Goal: Information Seeking & Learning: Learn about a topic

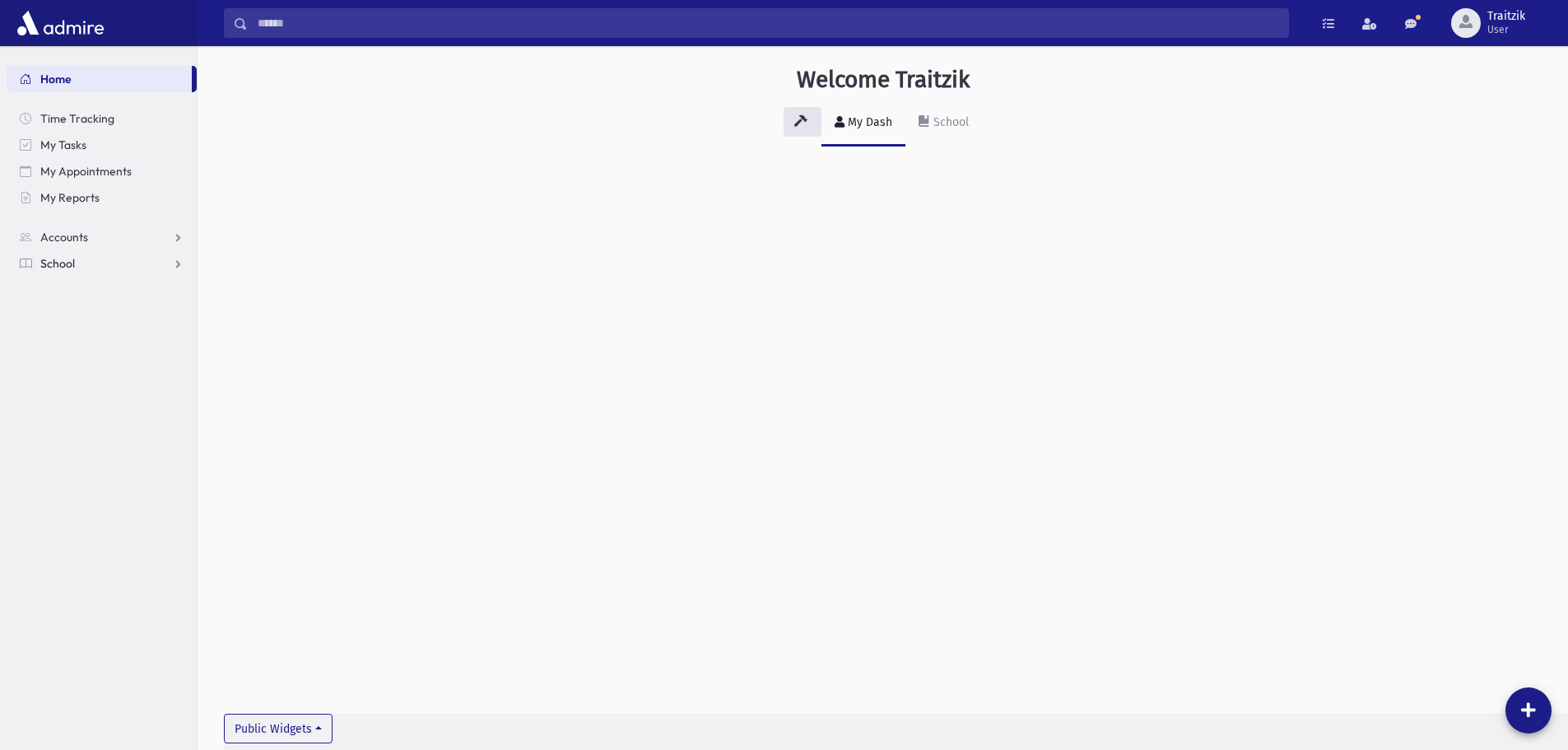
click at [70, 264] on span "School" at bounding box center [57, 264] width 34 height 15
click at [75, 289] on span "Students" at bounding box center [72, 290] width 45 height 15
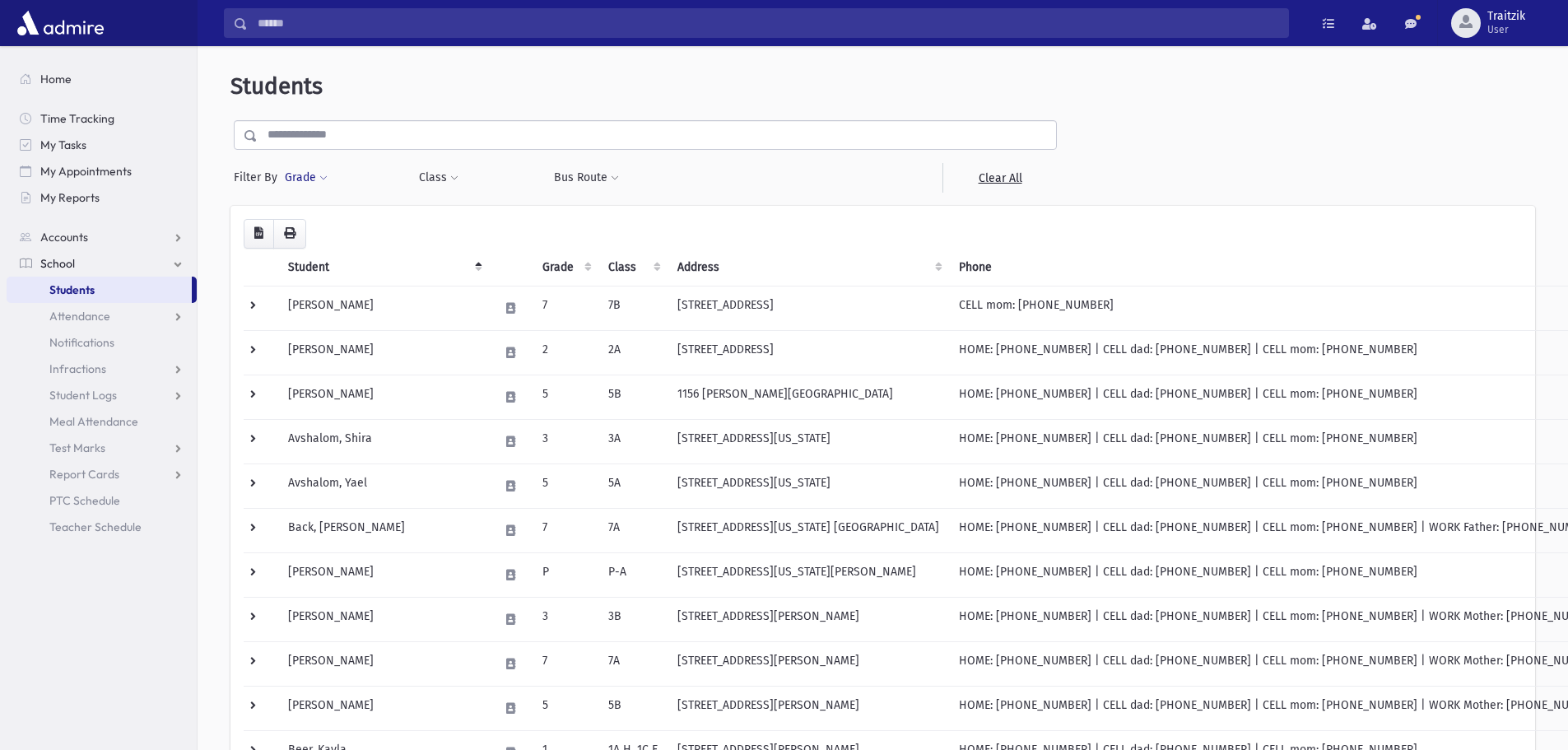
click at [325, 175] on span at bounding box center [324, 179] width 8 height 10
click at [324, 224] on ul at bounding box center [380, 224] width 172 height 25
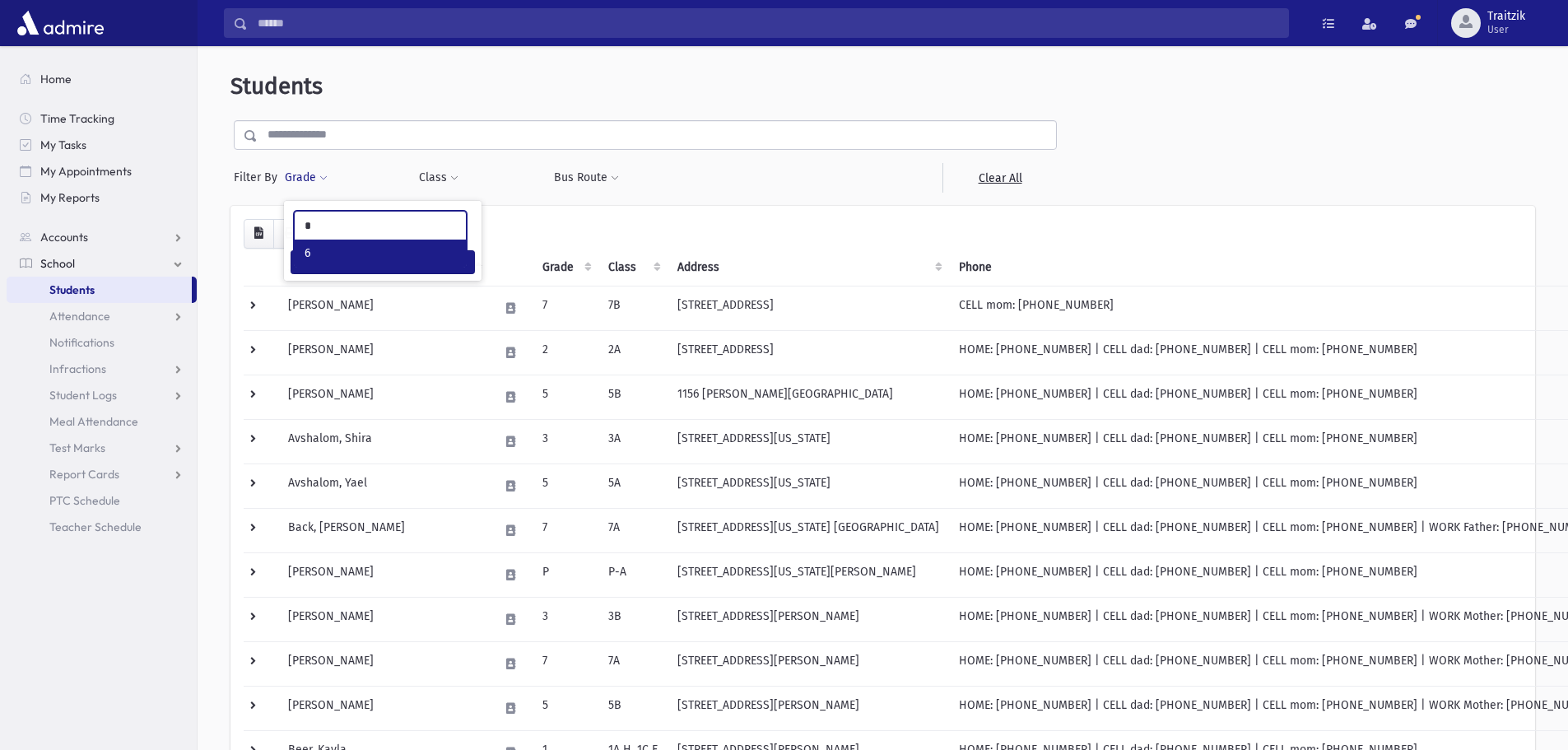
type input "*"
select select "*"
click at [458, 174] on button "Class" at bounding box center [439, 177] width 41 height 29
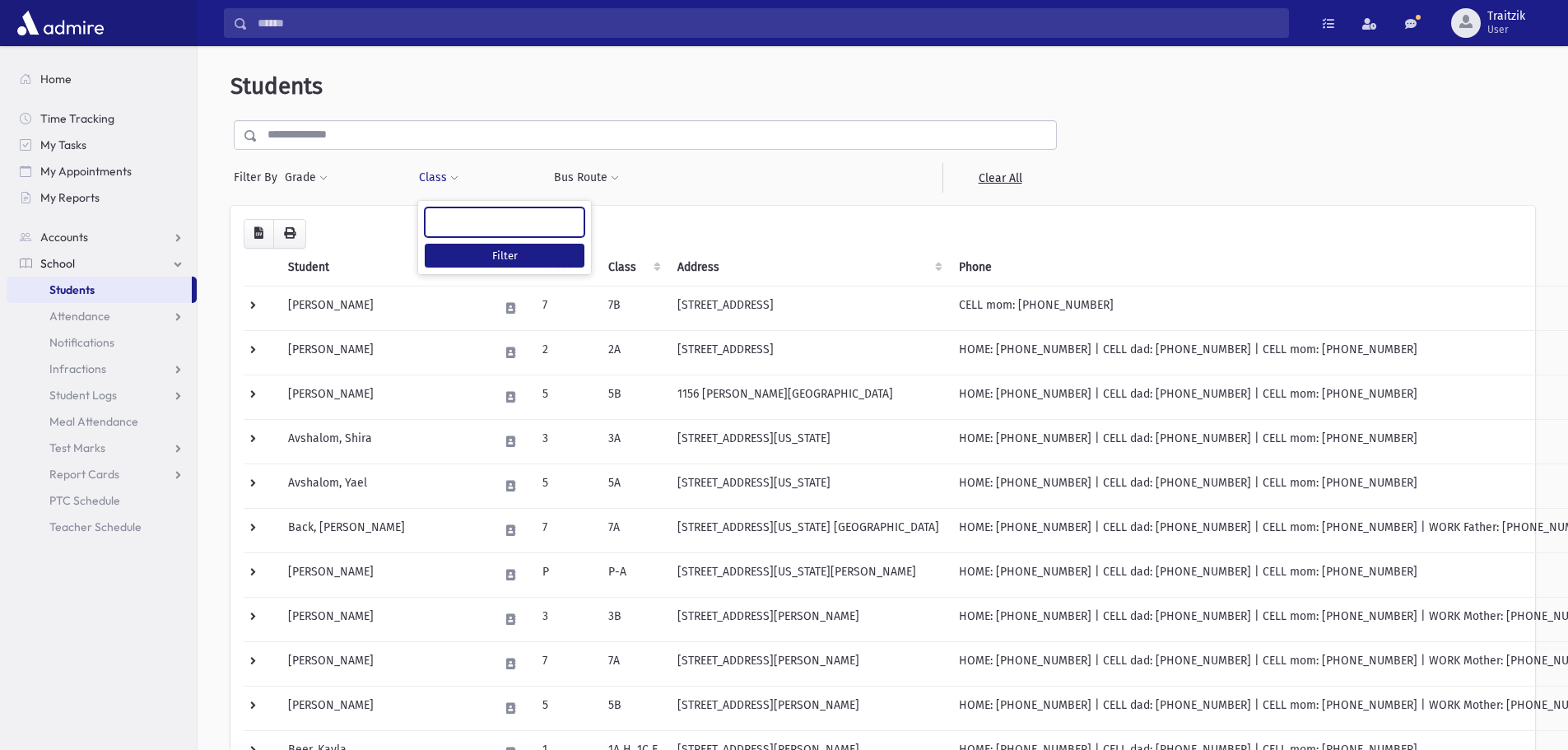
click at [469, 218] on ul at bounding box center [504, 221] width 158 height 25
type input "**"
select select "**"
click at [509, 252] on button "Filter" at bounding box center [504, 255] width 160 height 24
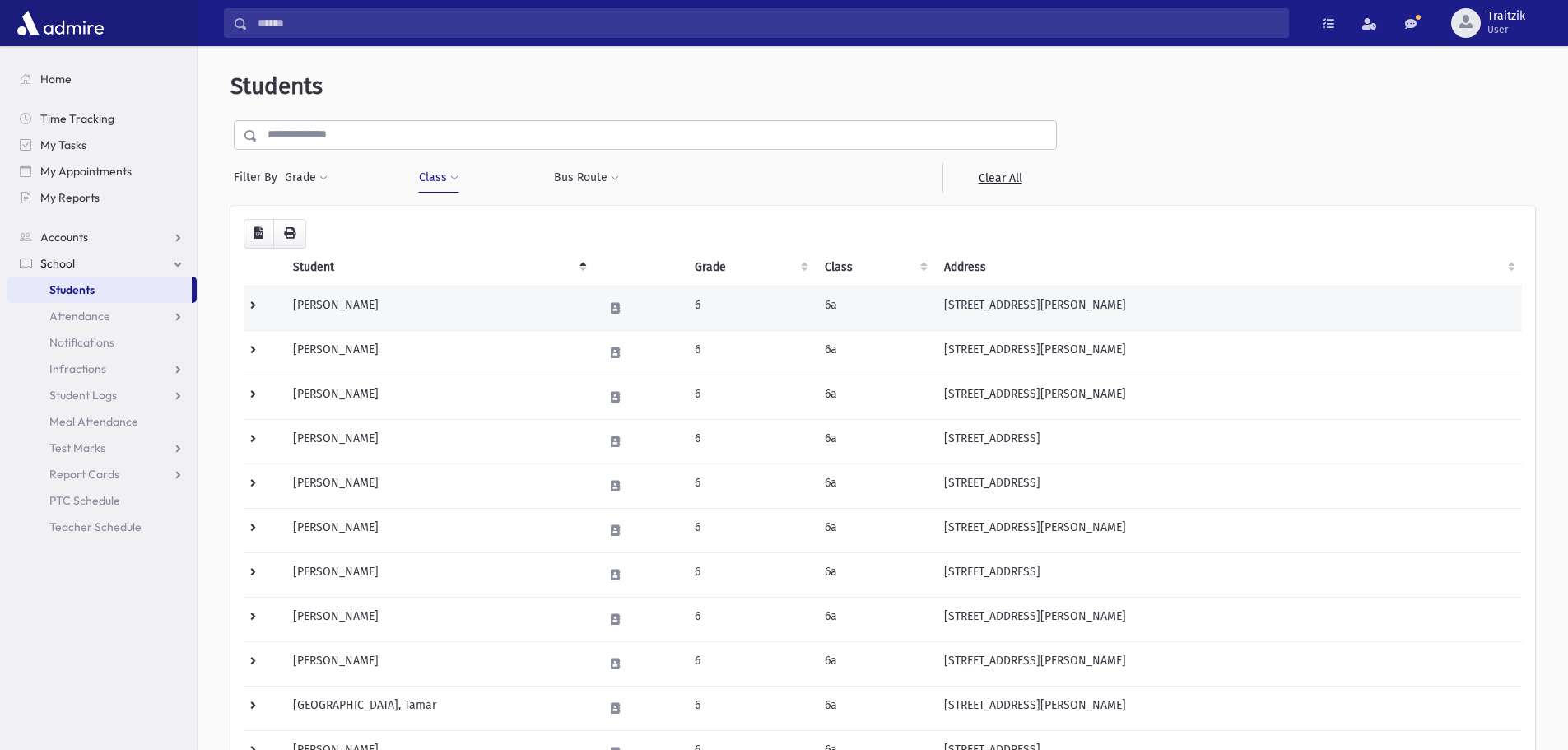
click at [434, 322] on td "Berger, Aliza" at bounding box center [438, 307] width 311 height 44
click at [448, 301] on td "Berger, Aliza" at bounding box center [438, 307] width 311 height 44
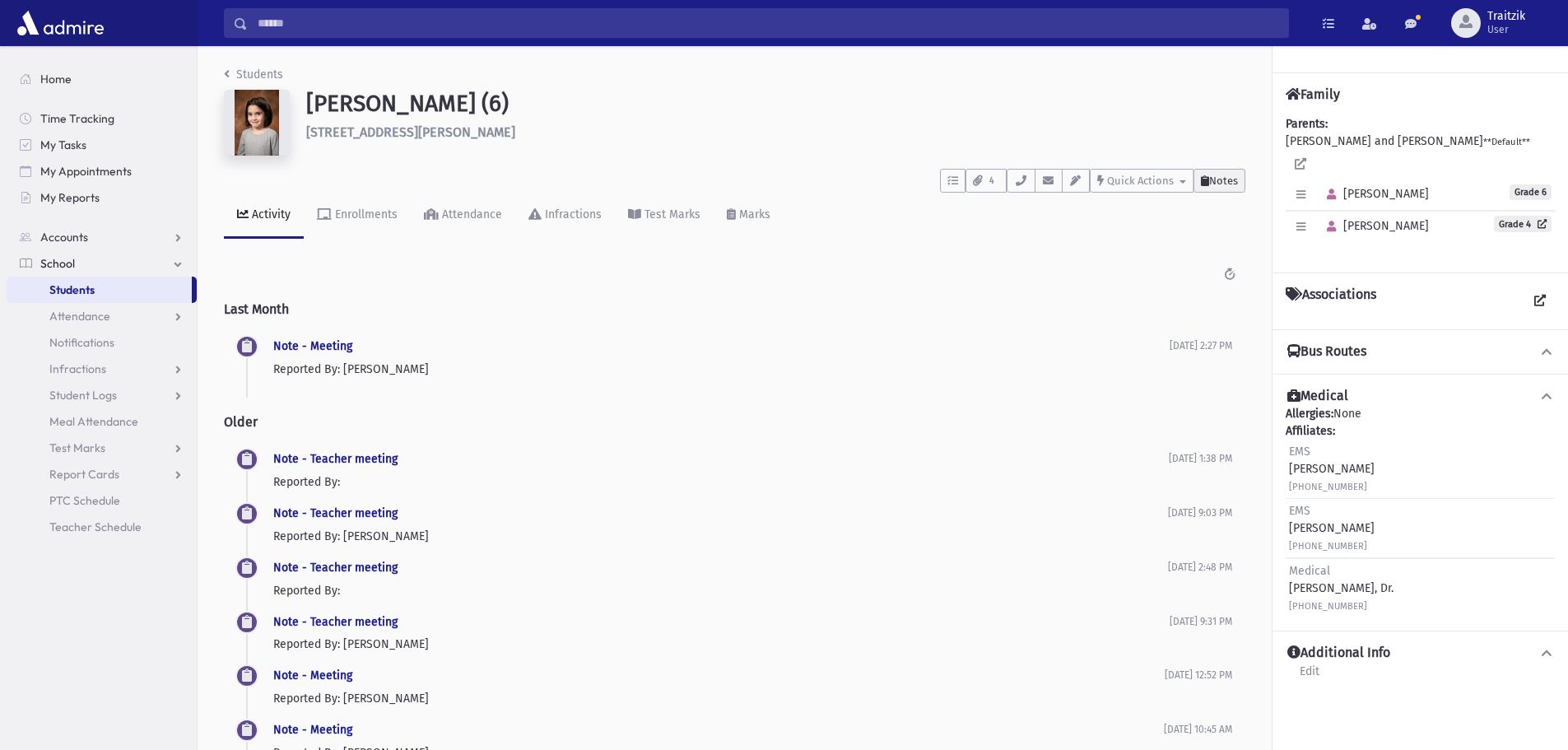
click at [1222, 174] on button "Notes" at bounding box center [1220, 181] width 52 height 24
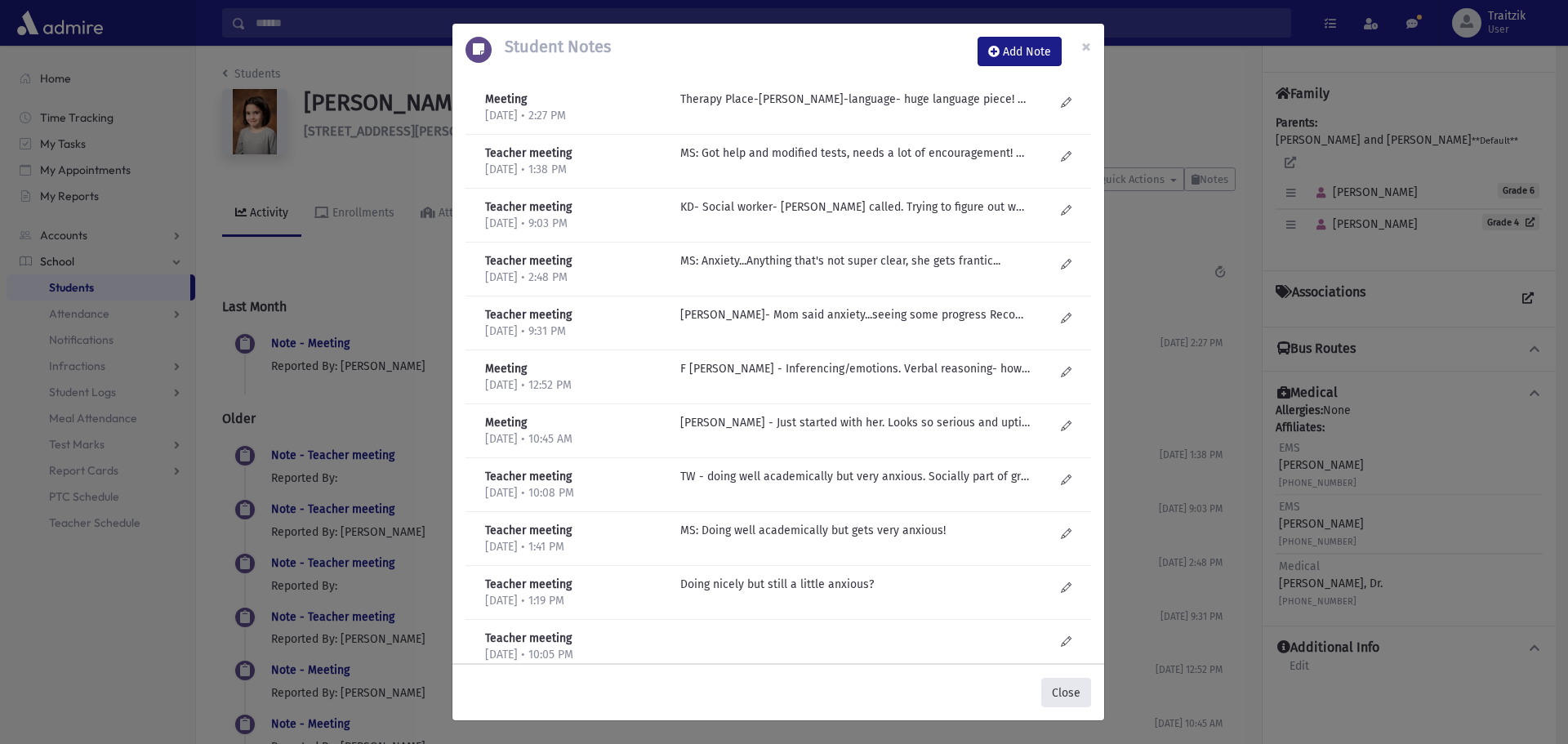
click at [1074, 689] on button "Close" at bounding box center [1066, 692] width 50 height 29
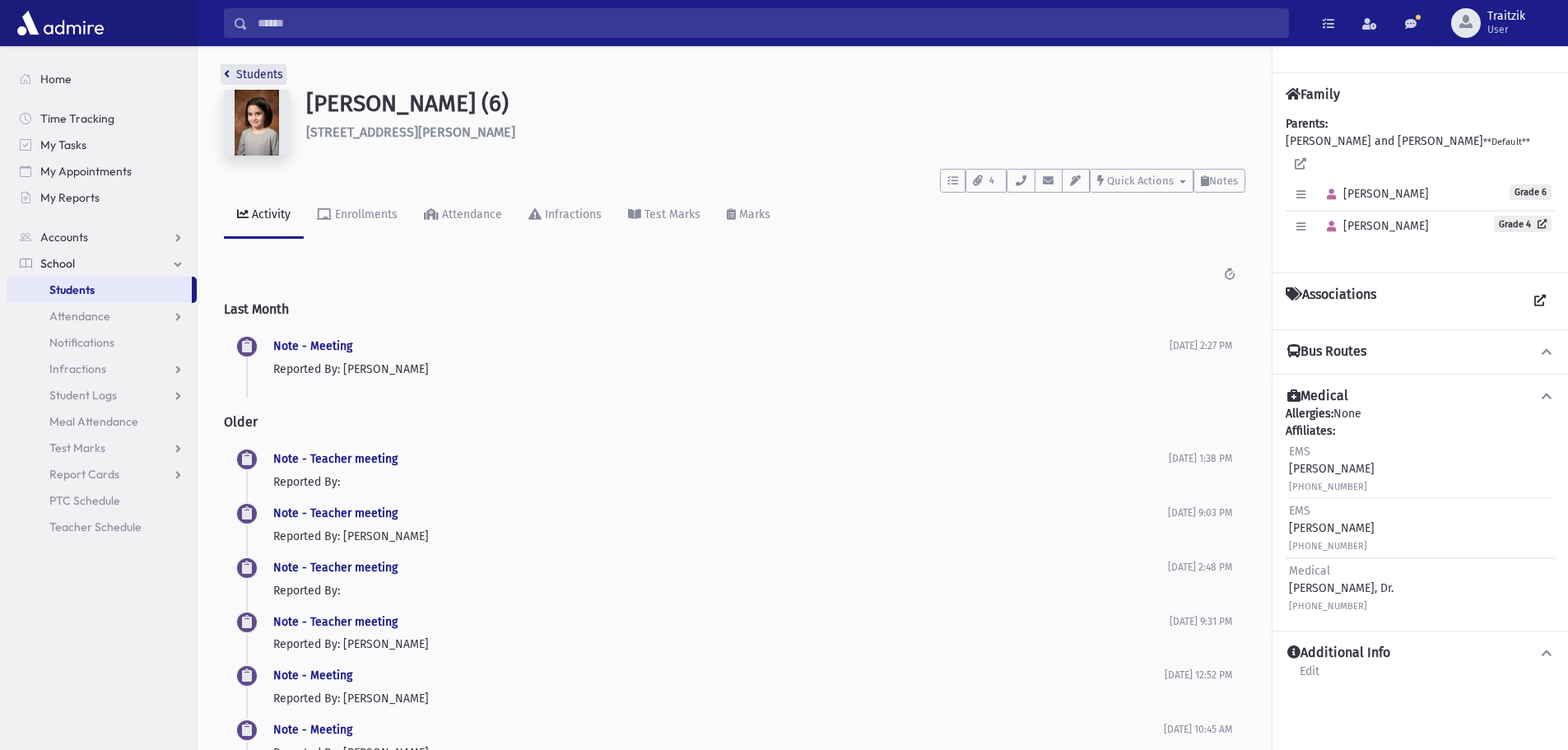
click at [232, 74] on link "Students" at bounding box center [253, 74] width 59 height 14
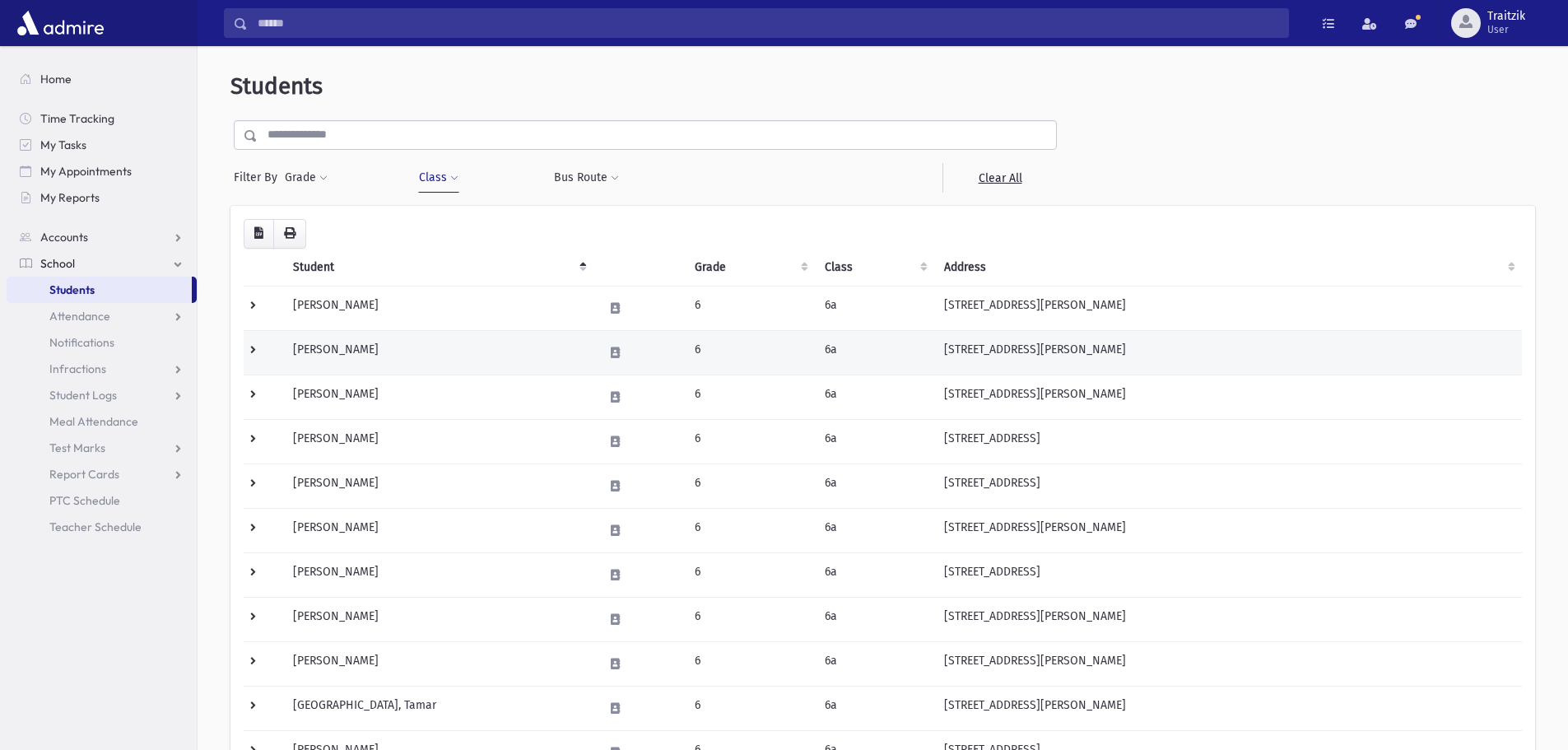
click at [335, 347] on td "Bonan, Mia" at bounding box center [438, 352] width 311 height 44
click at [300, 352] on td "Bonan, Mia" at bounding box center [438, 352] width 311 height 44
click at [424, 349] on td "Bonan, Mia" at bounding box center [438, 352] width 311 height 44
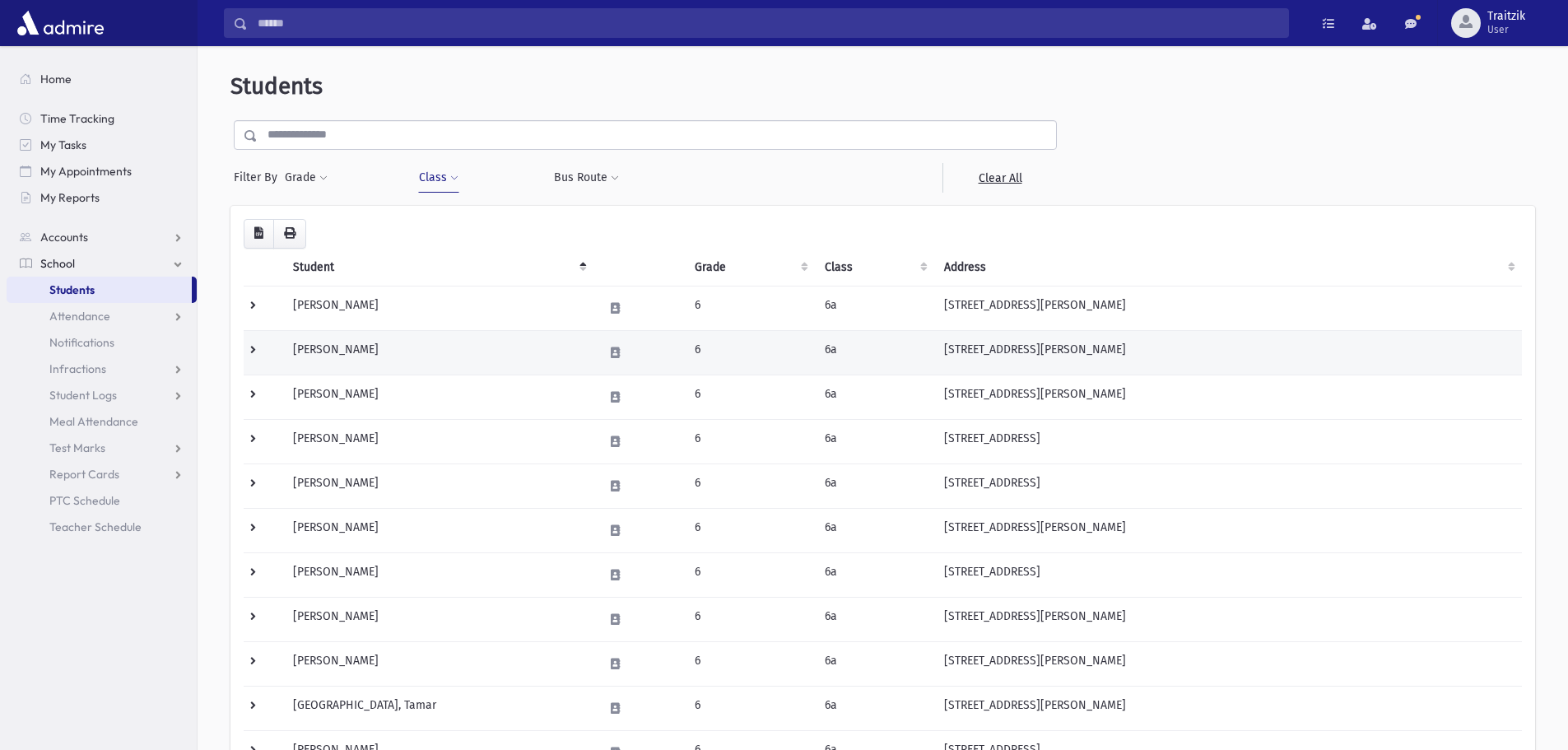
click at [424, 349] on td "Bonan, Mia" at bounding box center [438, 352] width 311 height 44
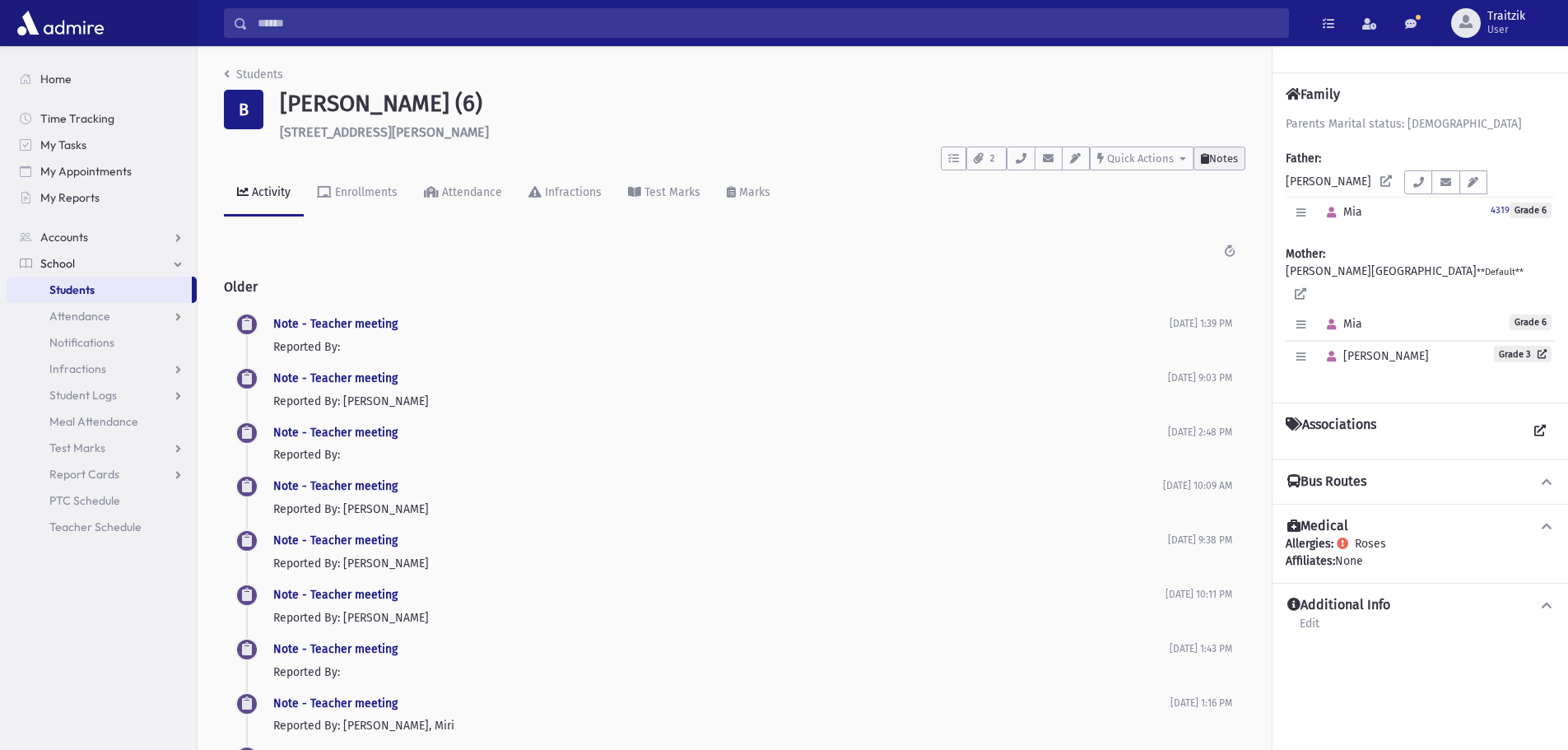
click at [1236, 159] on span "Notes" at bounding box center [1224, 158] width 28 height 13
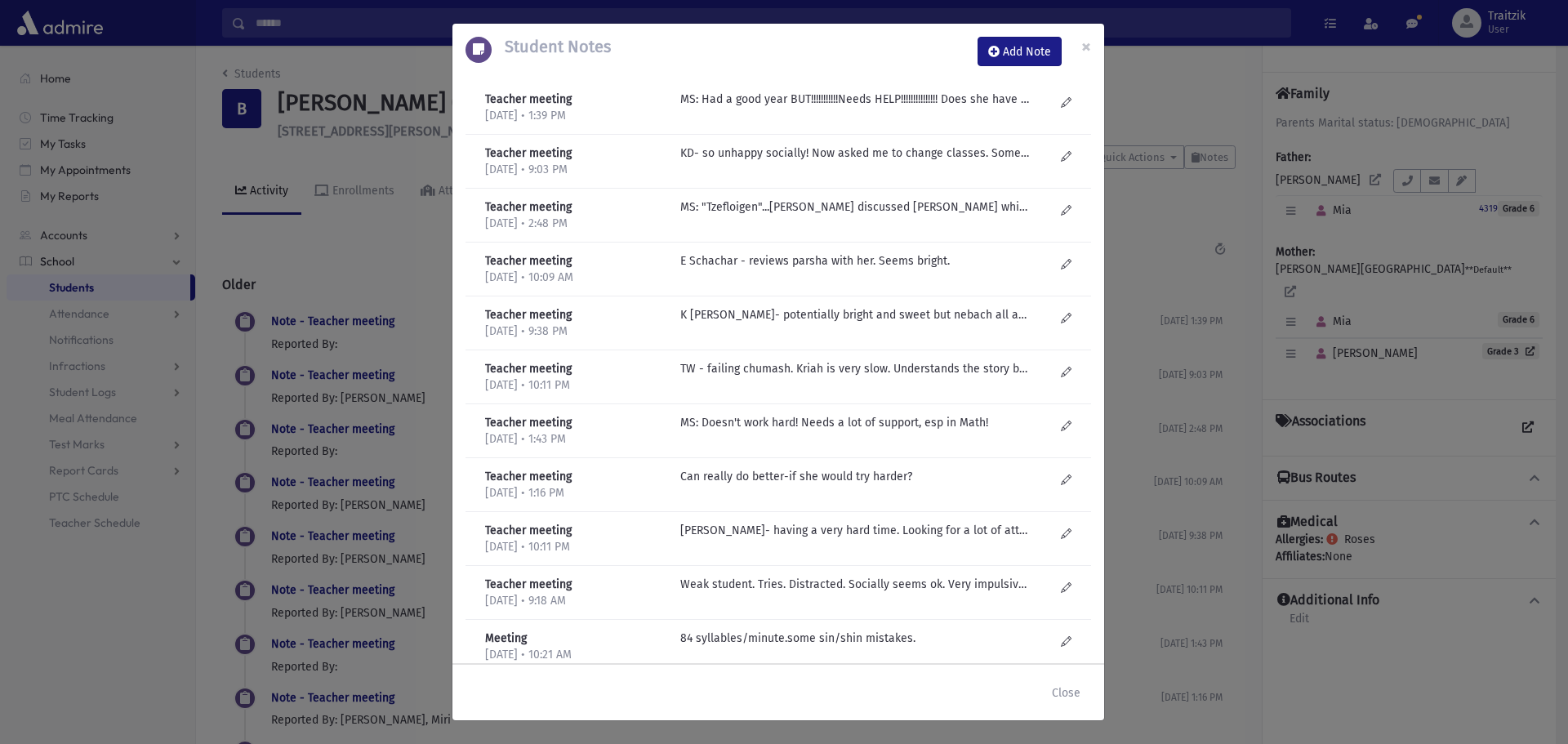
click at [991, 90] on div "Teacher meeting 5/26/2025 • 1:39 PM MS: Had a good year BUT!!!!!!!!!!!Needs HEL…" at bounding box center [778, 107] width 625 height 54
click at [975, 95] on p "MS: Had a good year BUT!!!!!!!!!!!Needs HELP!!!!!!!!!!!!!!! Does she have ADHD?…" at bounding box center [855, 99] width 350 height 17
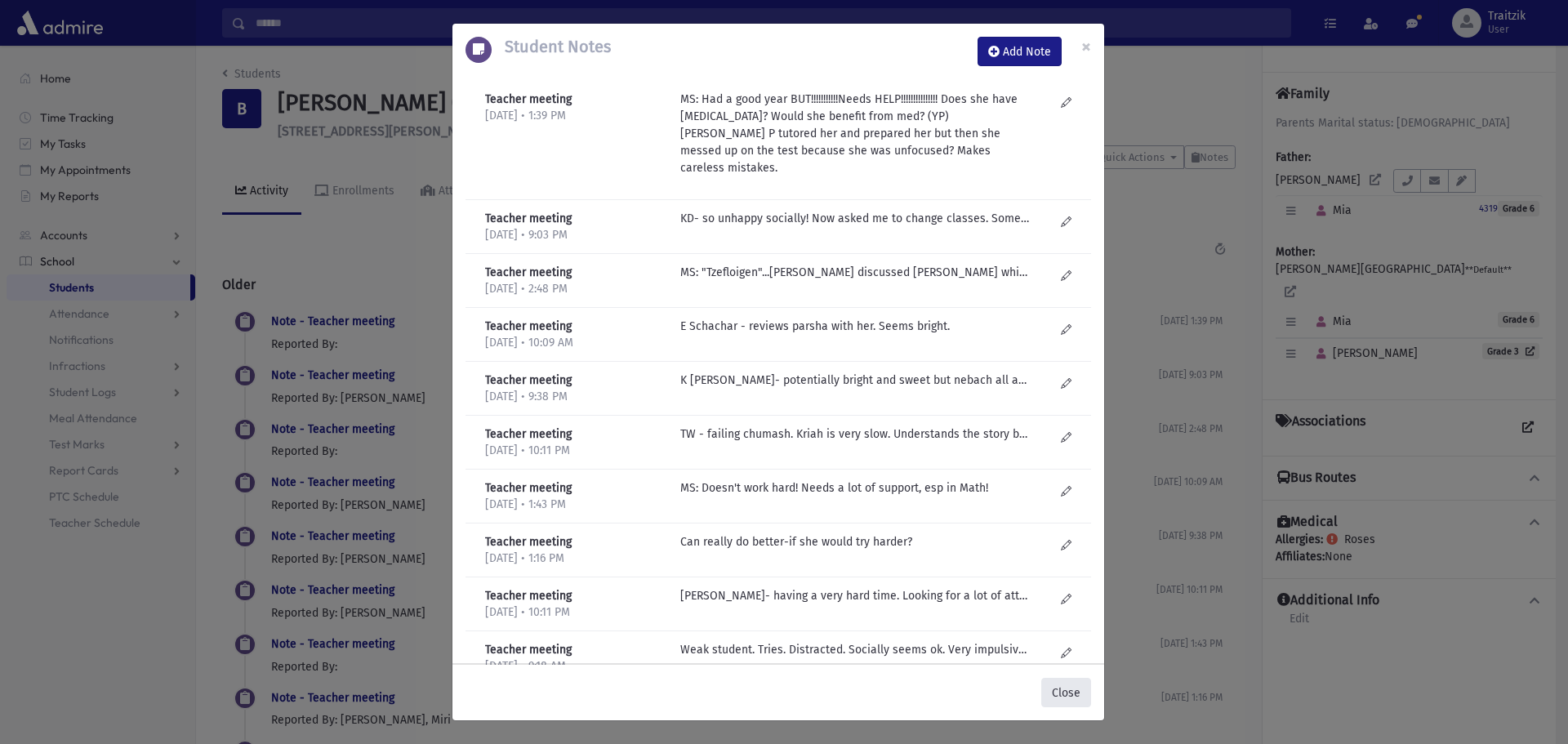
click at [1061, 686] on button "Close" at bounding box center [1066, 692] width 50 height 29
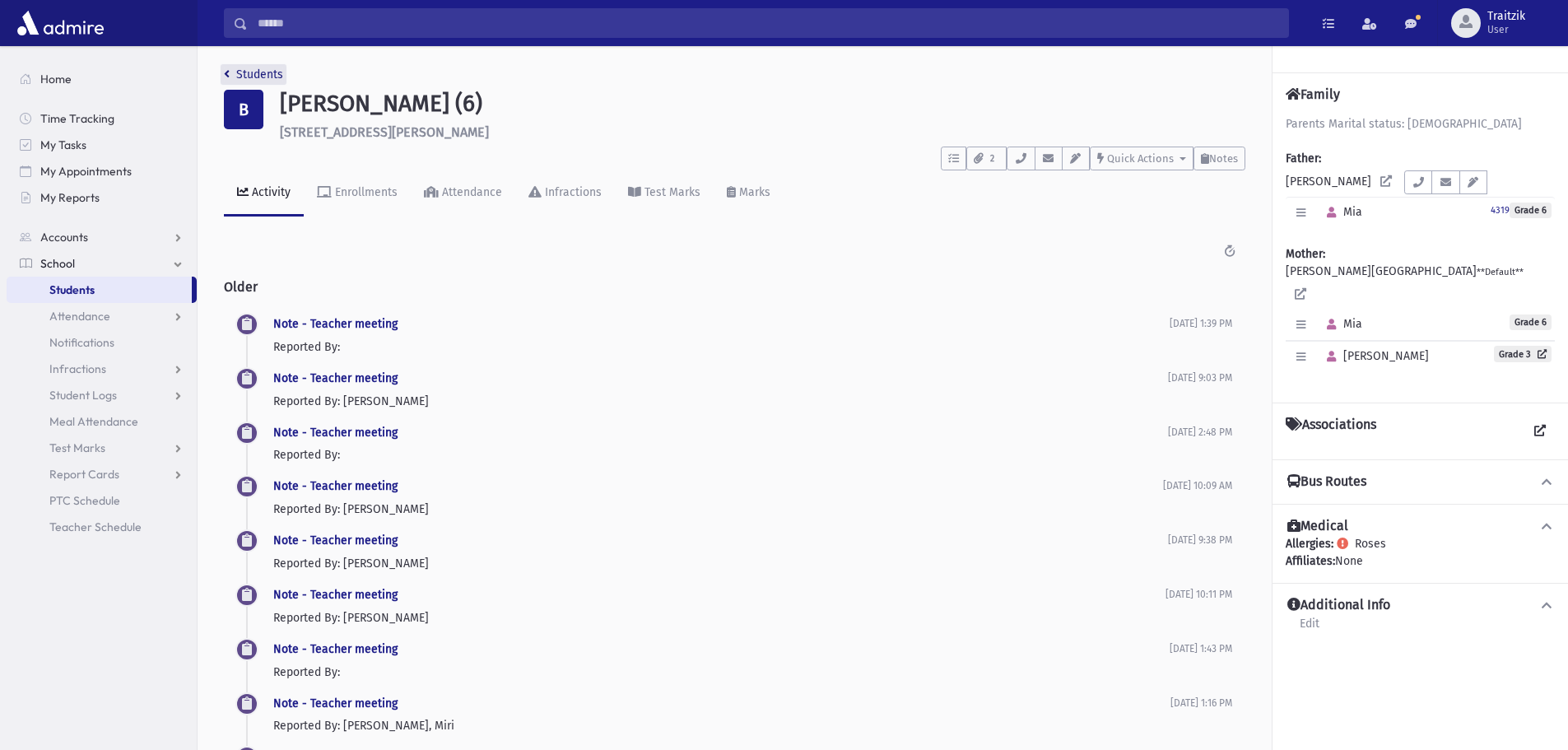
click at [224, 70] on icon "breadcrumb" at bounding box center [226, 74] width 6 height 12
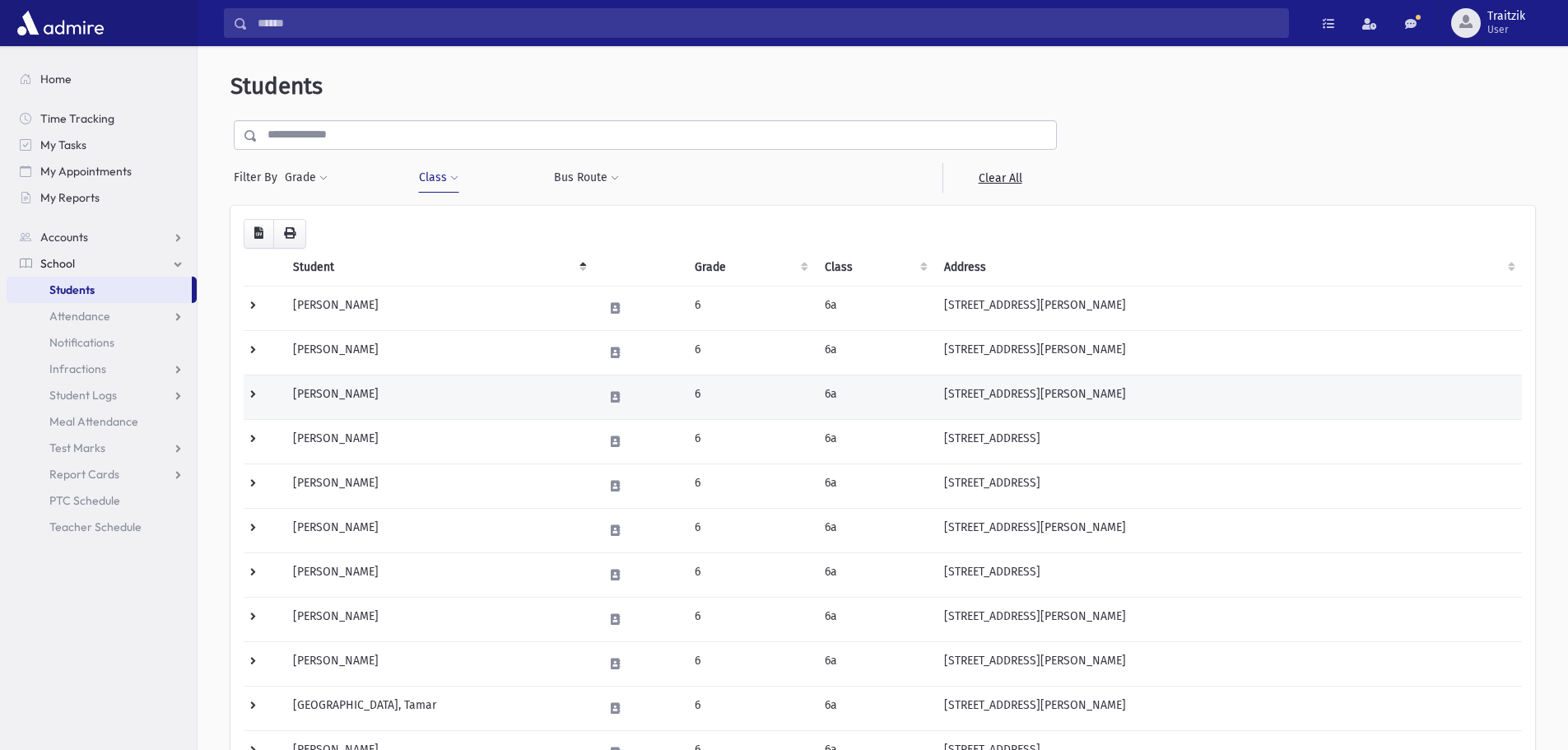
click at [440, 391] on td "Brustowsky, Yocheved" at bounding box center [438, 396] width 311 height 44
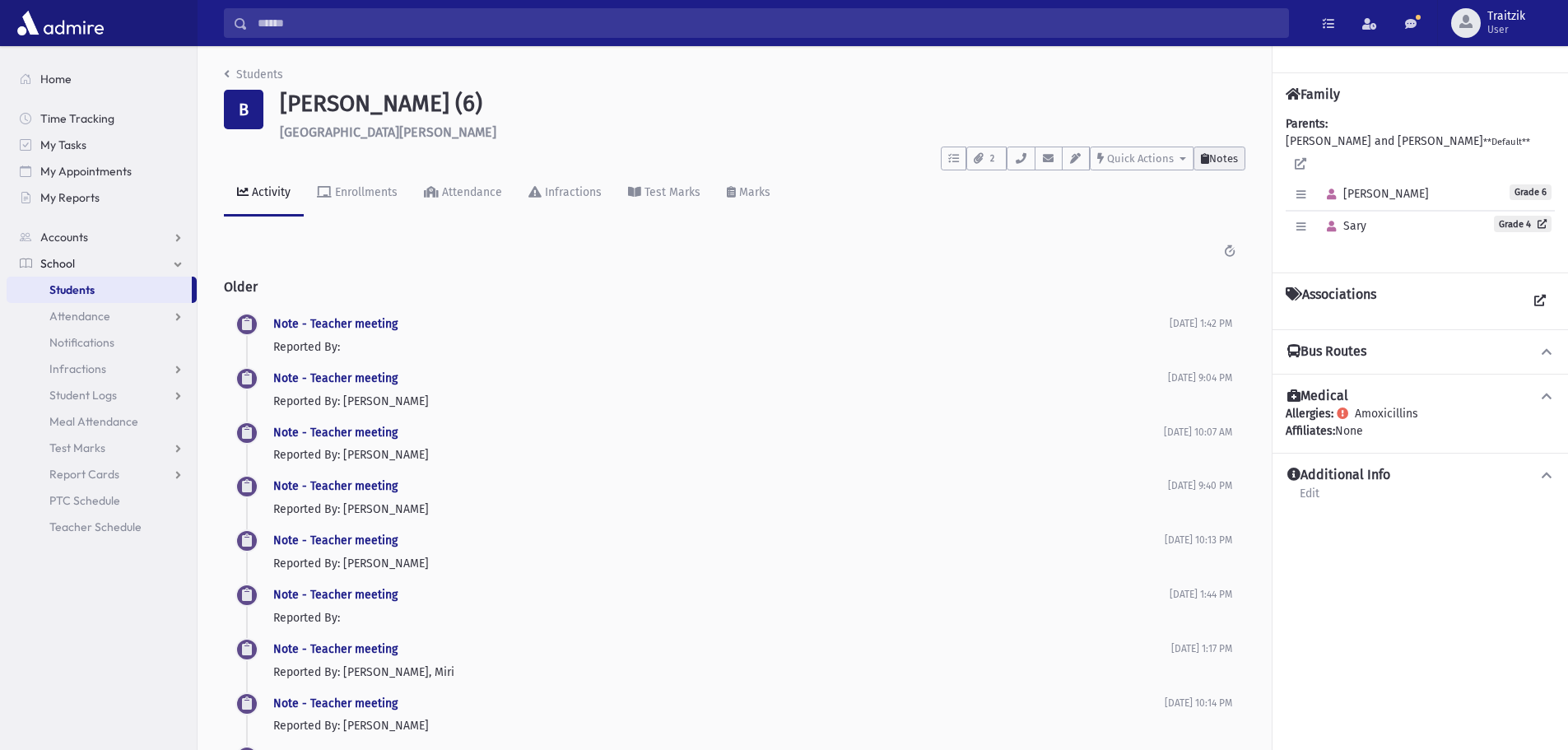
click at [1221, 152] on span "Notes" at bounding box center [1224, 158] width 28 height 13
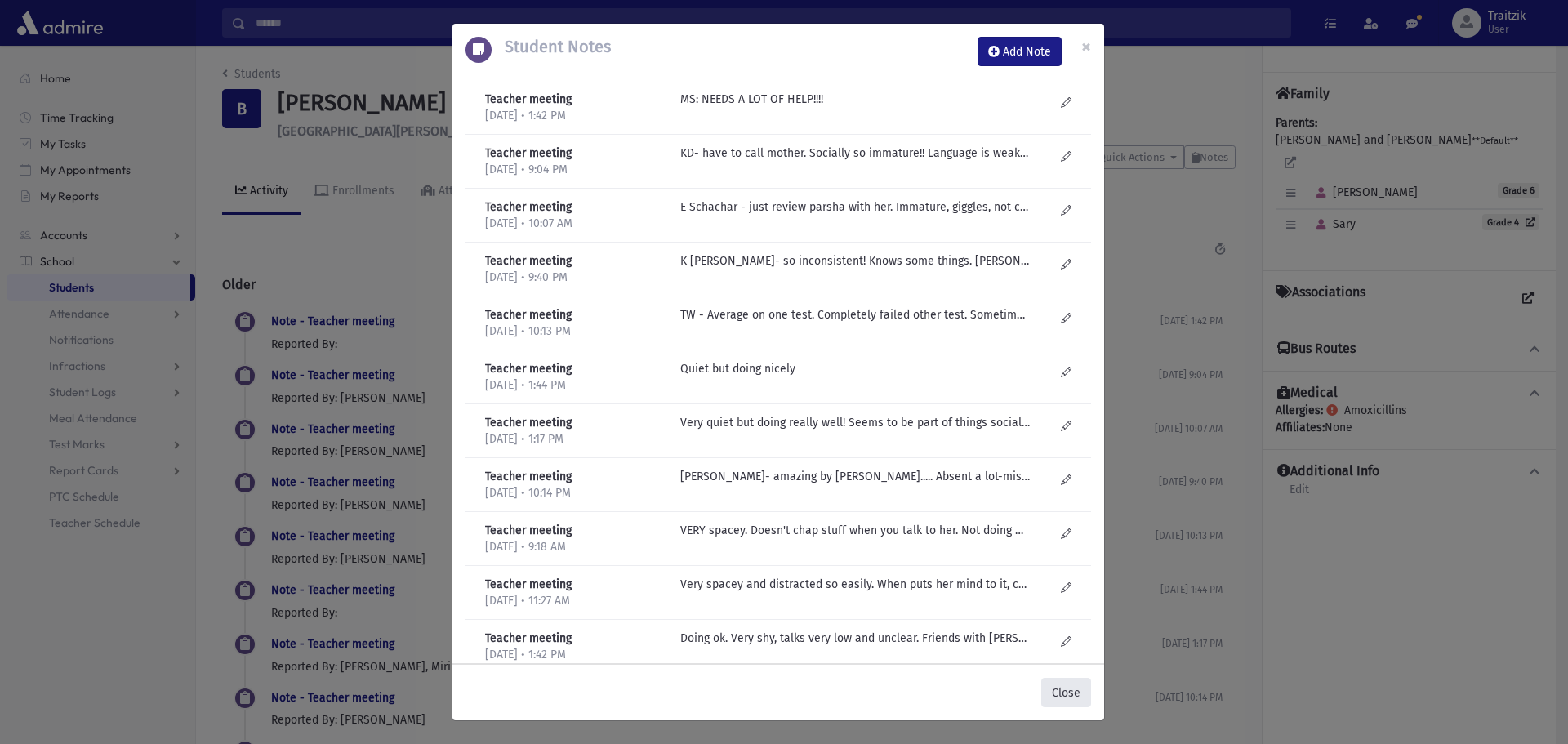
click at [1069, 678] on button "Close" at bounding box center [1066, 692] width 50 height 29
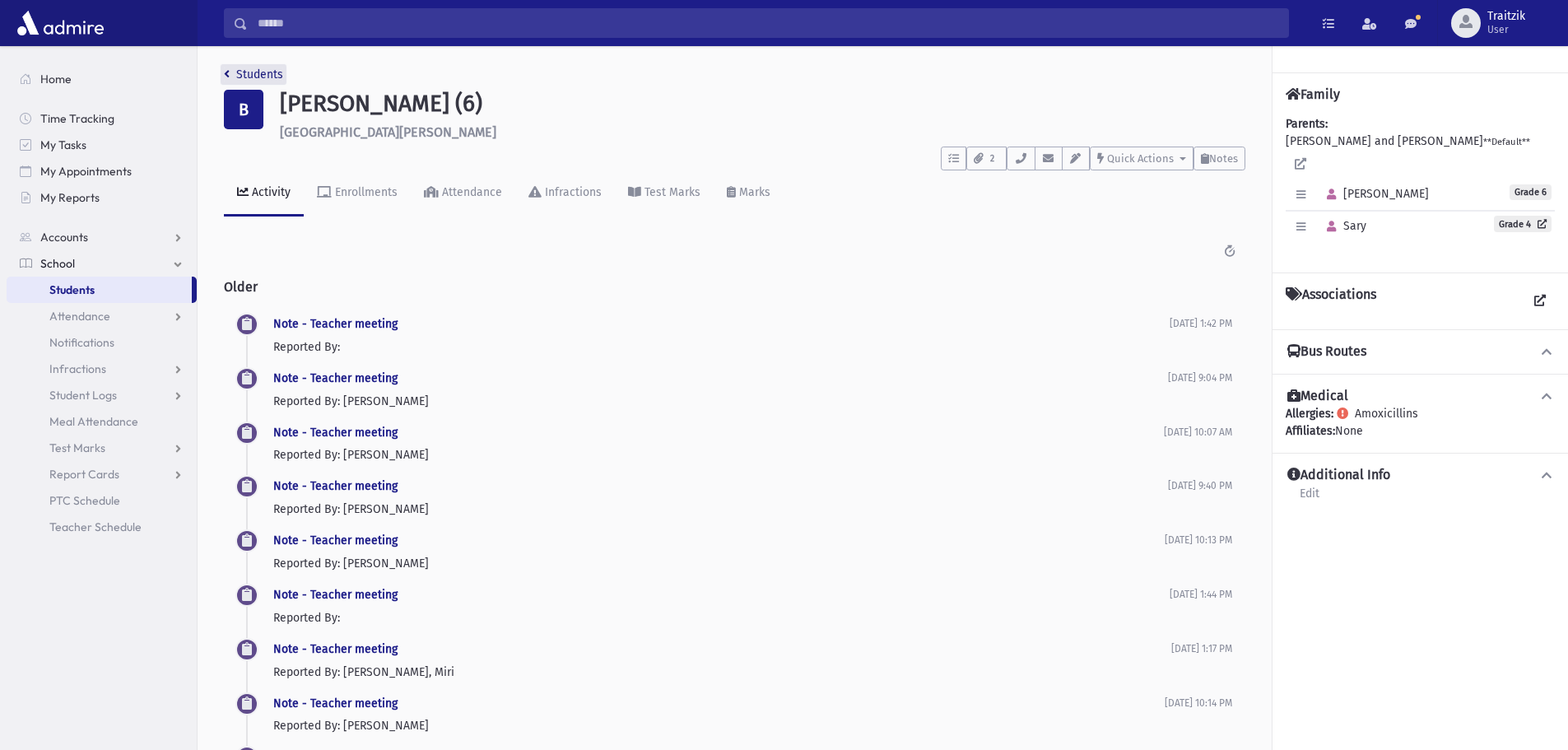
click at [234, 69] on link "Students" at bounding box center [253, 74] width 59 height 14
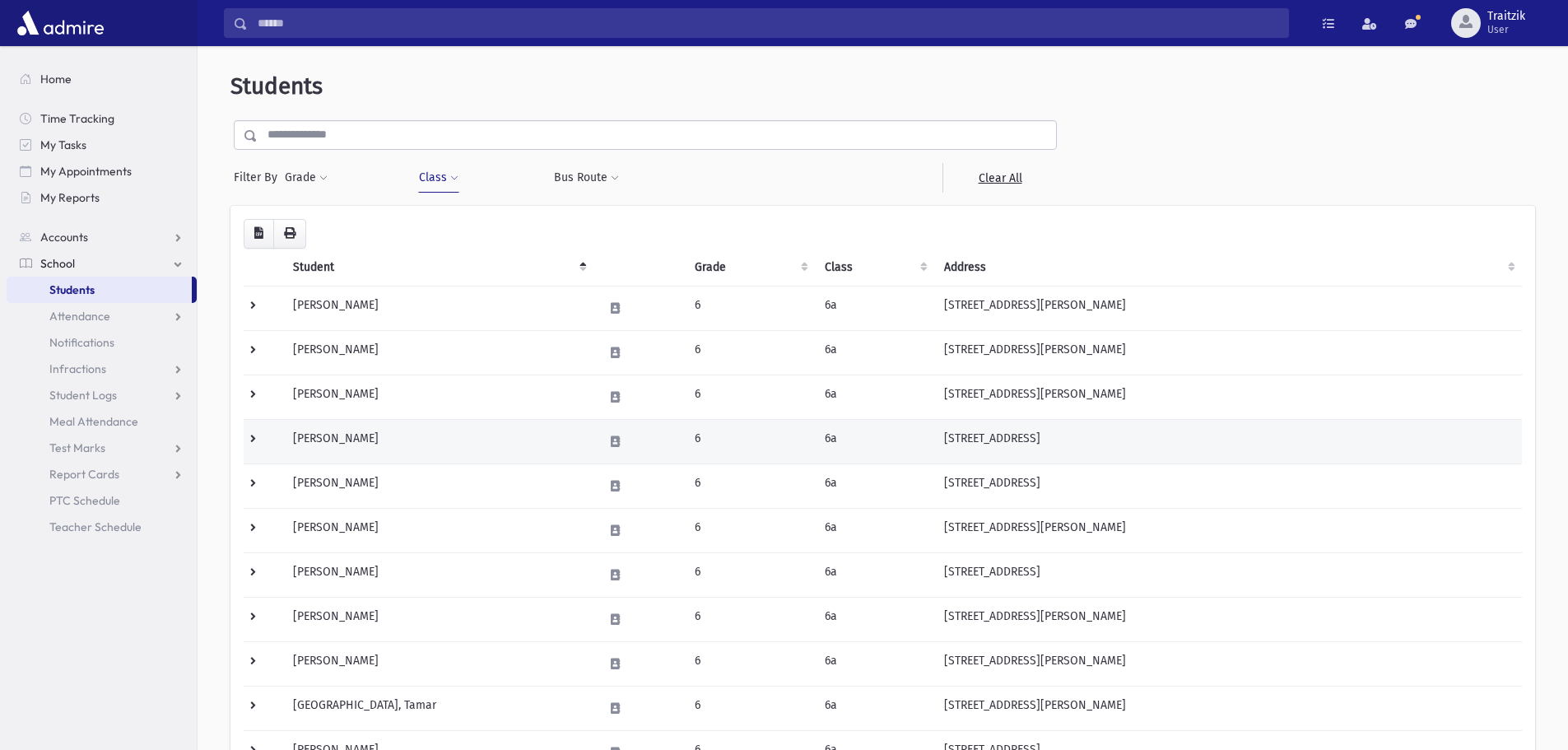
click at [476, 429] on td "[PERSON_NAME]" at bounding box center [438, 441] width 311 height 44
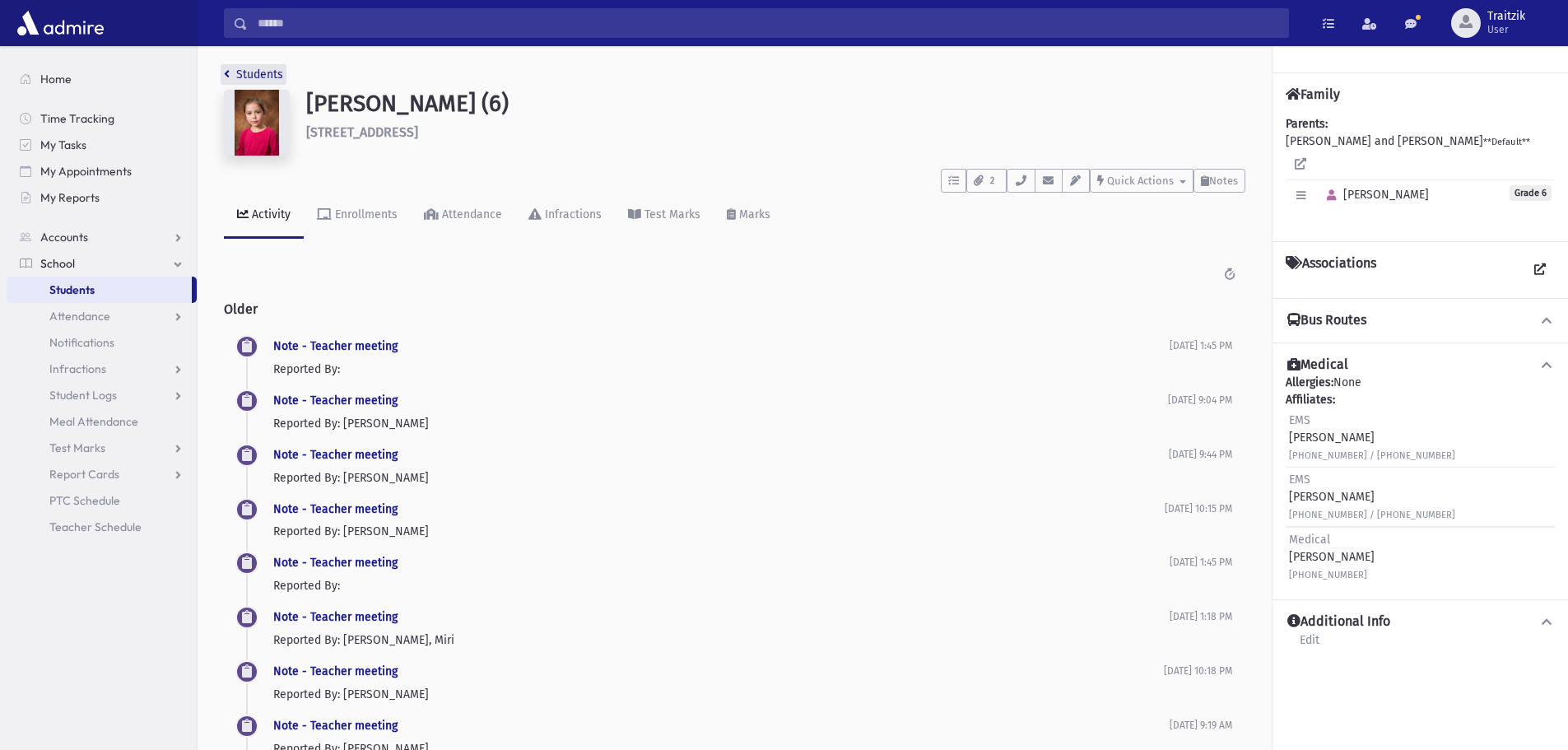
click at [225, 70] on icon "breadcrumb" at bounding box center [226, 74] width 6 height 12
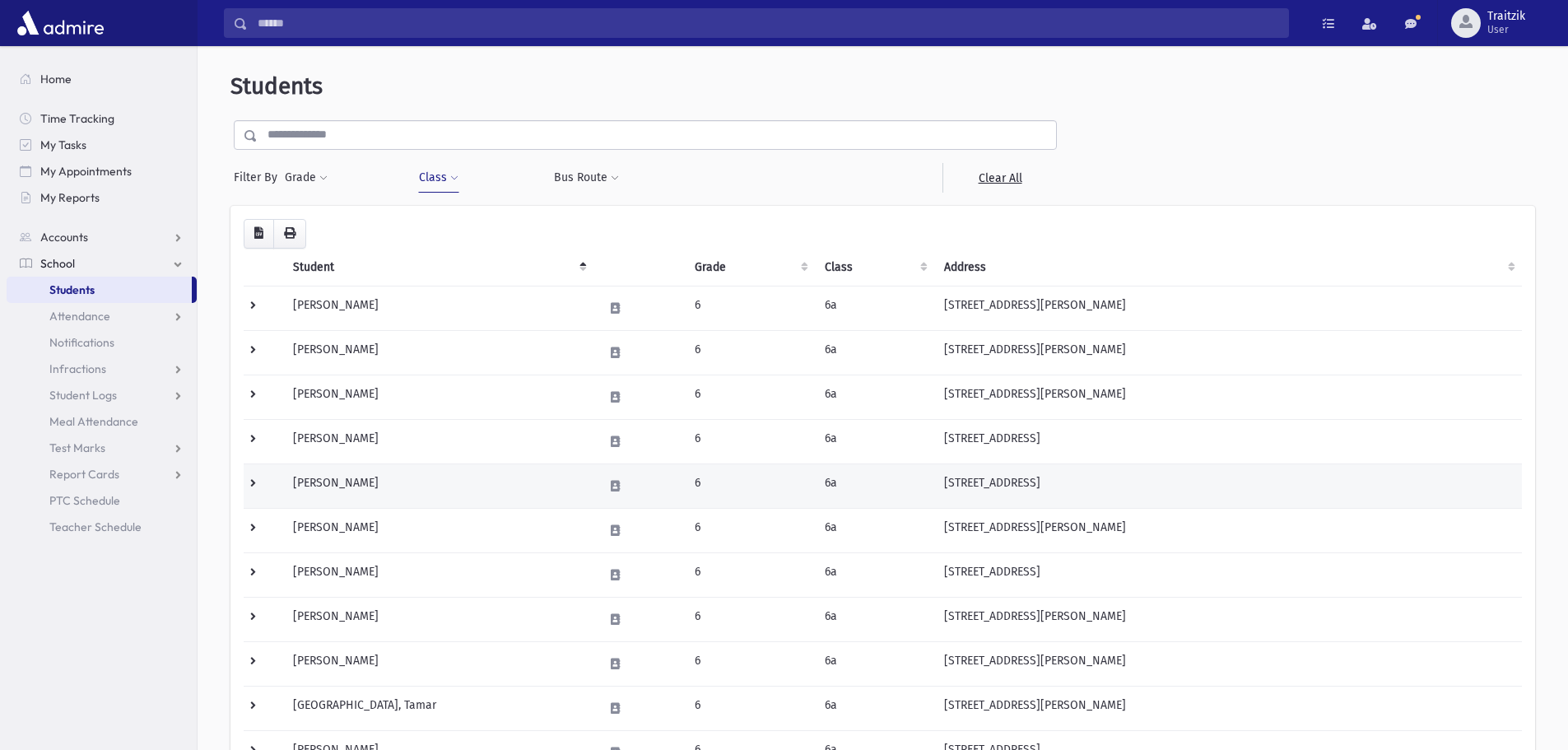
click at [347, 494] on td "[PERSON_NAME]" at bounding box center [438, 485] width 311 height 44
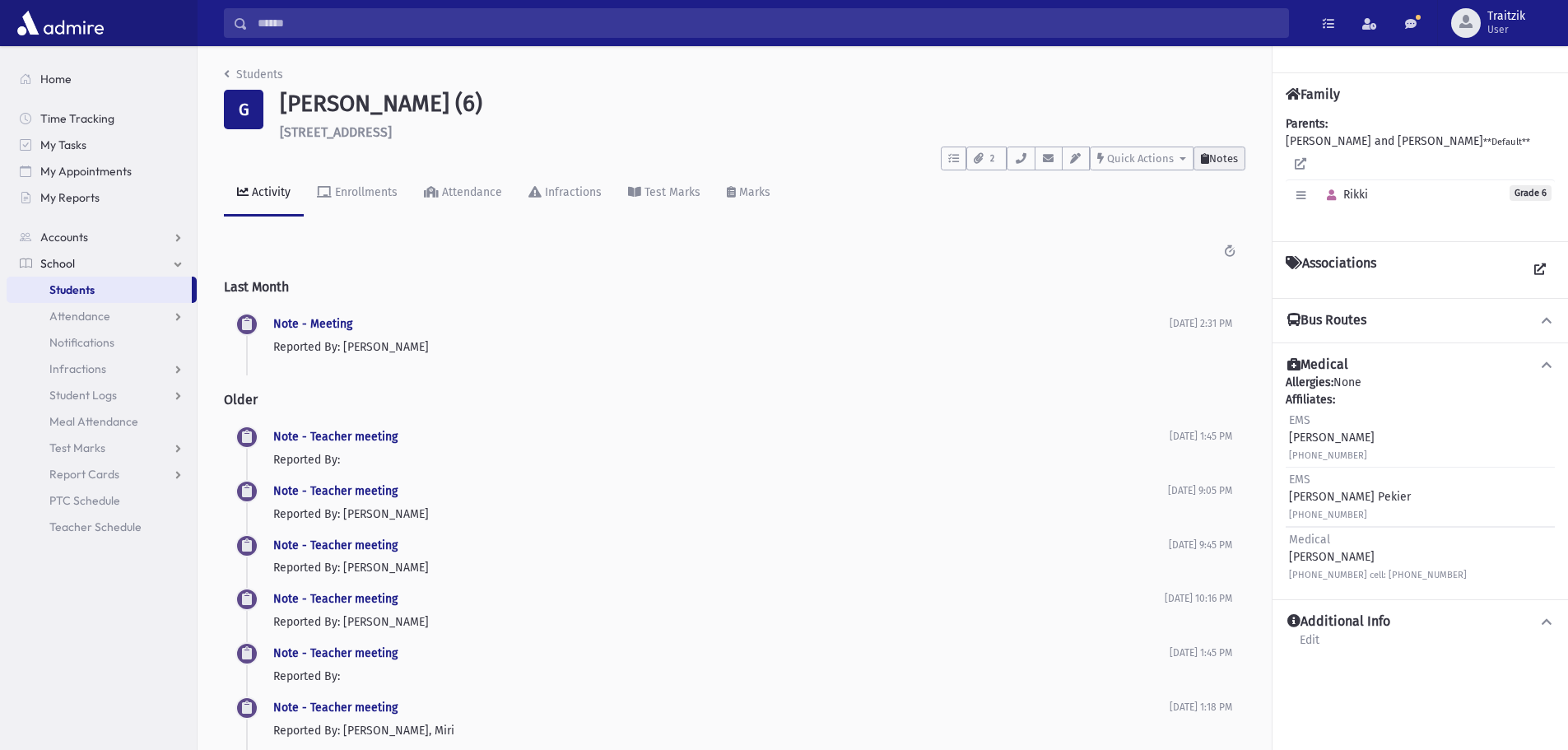
click at [1243, 151] on button "Notes" at bounding box center [1220, 158] width 52 height 24
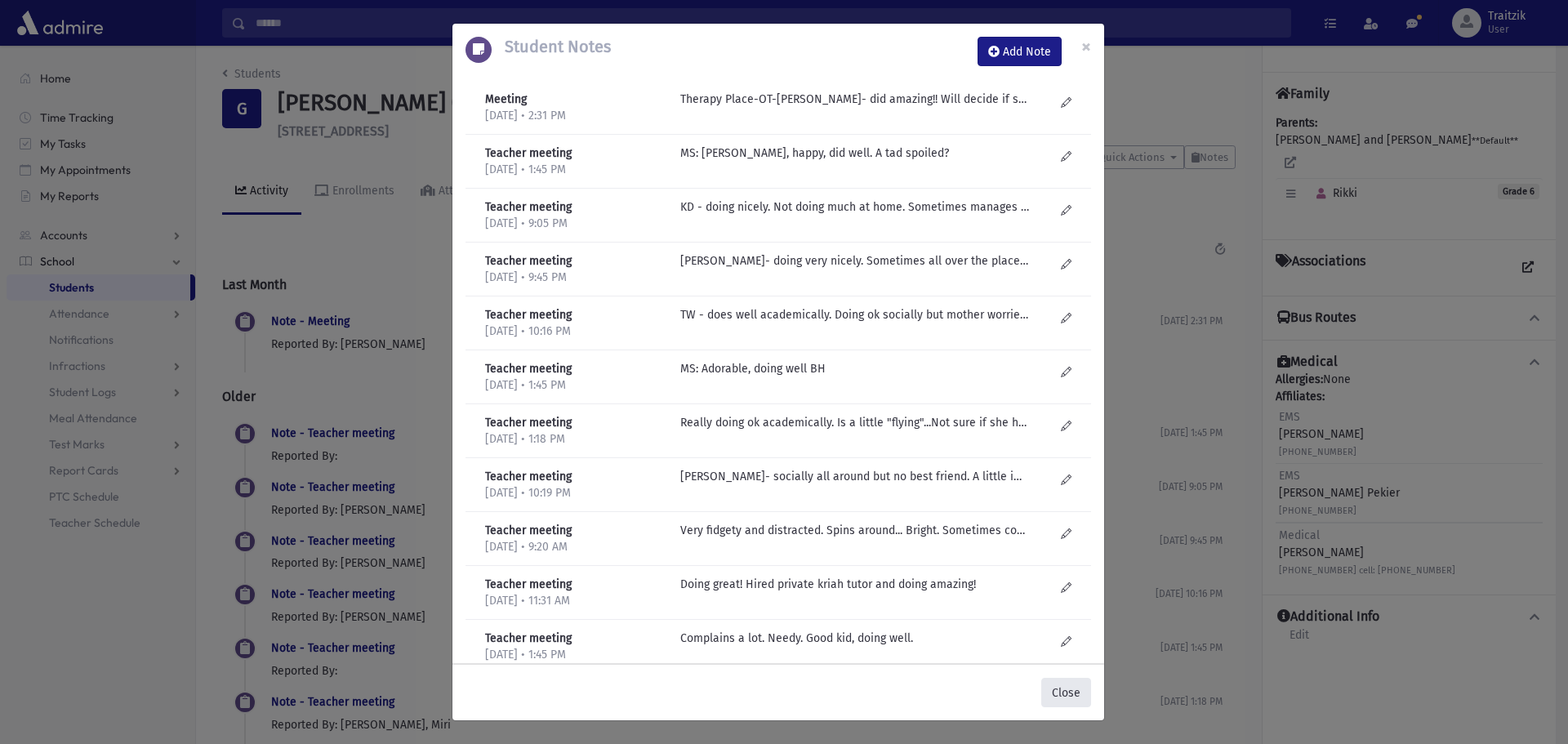
click at [1054, 688] on button "Close" at bounding box center [1066, 692] width 50 height 29
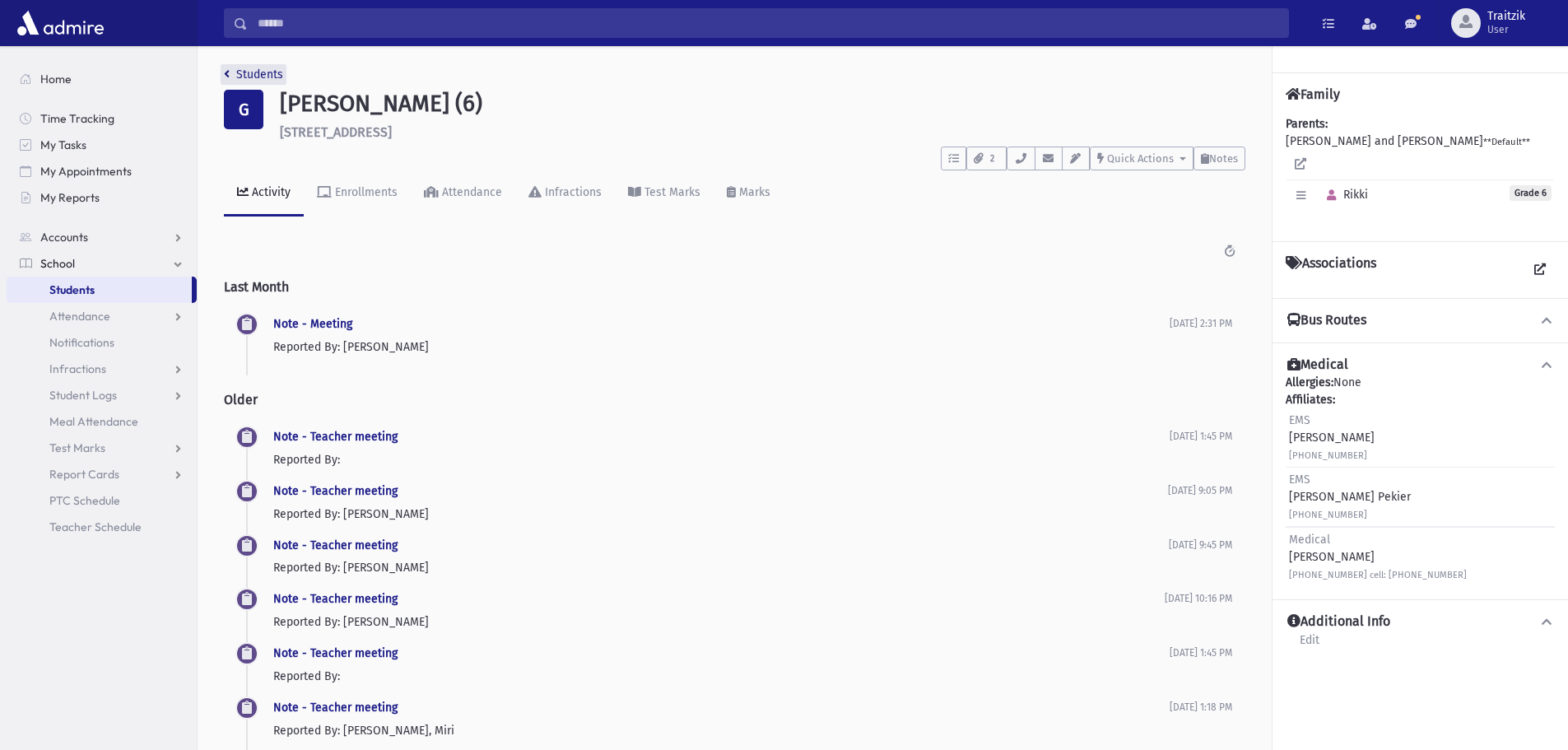
click at [226, 80] on link "Students" at bounding box center [253, 74] width 59 height 14
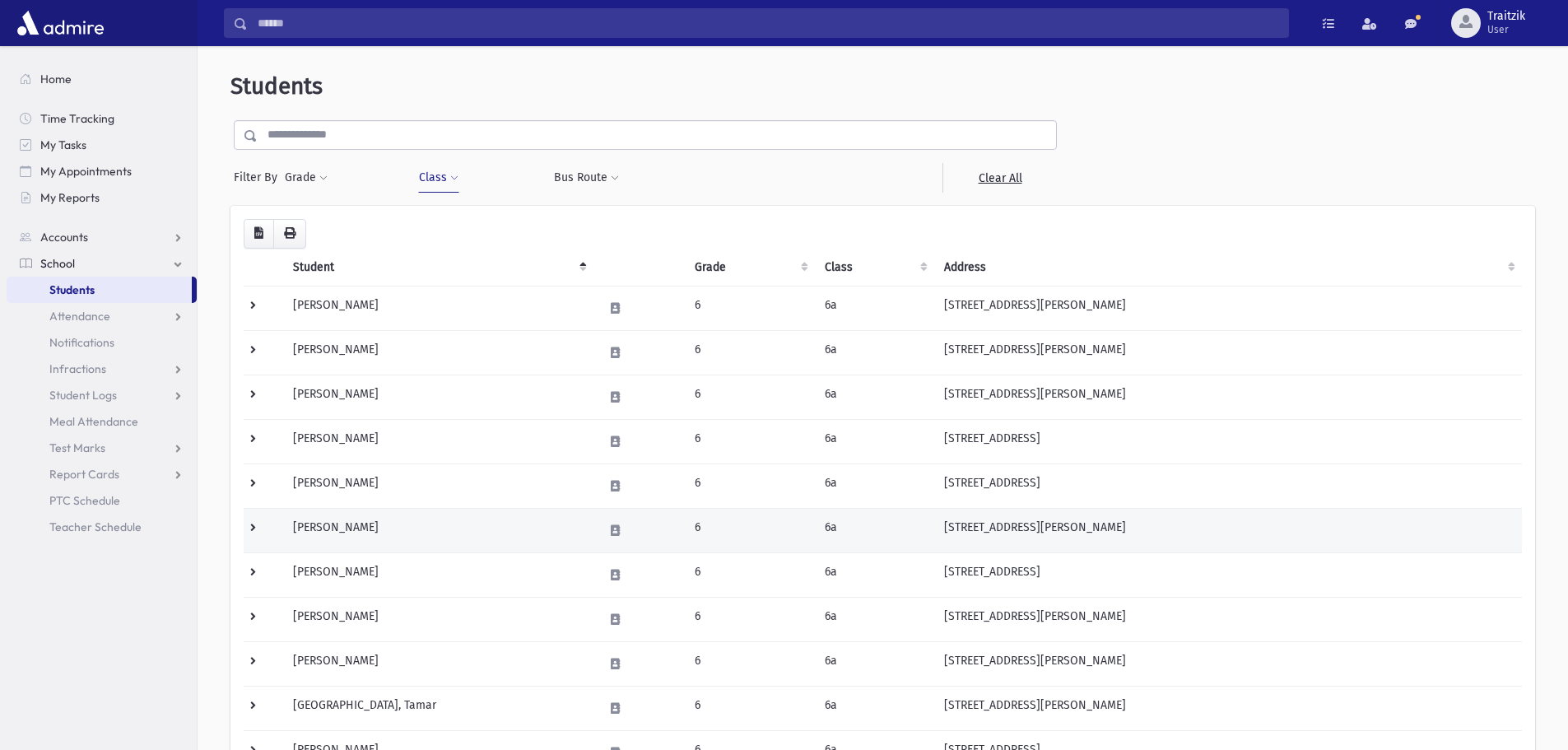
click at [360, 532] on td "[PERSON_NAME]" at bounding box center [438, 530] width 311 height 44
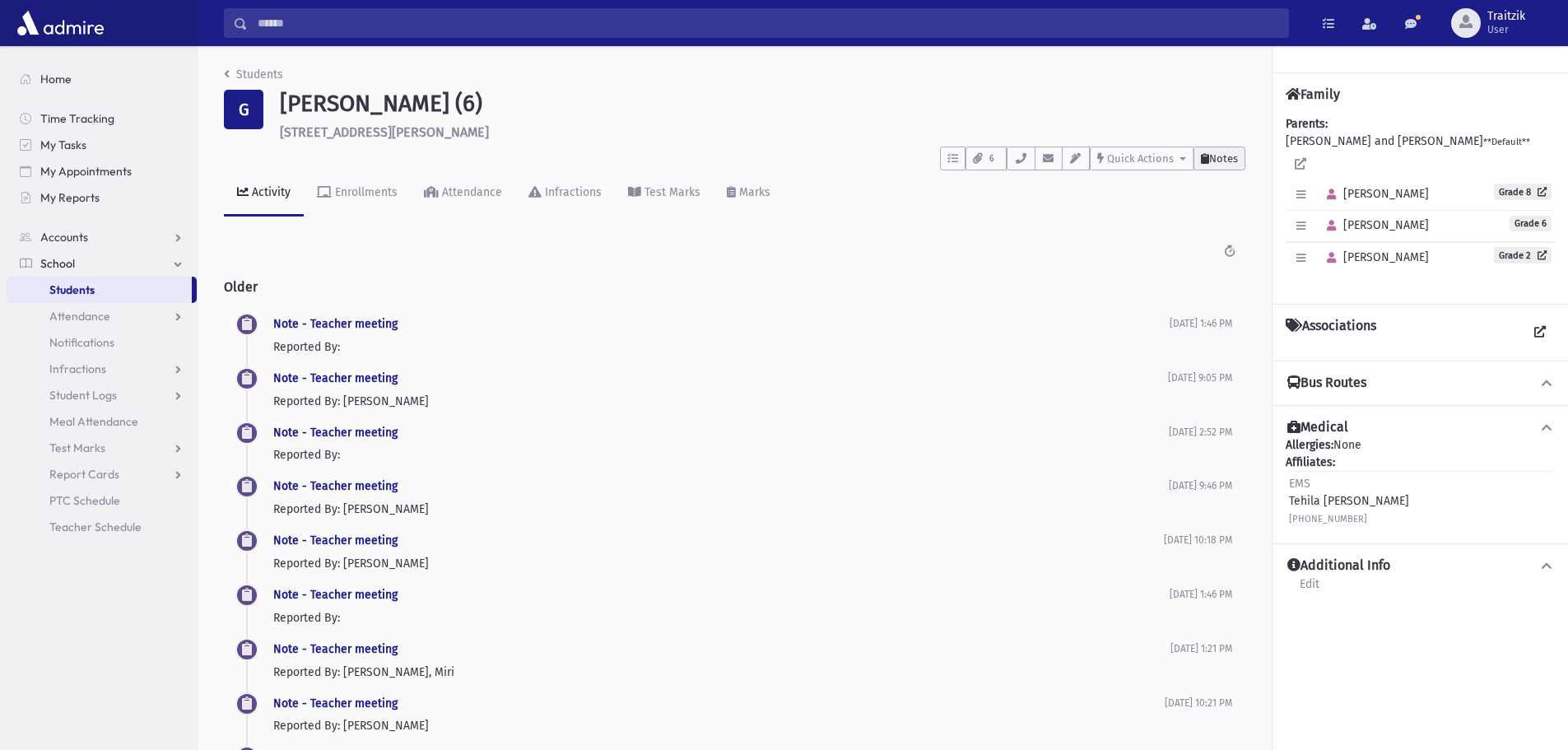
click at [1228, 161] on span "Notes" at bounding box center [1224, 158] width 28 height 13
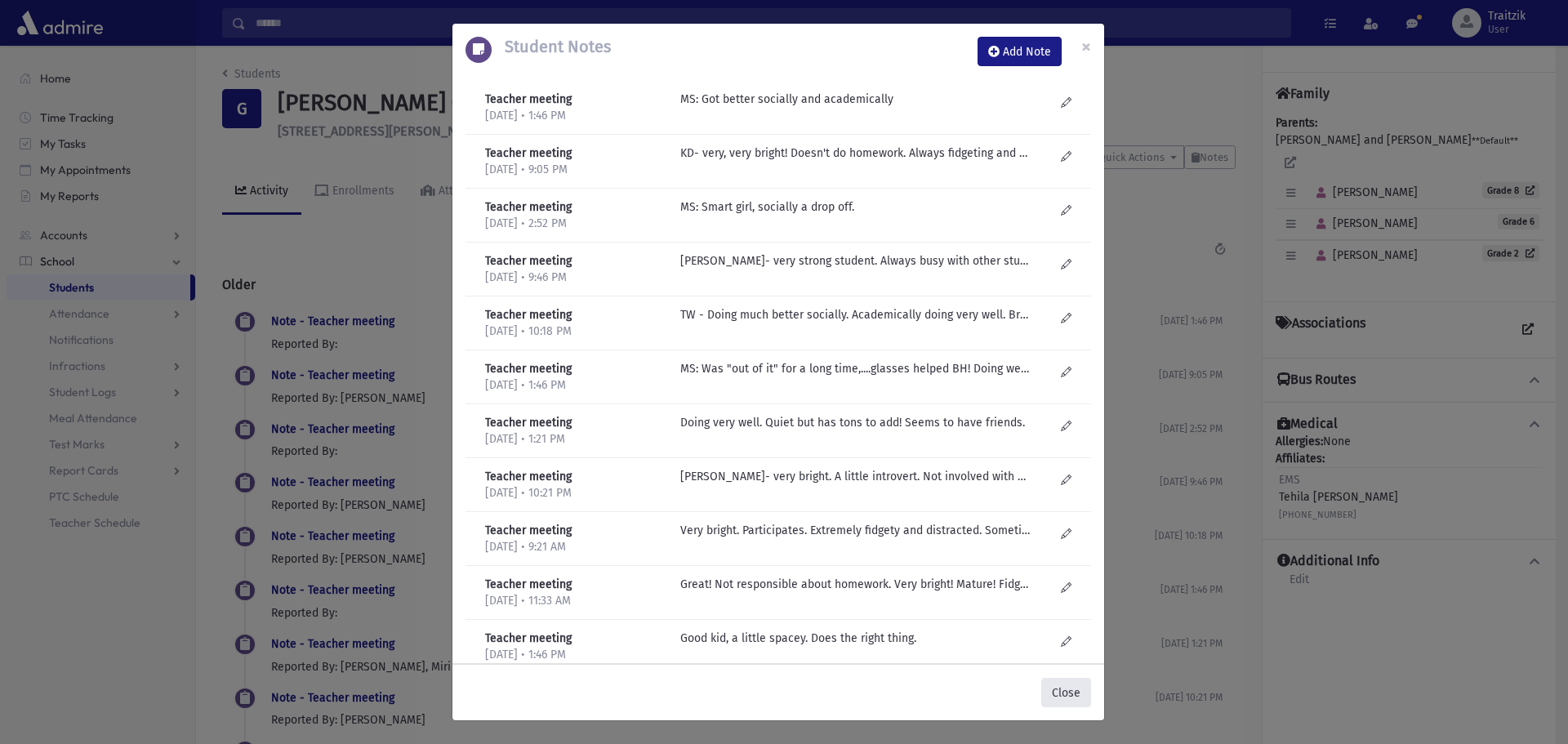
click at [1056, 693] on button "Close" at bounding box center [1066, 692] width 50 height 29
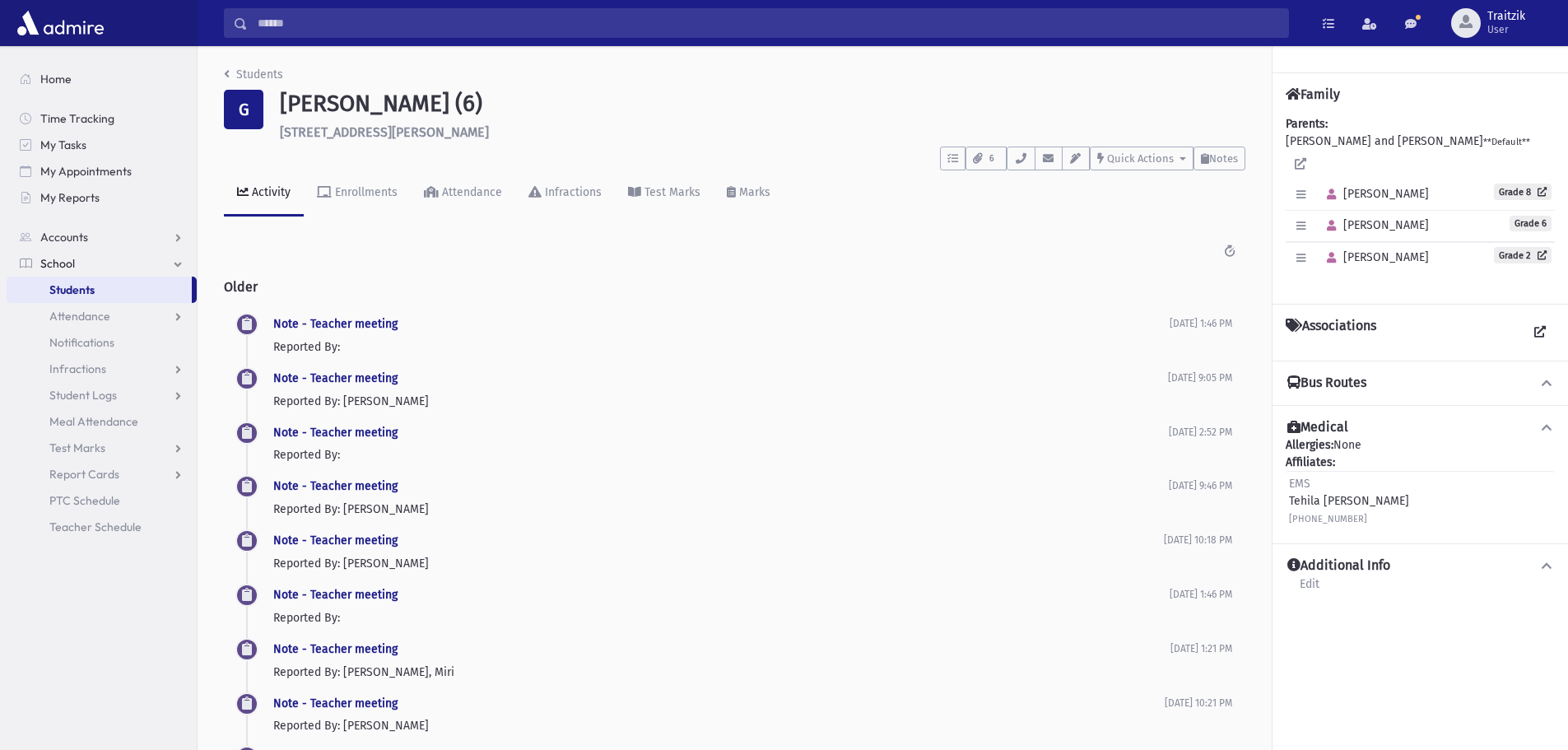
click at [224, 73] on icon "breadcrumb" at bounding box center [226, 74] width 6 height 12
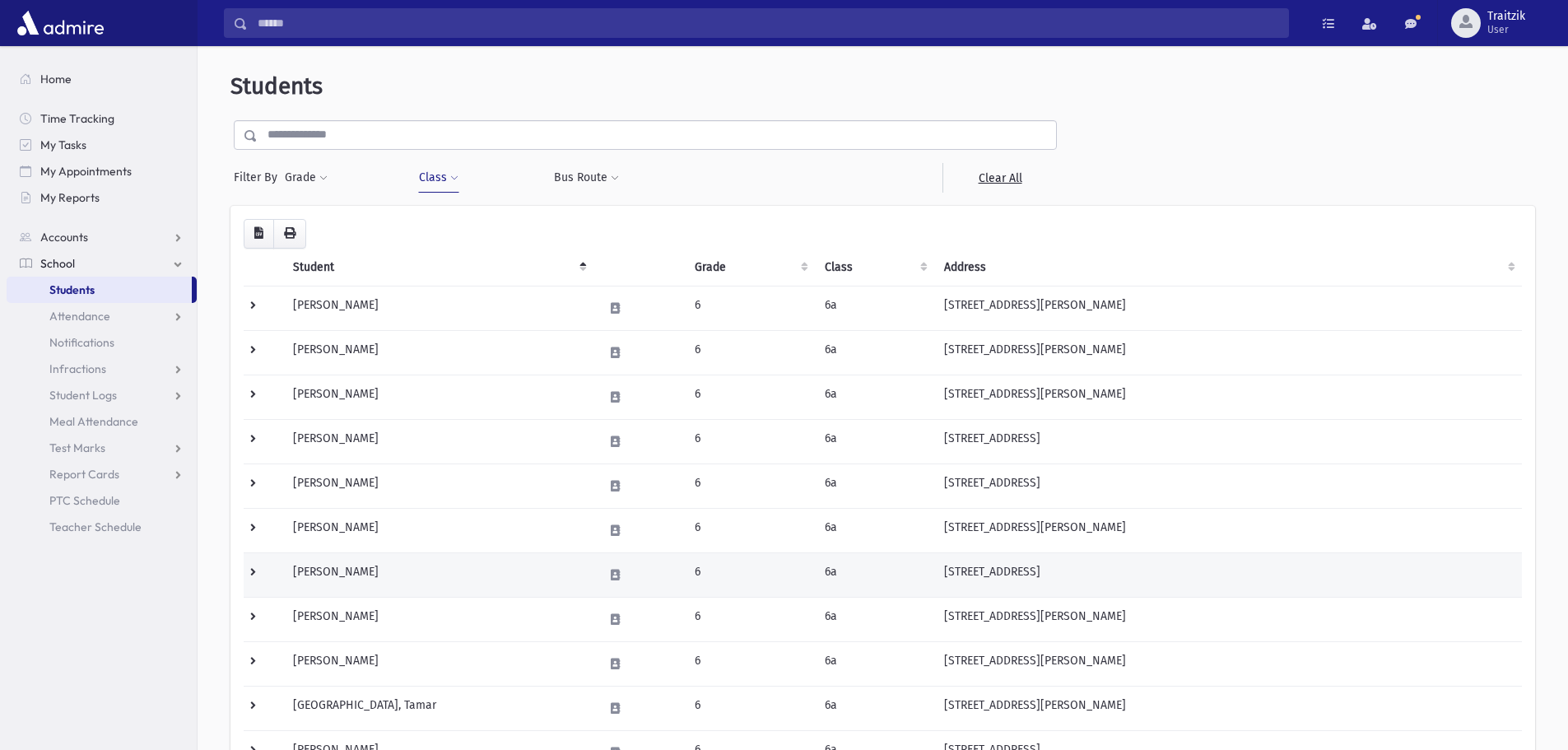
click at [347, 572] on td "Katz, Molly" at bounding box center [438, 574] width 311 height 44
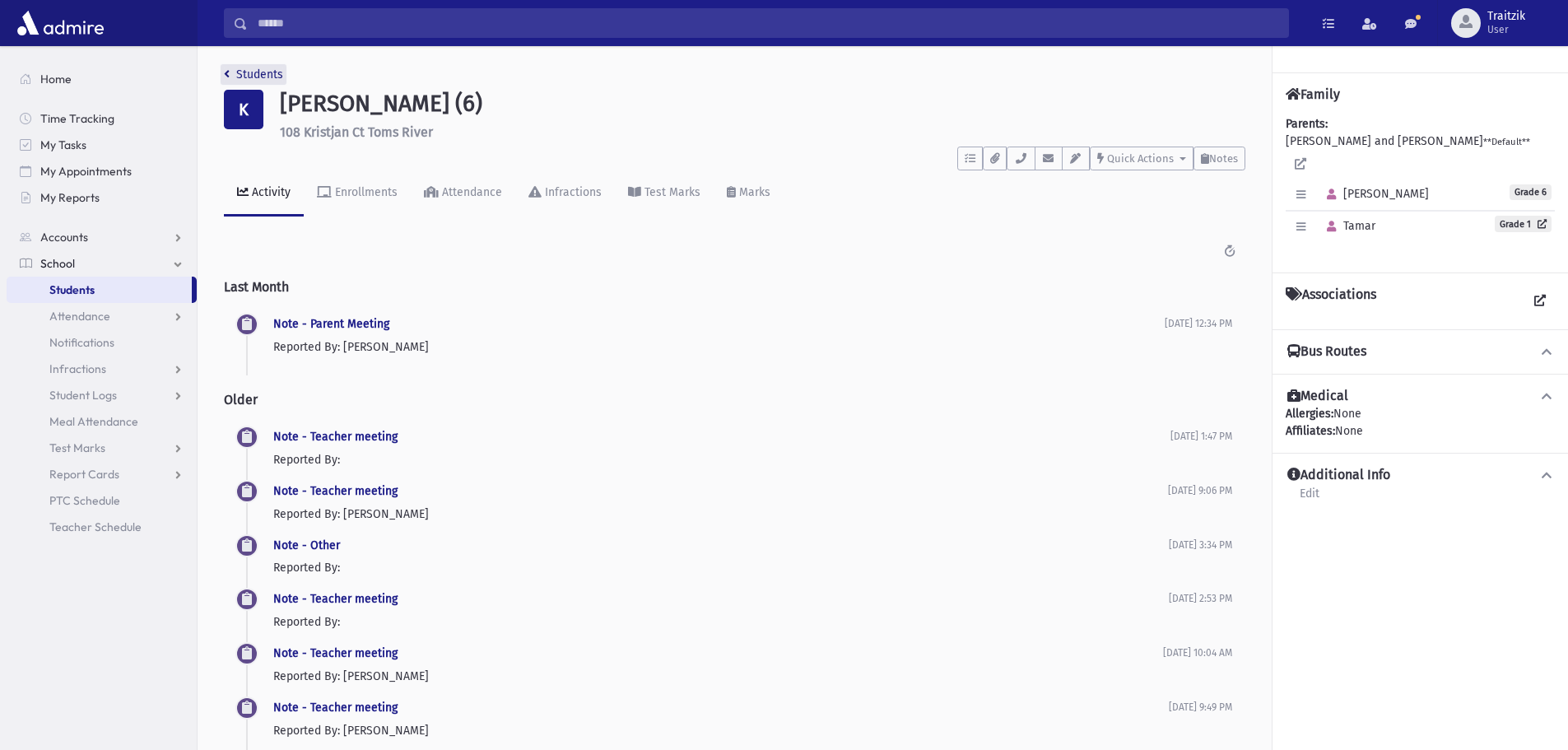
click at [234, 72] on link "Students" at bounding box center [253, 74] width 59 height 14
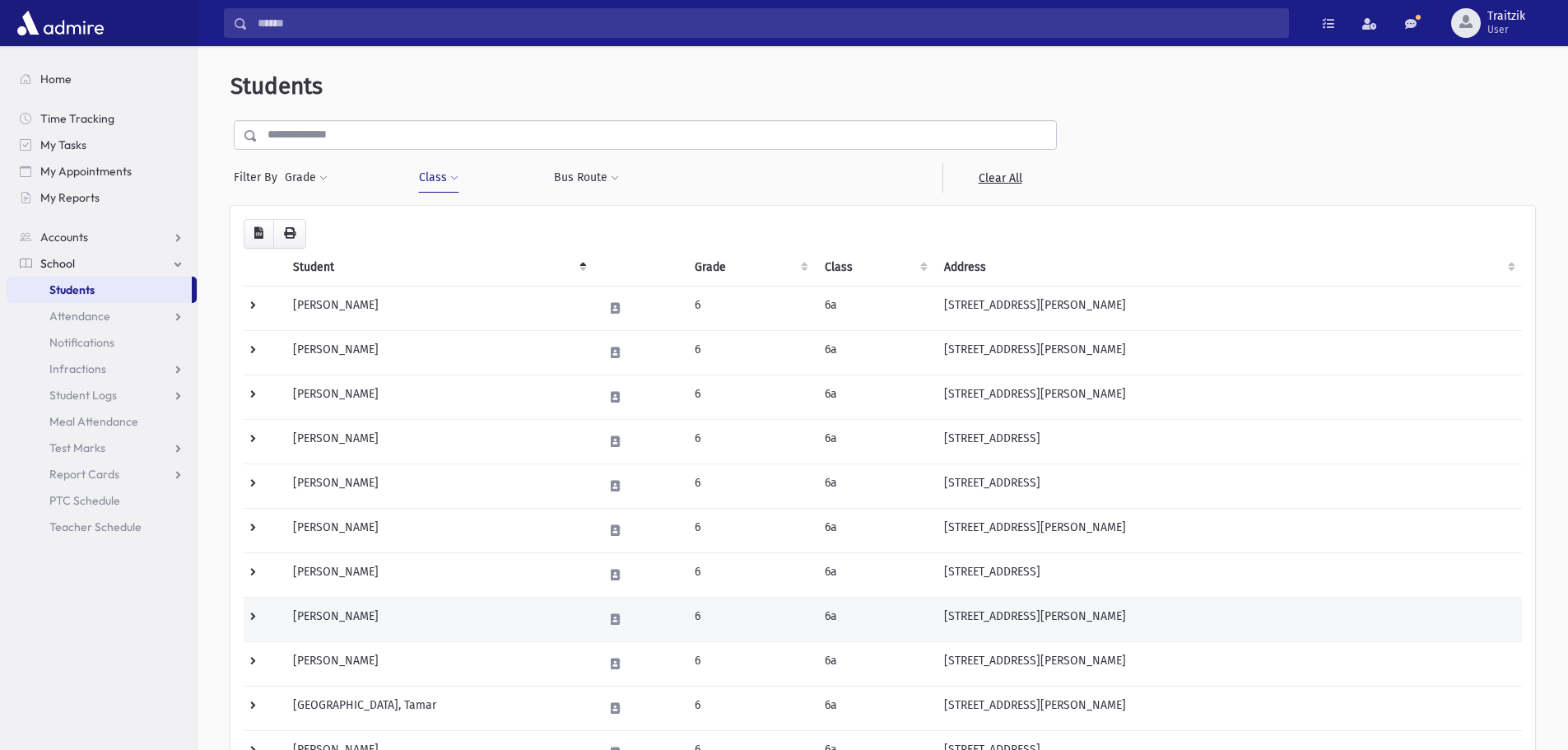
click at [447, 628] on td "[PERSON_NAME]" at bounding box center [438, 619] width 311 height 44
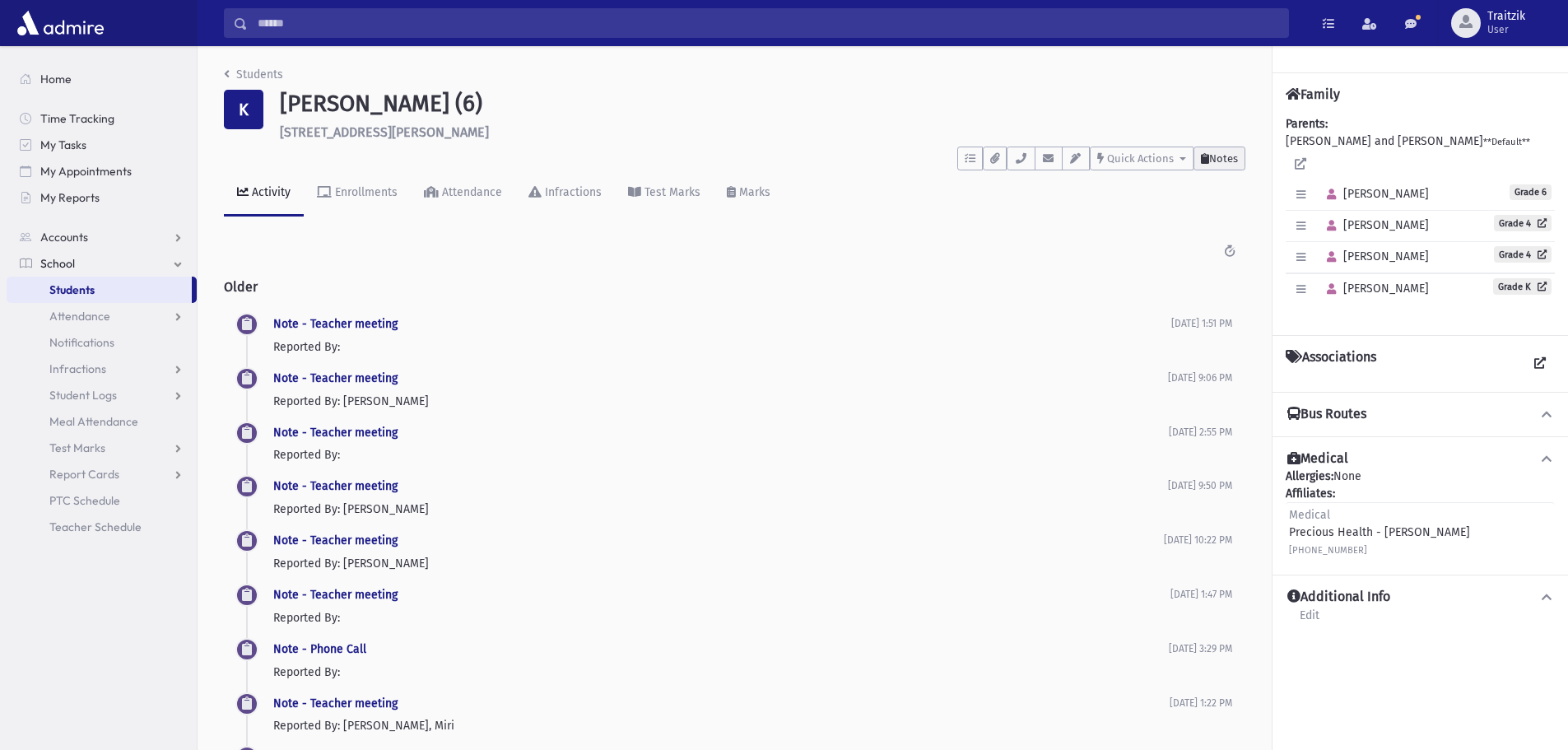
click at [1225, 163] on span "Notes" at bounding box center [1224, 158] width 28 height 13
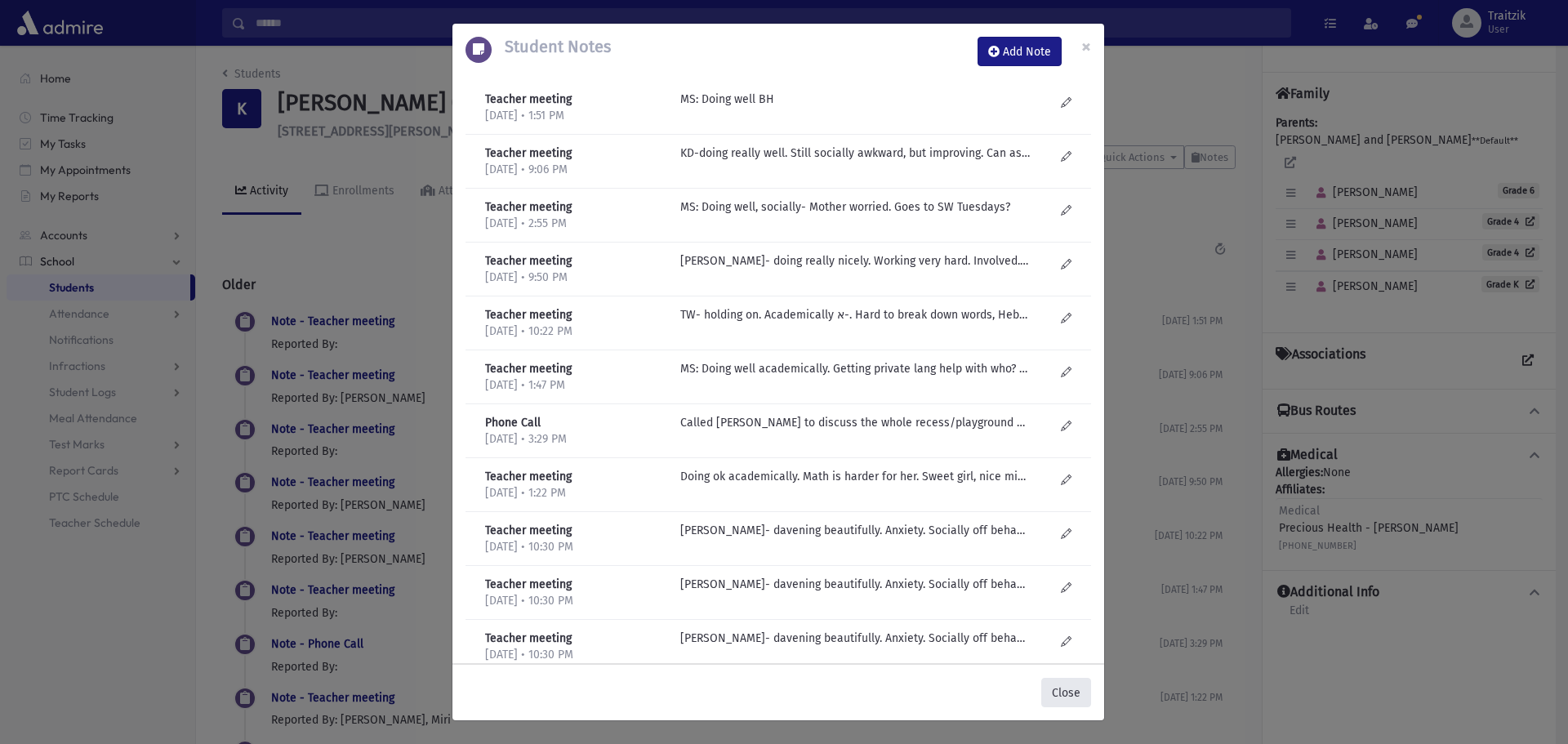
click at [1081, 698] on button "Close" at bounding box center [1066, 692] width 50 height 29
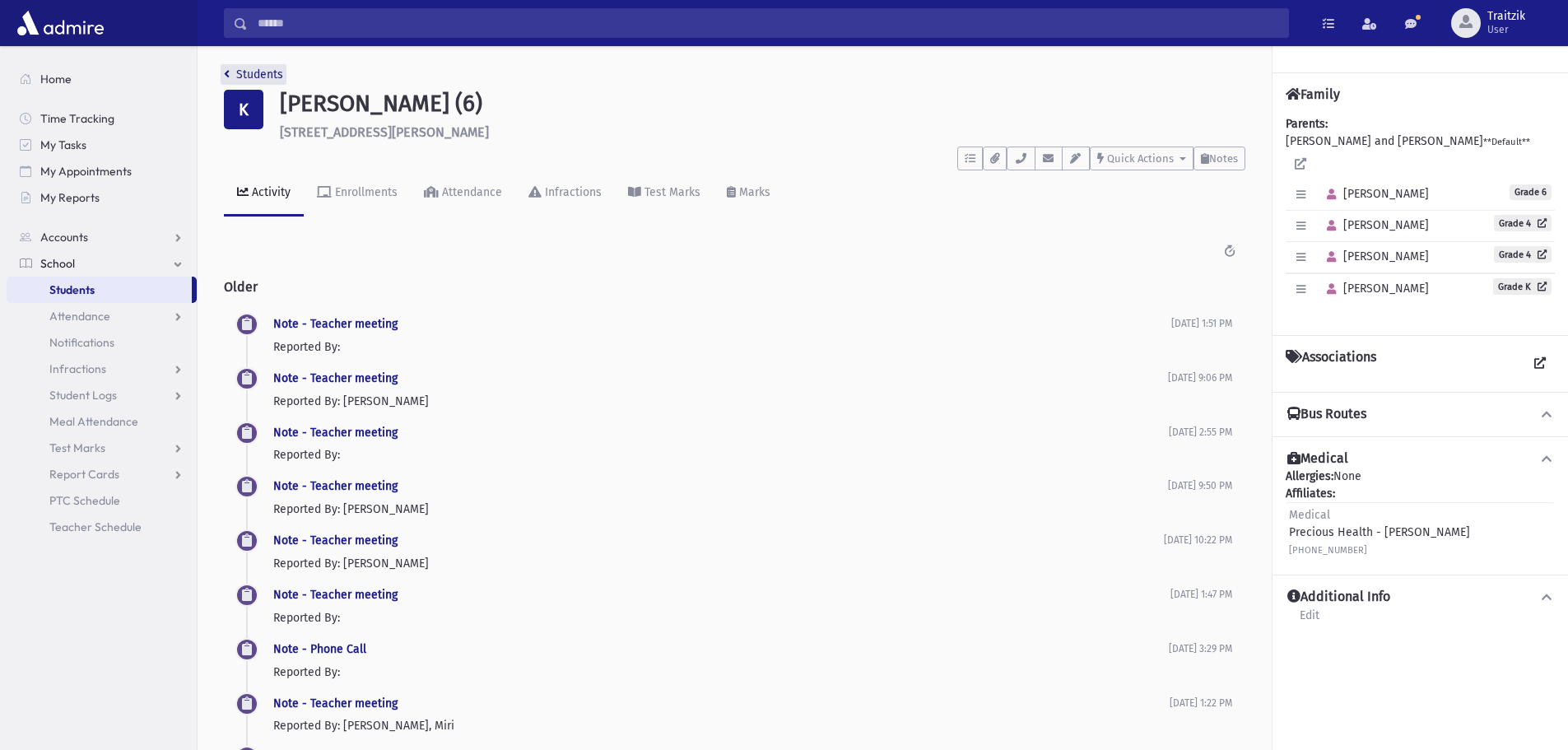
click at [235, 74] on link "Students" at bounding box center [253, 74] width 59 height 14
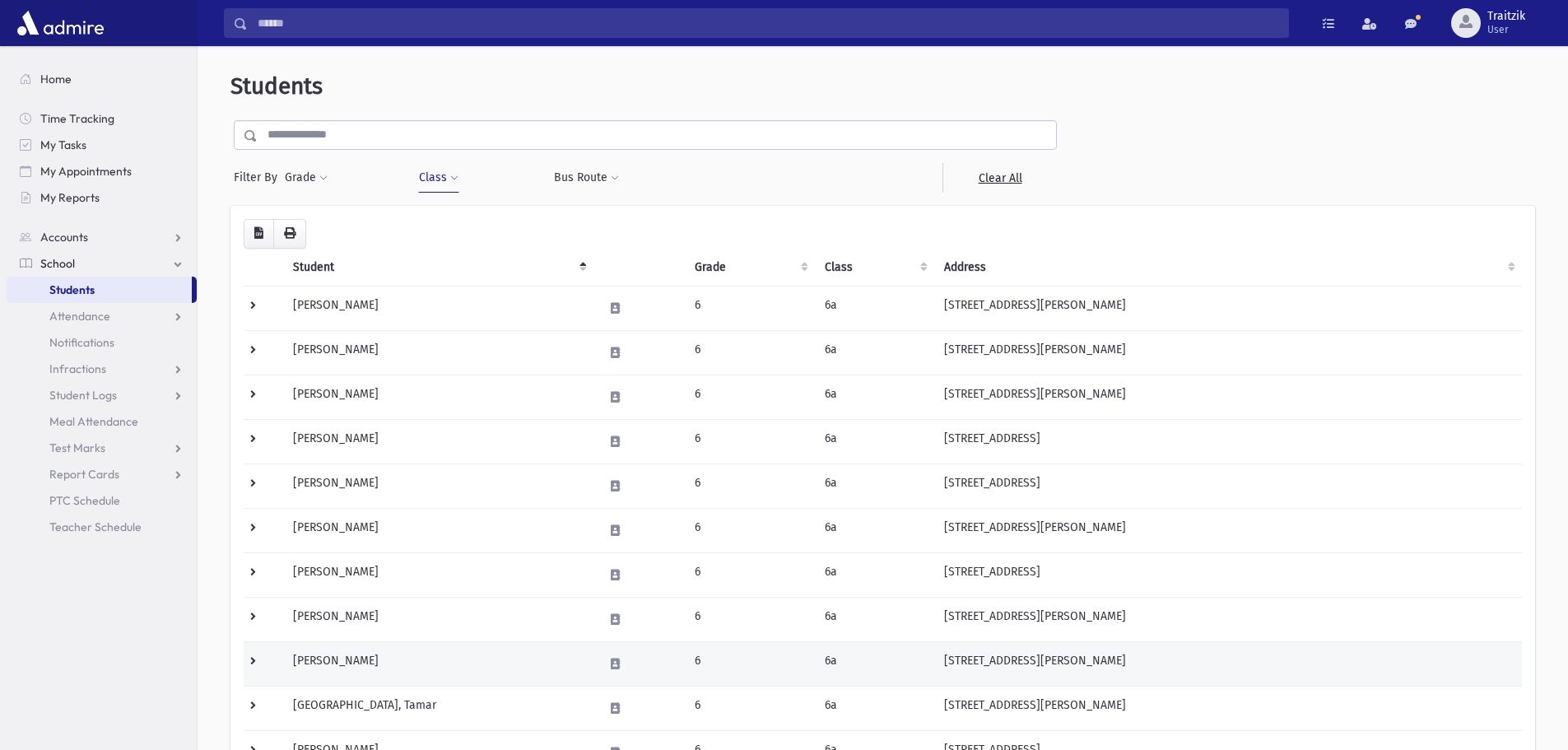
click at [400, 651] on td "[PERSON_NAME]" at bounding box center [438, 663] width 311 height 44
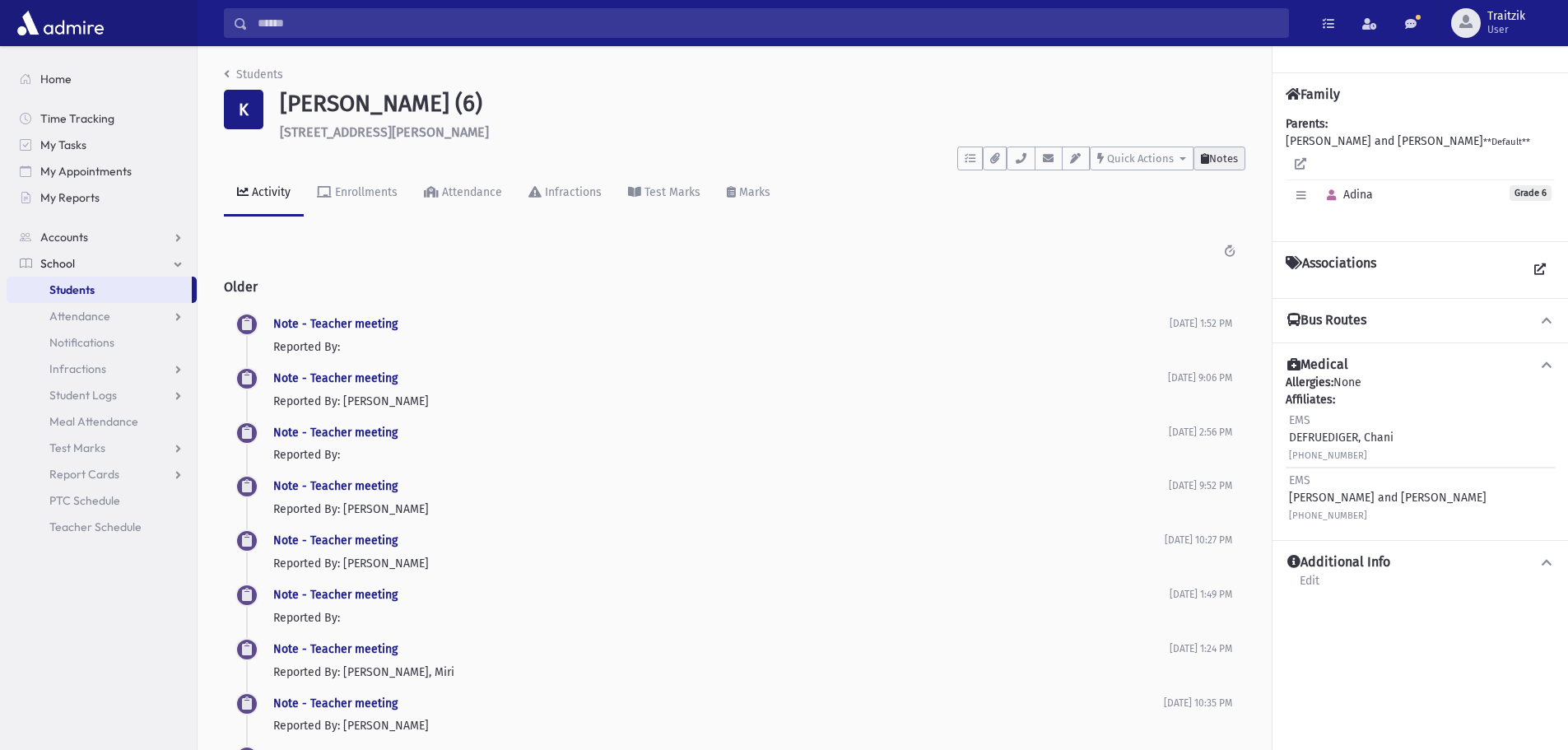
click at [1214, 165] on button "Notes" at bounding box center [1220, 158] width 52 height 24
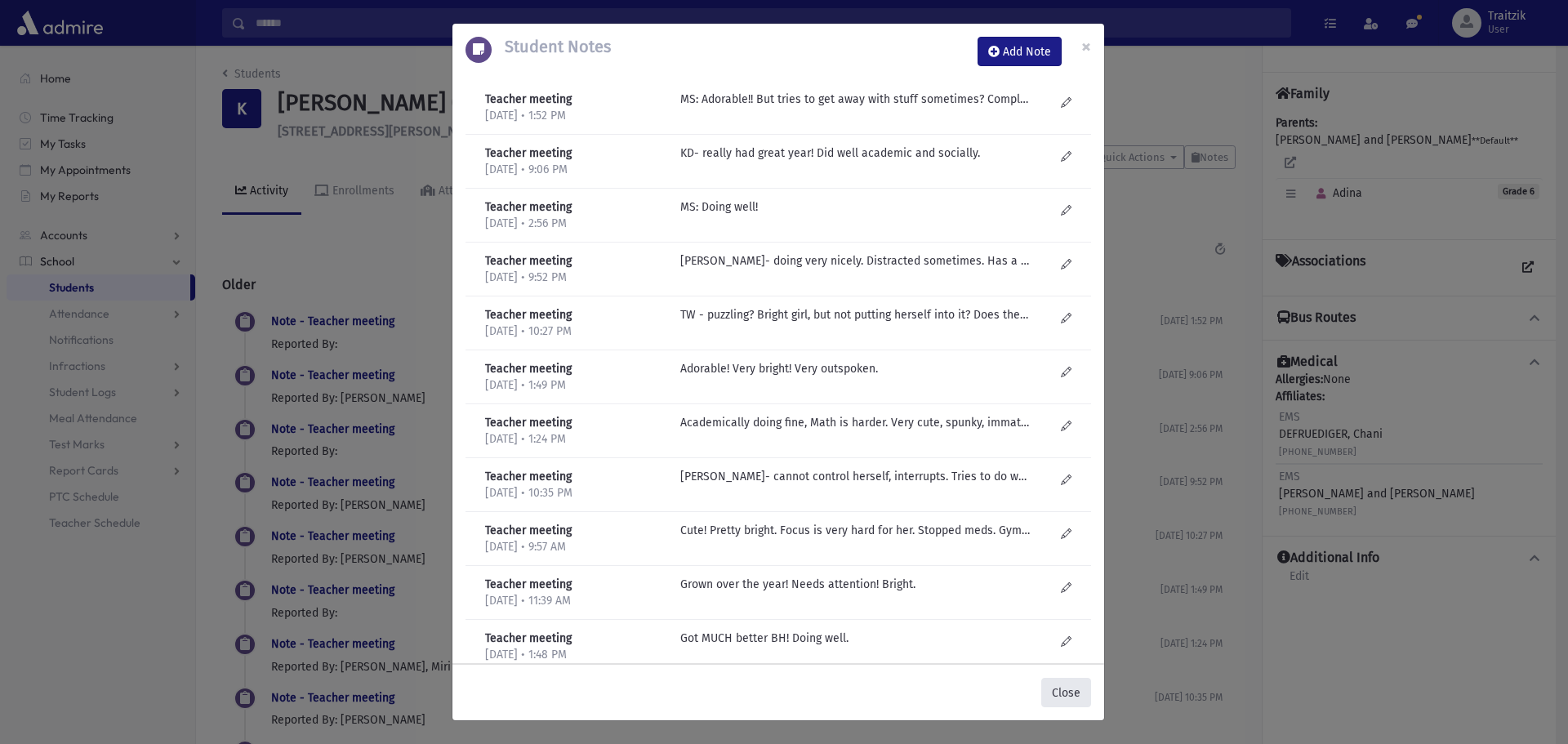
click at [1084, 686] on button "Close" at bounding box center [1066, 692] width 50 height 29
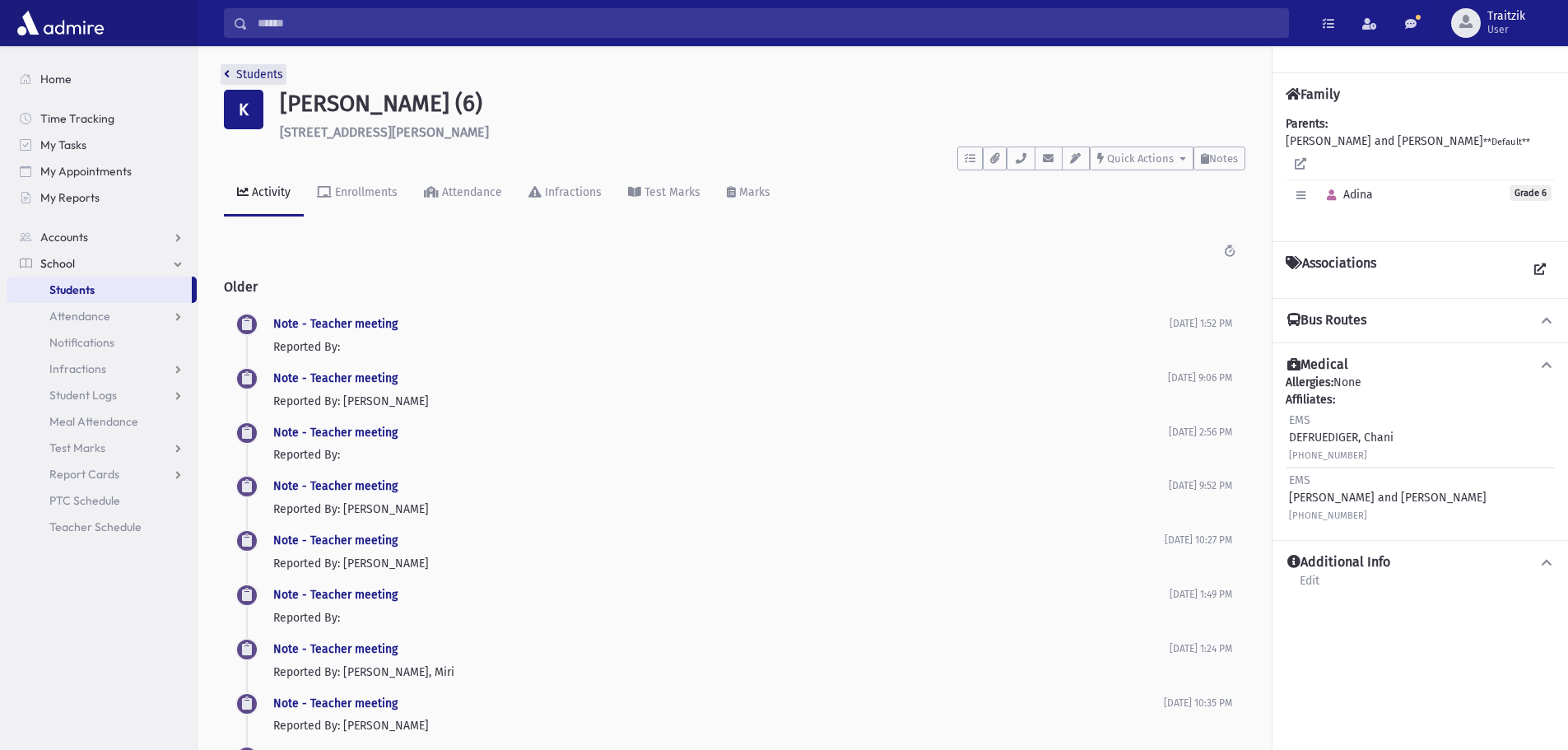
click at [232, 74] on link "Students" at bounding box center [253, 74] width 59 height 14
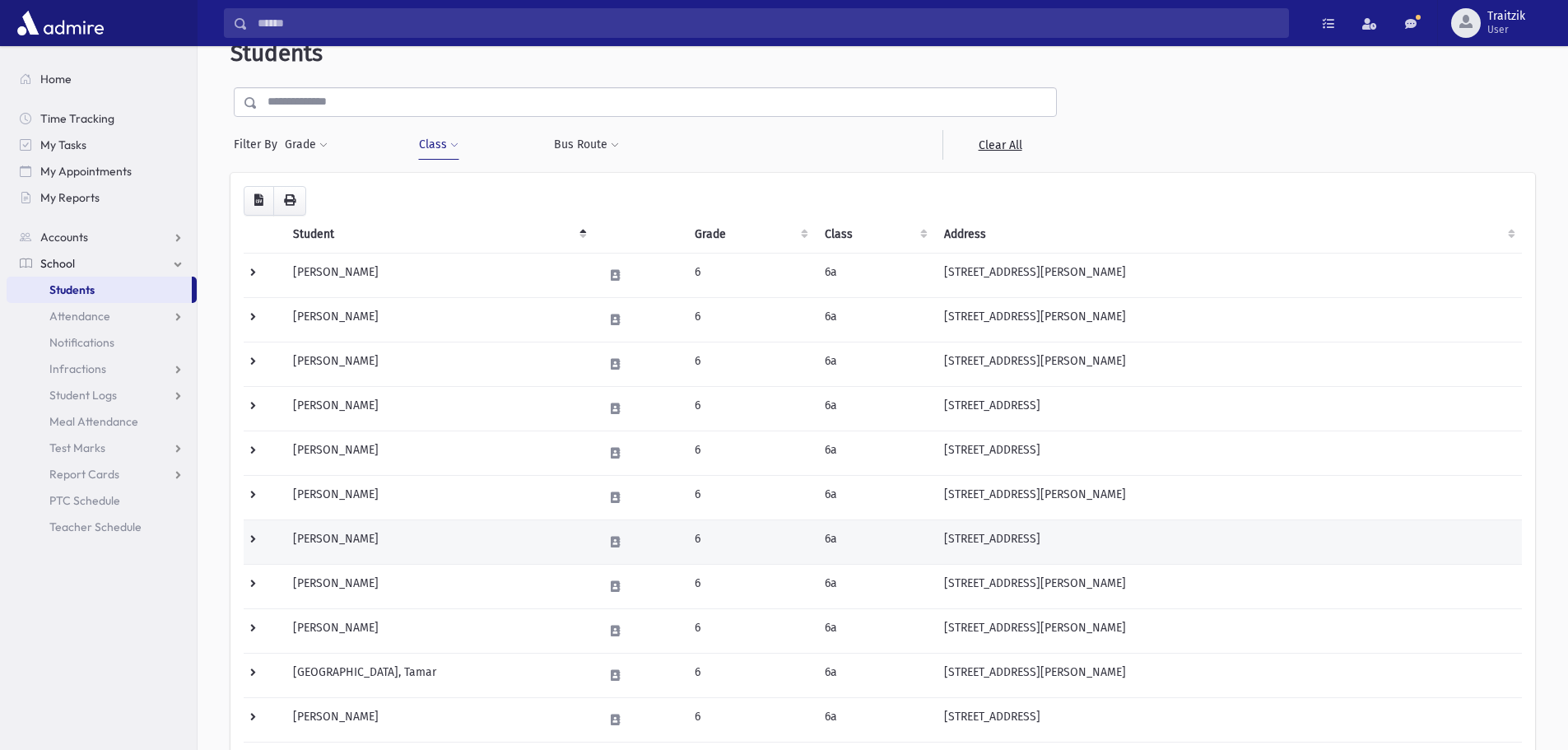
scroll to position [165, 0]
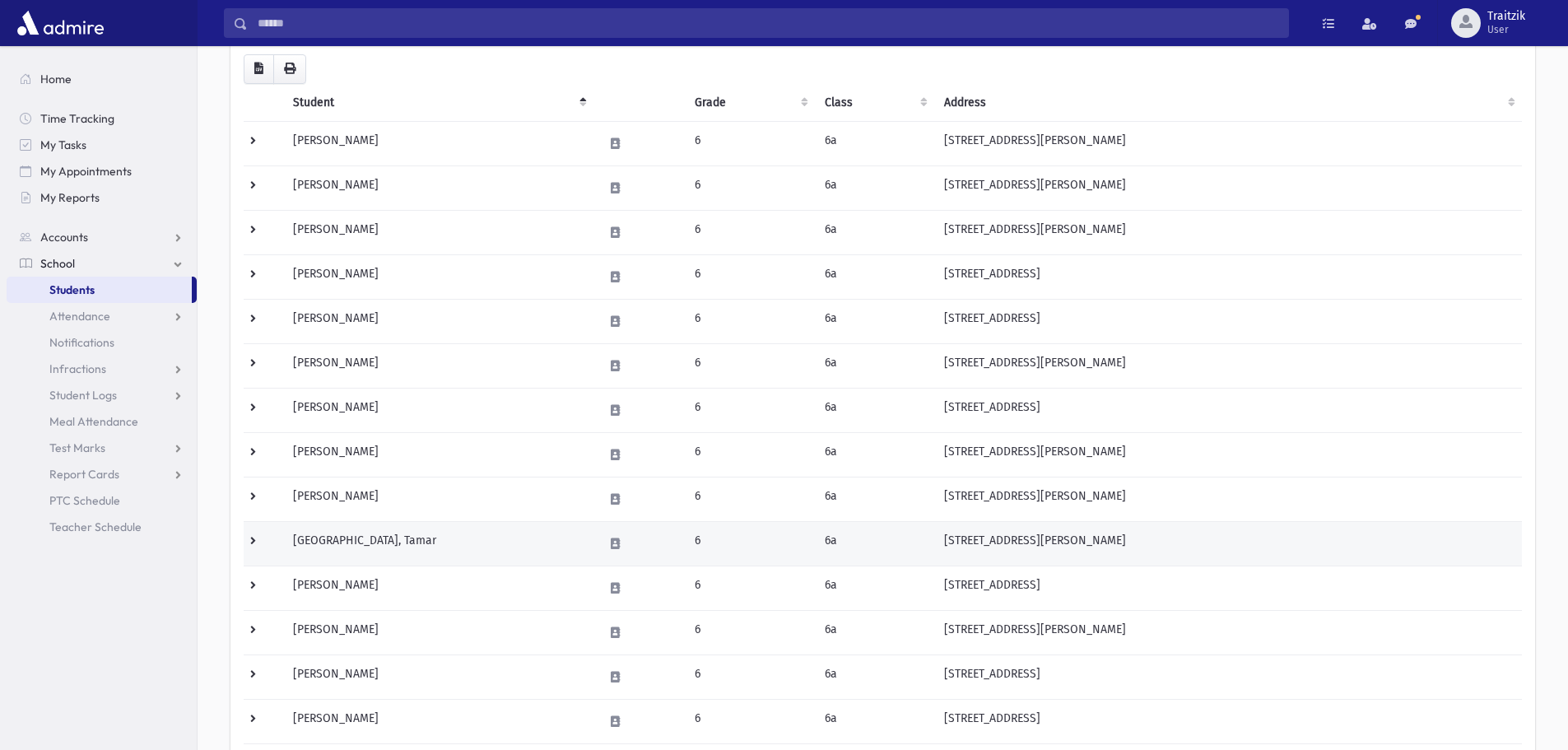
click at [429, 546] on td "[GEOGRAPHIC_DATA], Tamar" at bounding box center [438, 543] width 311 height 44
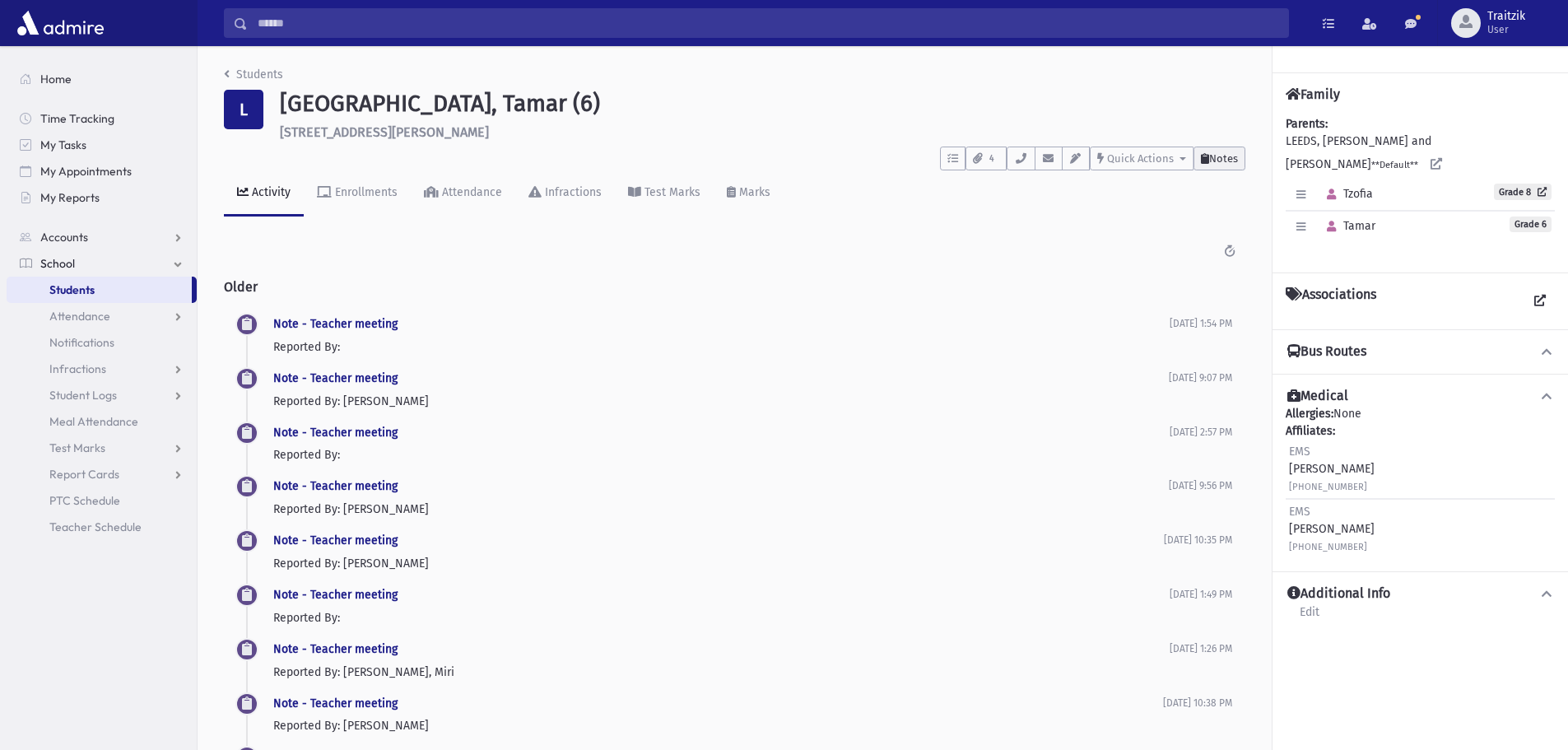
click at [1219, 147] on button "Notes" at bounding box center [1220, 158] width 52 height 24
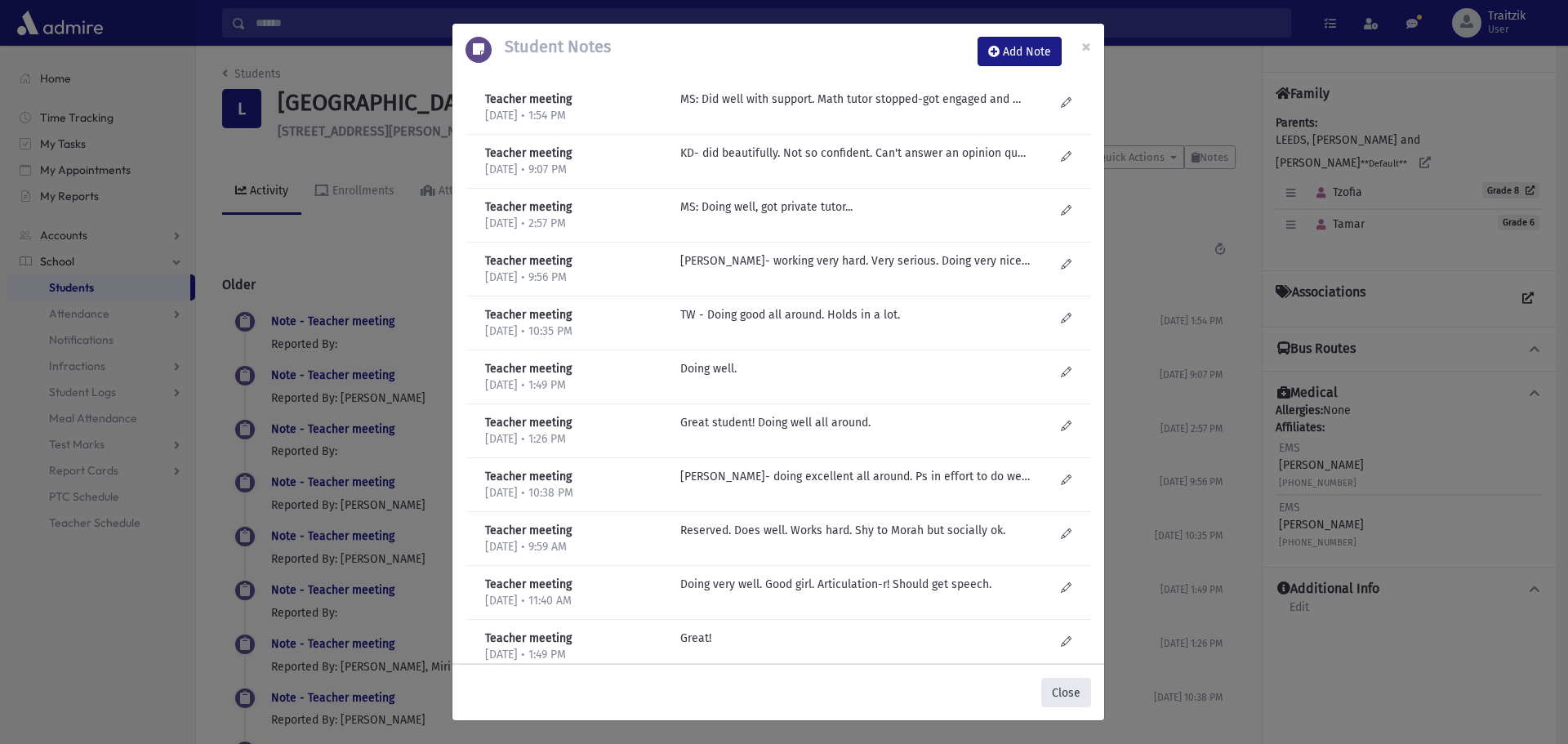
click at [1064, 685] on button "Close" at bounding box center [1066, 692] width 50 height 29
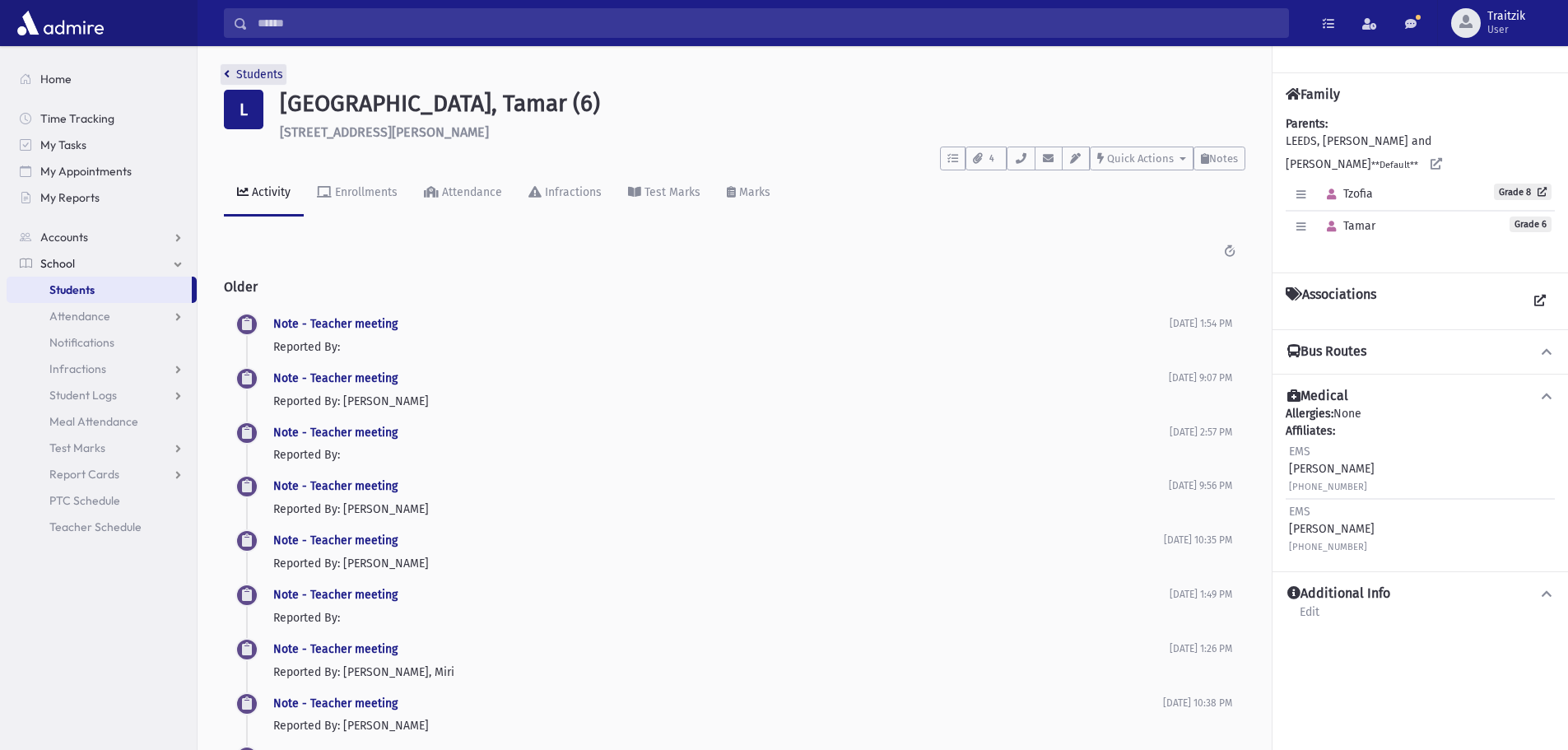
click at [224, 80] on link "Students" at bounding box center [253, 74] width 59 height 14
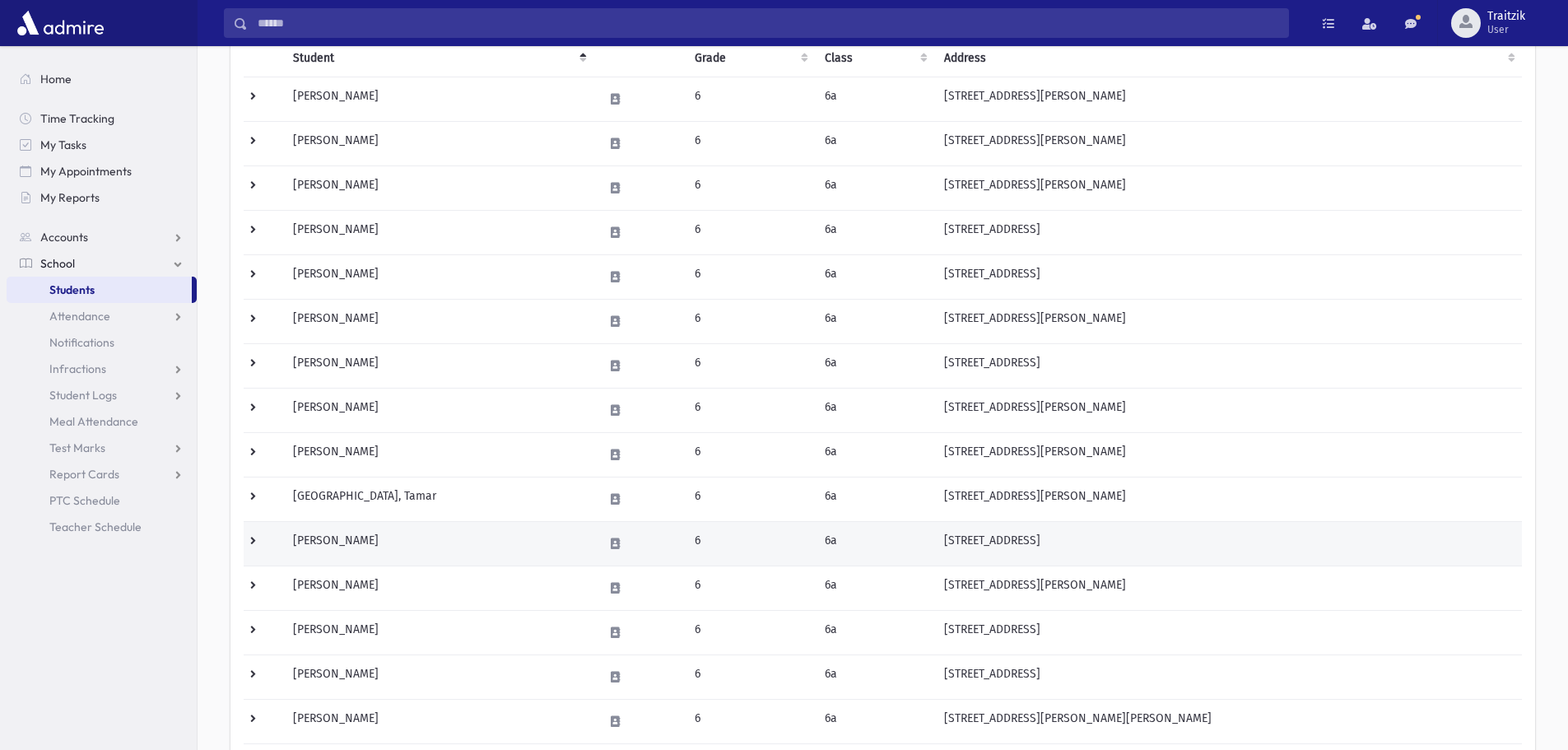
scroll to position [247, 0]
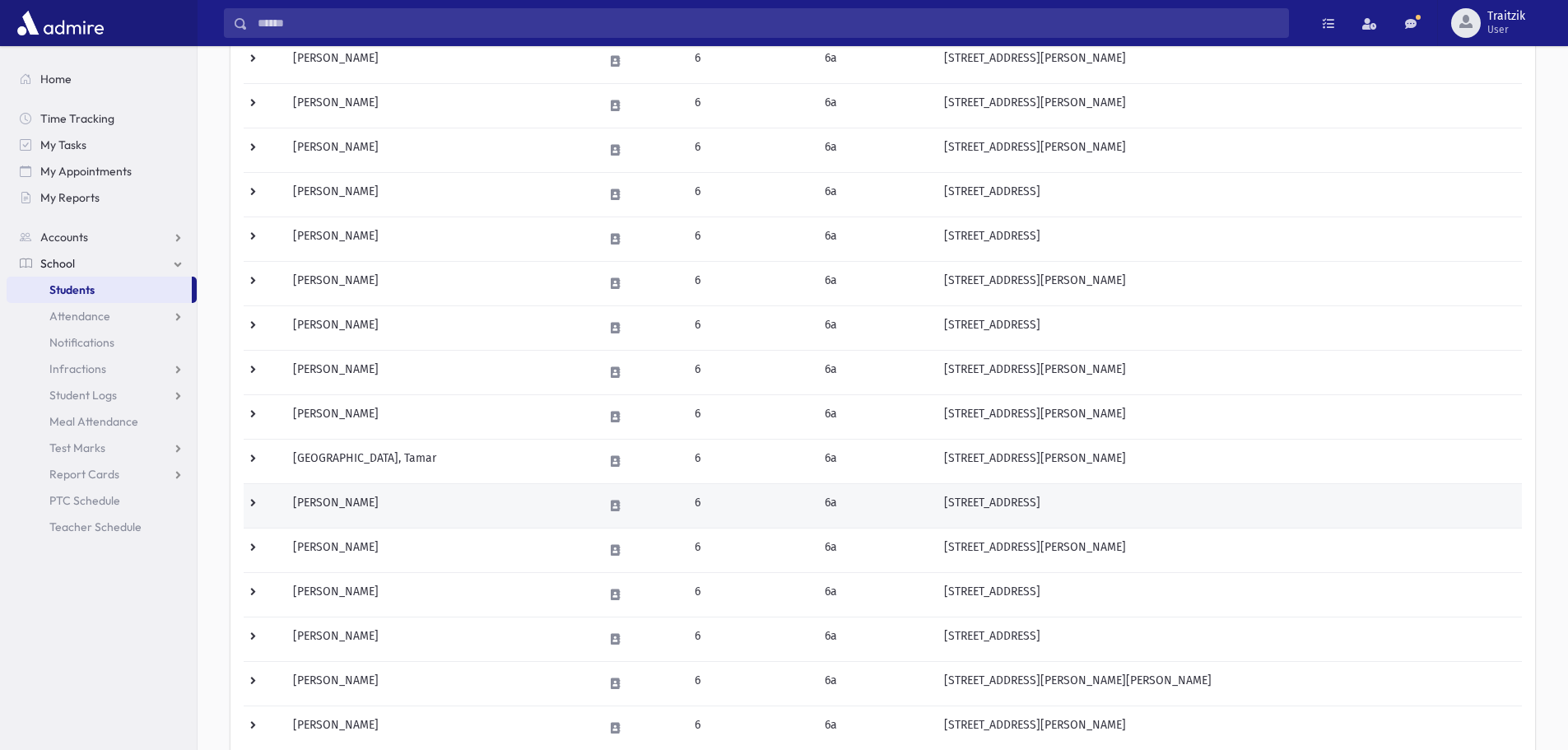
click at [367, 501] on td "[PERSON_NAME]" at bounding box center [438, 505] width 311 height 44
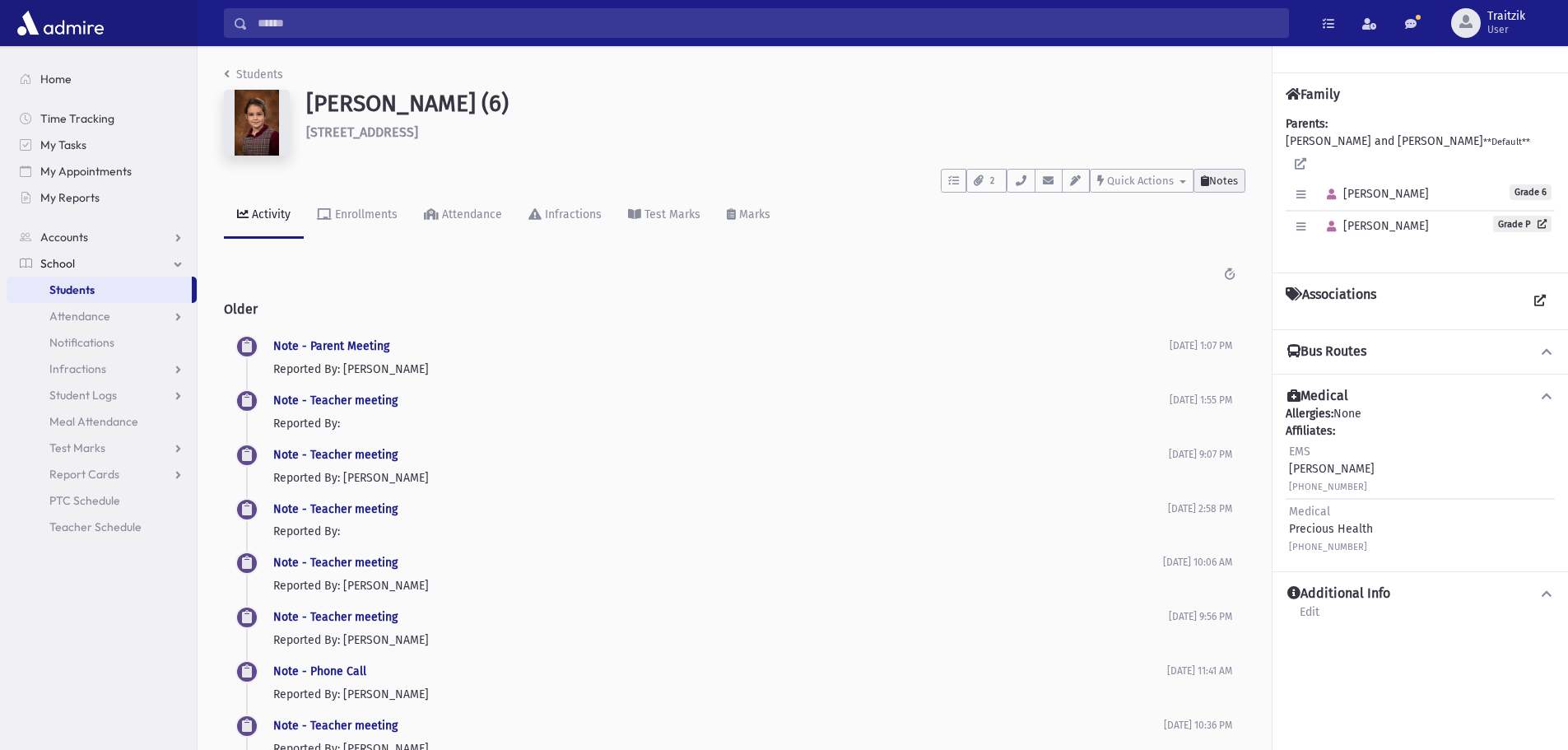
click at [1232, 177] on span "Notes" at bounding box center [1224, 180] width 28 height 13
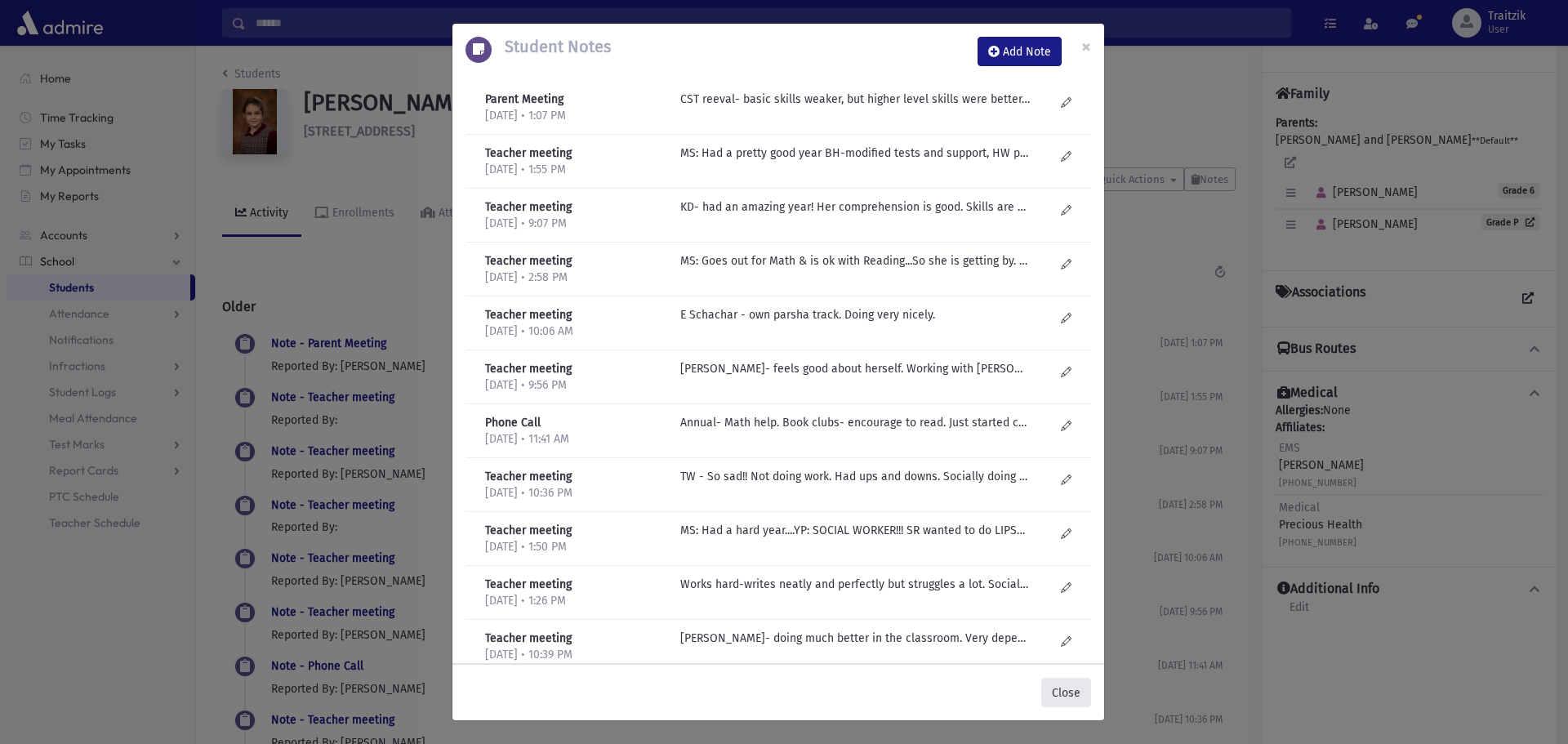
click at [1063, 694] on button "Close" at bounding box center [1066, 692] width 50 height 29
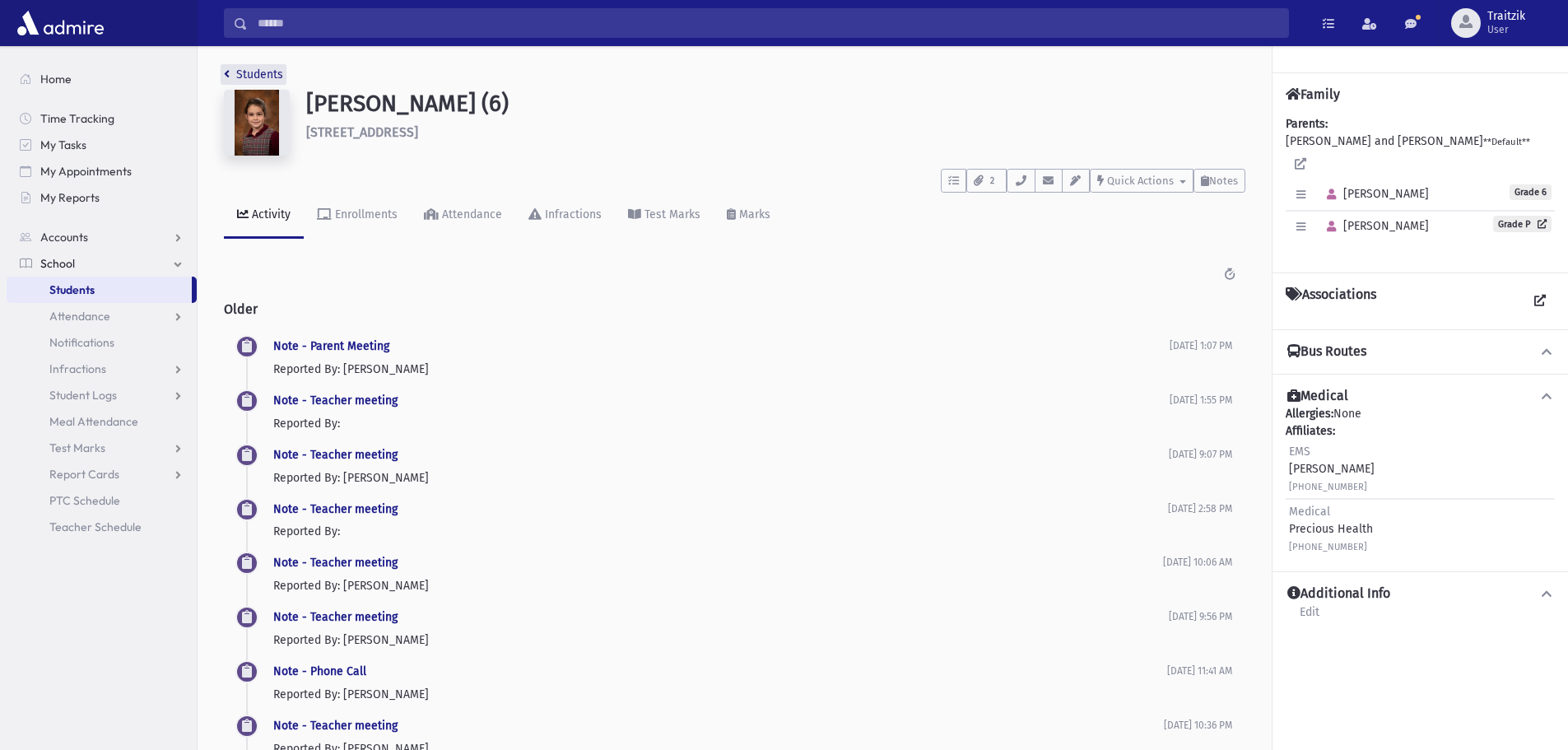
click at [231, 74] on link "Students" at bounding box center [253, 74] width 59 height 14
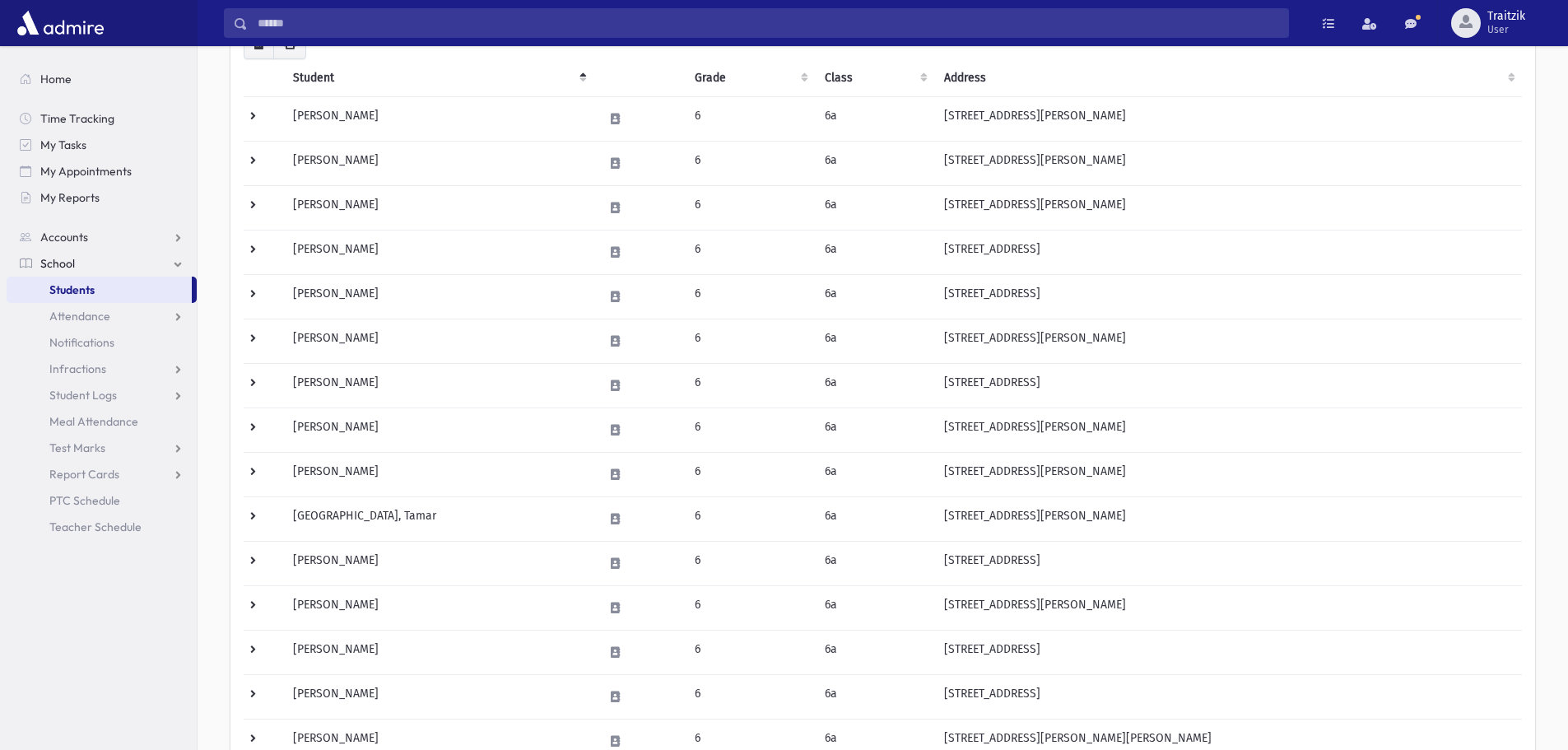
scroll to position [247, 0]
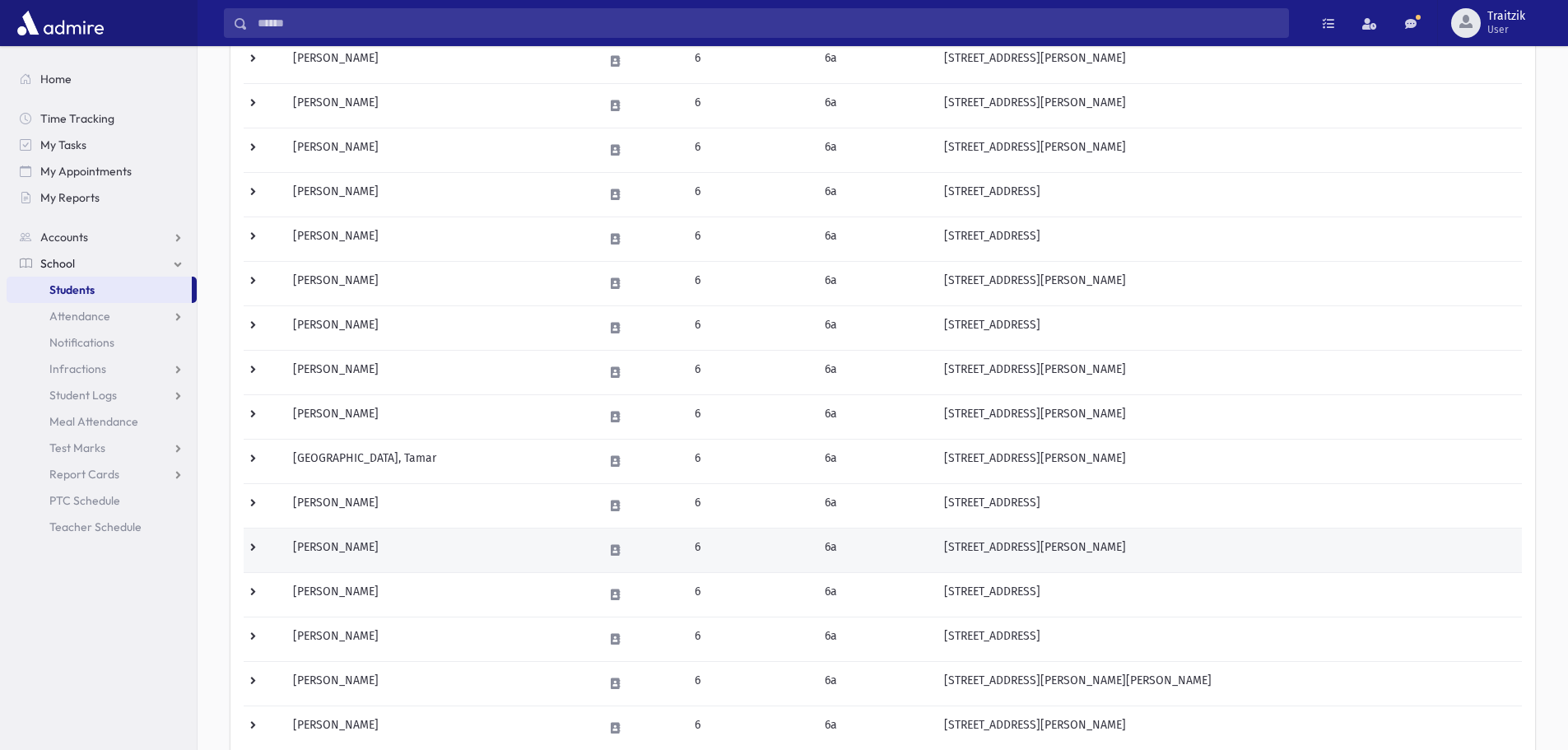
click at [426, 546] on td "Liberman, Sari" at bounding box center [438, 549] width 311 height 44
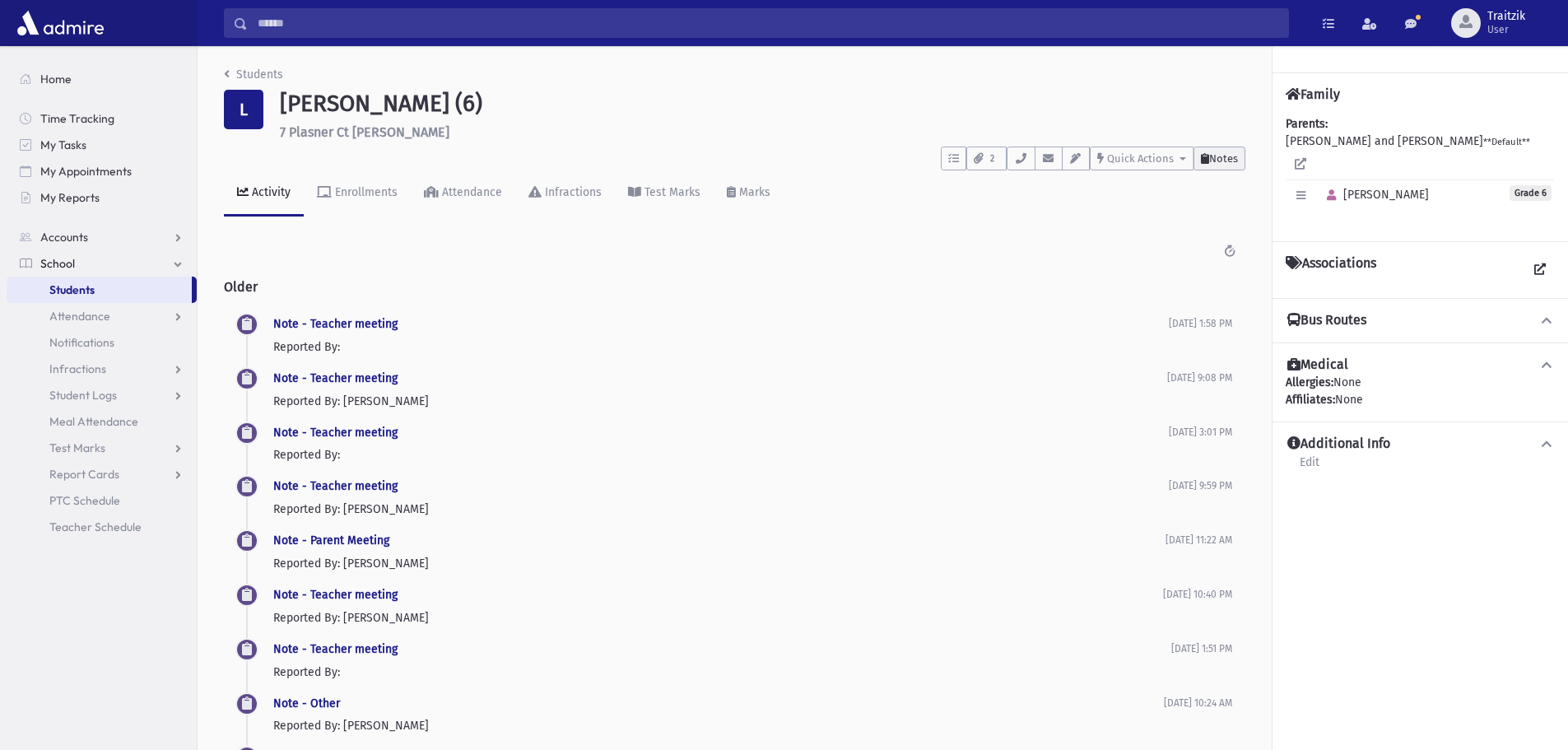
click at [1238, 158] on button "Notes" at bounding box center [1220, 158] width 52 height 24
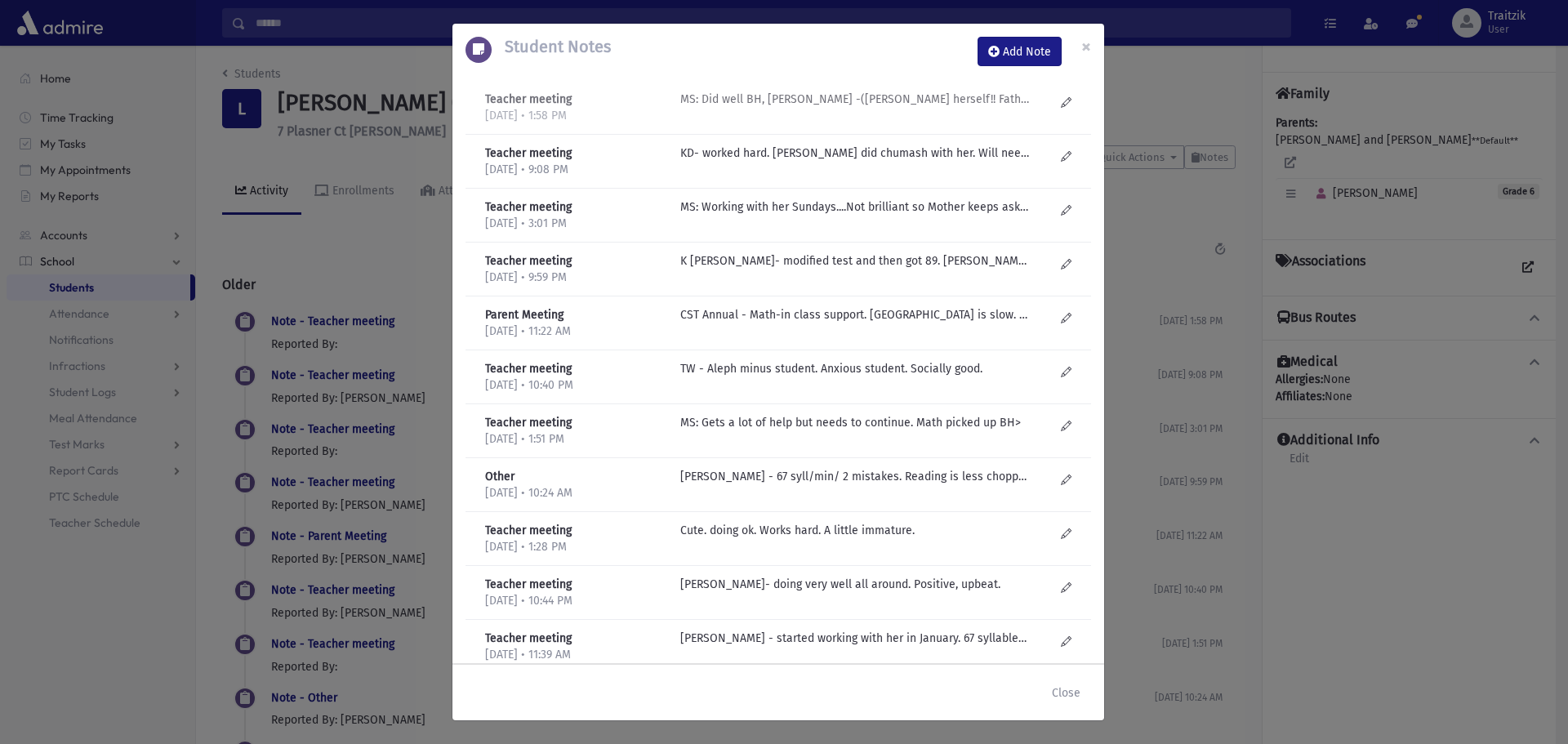
click at [922, 96] on p "MS: Did well BH, HW tutor -(Miriam herself!! Father pays..)should continue!" at bounding box center [855, 99] width 350 height 17
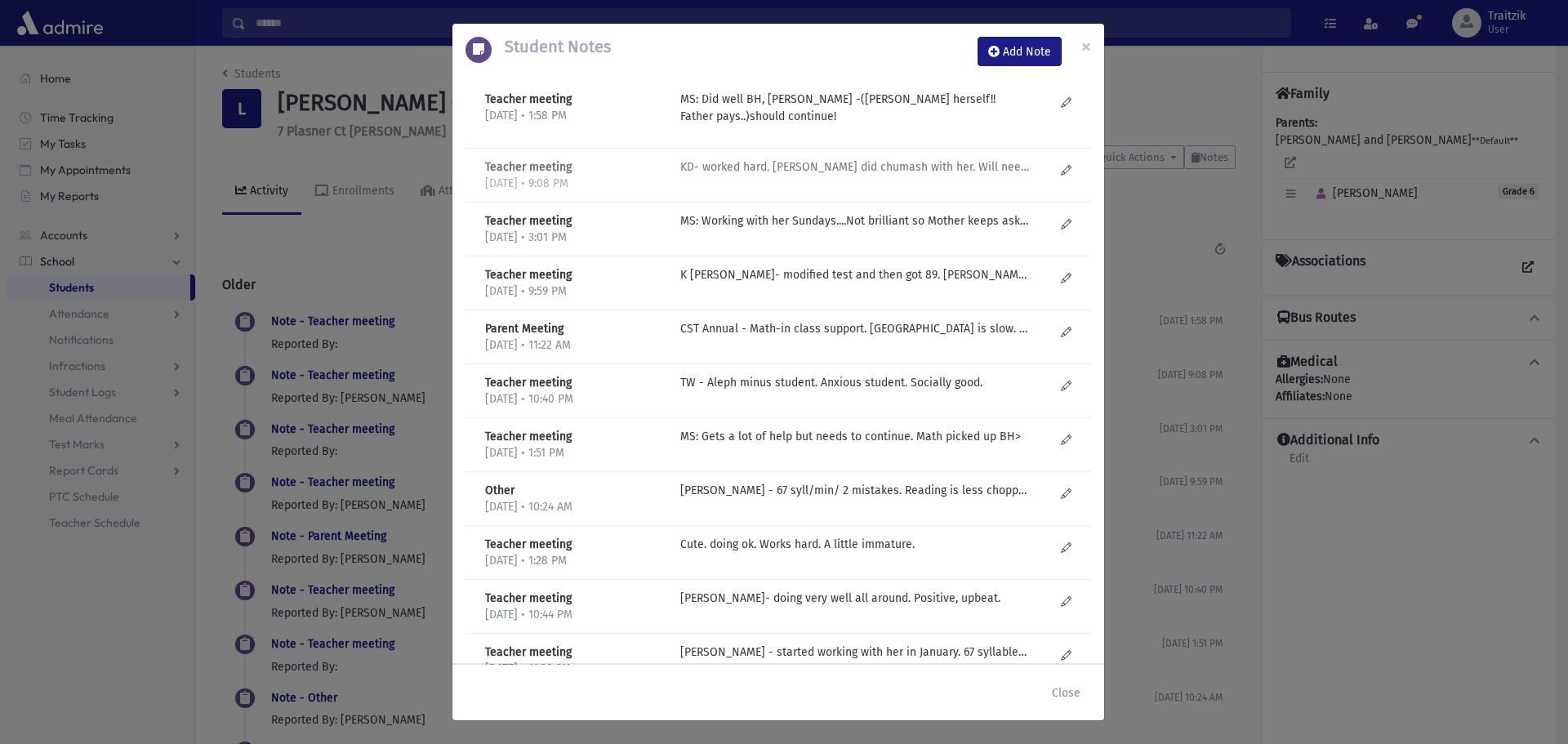
click at [867, 173] on p "KD- worked hard. Miriam Stefansky did chumash with her. Will need help. Writing…" at bounding box center [855, 167] width 350 height 17
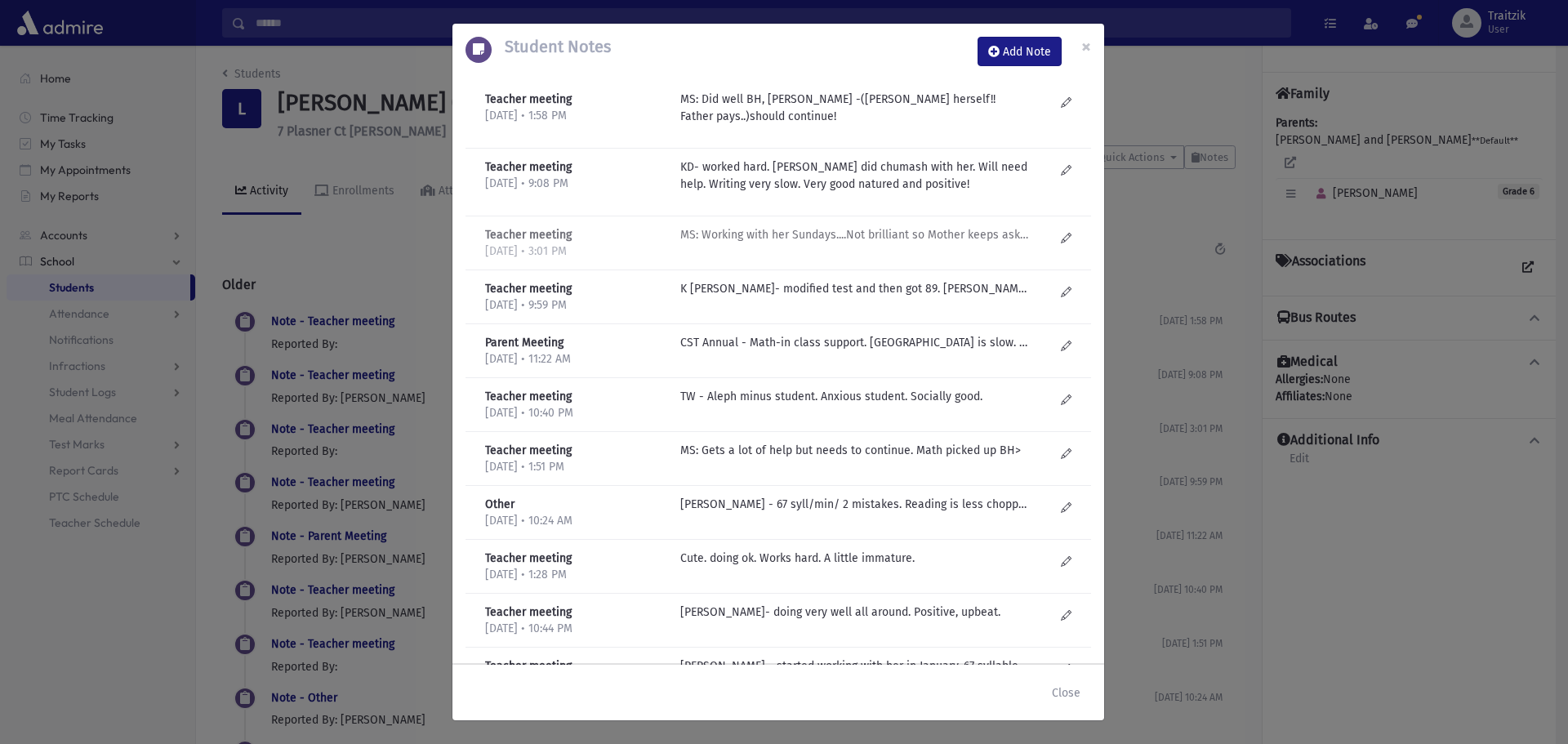
click at [860, 235] on p "MS: Working with her Sundays....Not brilliant so Mother keeps asking what more …" at bounding box center [855, 234] width 350 height 17
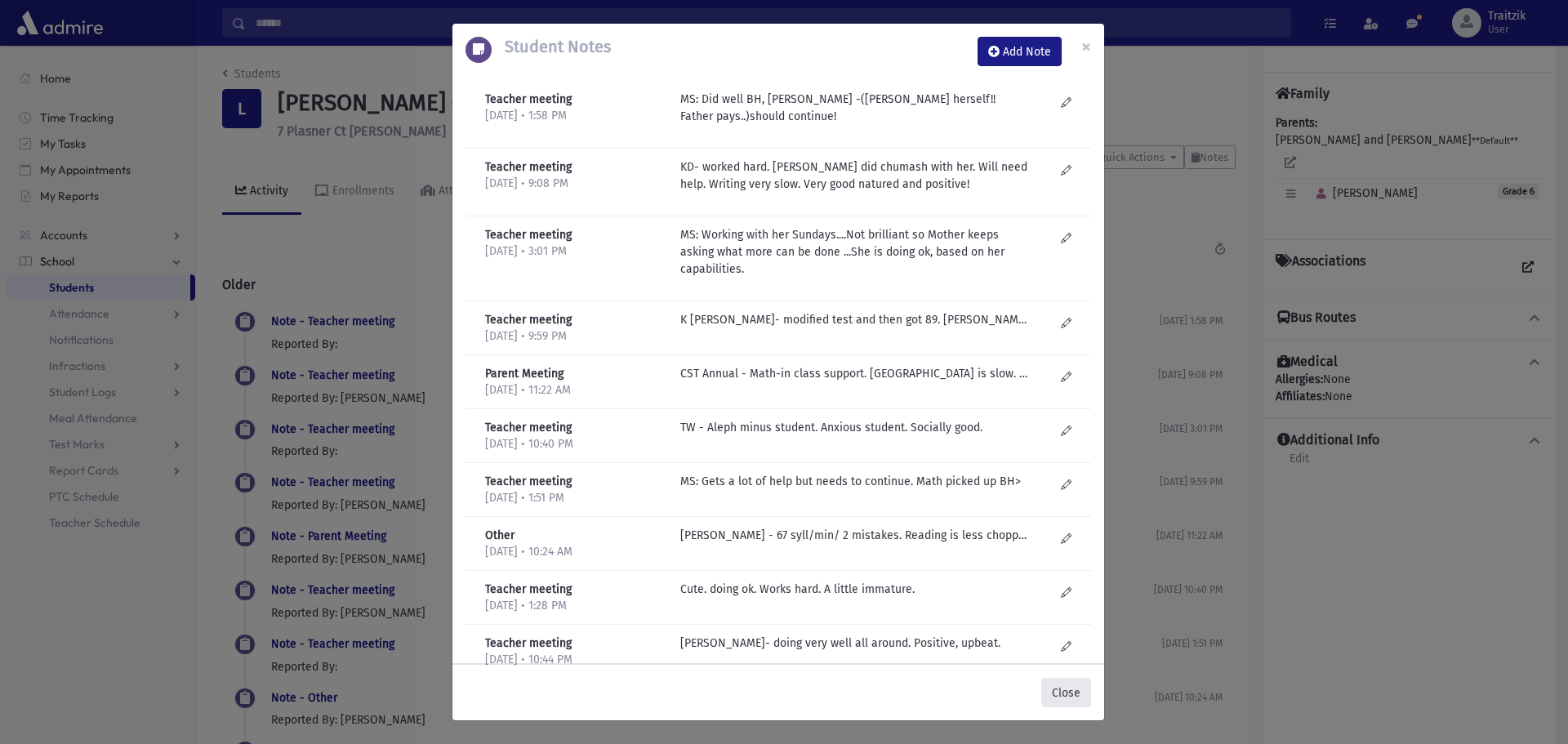
click at [1071, 686] on button "Close" at bounding box center [1066, 692] width 50 height 29
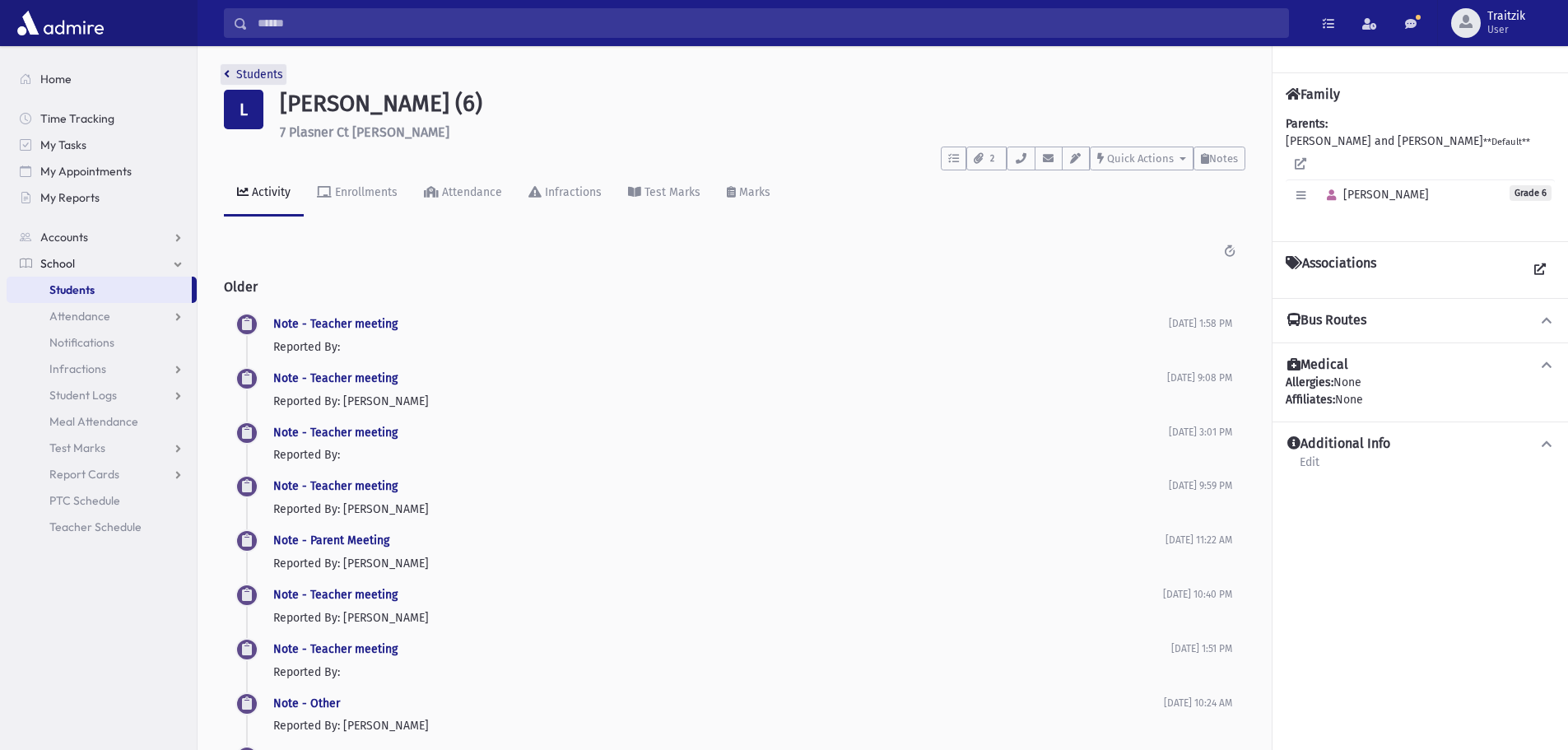
click at [224, 74] on icon "breadcrumb" at bounding box center [226, 74] width 6 height 12
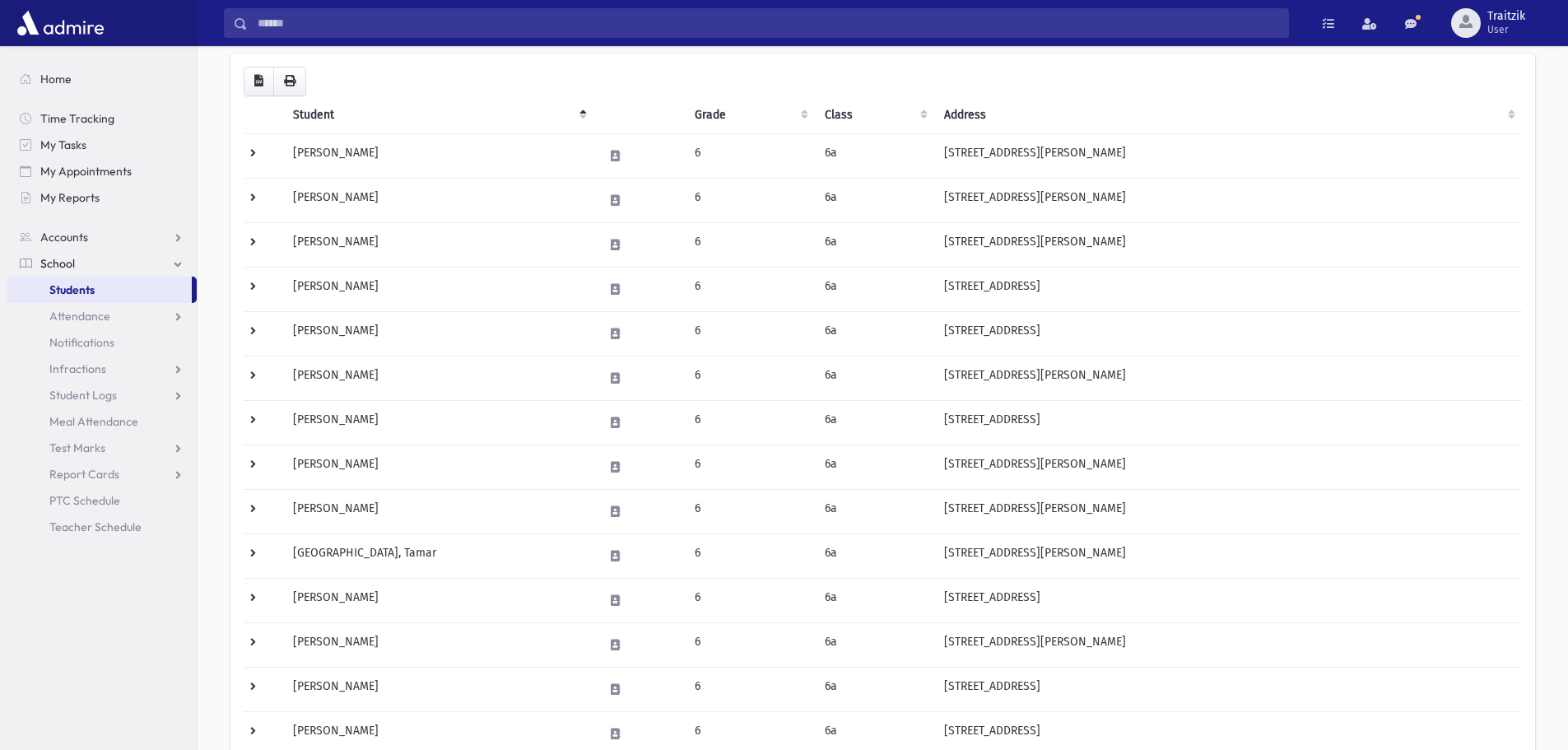
scroll to position [247, 0]
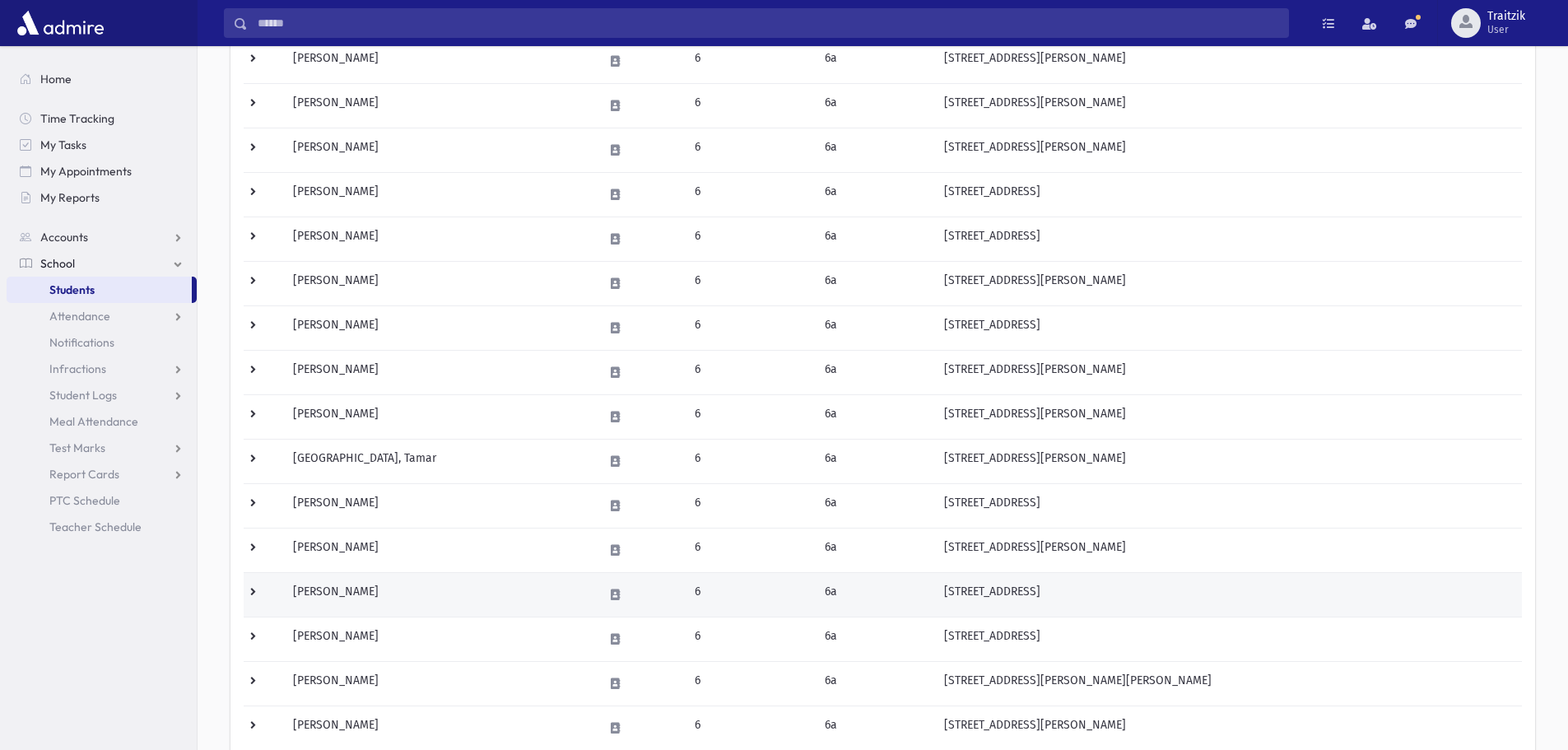
click at [373, 584] on td "[PERSON_NAME]" at bounding box center [438, 593] width 311 height 44
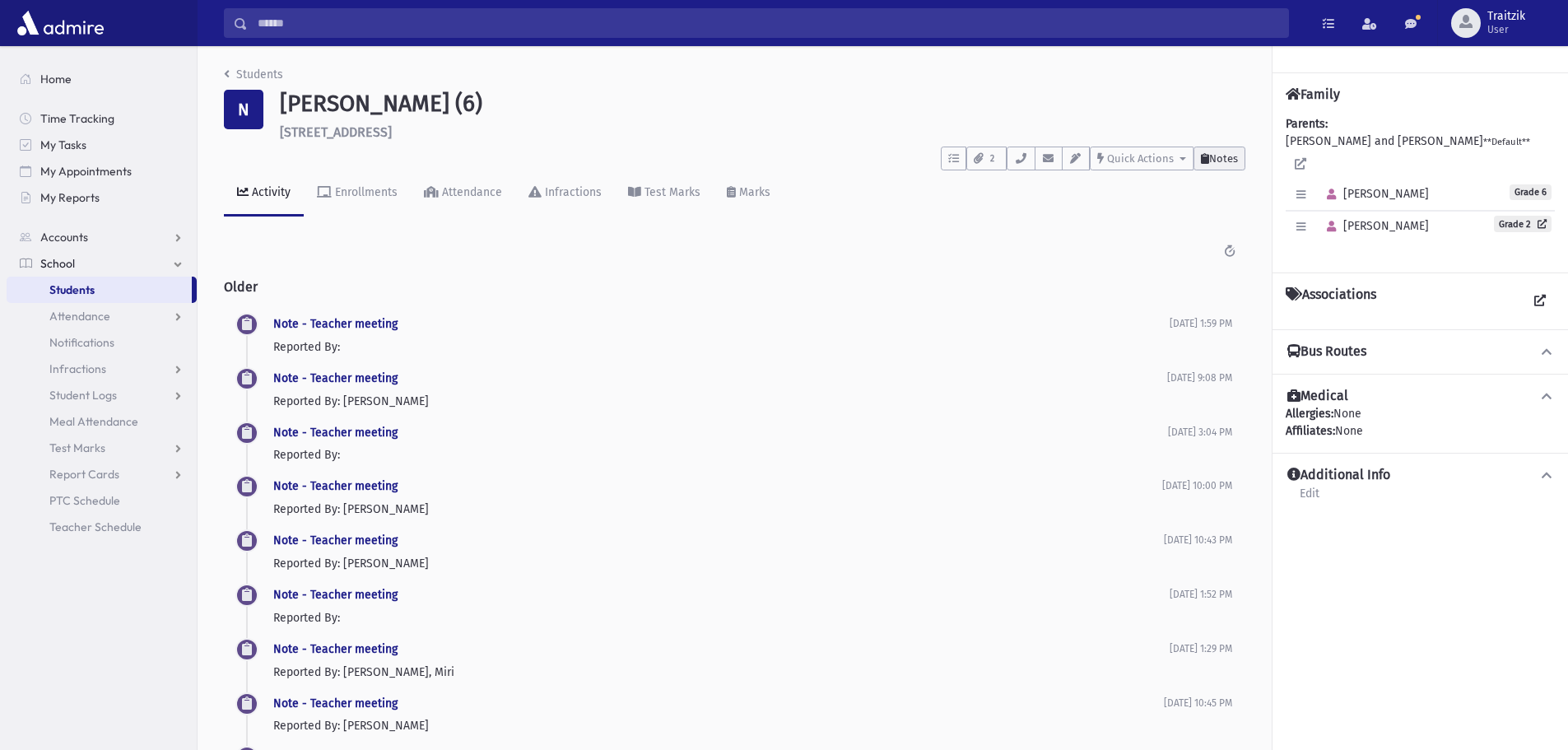
click at [1214, 154] on span "Notes" at bounding box center [1224, 158] width 28 height 13
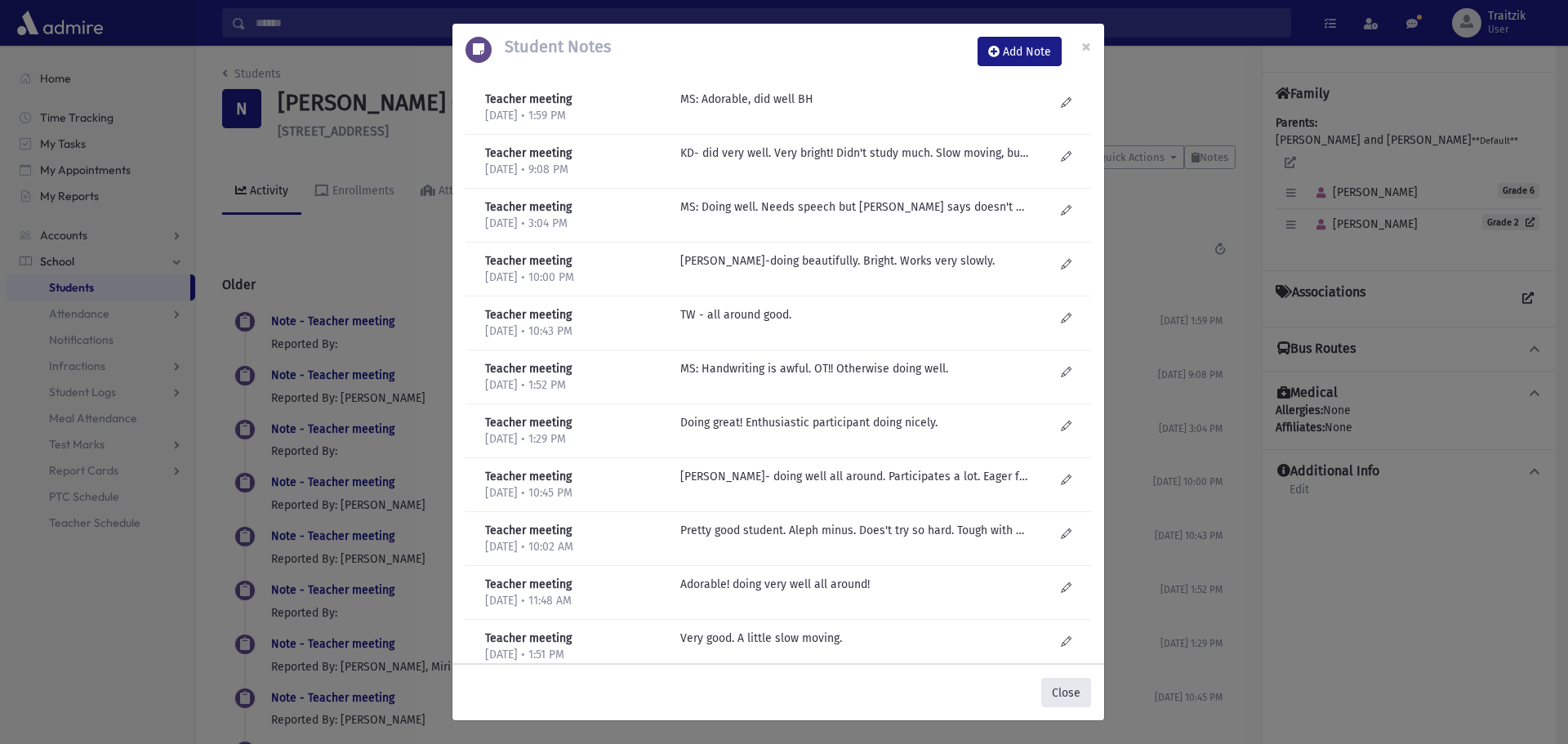
click at [1067, 690] on button "Close" at bounding box center [1066, 692] width 50 height 29
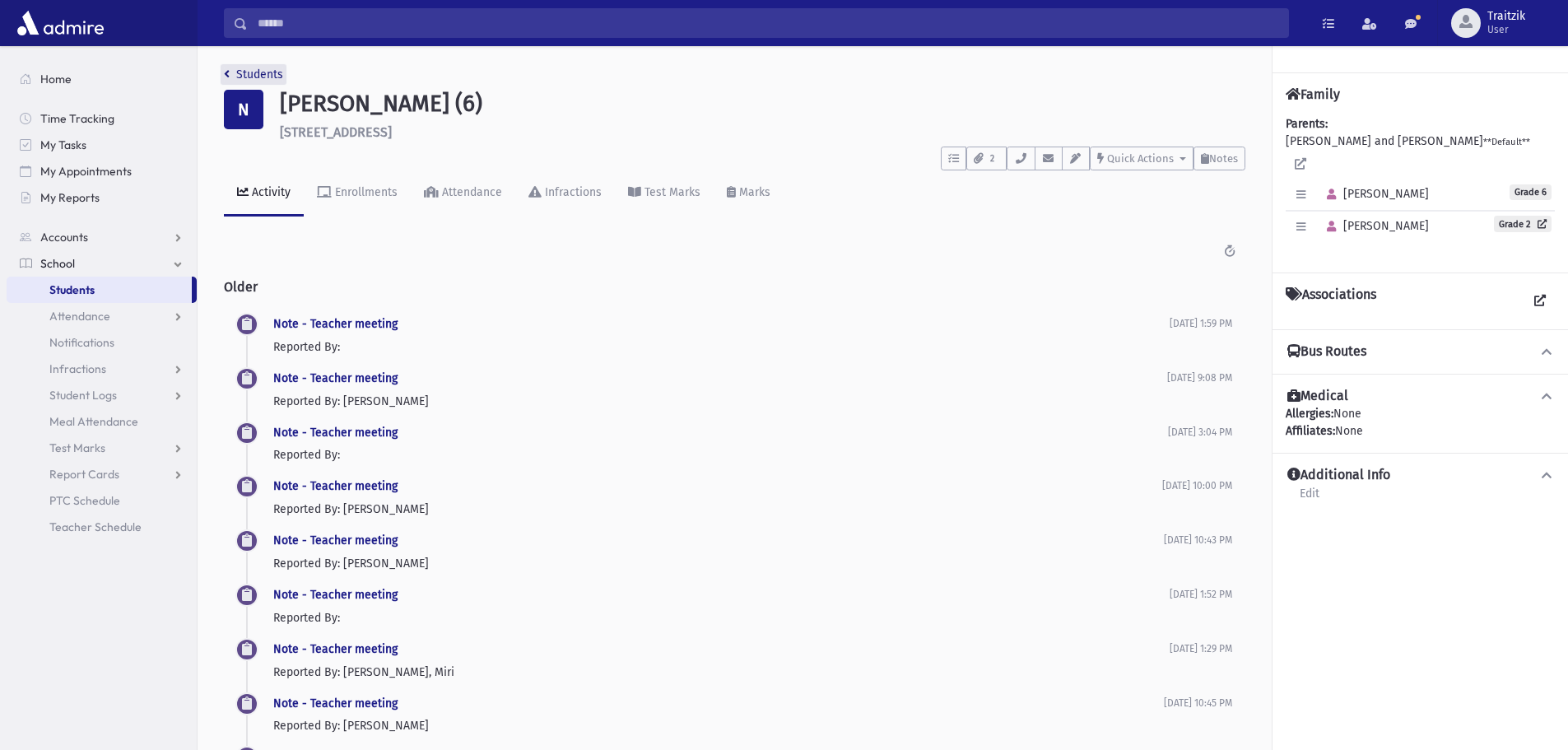
click at [231, 70] on link "Students" at bounding box center [253, 74] width 59 height 14
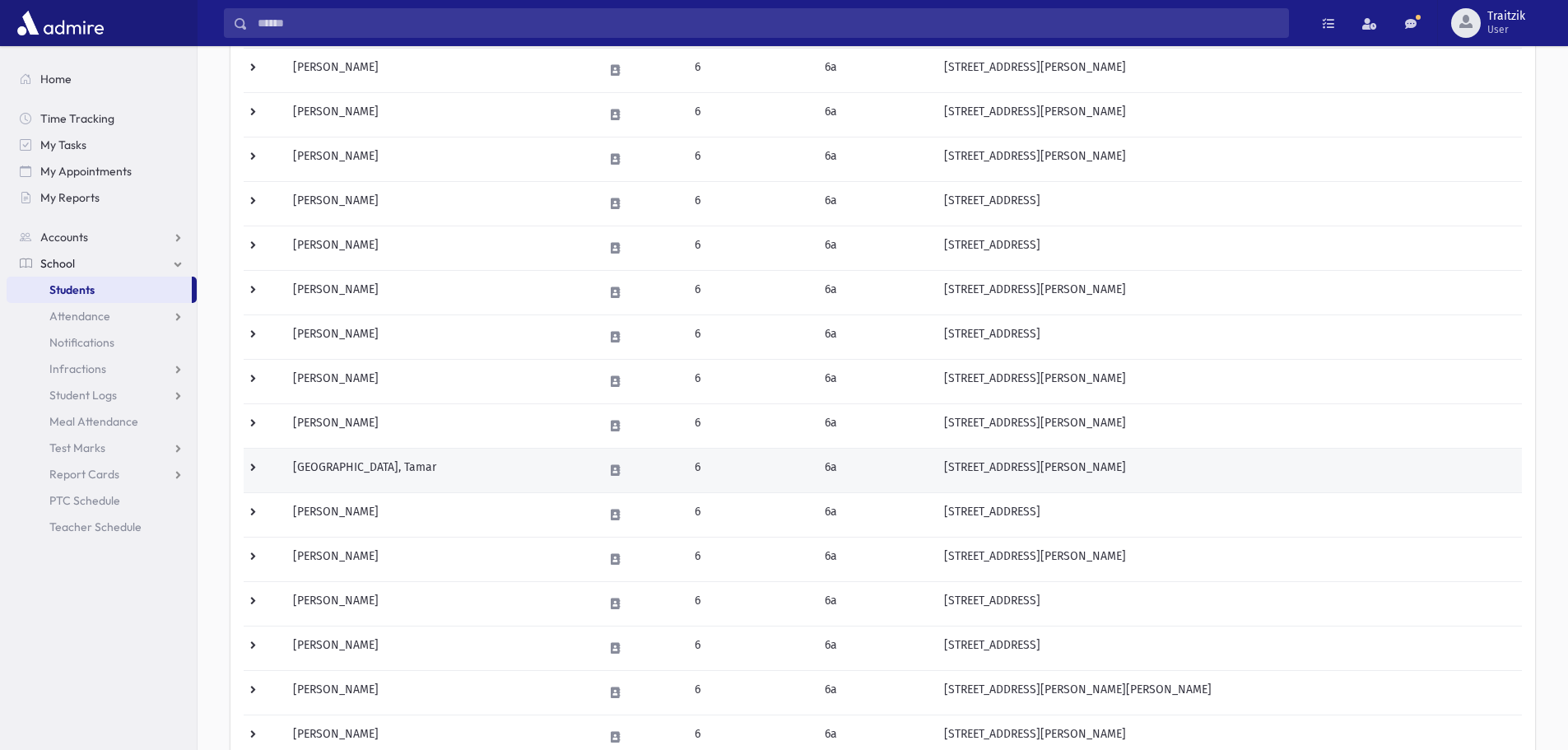
scroll to position [247, 0]
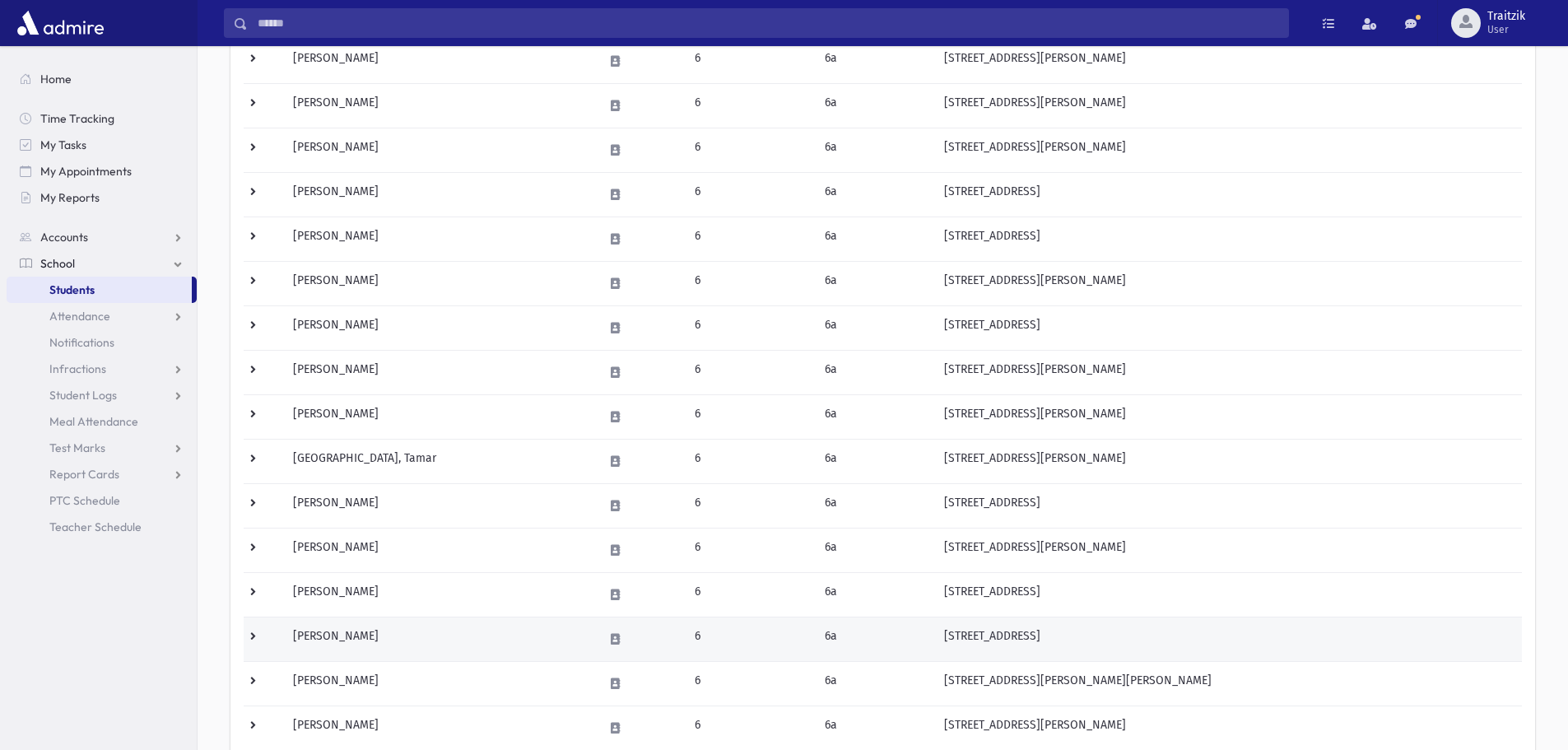
click at [437, 622] on td "Neuman, Ella" at bounding box center [438, 639] width 311 height 44
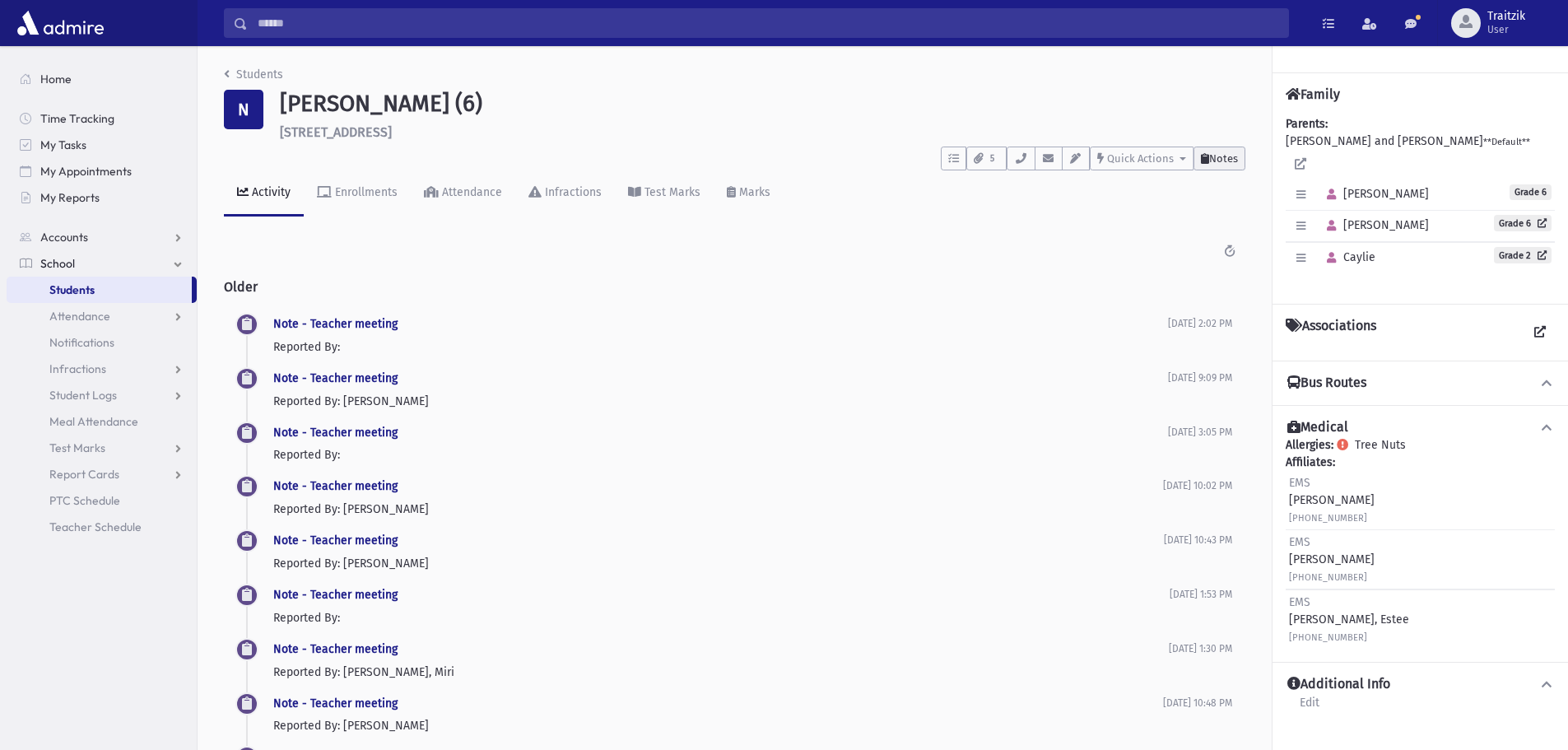
click at [1210, 155] on span "Notes" at bounding box center [1224, 158] width 28 height 13
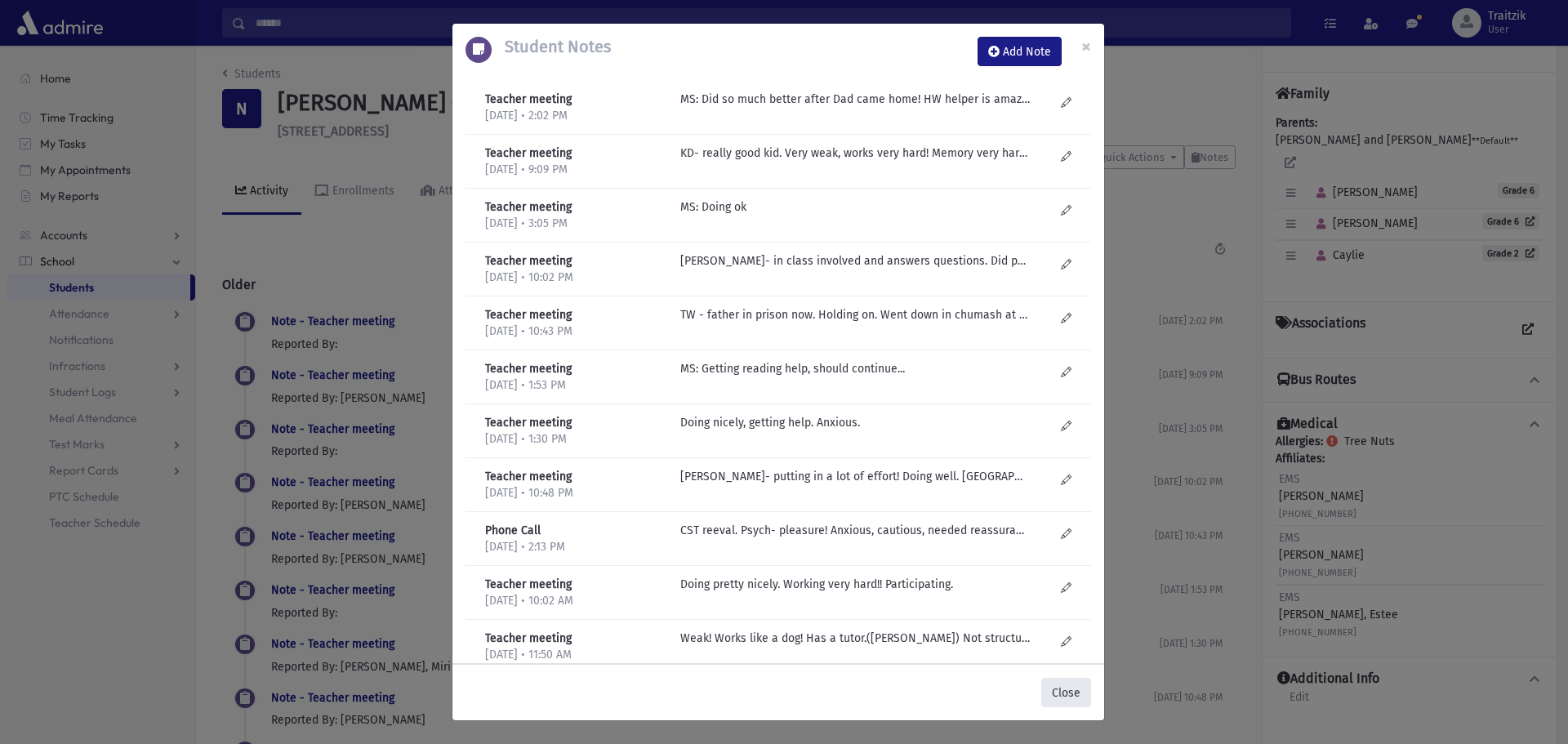
click at [1062, 685] on button "Close" at bounding box center [1066, 692] width 50 height 29
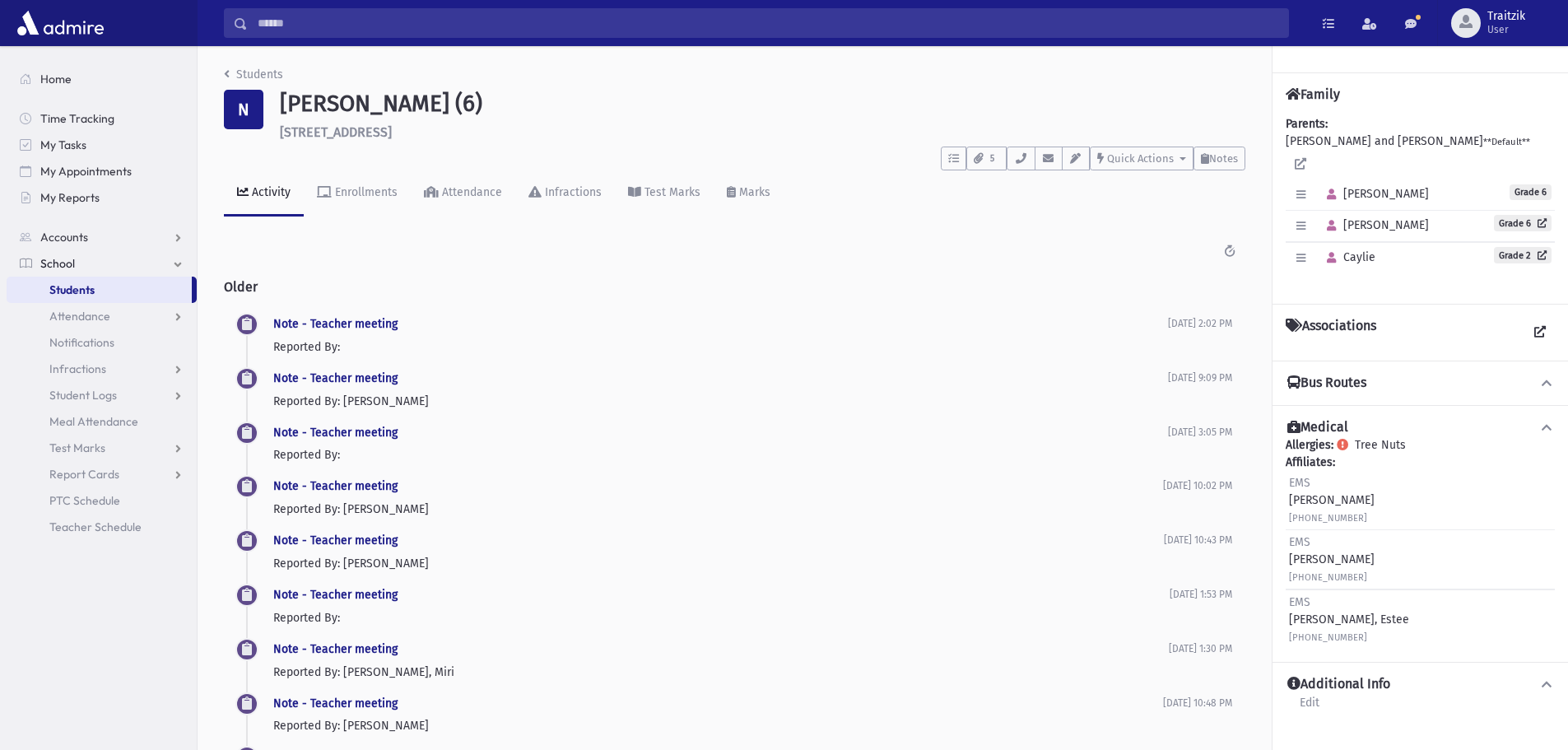
click at [226, 73] on icon "breadcrumb" at bounding box center [226, 74] width 6 height 12
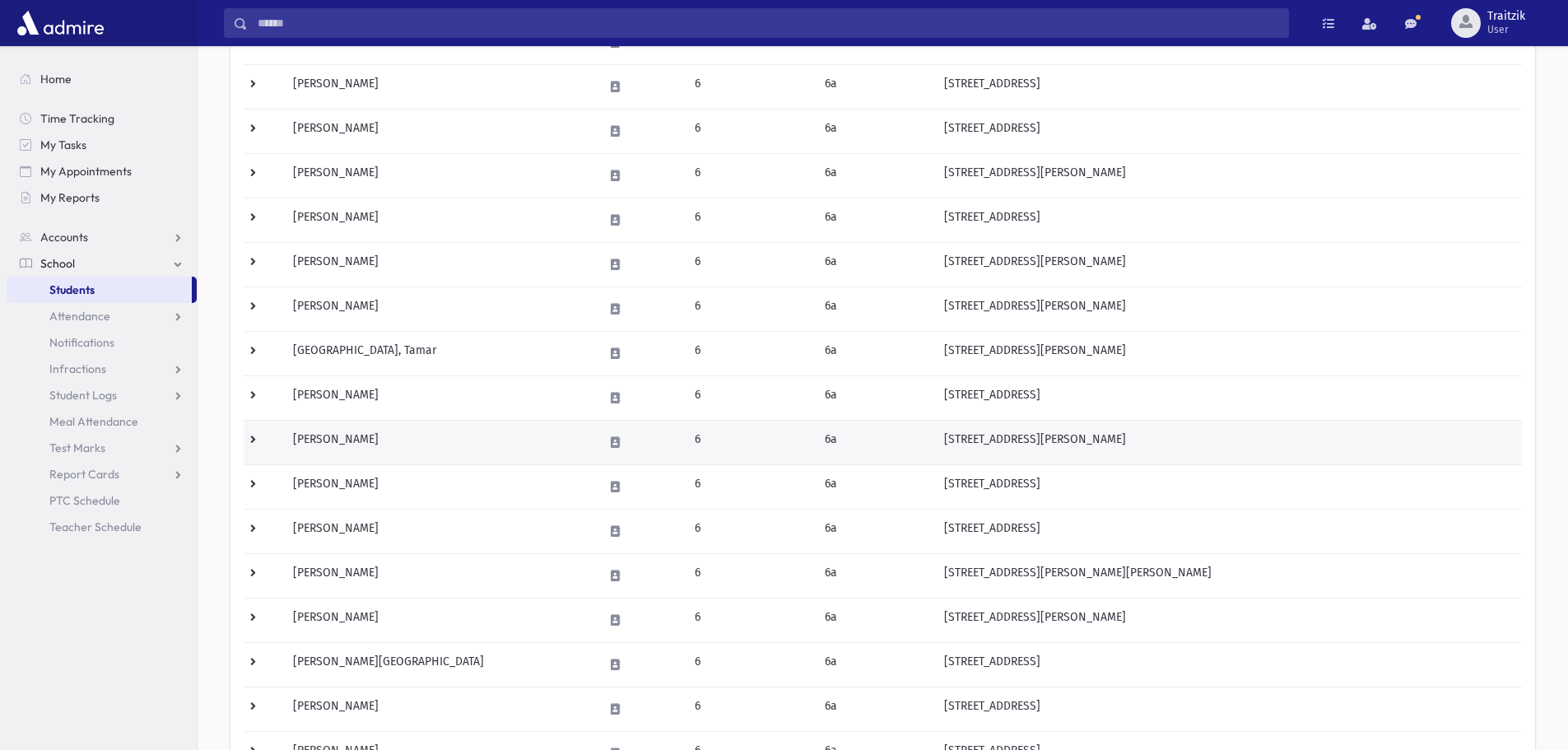
scroll to position [412, 0]
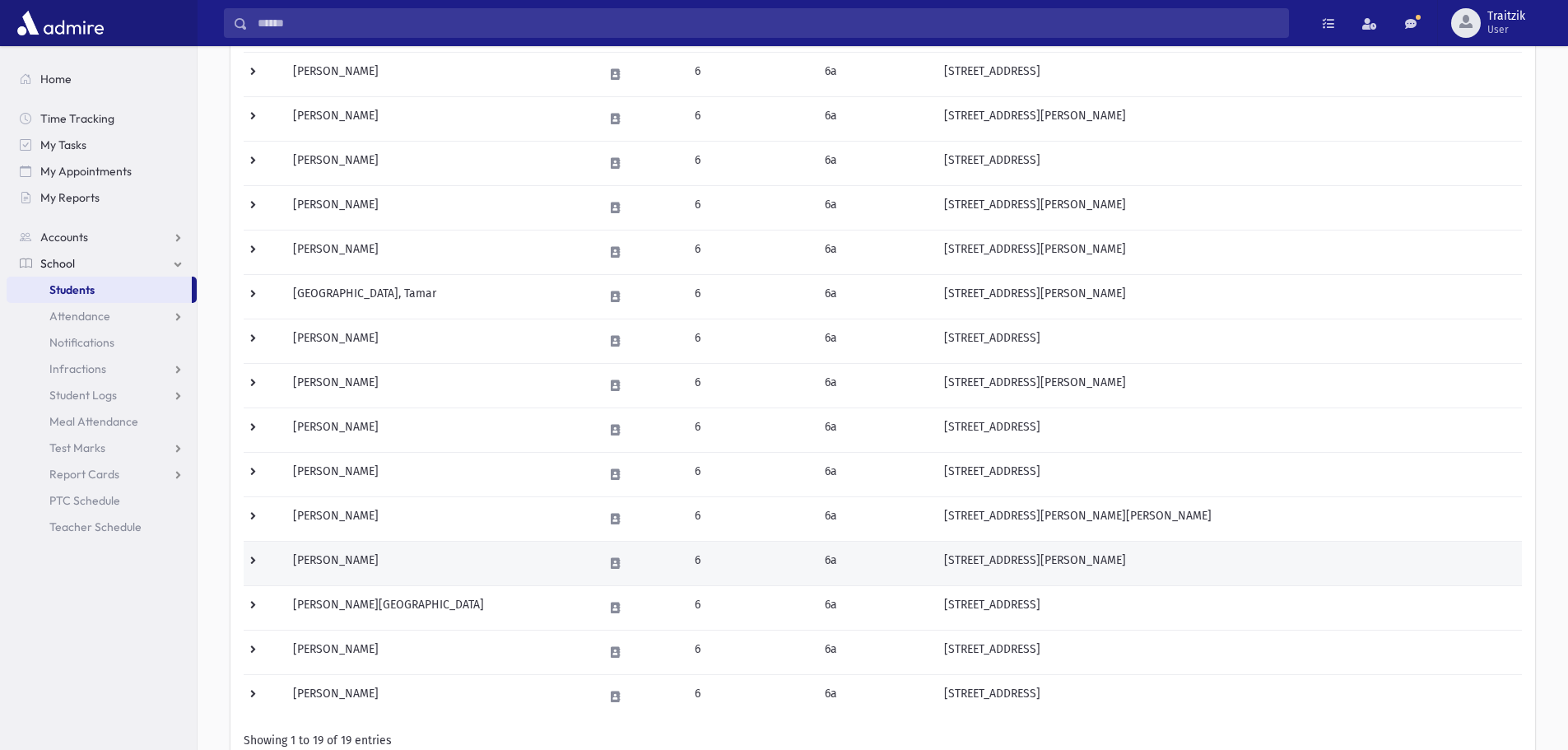
click at [407, 572] on td "Reich, Dena" at bounding box center [438, 562] width 311 height 44
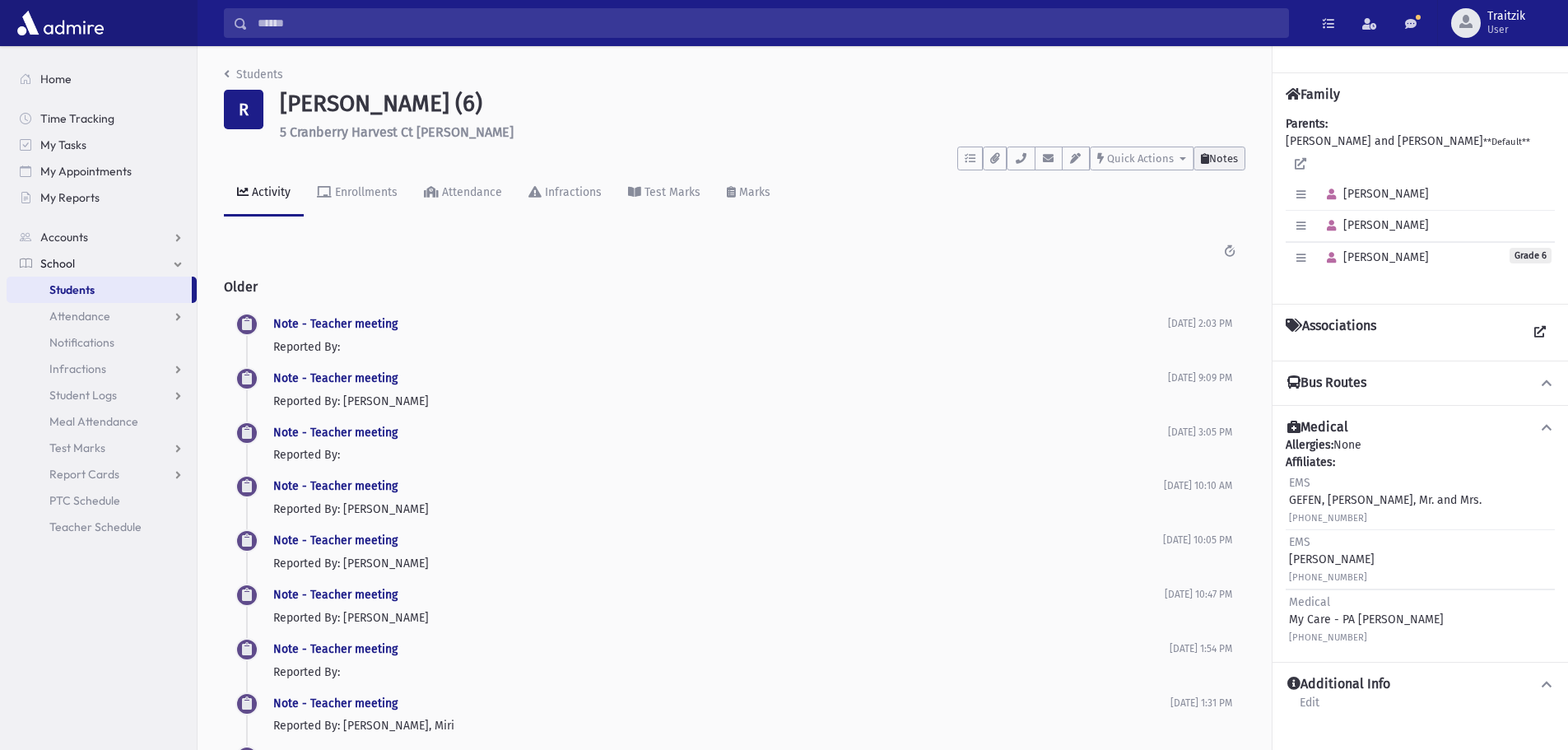
click at [1221, 150] on button "Notes" at bounding box center [1220, 158] width 52 height 24
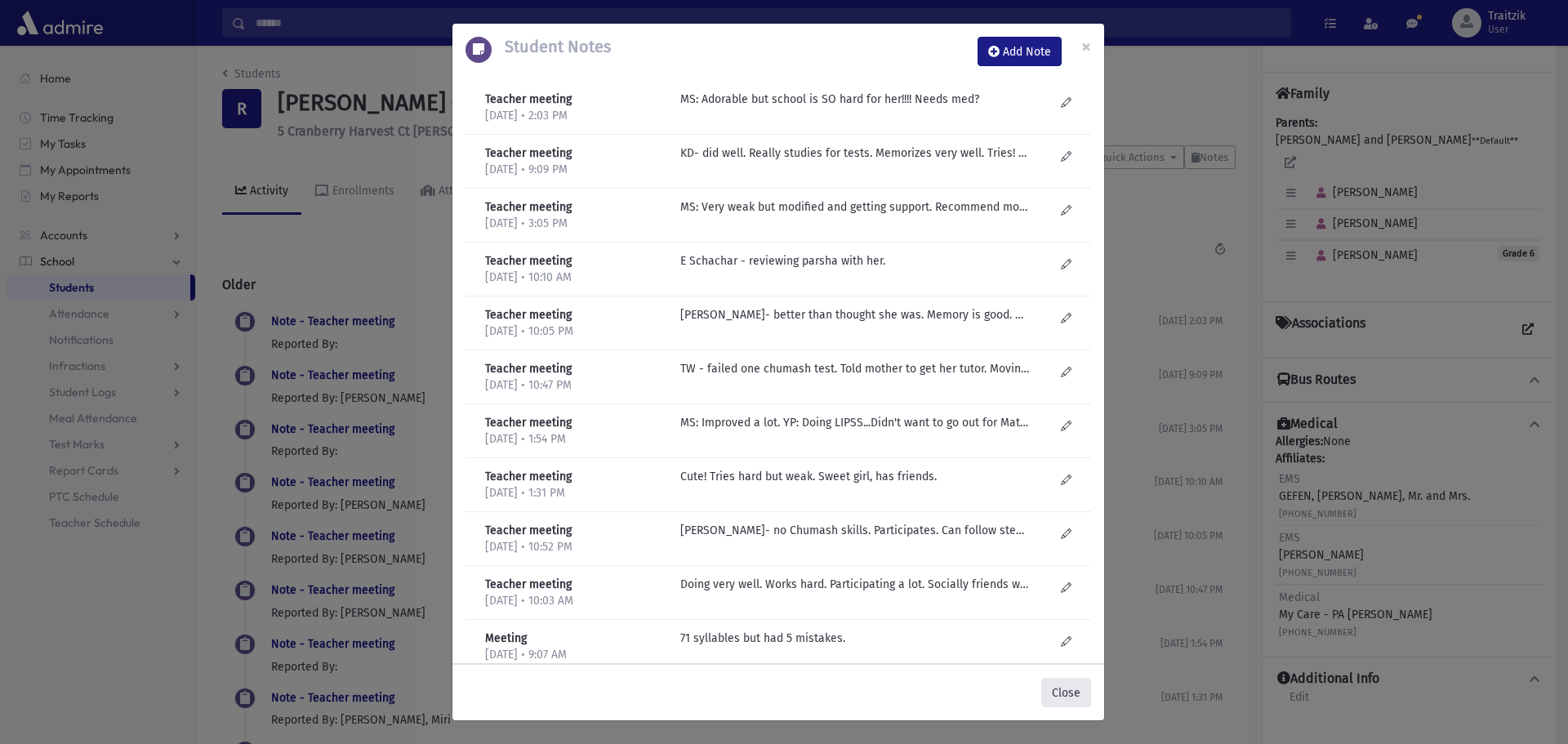
click at [1070, 678] on button "Close" at bounding box center [1066, 692] width 50 height 29
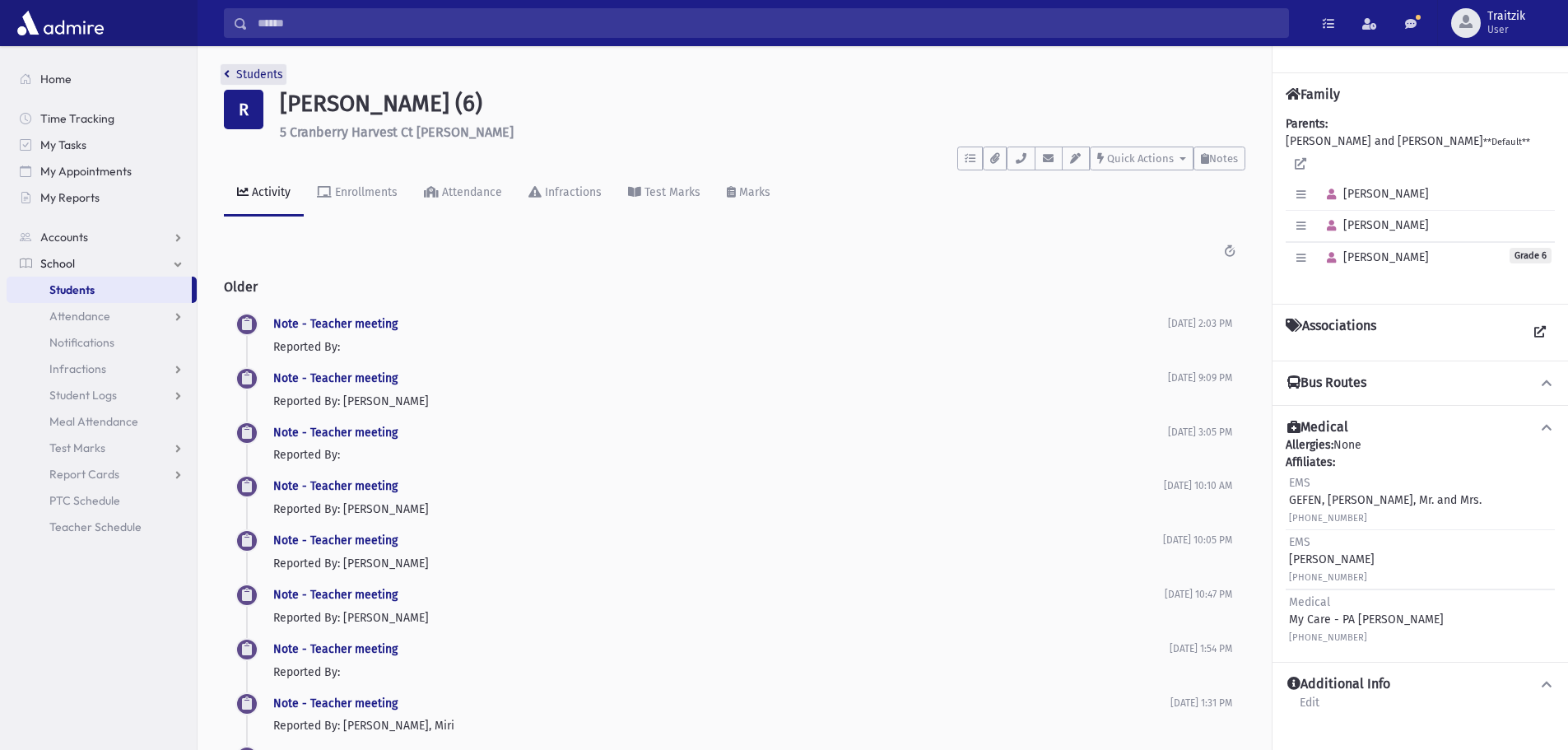
click at [227, 71] on icon "breadcrumb" at bounding box center [226, 74] width 6 height 12
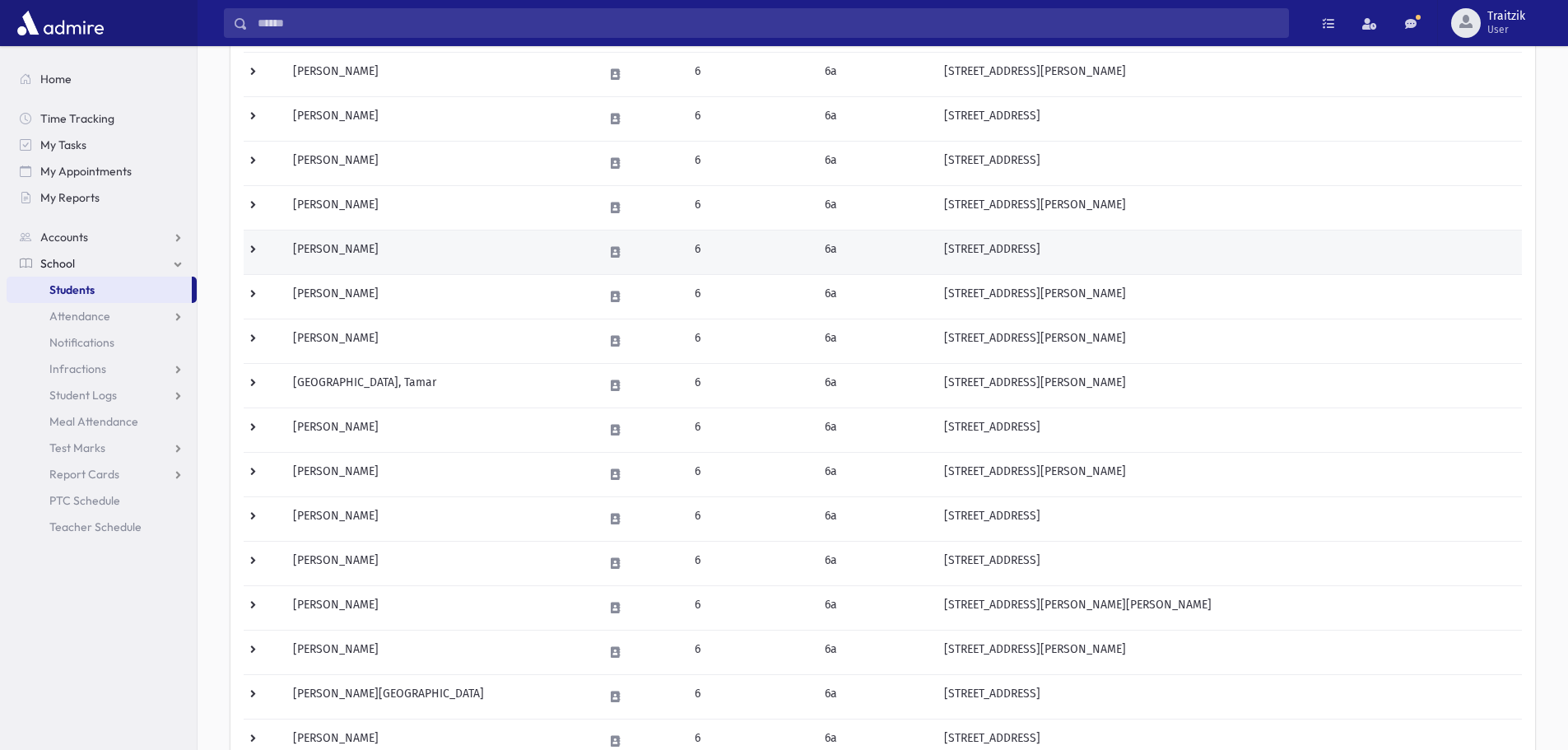
scroll to position [329, 0]
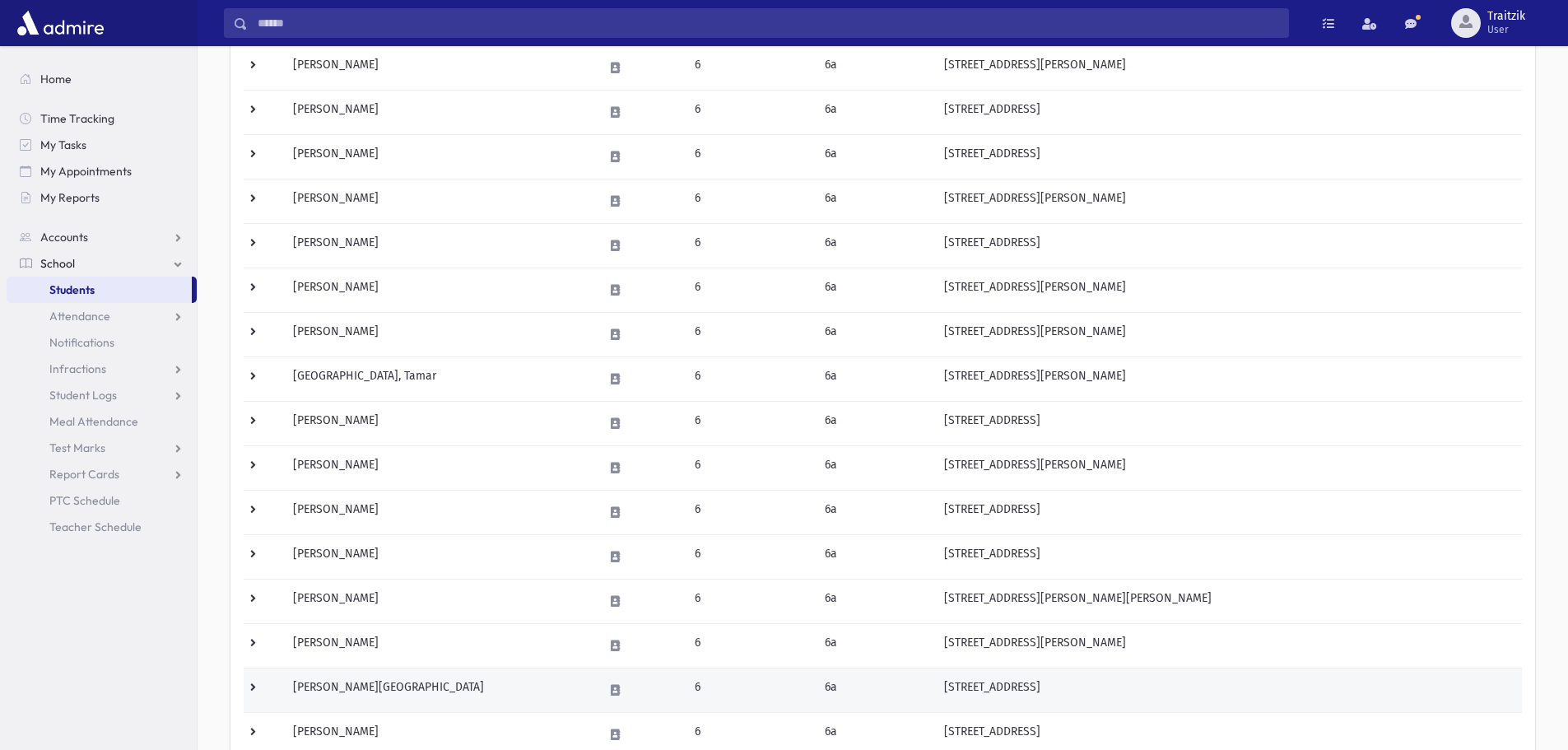
click at [493, 688] on td "Rosner, Liora" at bounding box center [438, 690] width 311 height 44
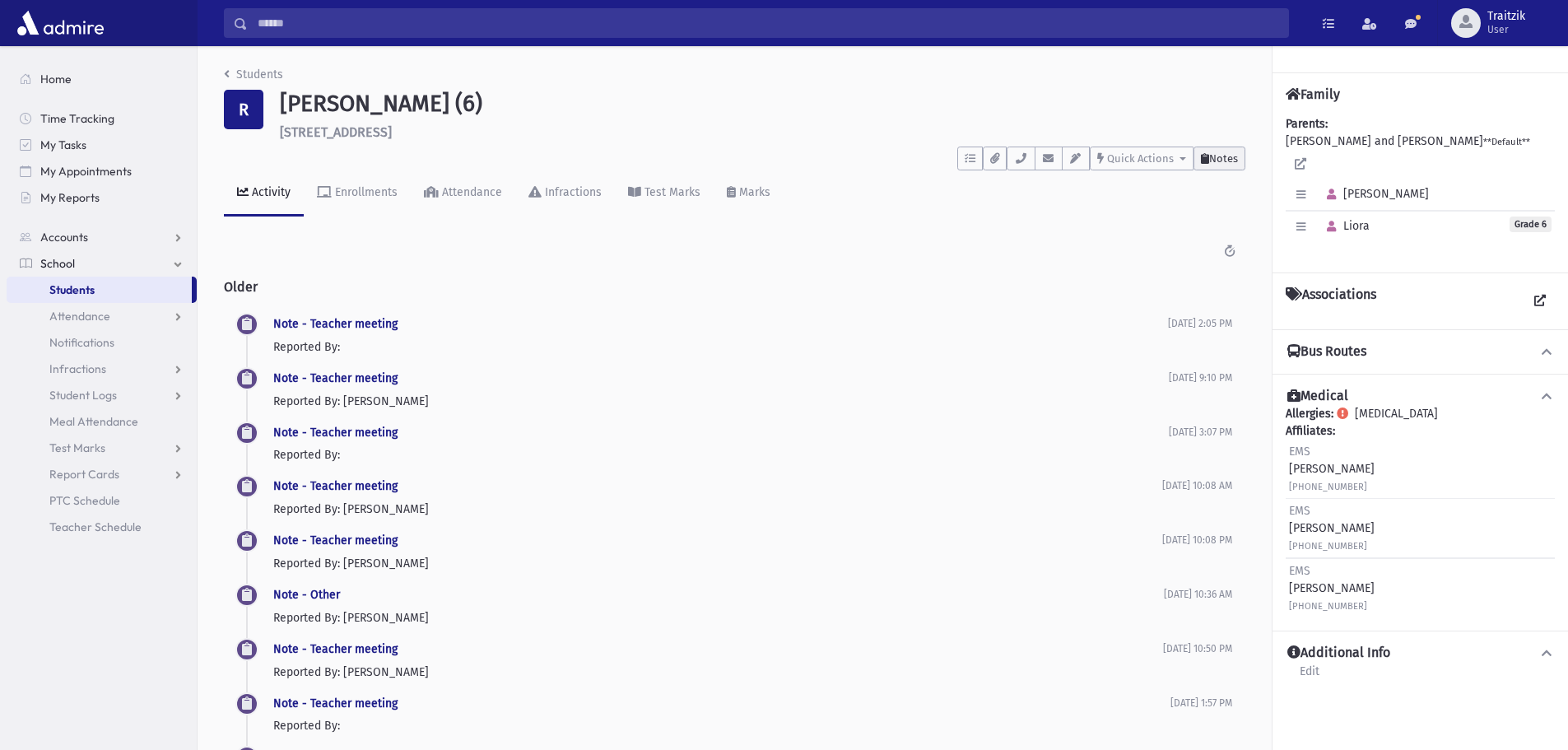
click at [1226, 164] on span "Notes" at bounding box center [1224, 158] width 28 height 13
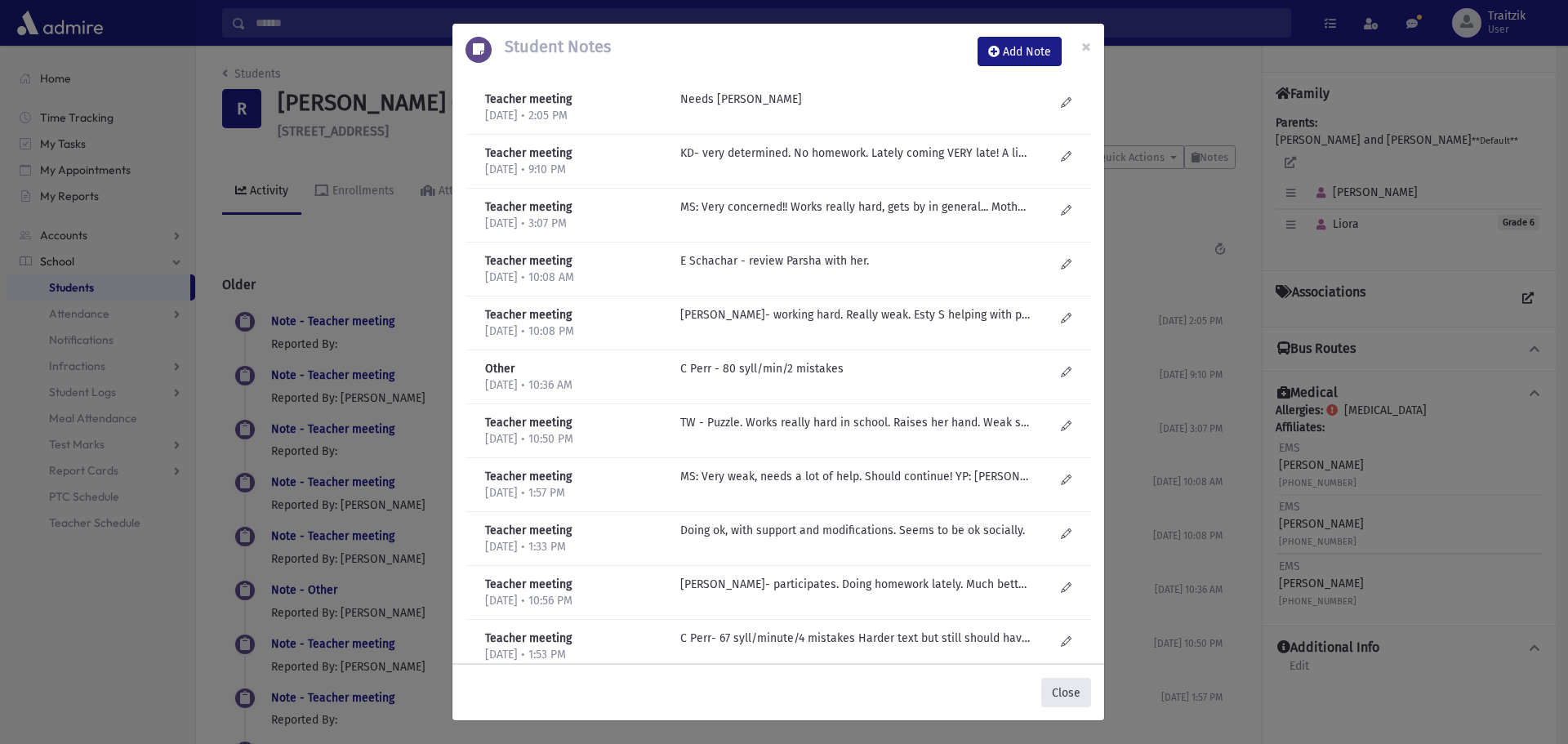
click at [1073, 695] on button "Close" at bounding box center [1066, 692] width 50 height 29
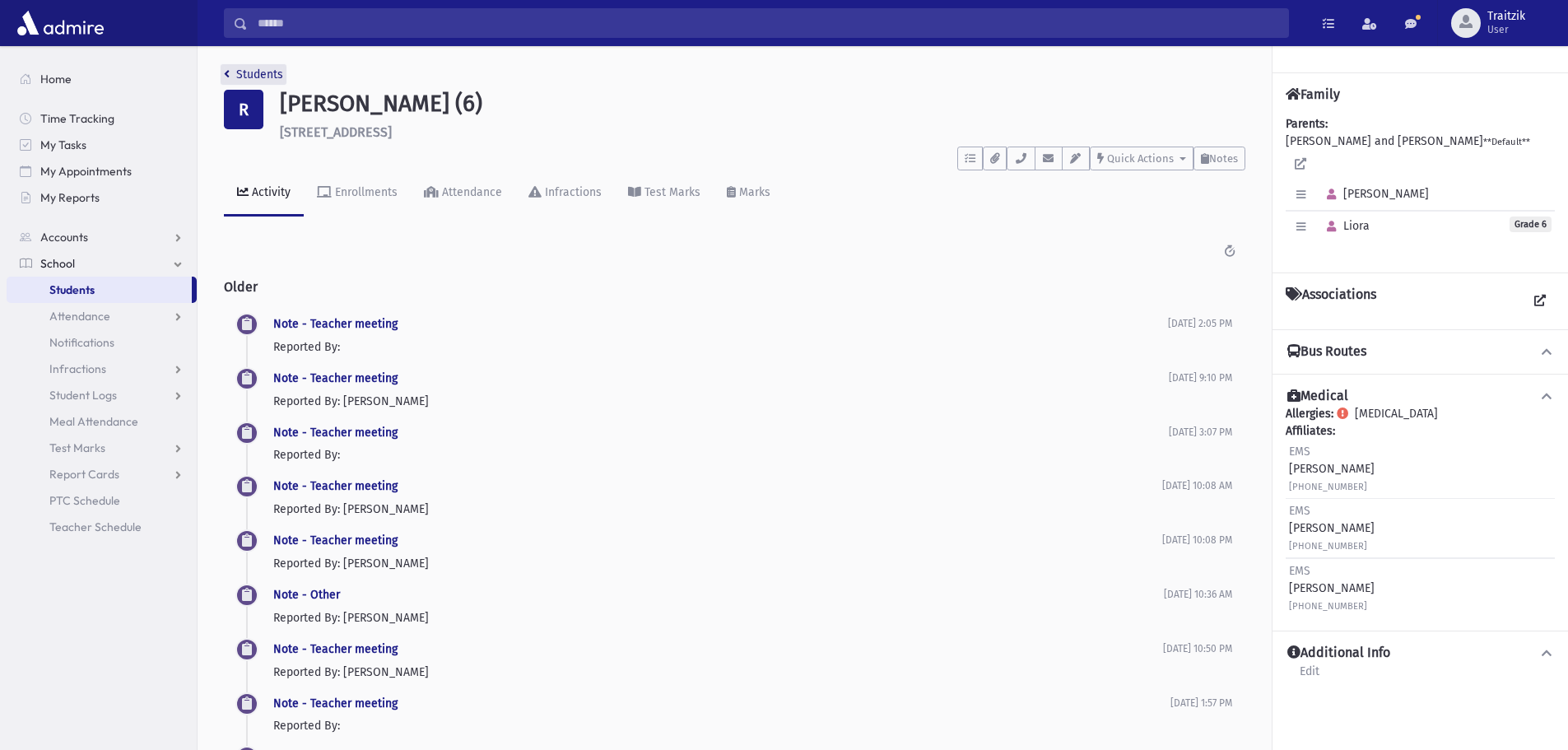
click at [232, 75] on link "Students" at bounding box center [253, 74] width 59 height 14
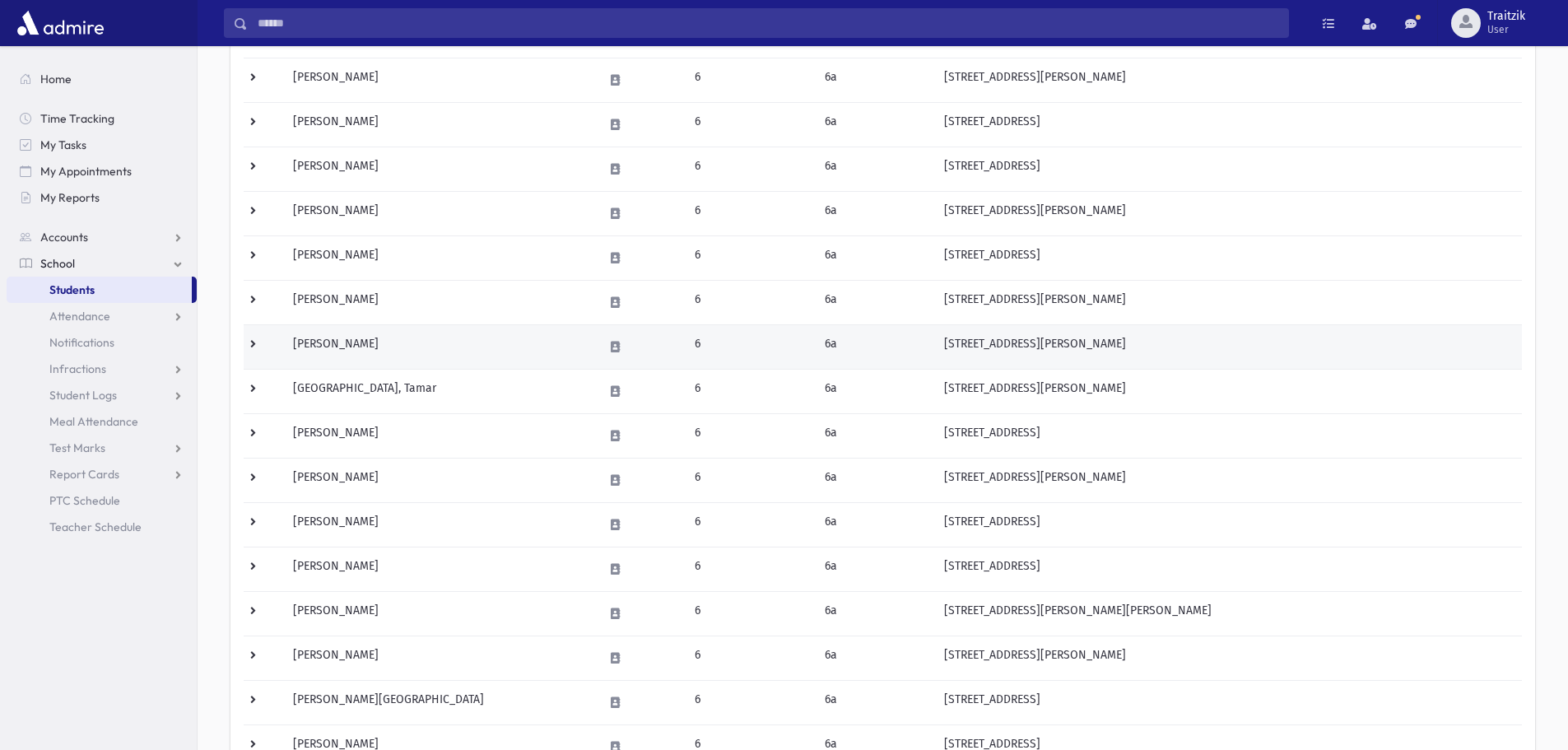
scroll to position [494, 0]
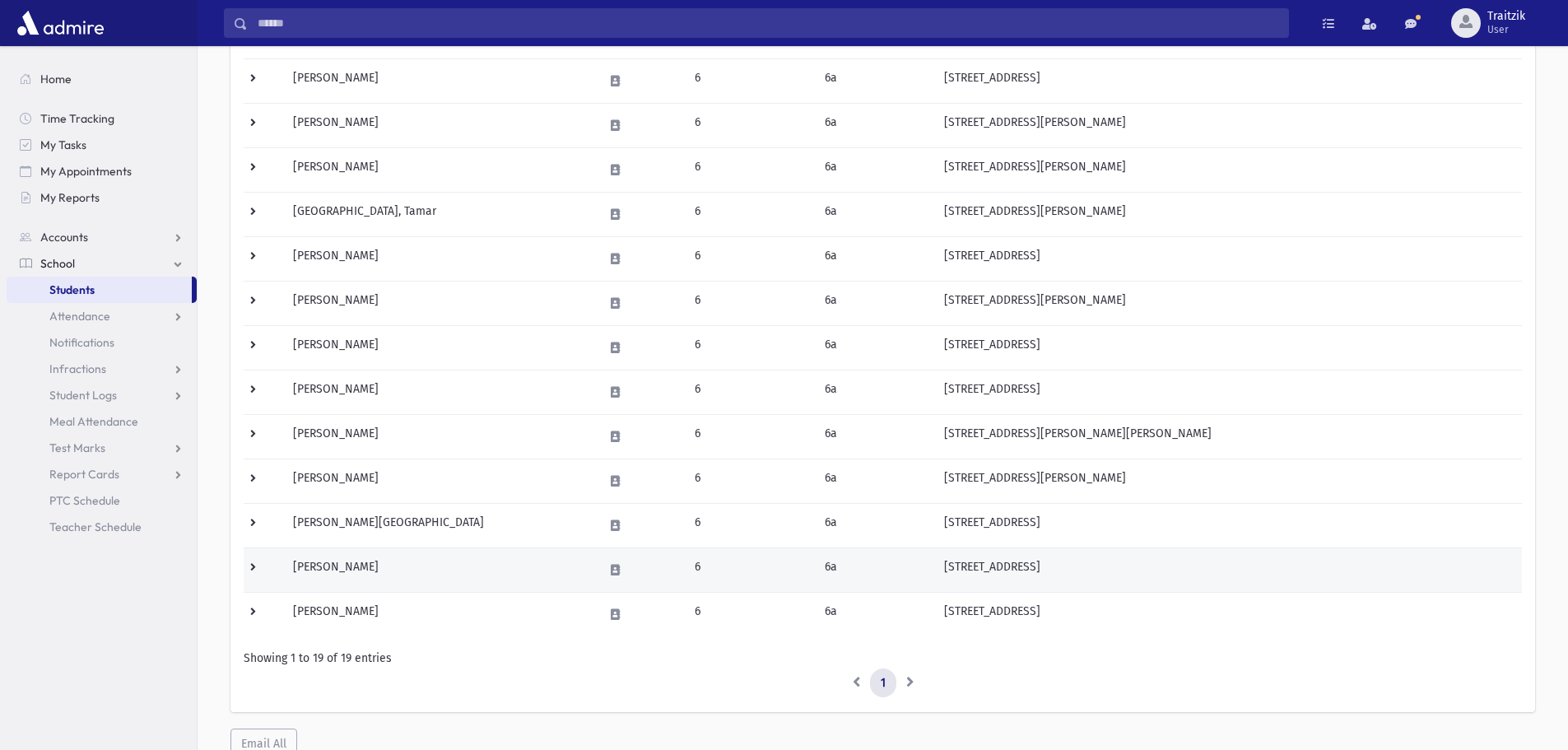
click at [398, 568] on td "[PERSON_NAME]" at bounding box center [438, 569] width 311 height 44
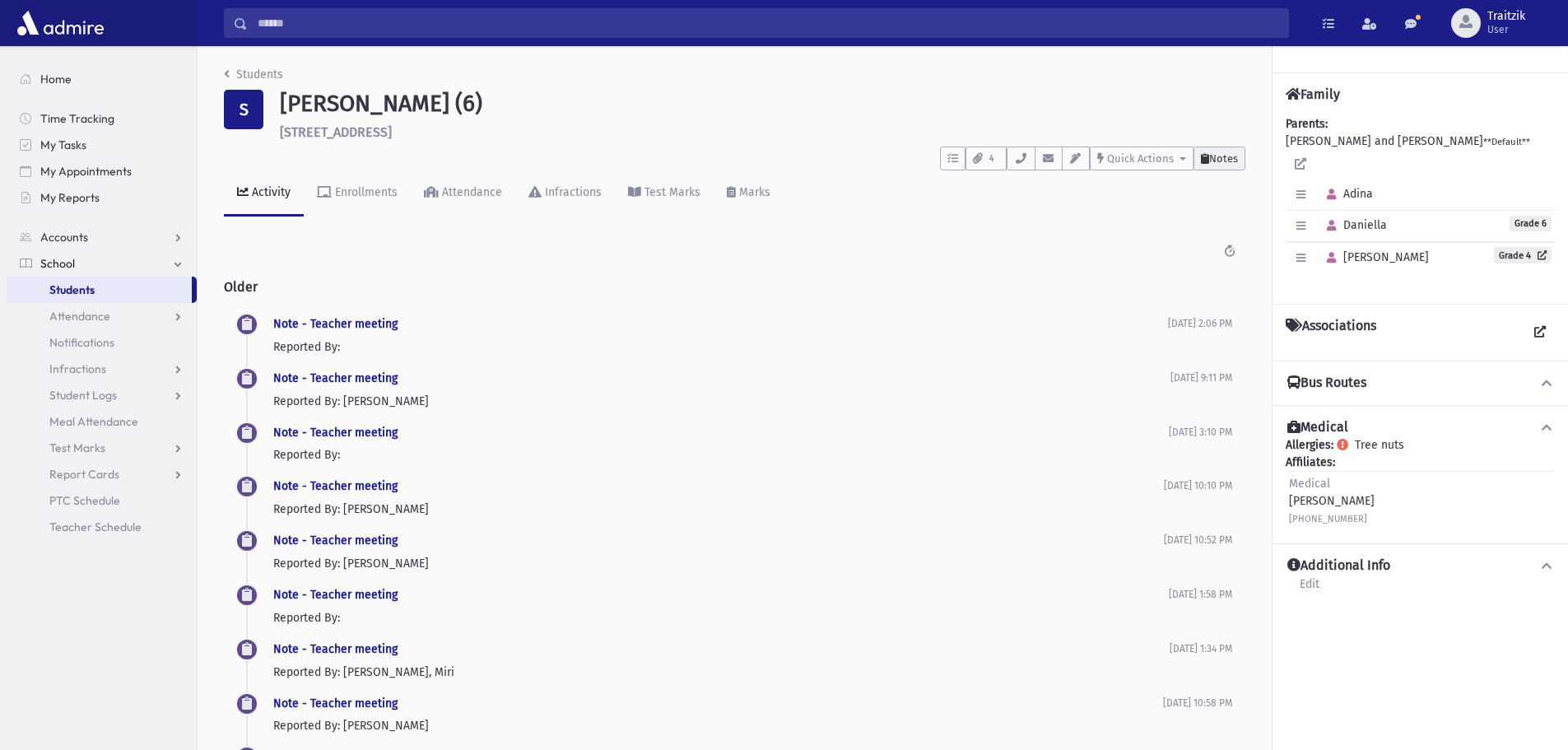
click at [1212, 169] on button "Notes" at bounding box center [1220, 158] width 52 height 24
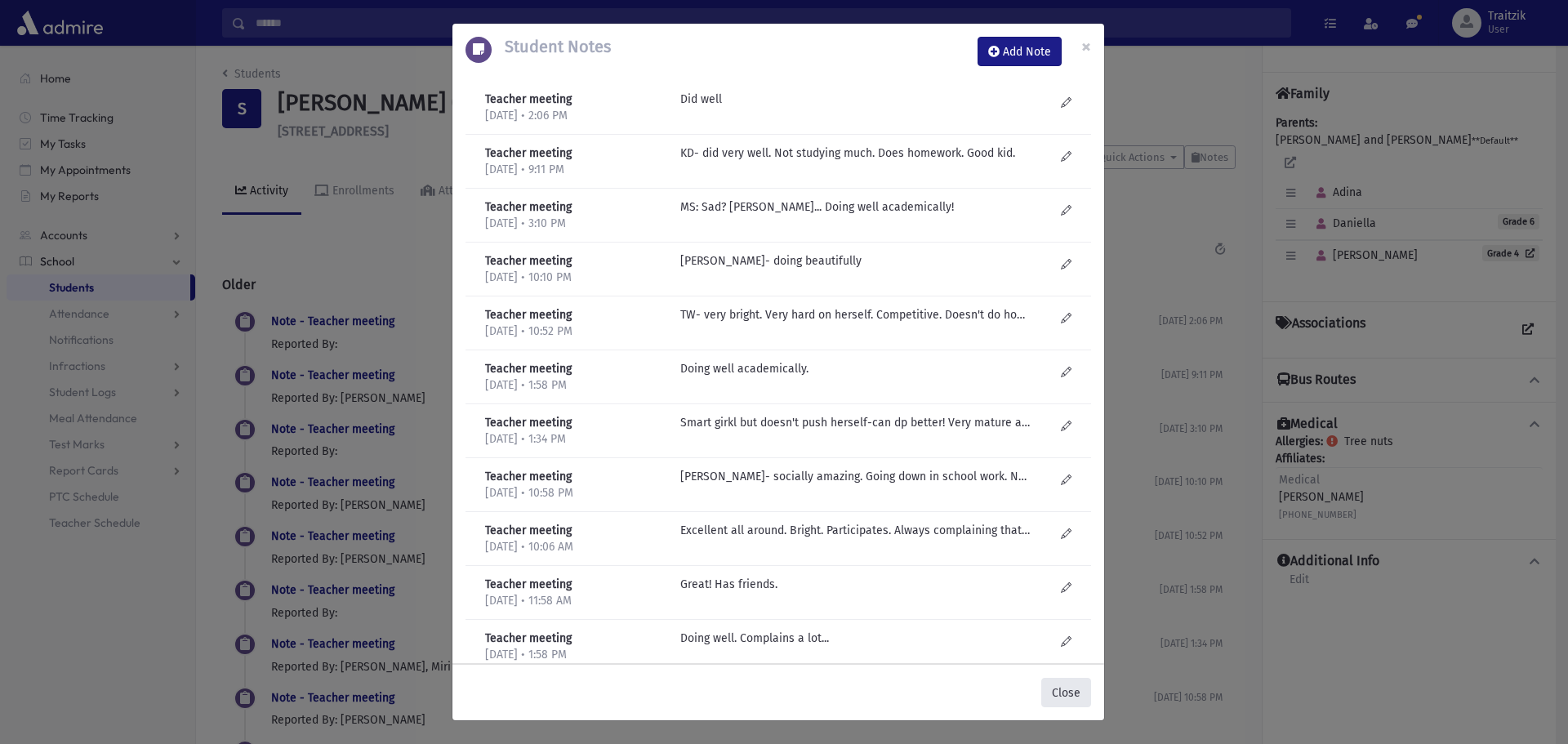
click at [1080, 697] on button "Close" at bounding box center [1066, 692] width 50 height 29
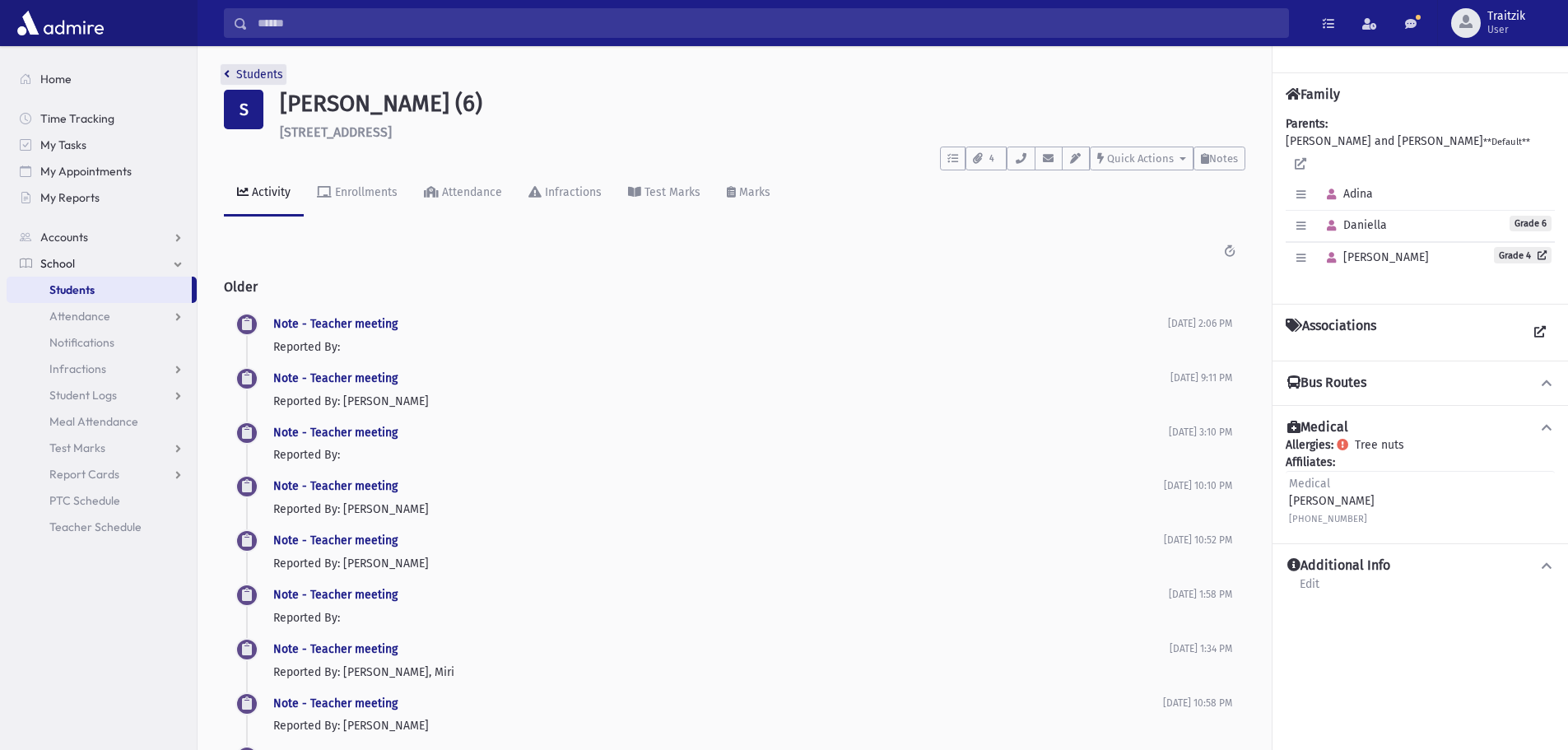
click at [228, 70] on icon "breadcrumb" at bounding box center [226, 74] width 6 height 12
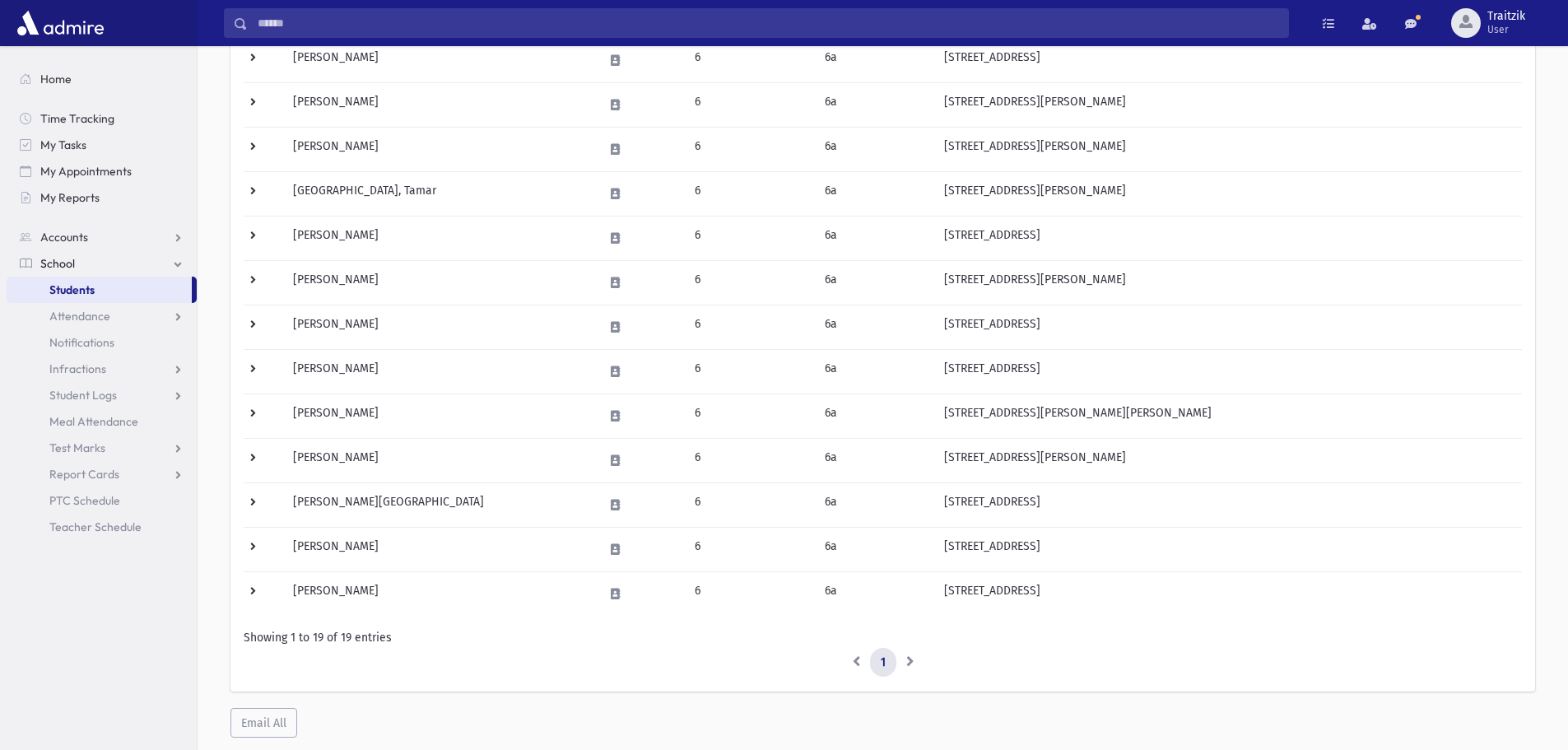
scroll to position [559, 0]
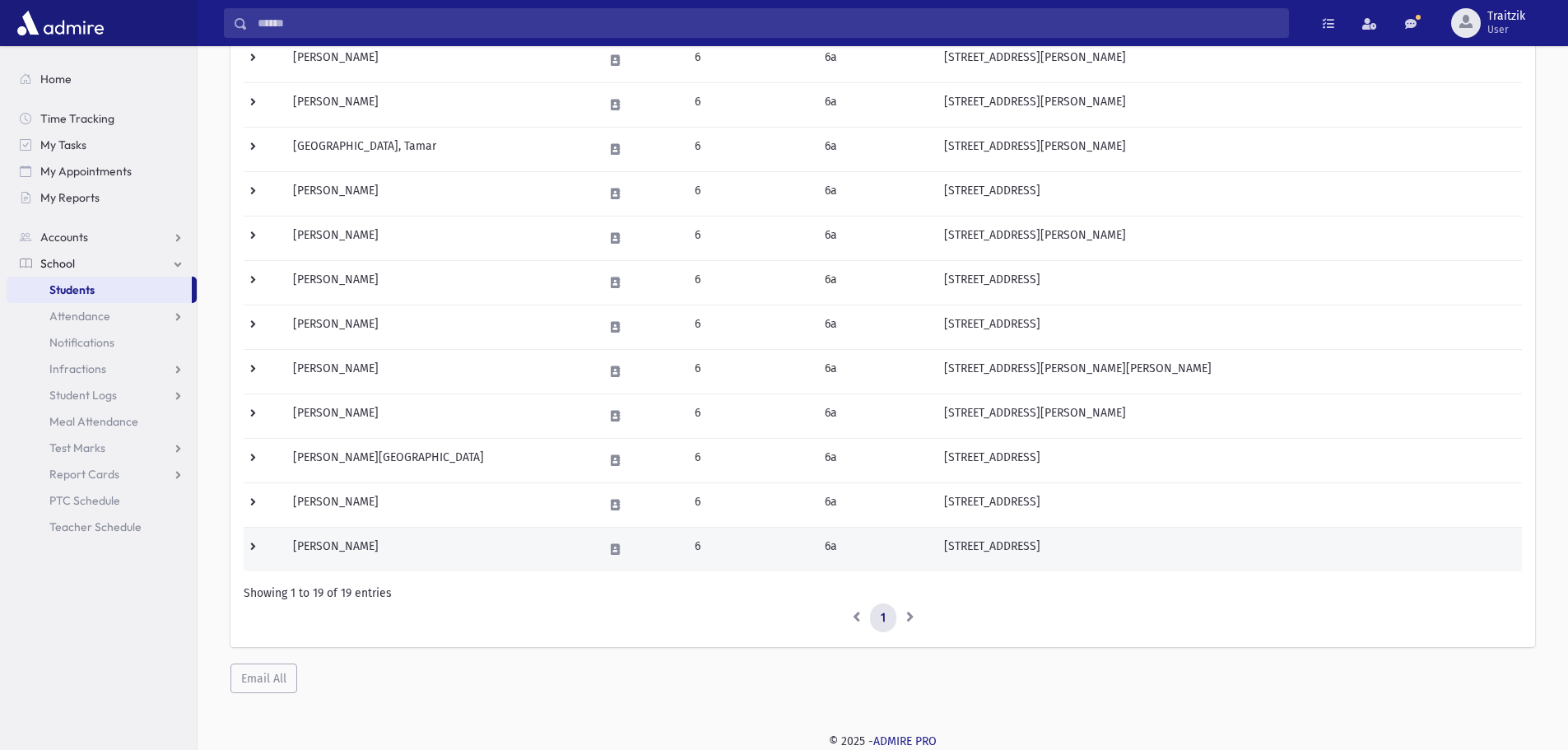
click at [387, 534] on td "[PERSON_NAME]" at bounding box center [438, 548] width 311 height 44
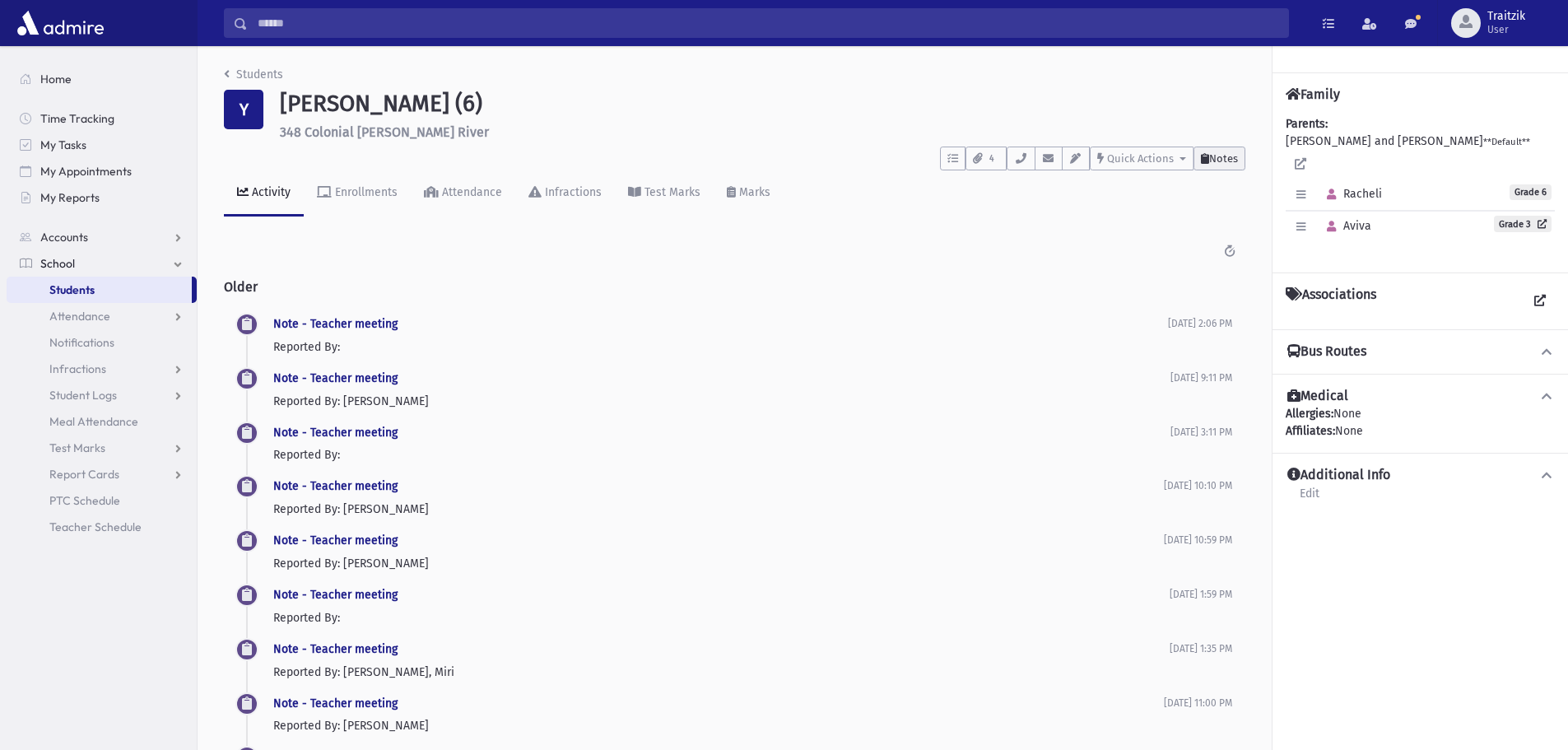
click at [1226, 163] on span "Notes" at bounding box center [1224, 158] width 28 height 13
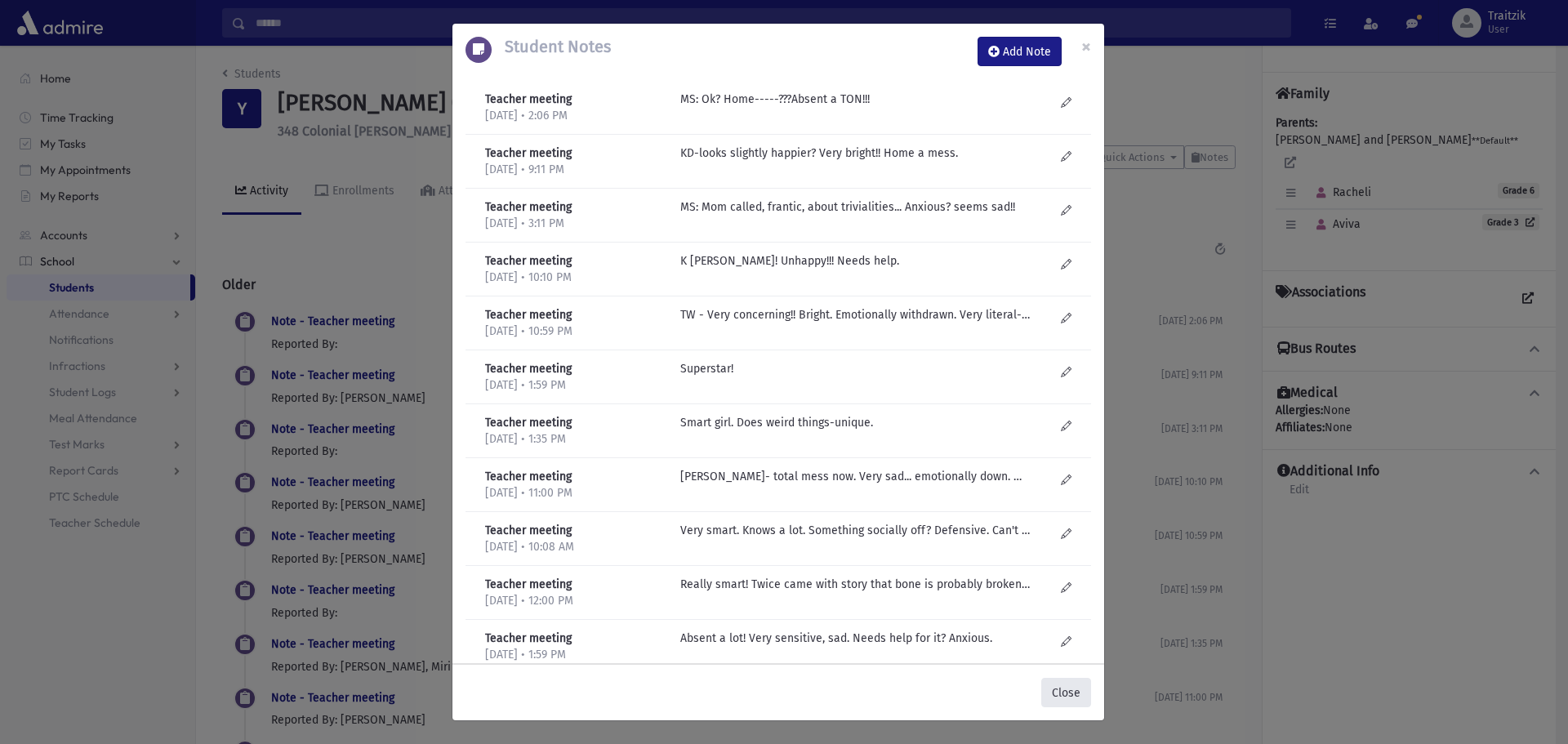
click at [1076, 691] on button "Close" at bounding box center [1066, 692] width 50 height 29
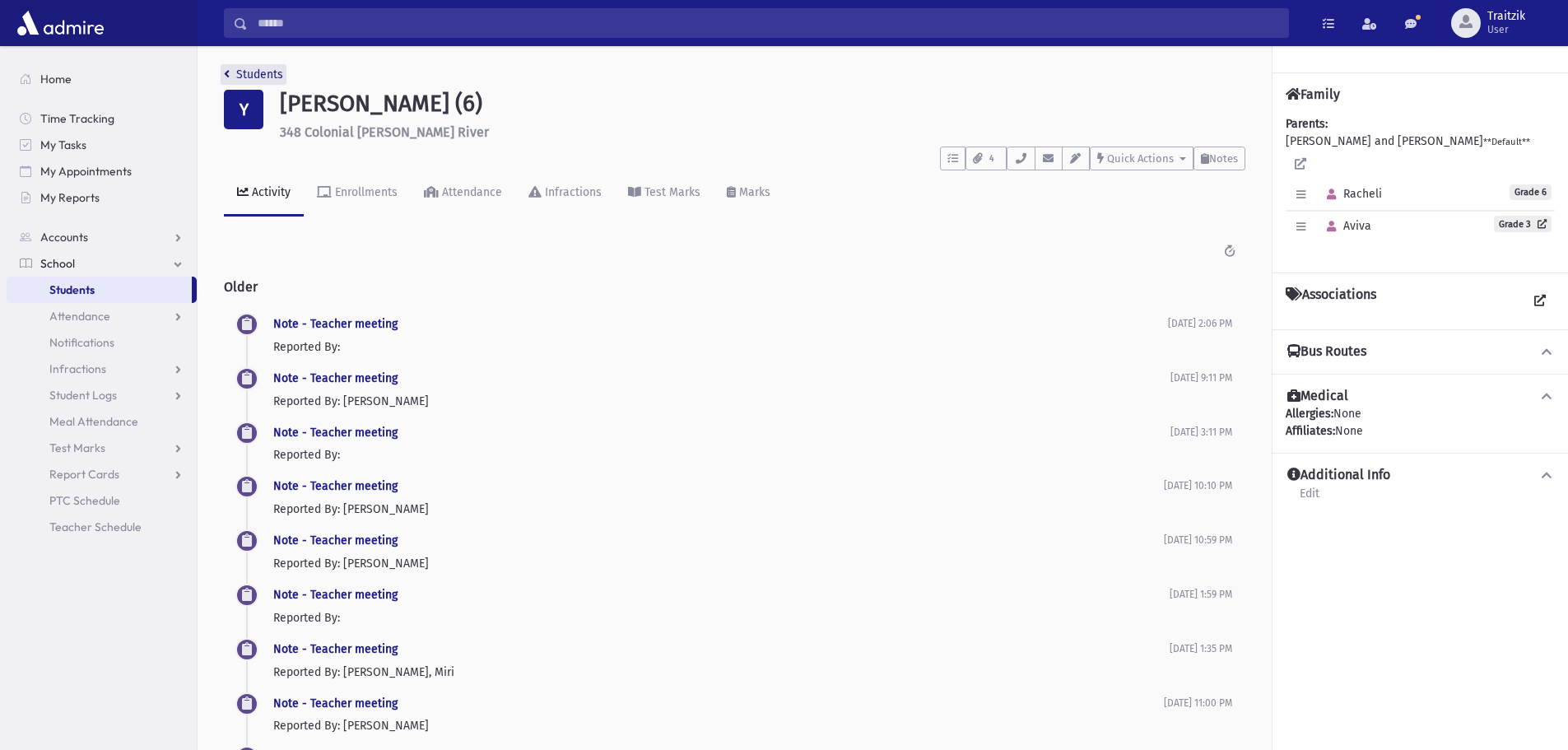
click at [231, 74] on link "Students" at bounding box center [253, 74] width 59 height 14
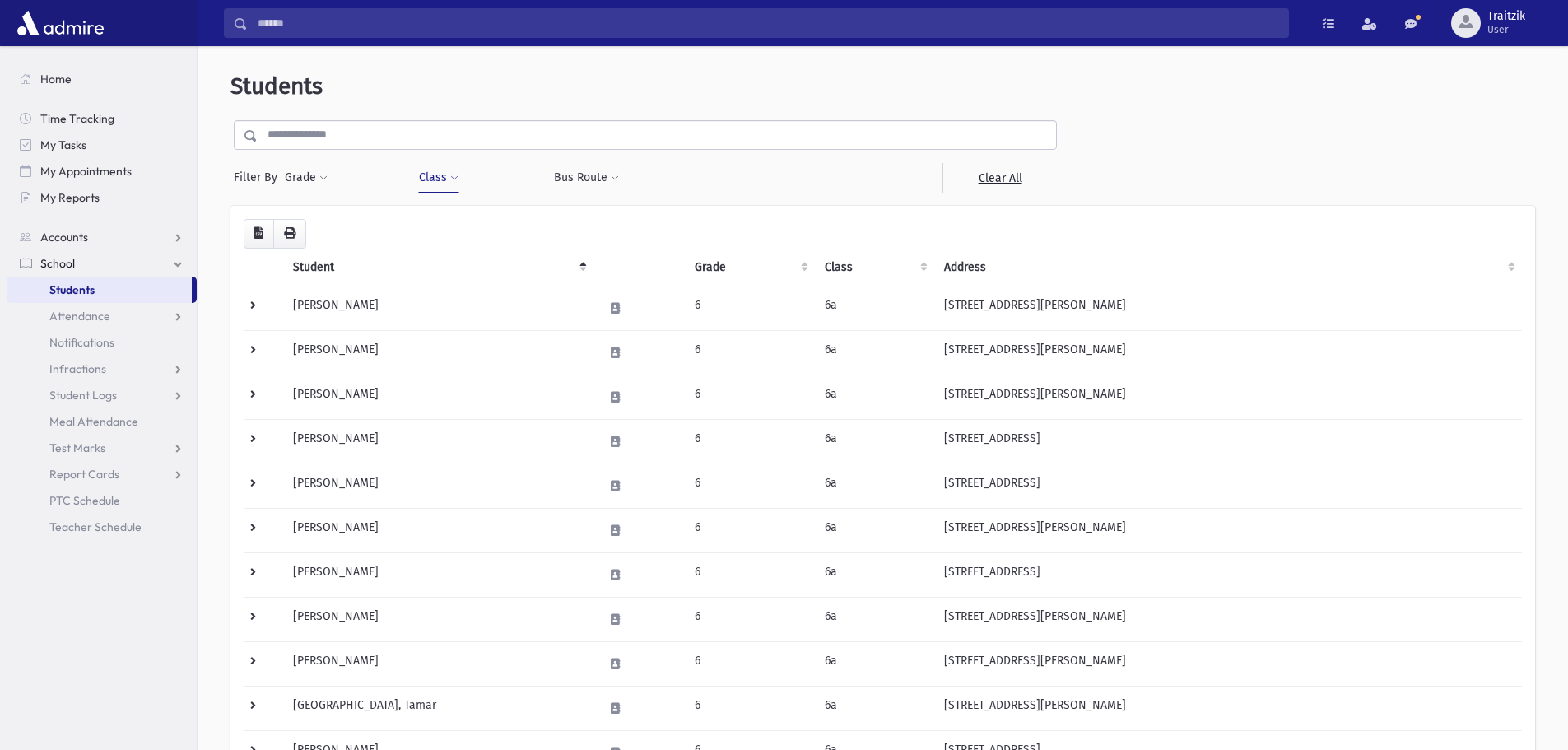
click at [330, 176] on div "Grade * * * * * * * * * * Filter" at bounding box center [342, 177] width 118 height 29
click at [322, 176] on span at bounding box center [324, 179] width 8 height 10
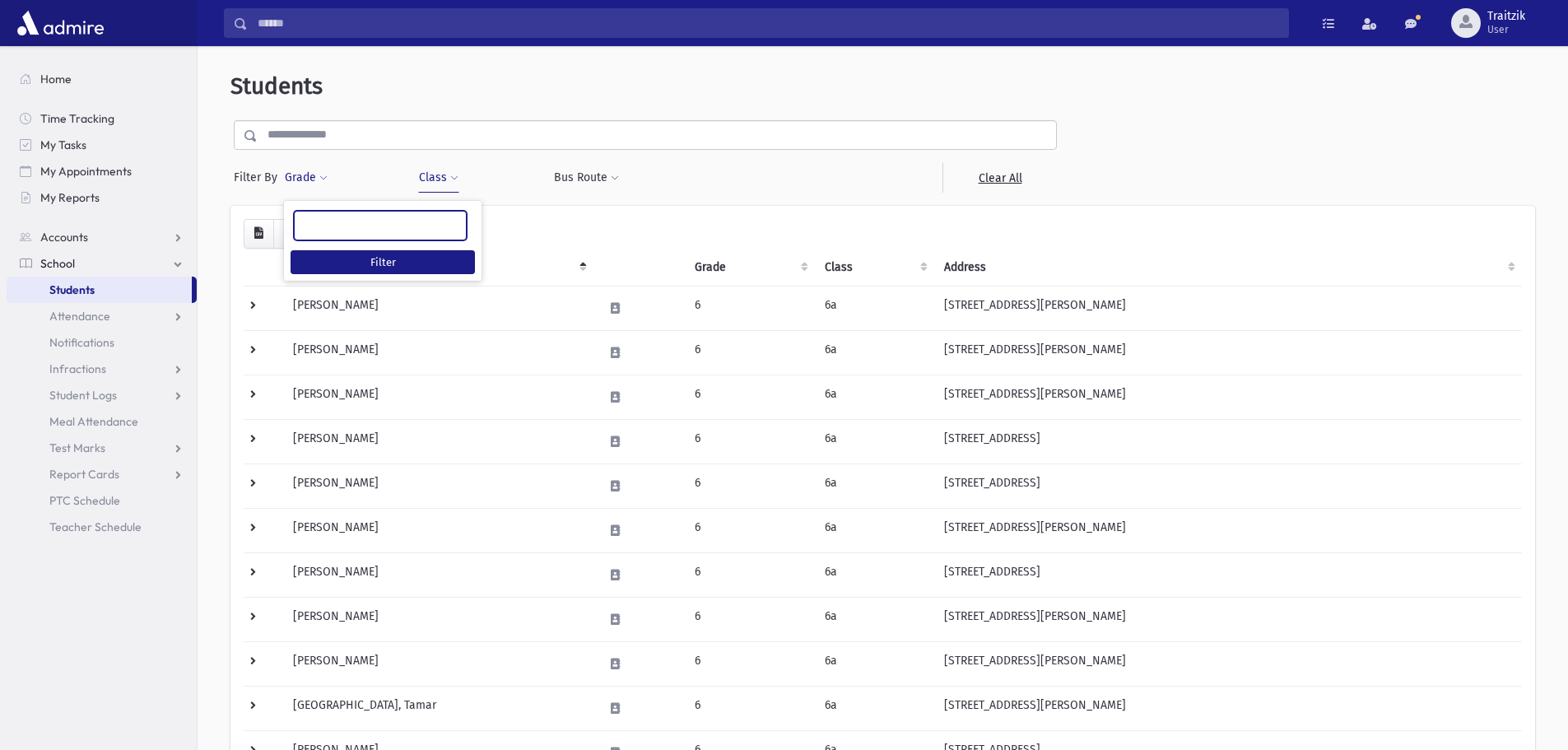
click at [317, 220] on ul at bounding box center [380, 224] width 172 height 25
type input "*"
select select "*"
click at [453, 178] on span at bounding box center [455, 179] width 8 height 10
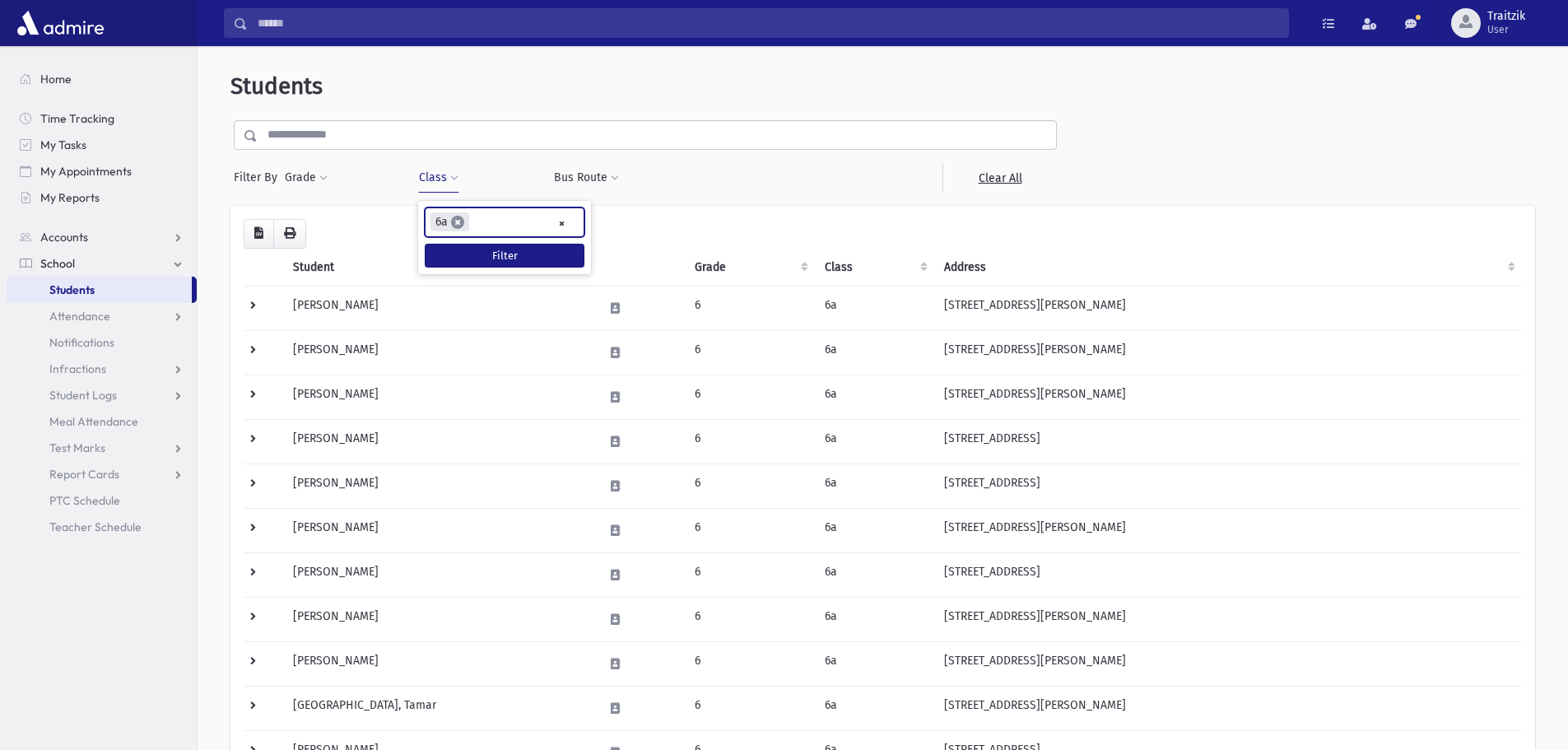
click at [460, 223] on span "×" at bounding box center [458, 223] width 13 height 13
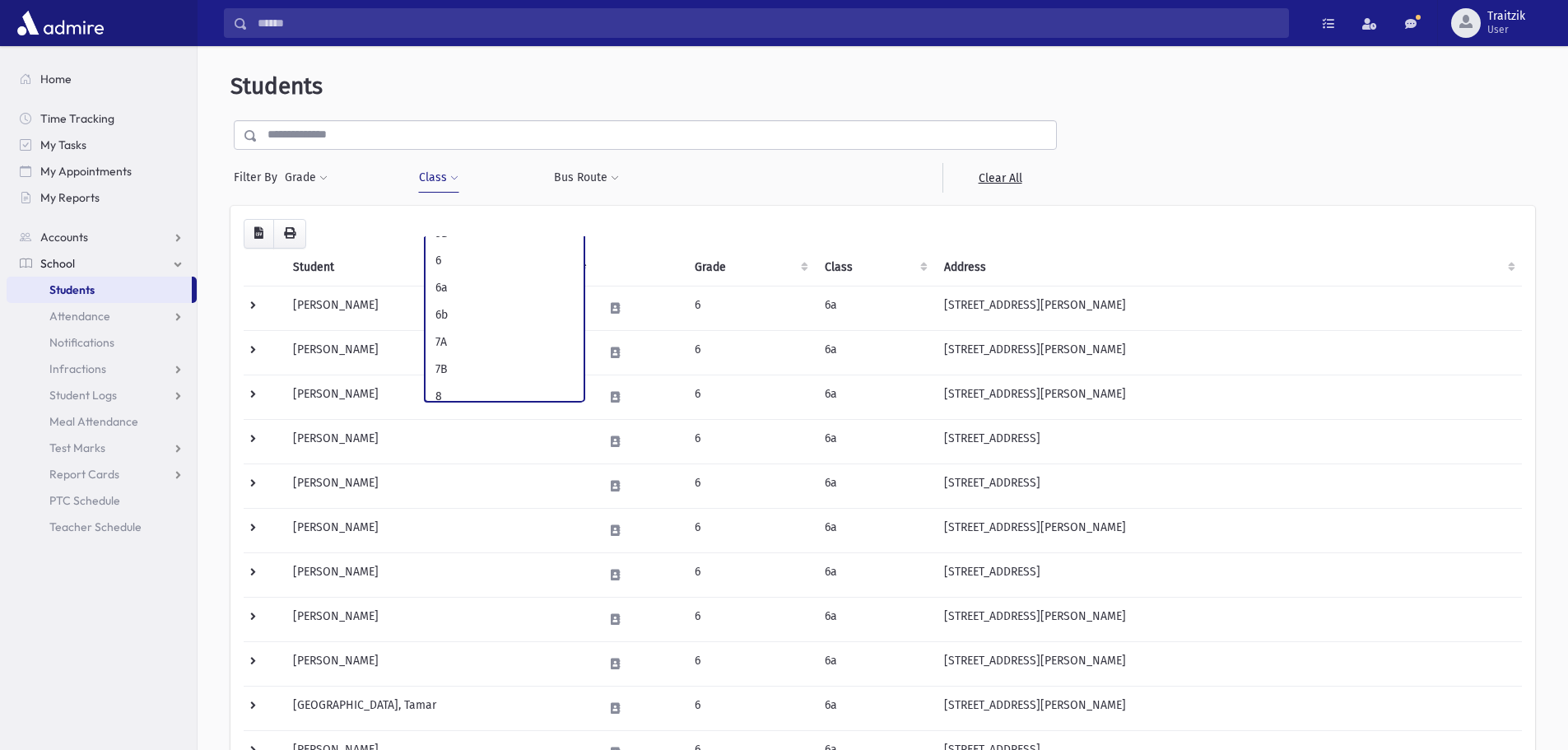
scroll to position [659, 0]
click at [452, 177] on span at bounding box center [455, 179] width 8 height 10
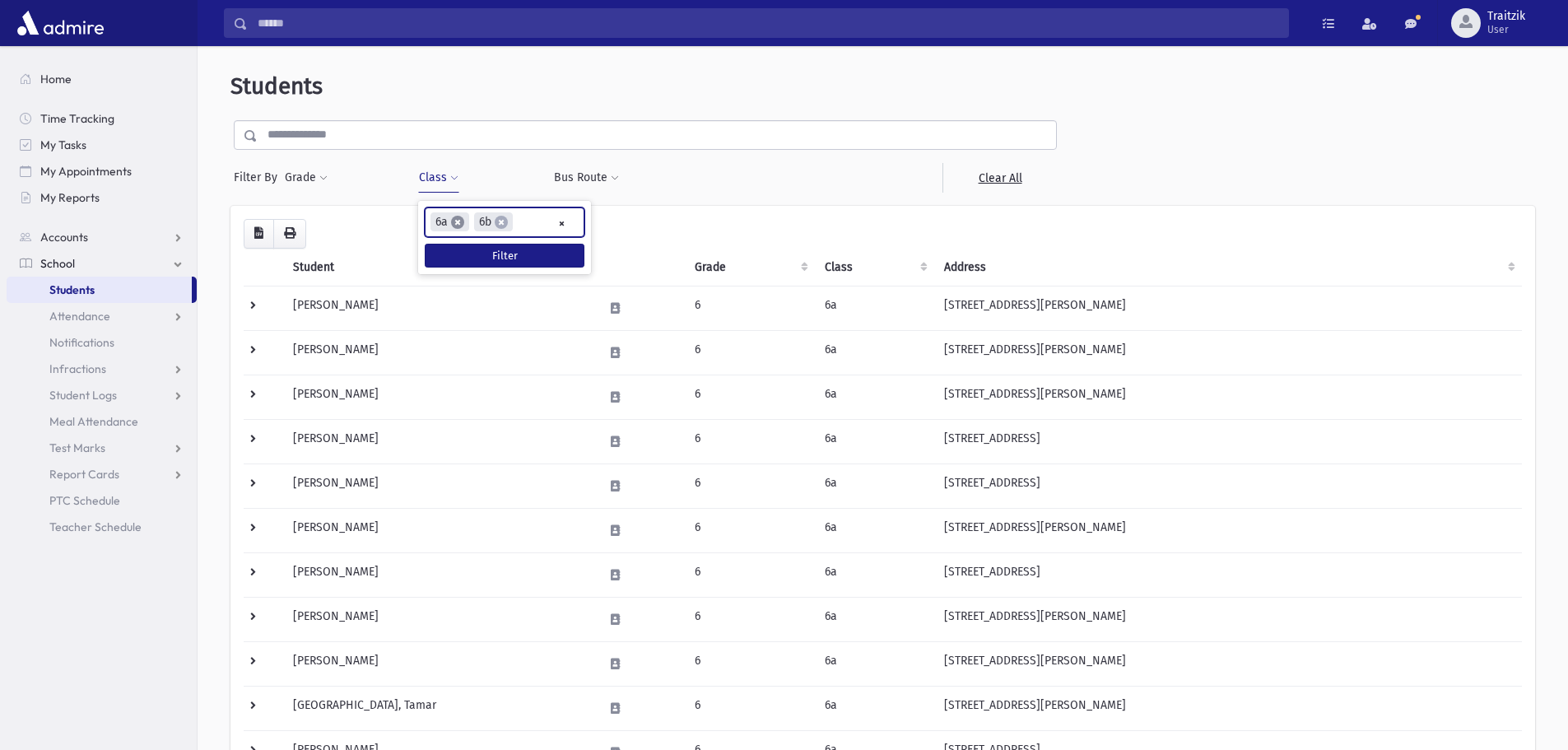
click at [461, 225] on span "×" at bounding box center [458, 223] width 13 height 13
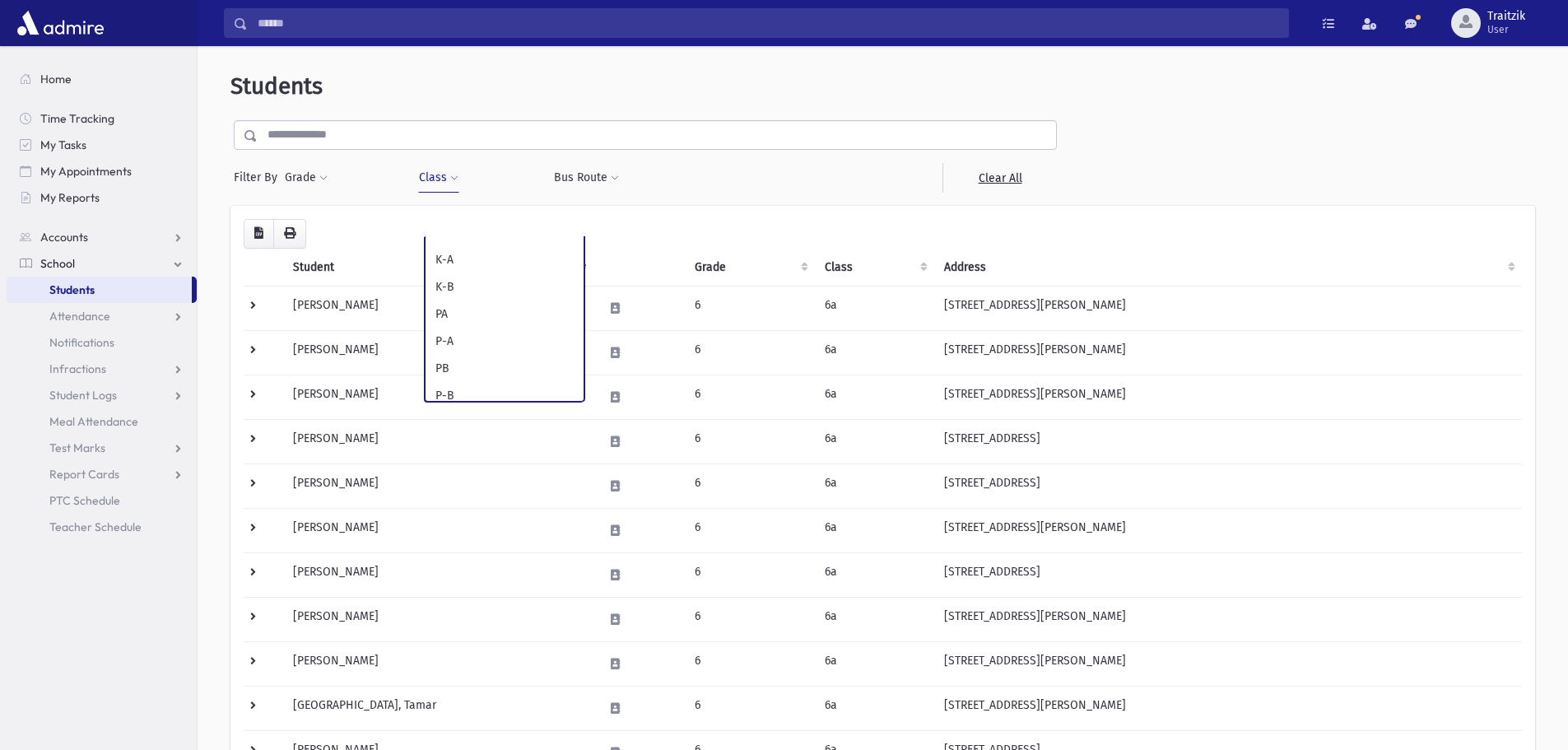
scroll to position [660, 0]
click at [121, 289] on link "Students" at bounding box center [99, 289] width 185 height 26
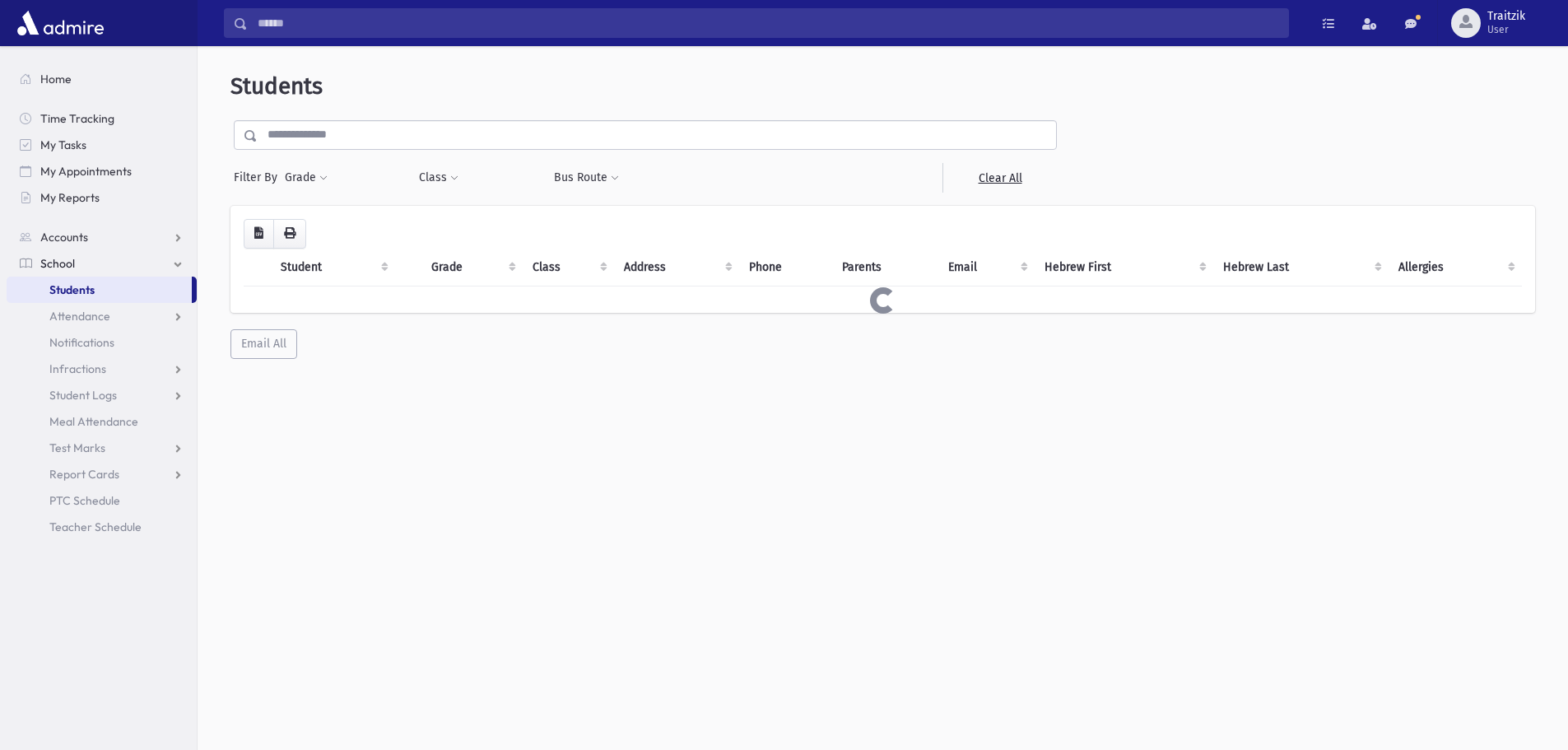
select select
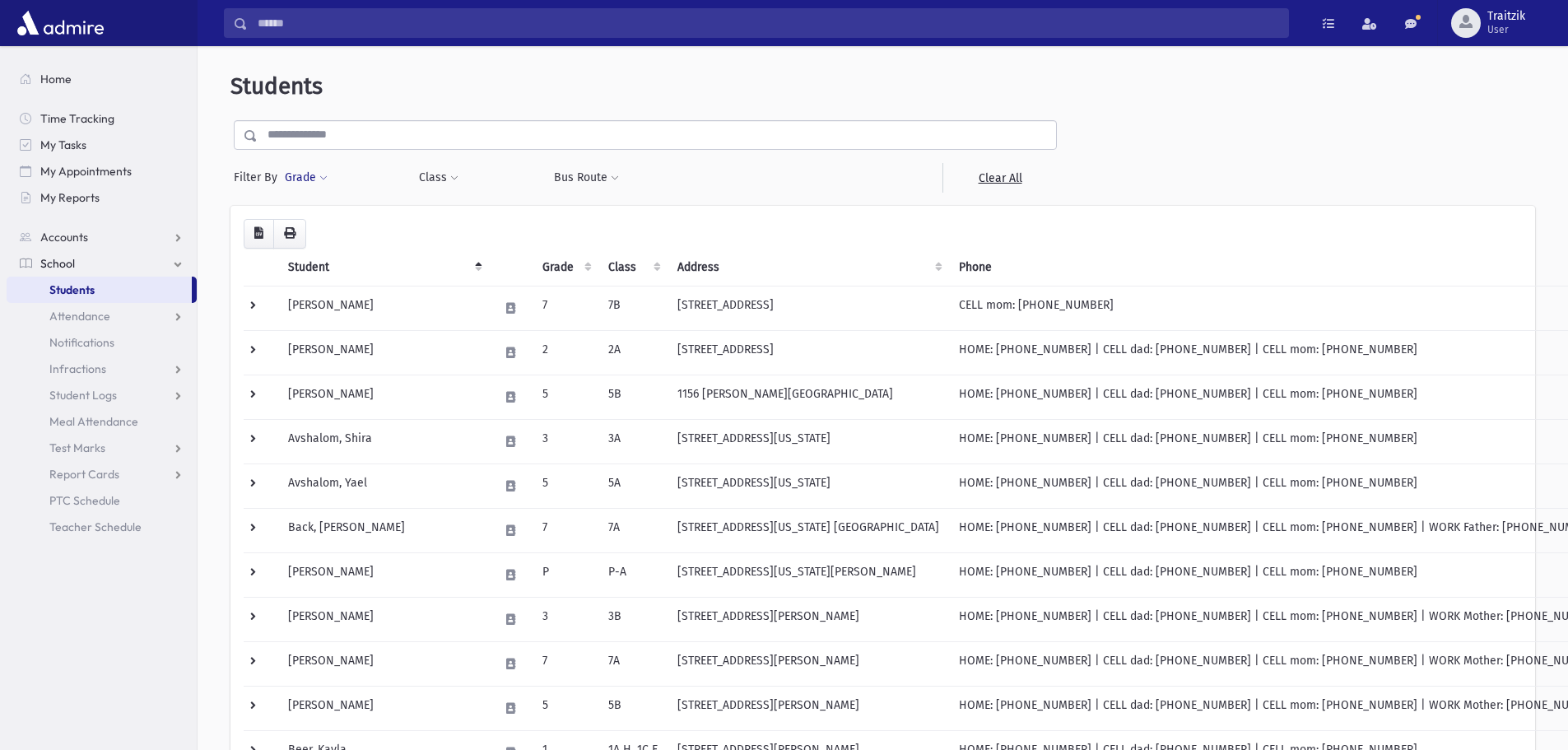
click at [323, 174] on span at bounding box center [324, 179] width 8 height 10
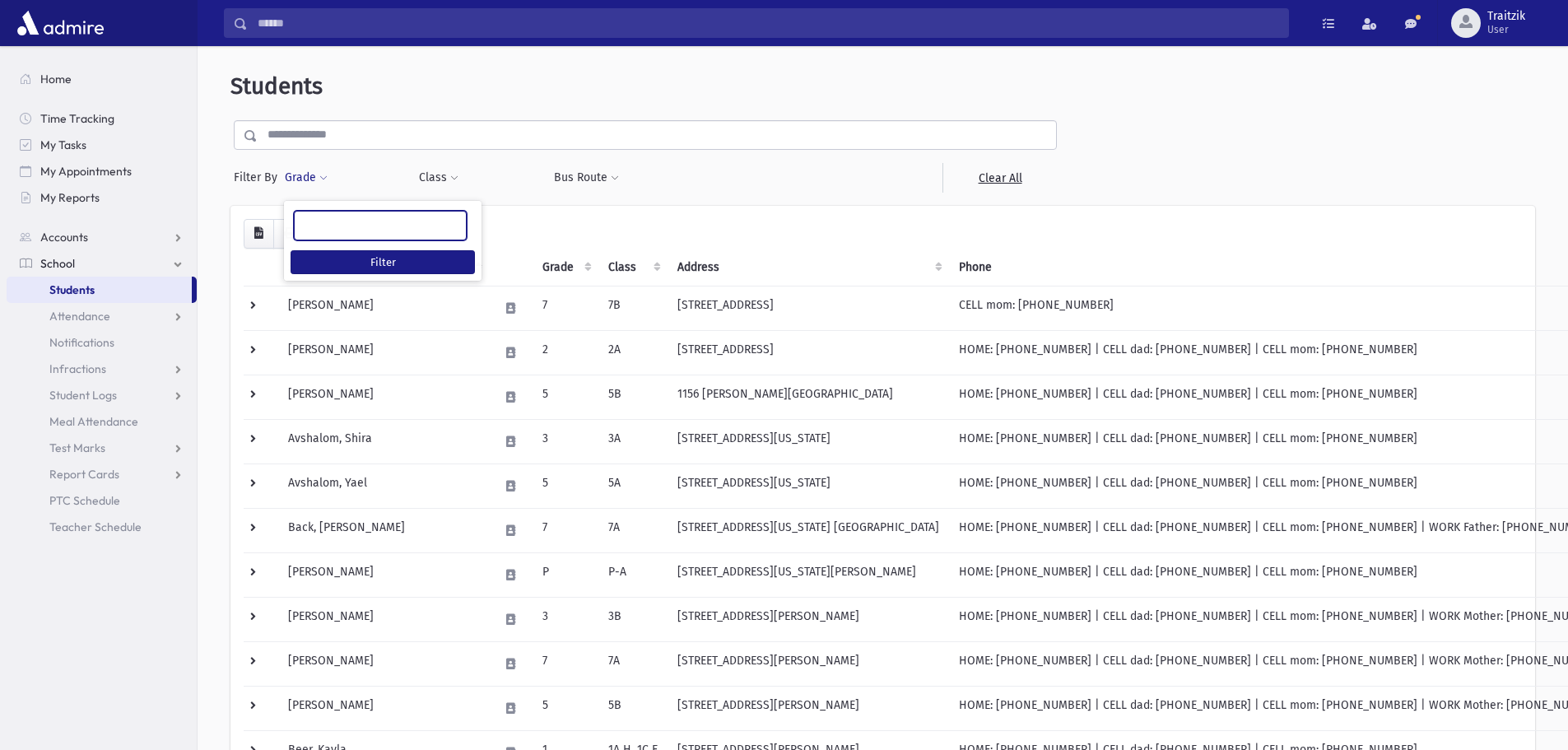
click at [321, 234] on ul at bounding box center [380, 224] width 172 height 25
type input "*"
select select "*"
click at [441, 172] on button "Class" at bounding box center [439, 177] width 41 height 29
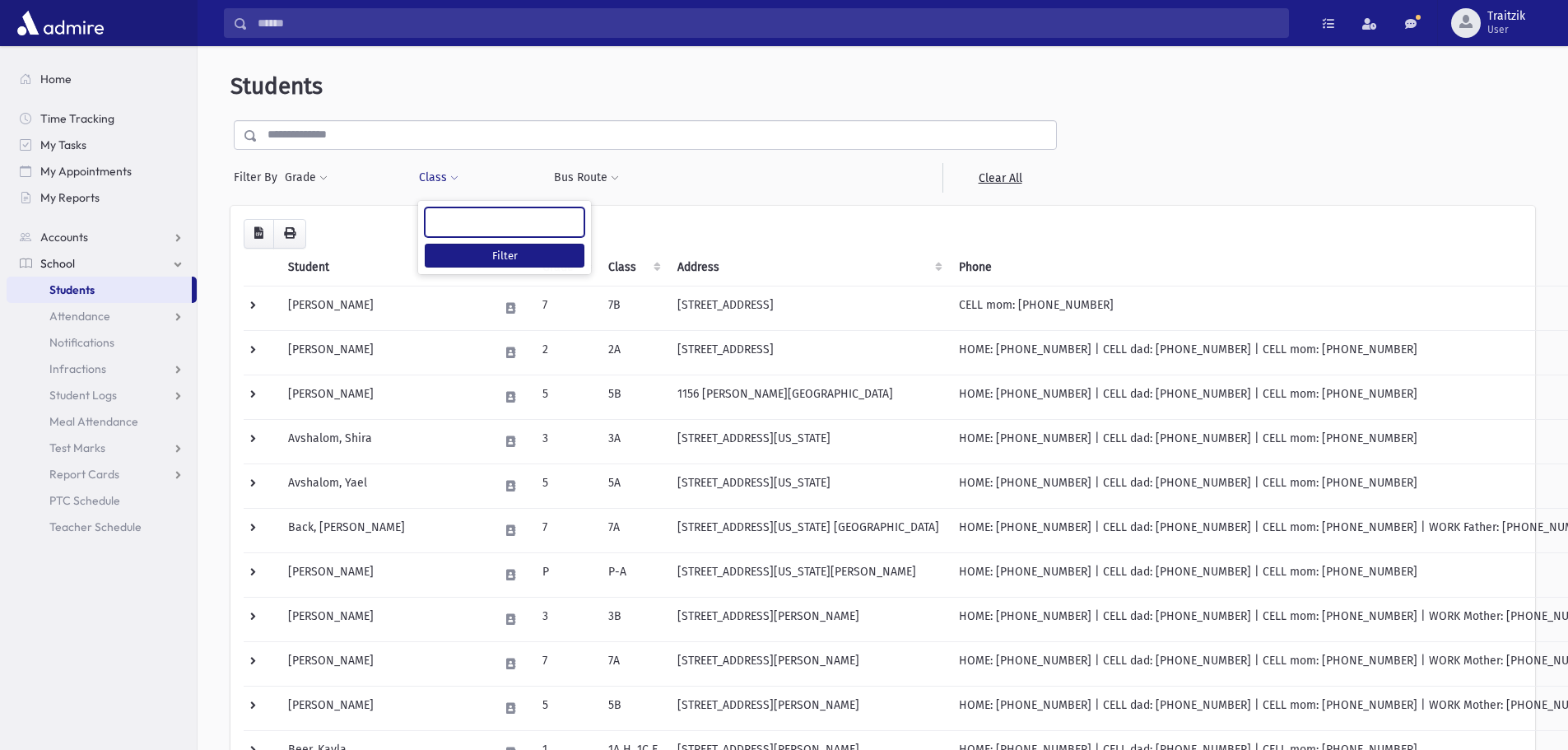
click at [442, 231] on ul at bounding box center [504, 221] width 158 height 25
type input "**"
select select "**"
click at [507, 254] on button "Filter" at bounding box center [504, 255] width 160 height 24
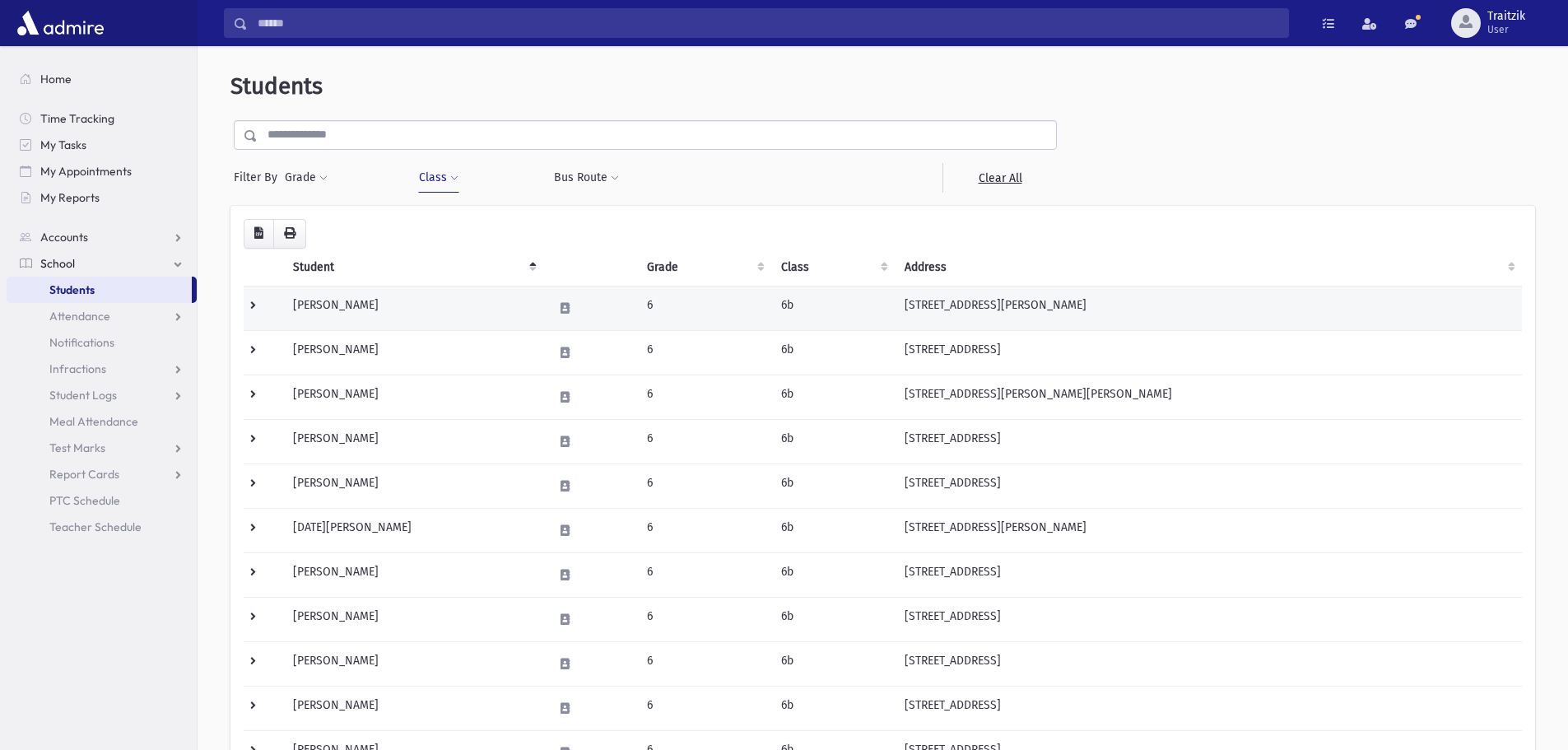
click at [445, 301] on td "Blatter, Ahuva" at bounding box center [413, 307] width 260 height 44
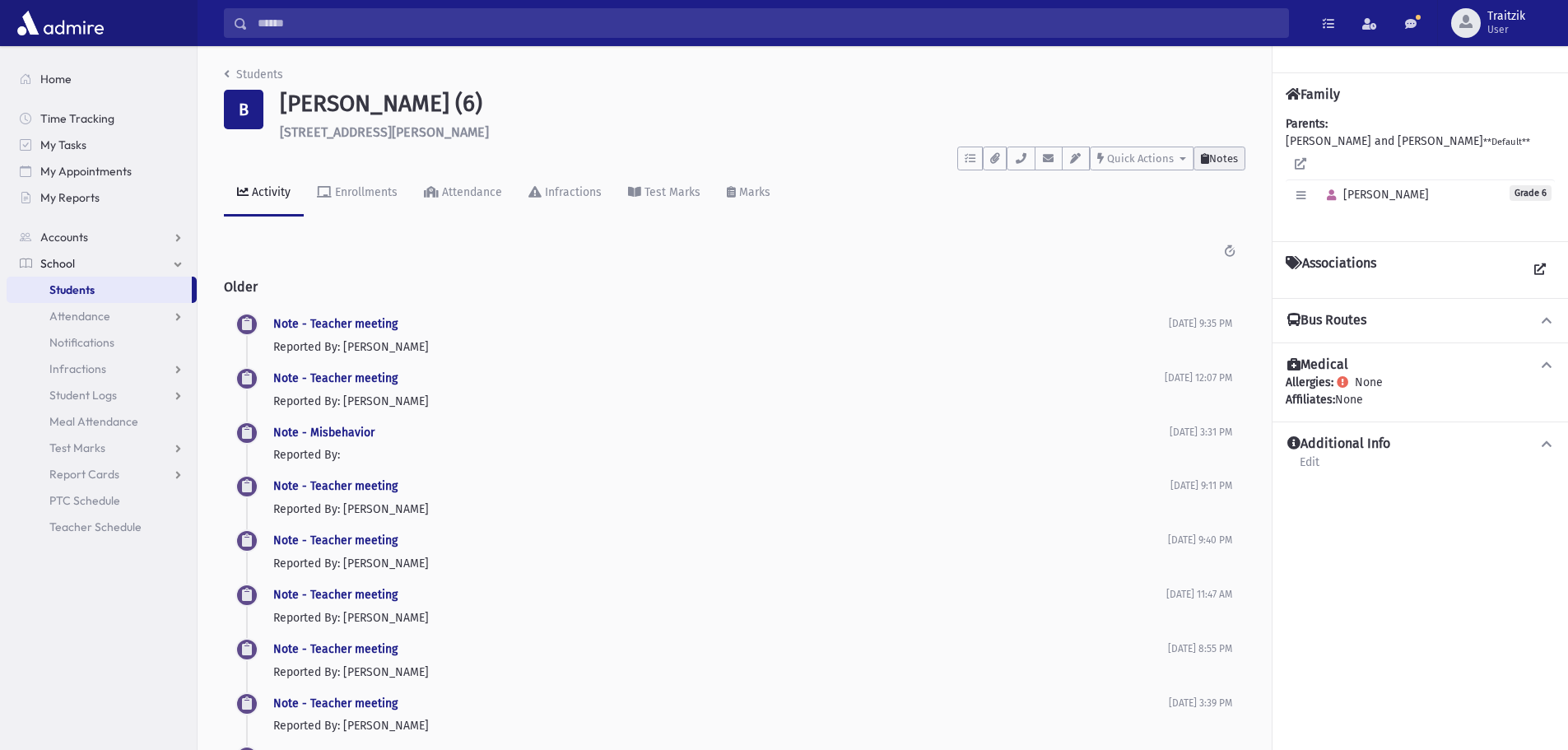
click at [1215, 158] on span "Notes" at bounding box center [1224, 158] width 28 height 13
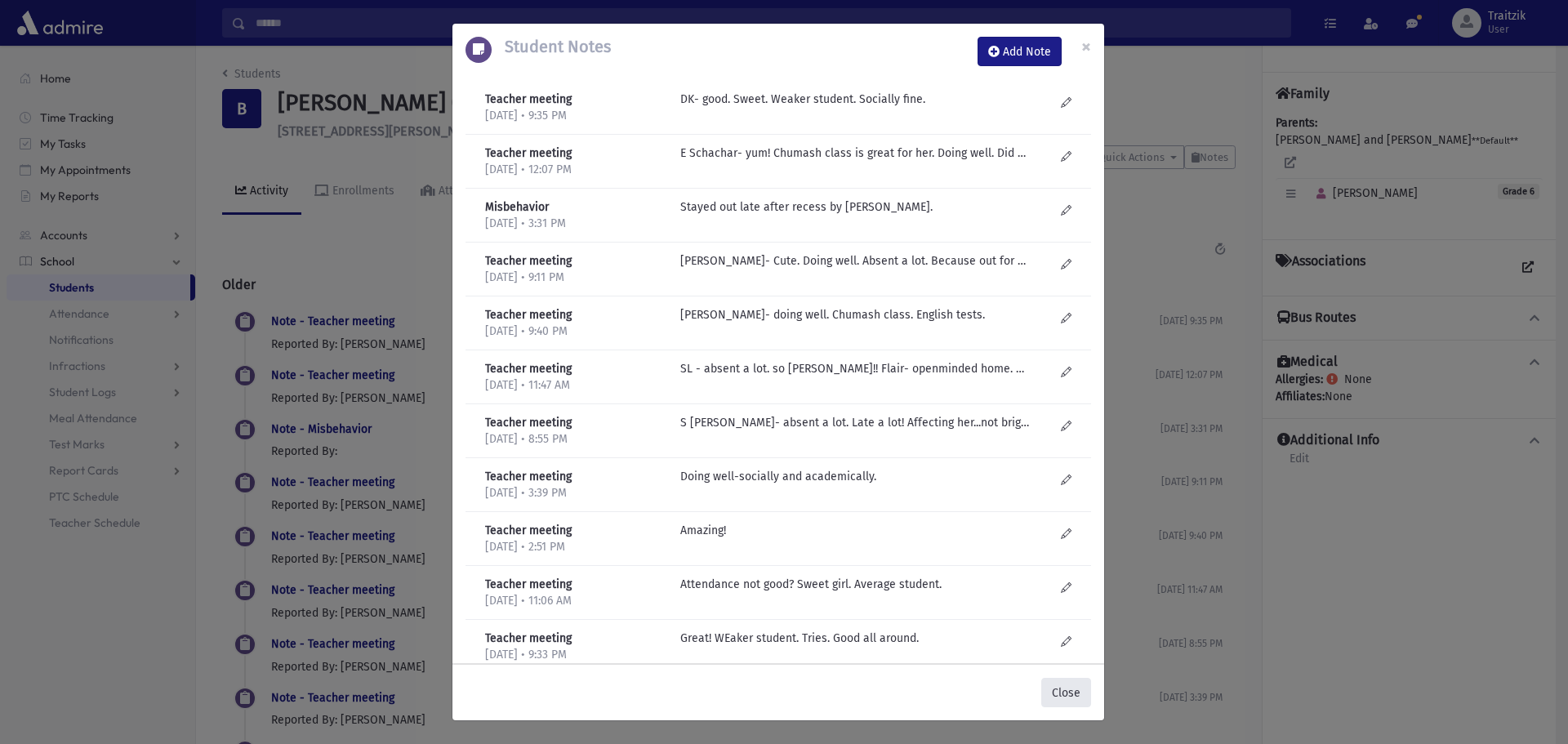
click at [1062, 689] on button "Close" at bounding box center [1066, 692] width 50 height 29
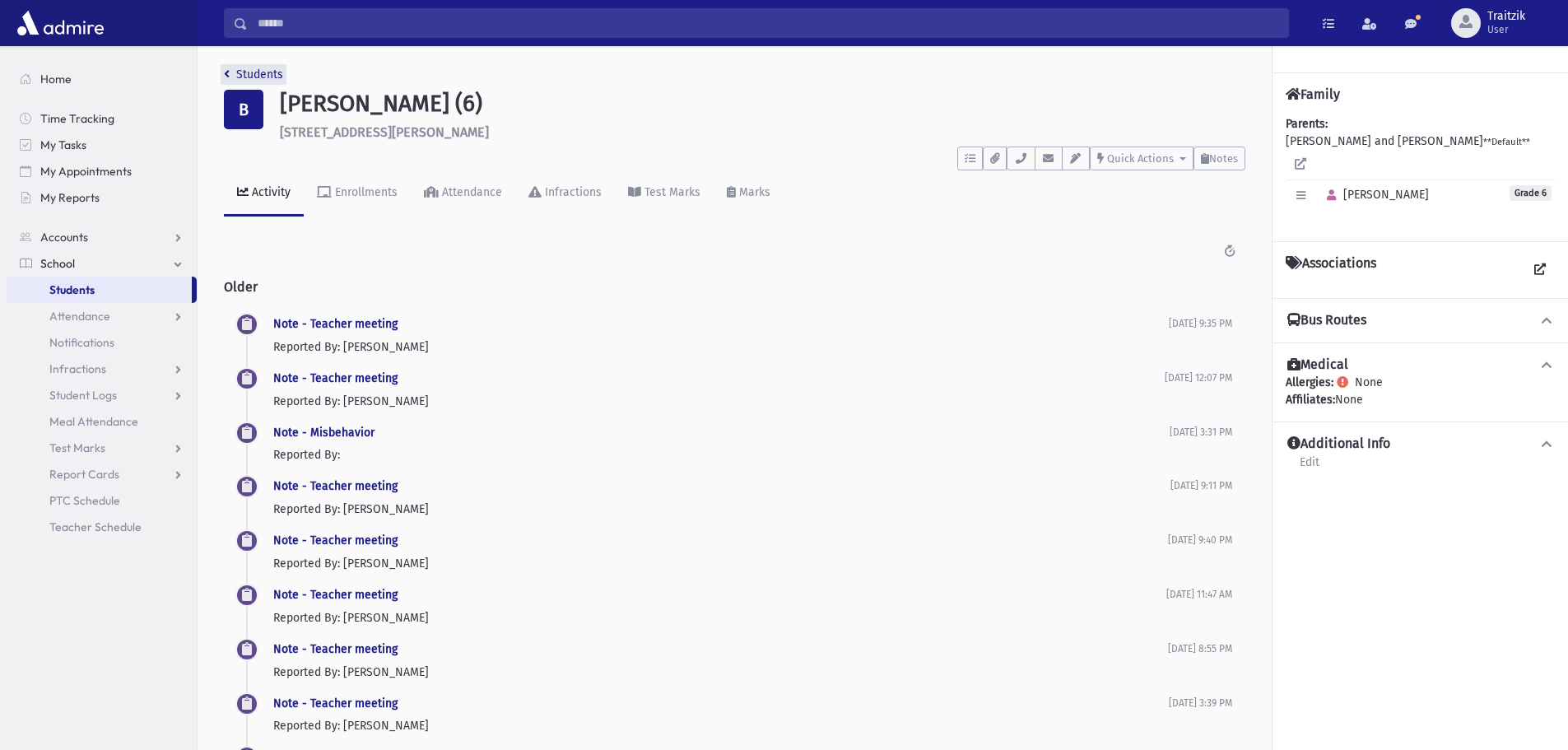
click at [227, 72] on icon "breadcrumb" at bounding box center [226, 74] width 6 height 12
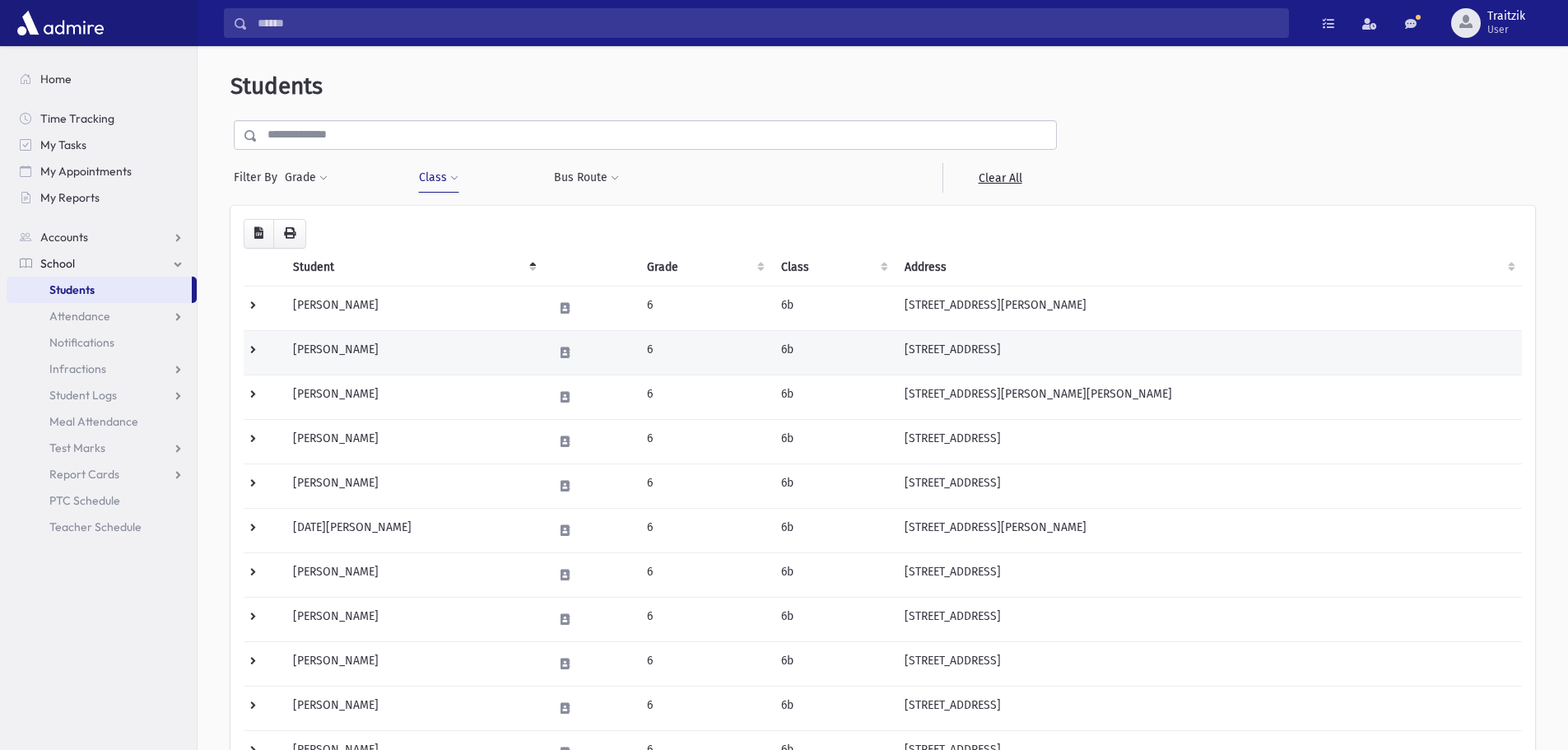
click at [345, 344] on td "[PERSON_NAME]" at bounding box center [413, 352] width 260 height 44
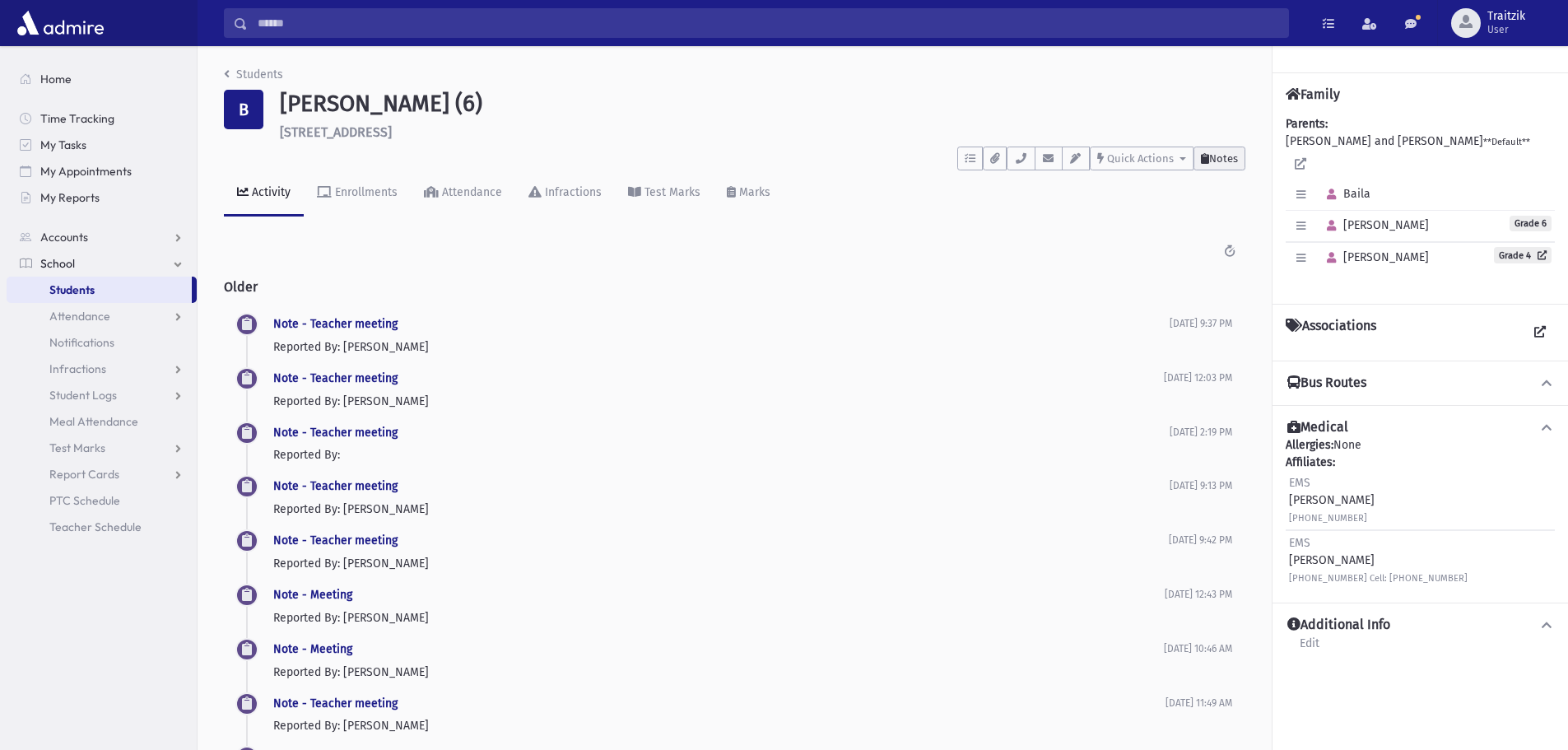
click at [1217, 156] on span "Notes" at bounding box center [1224, 158] width 28 height 13
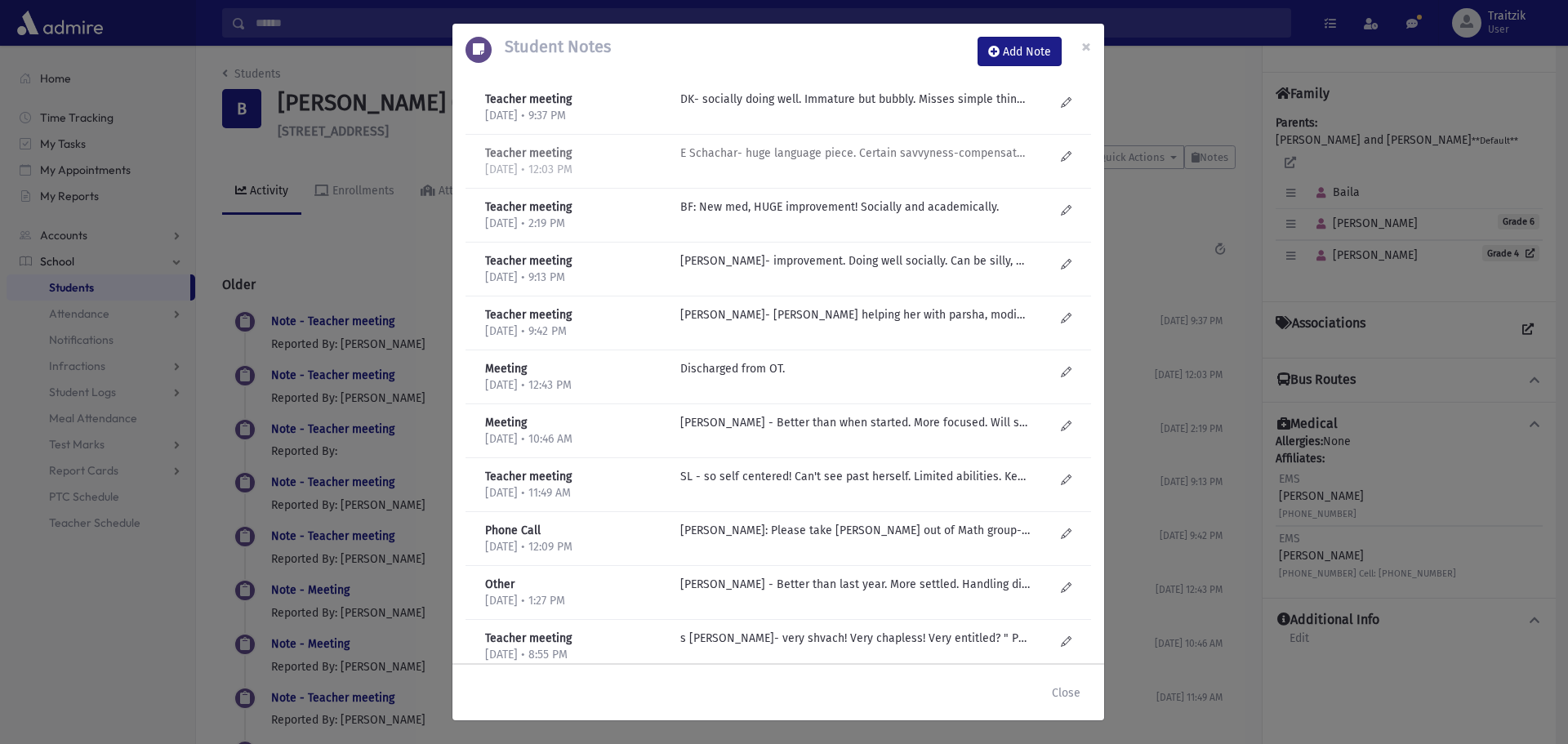
click at [857, 108] on p "E Schachar- huge language piece. Certain savvyness-compensates for a lot. Didn'…" at bounding box center [855, 99] width 350 height 17
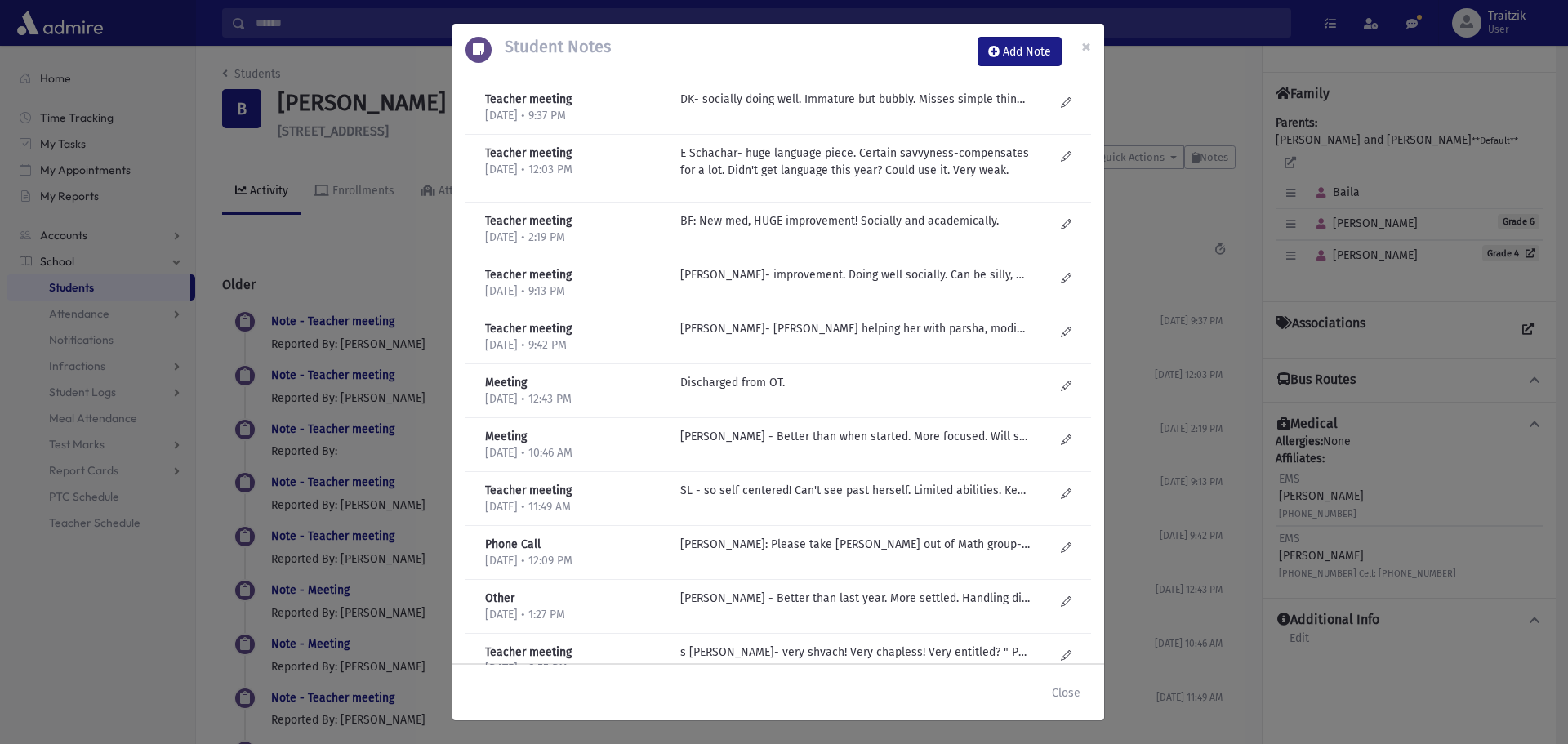
click at [854, 88] on div "Teacher meeting [DATE] • 9:37 PM DK- socially doing well. Immature but bubbly. …" at bounding box center [778, 107] width 625 height 54
click at [853, 102] on p "DK- socially doing well. Immature but bubbly. Misses simple things." at bounding box center [855, 99] width 350 height 17
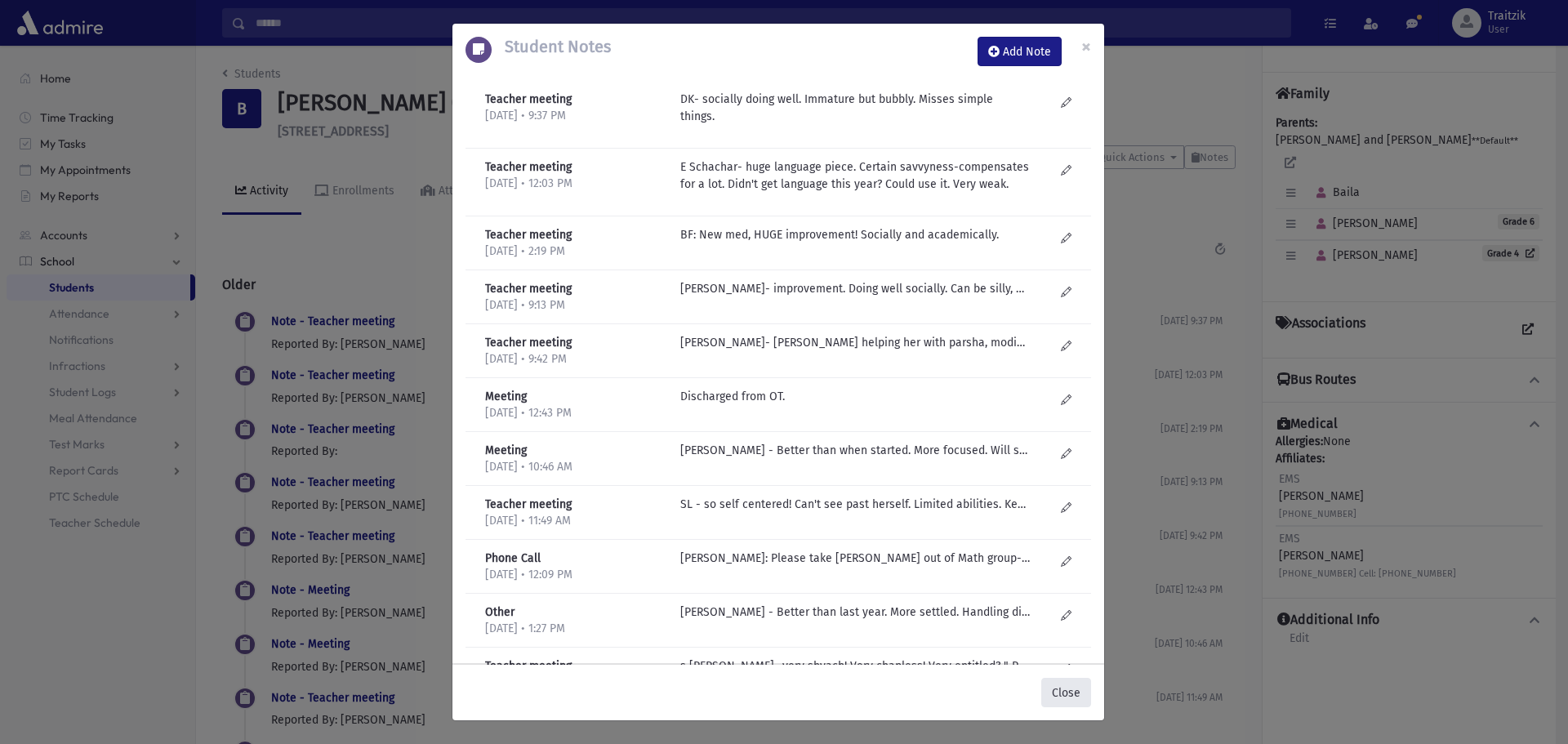
click at [1066, 699] on button "Close" at bounding box center [1066, 692] width 50 height 29
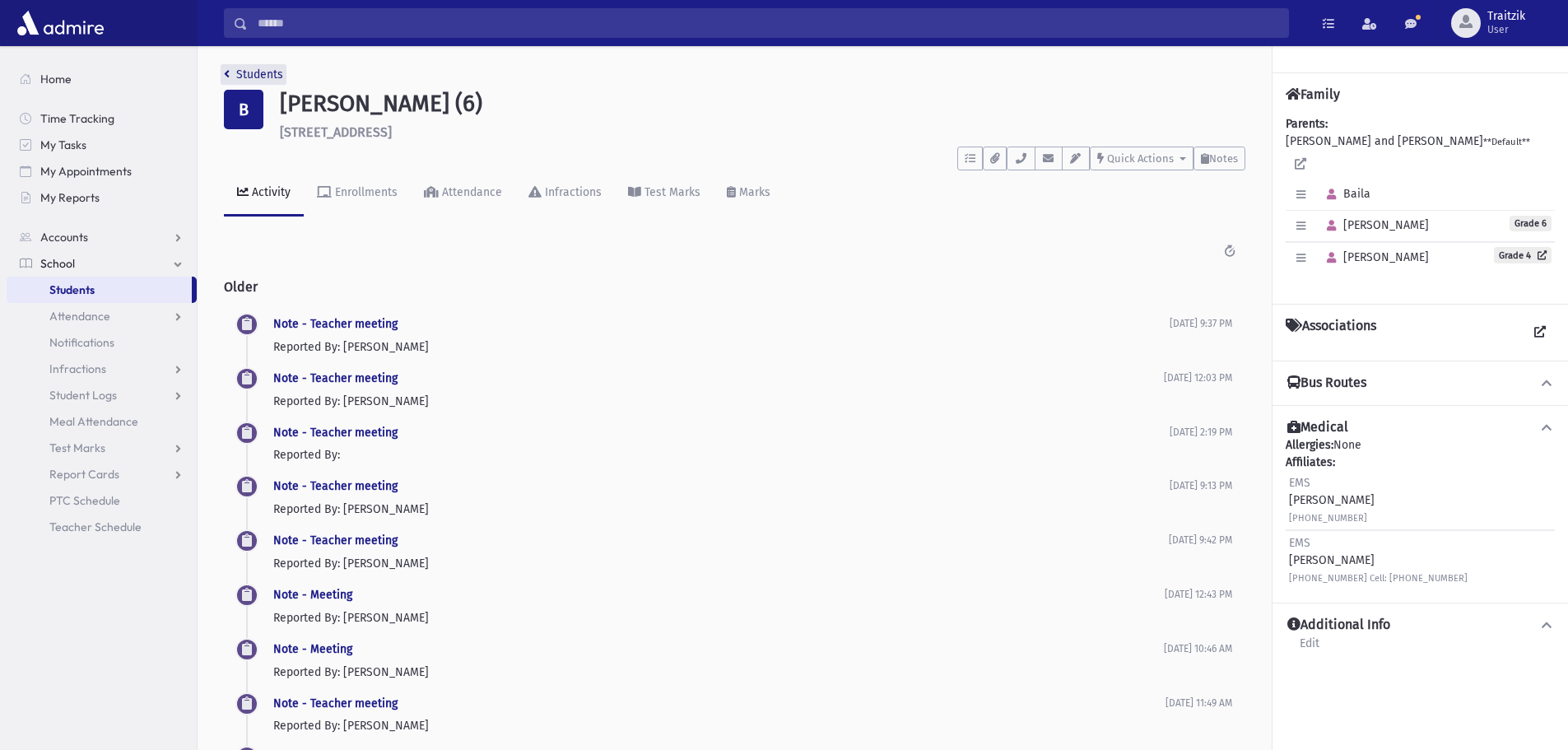
click at [225, 69] on icon "breadcrumb" at bounding box center [226, 74] width 6 height 12
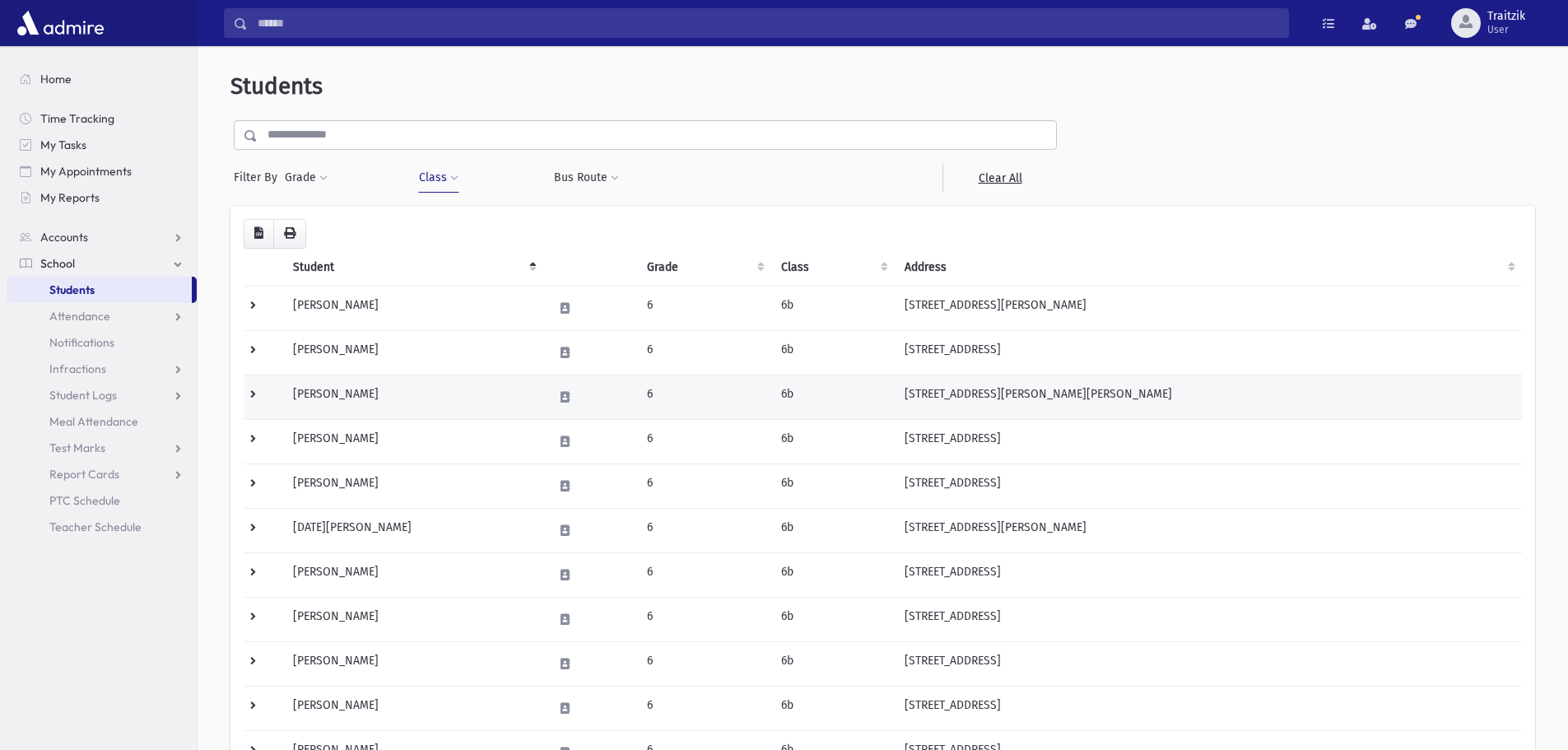
click at [388, 399] on td "[PERSON_NAME]" at bounding box center [413, 396] width 260 height 44
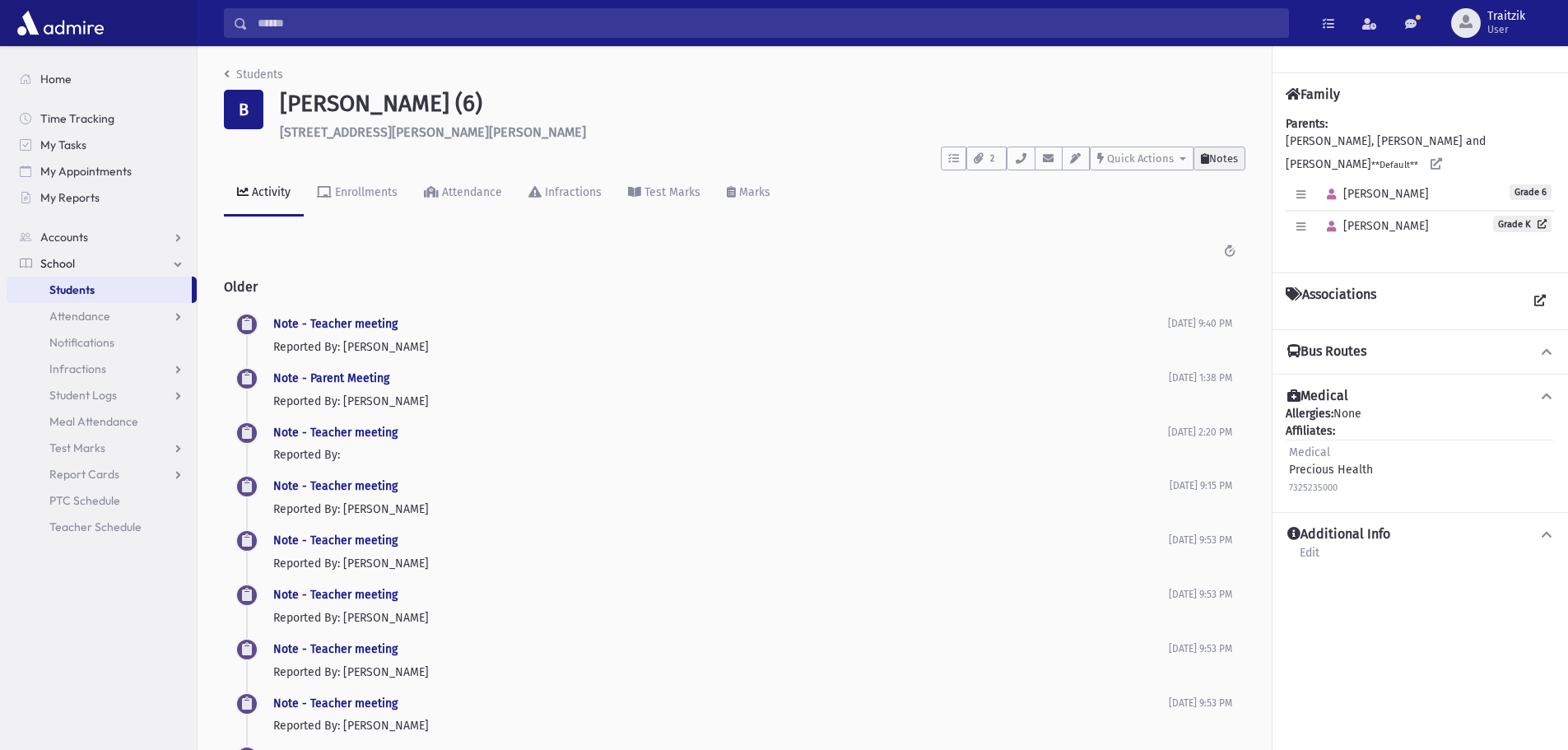
click at [1216, 157] on span "Notes" at bounding box center [1224, 158] width 28 height 13
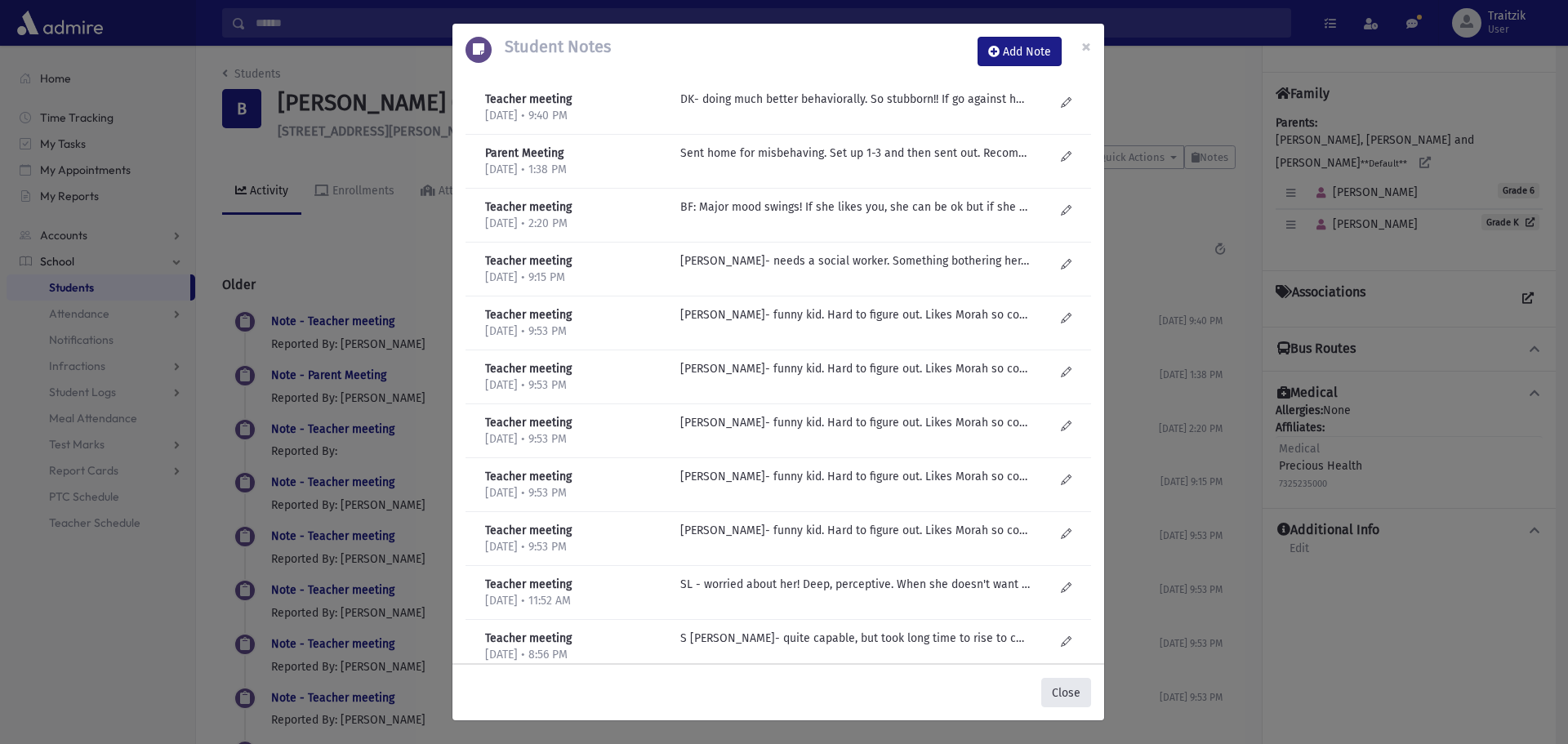
click at [1061, 692] on button "Close" at bounding box center [1066, 692] width 50 height 29
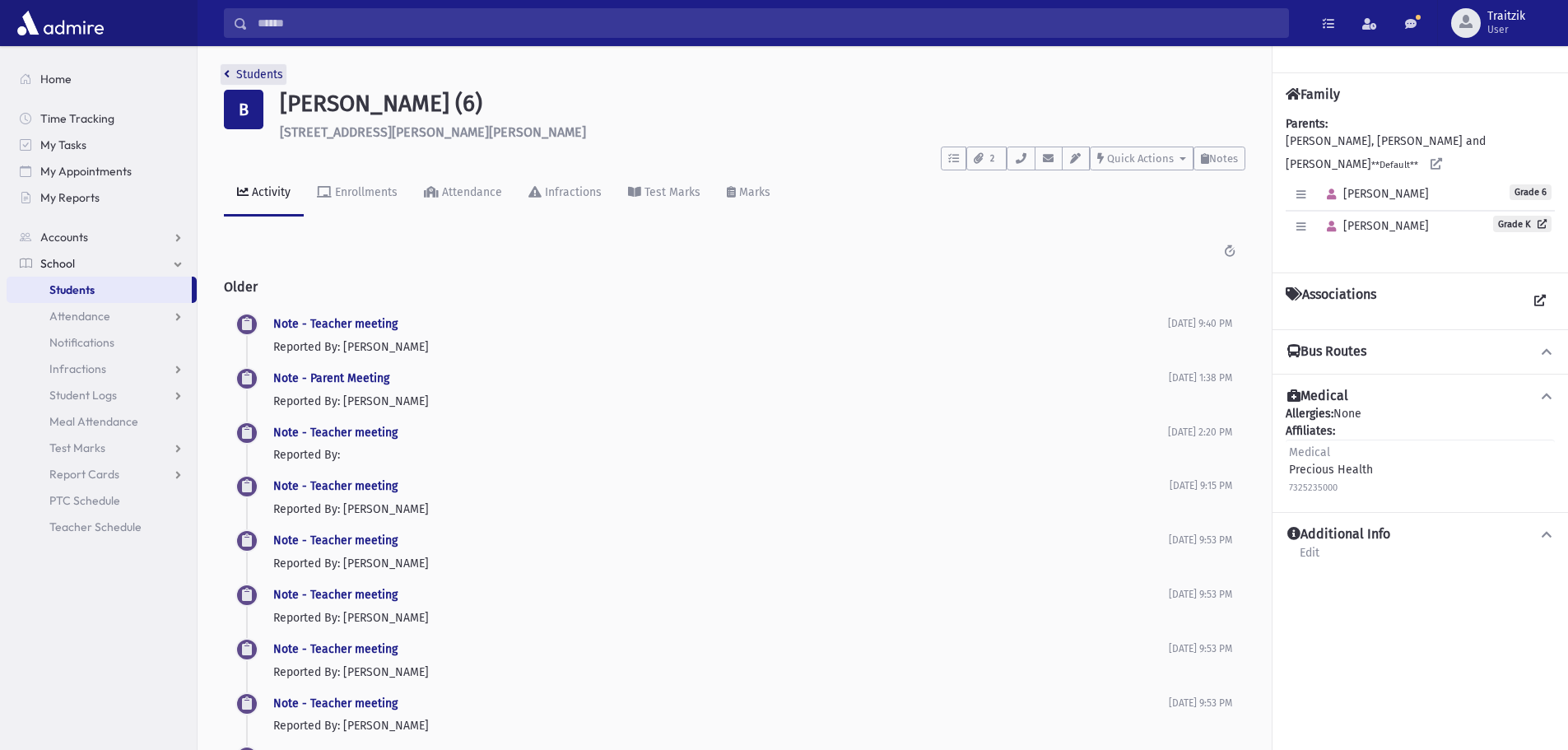
click at [225, 70] on icon "breadcrumb" at bounding box center [226, 74] width 6 height 12
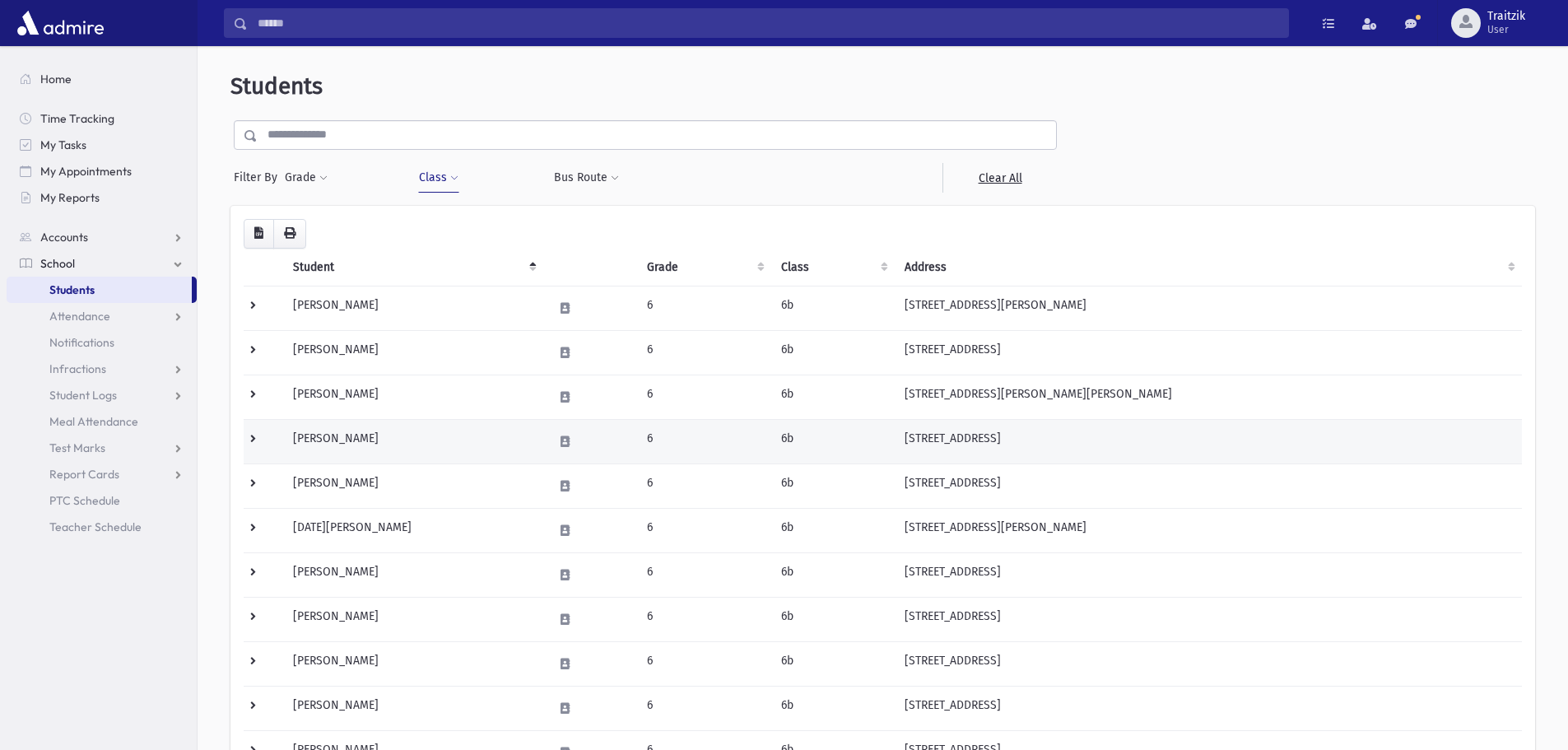
click at [436, 442] on td "[PERSON_NAME]" at bounding box center [413, 441] width 260 height 44
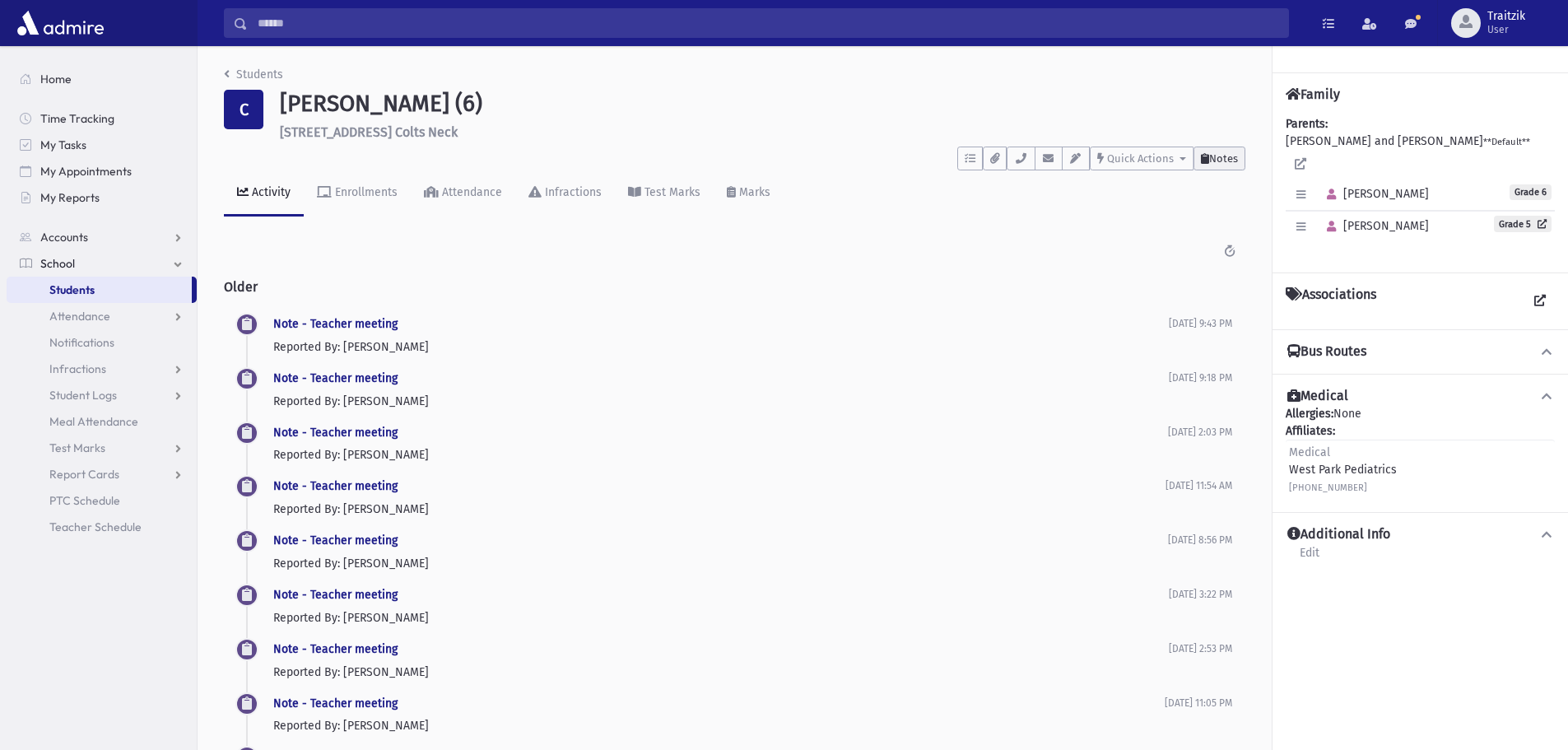
click at [1218, 158] on span "Notes" at bounding box center [1224, 158] width 28 height 13
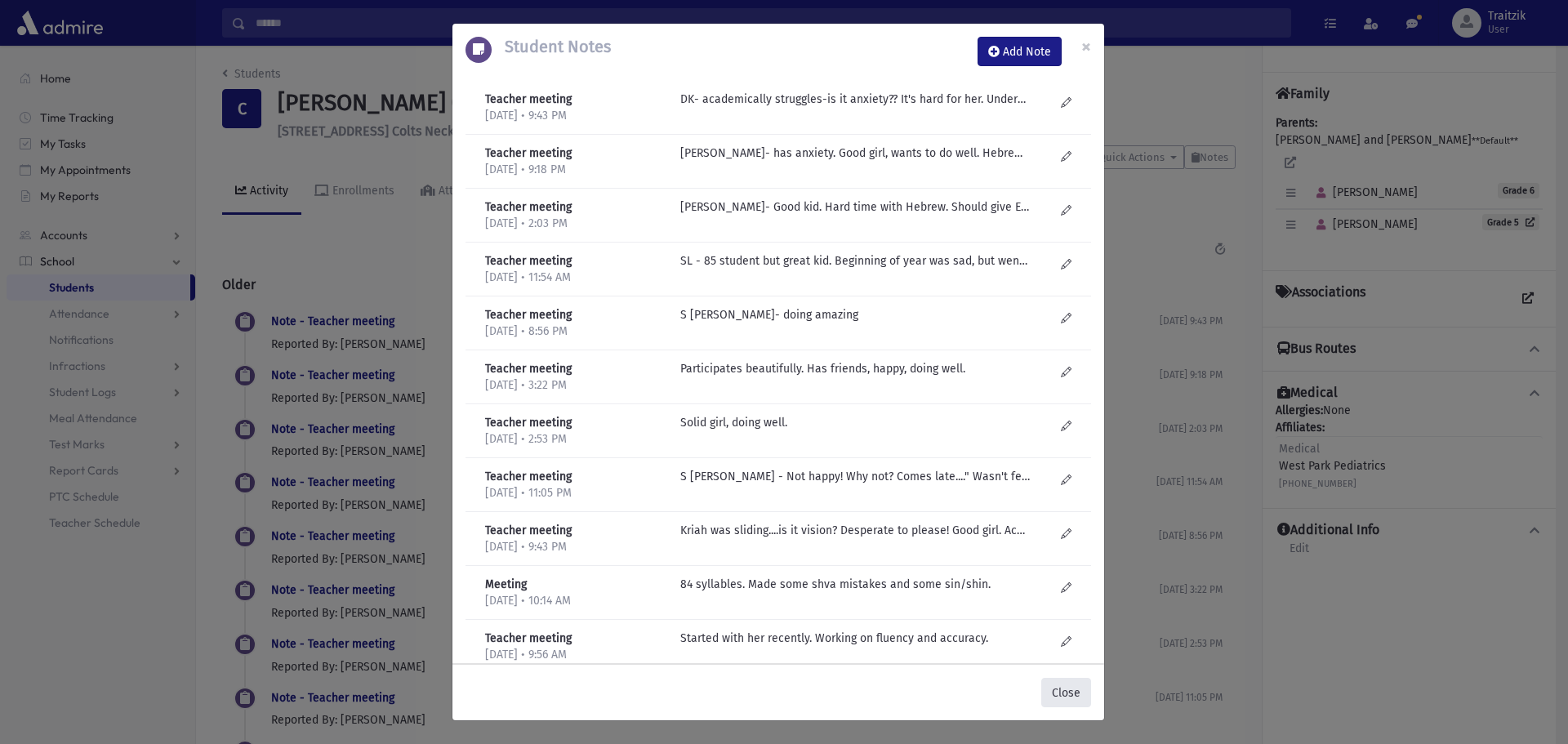
click at [1065, 689] on button "Close" at bounding box center [1066, 692] width 50 height 29
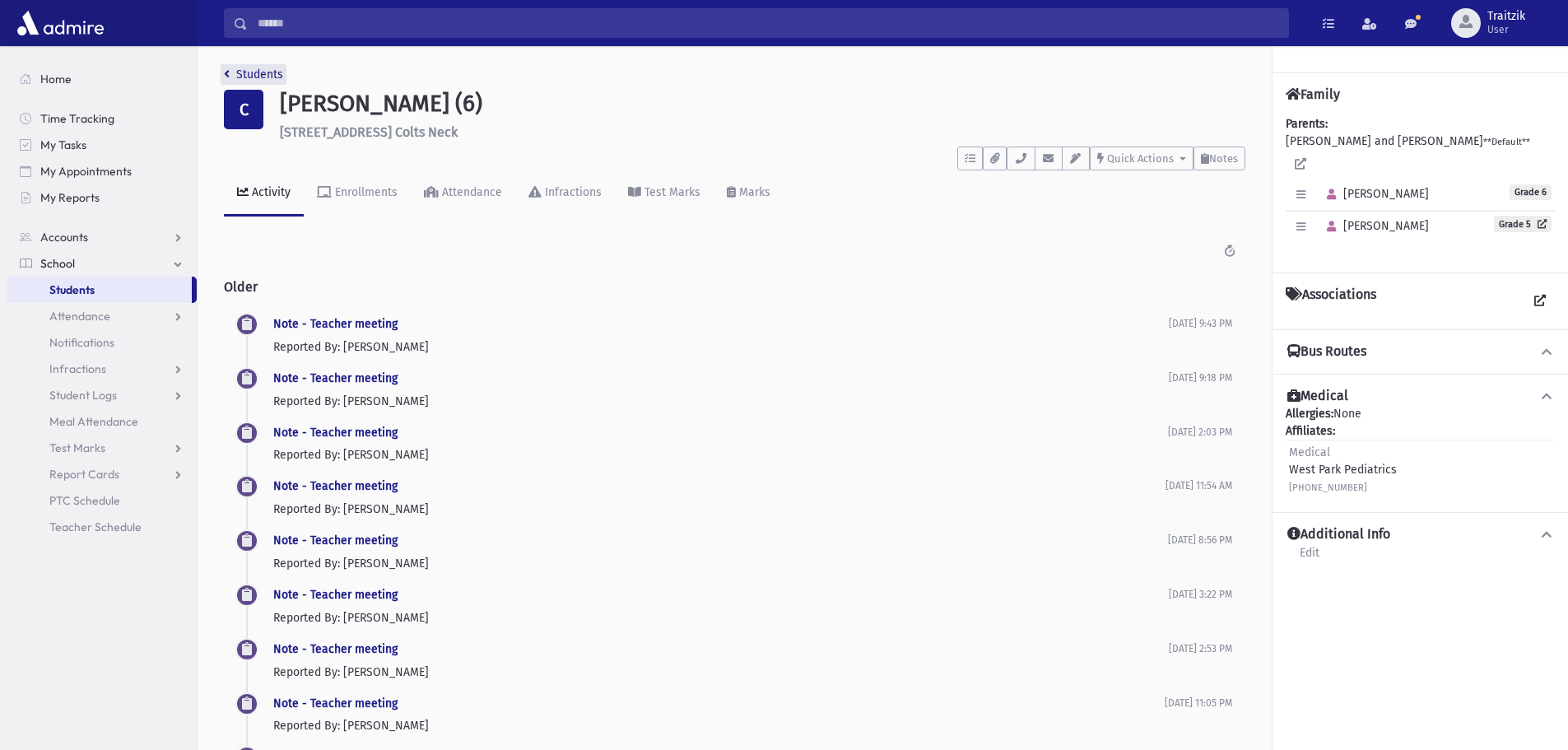
click at [230, 75] on link "Students" at bounding box center [253, 74] width 59 height 14
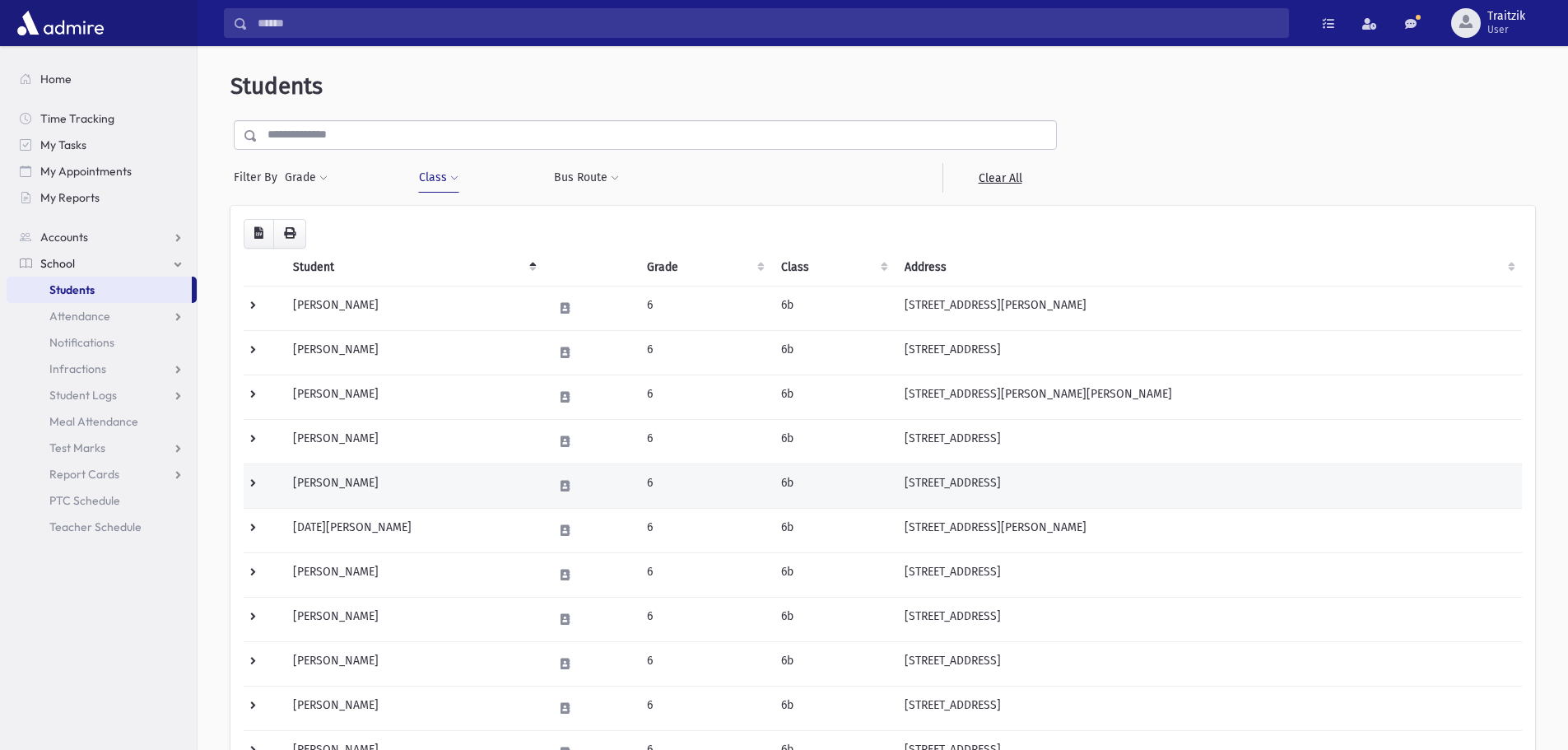
click at [409, 491] on td "[PERSON_NAME]" at bounding box center [413, 485] width 260 height 44
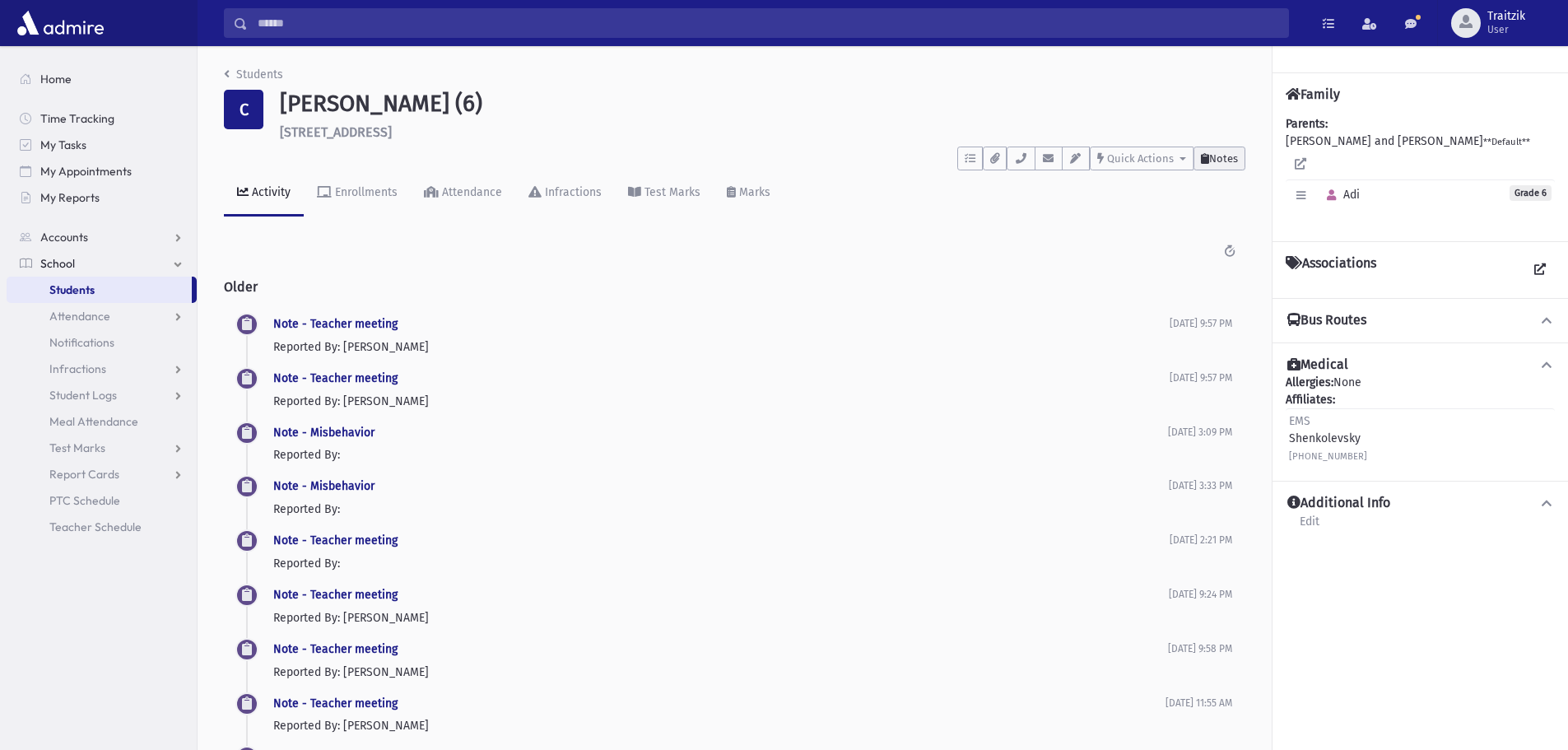
click at [1232, 165] on button "Notes" at bounding box center [1220, 158] width 52 height 24
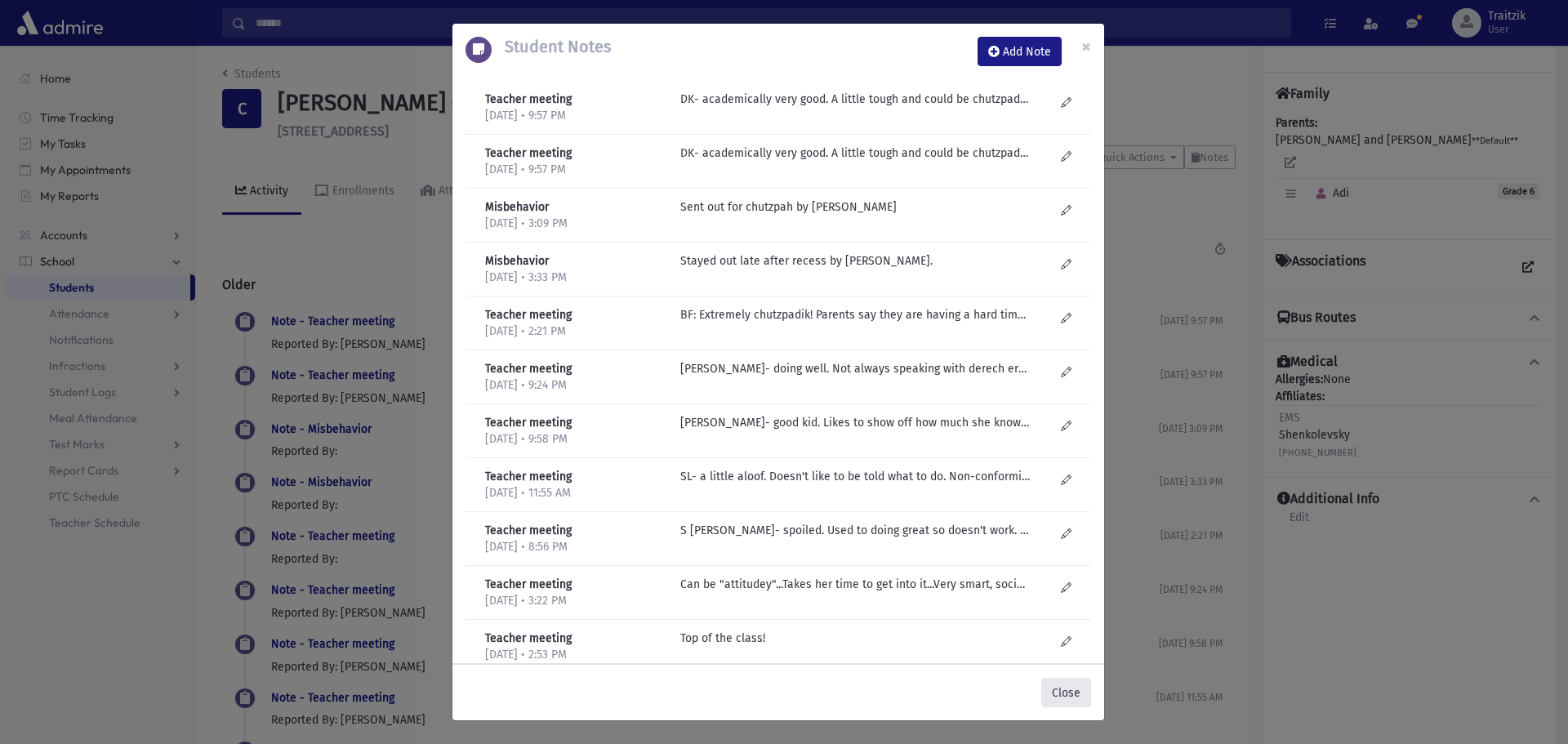
click at [1061, 699] on button "Close" at bounding box center [1066, 692] width 50 height 29
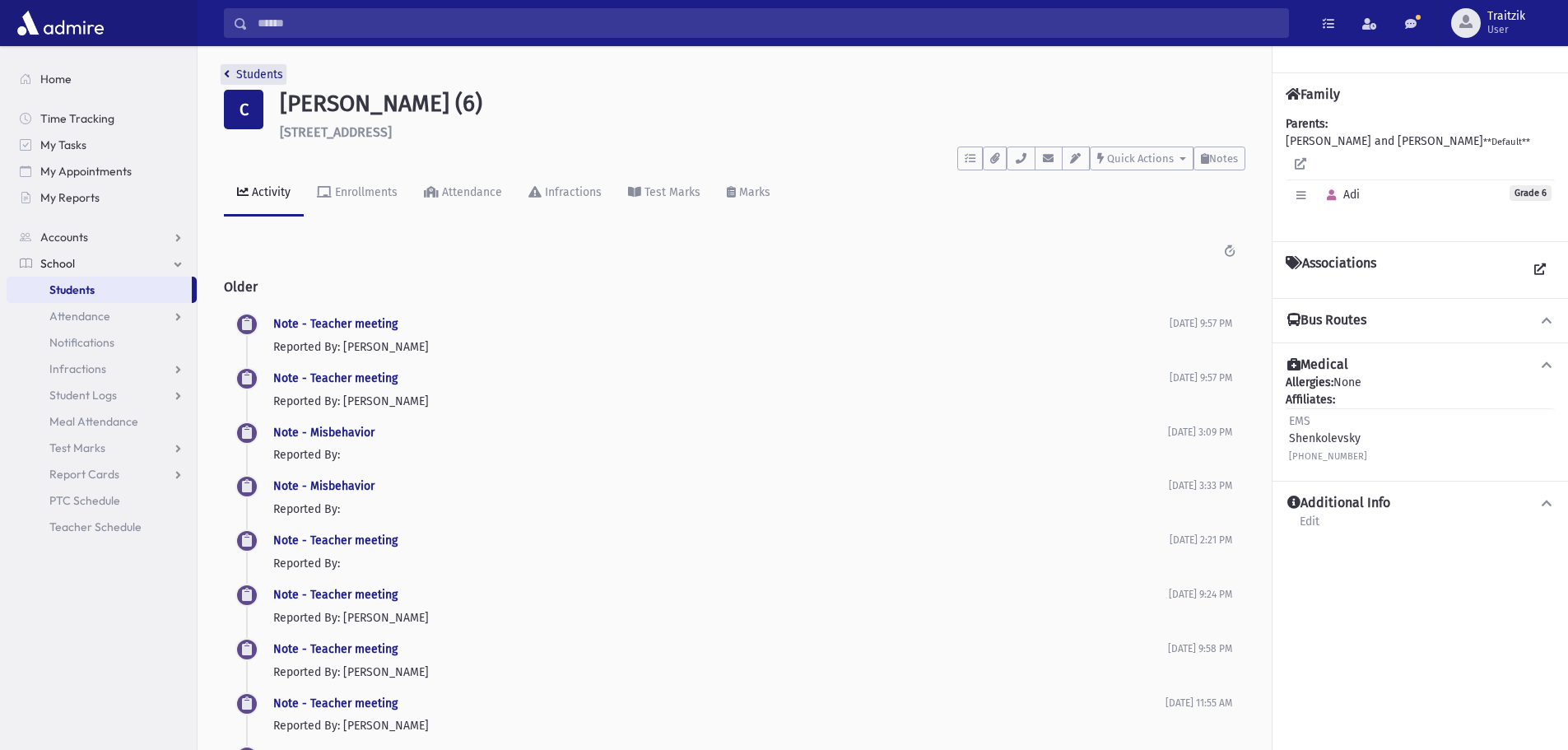
click at [224, 77] on icon "breadcrumb" at bounding box center [226, 74] width 6 height 12
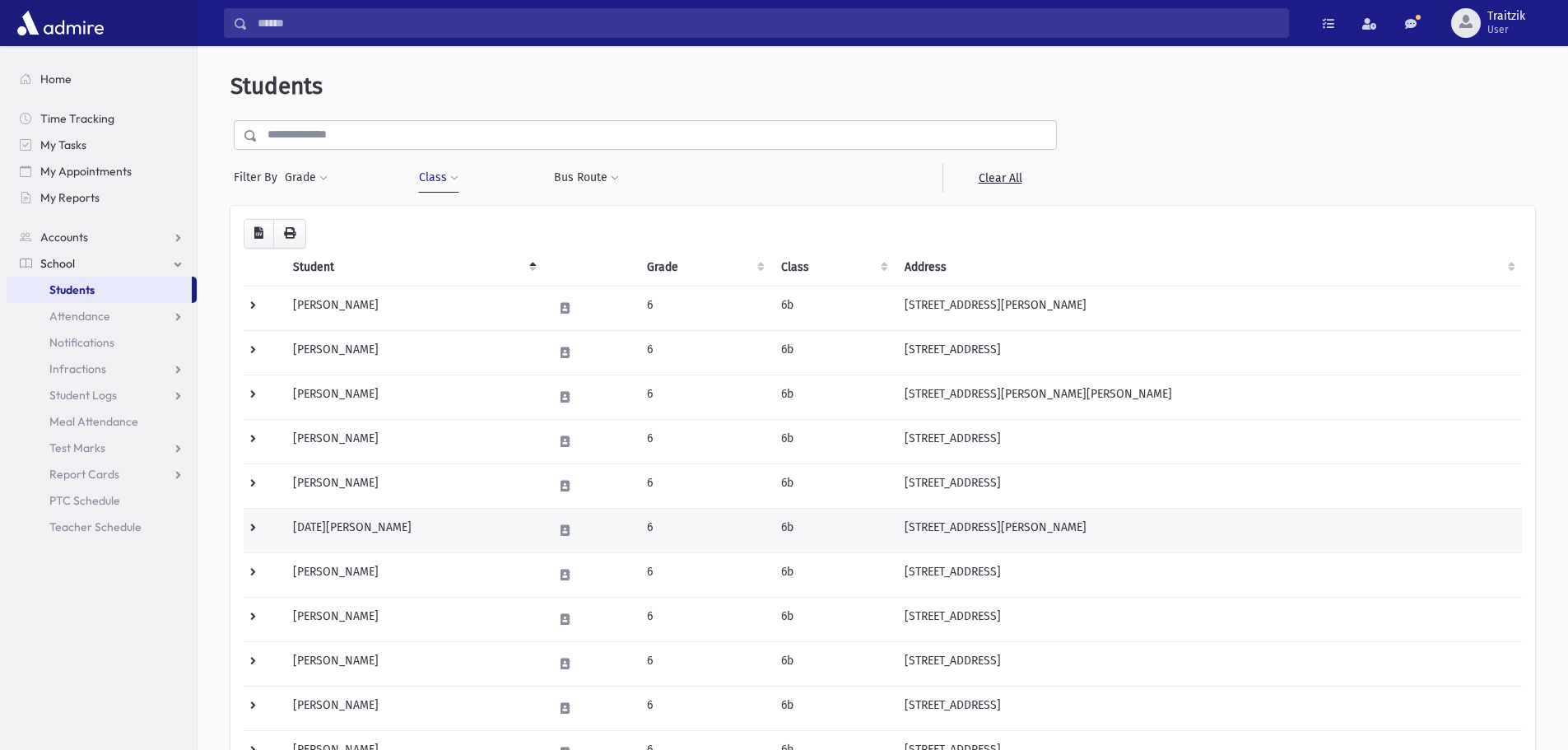
click at [376, 534] on td "[DATE][PERSON_NAME]" at bounding box center [413, 530] width 260 height 44
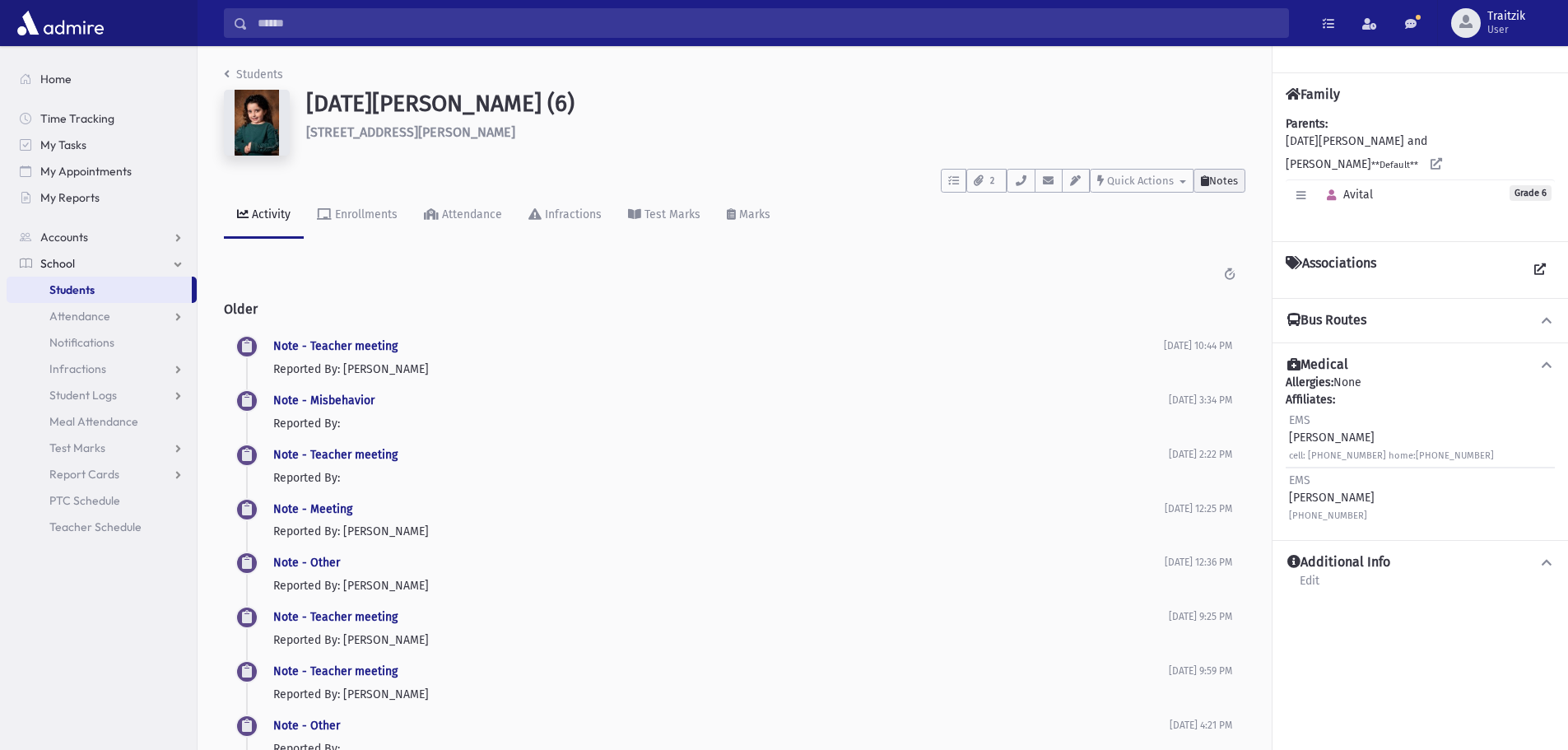
click at [1219, 176] on span "Notes" at bounding box center [1224, 180] width 28 height 13
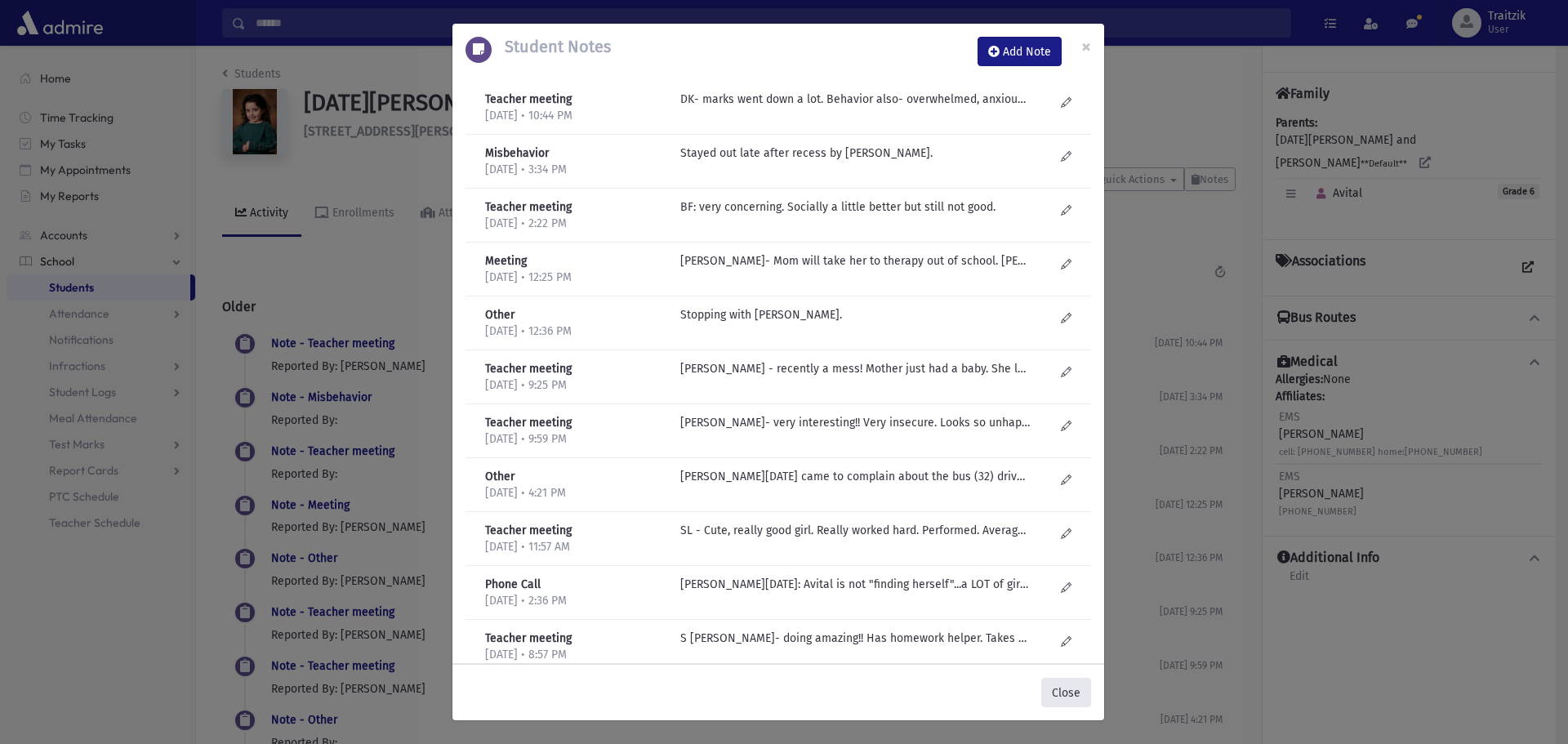
click at [1064, 687] on button "Close" at bounding box center [1066, 692] width 50 height 29
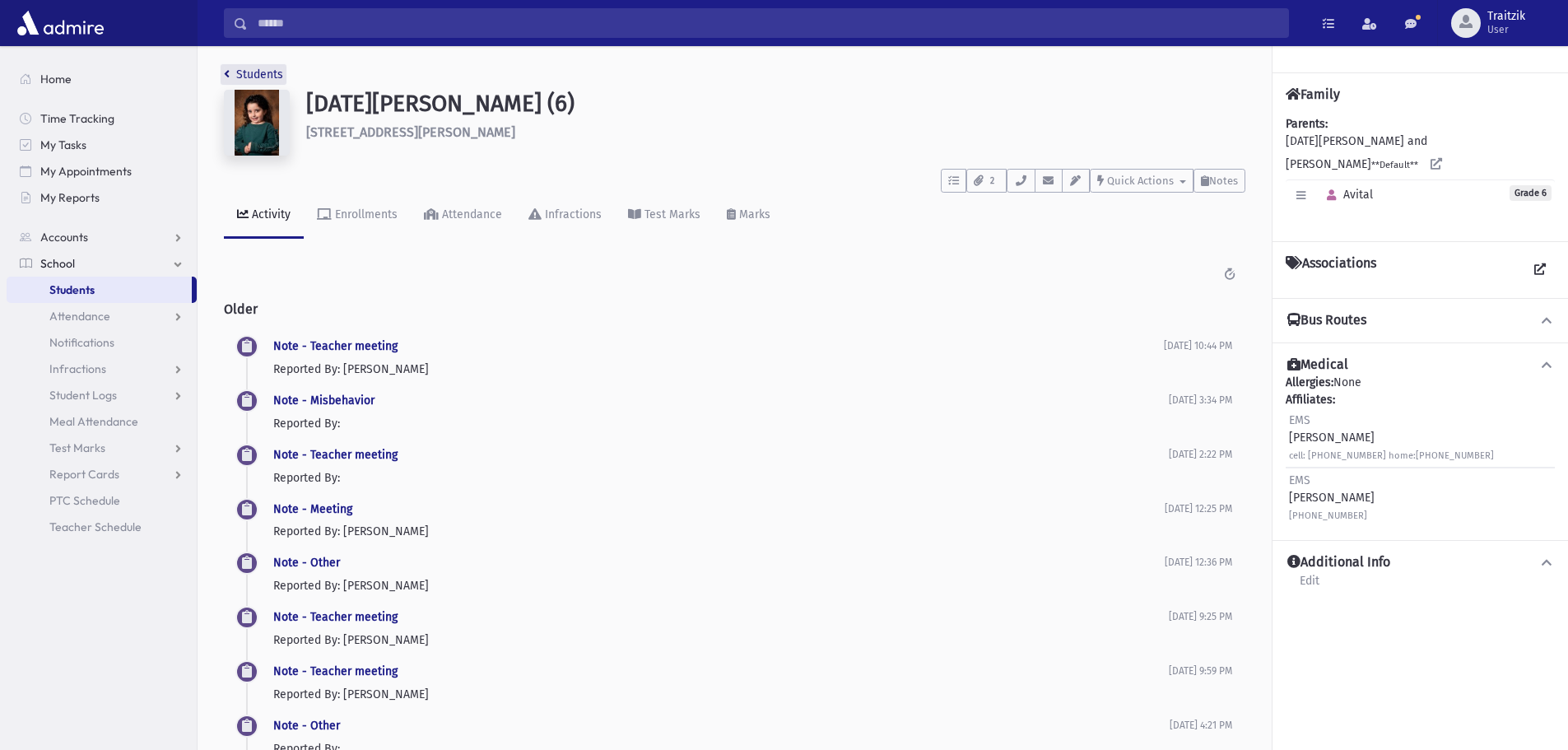
click at [230, 76] on link "Students" at bounding box center [253, 74] width 59 height 14
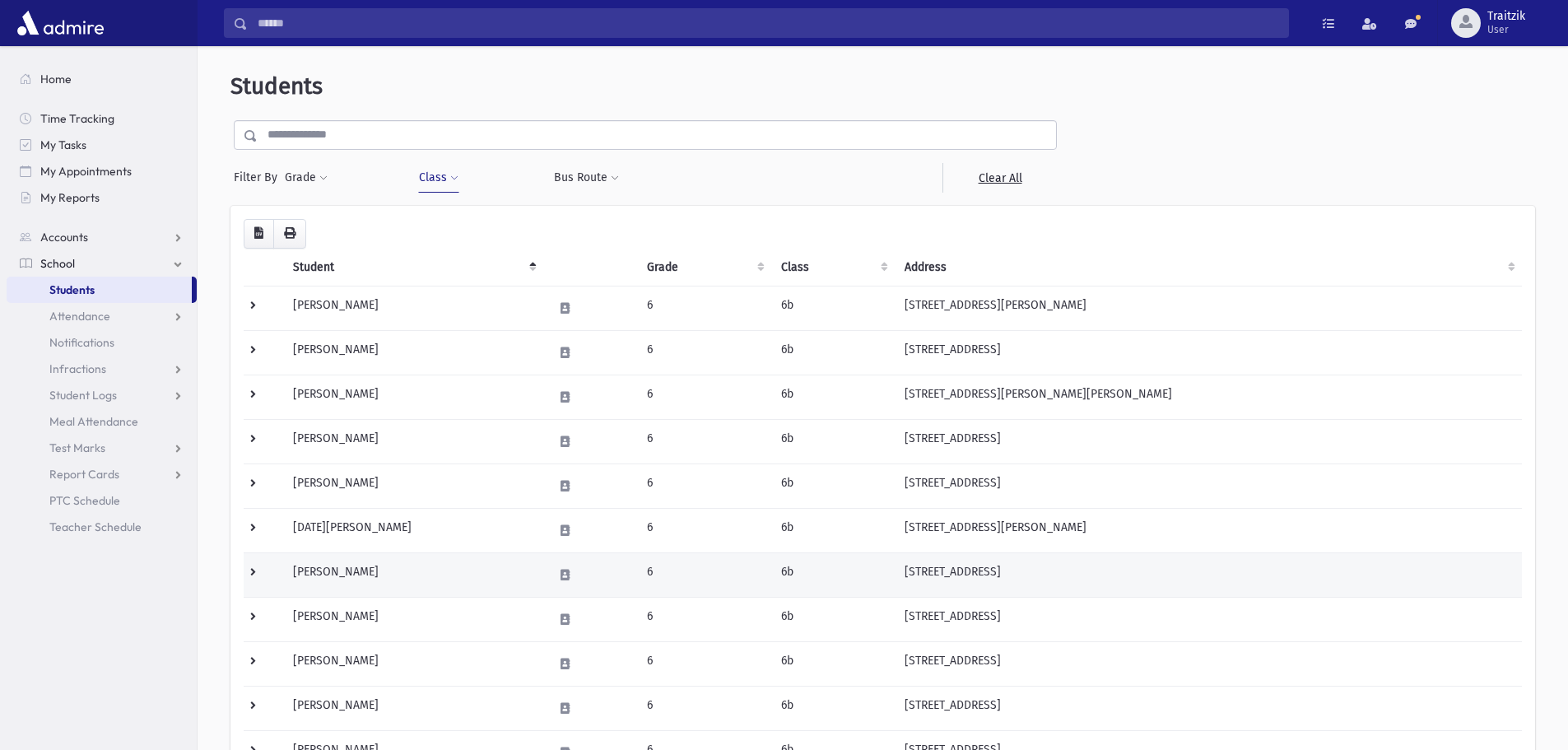
click at [408, 569] on td "[PERSON_NAME]" at bounding box center [413, 574] width 260 height 44
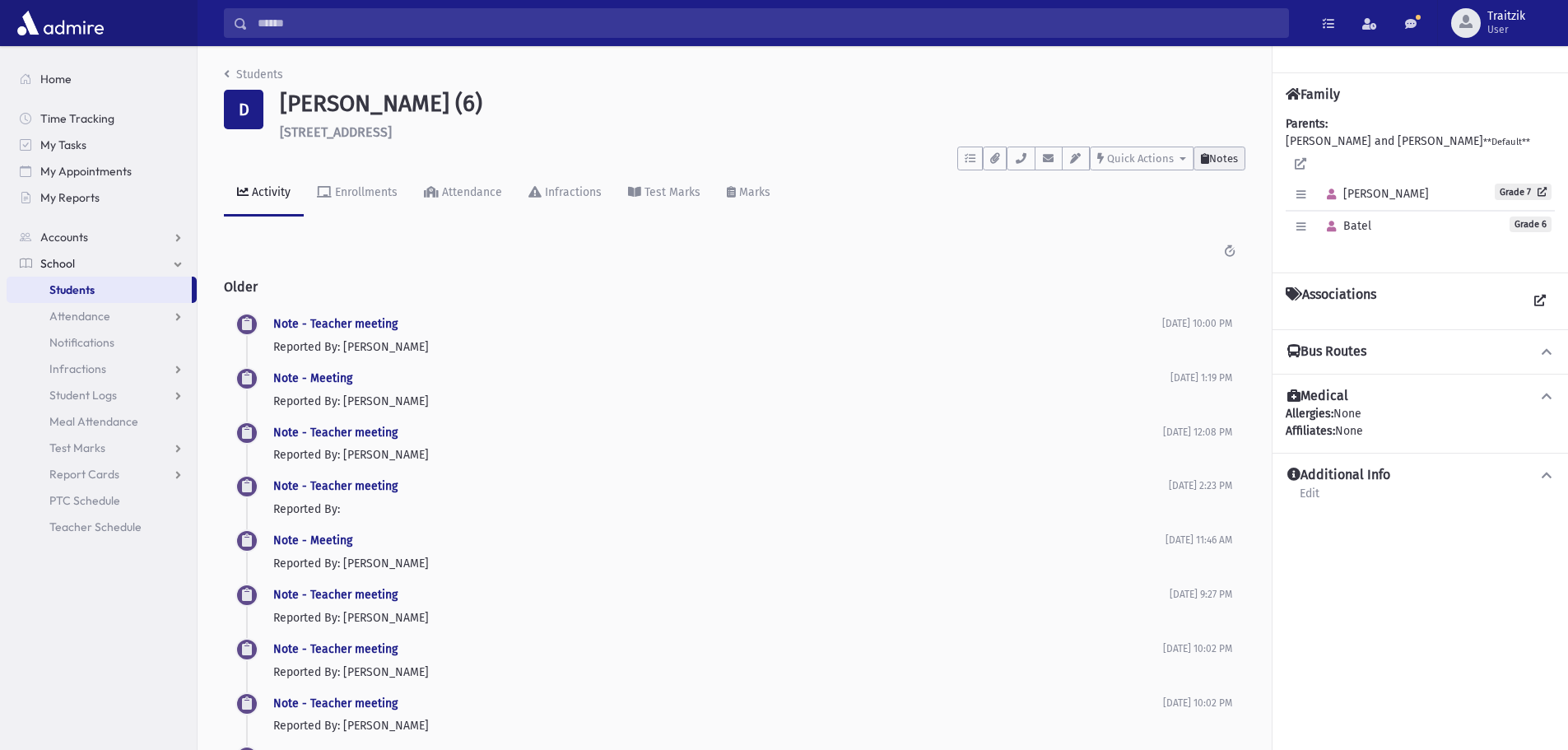
click at [1221, 156] on span "Notes" at bounding box center [1224, 158] width 28 height 13
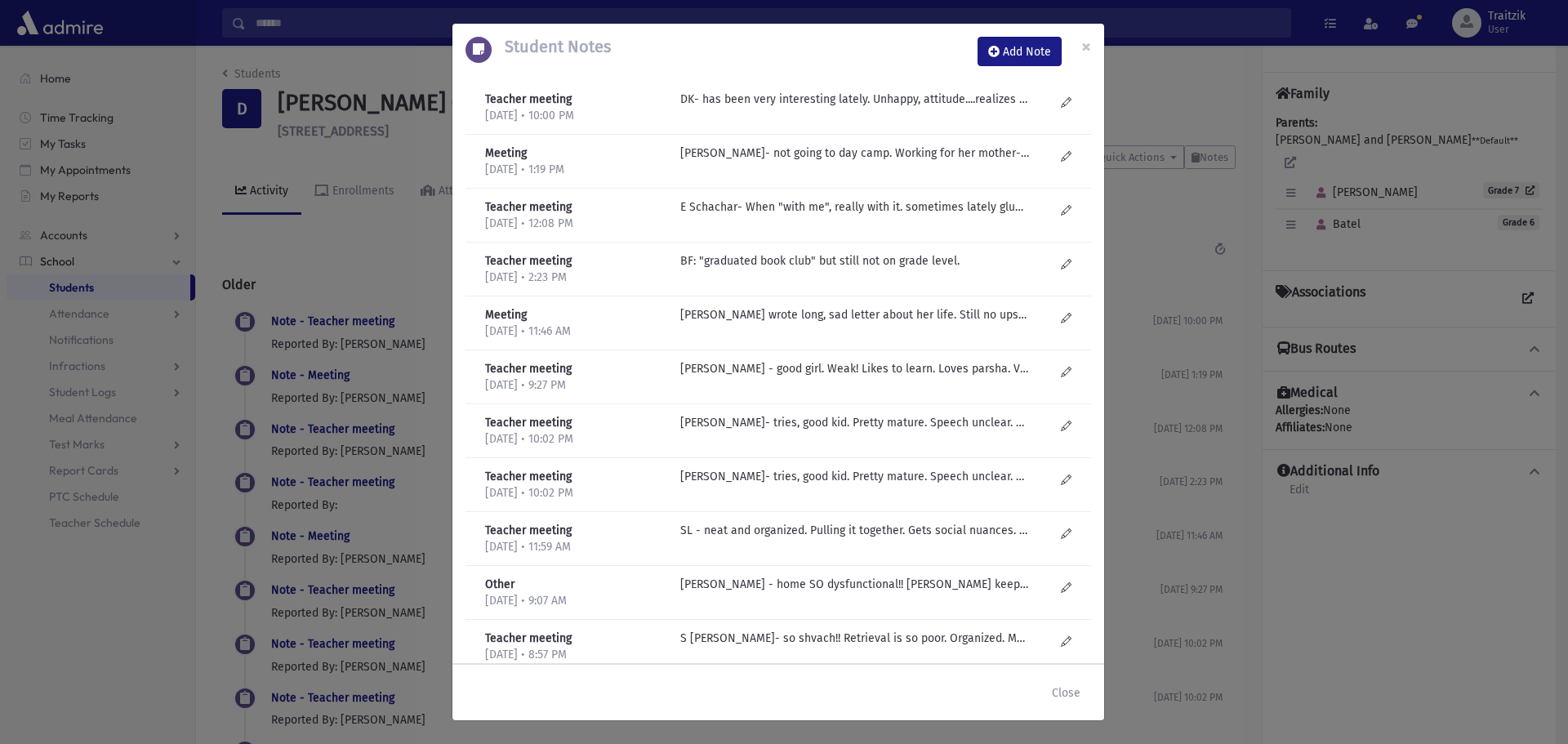
click at [855, 89] on div "Teacher meeting 6/17/2025 • 10:00 PM DK- has been very interesting lately. Unha…" at bounding box center [778, 107] width 625 height 54
click at [853, 100] on p "DK- has been very interesting lately. Unhappy, attitude....realizes that life i…" at bounding box center [855, 99] width 350 height 17
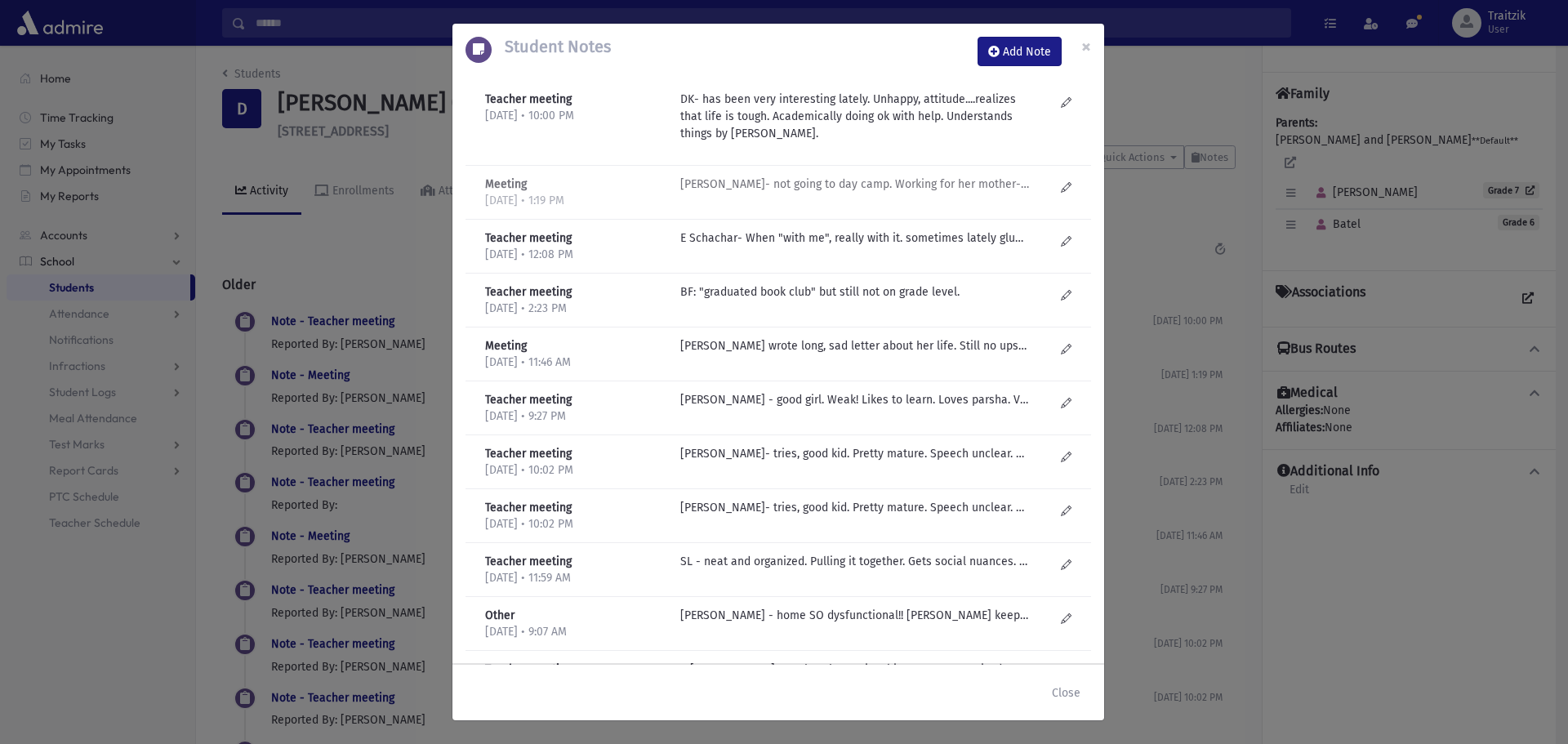
click at [856, 190] on p "SM Dorfman- not going to day camp. Working for her mother-very upset about it. …" at bounding box center [855, 184] width 350 height 17
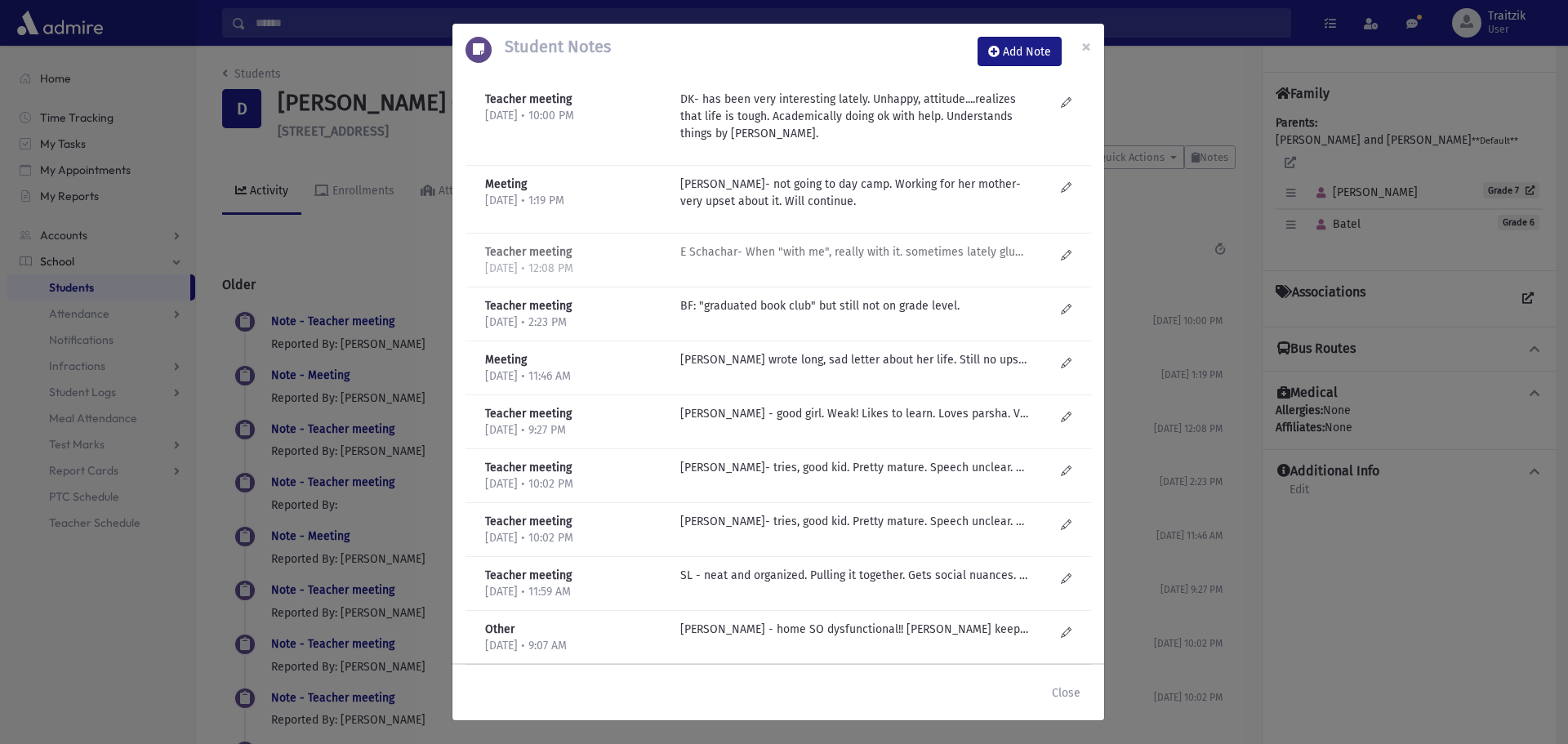
click at [859, 248] on p "E Schachar- When "with me", really with it. sometimes lately glum, unhappy. Hoo…" at bounding box center [855, 252] width 350 height 17
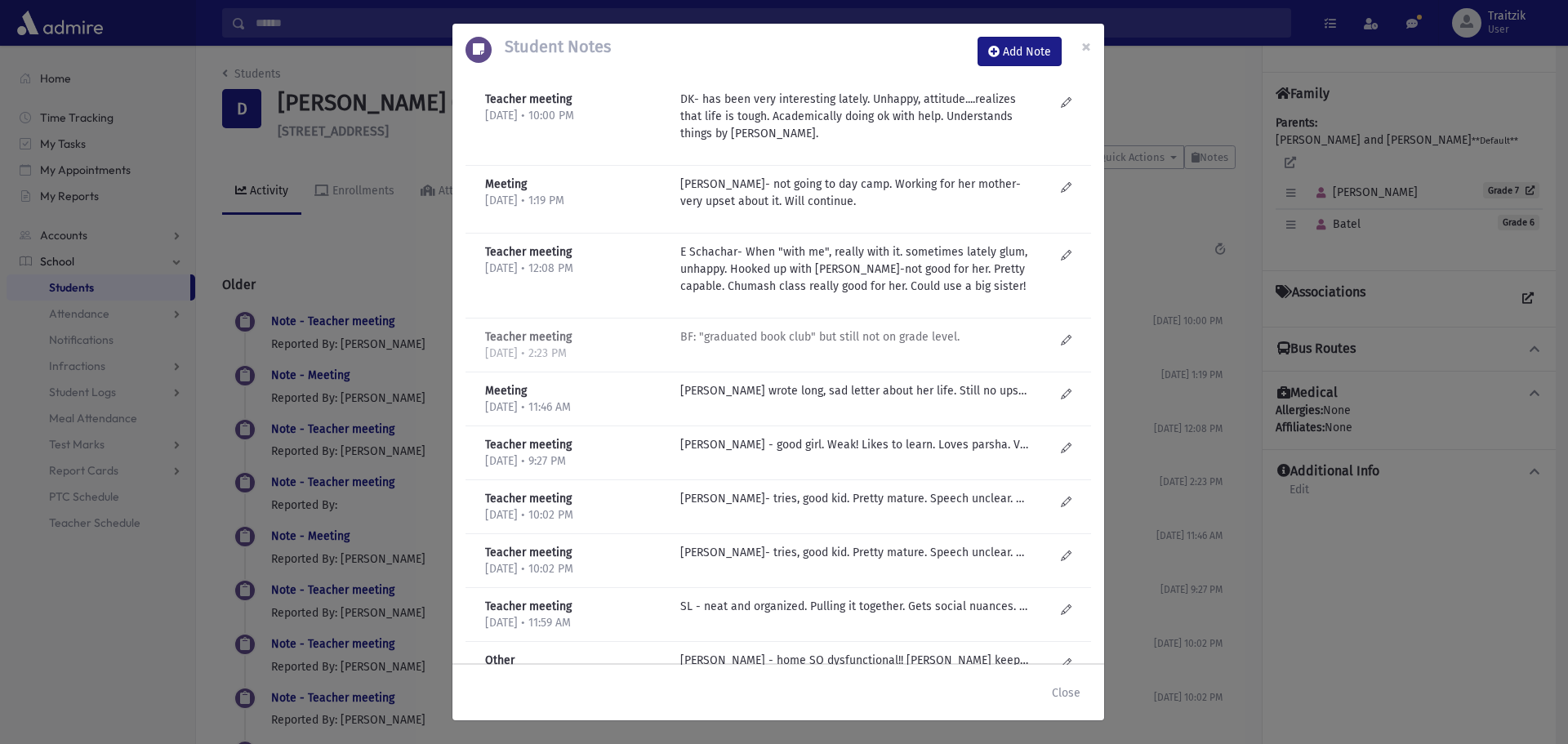
click at [845, 338] on p "BF: "graduated book club" but still not on grade level." at bounding box center [855, 336] width 350 height 17
click at [843, 386] on p "SM Dorfman- Batel wrote long, sad letter about her life. Still no upsherin. Con…" at bounding box center [855, 390] width 350 height 17
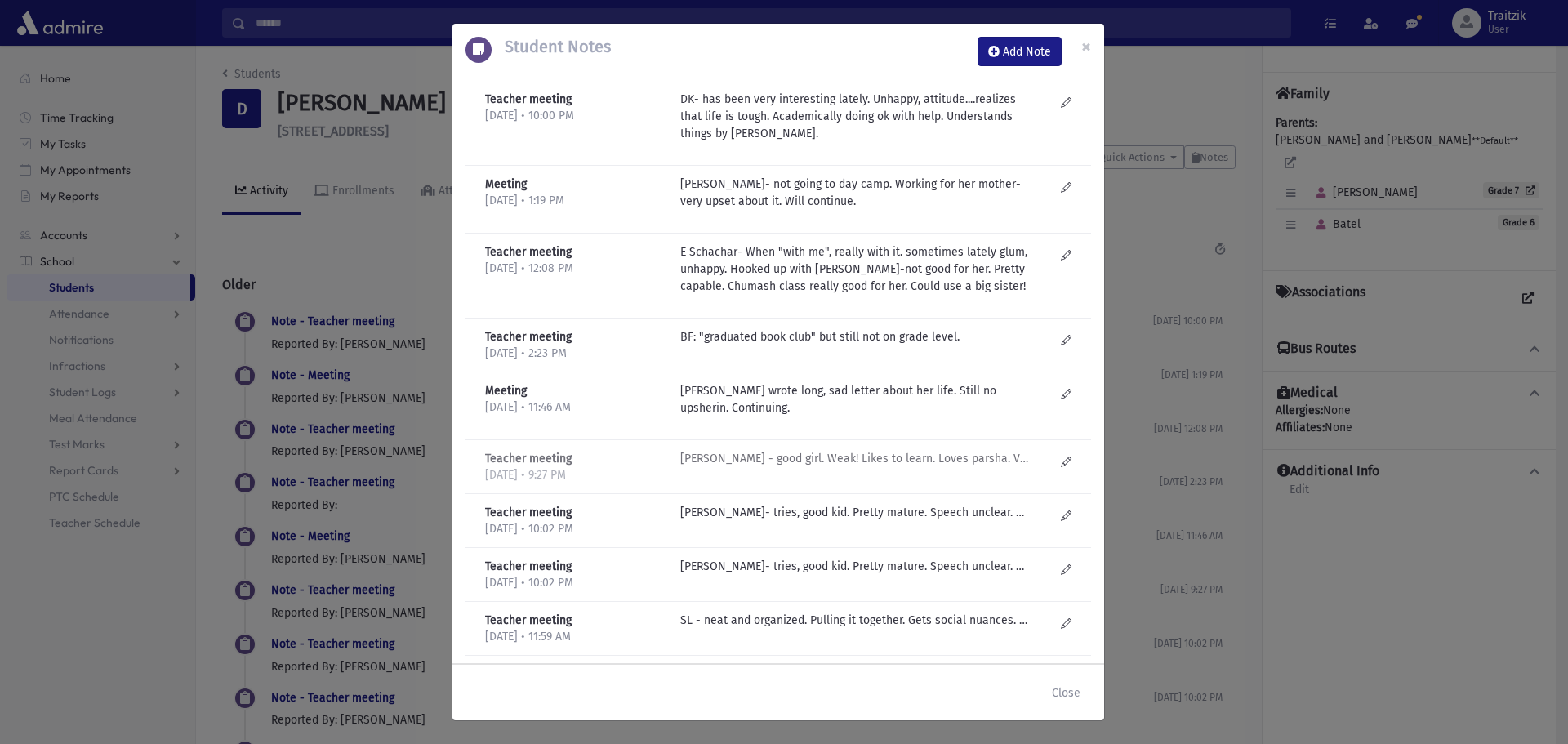
click at [826, 453] on p "D Kilberg - good girl. Weak! Likes to learn. Loves parsha. Very mature. Mom sur…" at bounding box center [855, 458] width 350 height 17
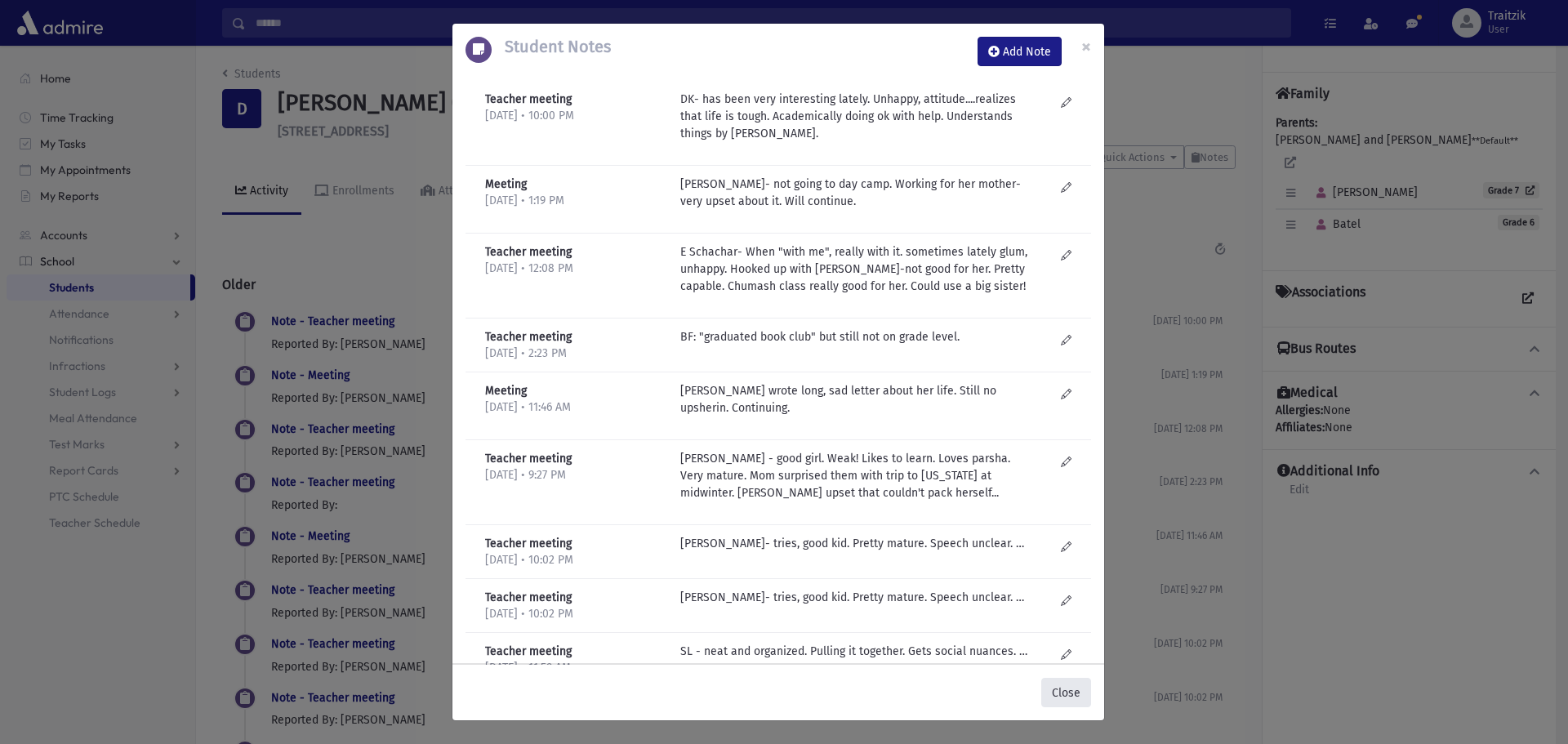
click at [1071, 688] on button "Close" at bounding box center [1066, 692] width 50 height 29
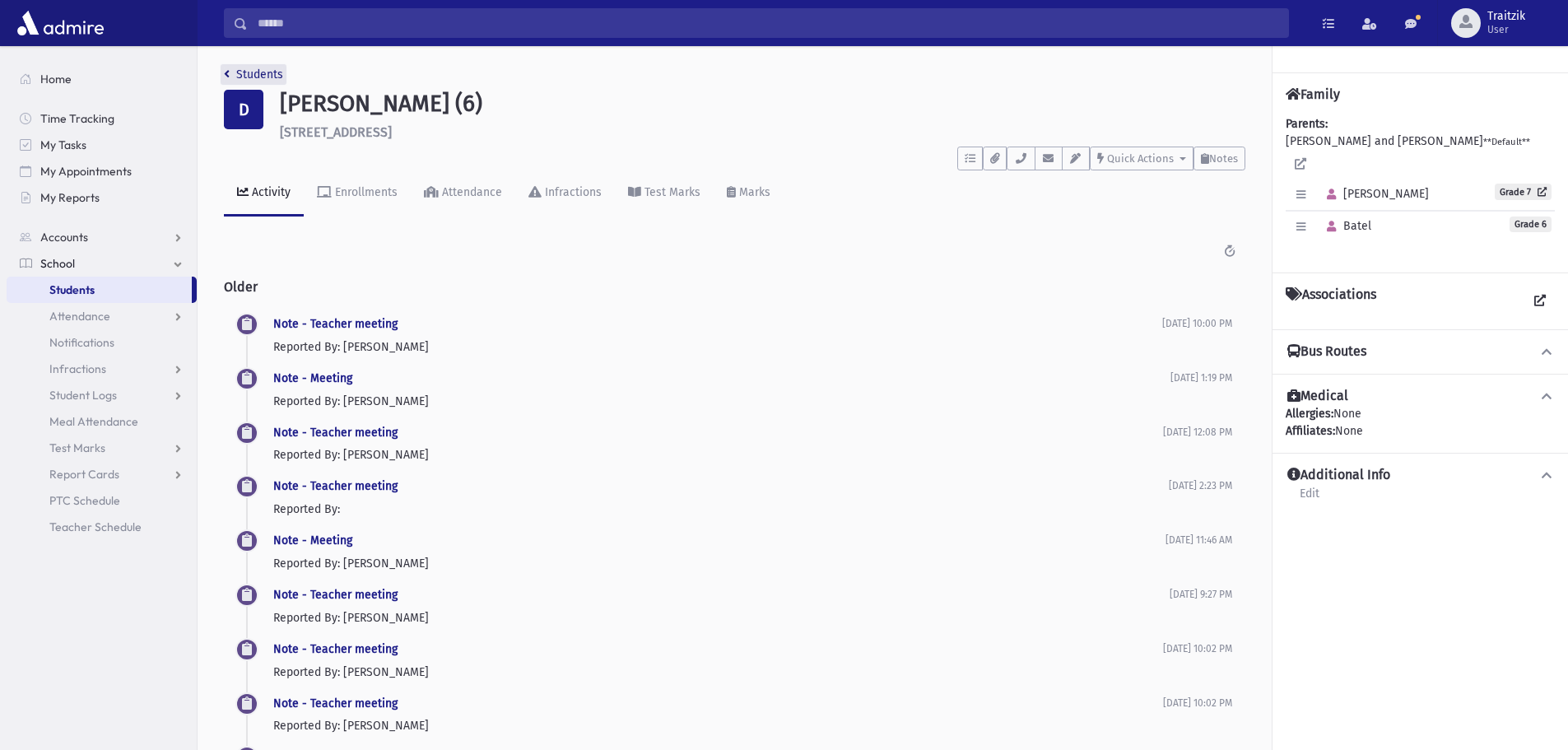
click at [232, 80] on link "Students" at bounding box center [253, 74] width 59 height 14
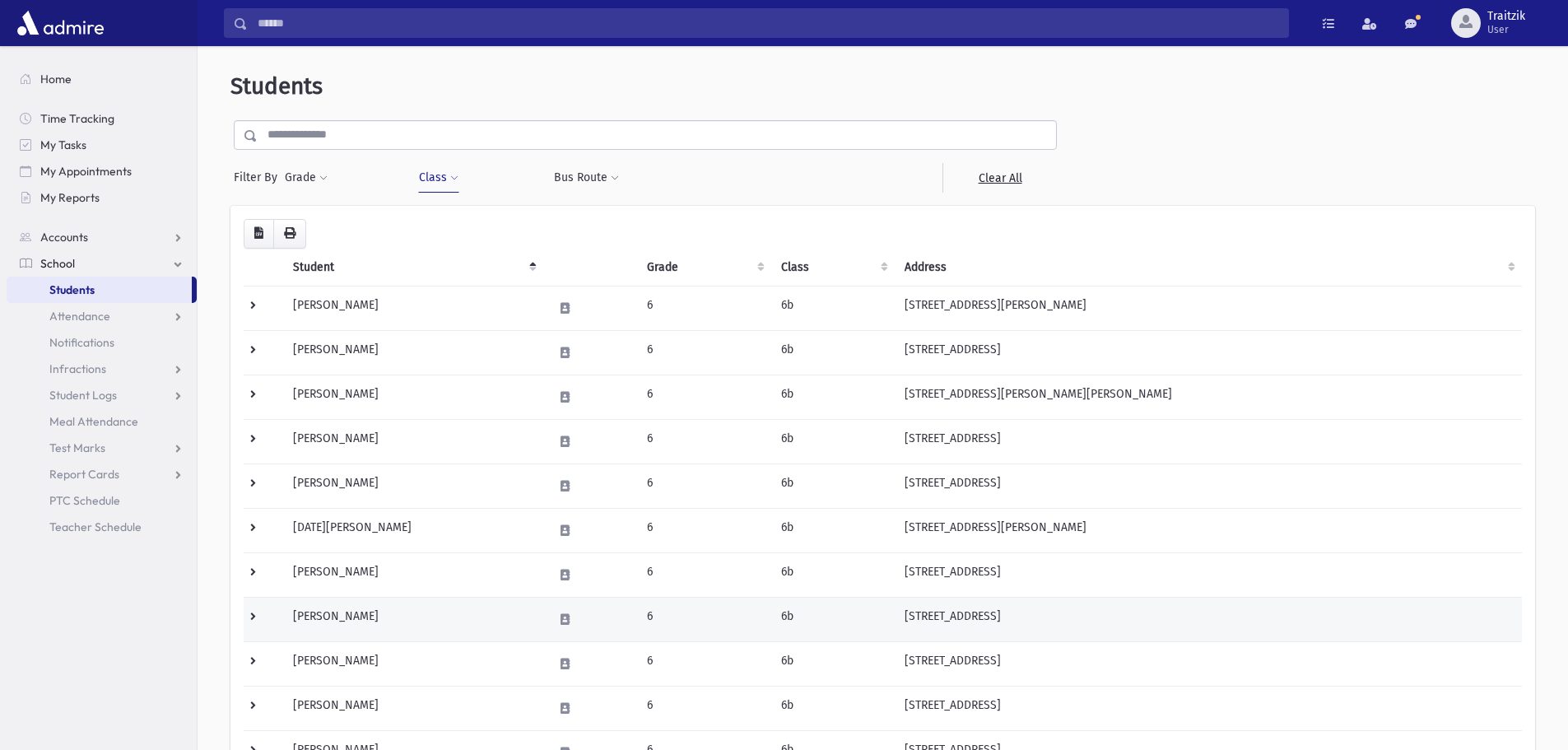
click at [465, 609] on td "[PERSON_NAME]" at bounding box center [413, 619] width 260 height 44
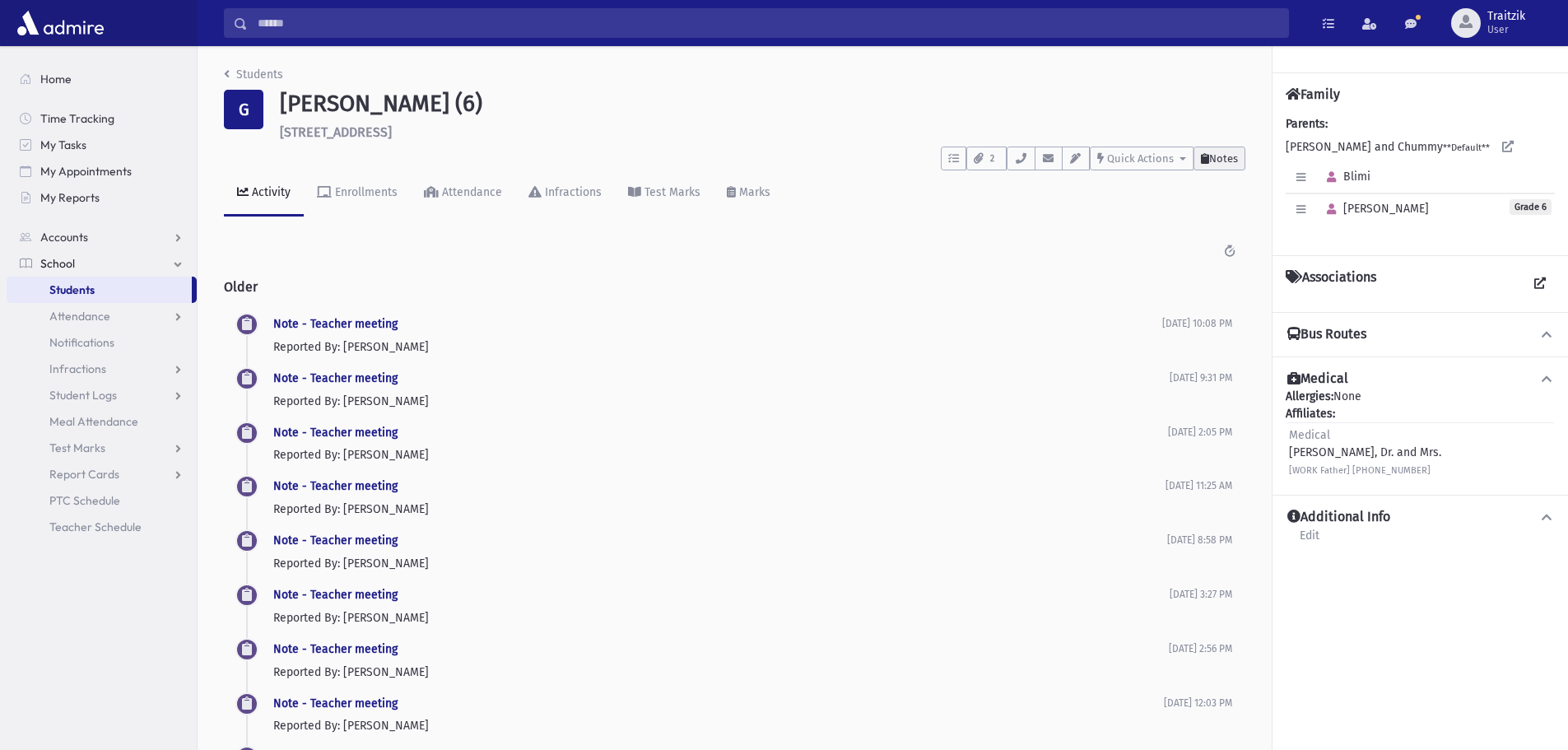
click at [1236, 160] on span "Notes" at bounding box center [1224, 158] width 28 height 13
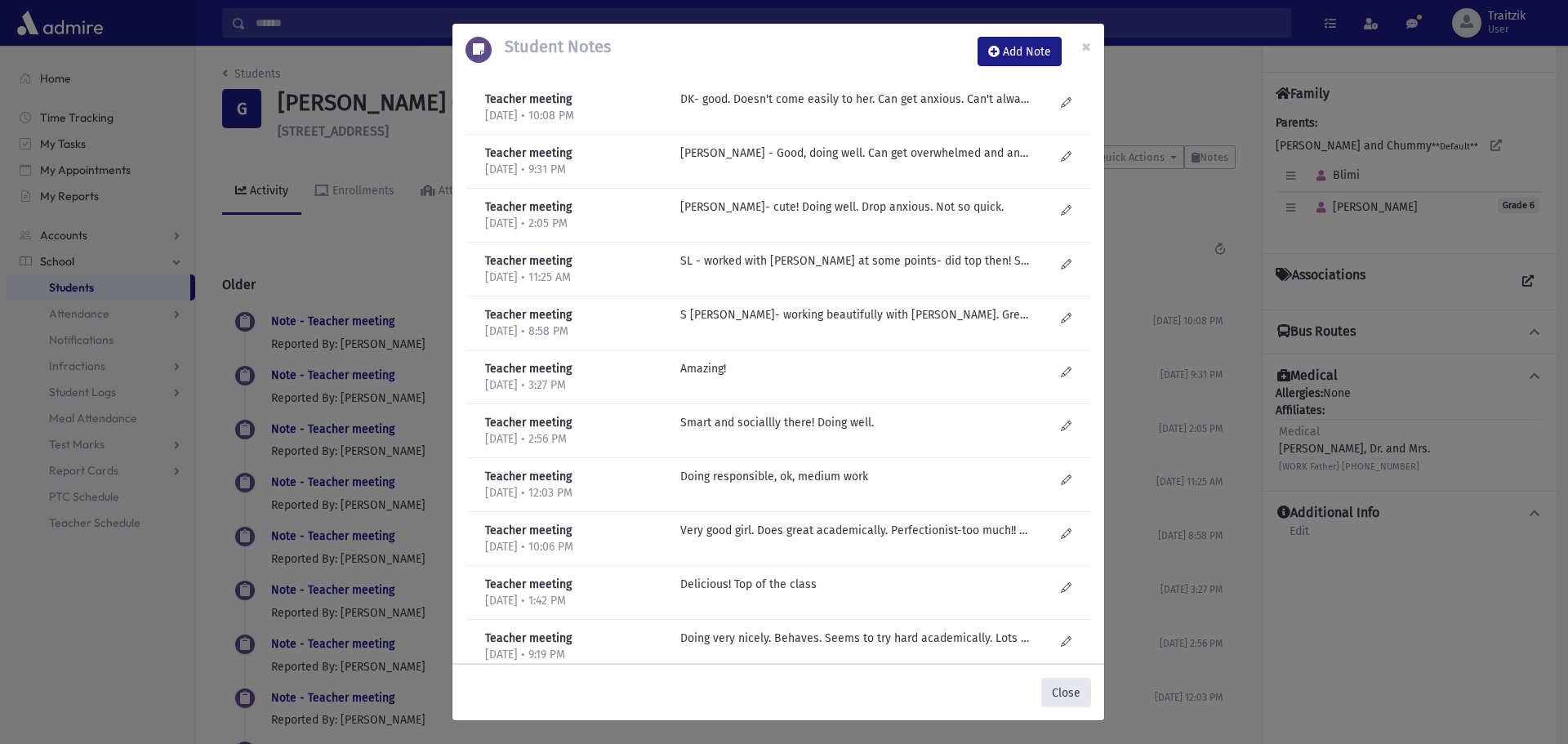
click at [1075, 683] on button "Close" at bounding box center [1066, 692] width 50 height 29
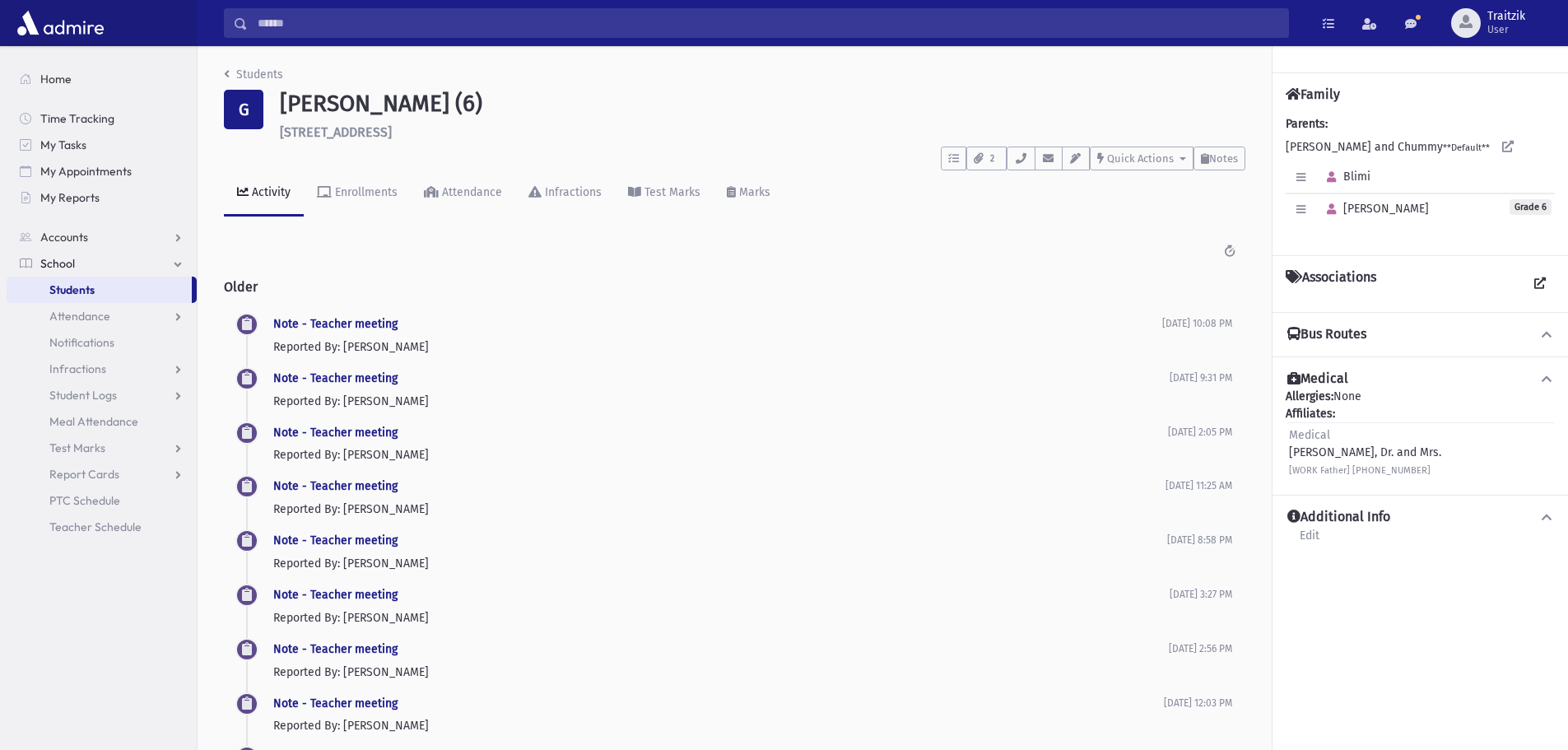
click at [226, 74] on icon "breadcrumb" at bounding box center [226, 74] width 6 height 12
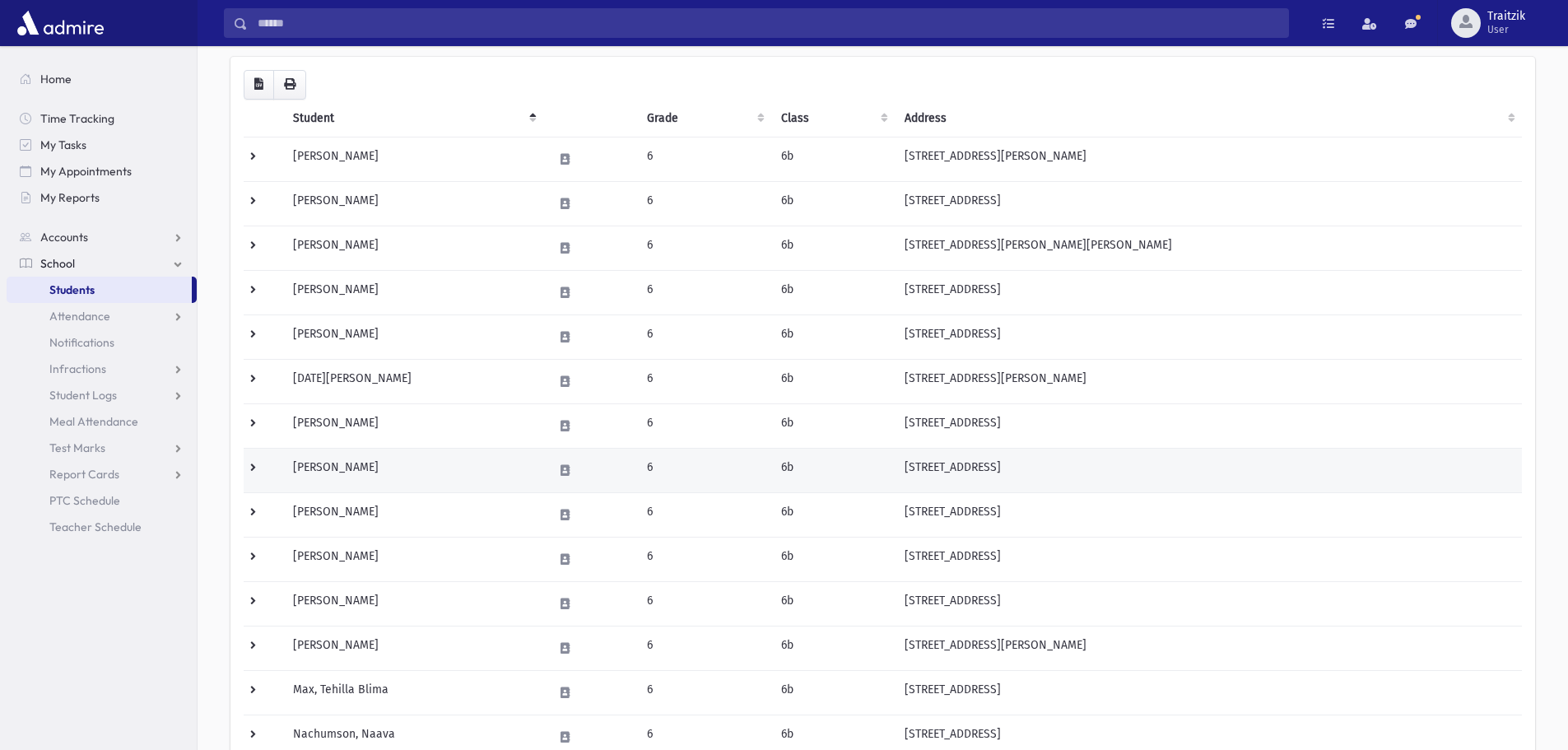
scroll to position [165, 0]
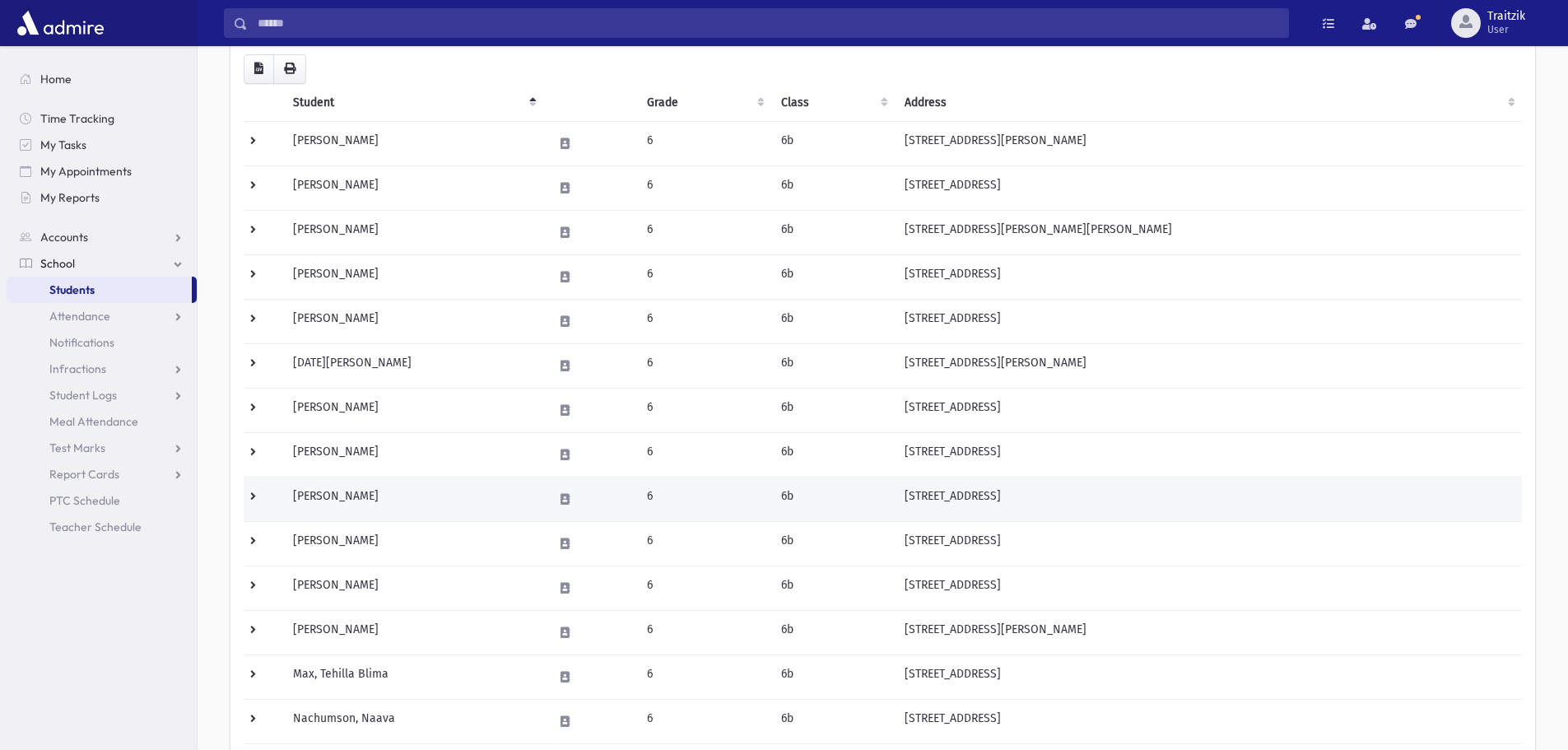
click at [423, 494] on td "[PERSON_NAME]" at bounding box center [413, 498] width 260 height 44
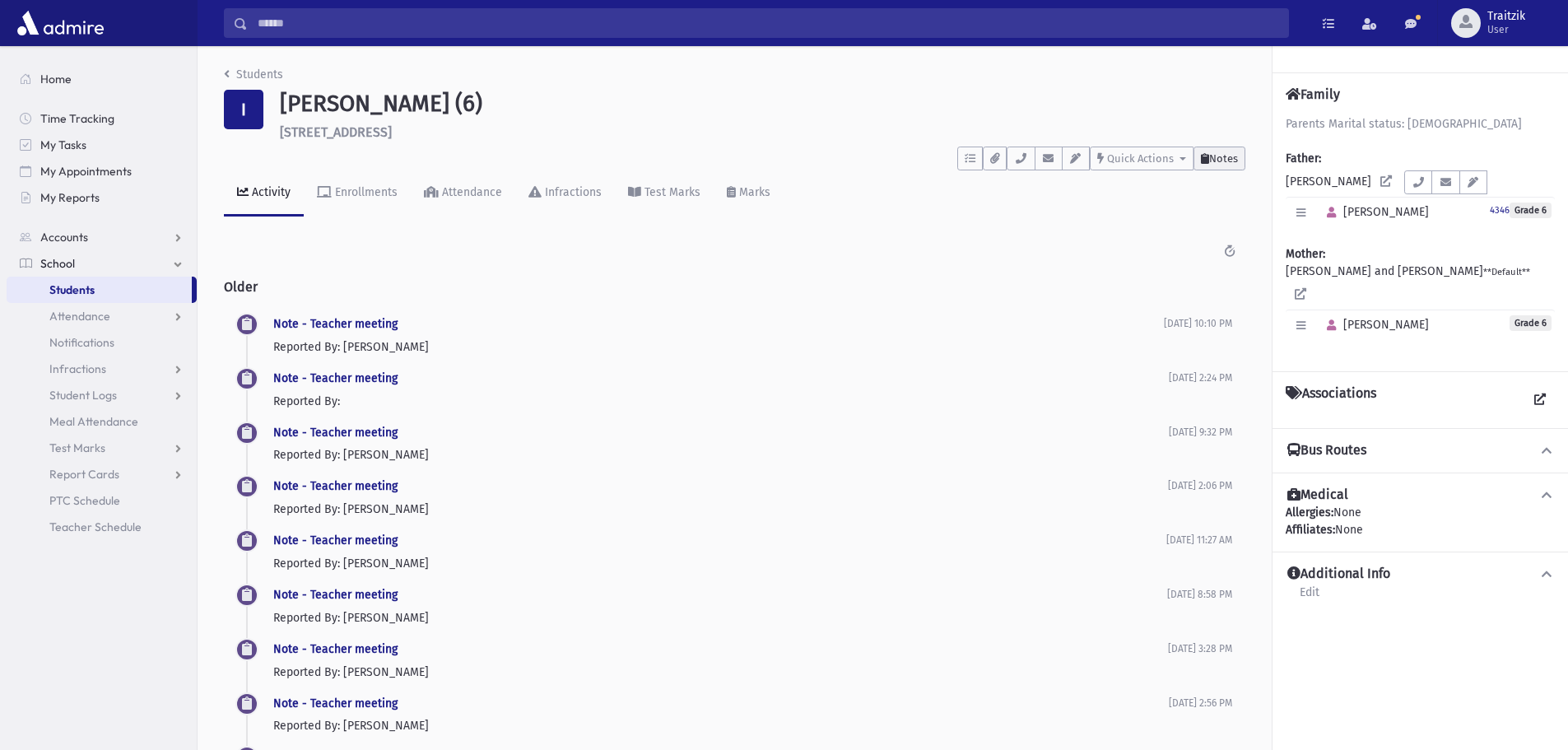
click at [1221, 157] on span "Notes" at bounding box center [1224, 158] width 28 height 13
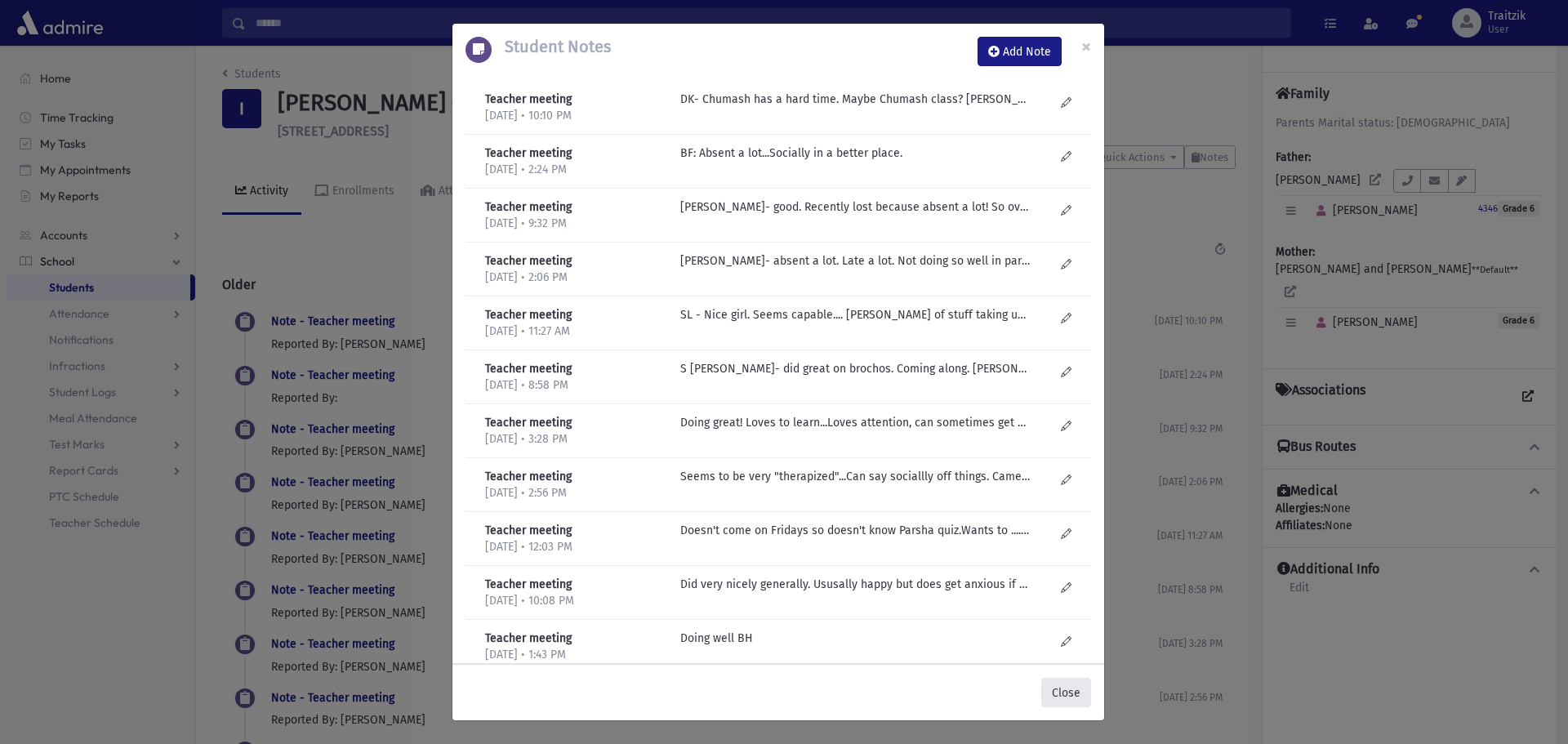
click at [1077, 692] on button "Close" at bounding box center [1066, 692] width 50 height 29
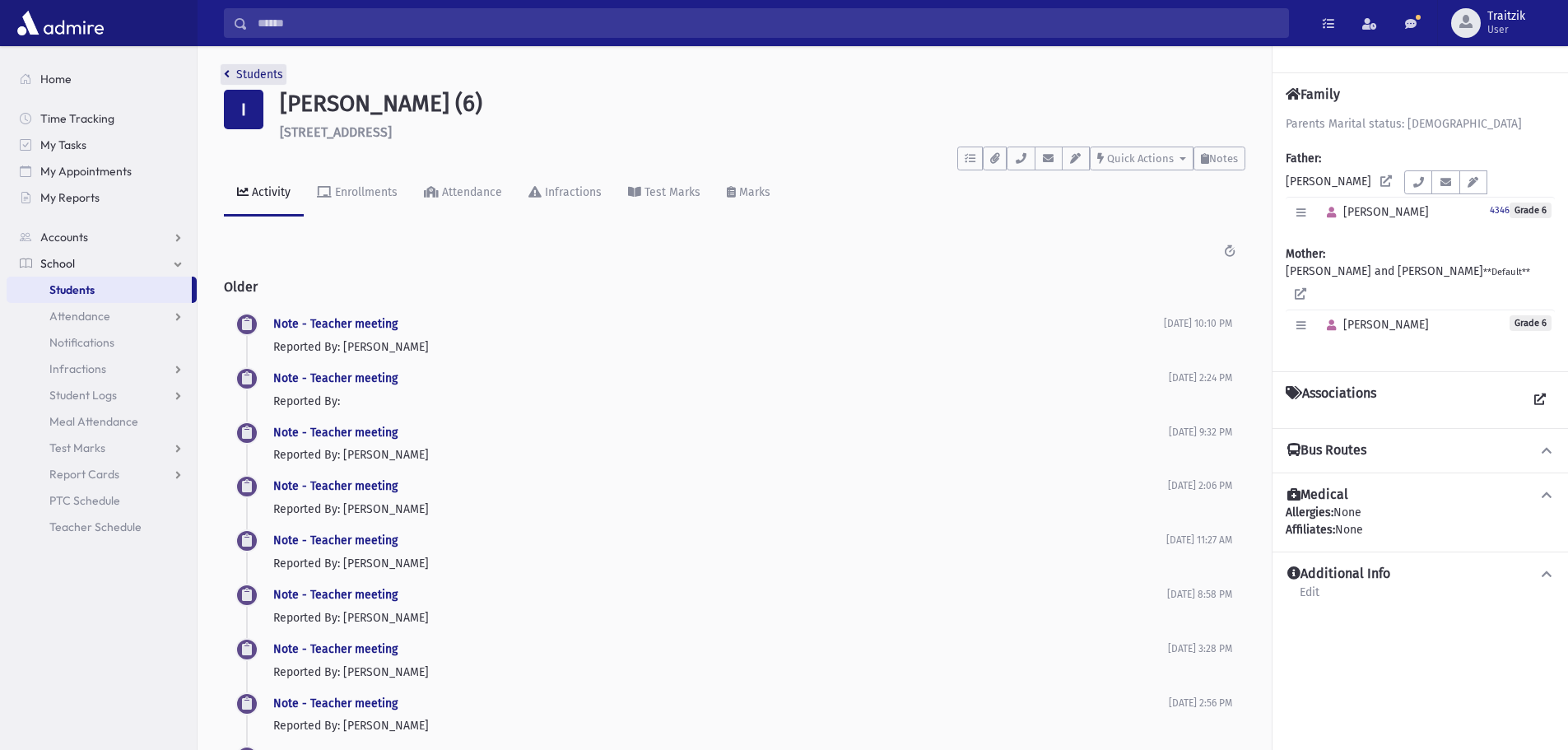
click at [234, 79] on link "Students" at bounding box center [253, 74] width 59 height 14
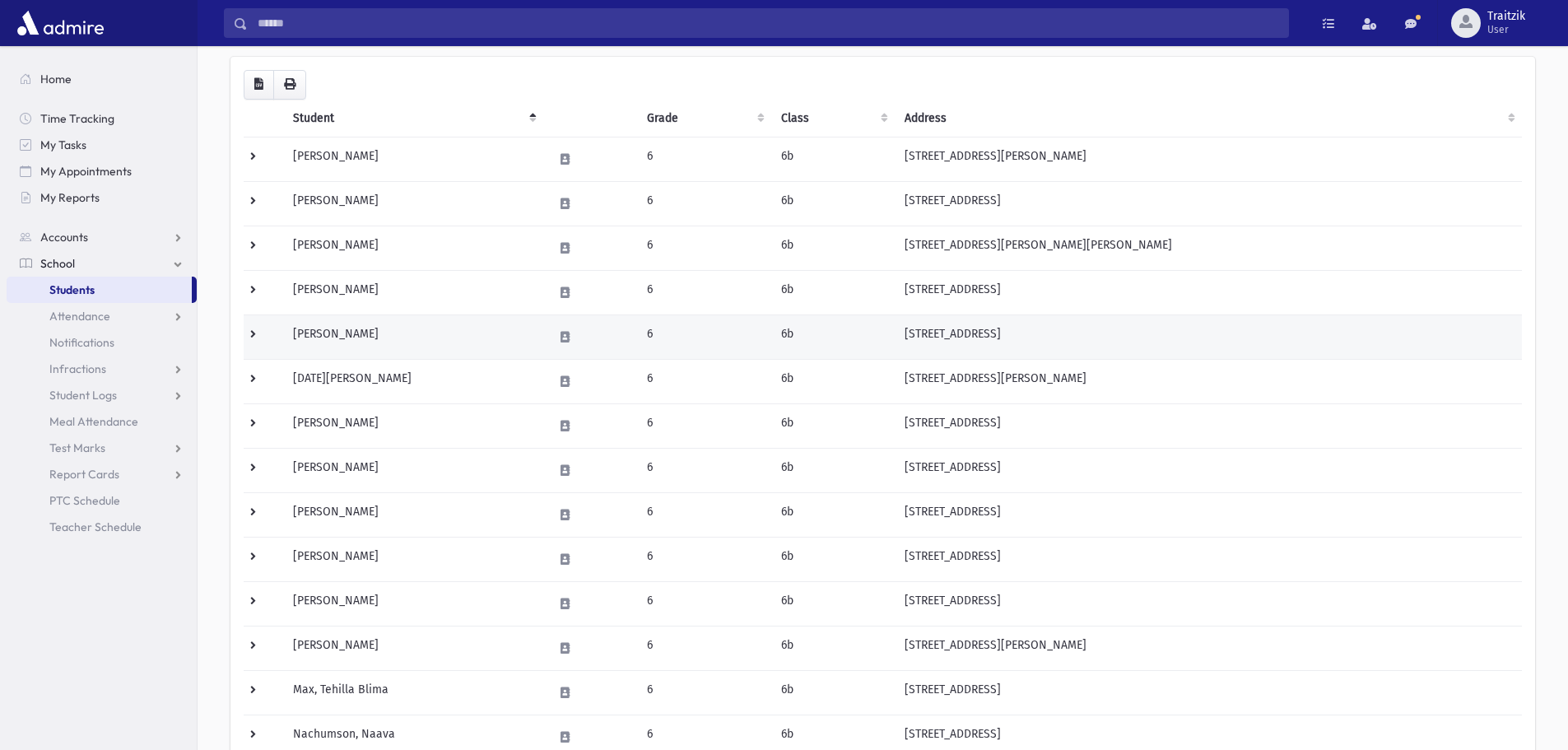
scroll to position [165, 0]
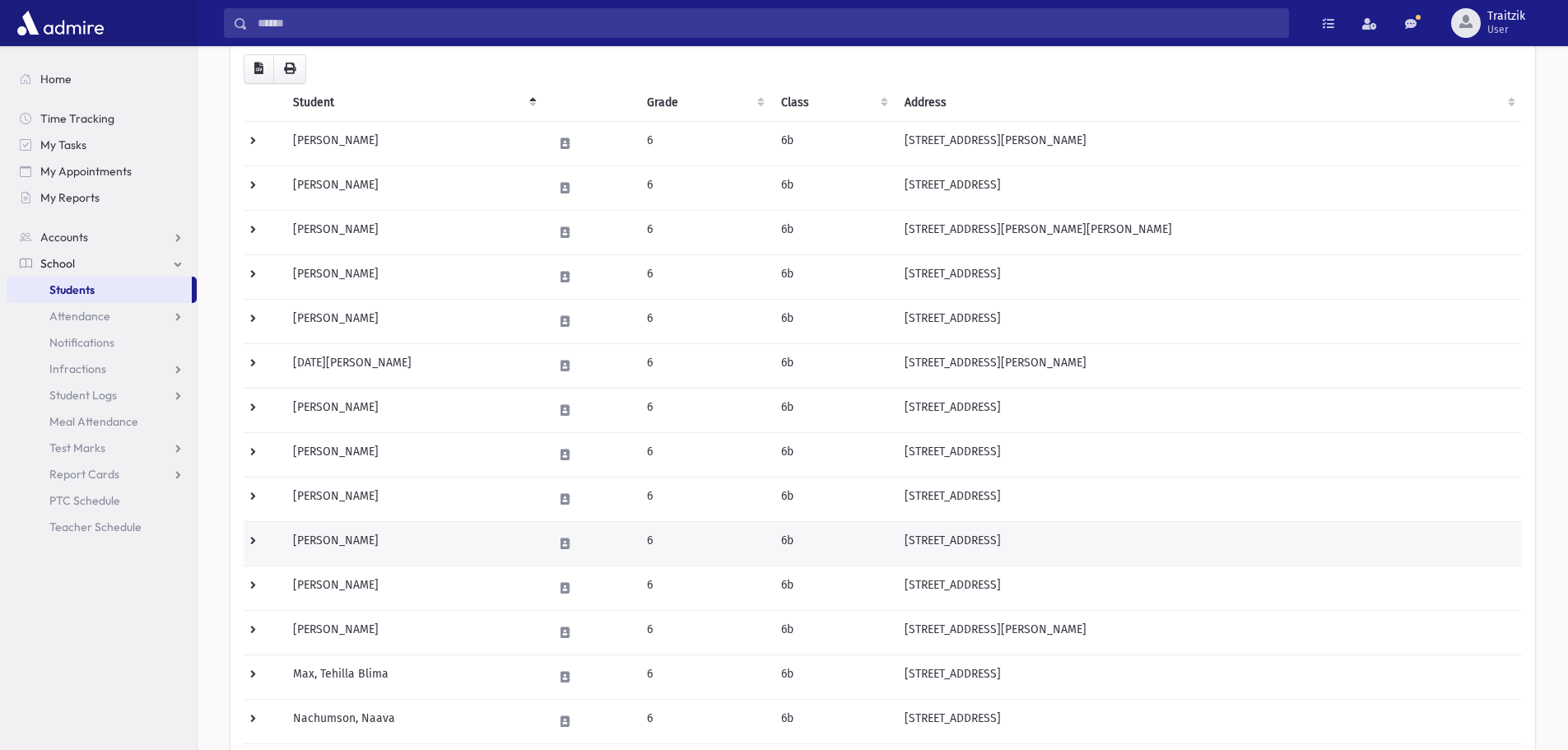
click at [425, 541] on td "Kikin, Racheli" at bounding box center [413, 543] width 260 height 44
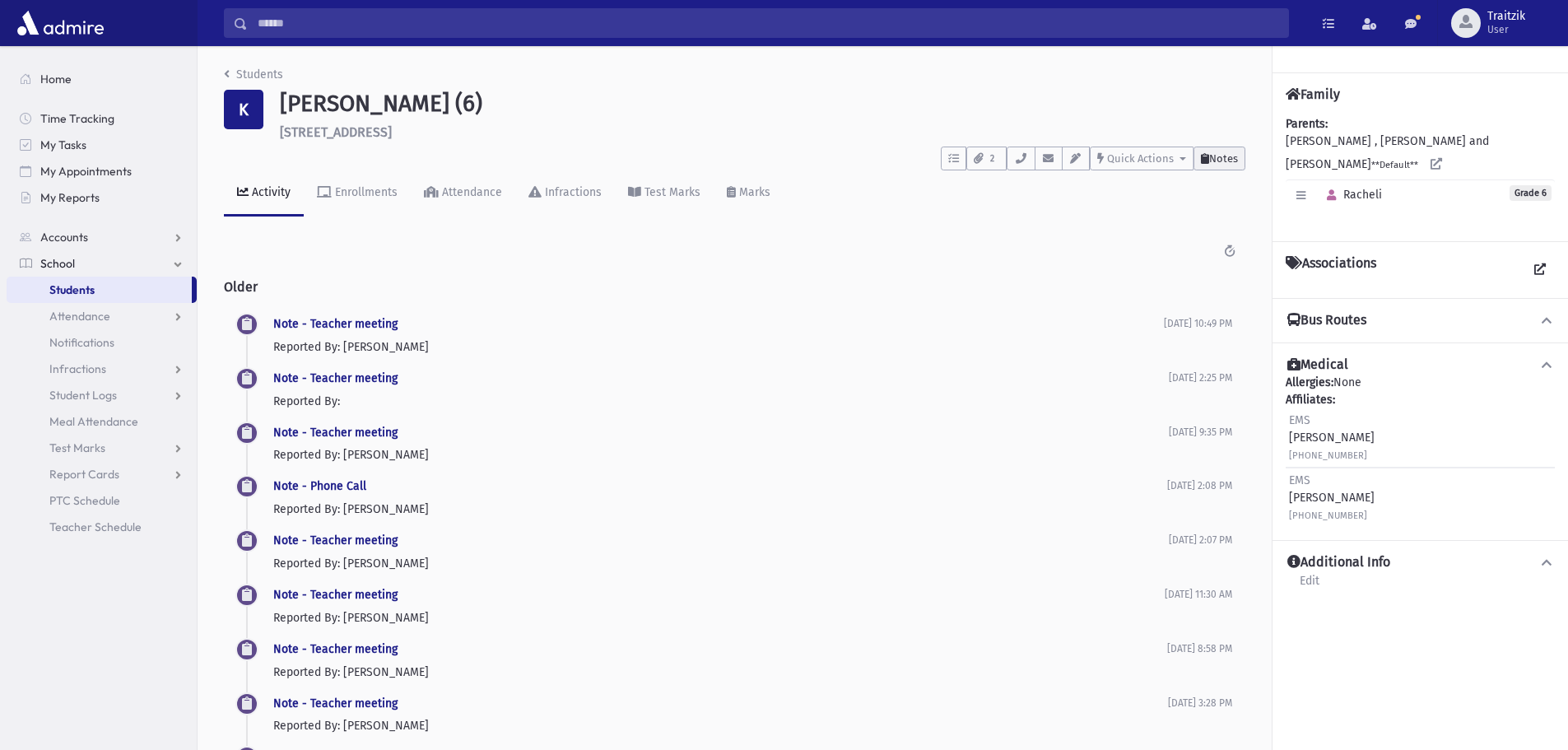
click at [1219, 158] on span "Notes" at bounding box center [1224, 158] width 28 height 13
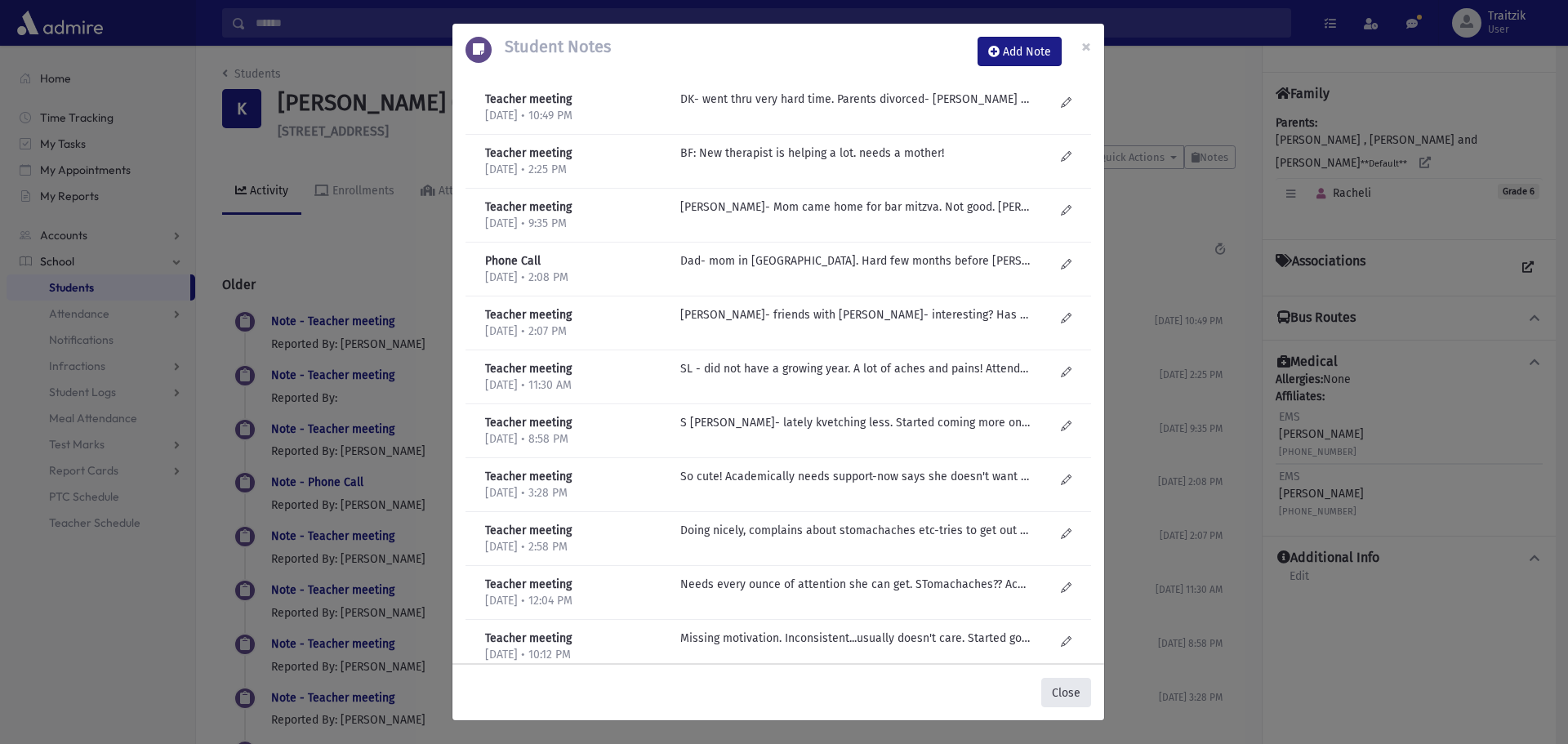
click at [1059, 689] on button "Close" at bounding box center [1066, 692] width 50 height 29
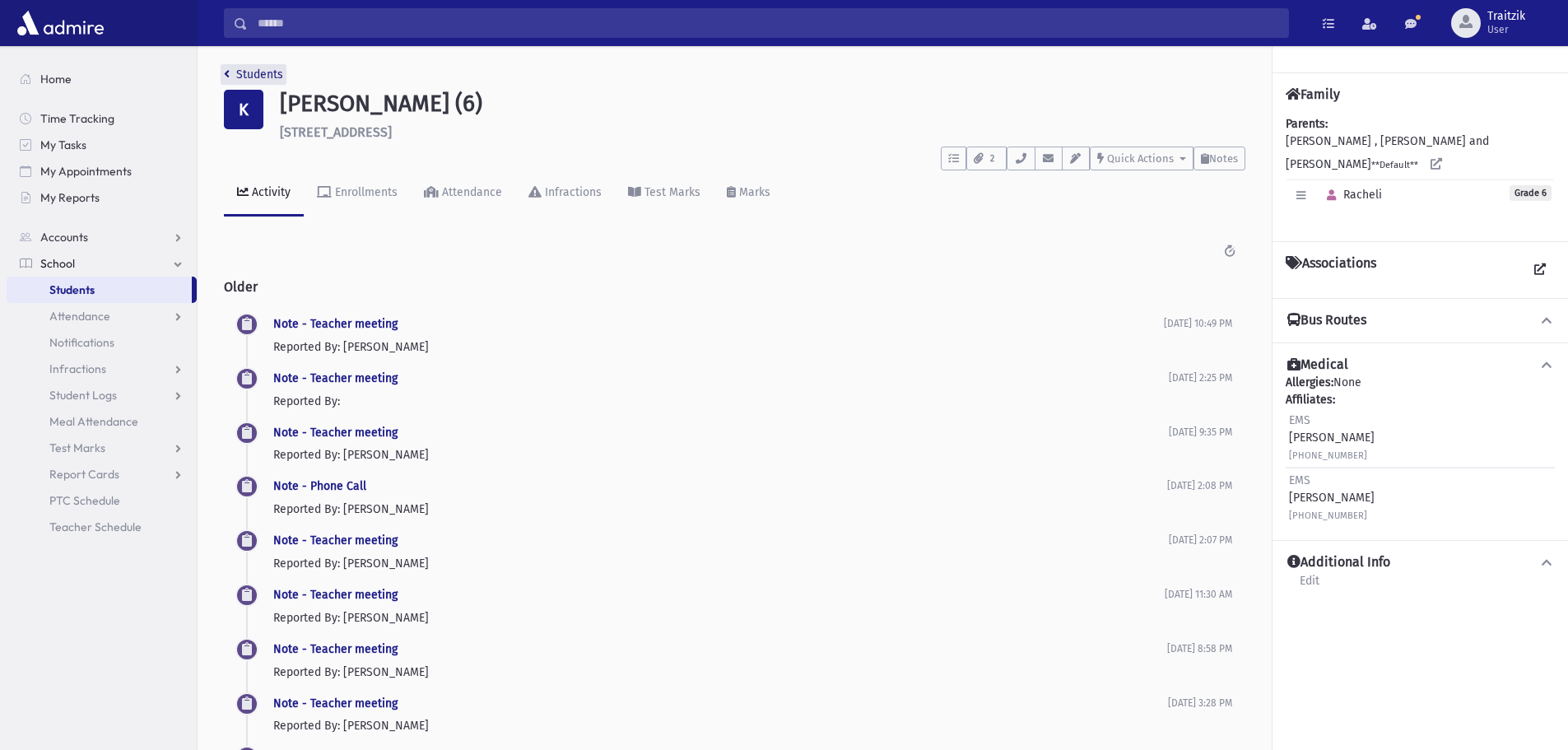
click at [234, 71] on link "Students" at bounding box center [253, 74] width 59 height 14
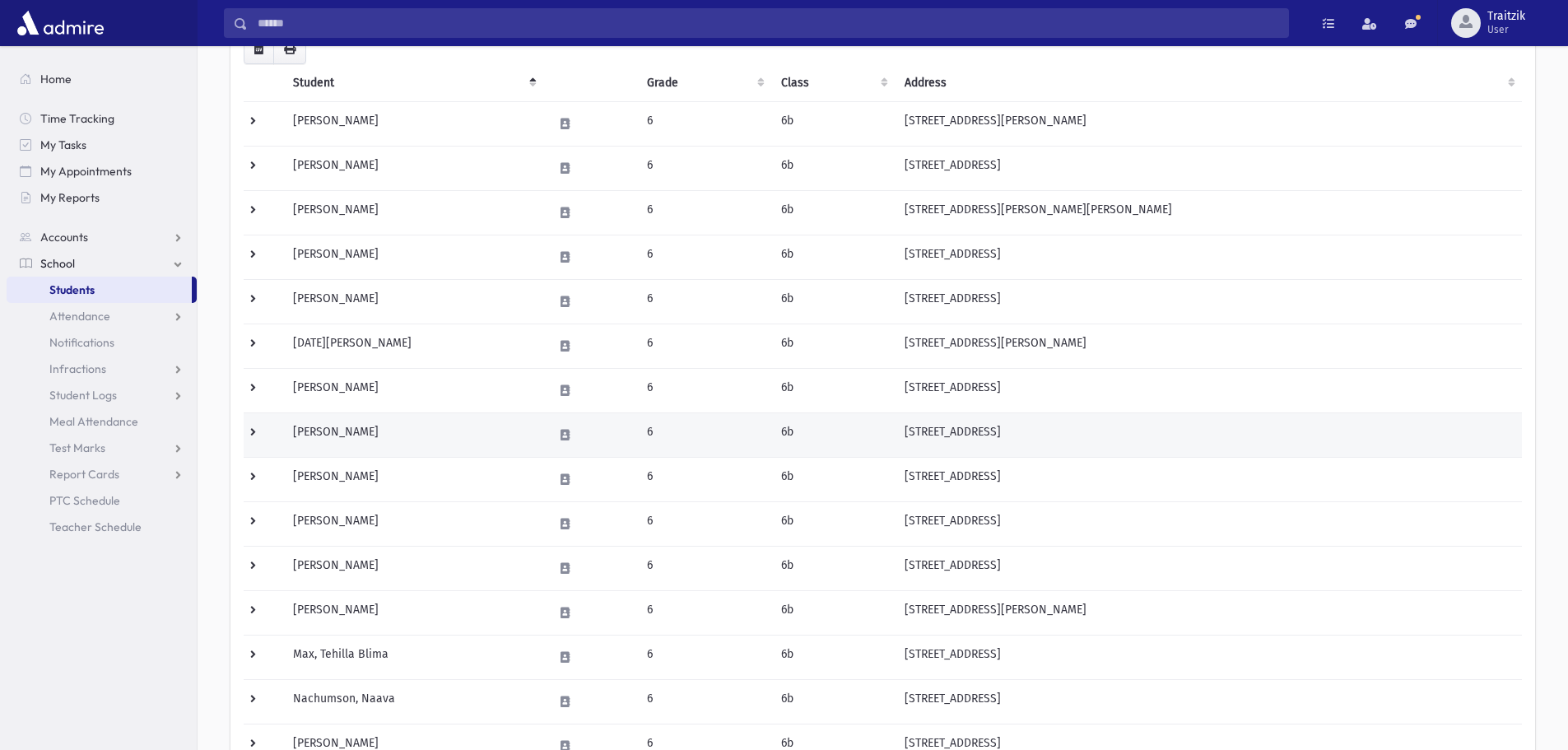
scroll to position [247, 0]
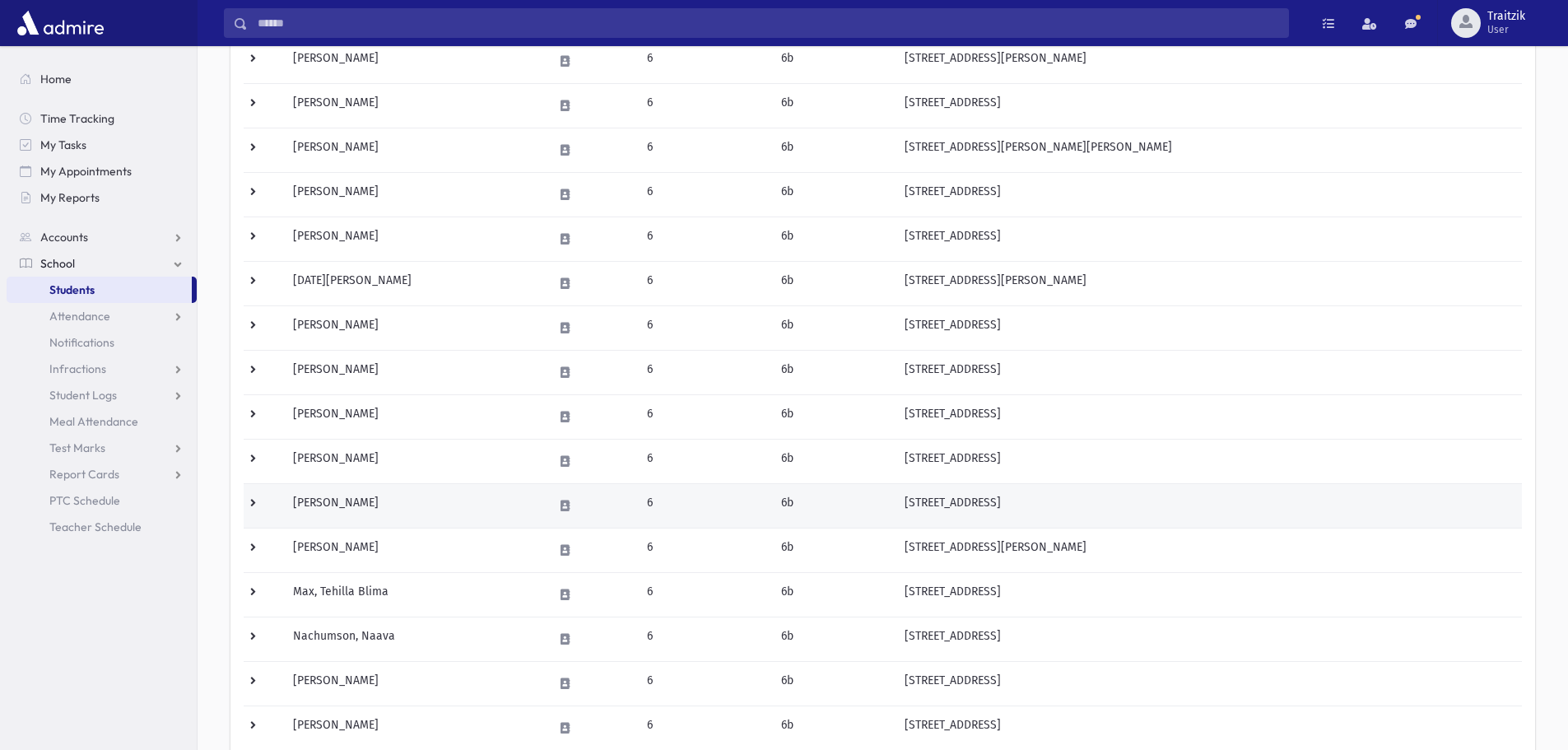
click at [419, 503] on td "[PERSON_NAME]" at bounding box center [413, 505] width 260 height 44
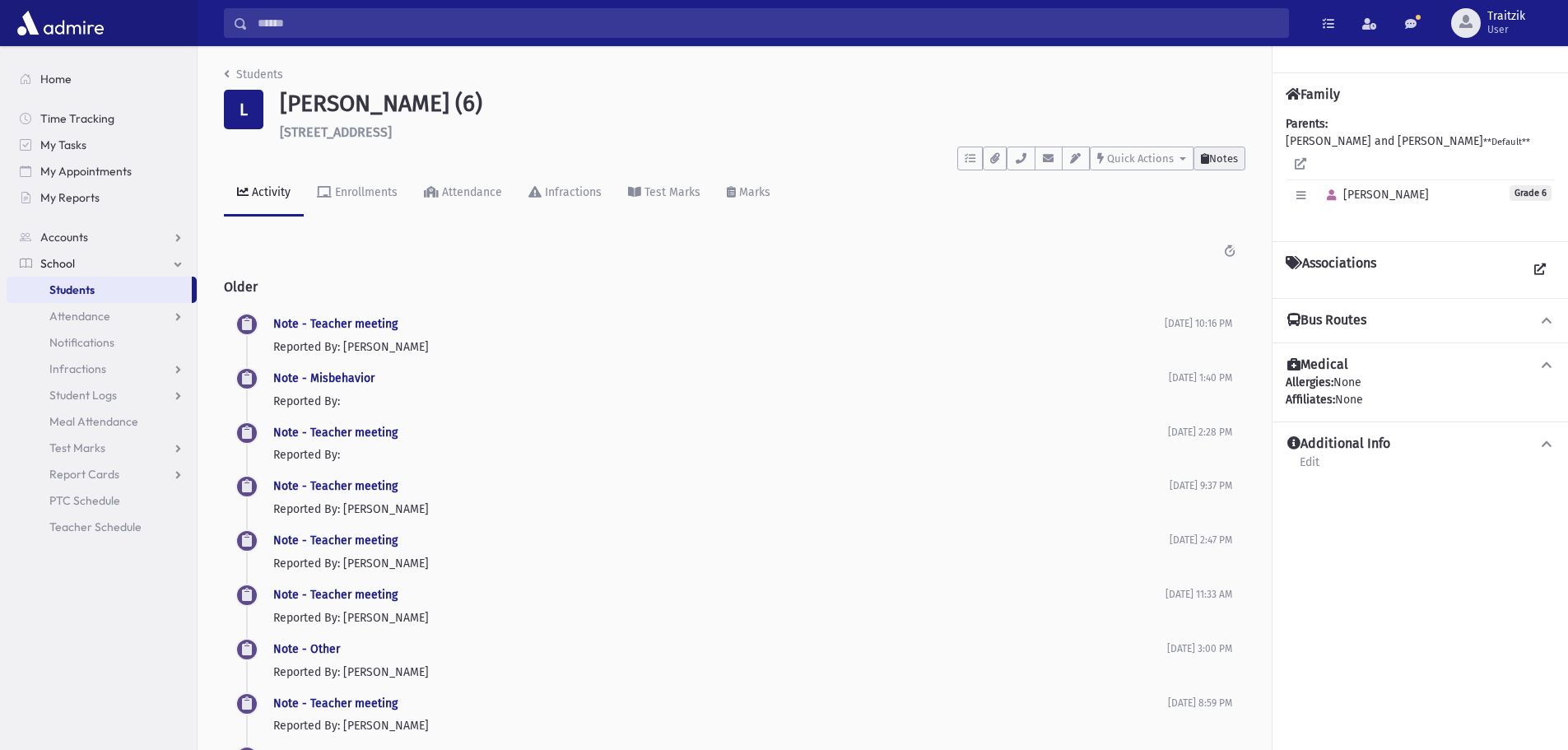
click at [1216, 160] on span "Notes" at bounding box center [1224, 158] width 28 height 13
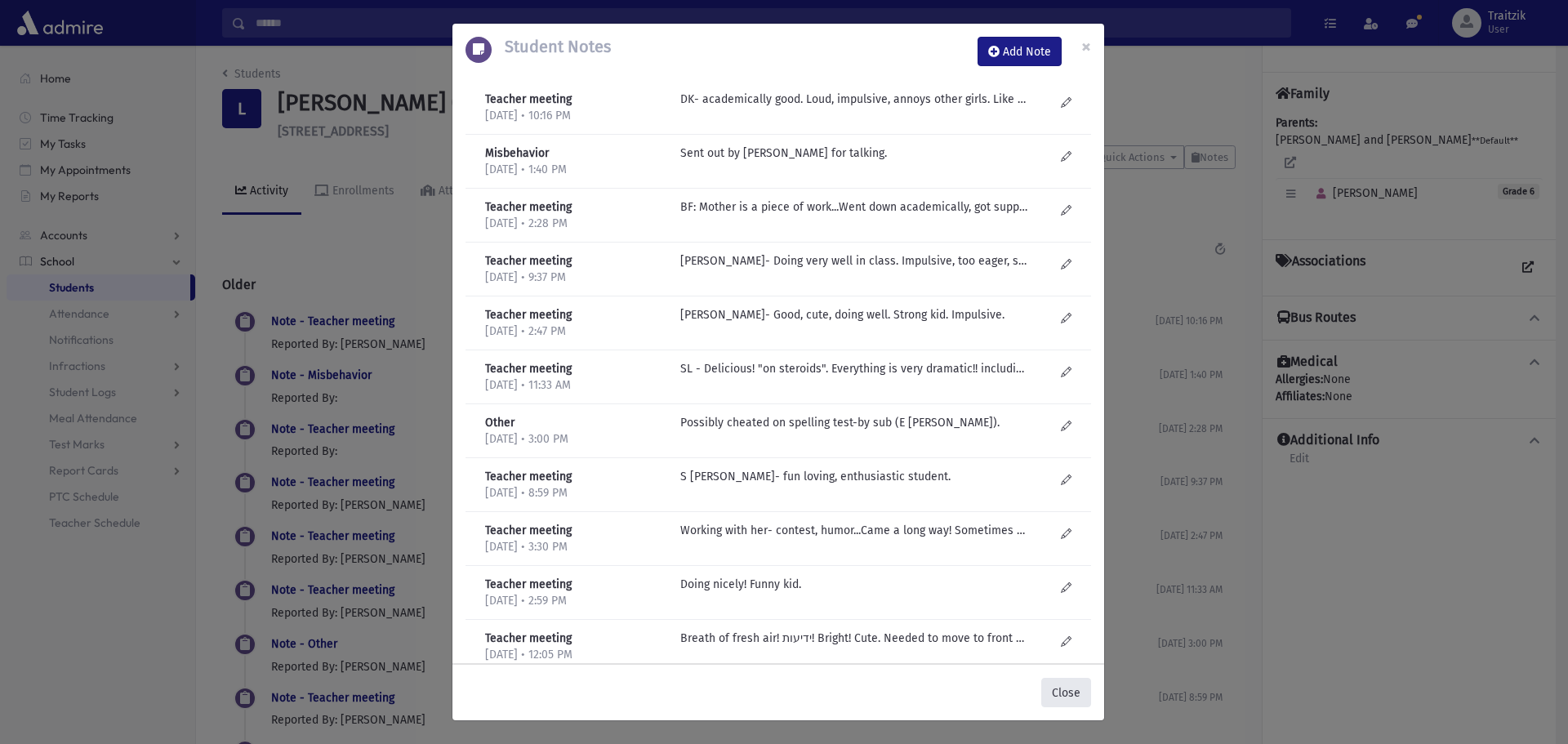
click at [1073, 692] on button "Close" at bounding box center [1066, 692] width 50 height 29
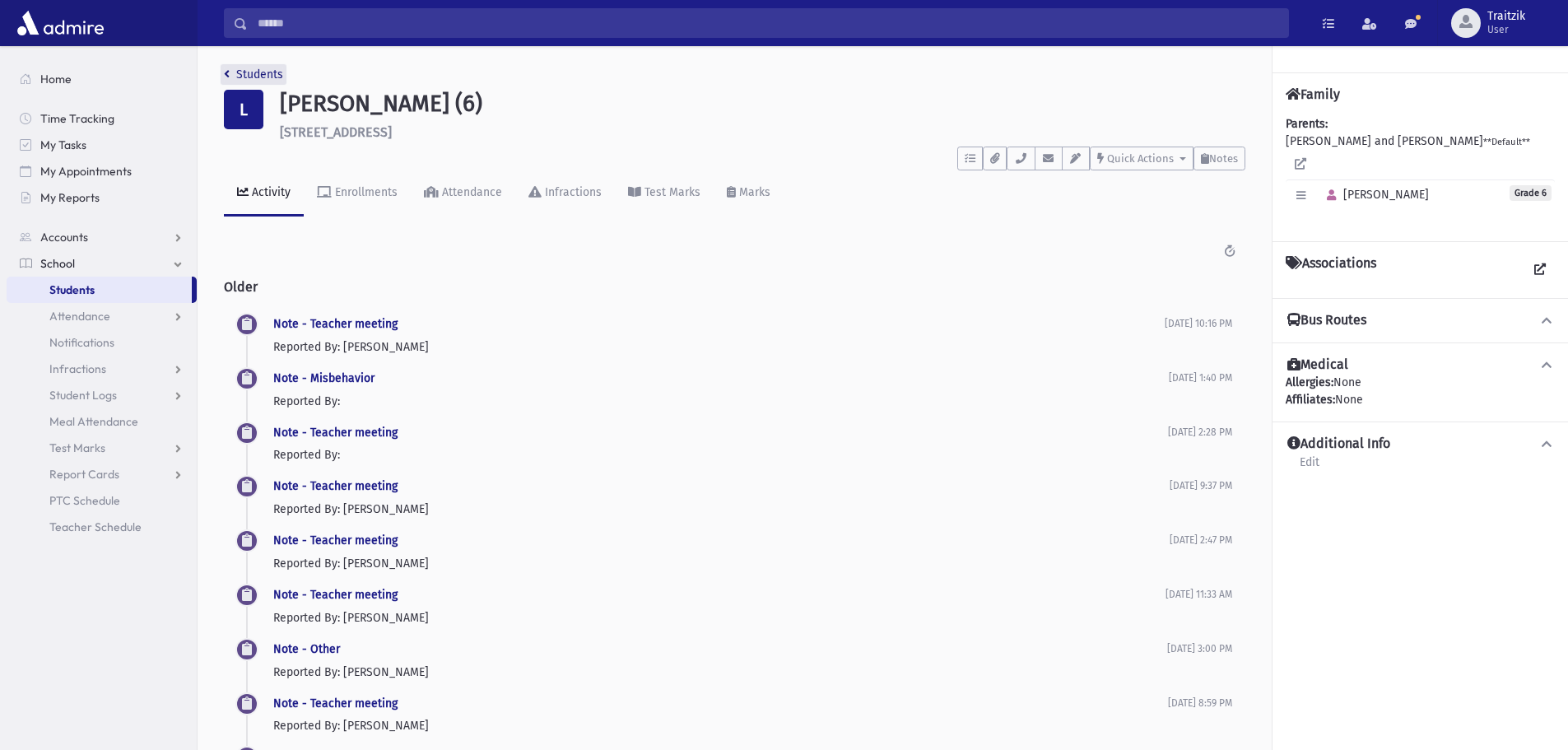
click at [227, 69] on icon "breadcrumb" at bounding box center [226, 74] width 6 height 12
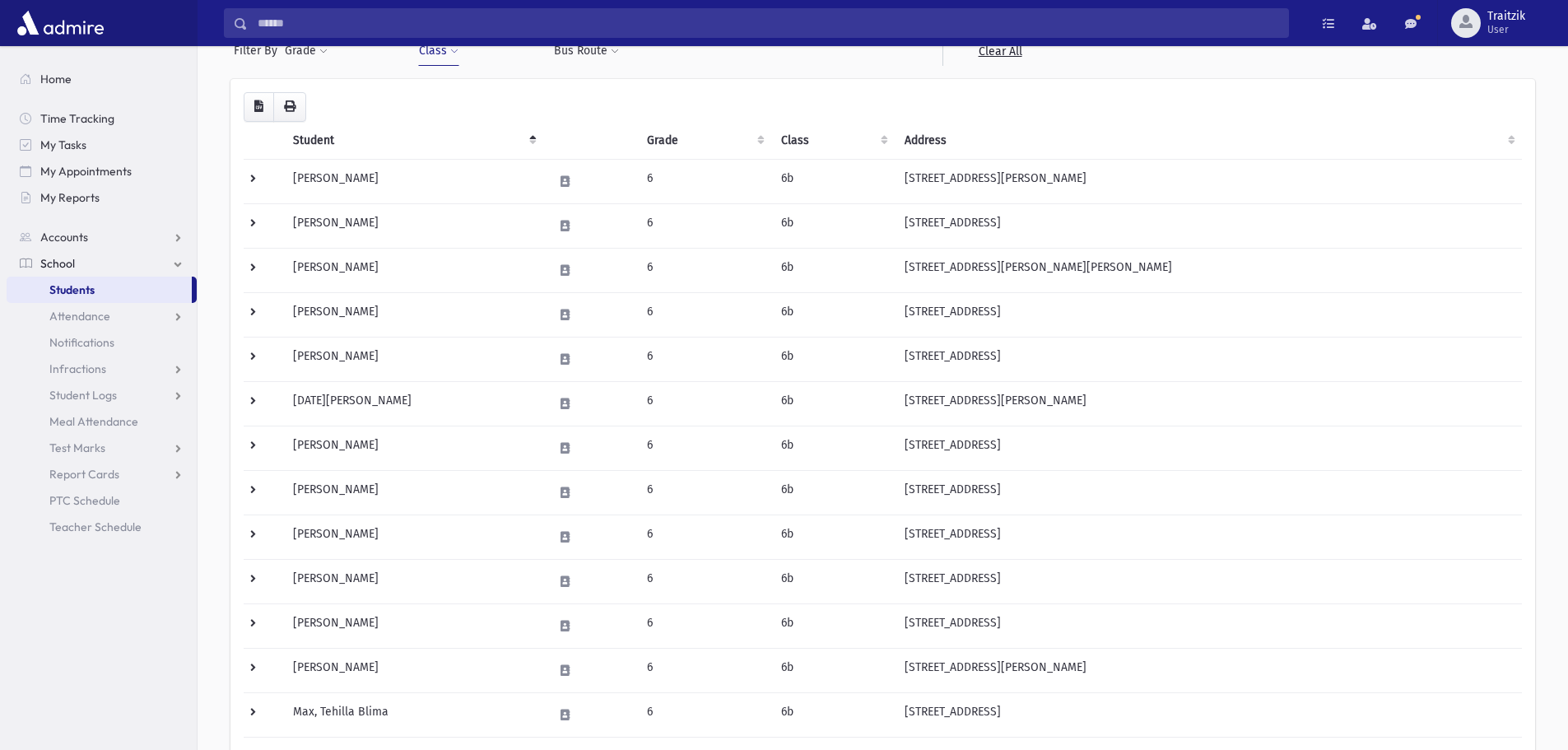
scroll to position [165, 0]
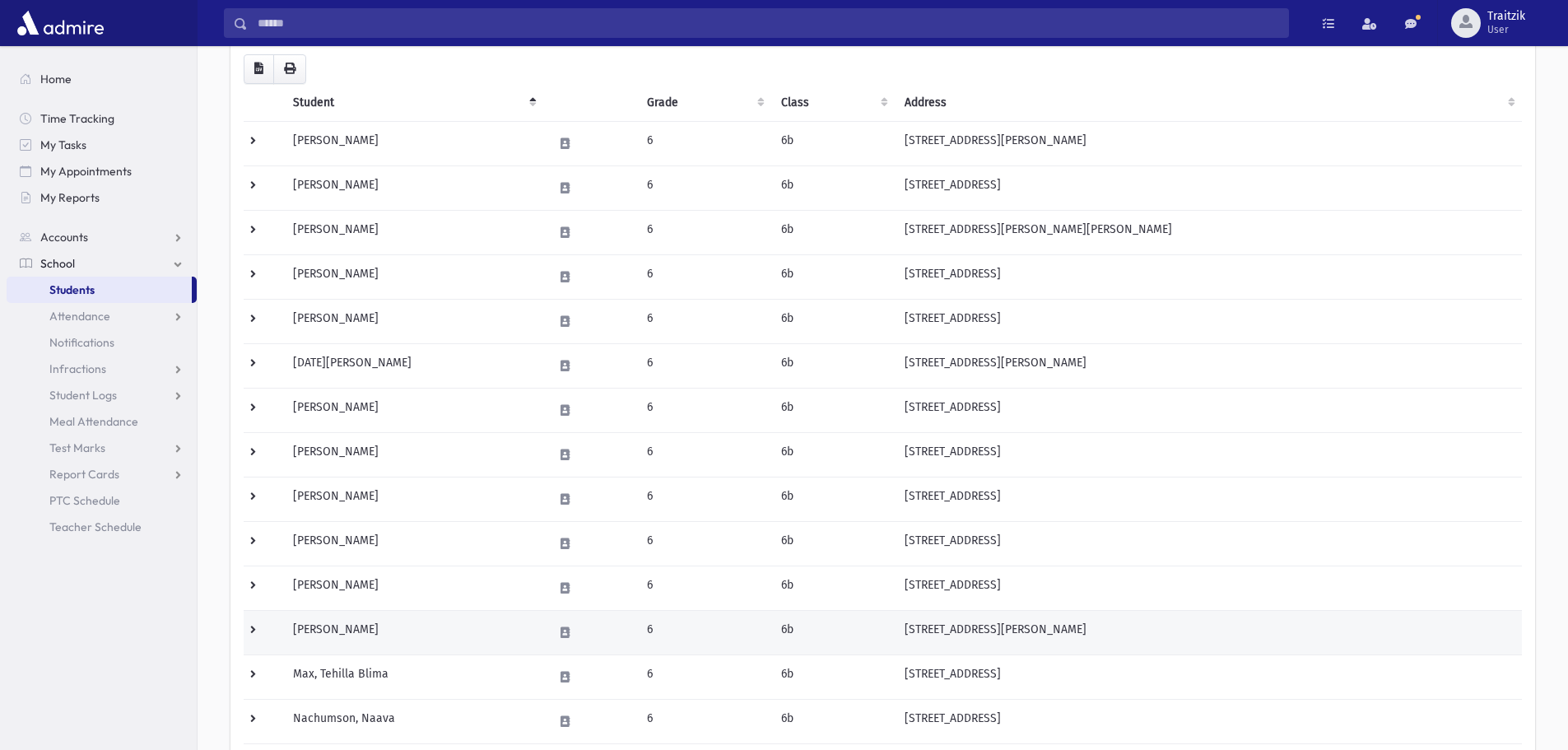
click at [409, 636] on td "[PERSON_NAME]" at bounding box center [413, 632] width 260 height 44
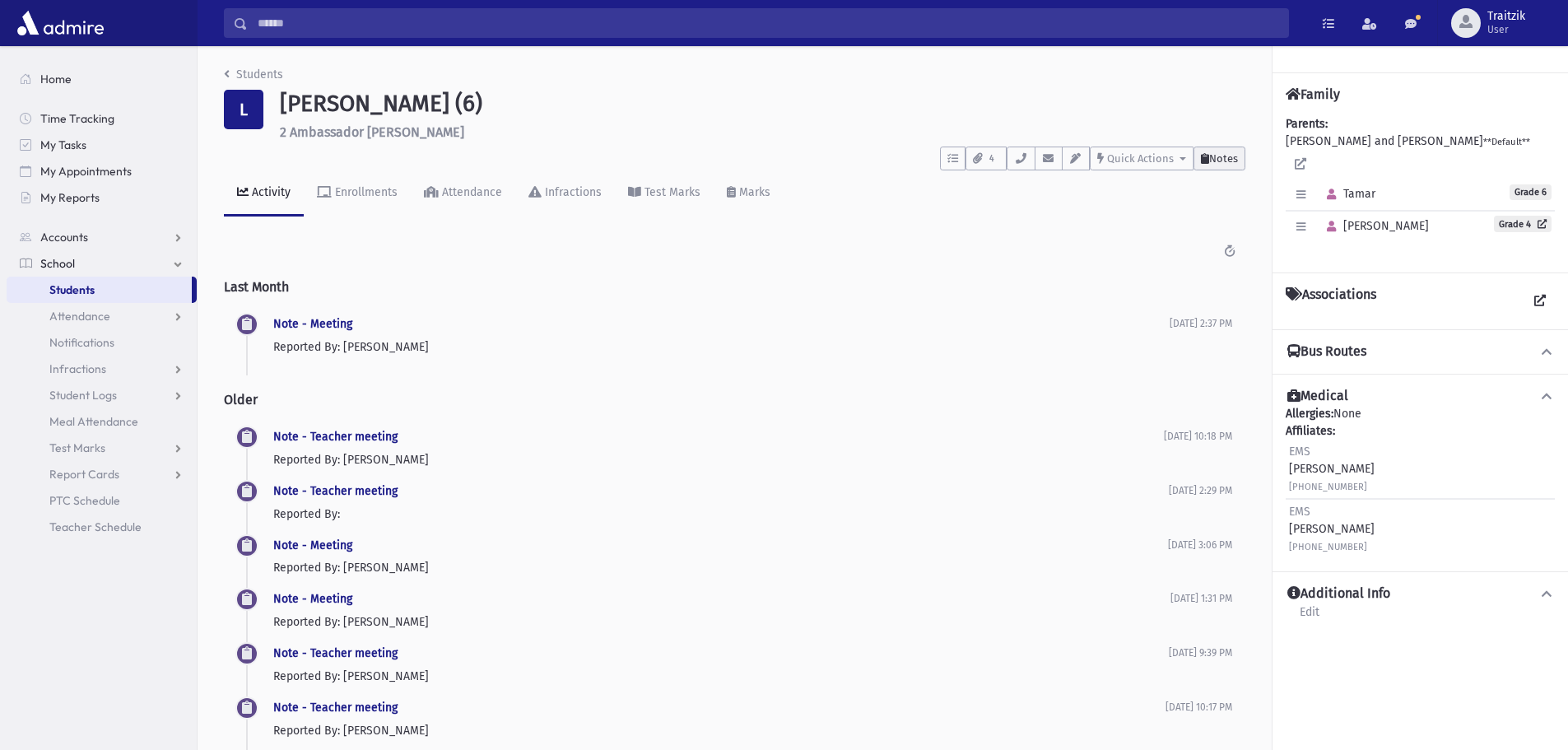
click at [1236, 166] on button "Notes" at bounding box center [1220, 158] width 52 height 24
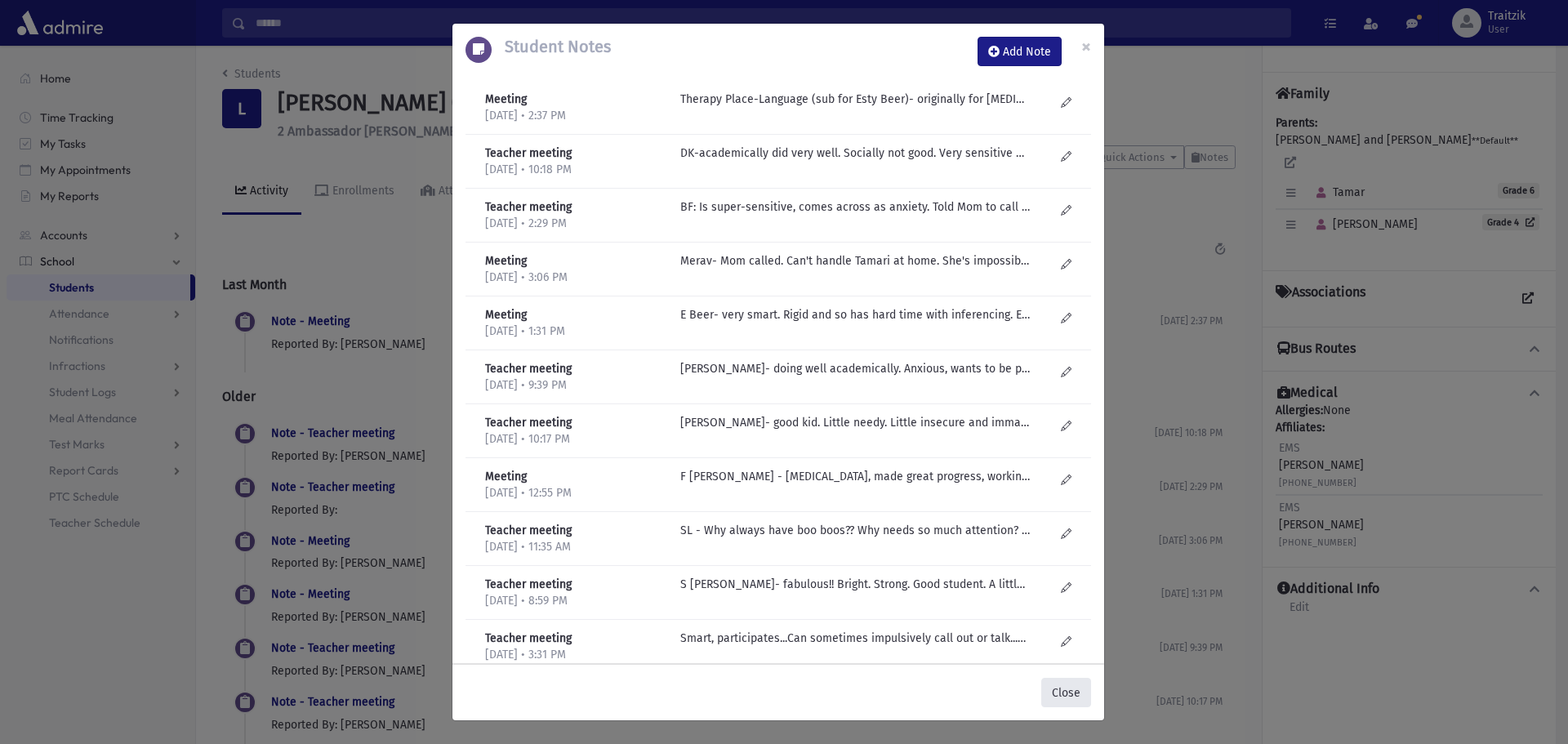
click at [1068, 693] on button "Close" at bounding box center [1066, 692] width 50 height 29
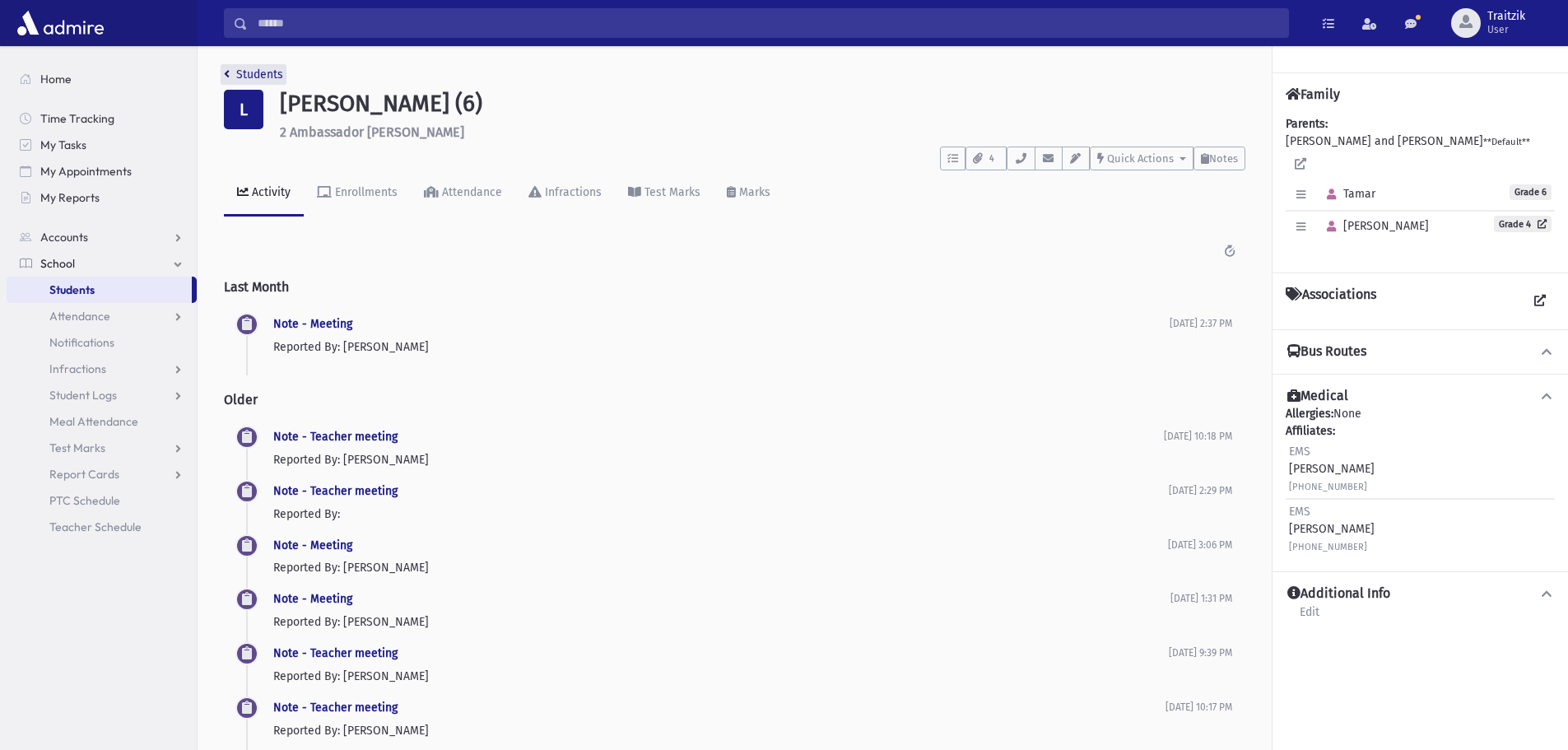
click at [224, 74] on icon "breadcrumb" at bounding box center [226, 74] width 6 height 12
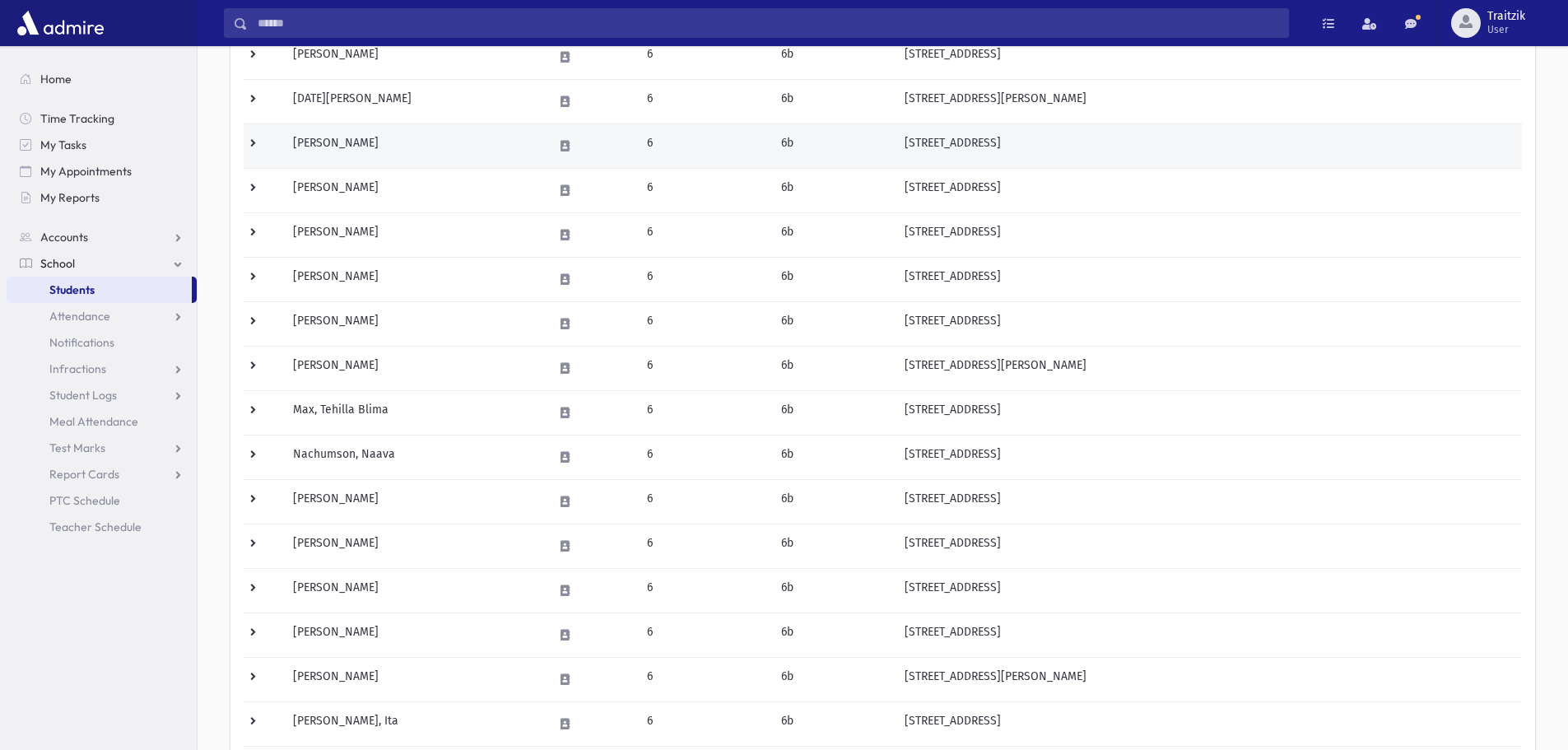
scroll to position [494, 0]
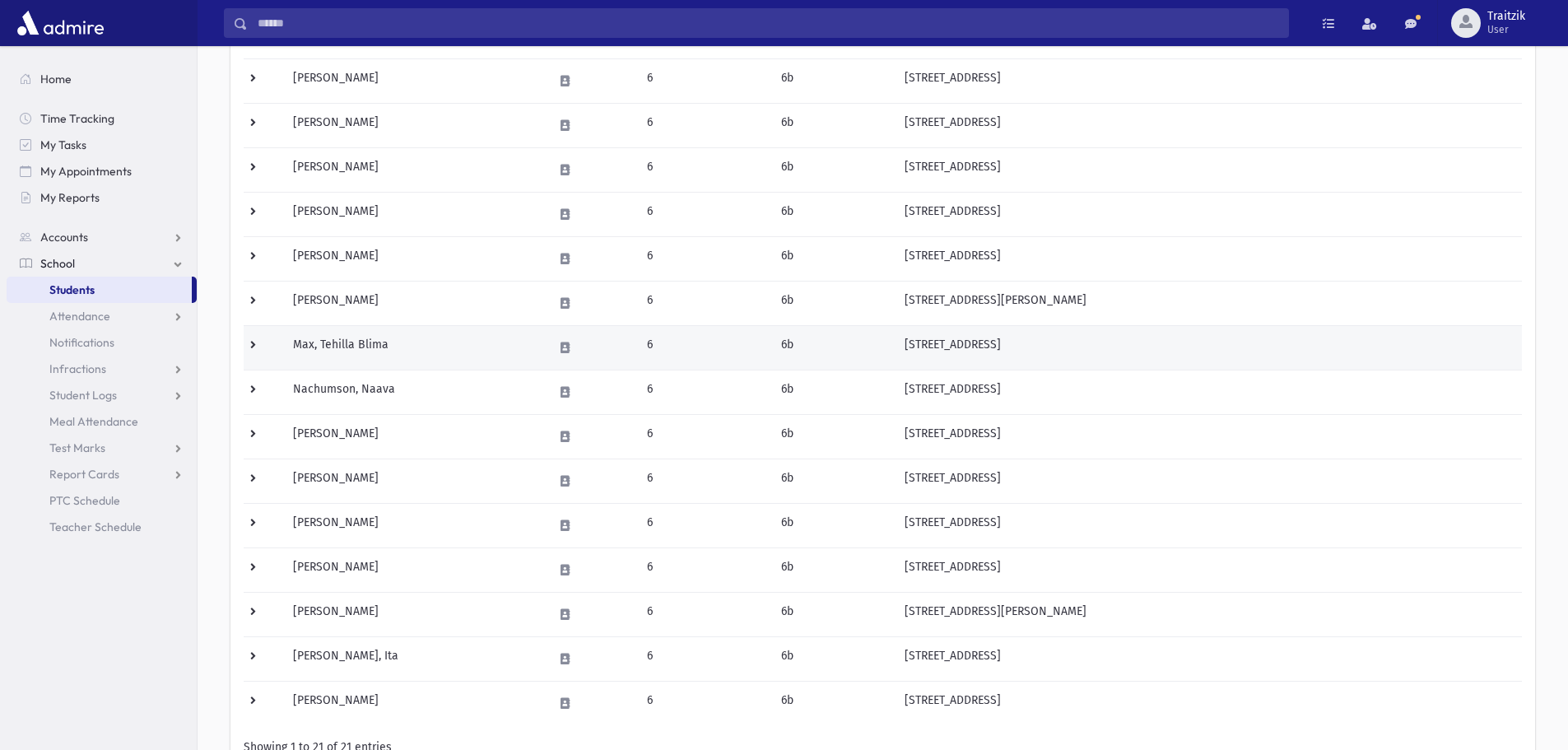
click at [434, 339] on td "Max, Tehilla Blima" at bounding box center [413, 347] width 260 height 44
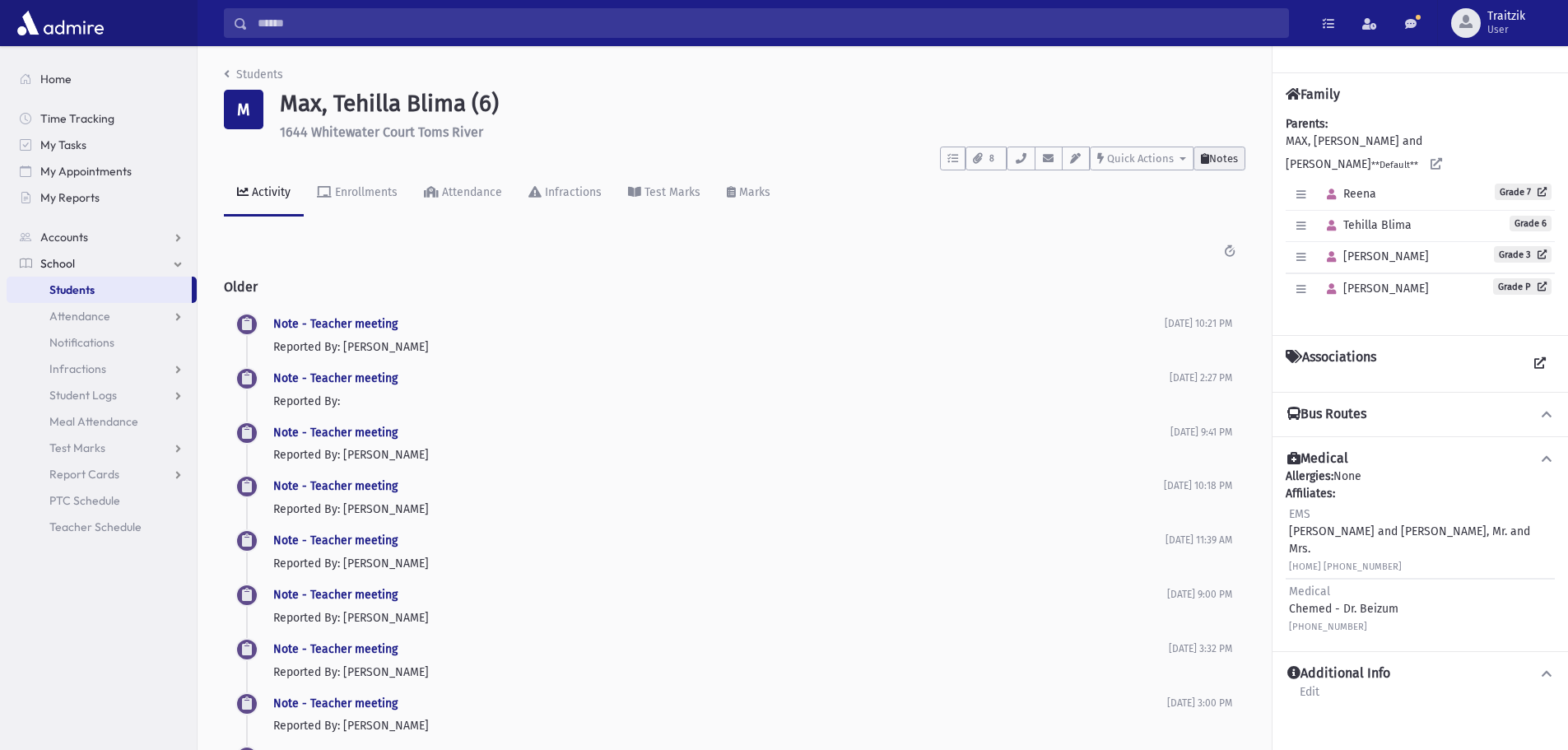
click at [1231, 158] on span "Notes" at bounding box center [1224, 158] width 28 height 13
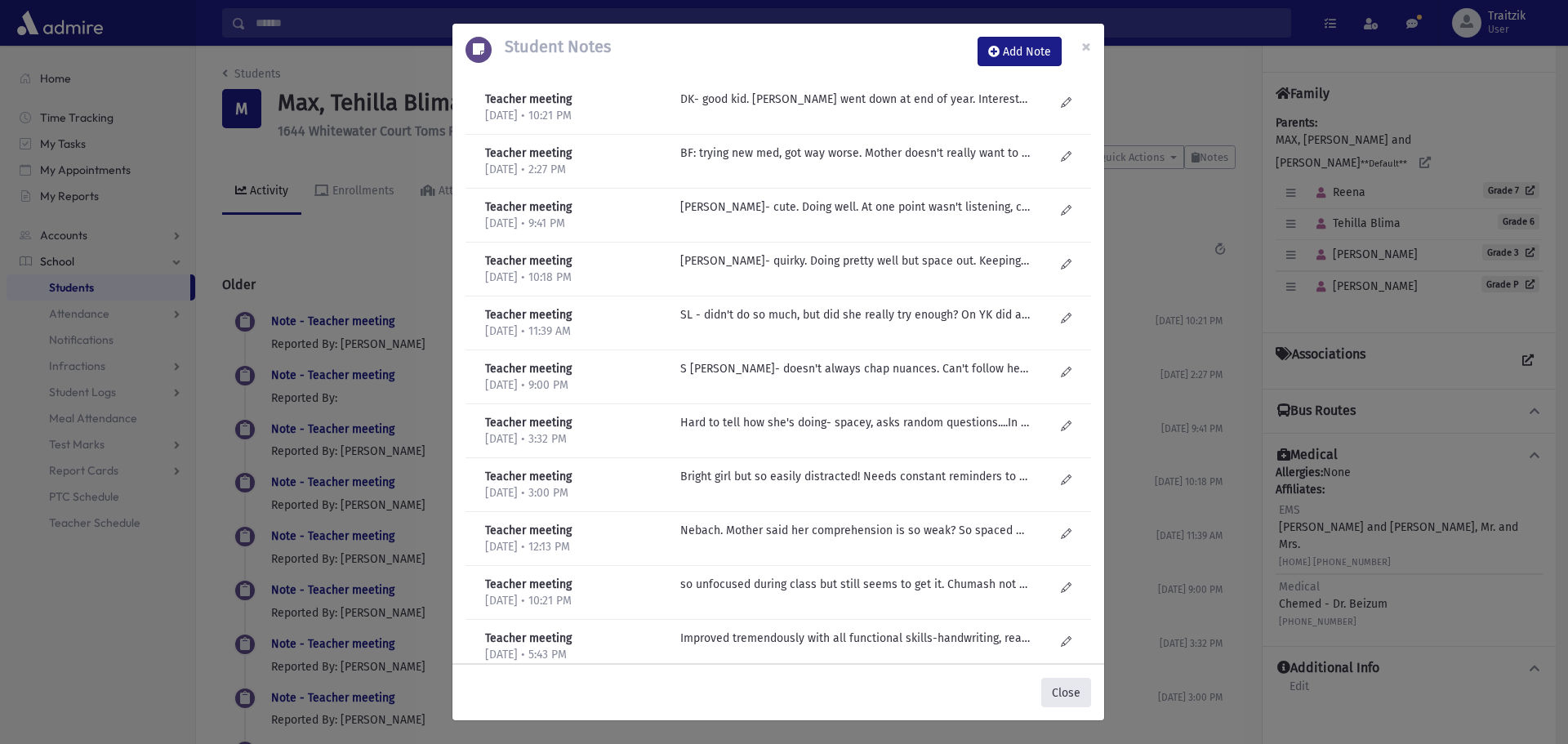
click at [1056, 685] on button "Close" at bounding box center [1066, 692] width 50 height 29
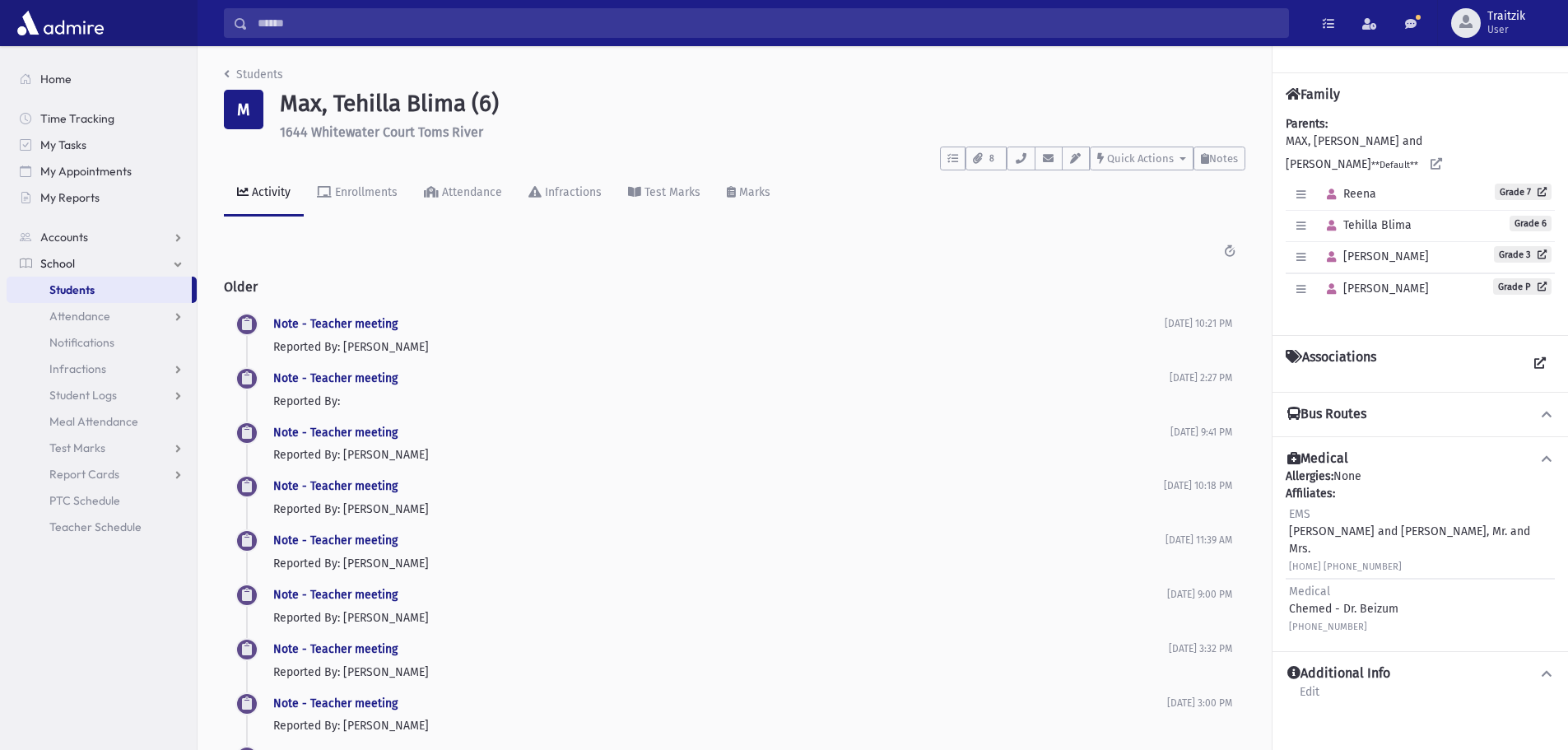
click at [227, 80] on link "Students" at bounding box center [253, 74] width 59 height 14
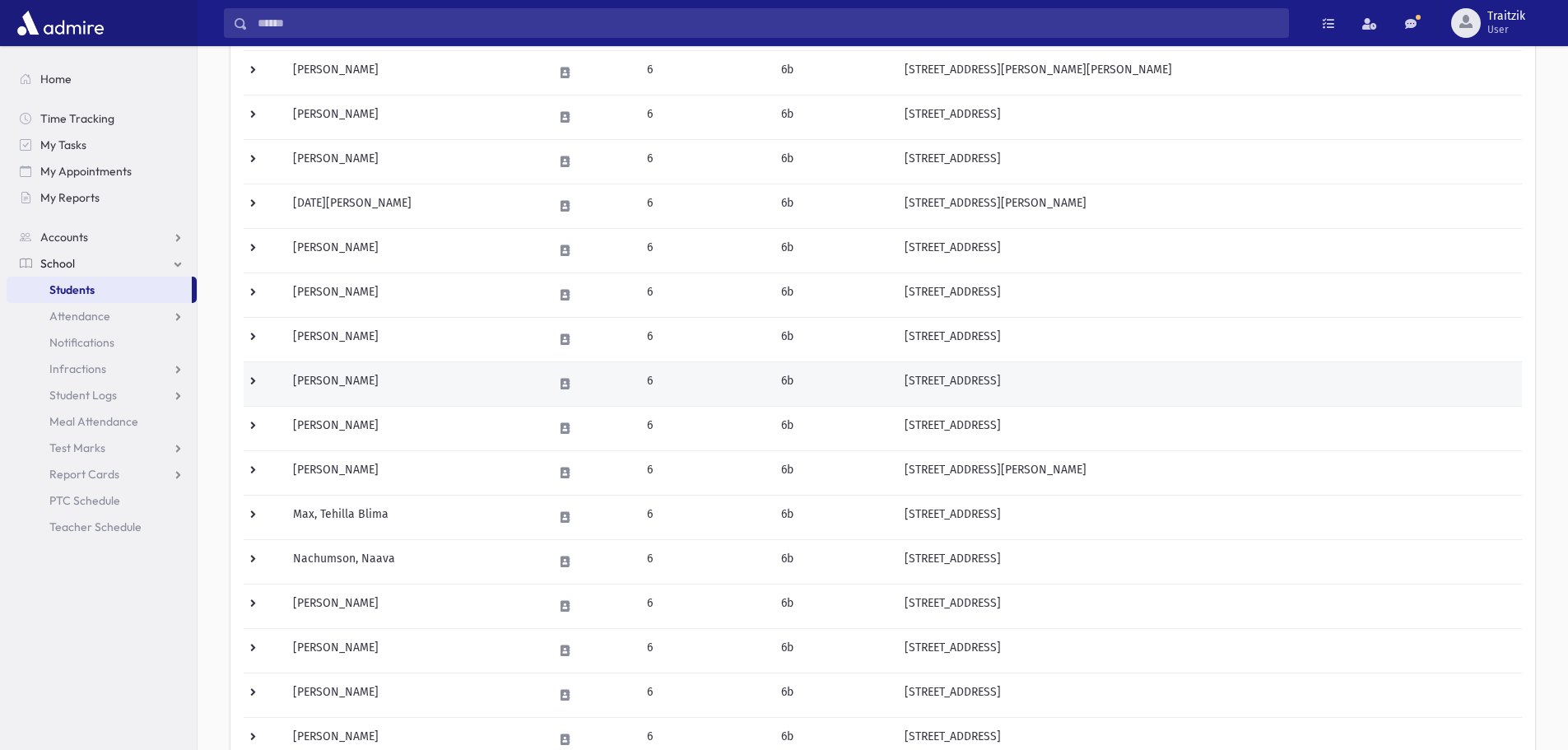
scroll to position [329, 0]
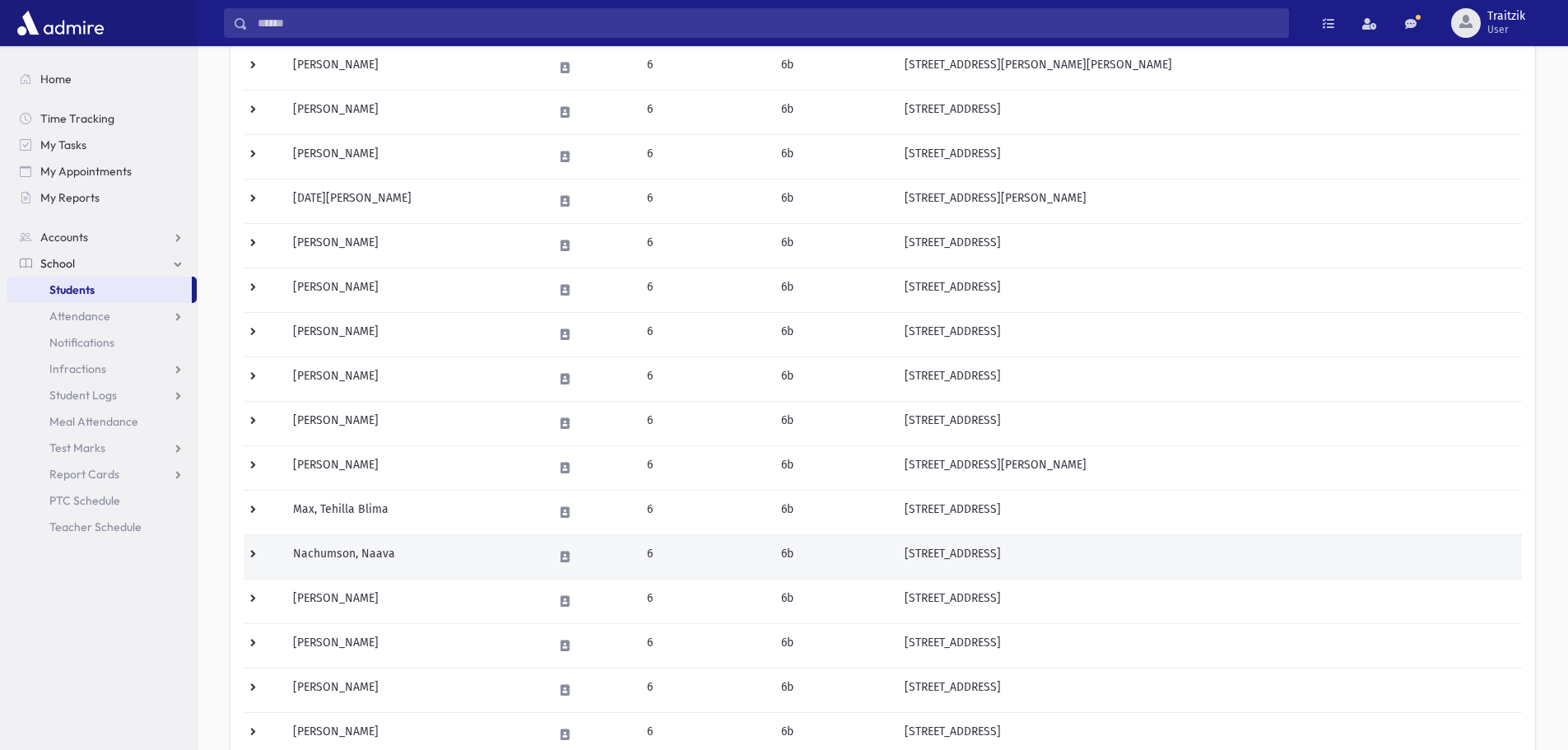
click at [403, 546] on td "Nachumson, Naava" at bounding box center [413, 556] width 260 height 44
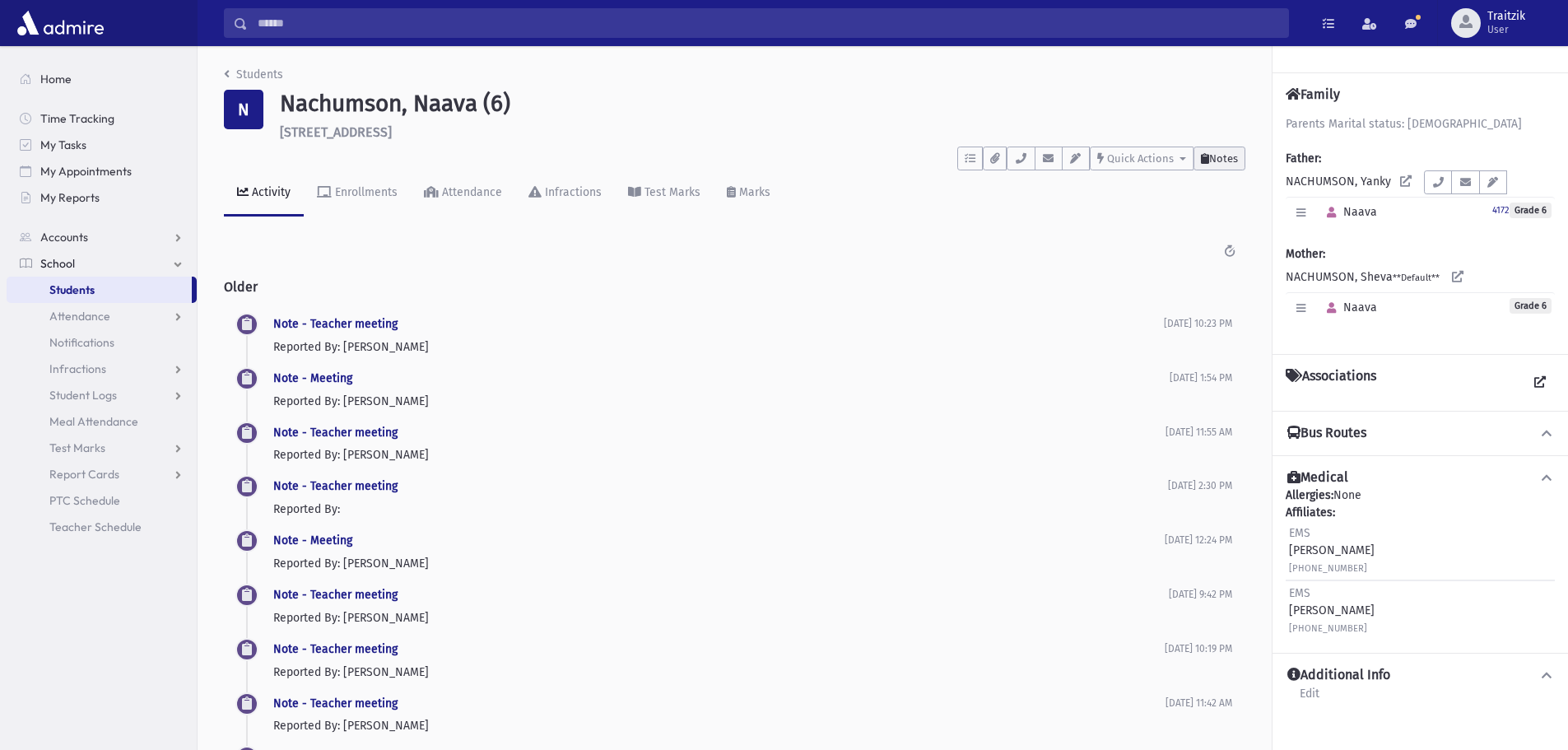
click at [1211, 165] on button "Notes" at bounding box center [1220, 158] width 52 height 24
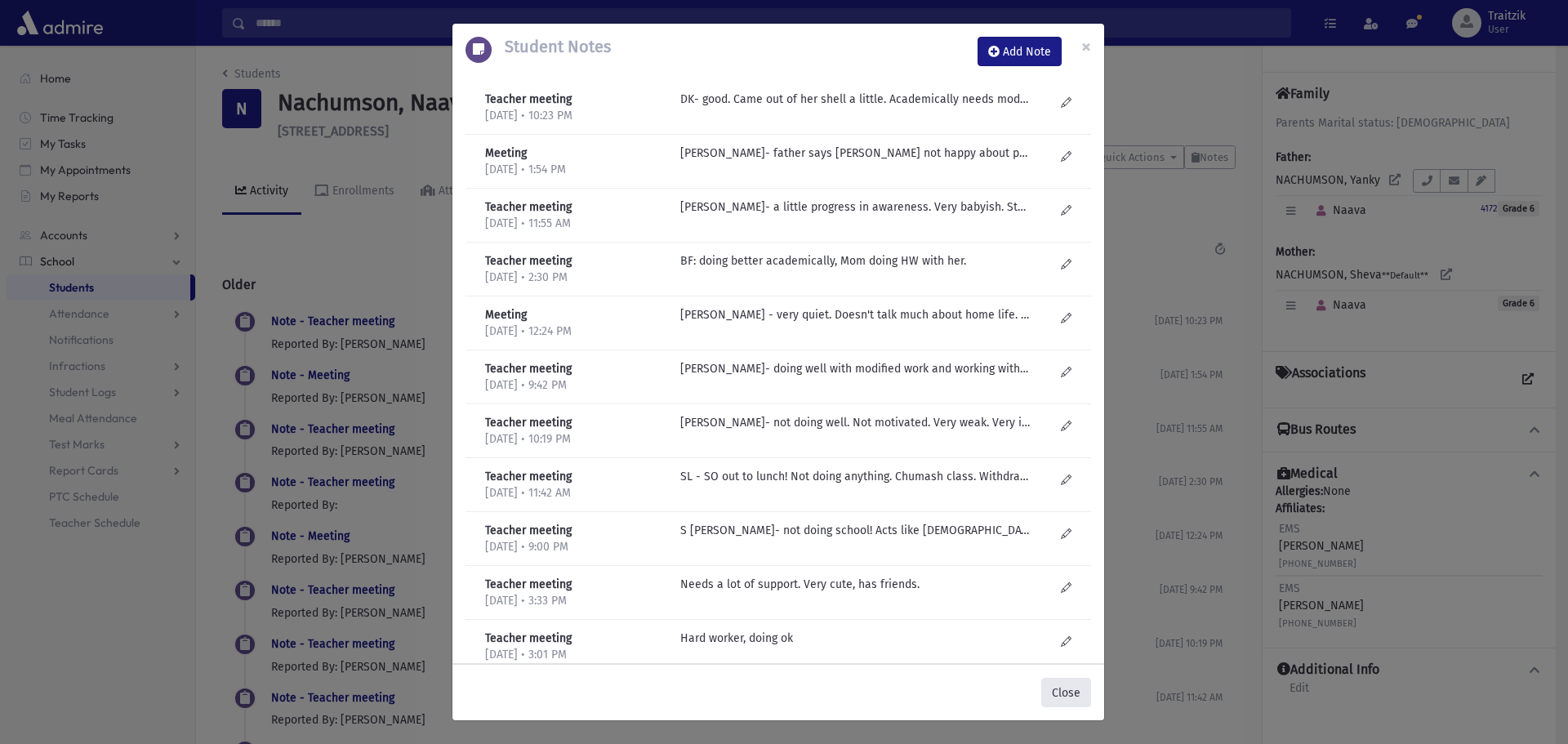
click at [1073, 692] on button "Close" at bounding box center [1066, 692] width 50 height 29
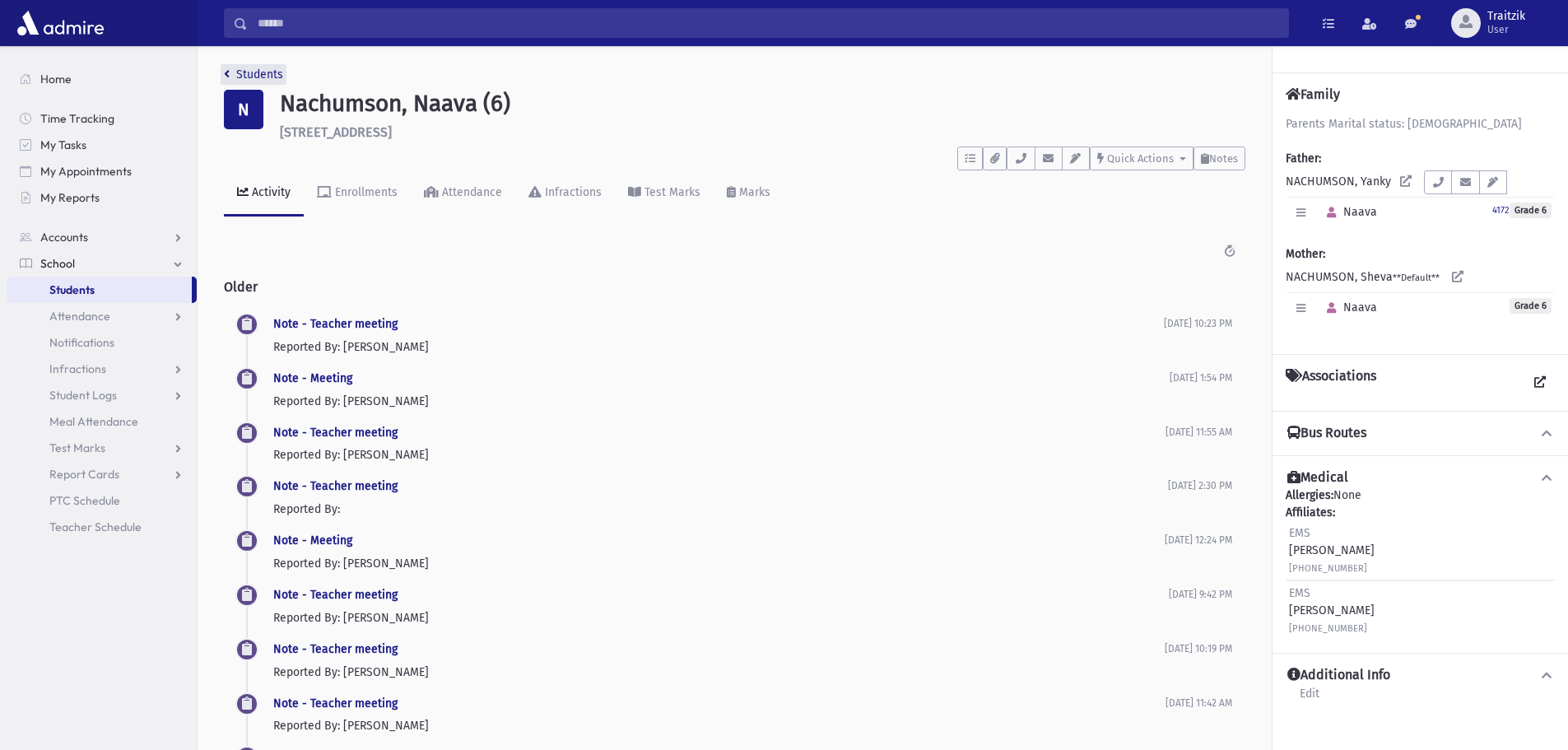
click at [229, 80] on link "Students" at bounding box center [253, 74] width 59 height 14
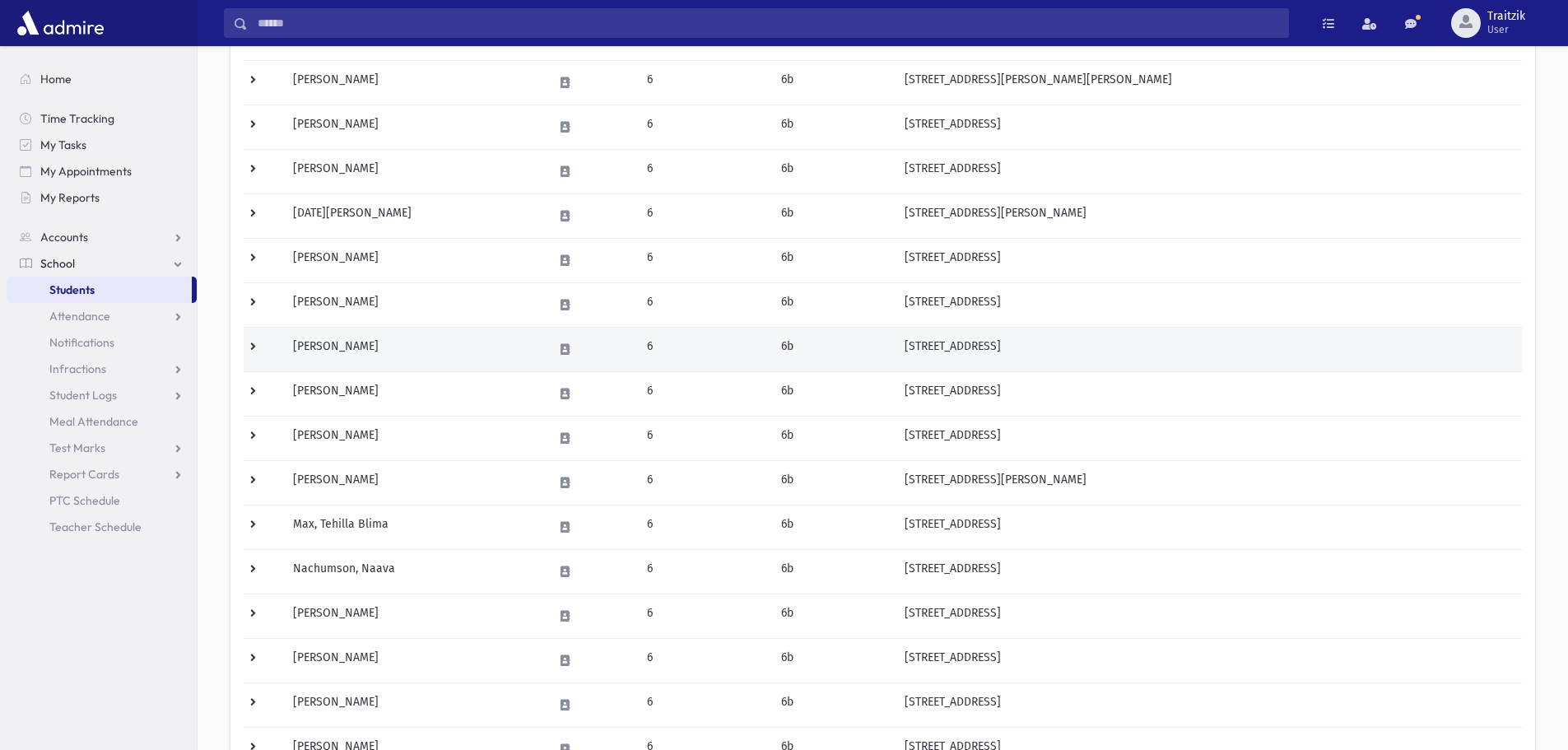
scroll to position [329, 0]
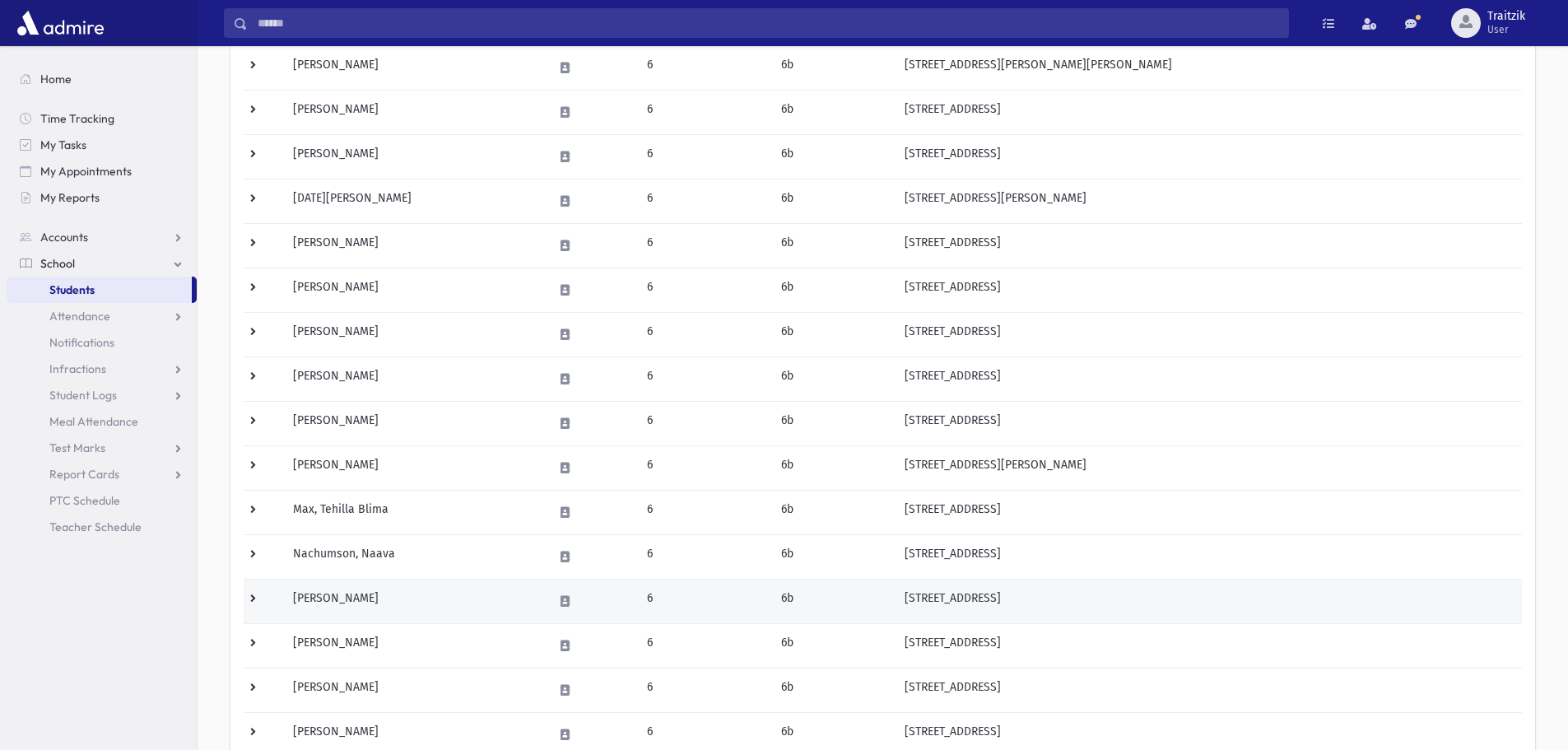
click at [376, 598] on td "[PERSON_NAME]" at bounding box center [413, 600] width 260 height 44
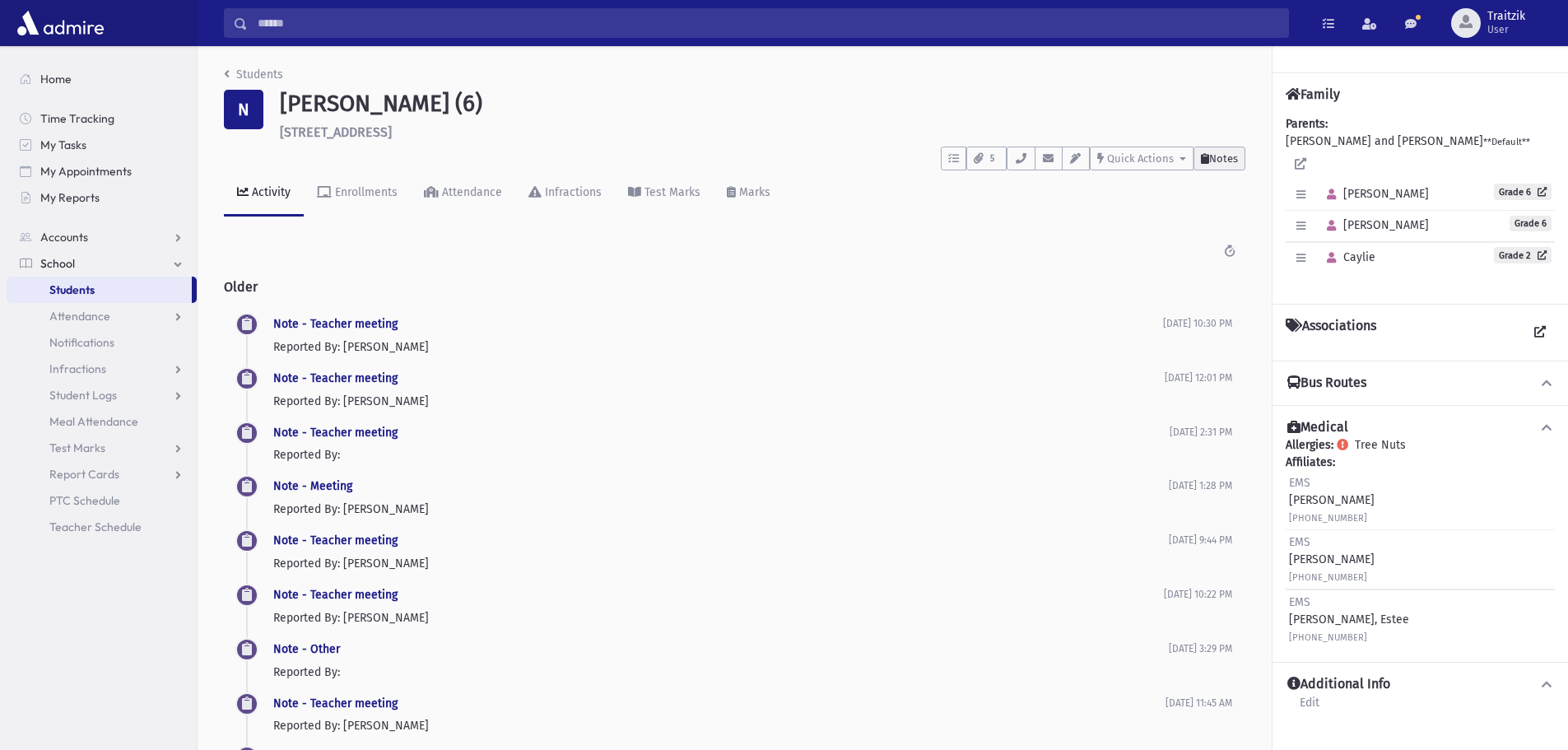
click at [1221, 158] on span "Notes" at bounding box center [1224, 158] width 28 height 13
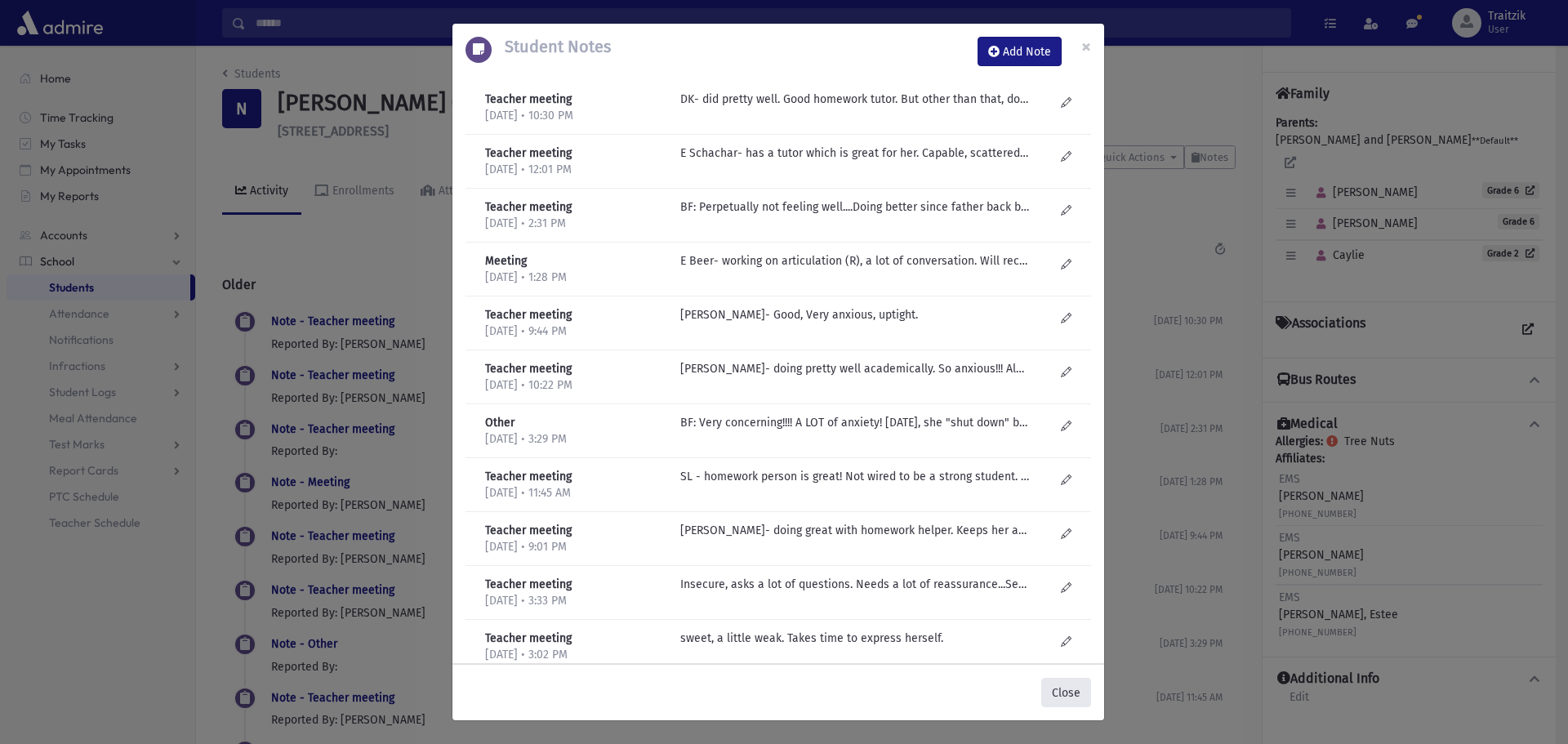
click at [1059, 693] on button "Close" at bounding box center [1066, 692] width 50 height 29
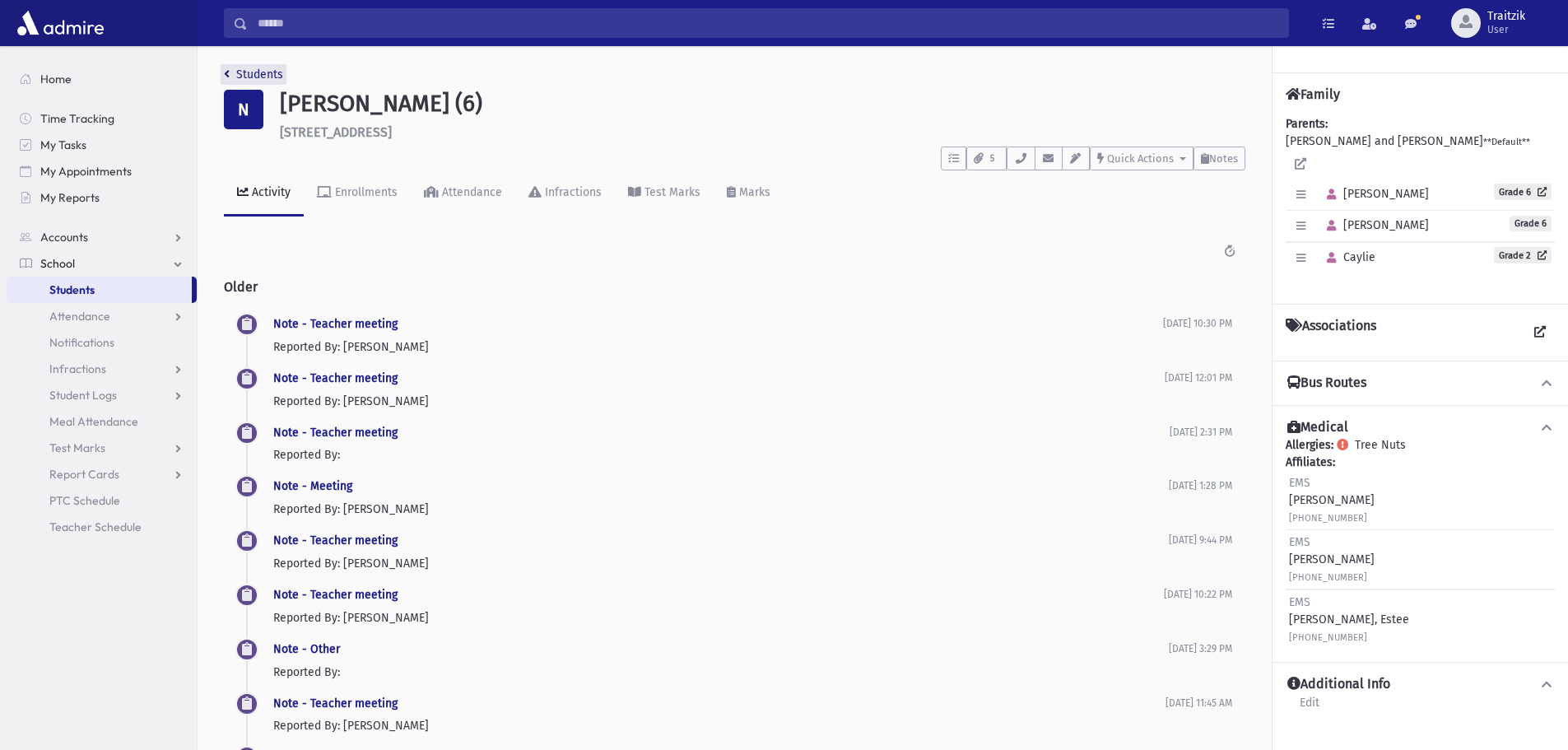
click at [233, 80] on link "Students" at bounding box center [253, 74] width 59 height 14
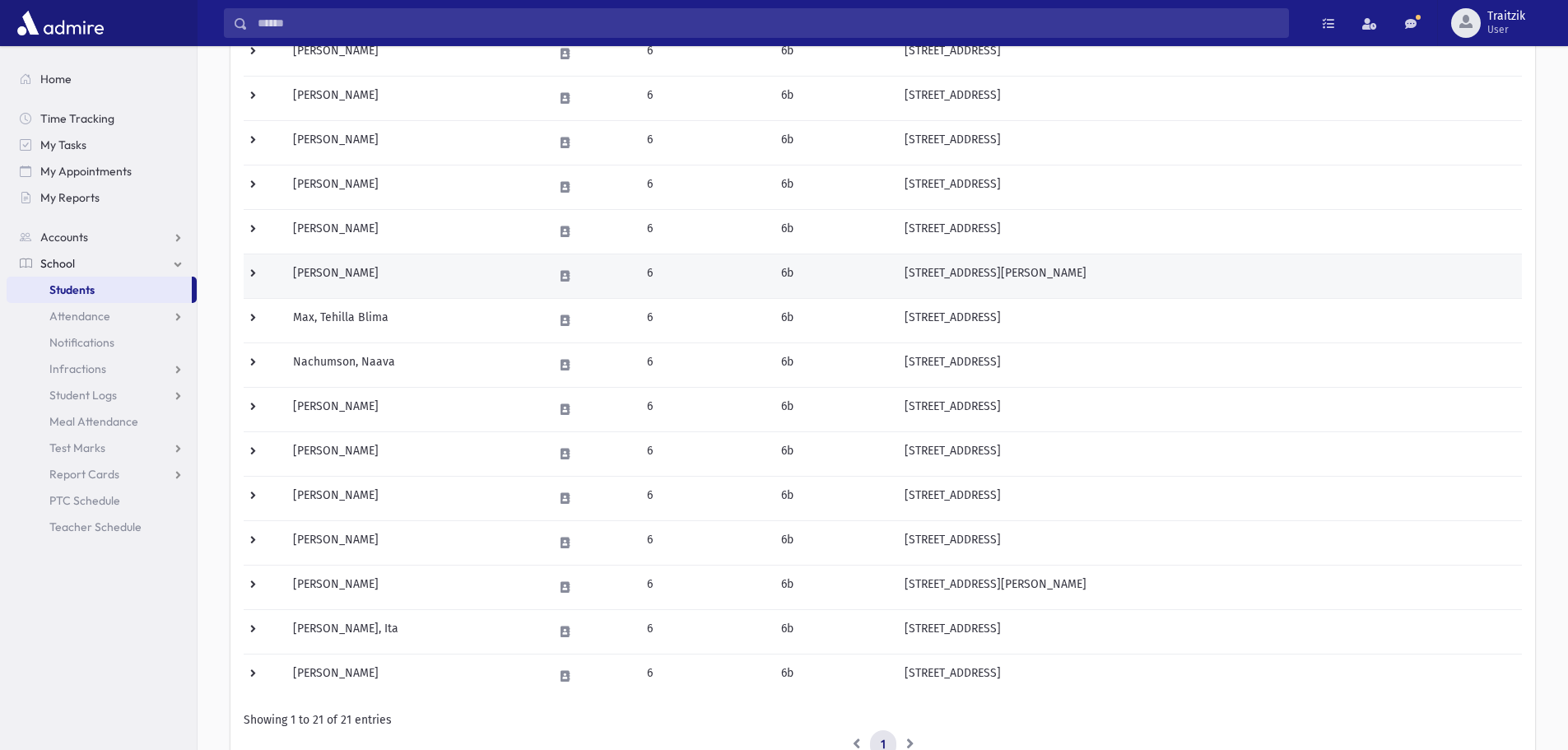
scroll to position [576, 0]
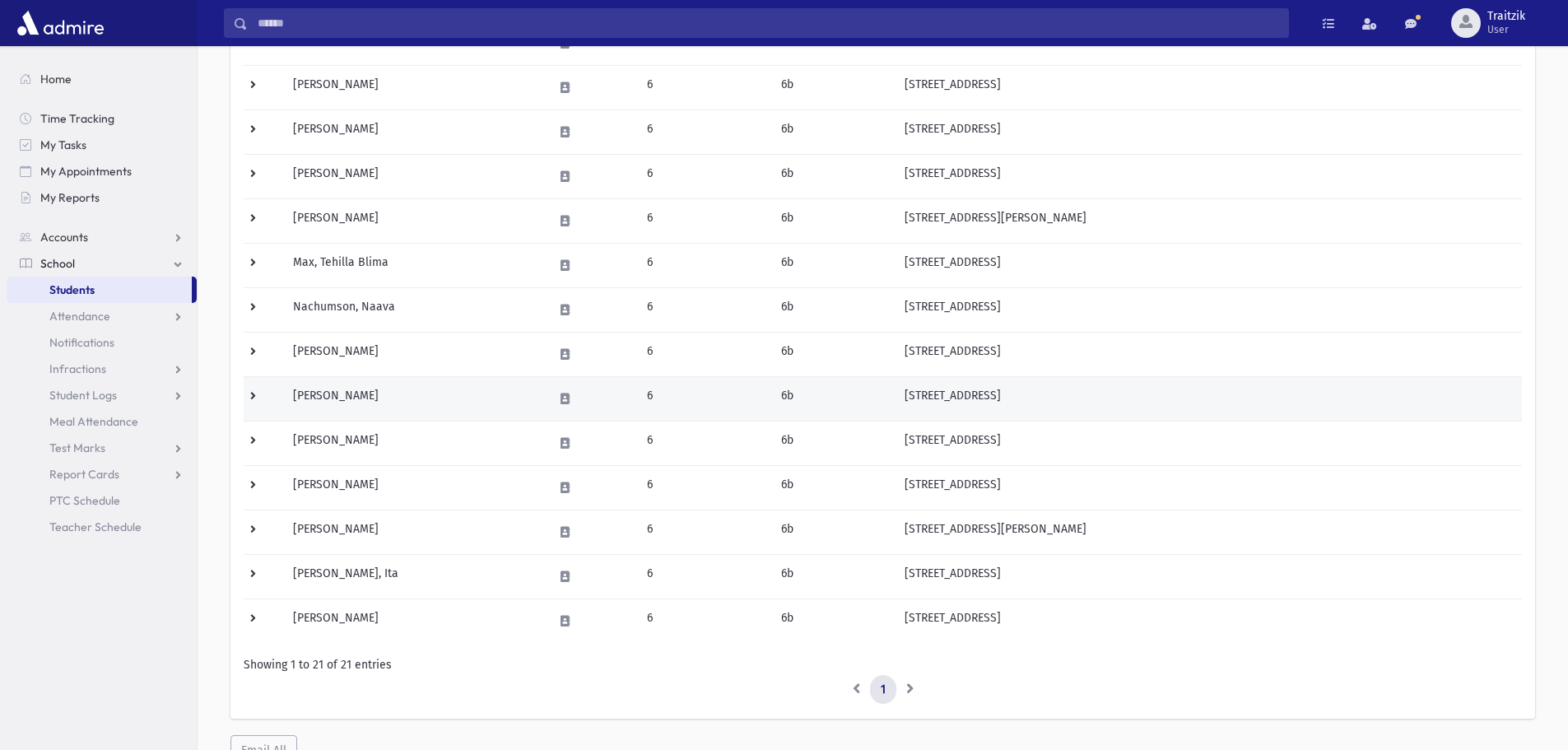
click at [398, 400] on td "[PERSON_NAME]" at bounding box center [413, 398] width 260 height 44
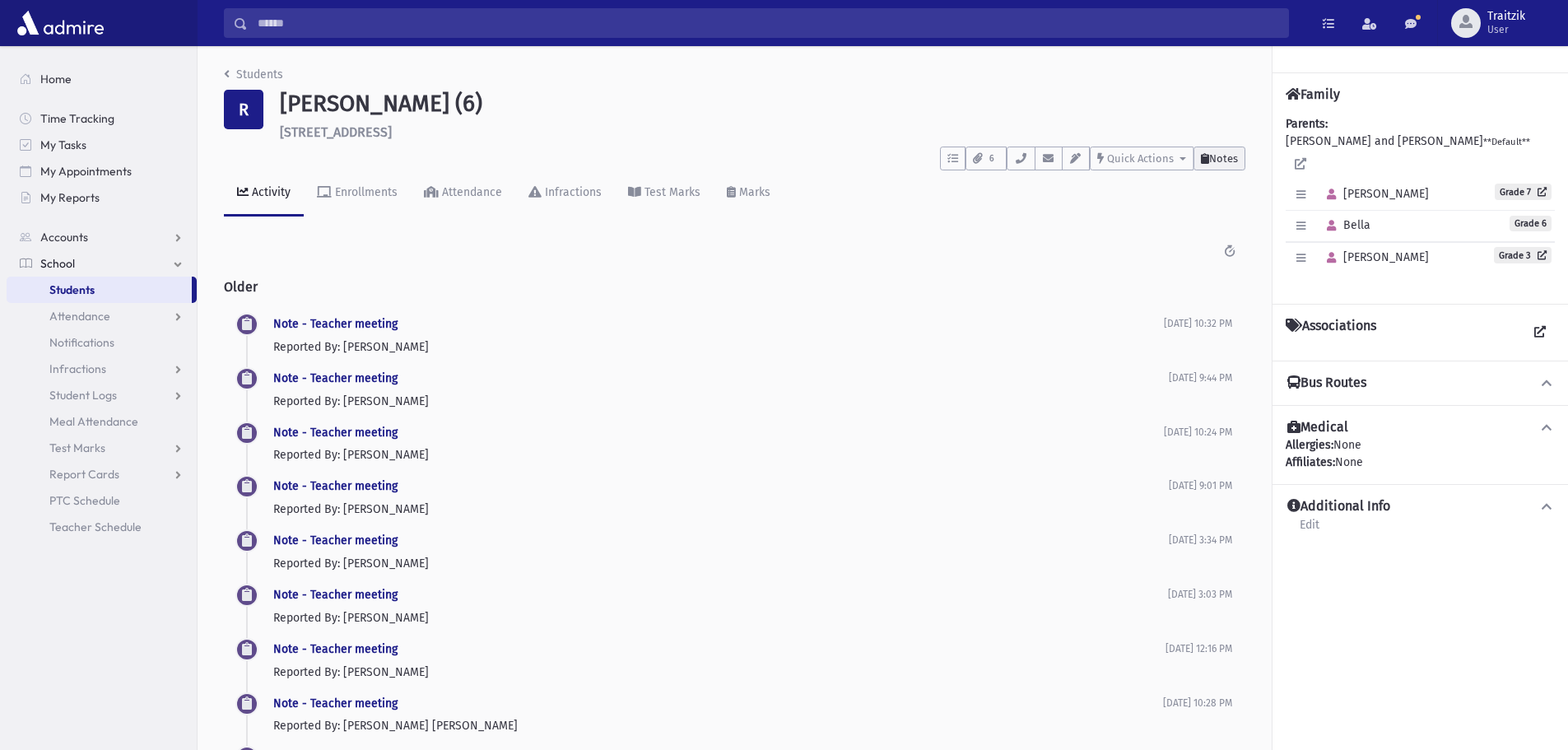
click at [1210, 162] on span "Notes" at bounding box center [1224, 158] width 28 height 13
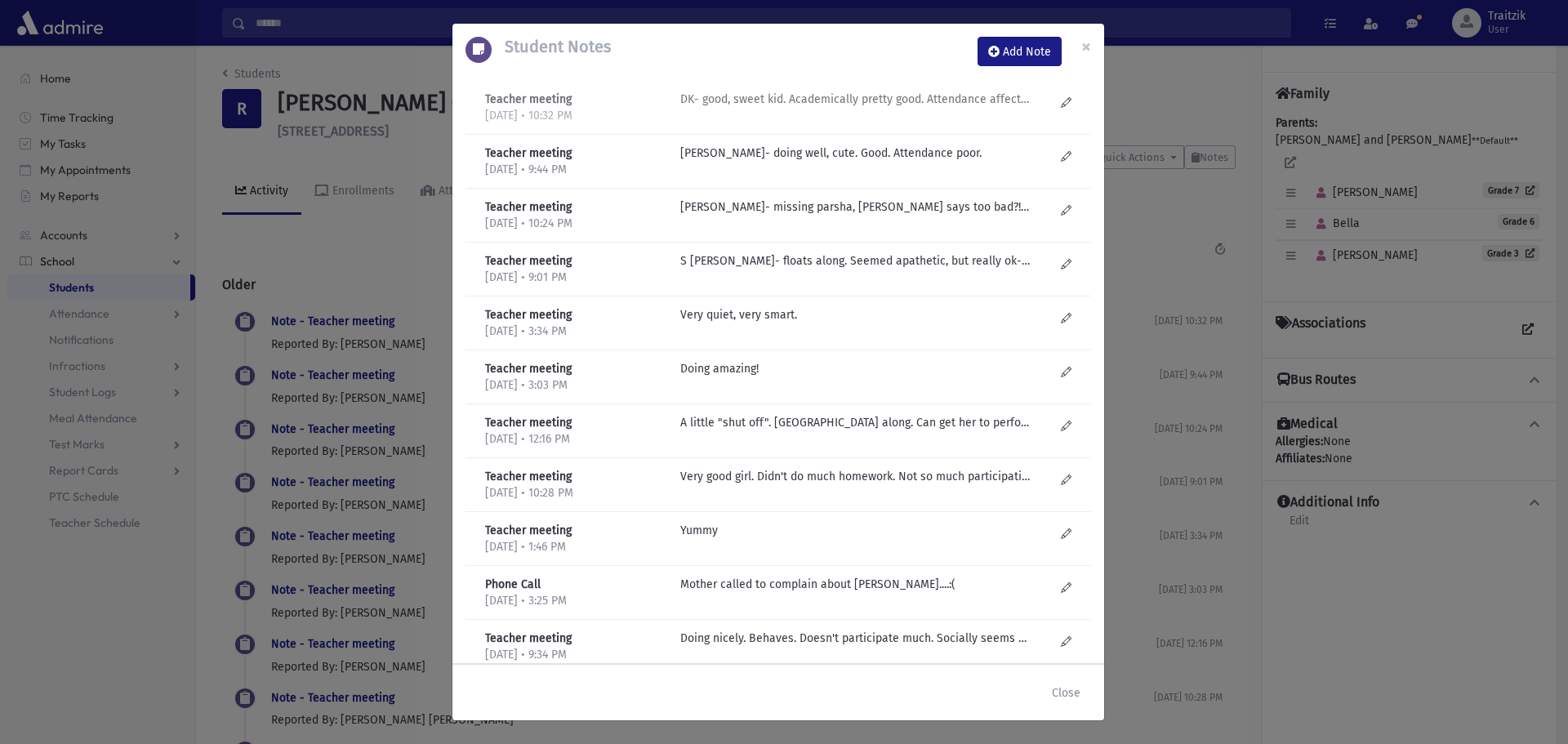
click at [863, 105] on p "DK- good, sweet kid. Academically pretty good. Attendance affects marks- doesn'…" at bounding box center [855, 99] width 350 height 17
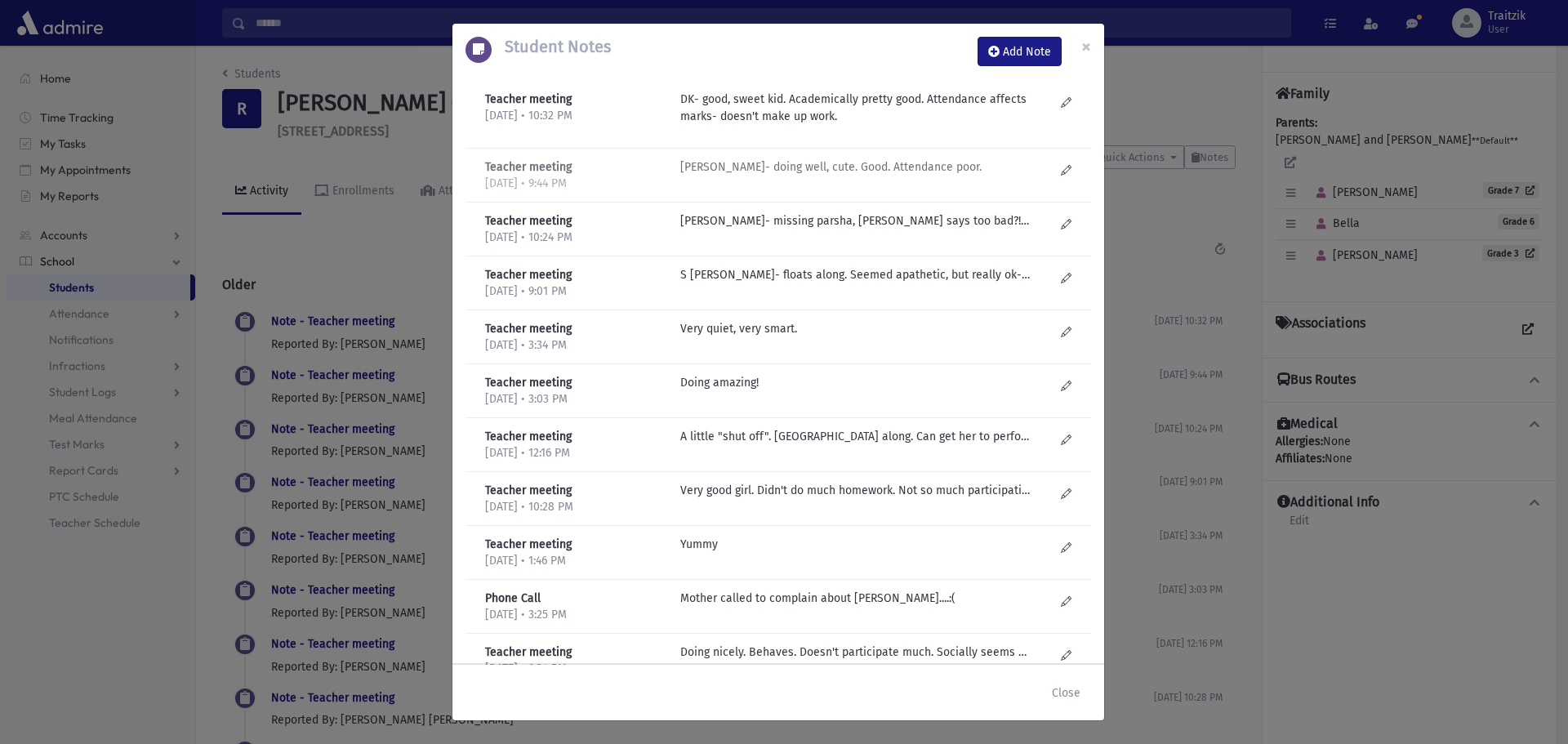
click at [813, 174] on p "D Kilberg- doing well, cute. Good. Attendance poor." at bounding box center [855, 167] width 350 height 17
click at [833, 222] on p "D Kilberg- missing parsha, Mom says too bad?! Good girl." at bounding box center [855, 221] width 350 height 17
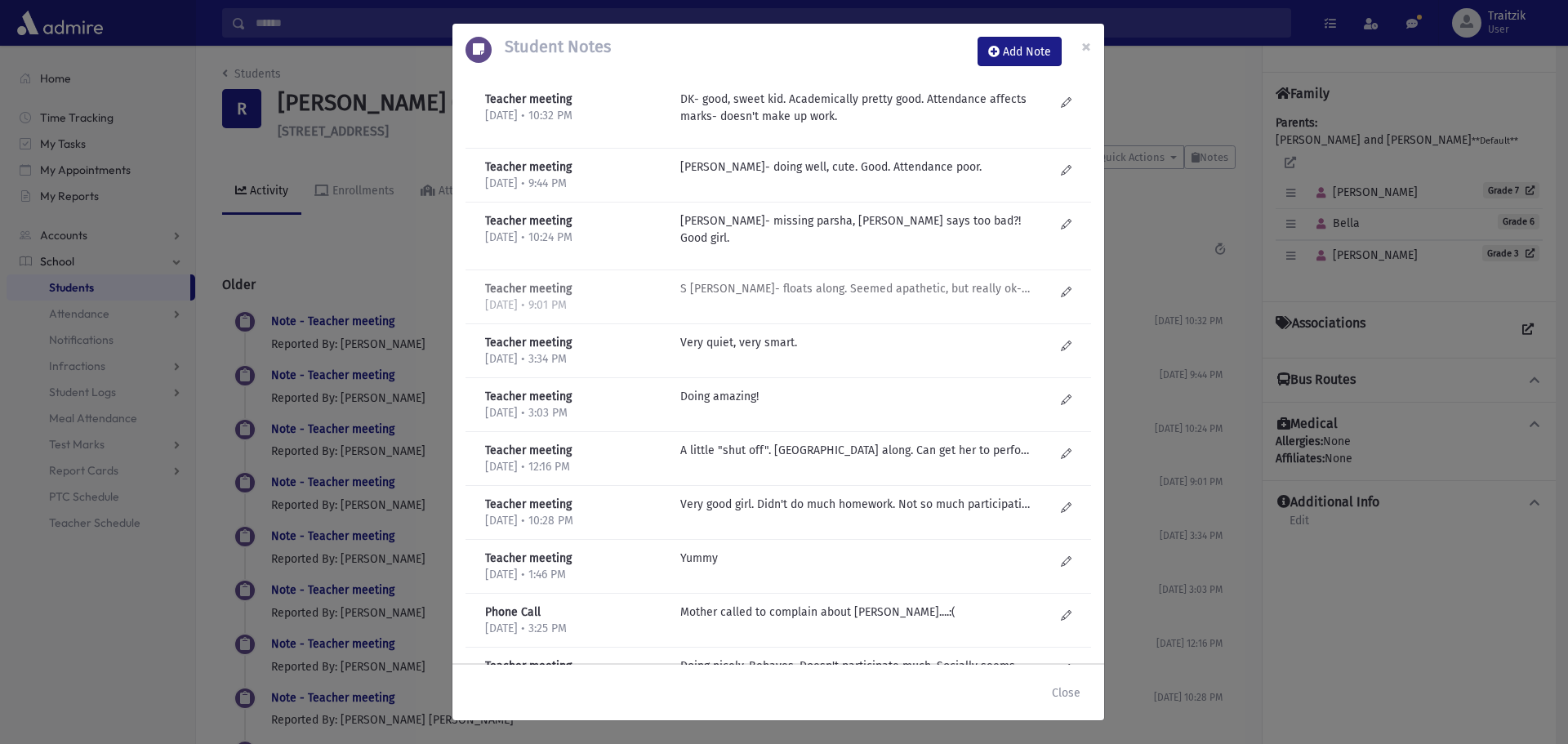
click at [887, 280] on p "S Lieberman- floats along. Seemed apathetic, but really ok- just plain. Doing s…" at bounding box center [855, 288] width 350 height 17
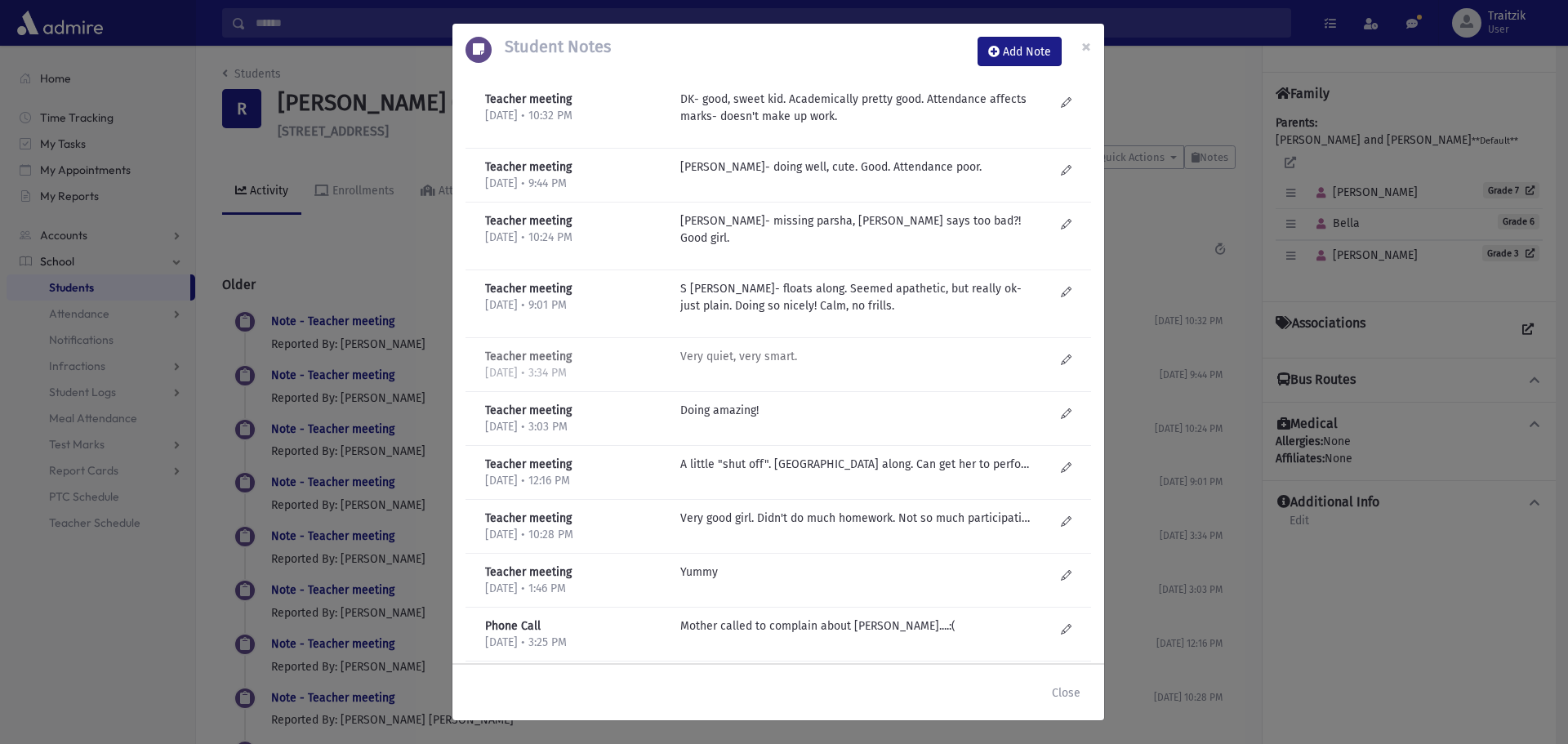
click at [767, 348] on p "Very quiet, very smart." at bounding box center [855, 356] width 350 height 17
click at [1072, 696] on button "Close" at bounding box center [1066, 692] width 50 height 29
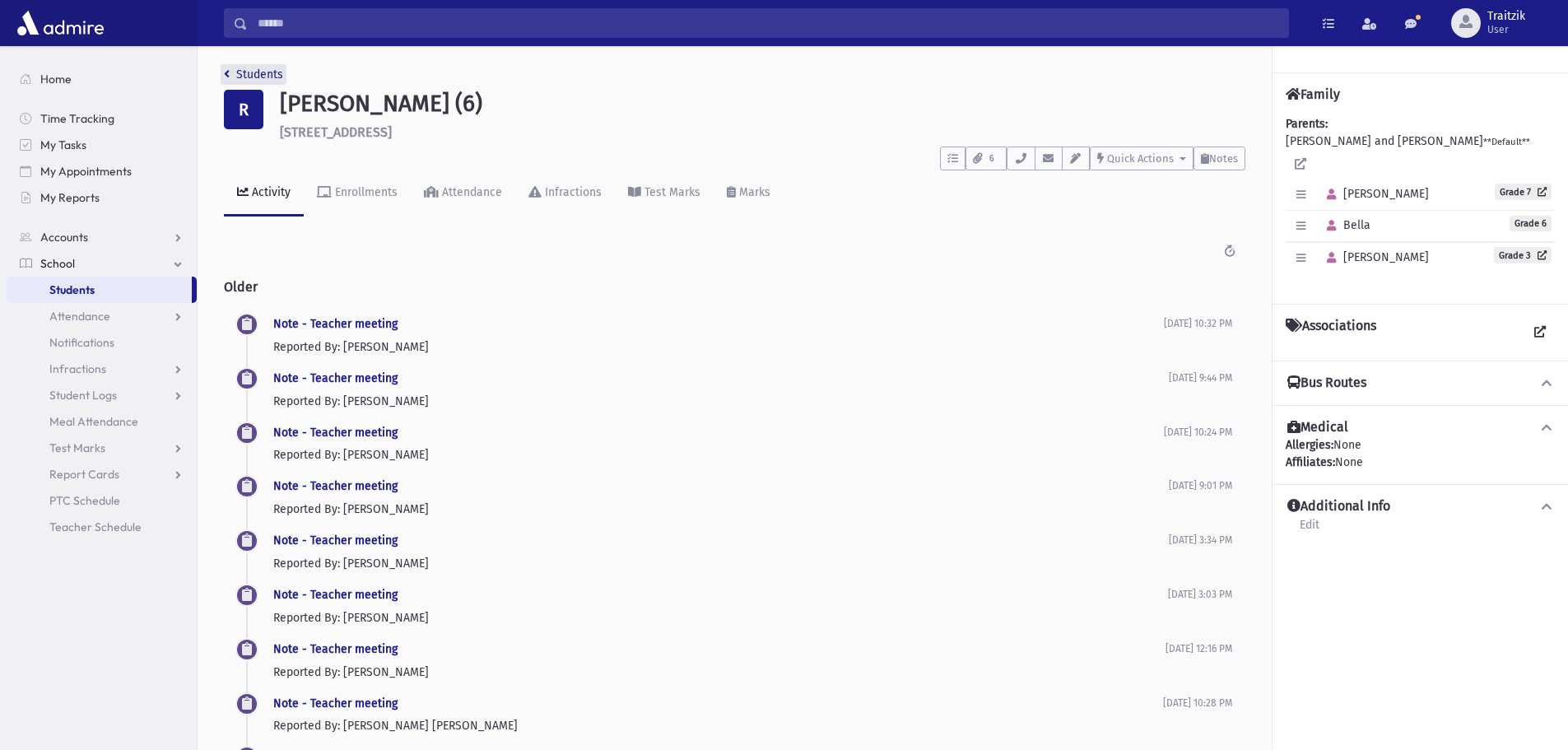
click at [233, 79] on link "Students" at bounding box center [253, 74] width 59 height 14
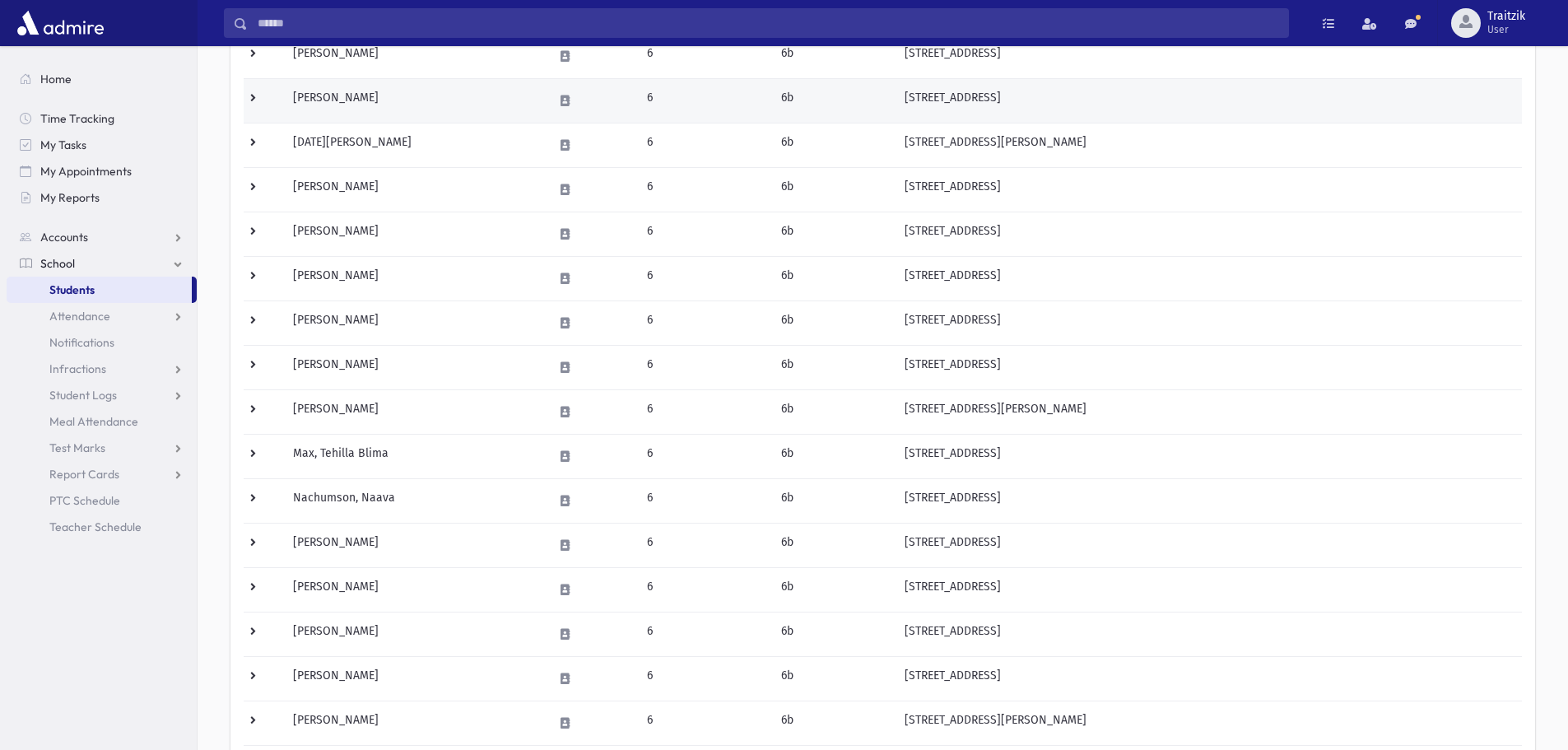
scroll to position [494, 0]
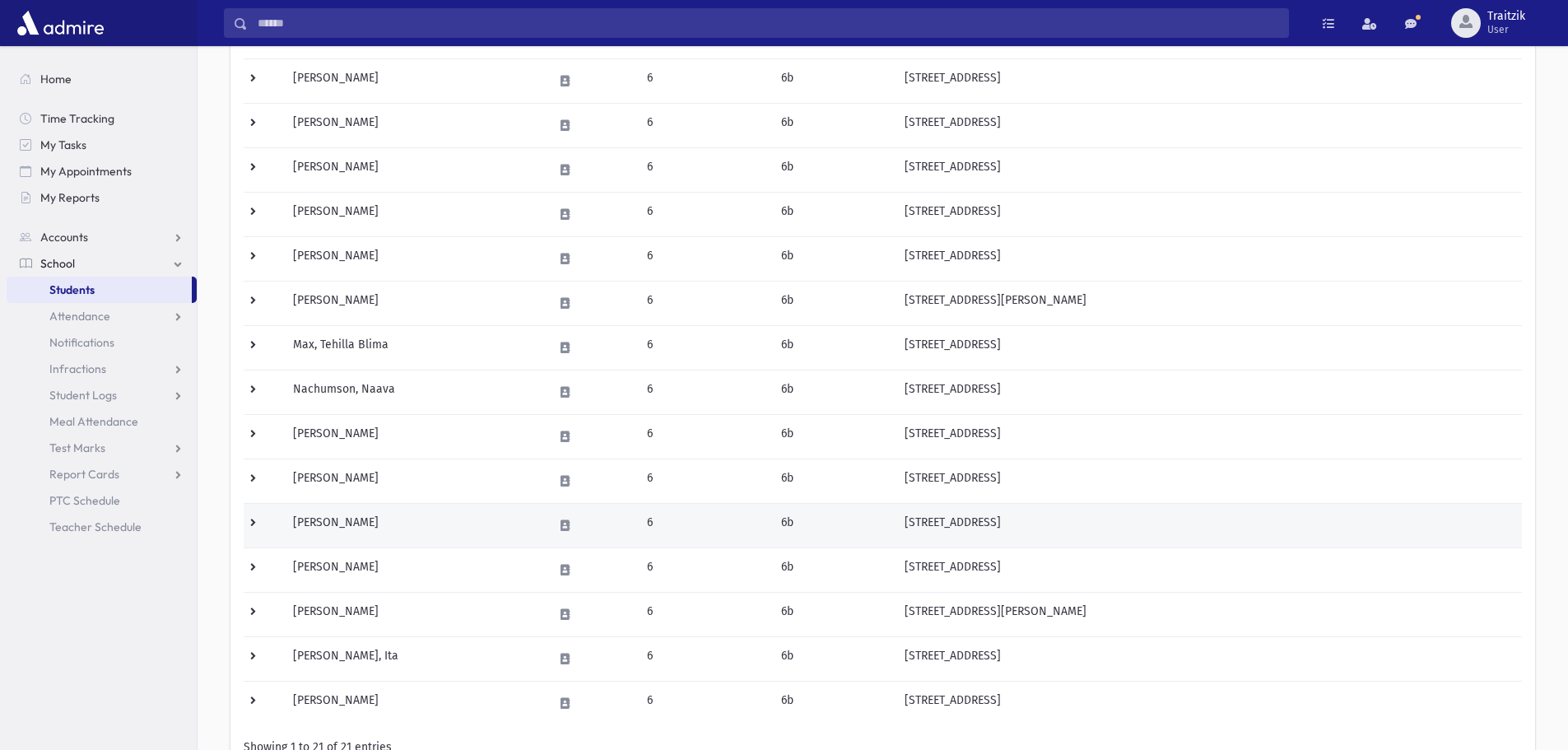
click at [427, 527] on td "[PERSON_NAME]" at bounding box center [413, 525] width 260 height 44
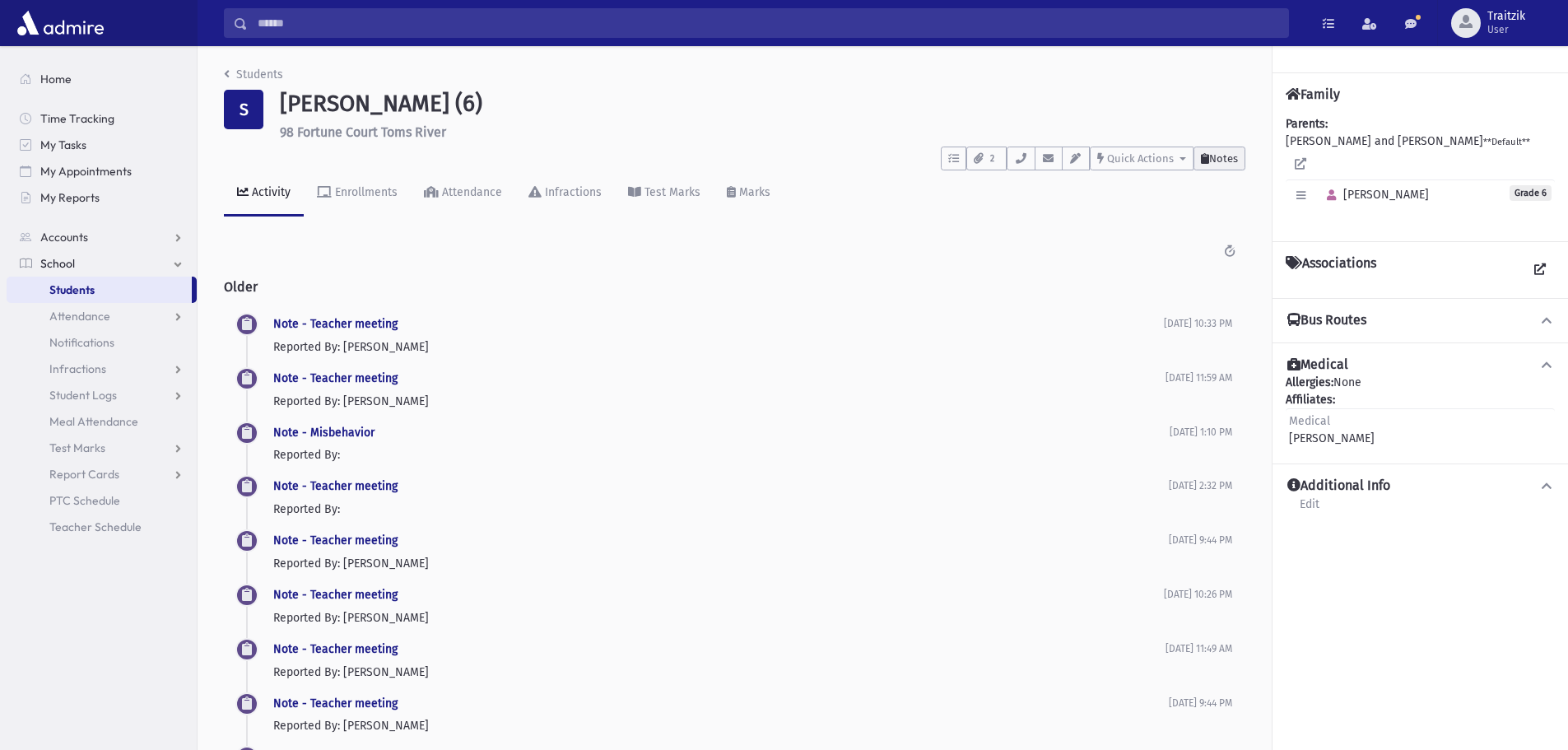
click at [1226, 153] on span "Notes" at bounding box center [1224, 158] width 28 height 13
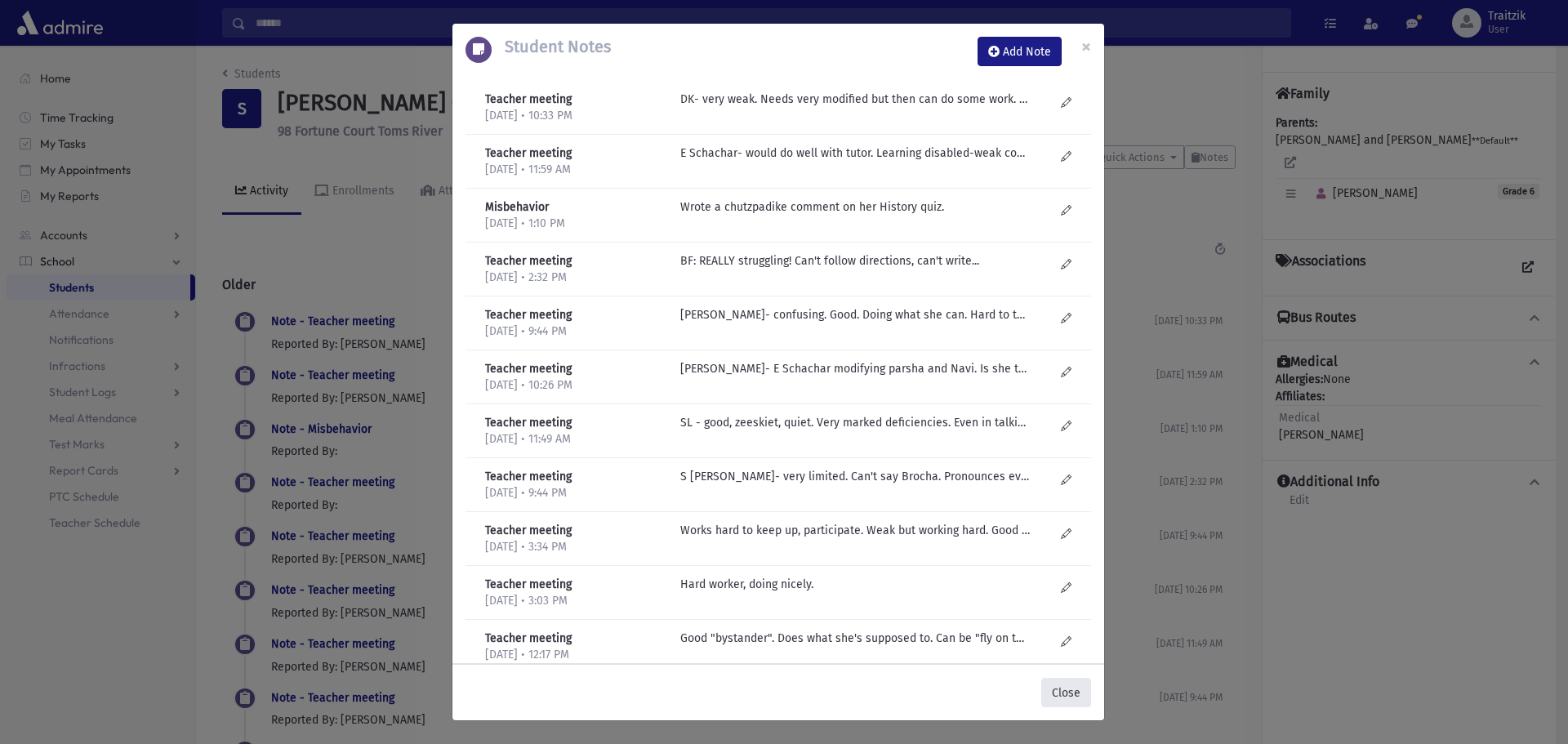
click at [1063, 693] on button "Close" at bounding box center [1066, 692] width 50 height 29
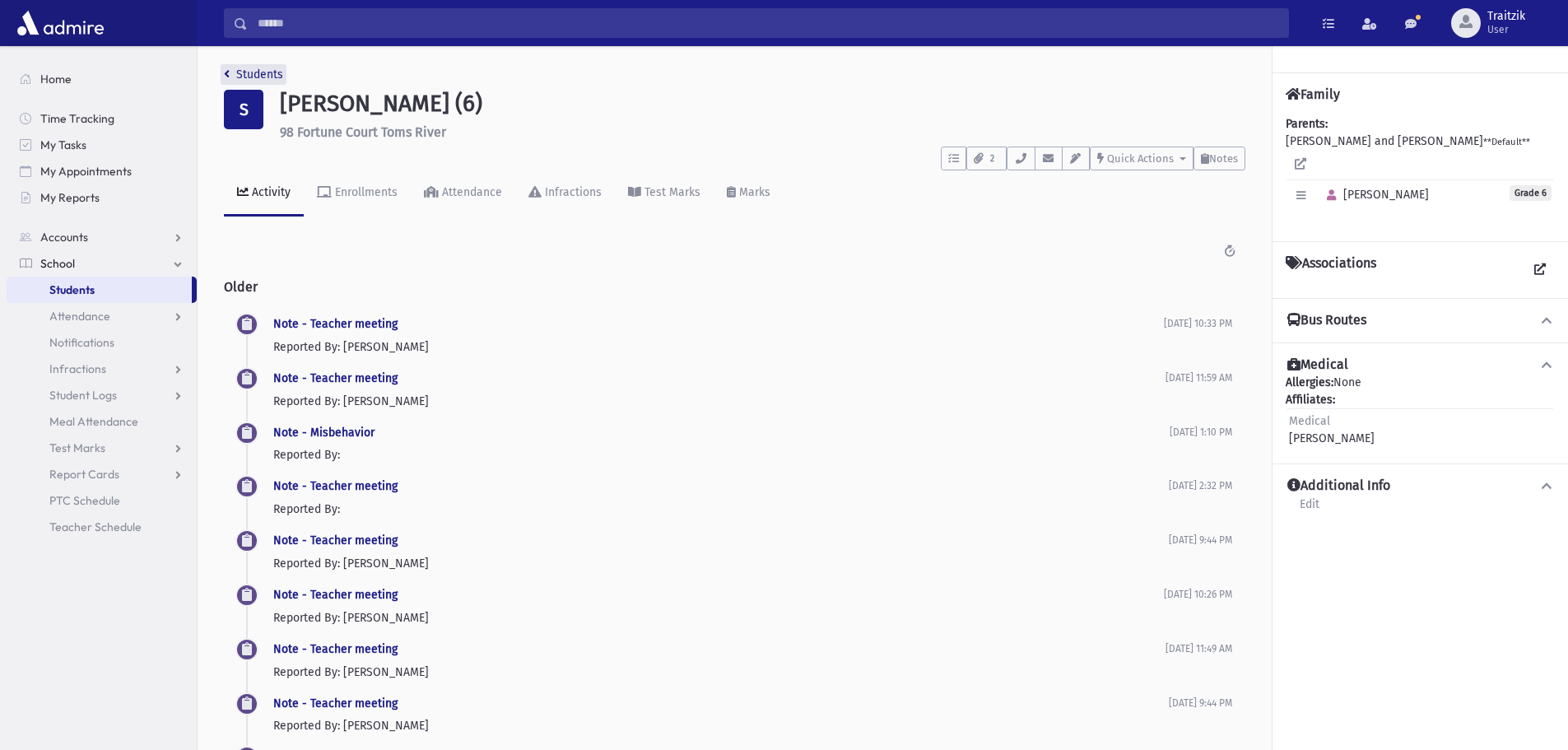
click at [228, 76] on icon "breadcrumb" at bounding box center [226, 74] width 6 height 12
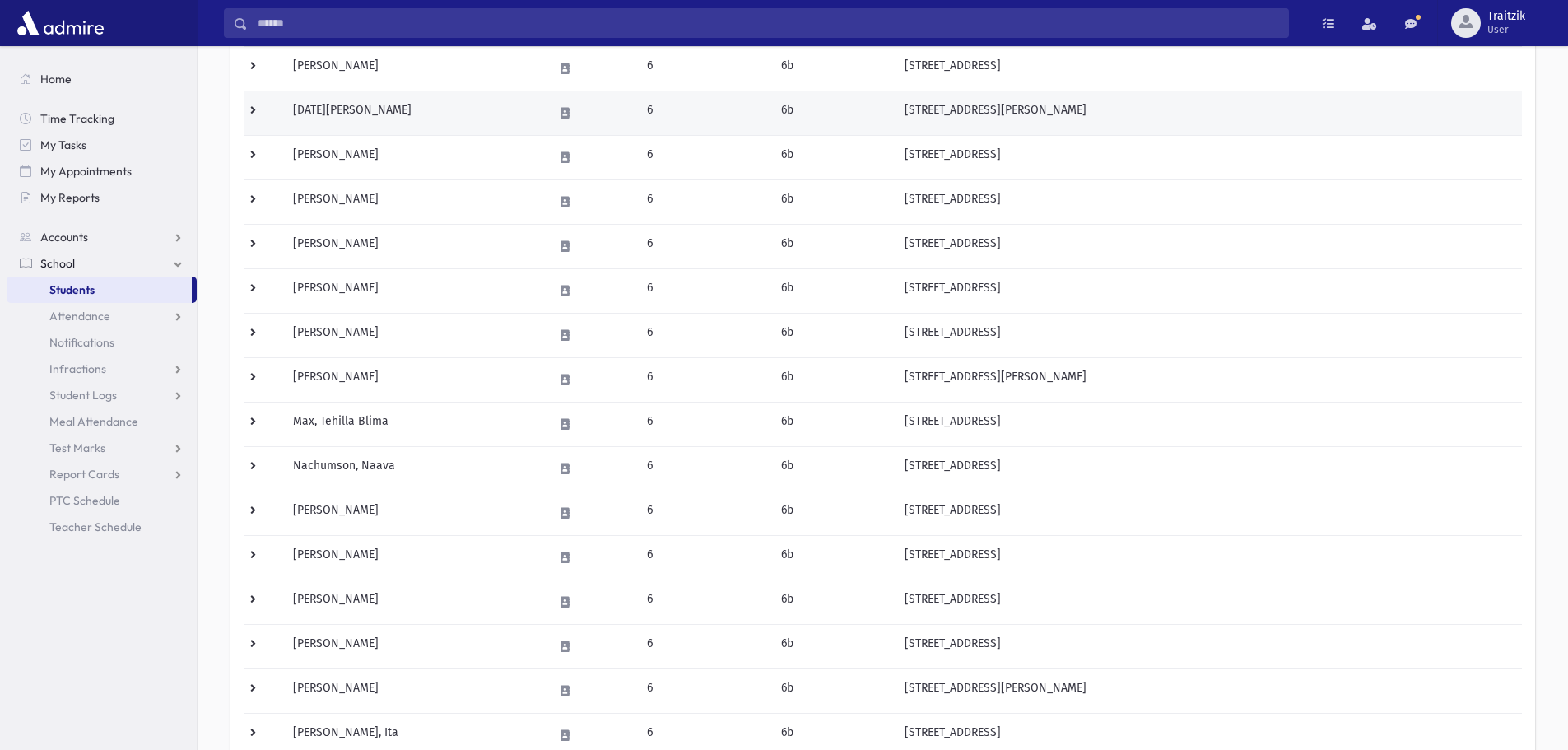
scroll to position [648, 0]
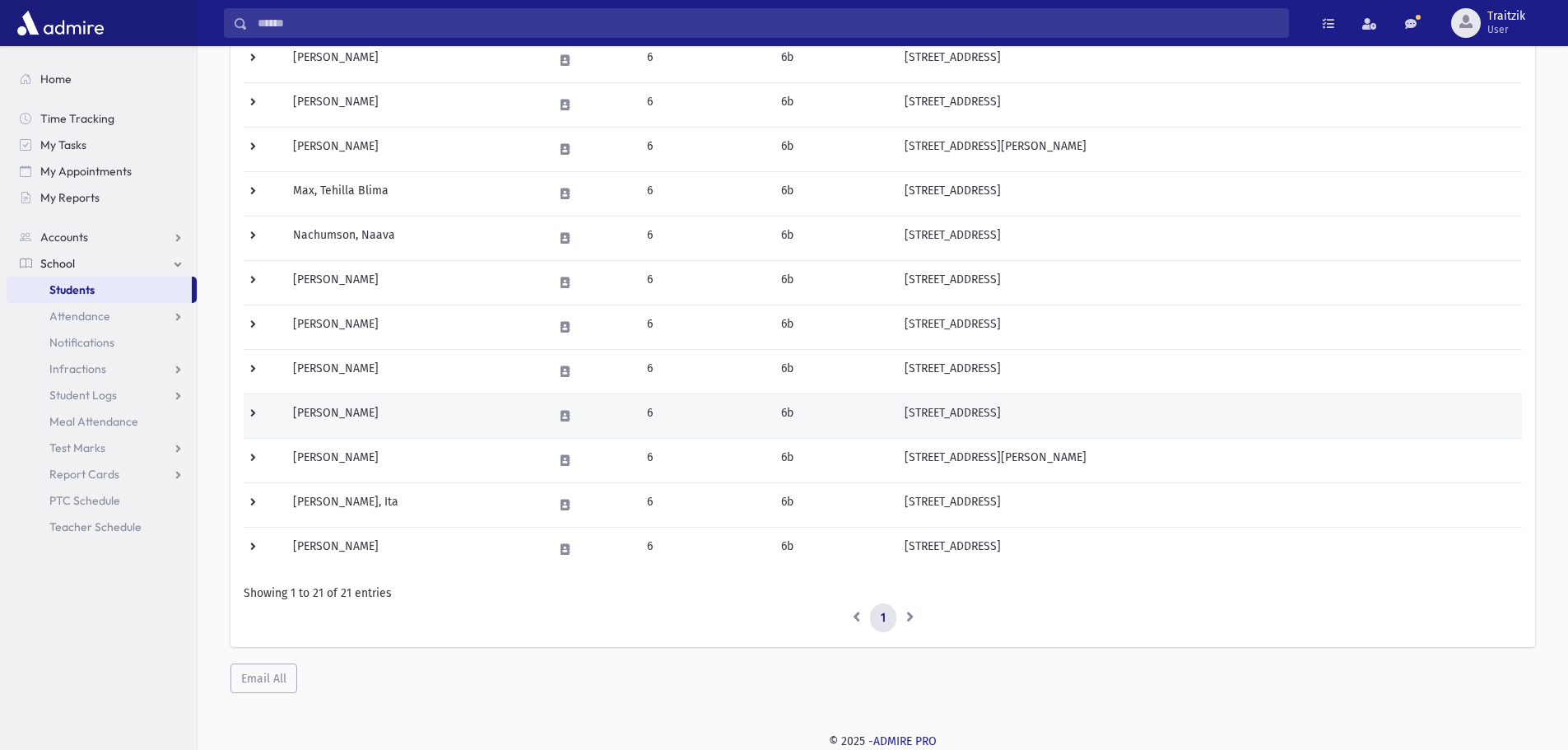
click td "[PERSON_NAME]"
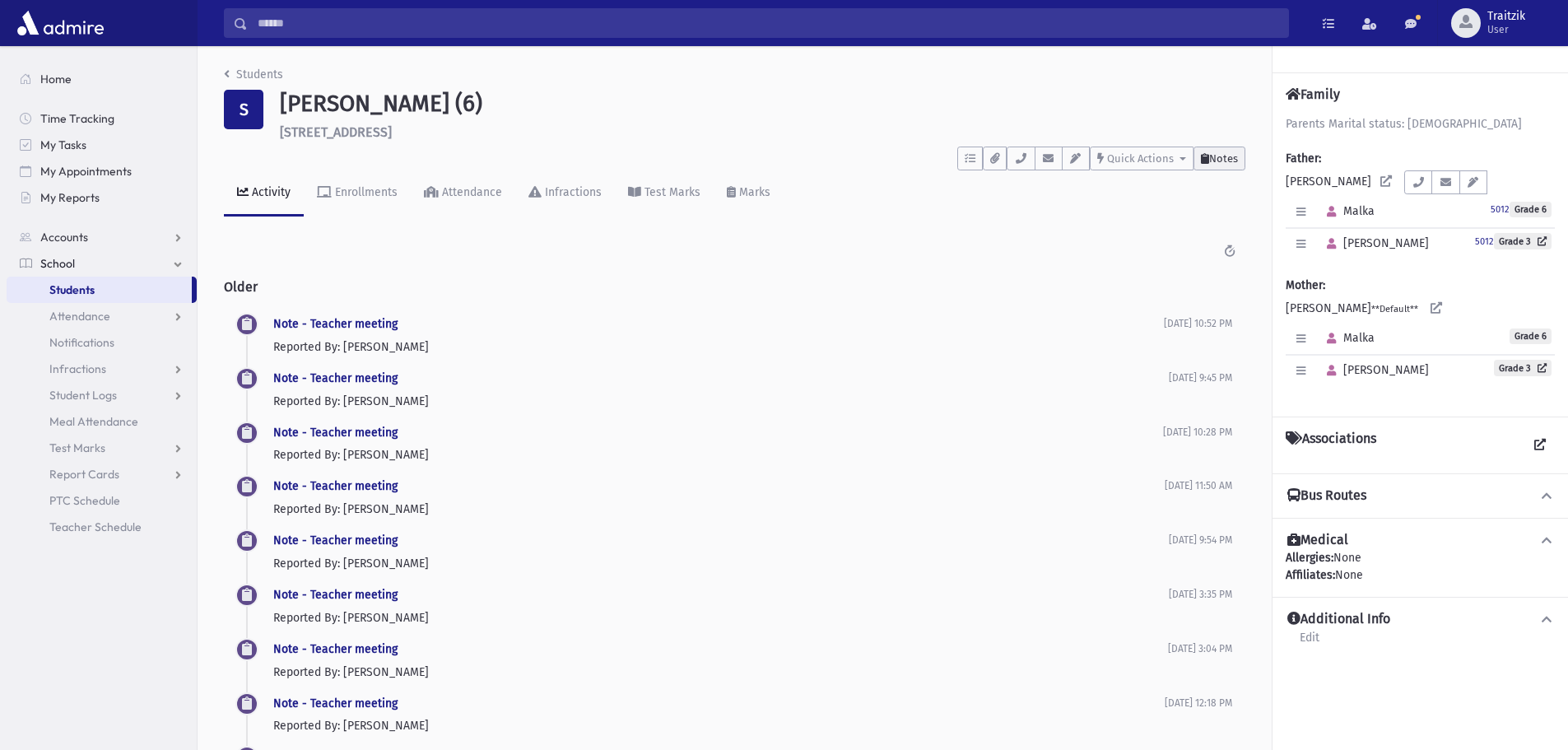
click at [1241, 157] on button "Notes" at bounding box center [1220, 158] width 52 height 24
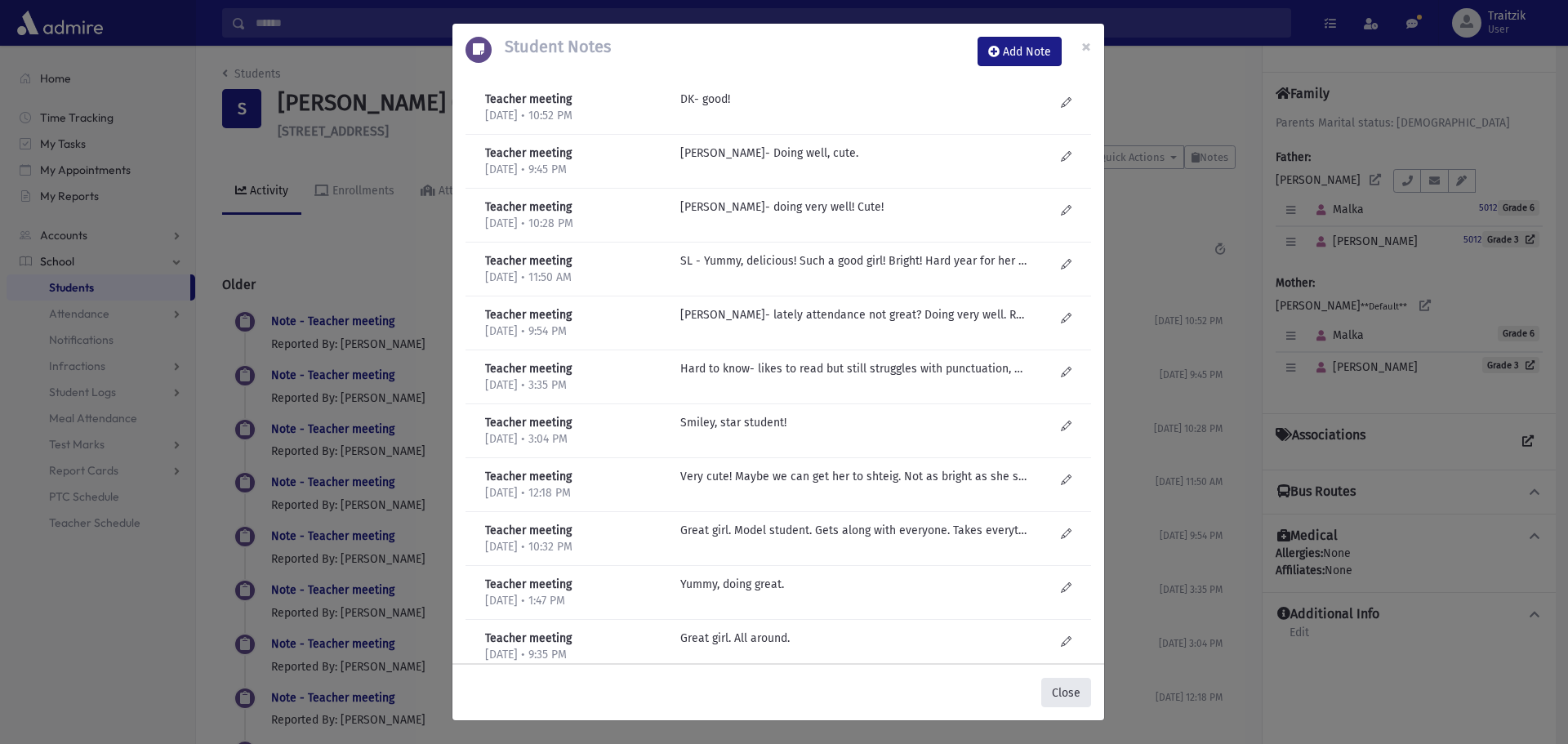
click at [1083, 696] on button "Close" at bounding box center [1066, 692] width 50 height 29
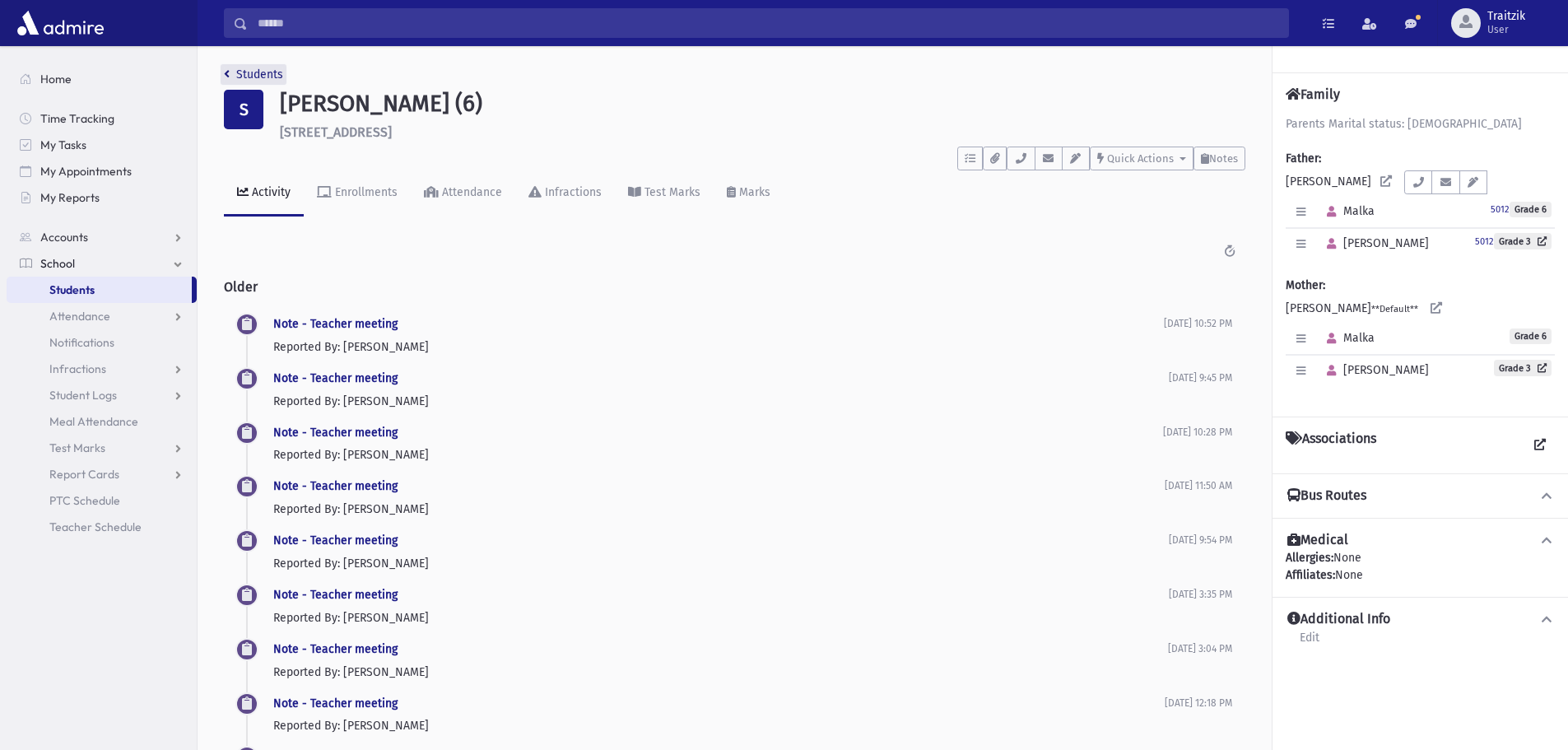
click at [233, 80] on link "Students" at bounding box center [253, 74] width 59 height 14
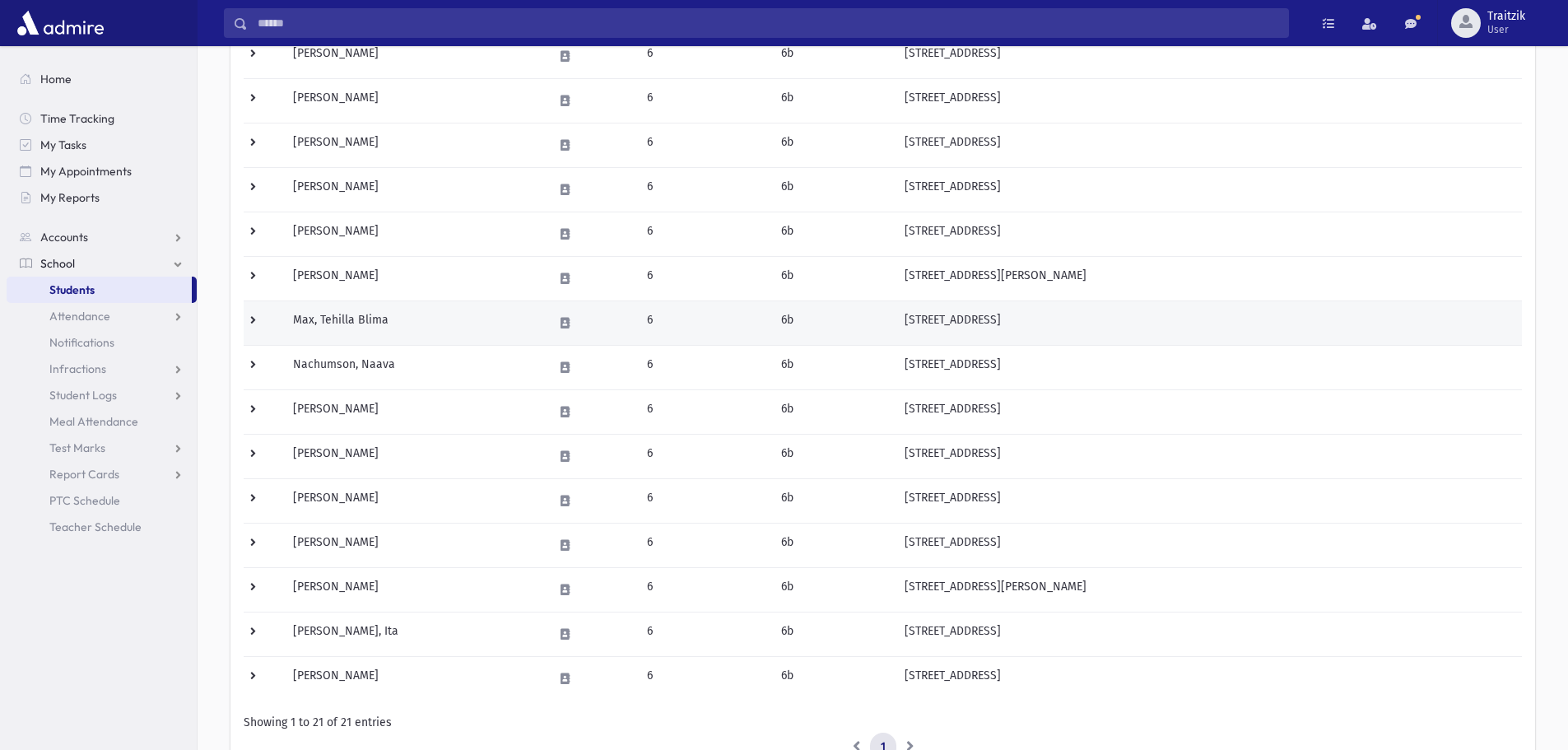
scroll to position [576, 0]
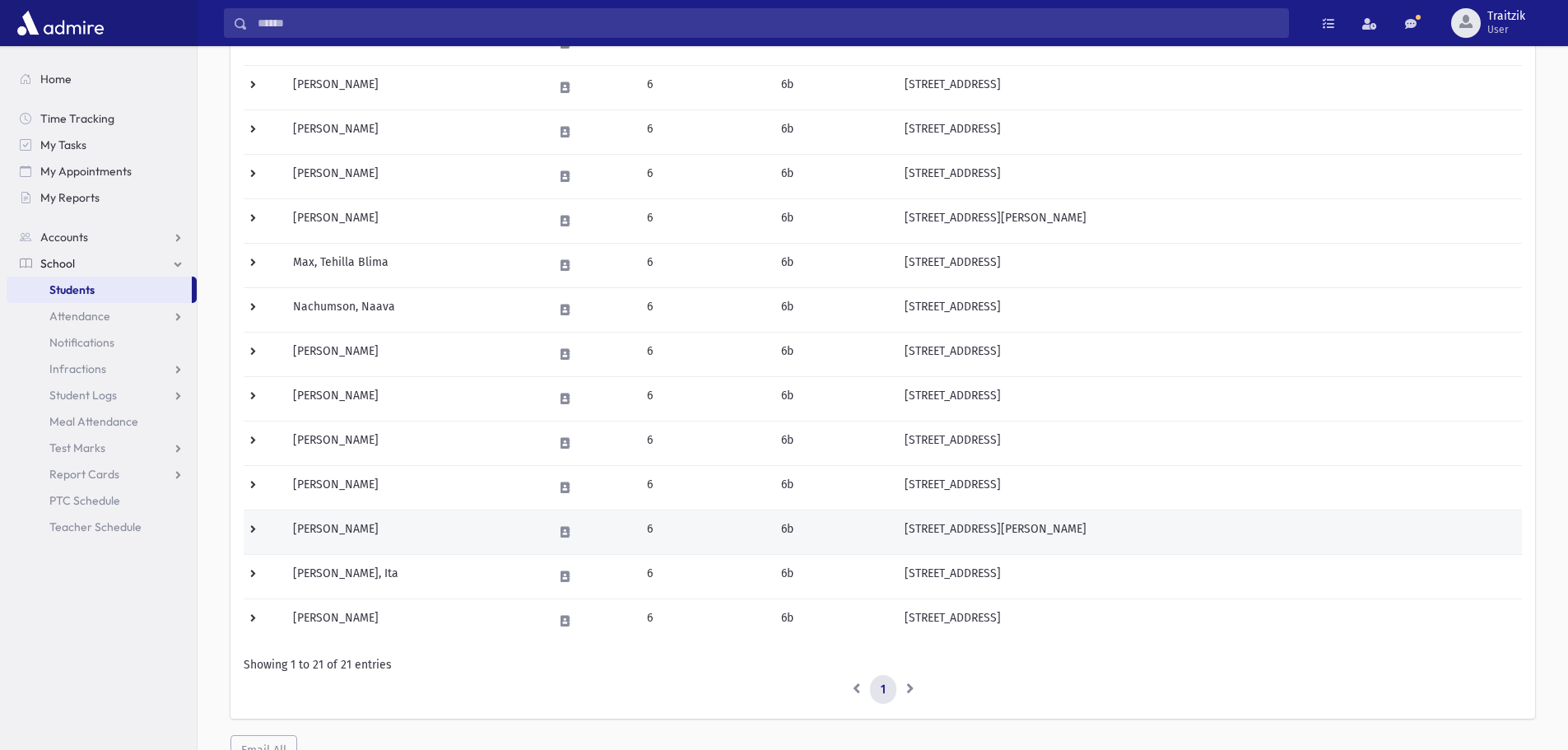
click at [458, 534] on td "[PERSON_NAME]" at bounding box center [413, 532] width 260 height 44
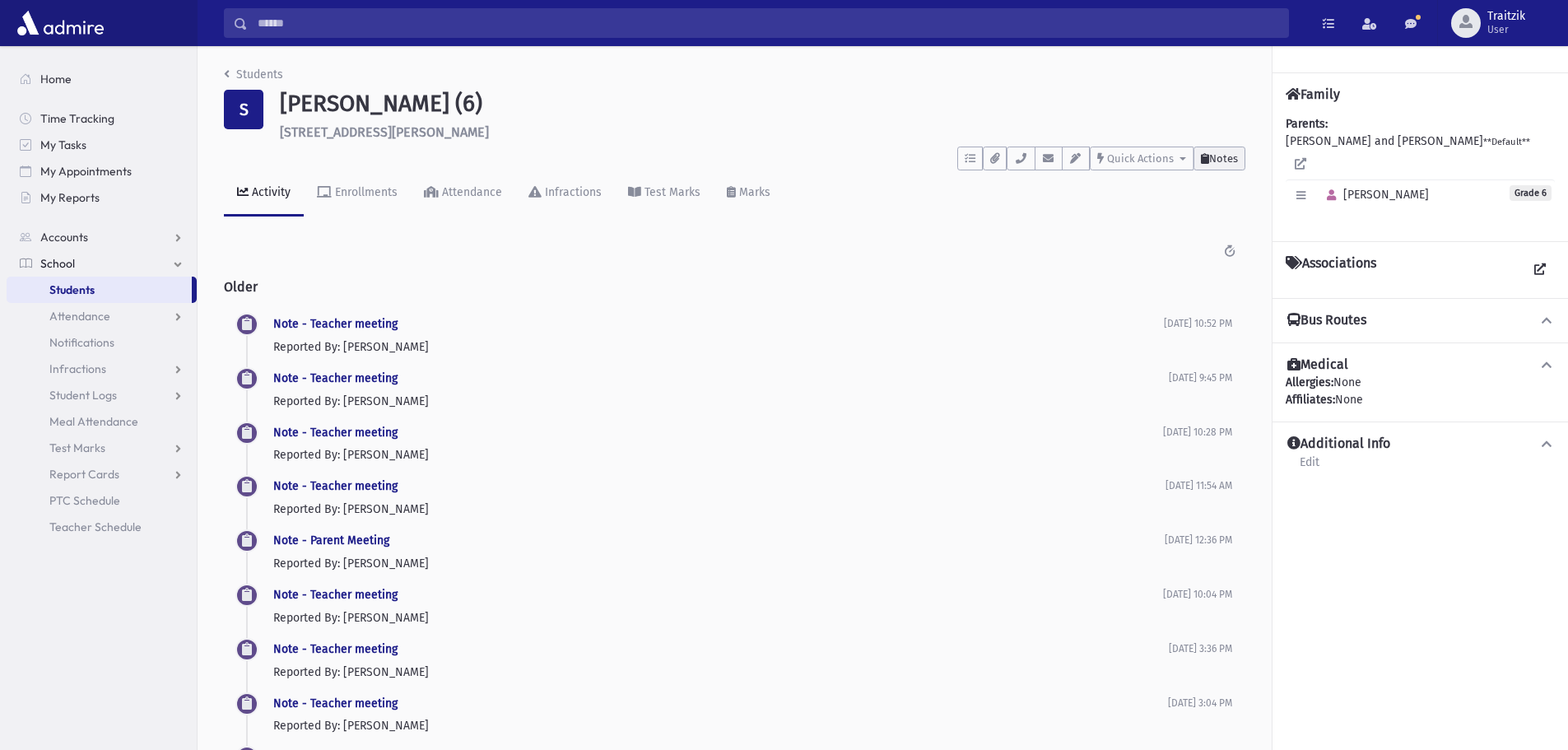
click at [1212, 164] on span "Notes" at bounding box center [1224, 158] width 28 height 13
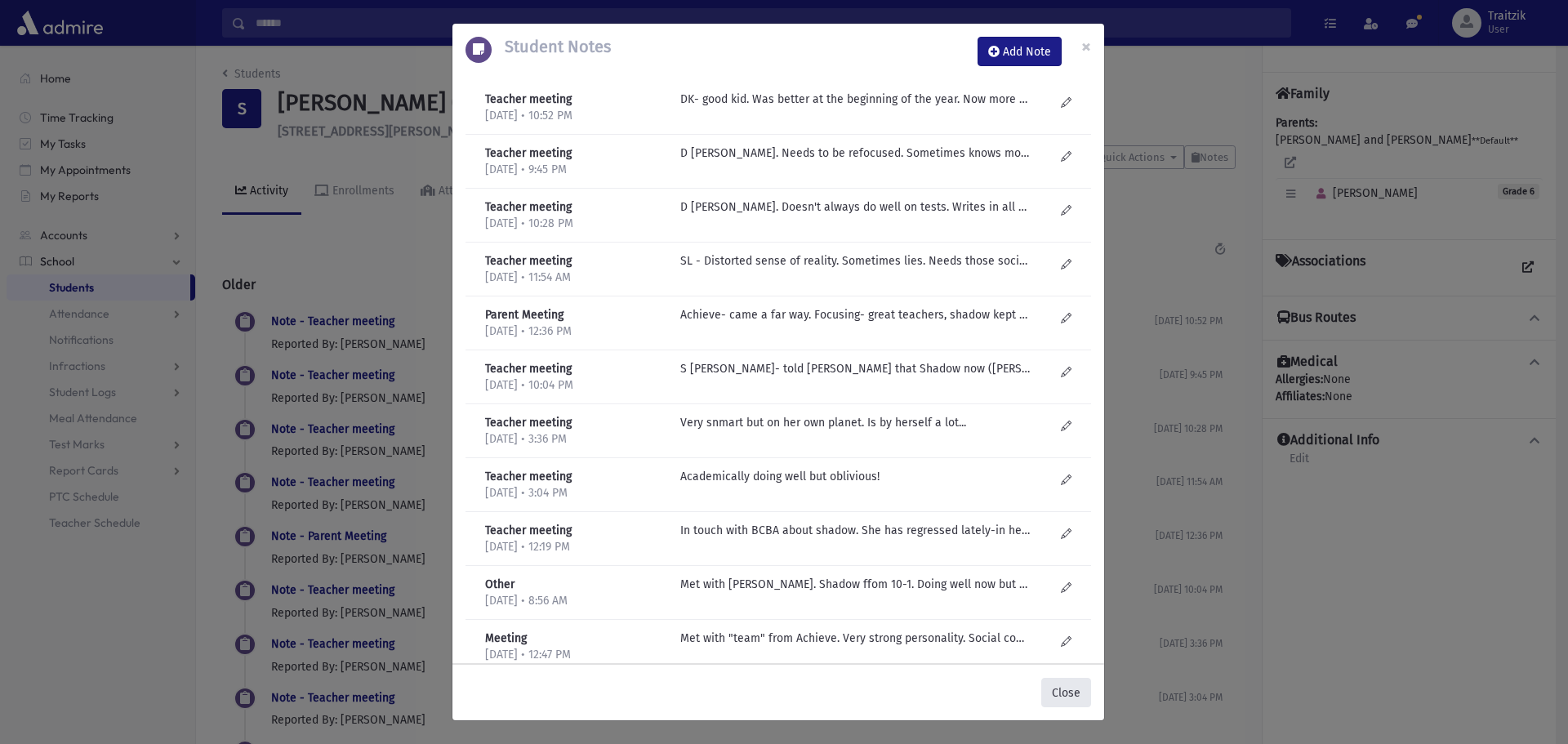
click at [1085, 691] on button "Close" at bounding box center [1066, 692] width 50 height 29
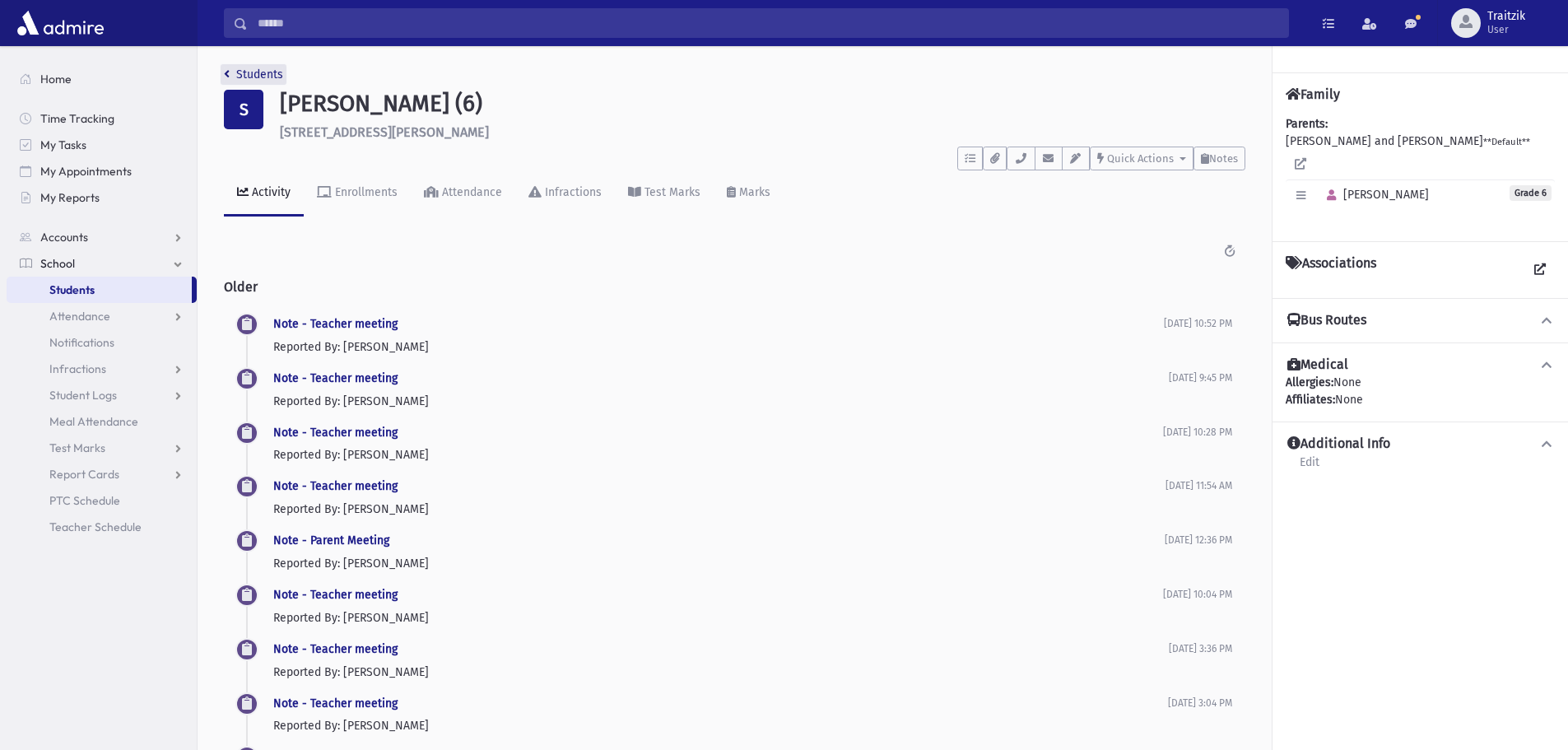
click at [226, 73] on icon "breadcrumb" at bounding box center [226, 74] width 6 height 12
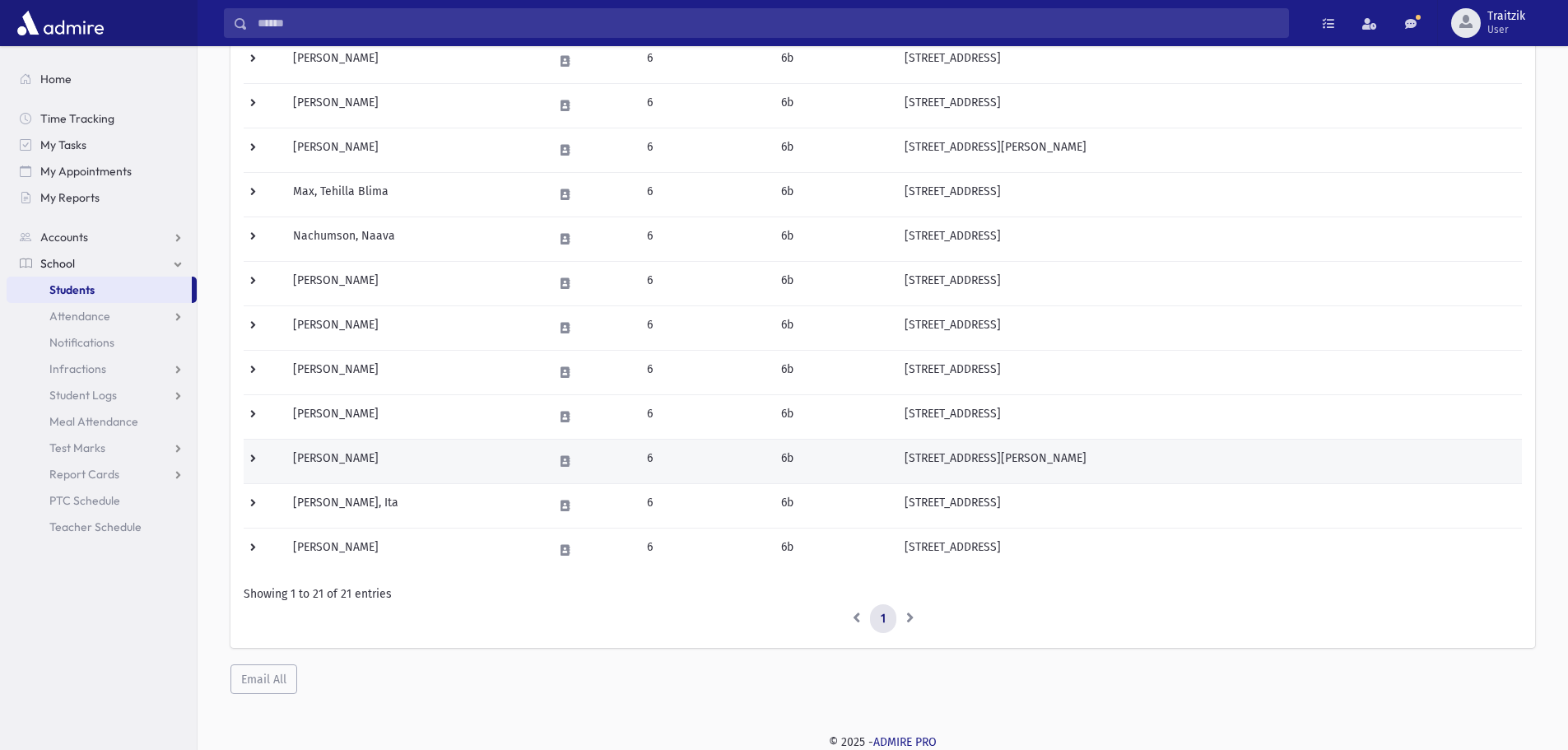
scroll to position [648, 0]
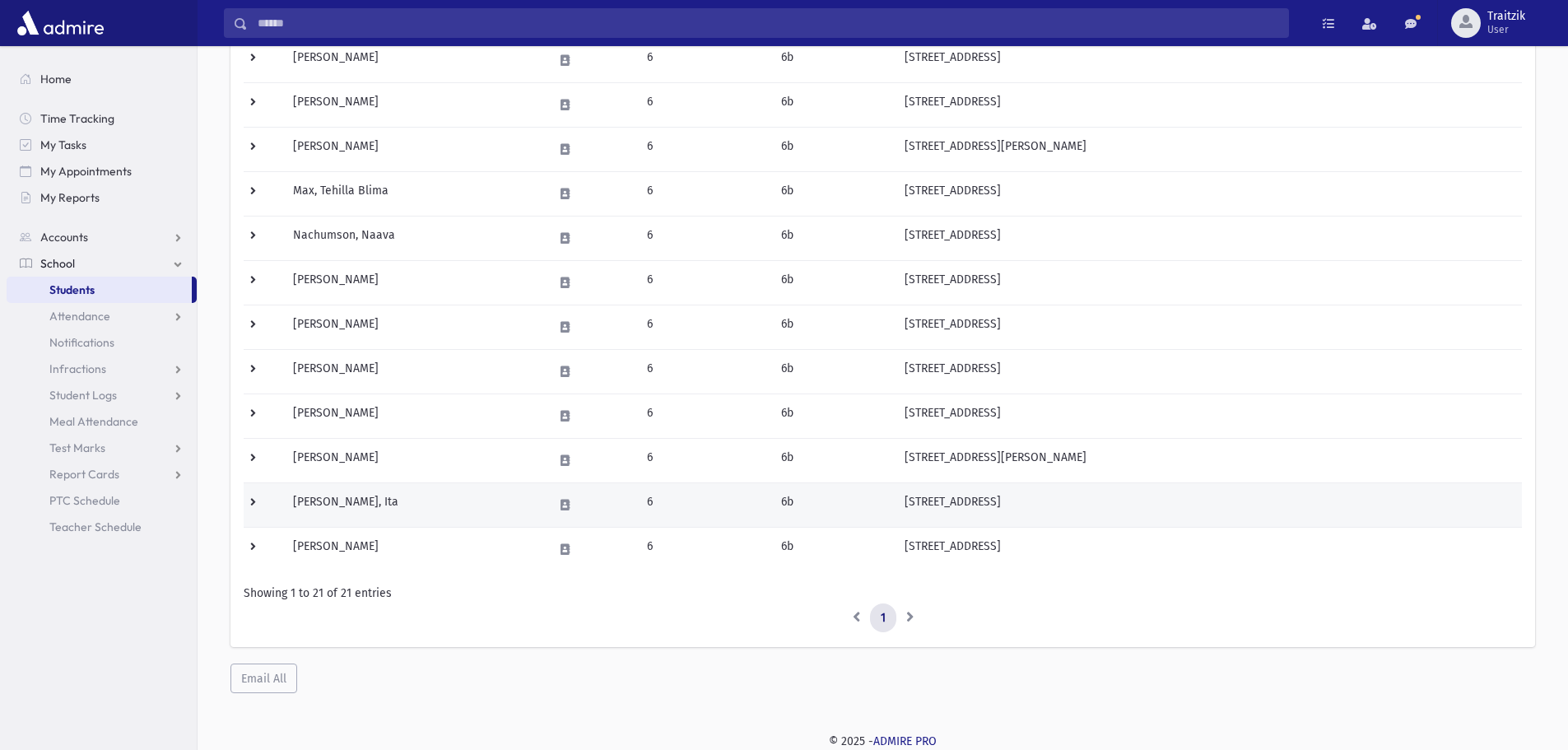
click at [479, 496] on td "[PERSON_NAME], Ita" at bounding box center [413, 504] width 260 height 44
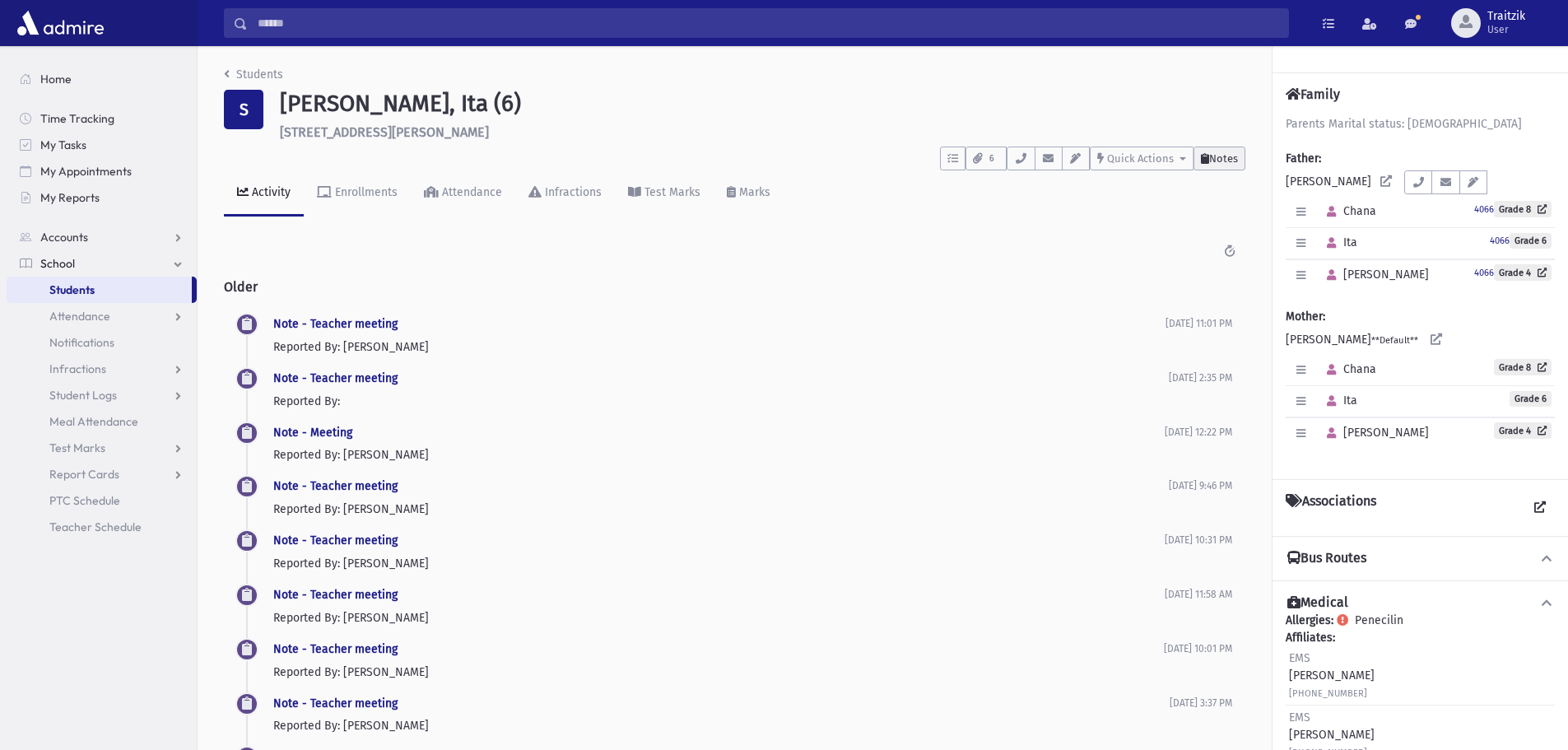
click at [1213, 155] on span "Notes" at bounding box center [1224, 158] width 28 height 13
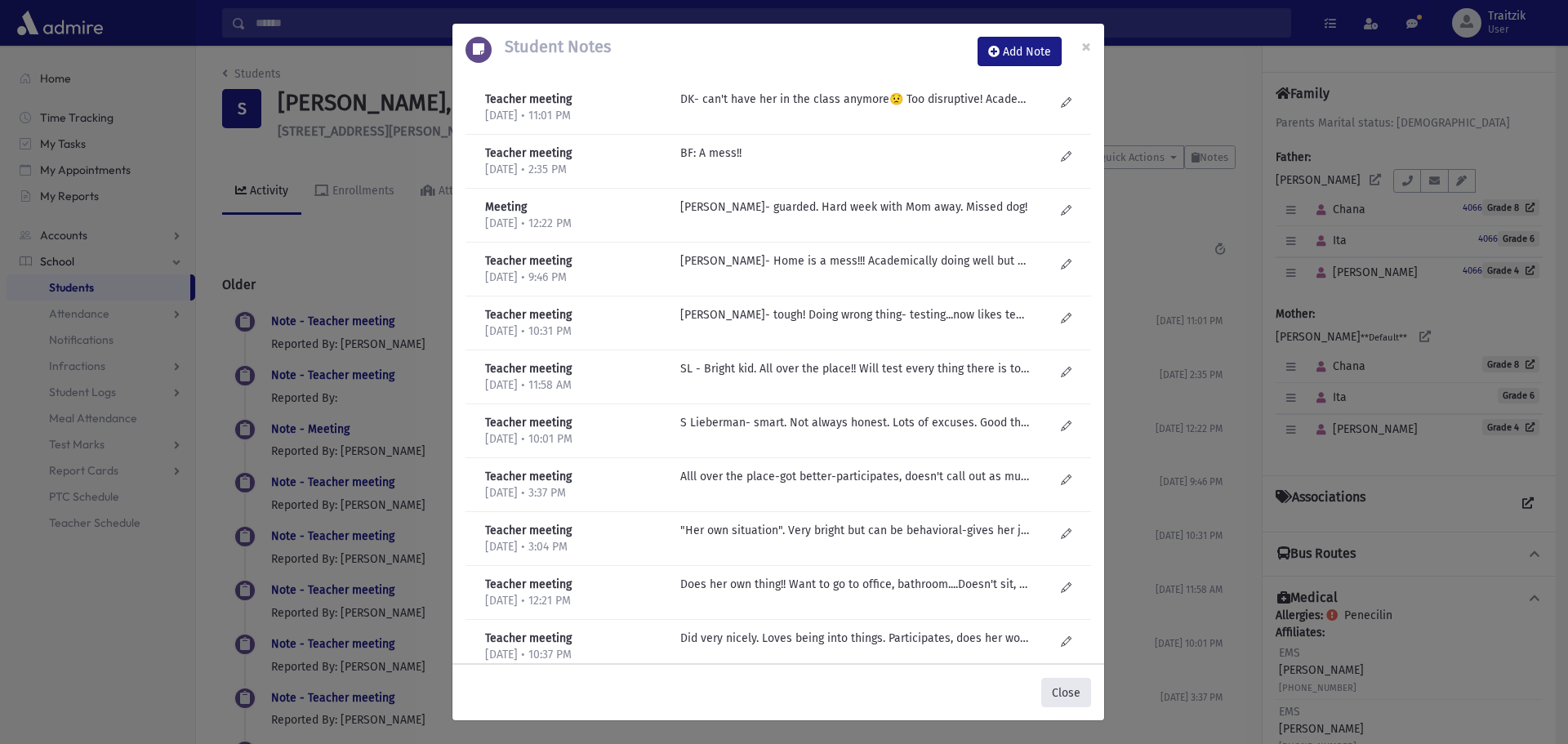
click at [1061, 696] on button "Close" at bounding box center [1066, 692] width 50 height 29
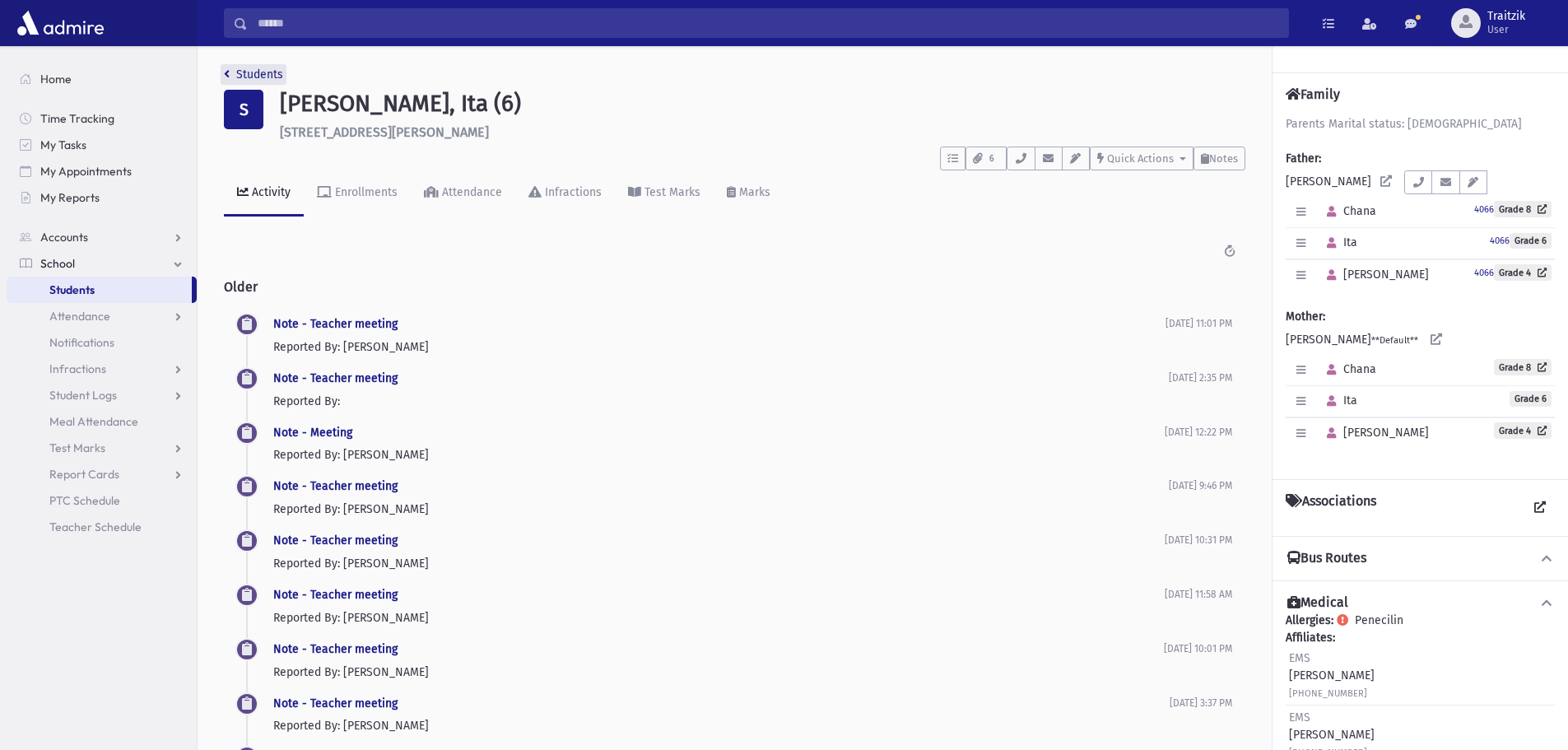
click at [232, 75] on link "Students" at bounding box center [253, 74] width 59 height 14
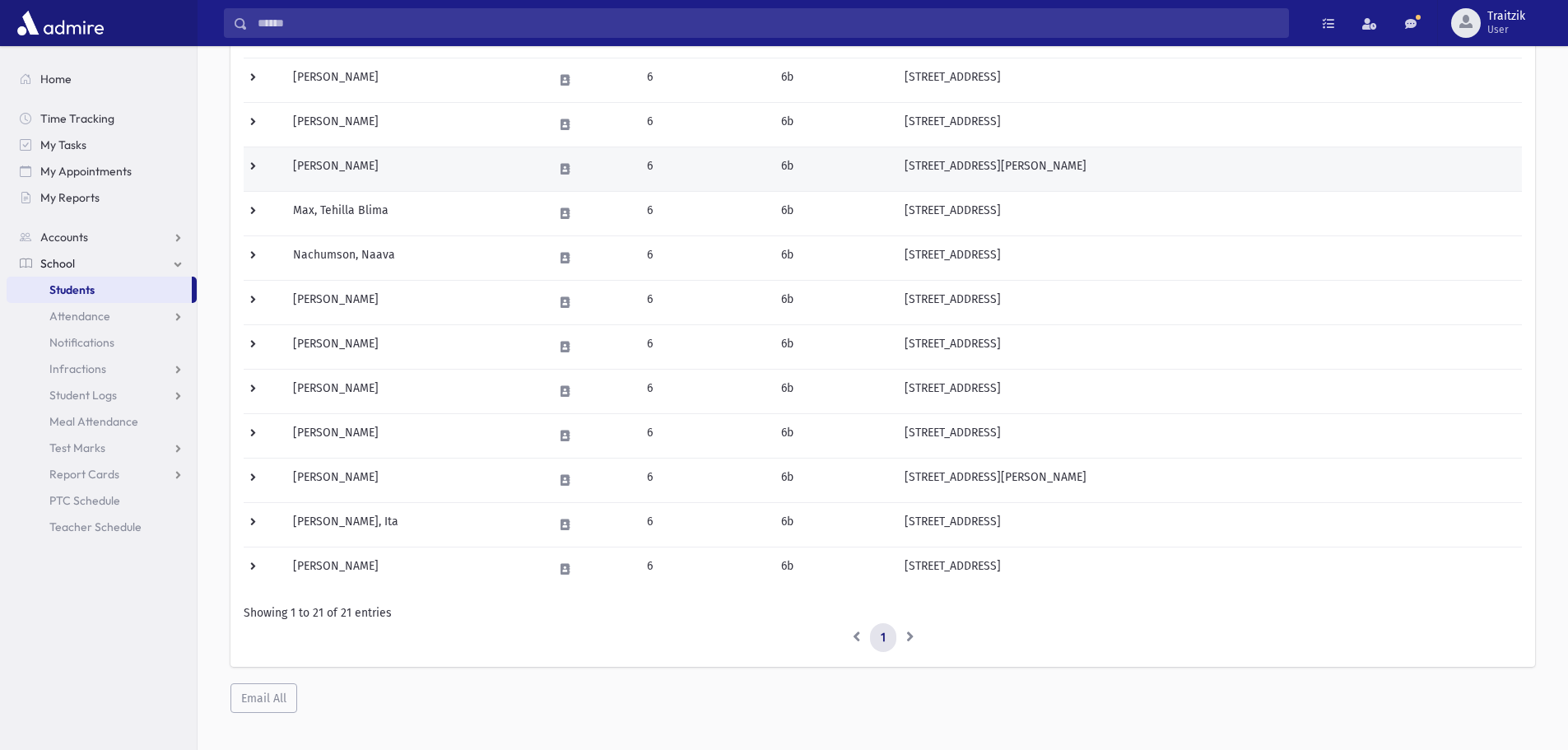
scroll to position [648, 0]
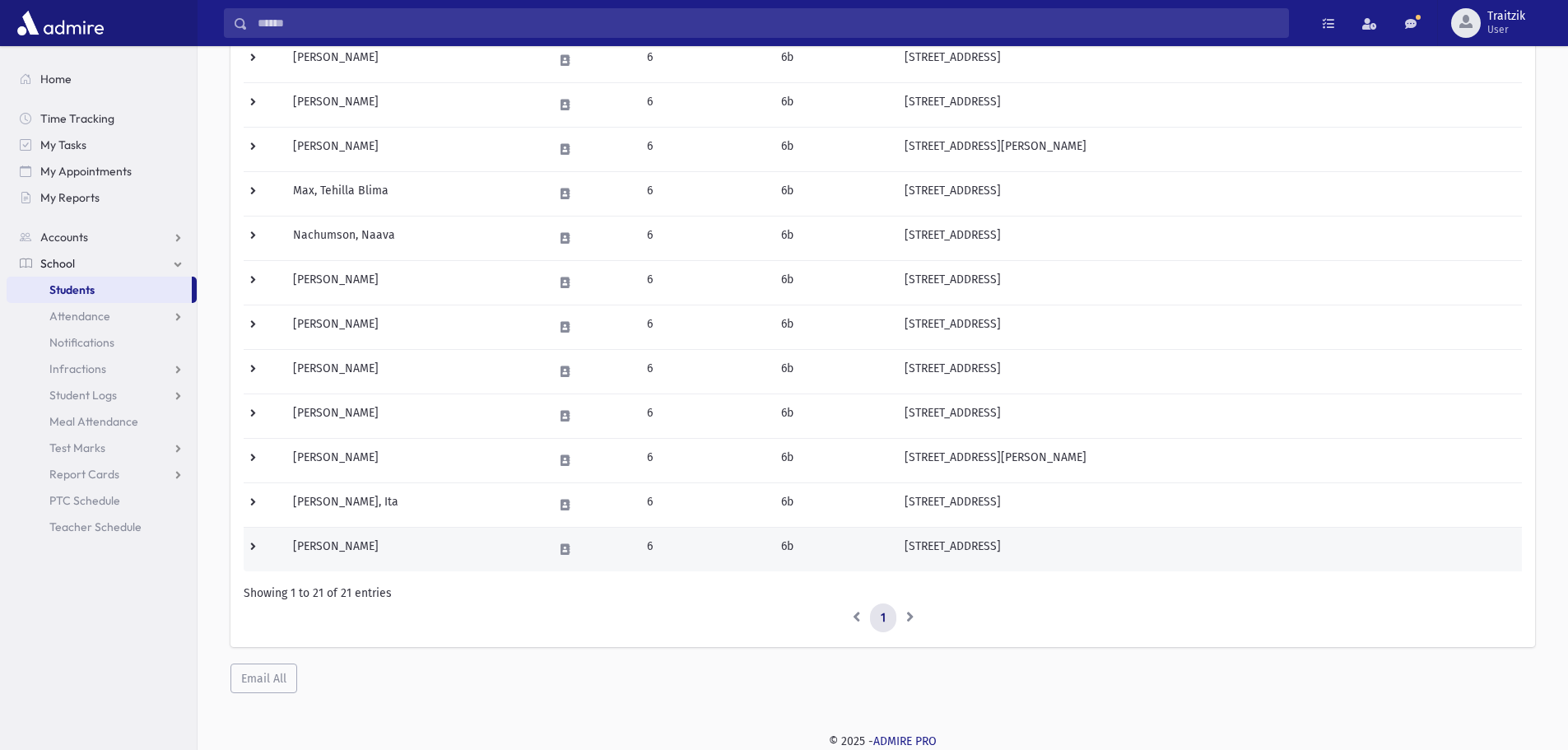
click at [390, 552] on td "[PERSON_NAME]" at bounding box center [413, 548] width 260 height 44
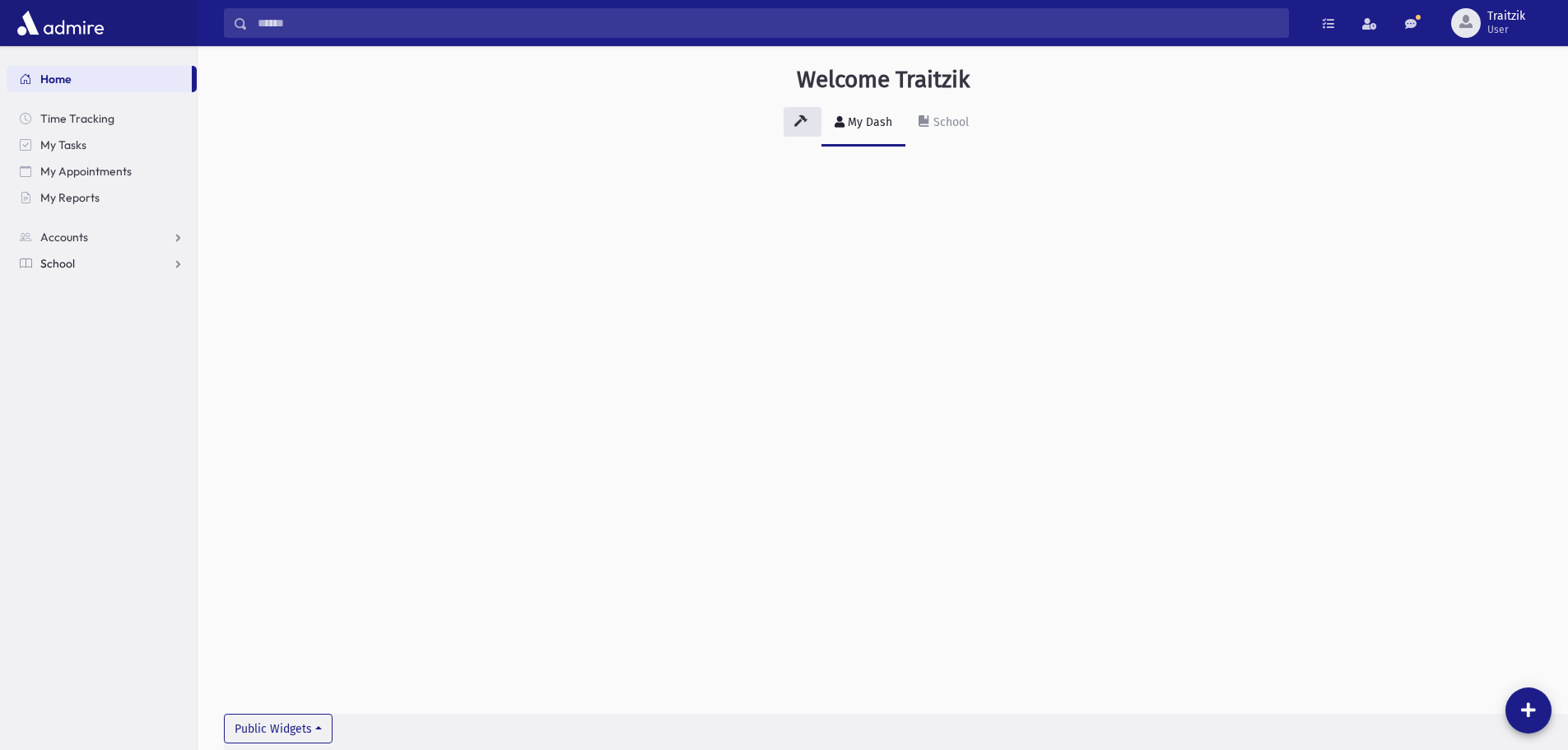
click at [59, 260] on span "School" at bounding box center [57, 264] width 34 height 15
click at [79, 285] on span "Students" at bounding box center [72, 290] width 45 height 15
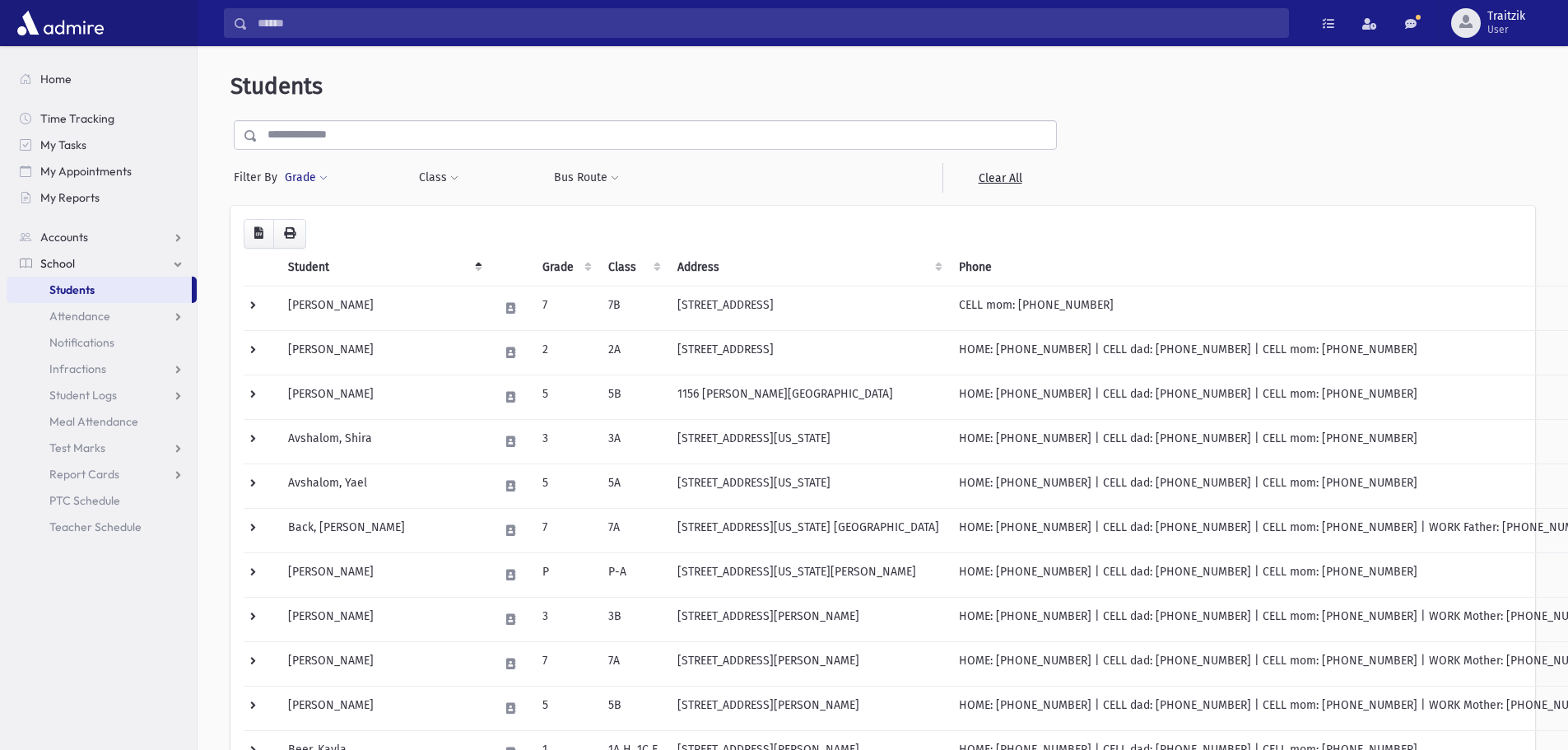
click at [322, 178] on span at bounding box center [324, 179] width 8 height 10
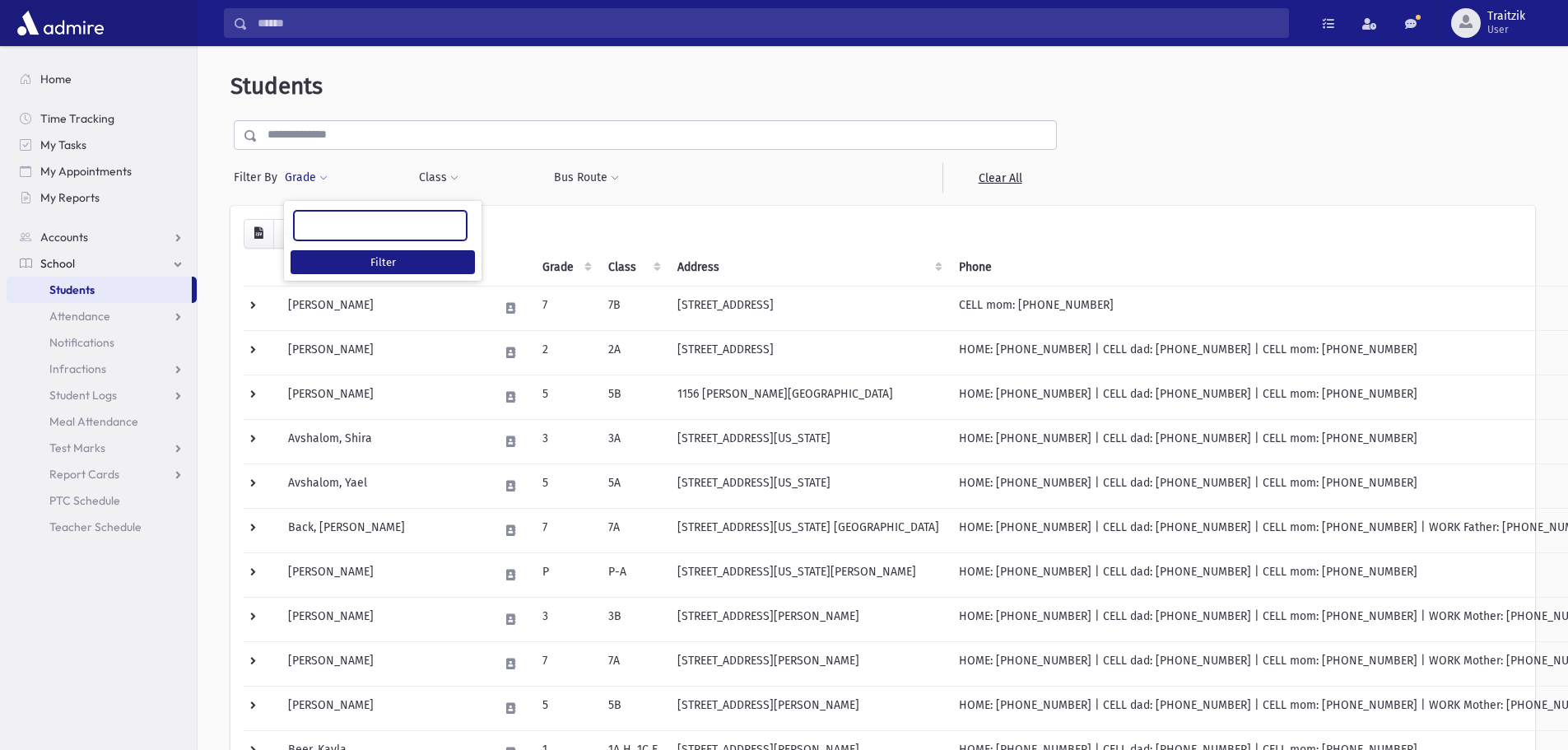
click at [324, 221] on ul at bounding box center [380, 224] width 172 height 25
type input "*"
select select "*"
click at [452, 177] on span at bounding box center [455, 179] width 8 height 10
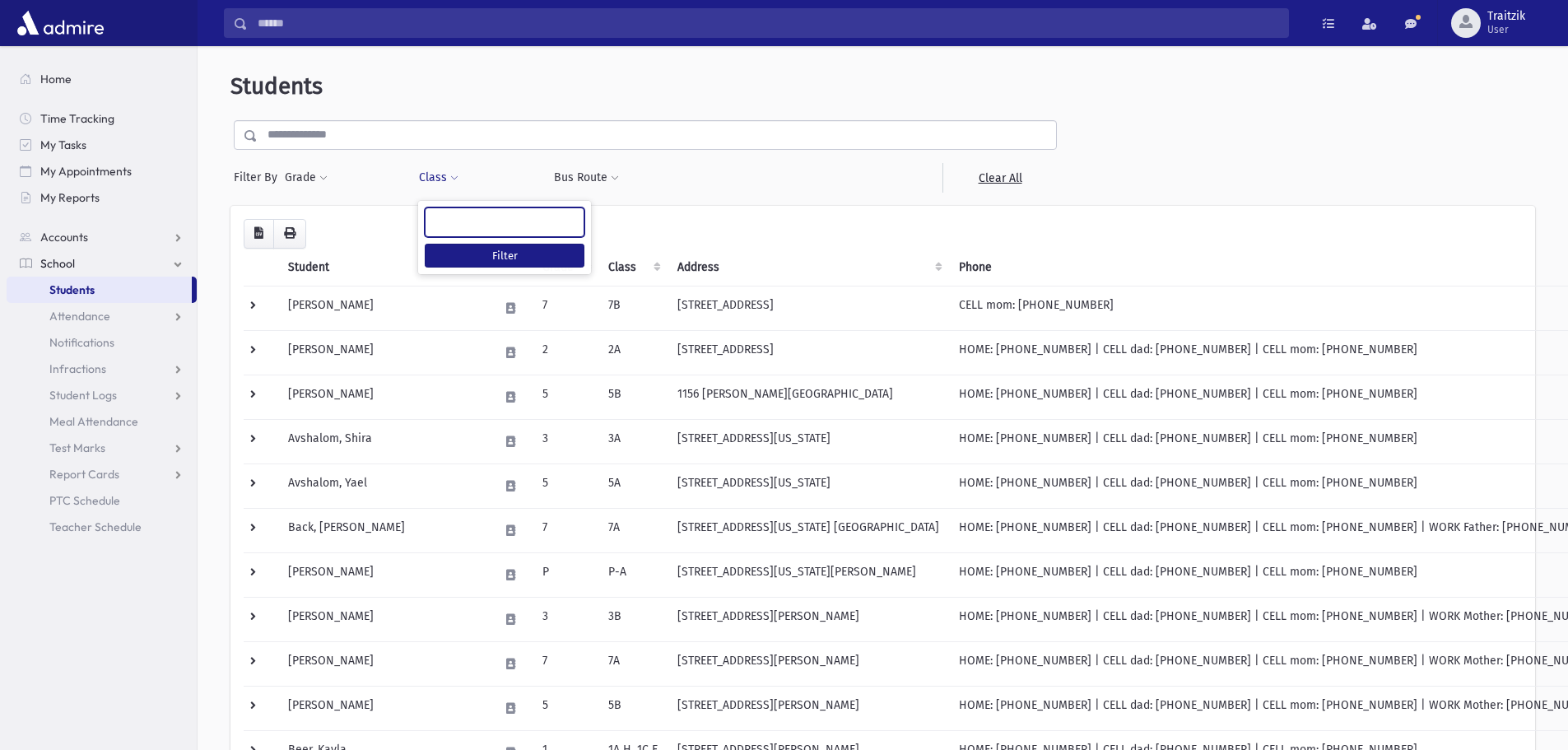
click at [445, 223] on ul at bounding box center [504, 221] width 158 height 25
type input "**"
select select "**"
click at [532, 249] on button "Filter" at bounding box center [504, 255] width 160 height 24
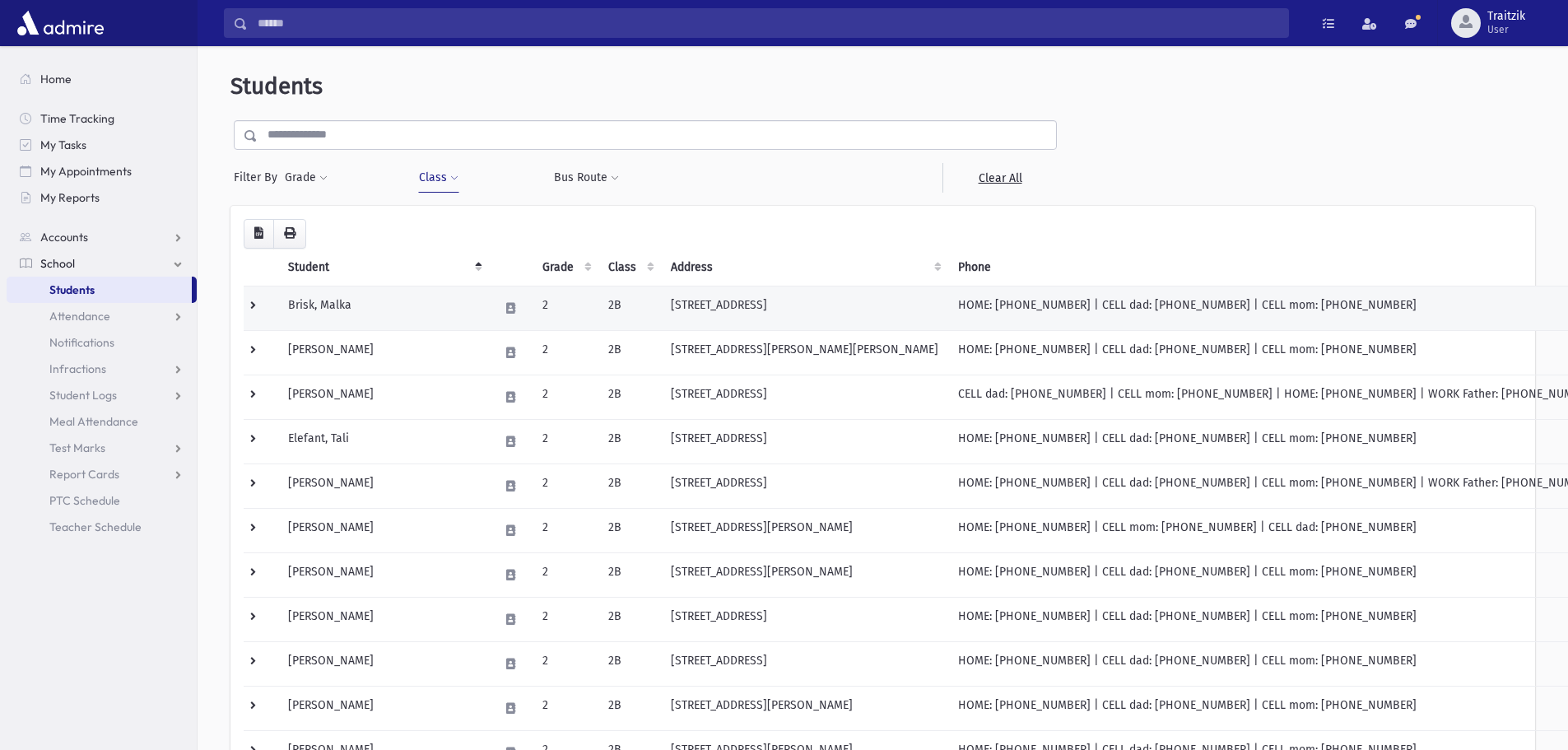
click at [334, 303] on td "Brisk, Malka" at bounding box center [383, 307] width 211 height 44
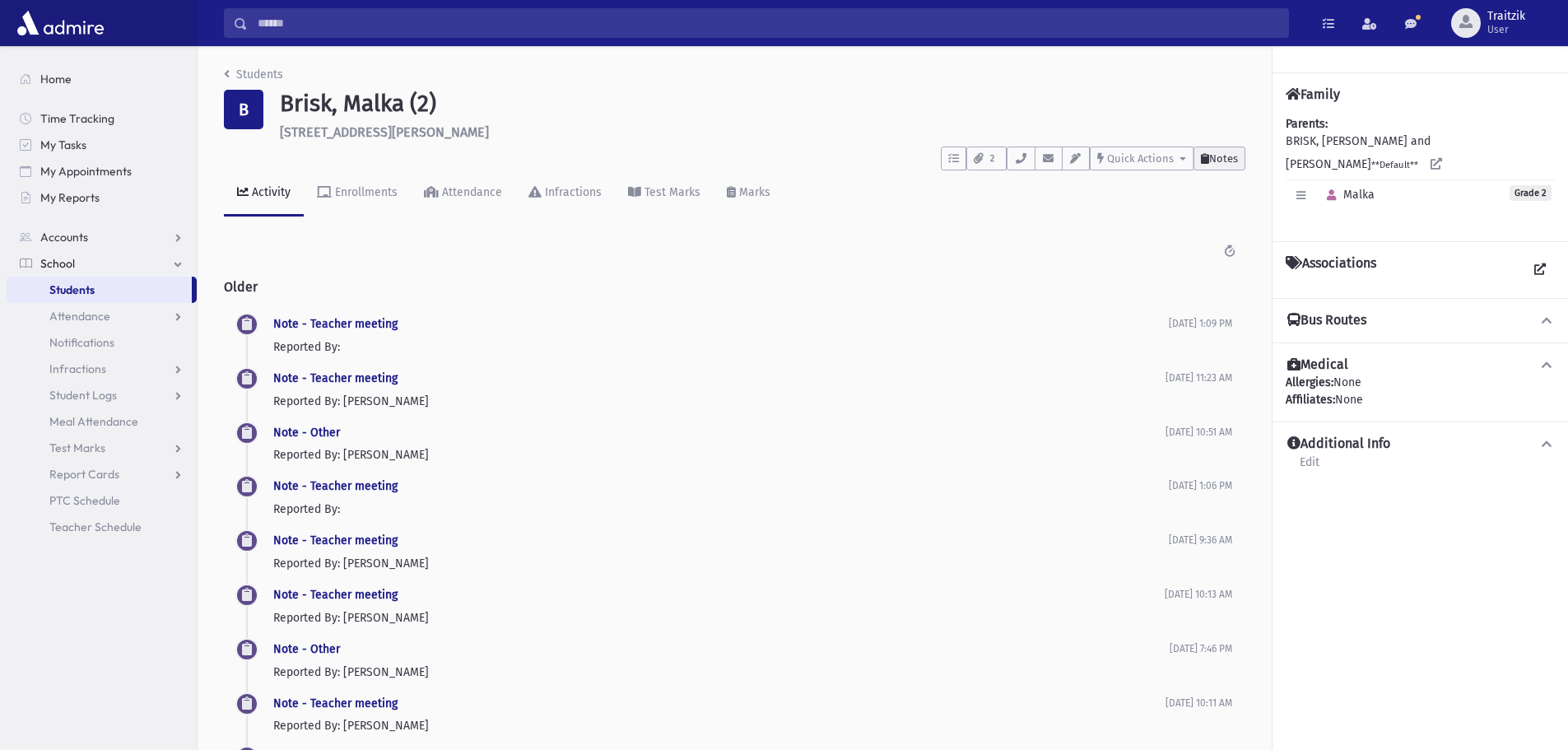
click at [1233, 160] on span "Notes" at bounding box center [1224, 158] width 28 height 13
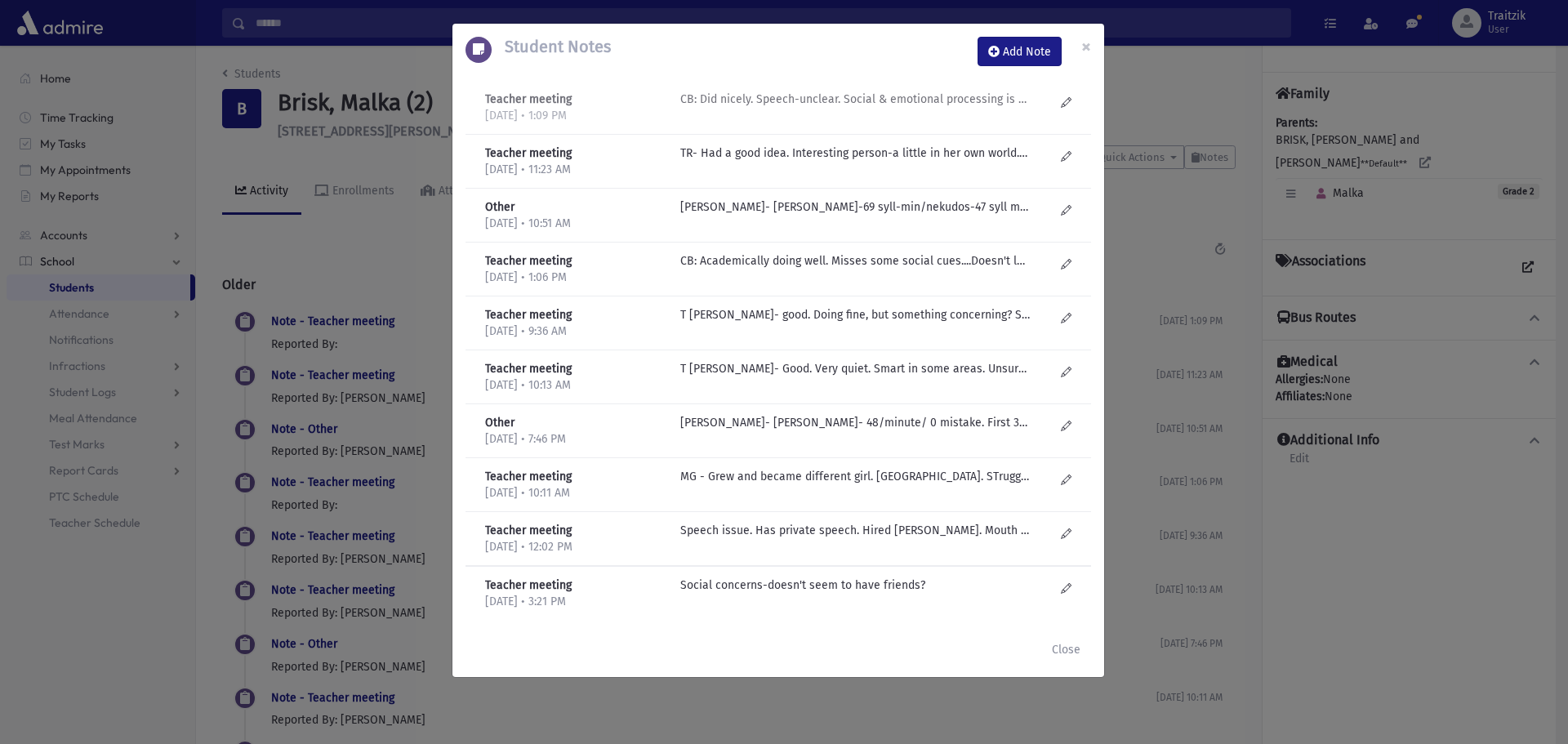
click at [860, 105] on p "CB: Did nicely. Speech-unclear. Social & emotional processing is off? [PERSON_N…" at bounding box center [855, 99] width 350 height 17
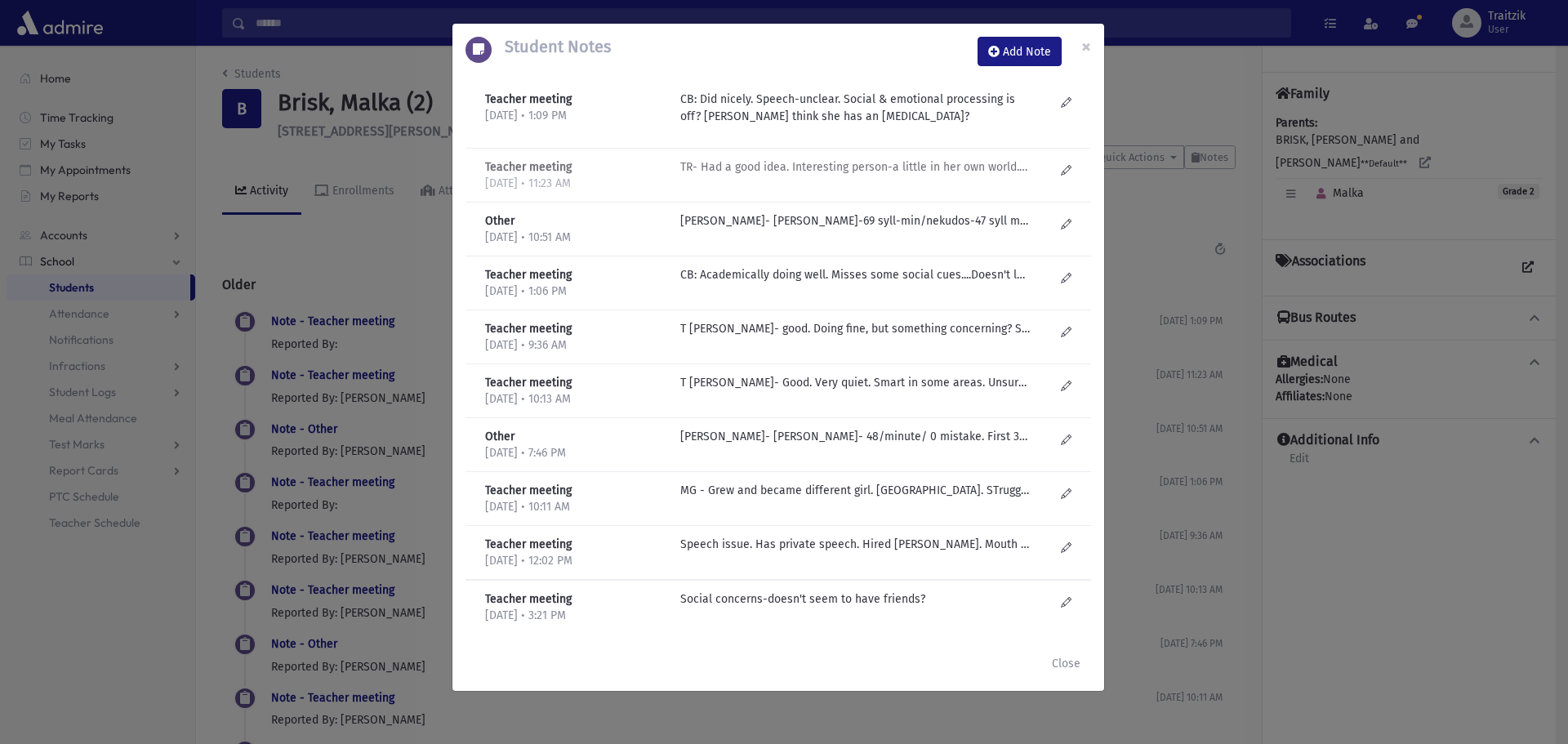
click at [955, 165] on p "TR- Had a good idea. Interesting person-a little in her own world. Can be drama…" at bounding box center [855, 167] width 350 height 17
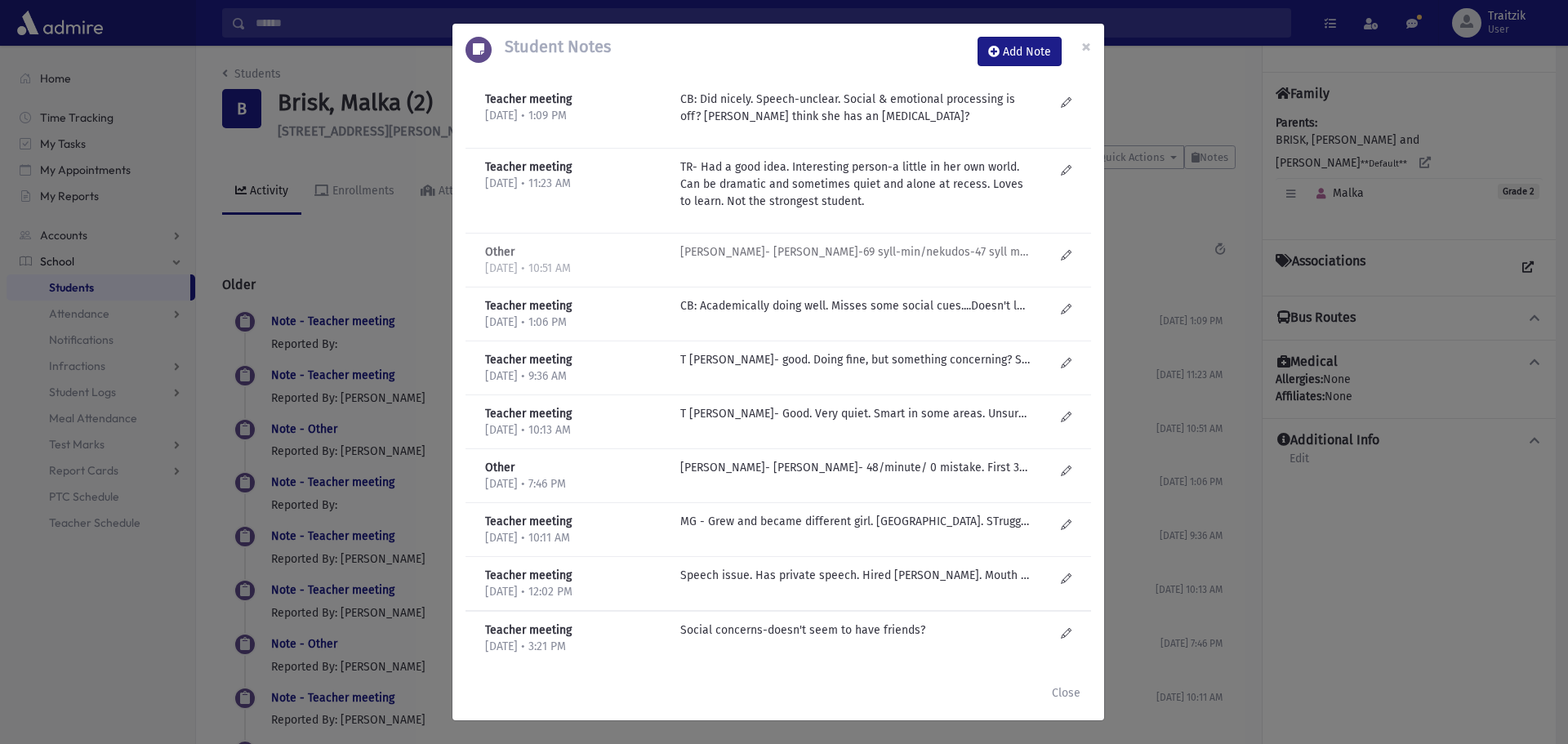
click at [886, 261] on p "T Goldenberg- aleph bais-69 syll-min/nekudos-47 syll min/ text-45 syll min" at bounding box center [855, 252] width 350 height 17
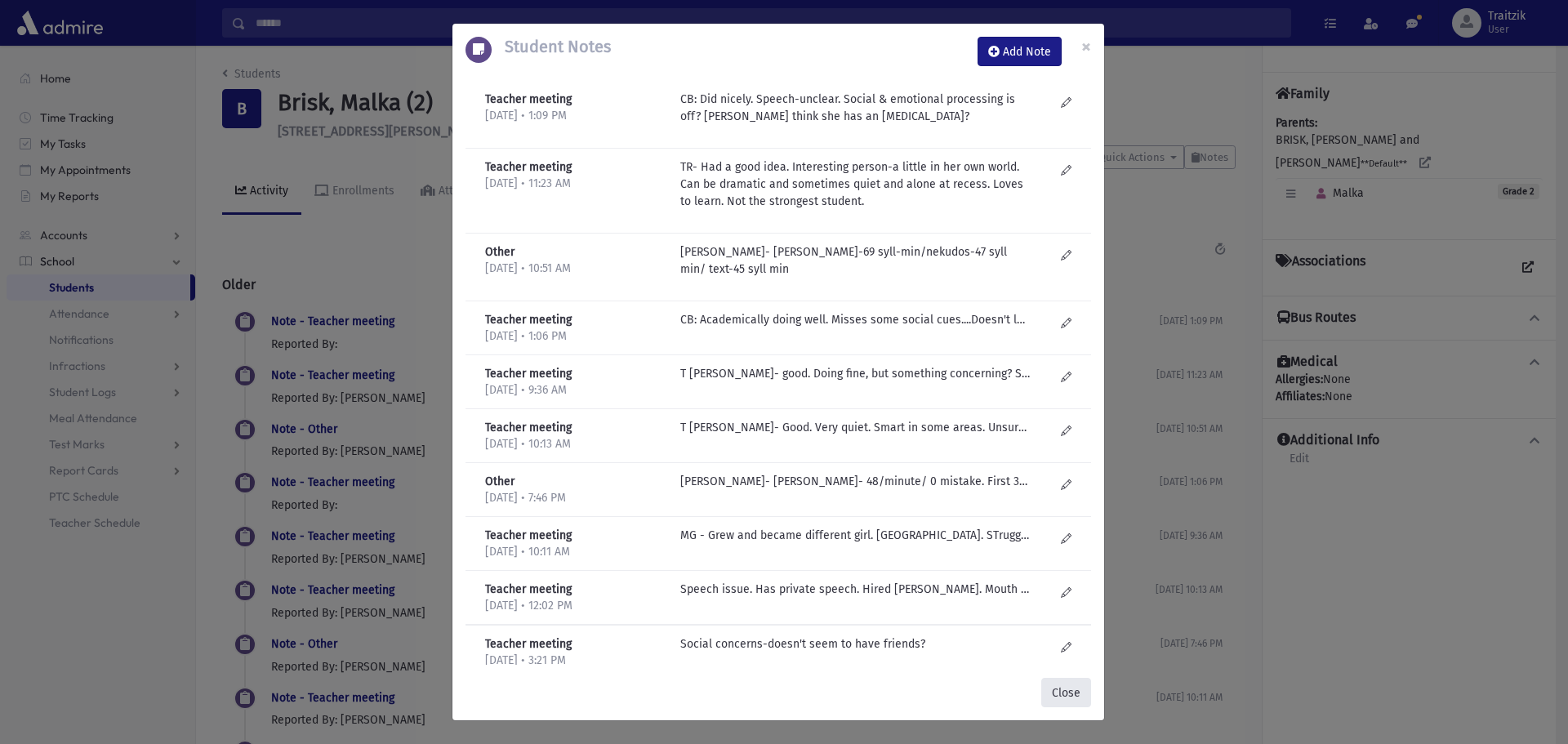
click at [1056, 688] on button "Close" at bounding box center [1066, 692] width 50 height 29
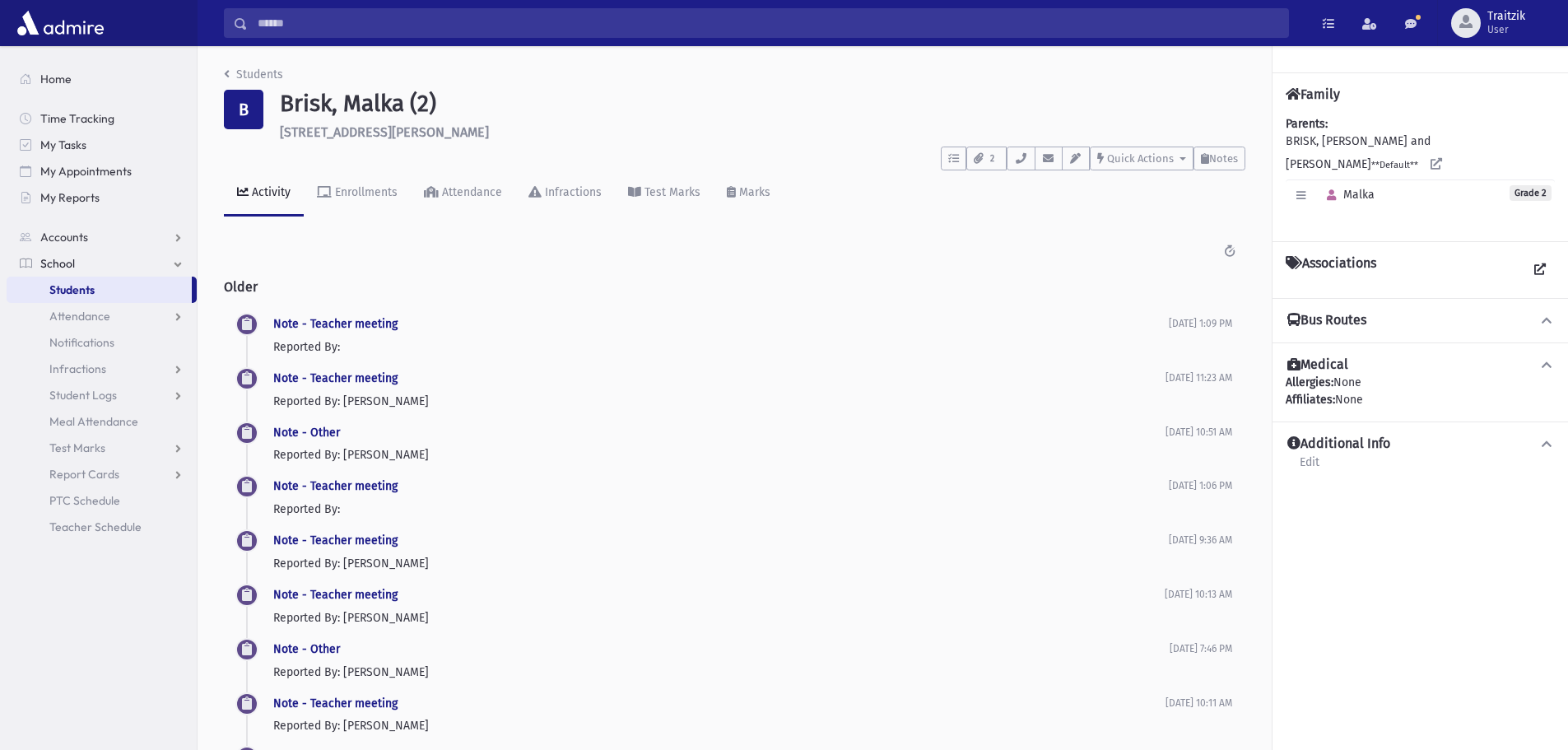
click at [223, 73] on div "Students B Brisk, Malka (2) 1208 Rio Grande Dr Toms River **** To Do's No open …" at bounding box center [734, 472] width 1074 height 853
click at [224, 74] on icon "breadcrumb" at bounding box center [226, 74] width 6 height 12
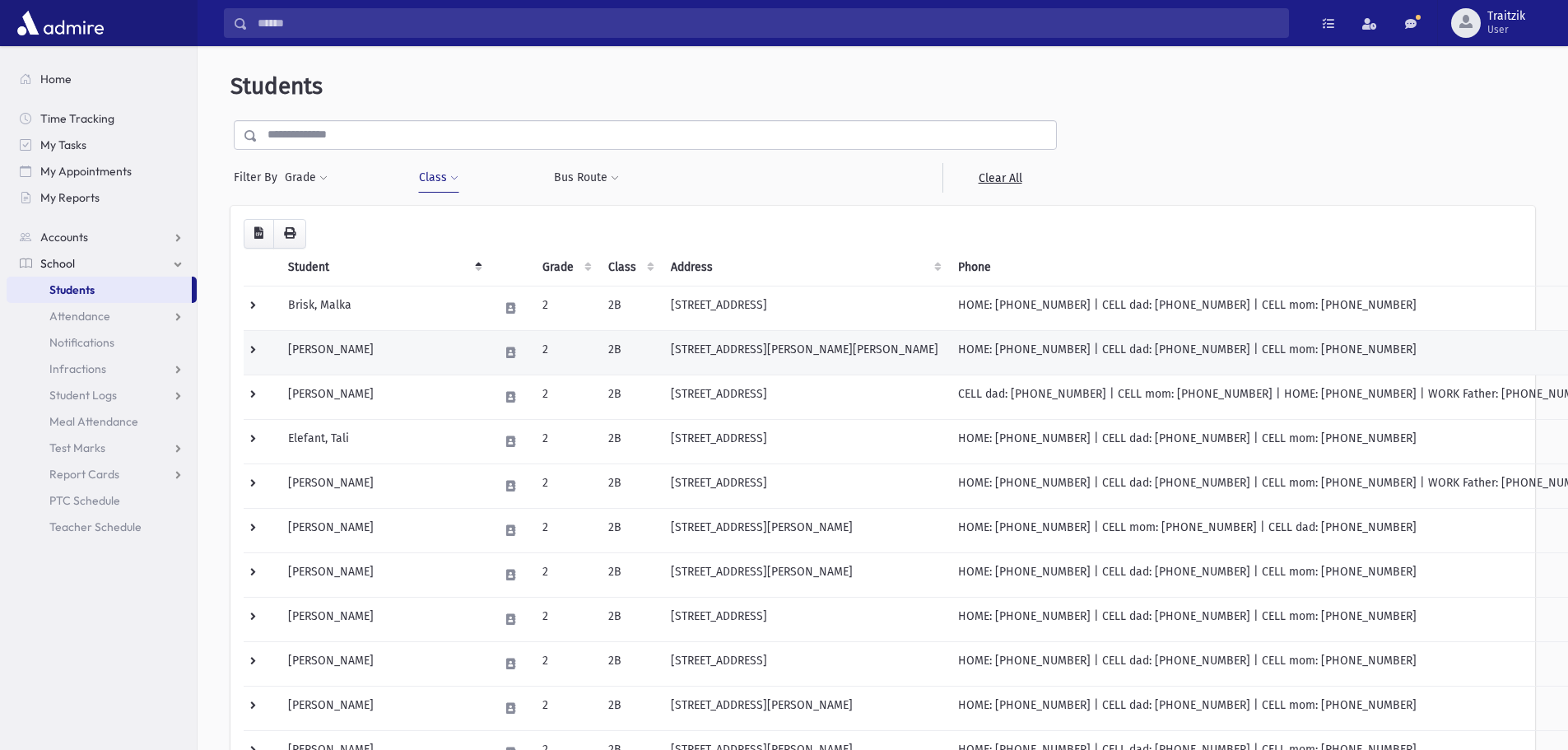
click at [357, 357] on td "[PERSON_NAME]" at bounding box center [383, 352] width 211 height 44
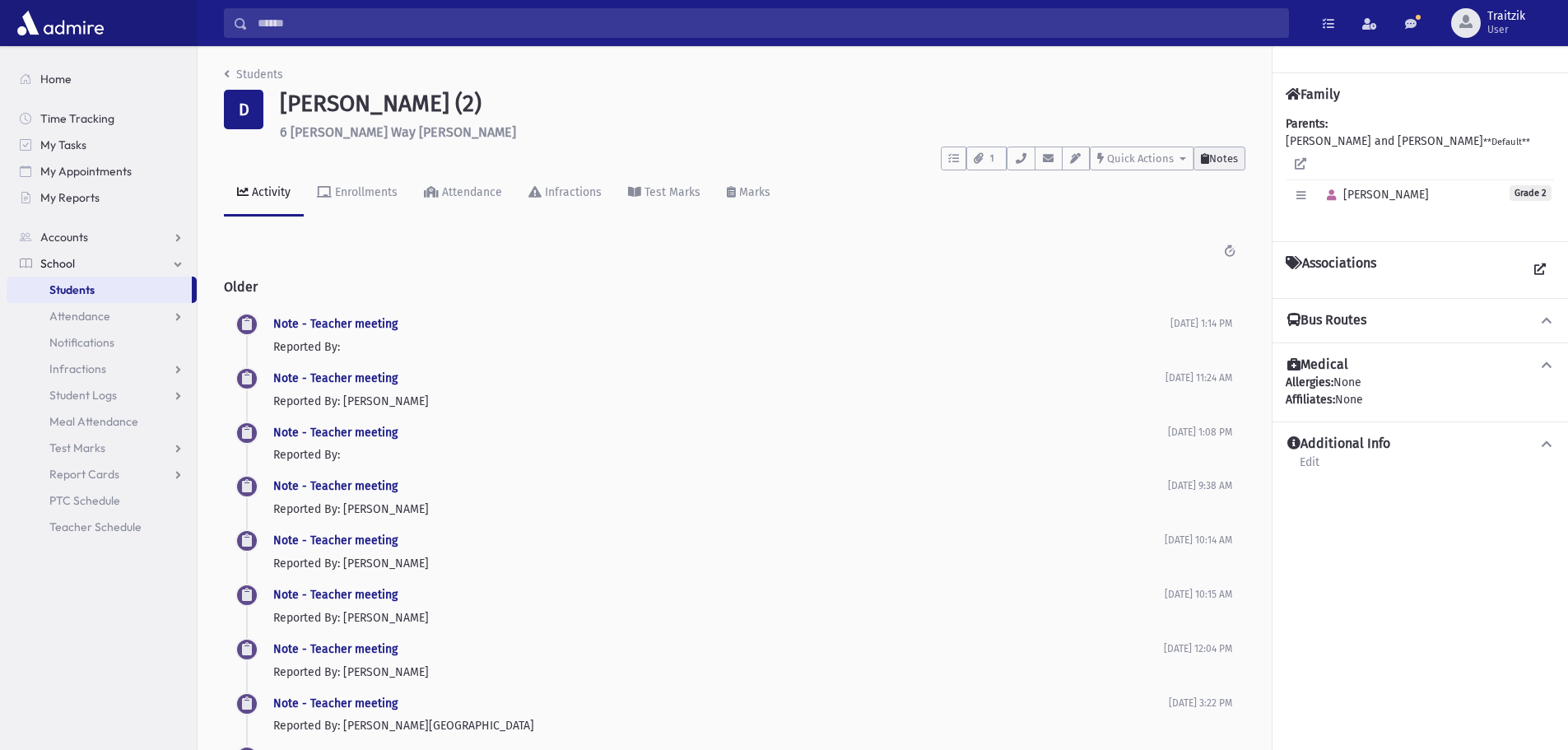
click at [1216, 163] on span "Notes" at bounding box center [1224, 158] width 28 height 13
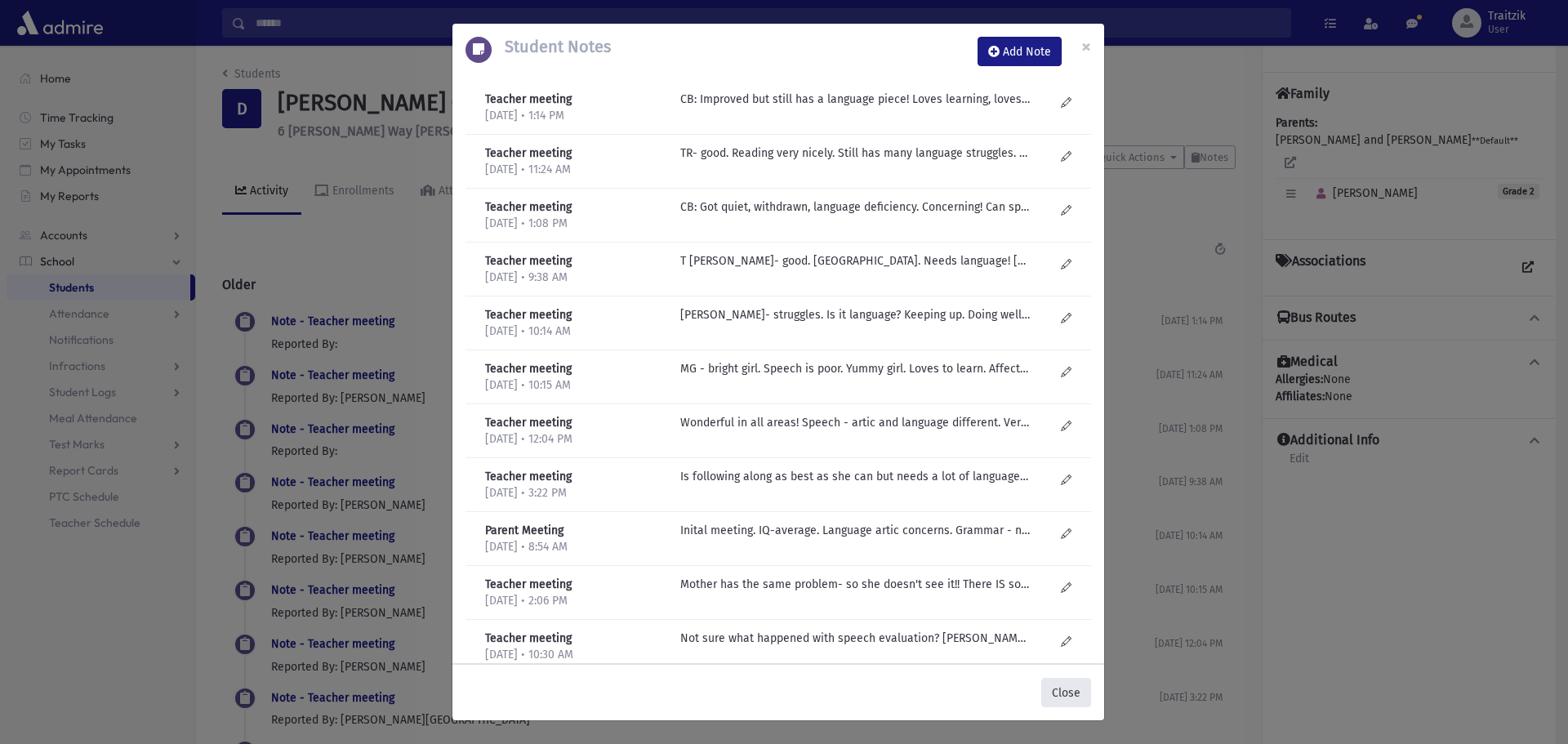
click at [1065, 688] on button "Close" at bounding box center [1066, 692] width 50 height 29
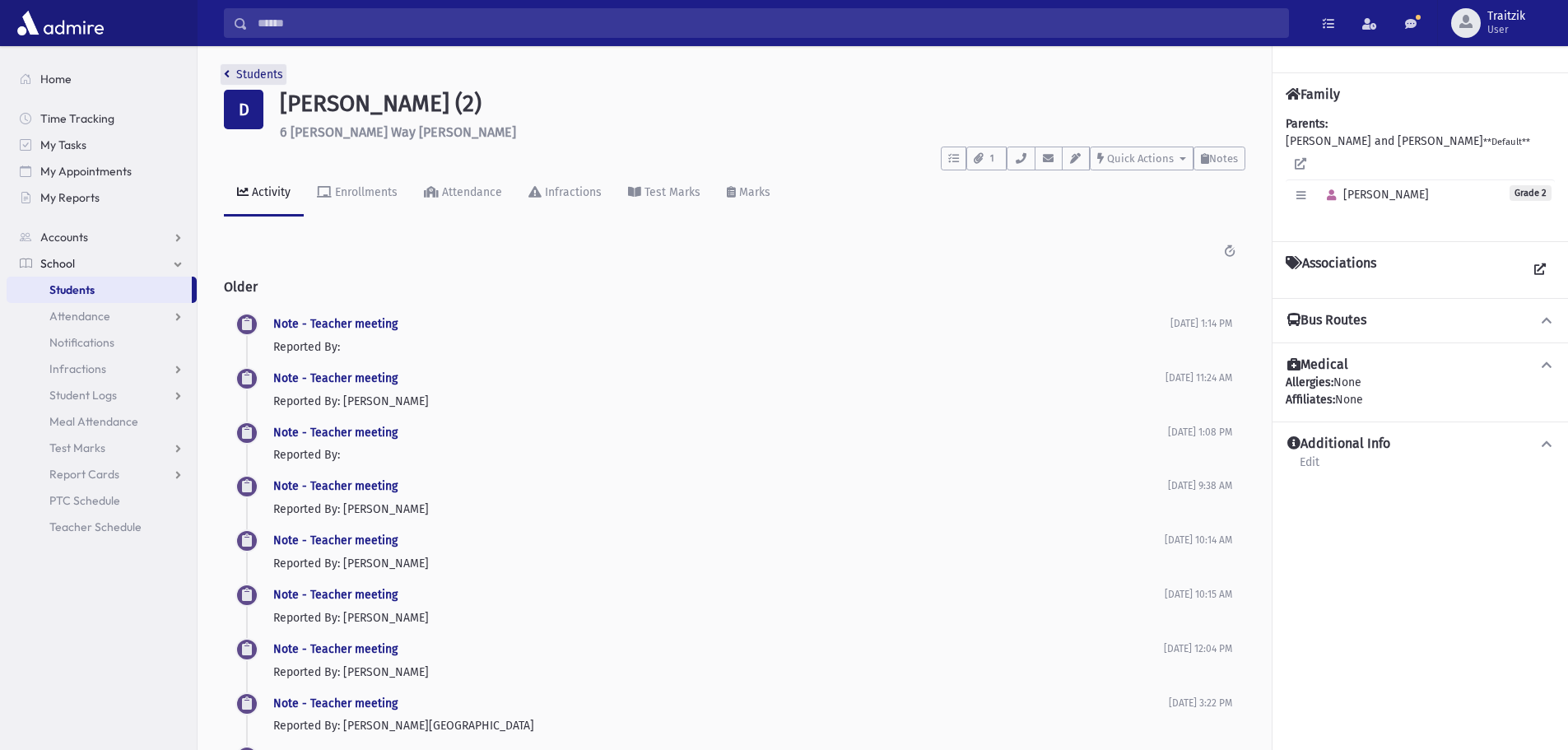
click at [234, 76] on link "Students" at bounding box center [253, 74] width 59 height 14
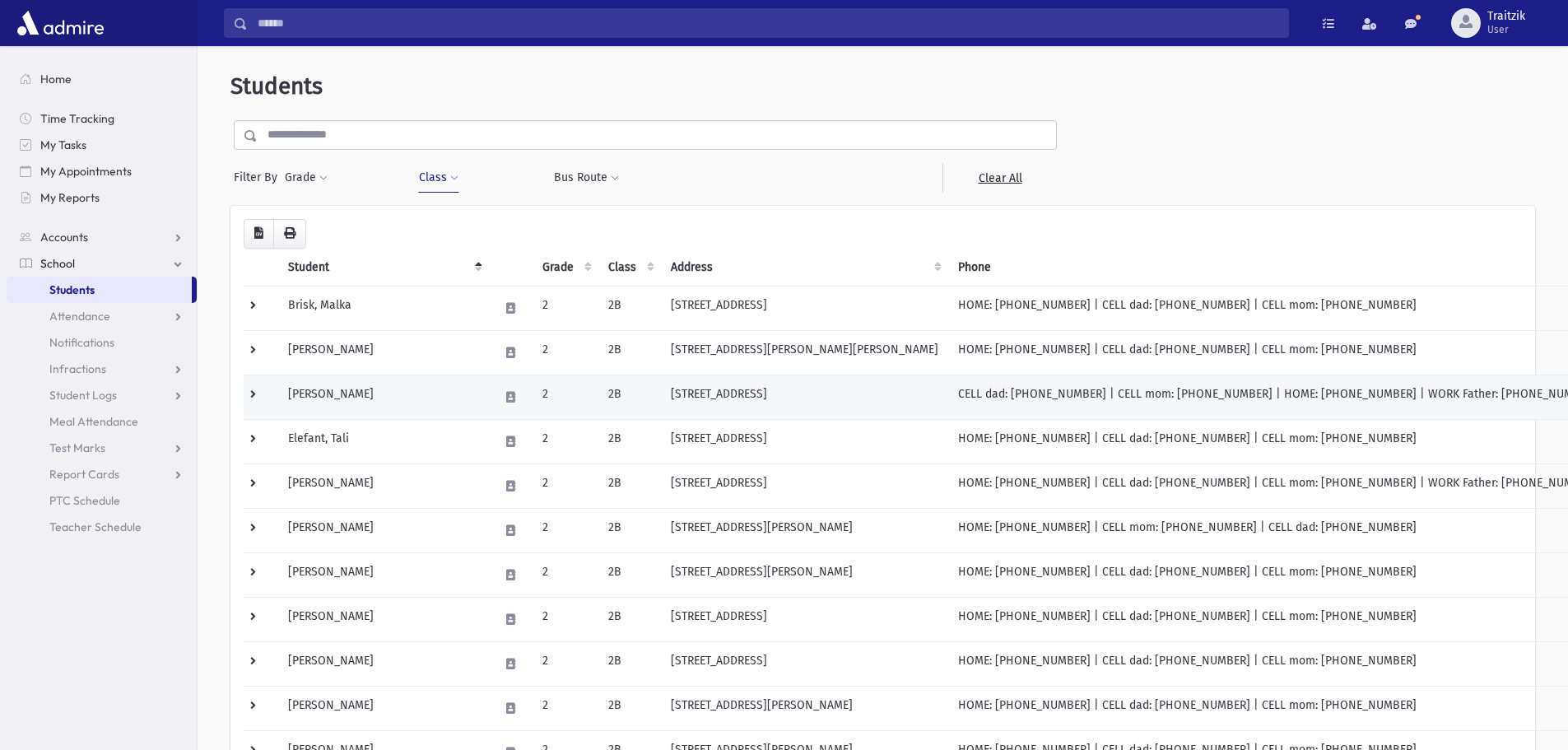
click at [328, 393] on td "[PERSON_NAME]" at bounding box center [383, 396] width 211 height 44
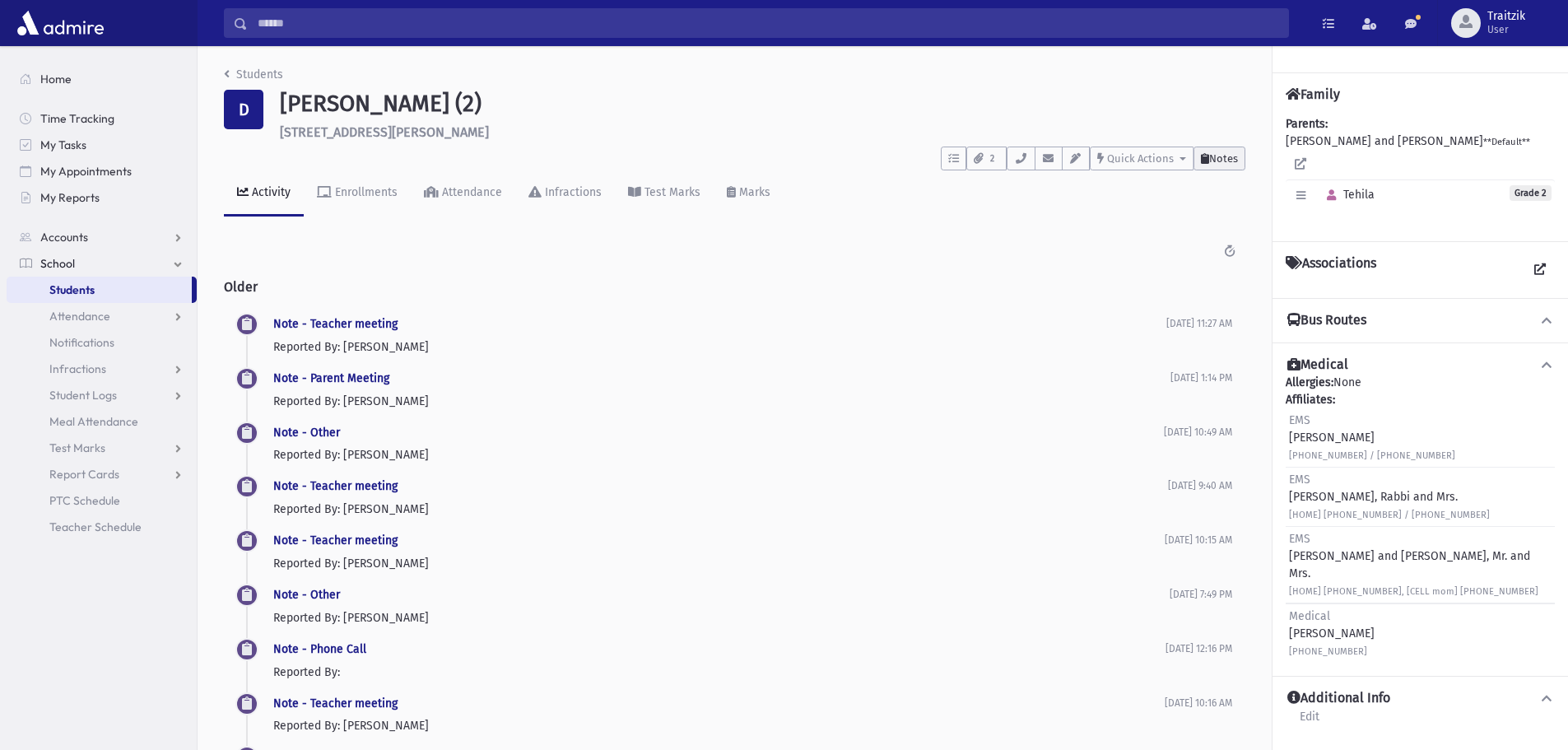
click at [1214, 156] on span "Notes" at bounding box center [1224, 158] width 28 height 13
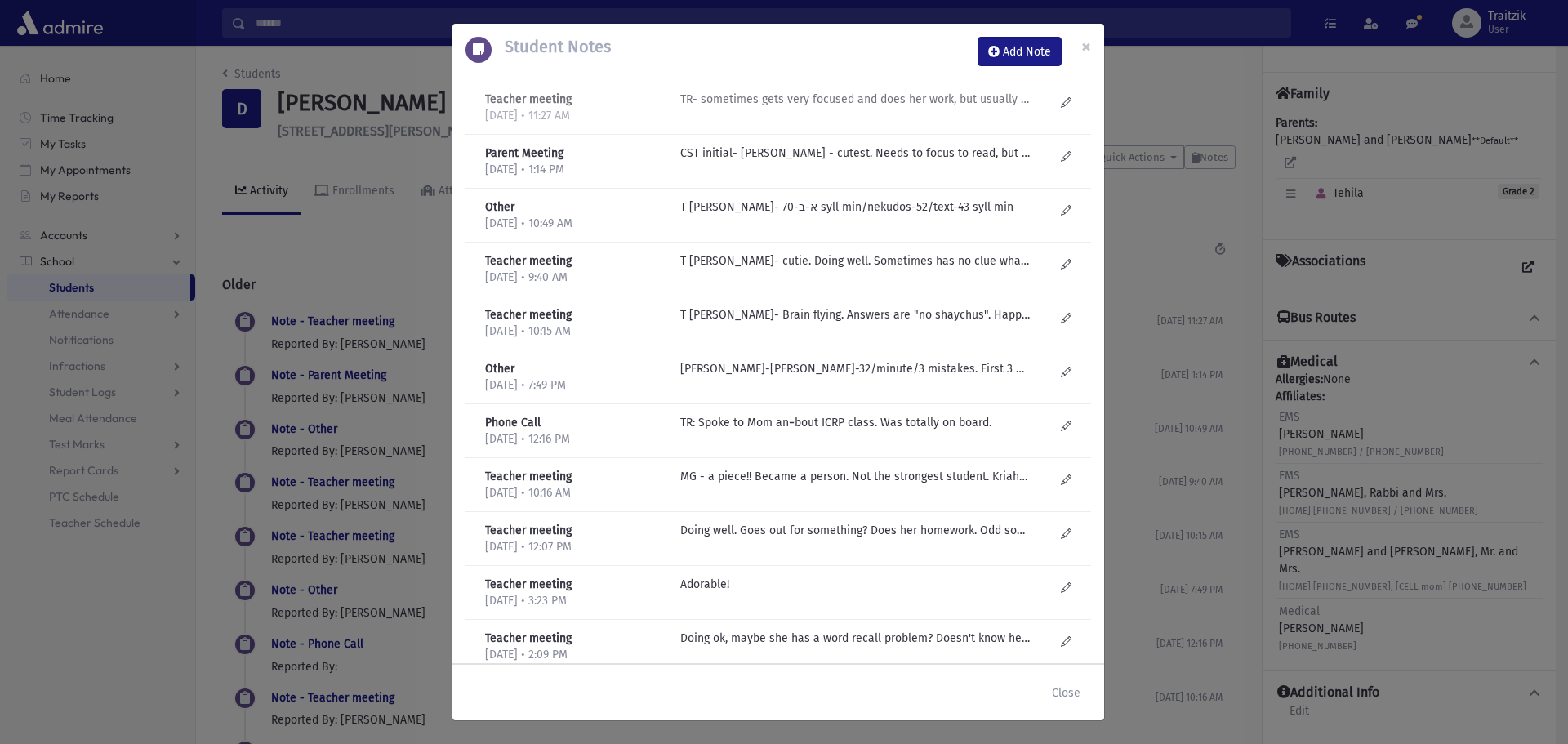
click at [888, 94] on p "TR- sometimes gets very focused and does her work, but usually very hard for he…" at bounding box center [855, 99] width 350 height 17
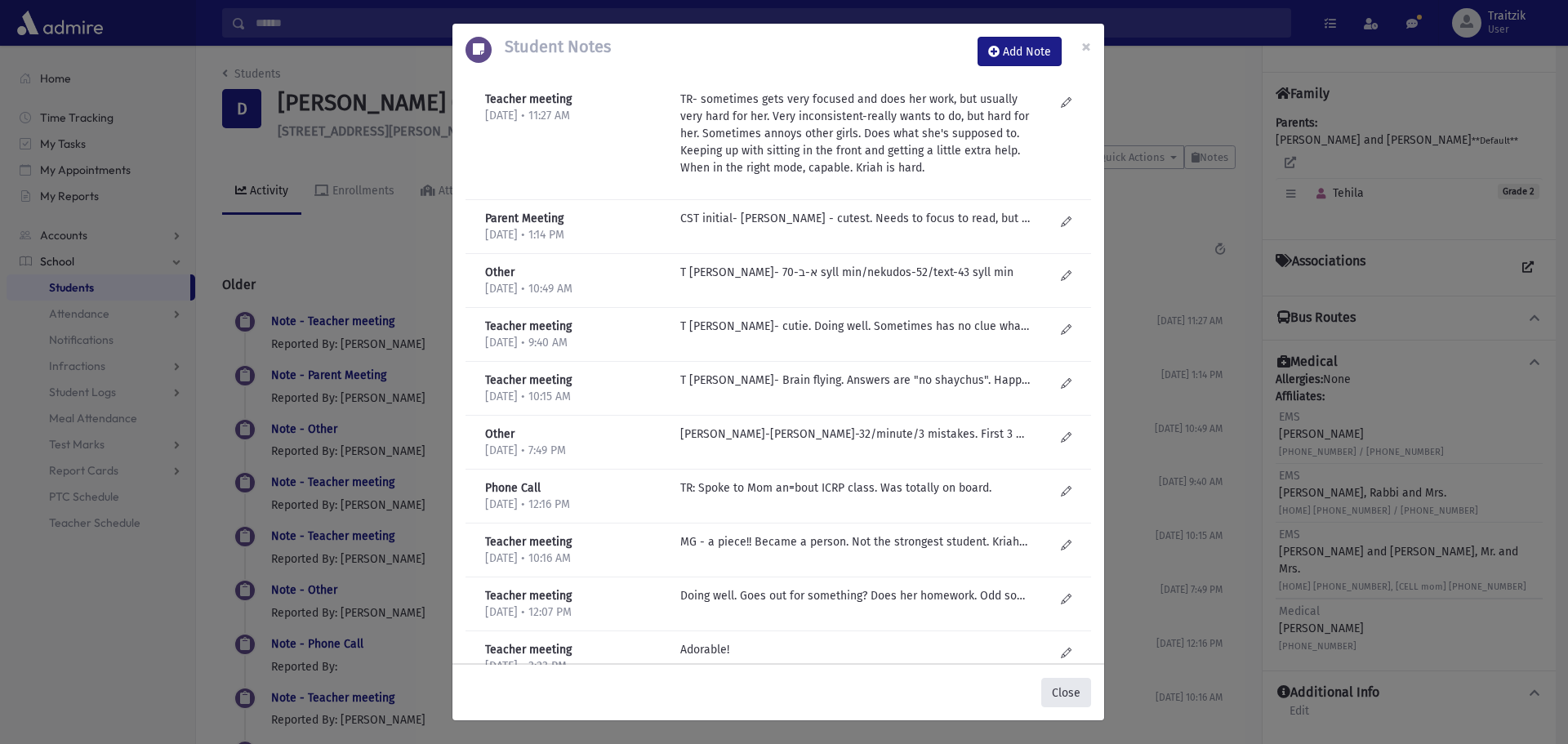
click at [1067, 693] on button "Close" at bounding box center [1066, 692] width 50 height 29
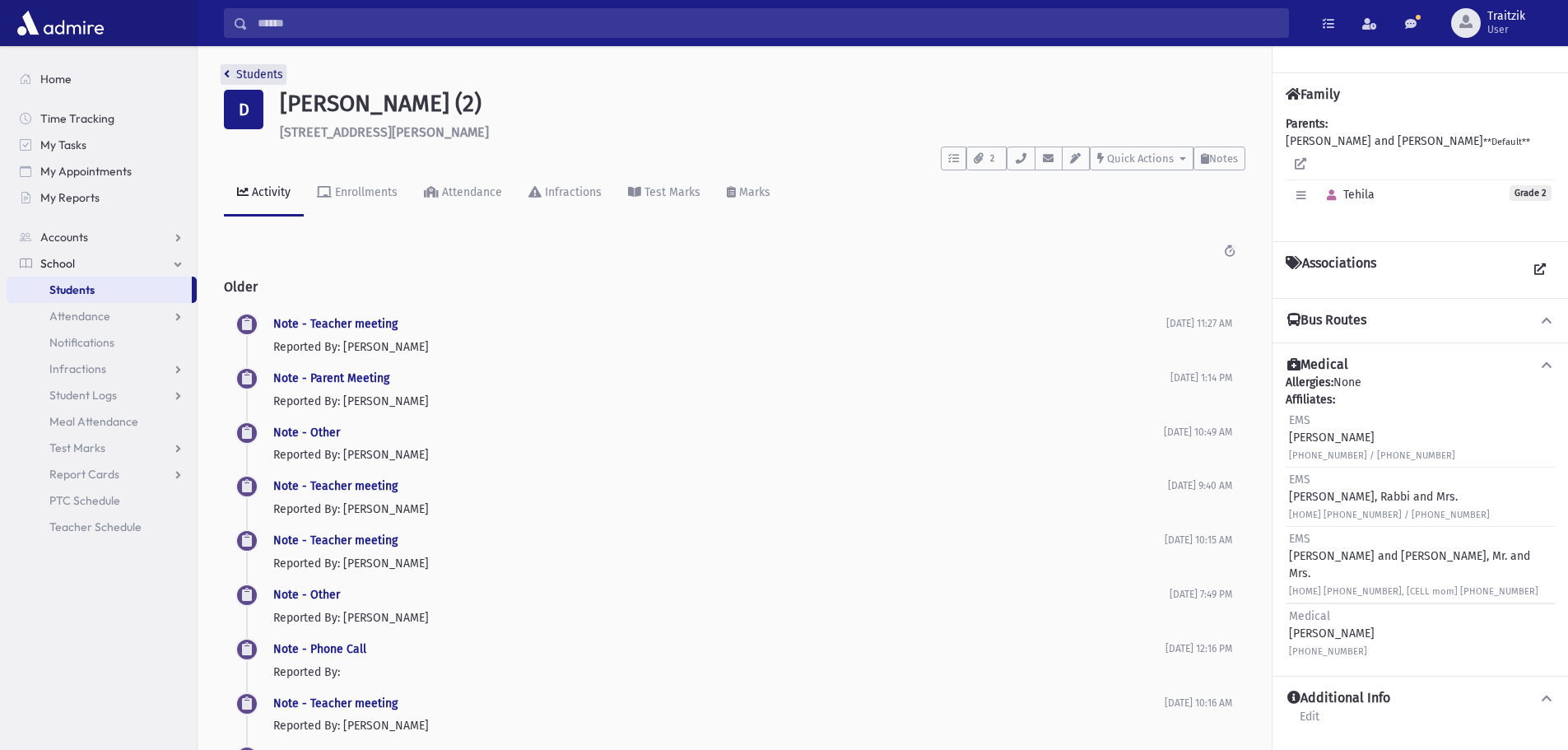
click at [234, 74] on link "Students" at bounding box center [253, 74] width 59 height 14
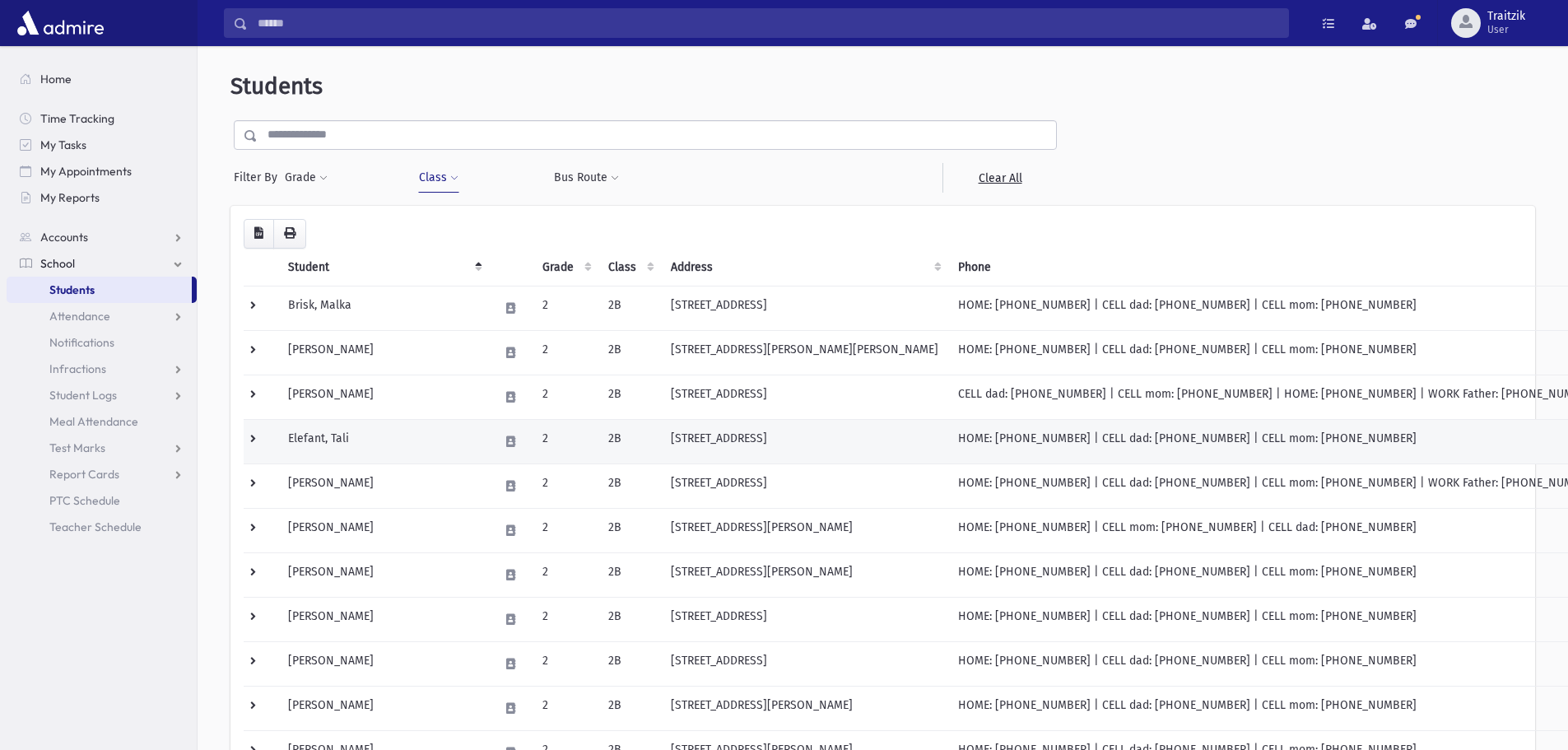
click at [489, 427] on td at bounding box center [511, 441] width 44 height 44
click at [499, 440] on button at bounding box center [511, 441] width 24 height 24
click at [661, 443] on td "[STREET_ADDRESS]" at bounding box center [805, 441] width 287 height 44
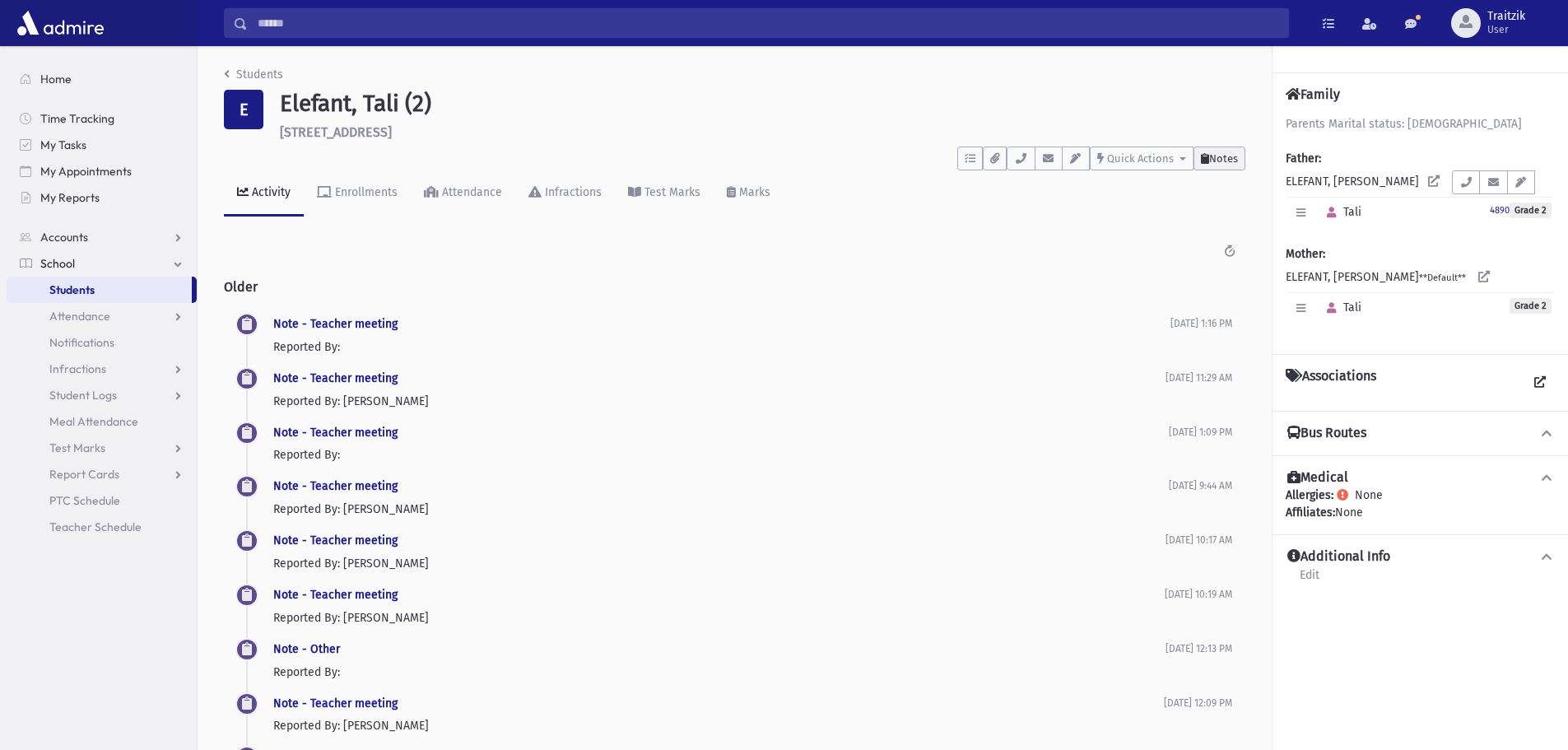
click at [1214, 158] on span "Notes" at bounding box center [1224, 158] width 28 height 13
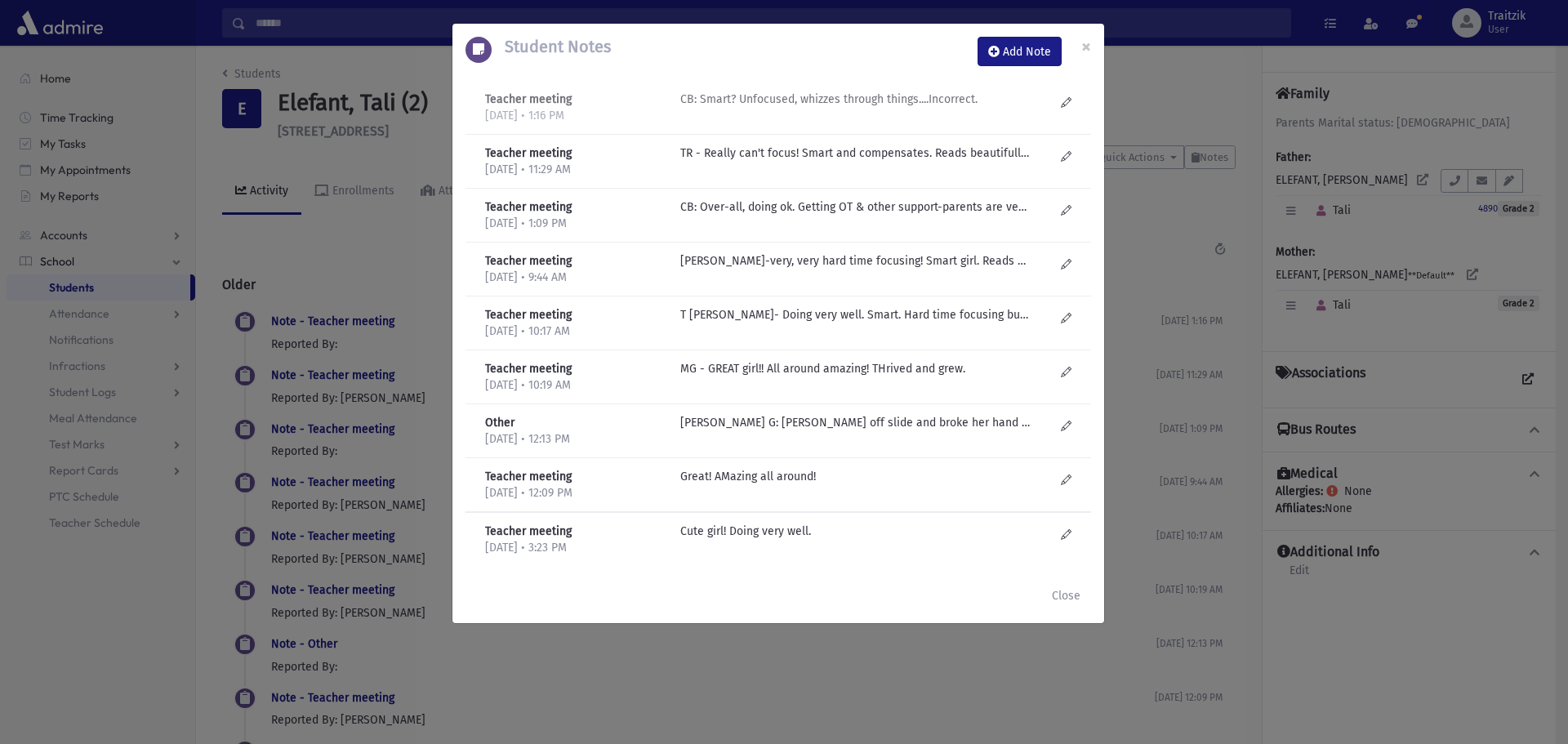
click at [793, 108] on div "CB: Smart? Unfocused, whizzes through things....Incorrect." at bounding box center [867, 107] width 390 height 33
click at [1071, 586] on button "Close" at bounding box center [1066, 595] width 50 height 29
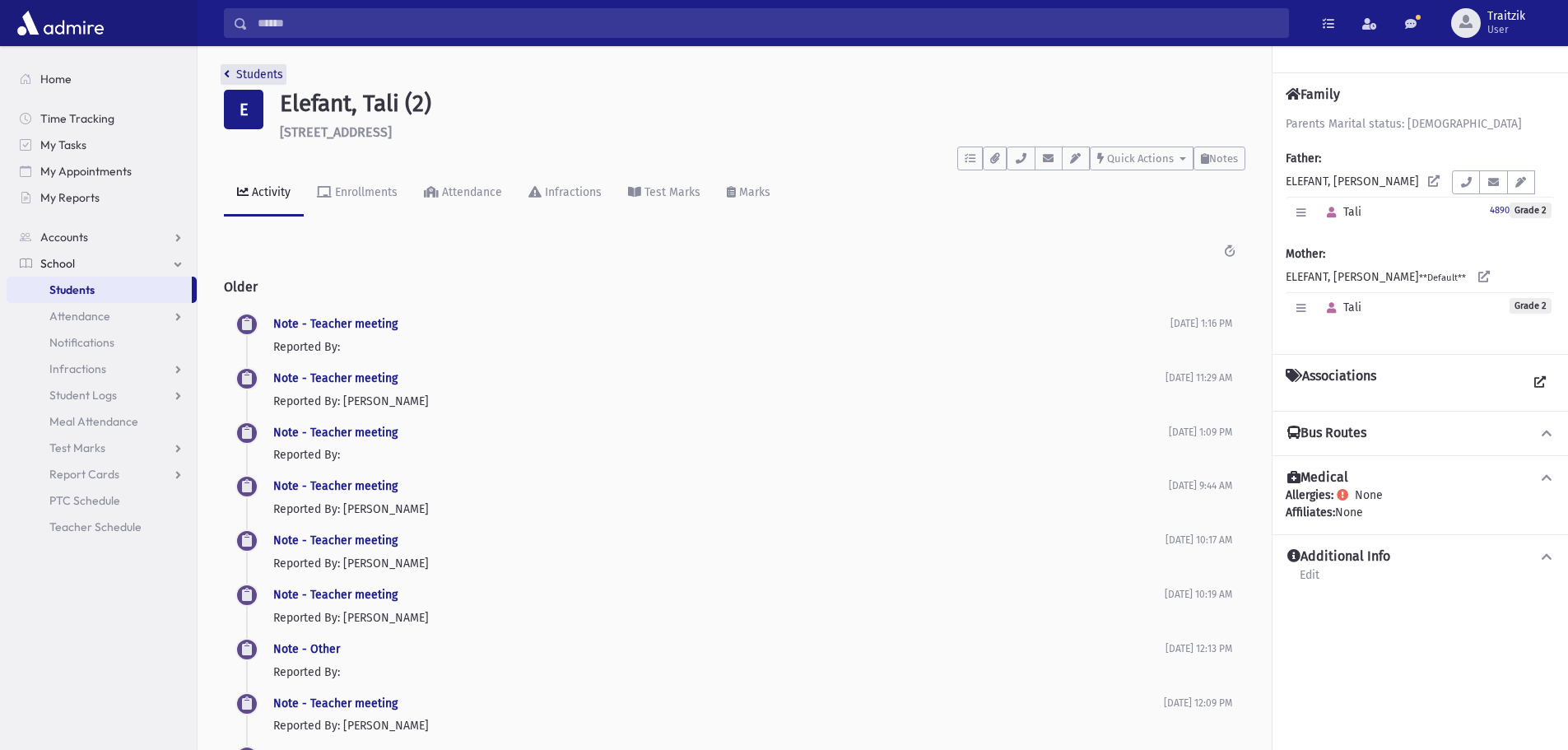
click at [224, 74] on icon "breadcrumb" at bounding box center [226, 74] width 6 height 12
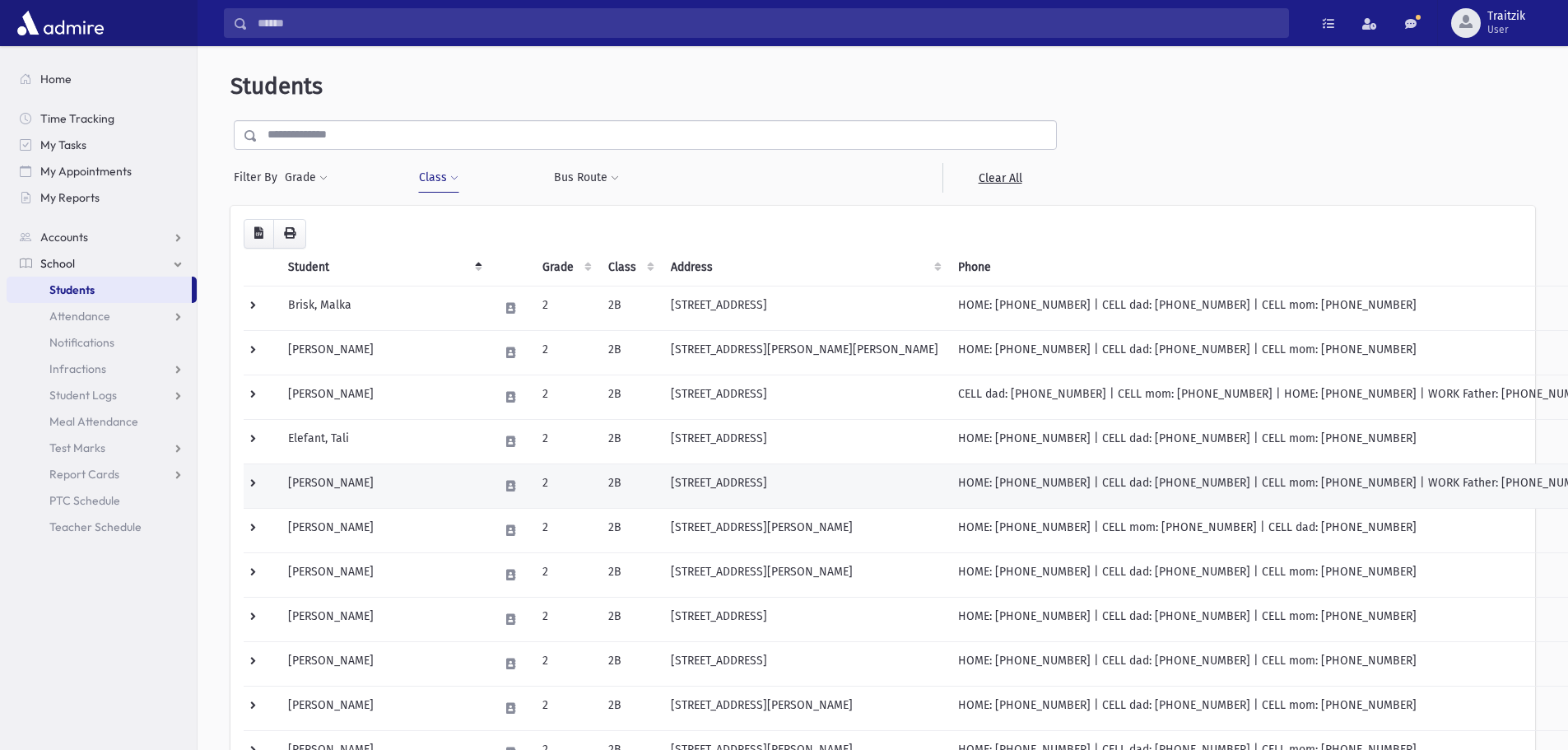
click at [388, 491] on td "Elkon, Naomi" at bounding box center [383, 485] width 211 height 44
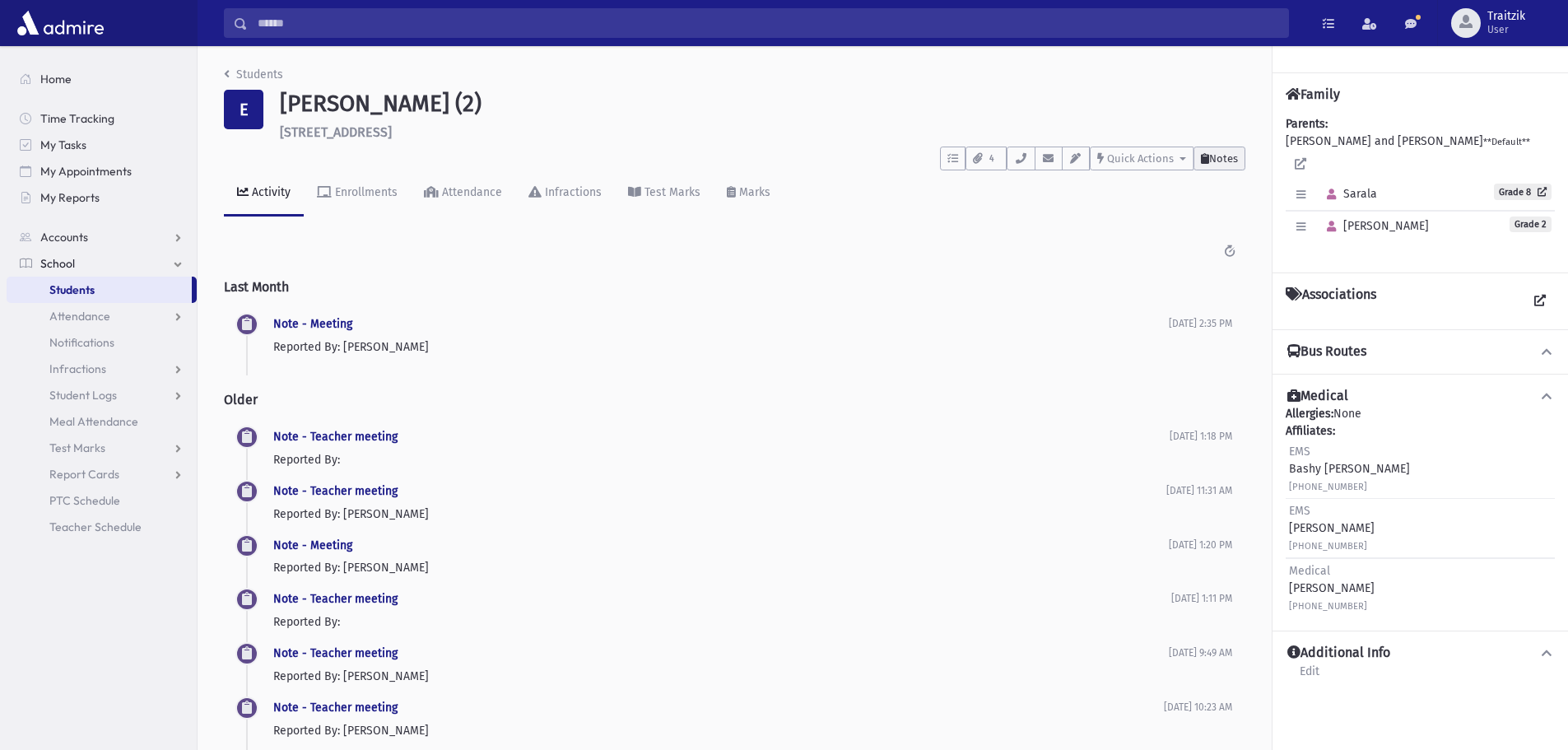
click at [1221, 149] on button "Notes" at bounding box center [1220, 158] width 52 height 24
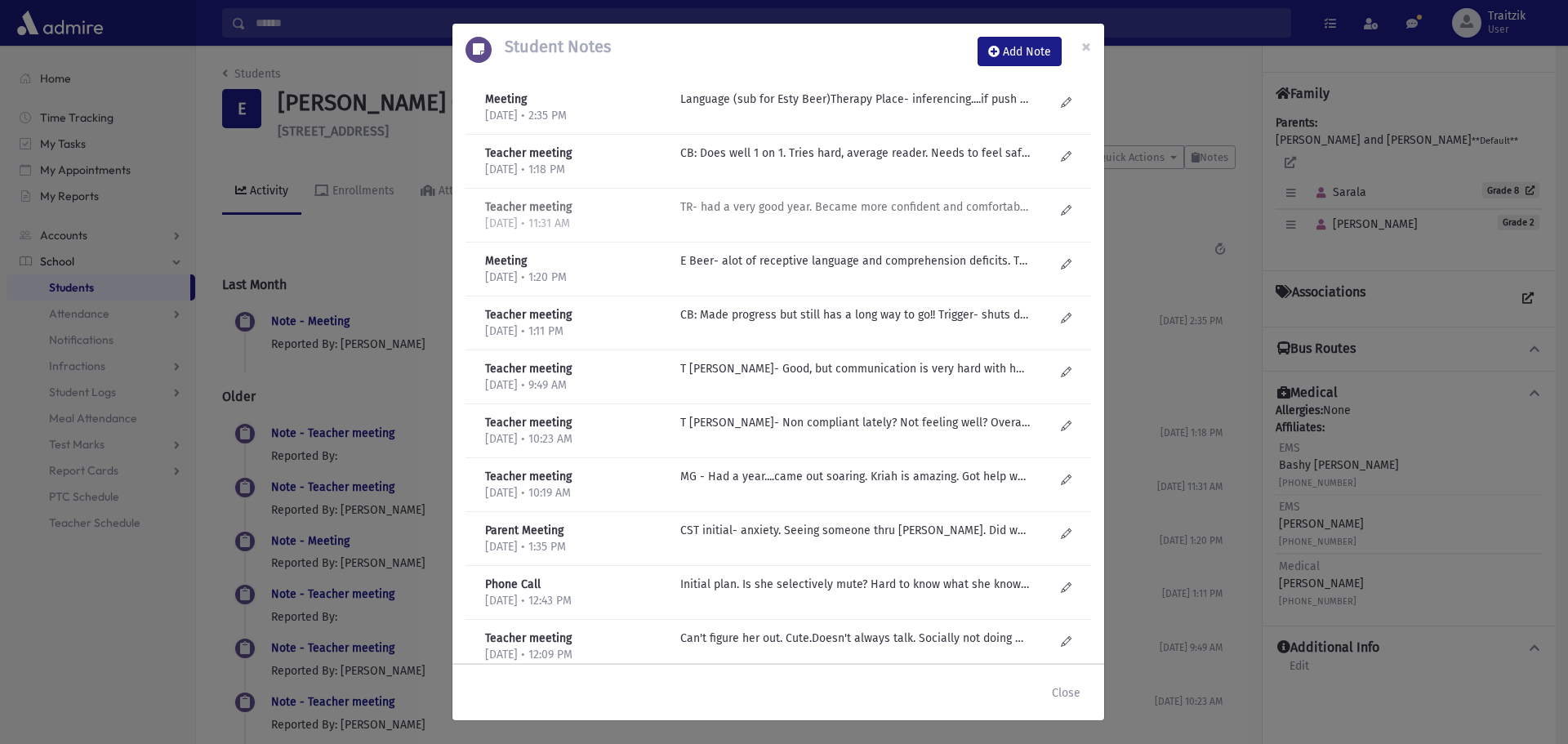
click at [915, 108] on p "TR- had a very good year. Became more confident and comfortable. Academically o…" at bounding box center [855, 99] width 350 height 17
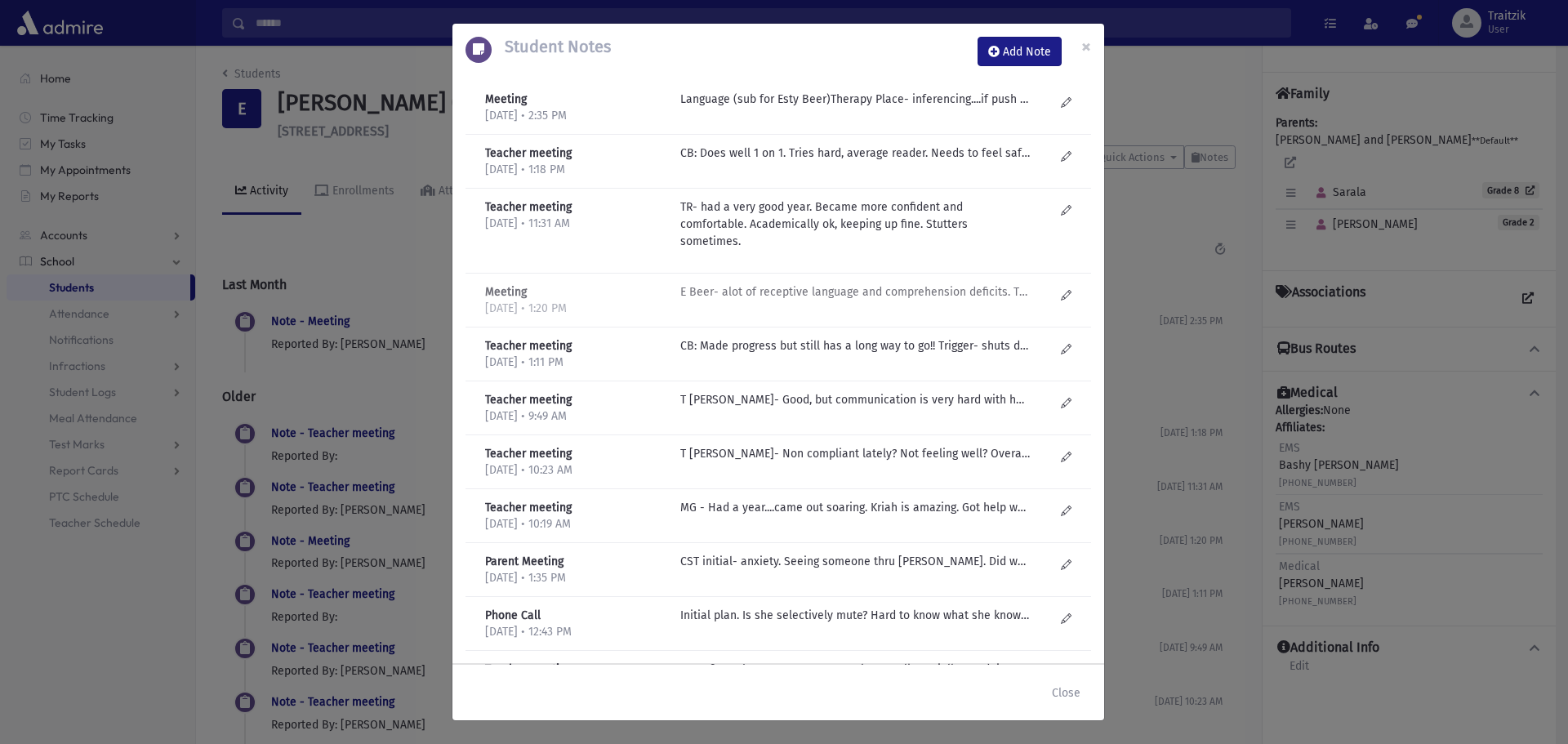
click at [929, 108] on p "E Beer- alot of receptive language and comprehension deficits. Trying to get he…" at bounding box center [855, 99] width 350 height 17
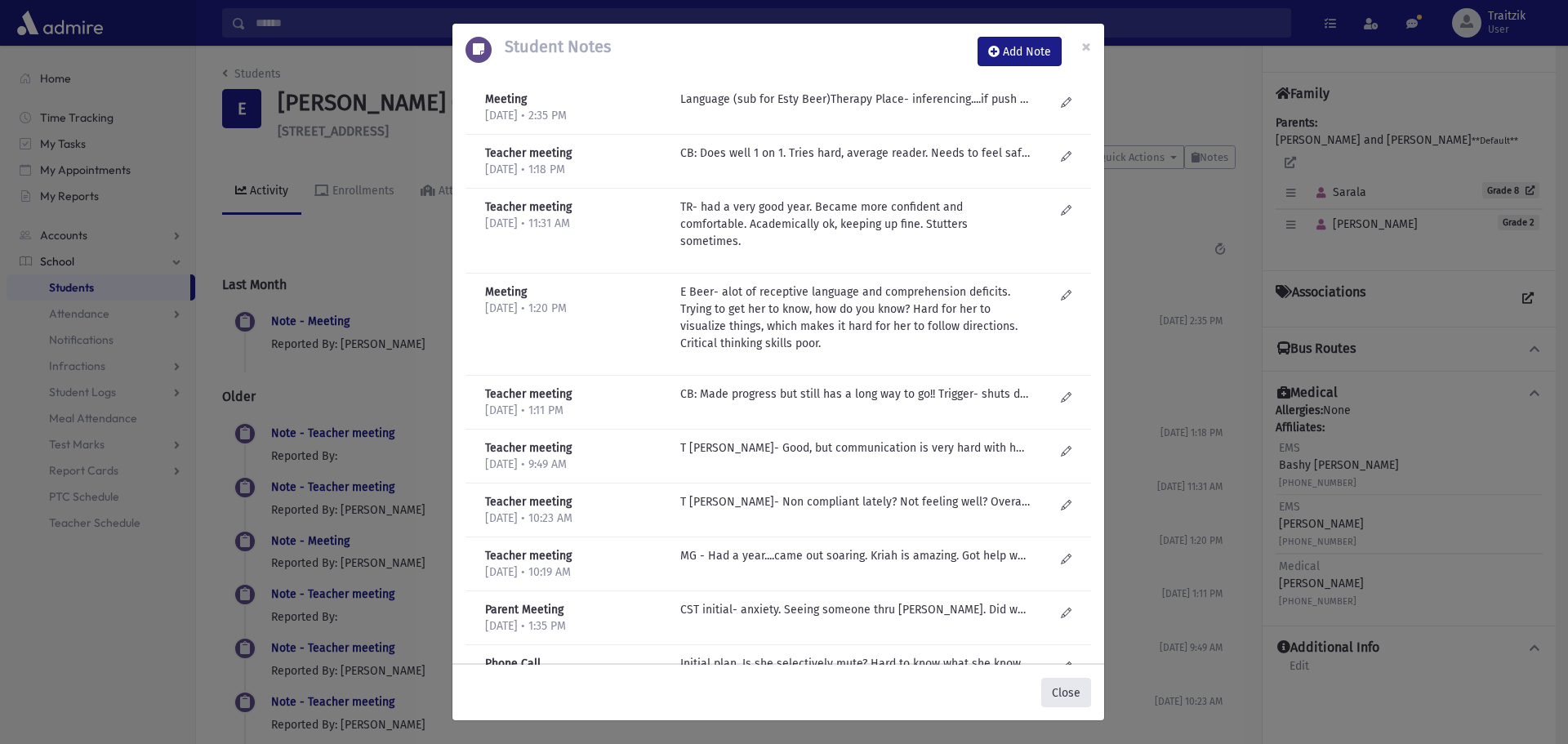
click at [1057, 693] on button "Close" at bounding box center [1066, 692] width 50 height 29
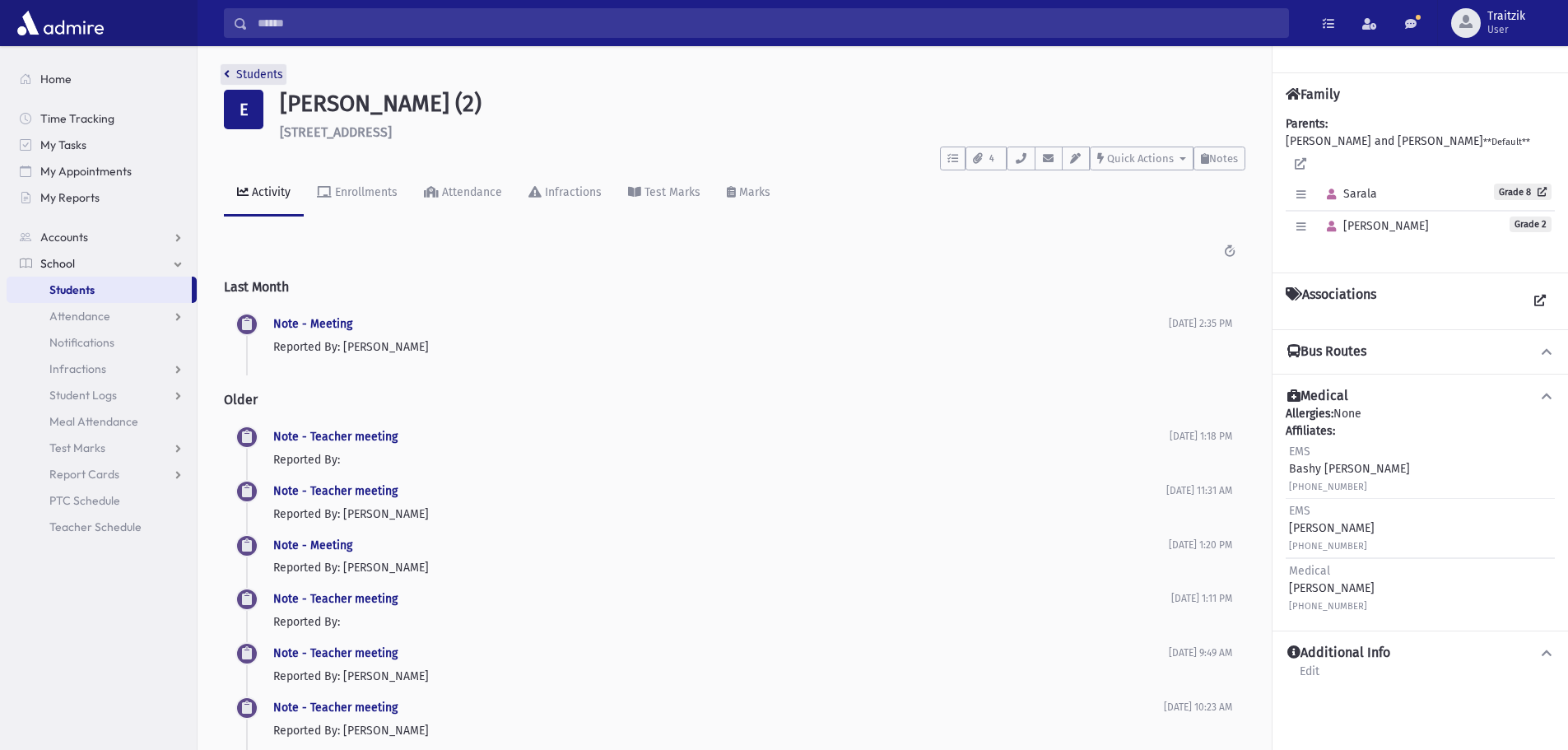
click at [229, 80] on link "Students" at bounding box center [253, 74] width 59 height 14
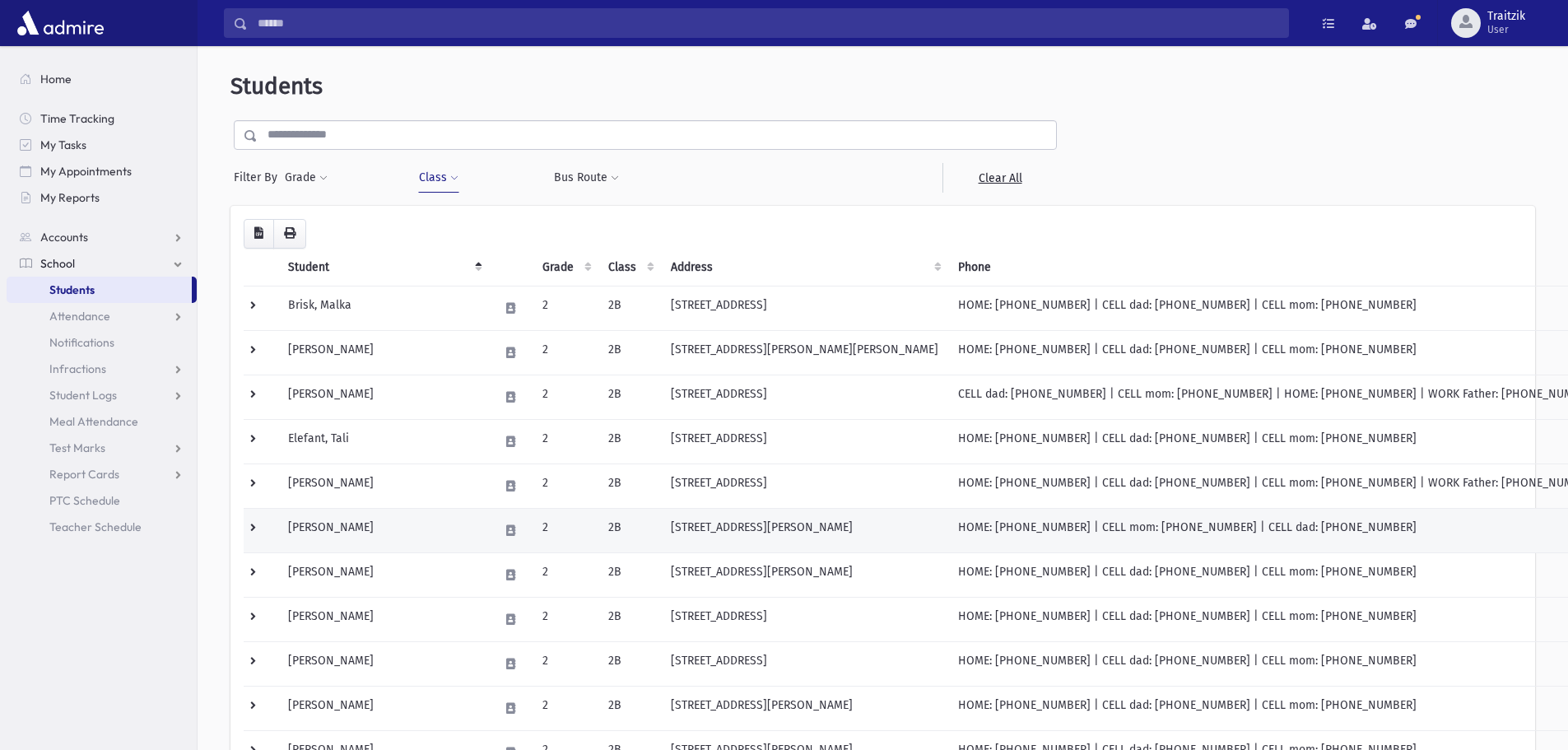
click at [389, 532] on td "[PERSON_NAME]" at bounding box center [383, 530] width 211 height 44
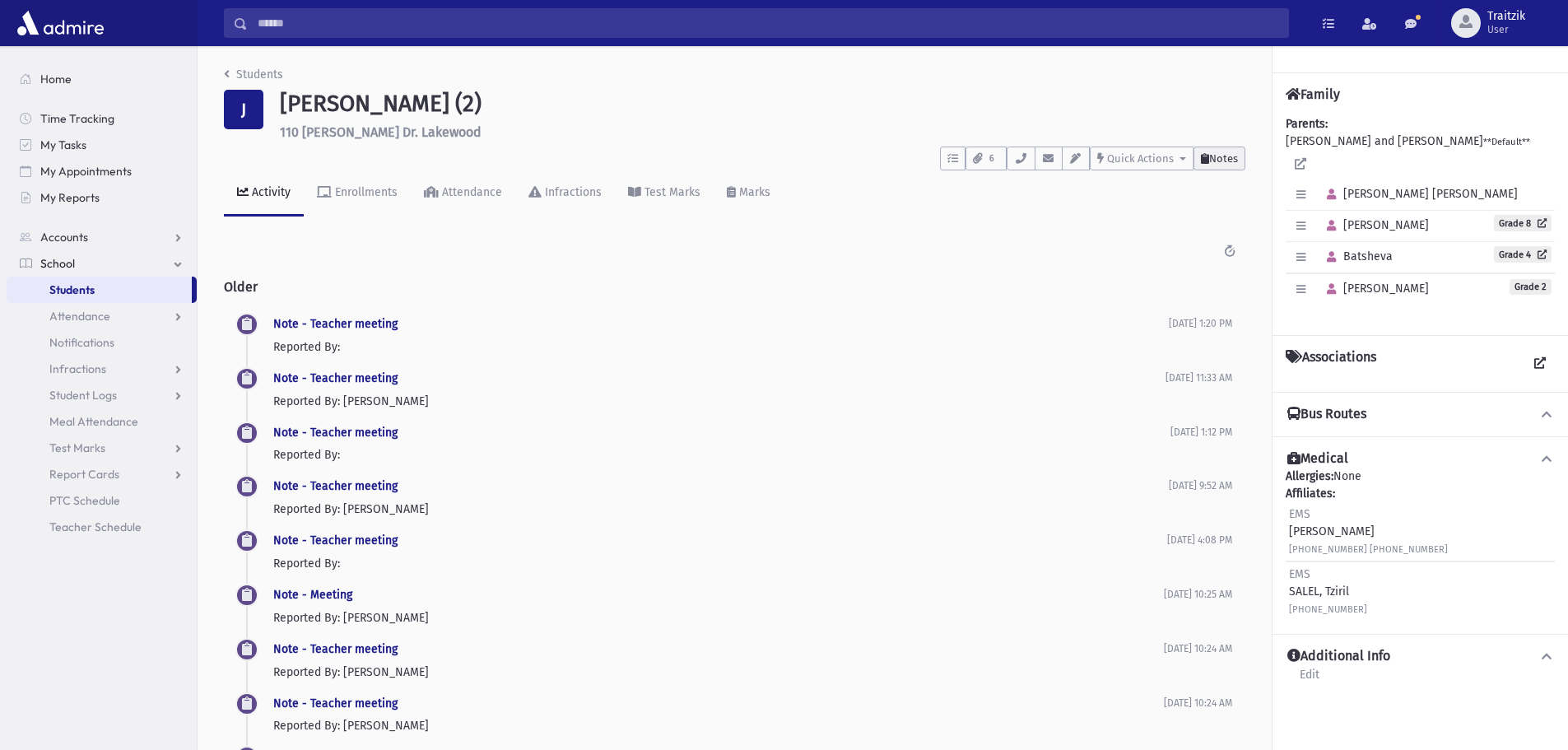
click at [1242, 167] on button "Notes" at bounding box center [1220, 158] width 52 height 24
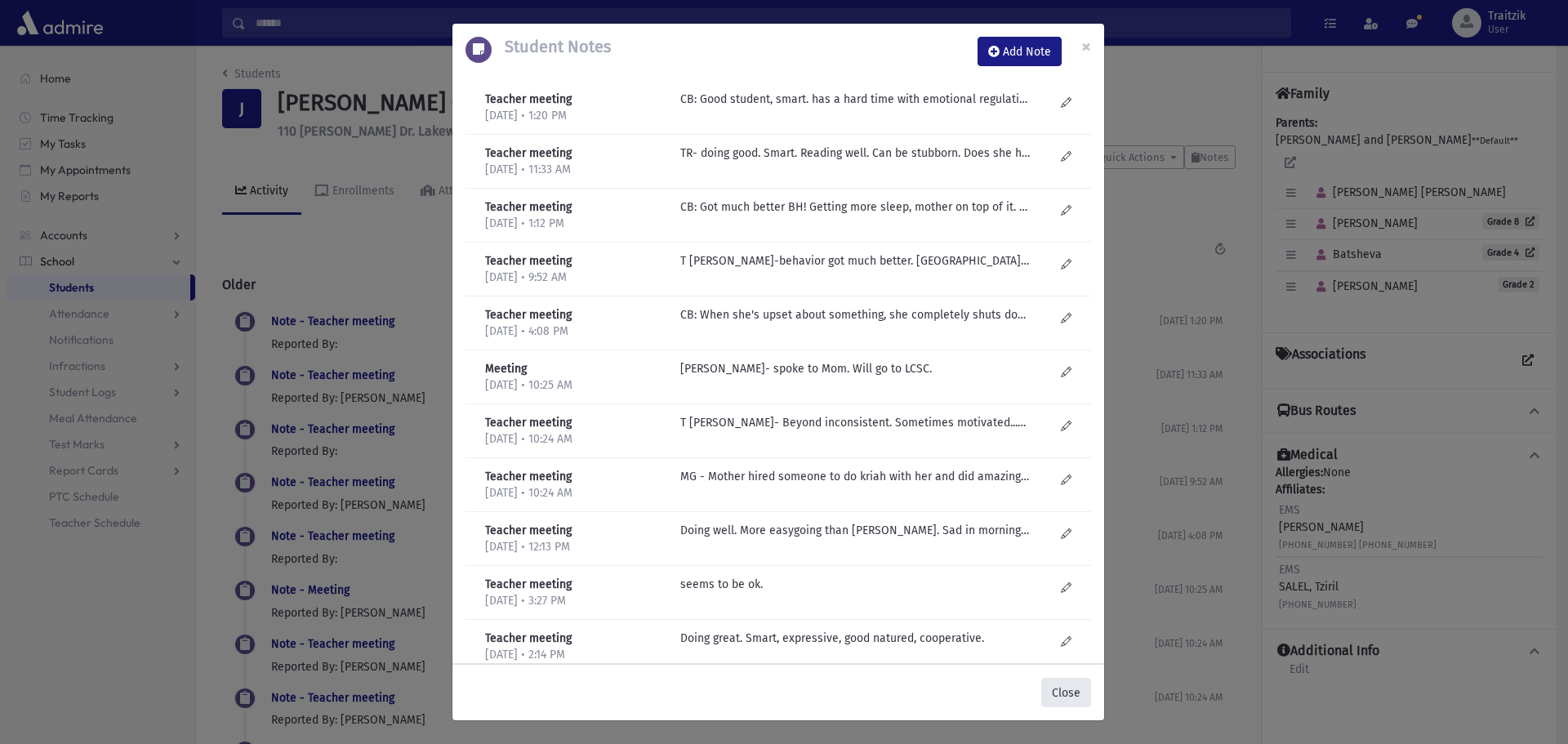
click at [1062, 702] on button "Close" at bounding box center [1066, 692] width 50 height 29
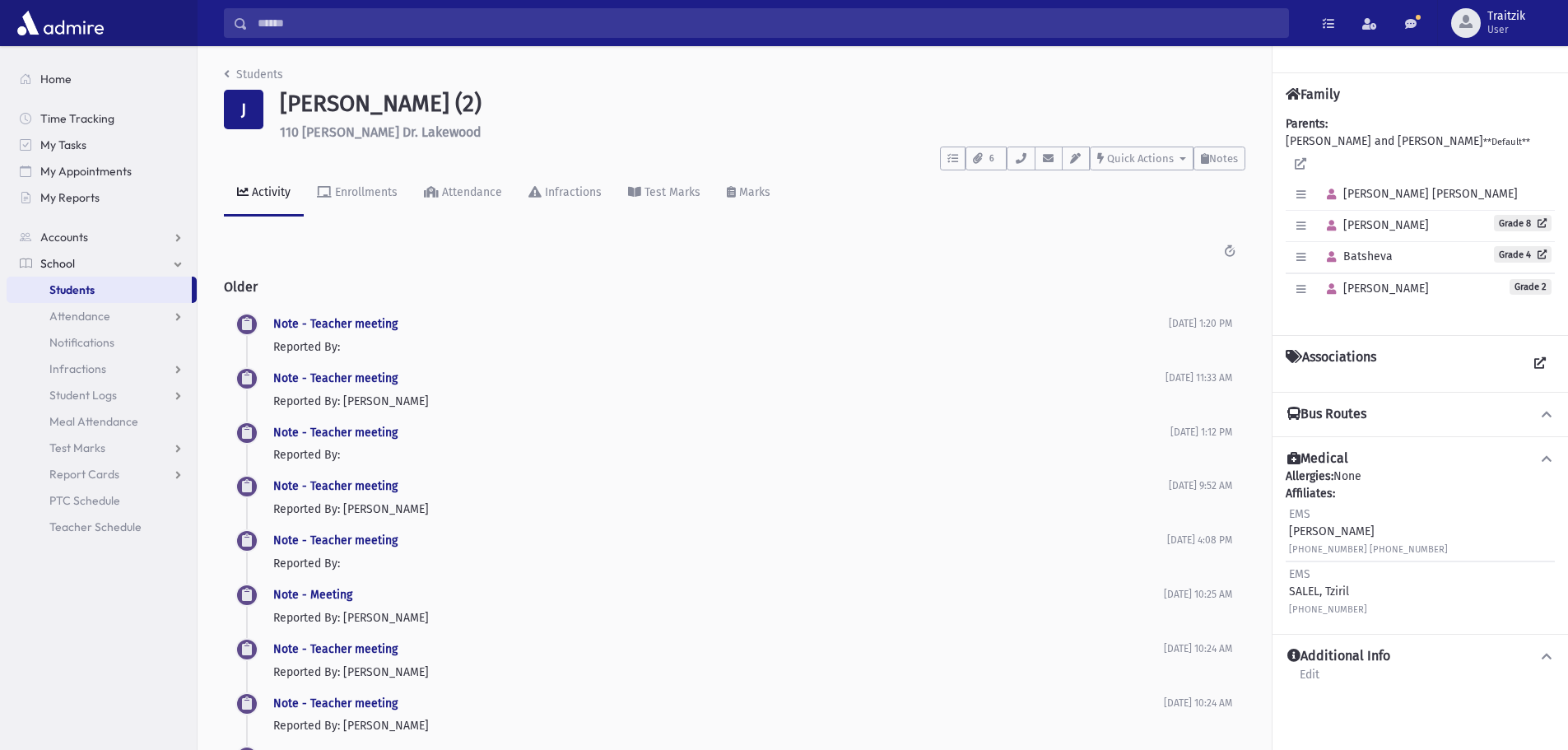
click at [223, 71] on div "Students J [PERSON_NAME] (2) 110 [PERSON_NAME] Dr. Lakewood **** To Do's No ope…" at bounding box center [734, 608] width 1074 height 1123
click at [224, 74] on icon "breadcrumb" at bounding box center [226, 74] width 6 height 12
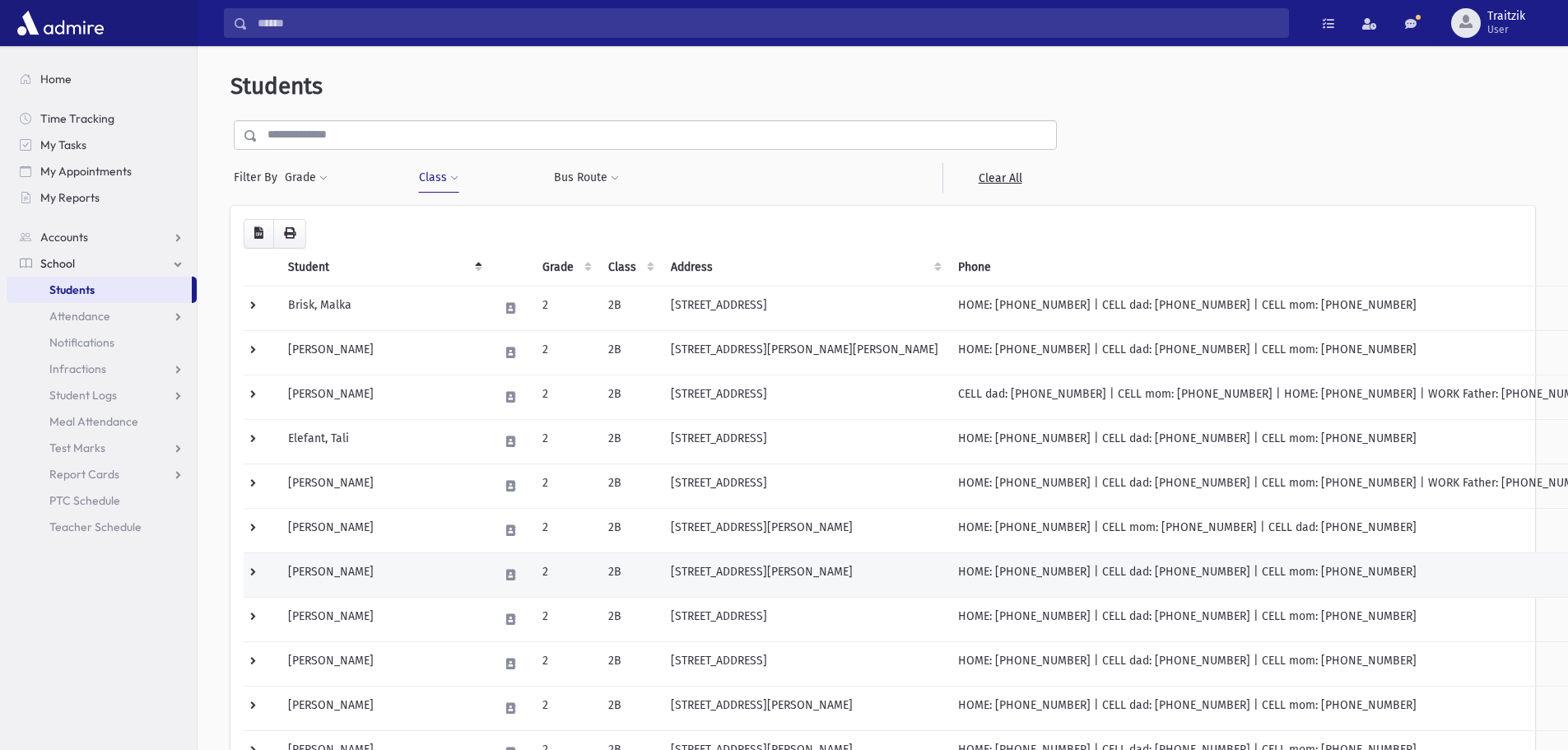
click at [398, 583] on td "Kaplinsky, Rachel" at bounding box center [383, 574] width 211 height 44
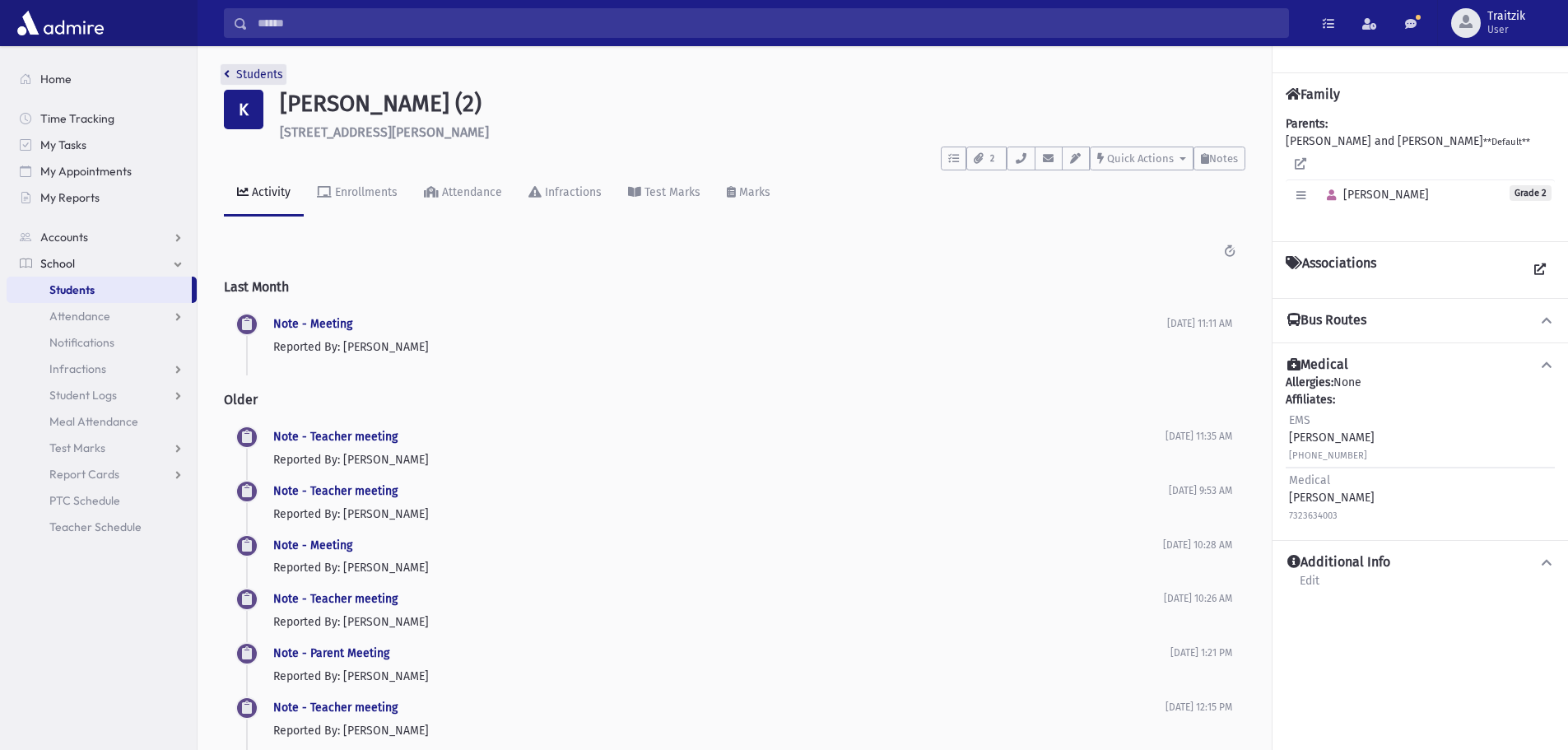
click at [229, 74] on link "Students" at bounding box center [253, 74] width 59 height 14
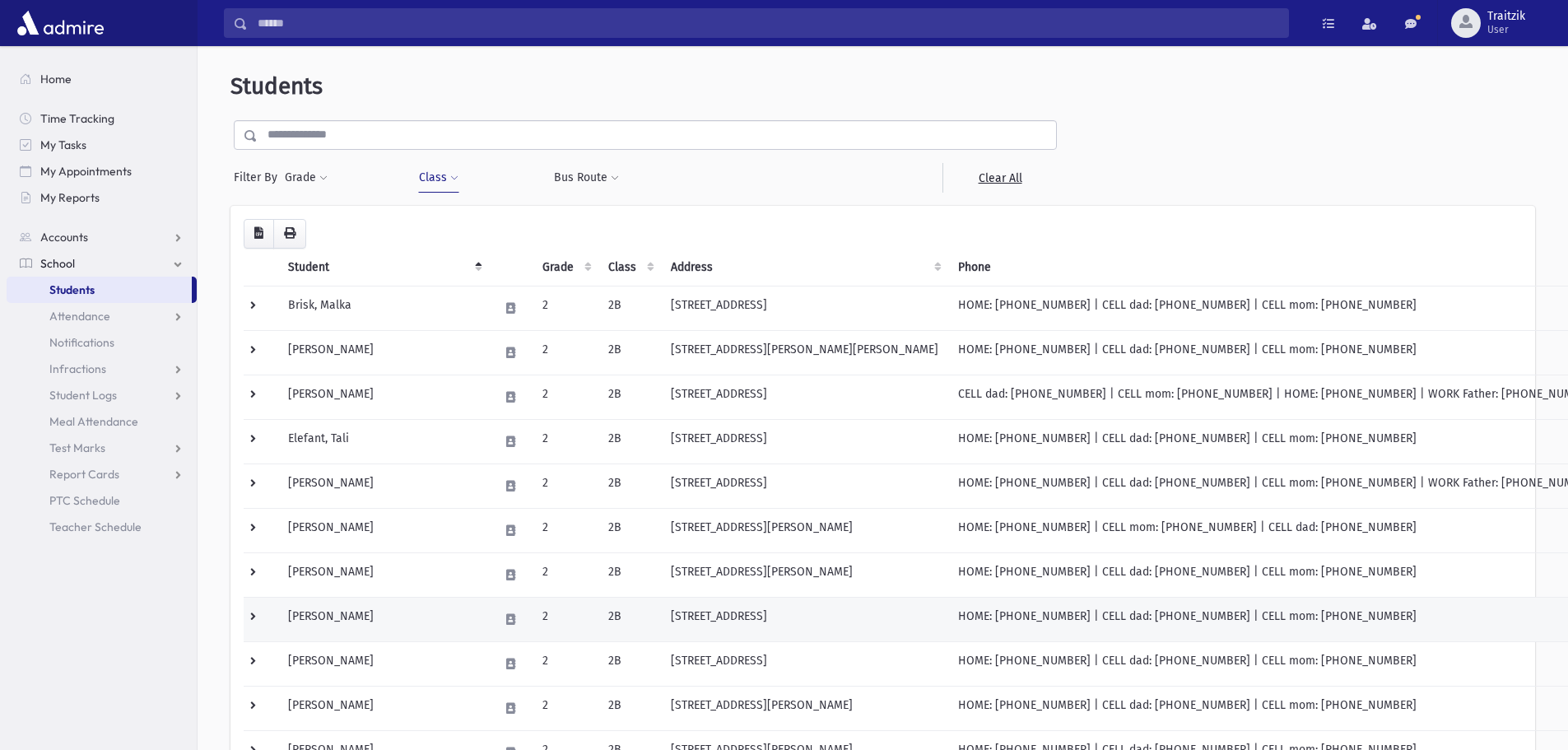
click at [758, 619] on td "[STREET_ADDRESS]" at bounding box center [805, 619] width 287 height 44
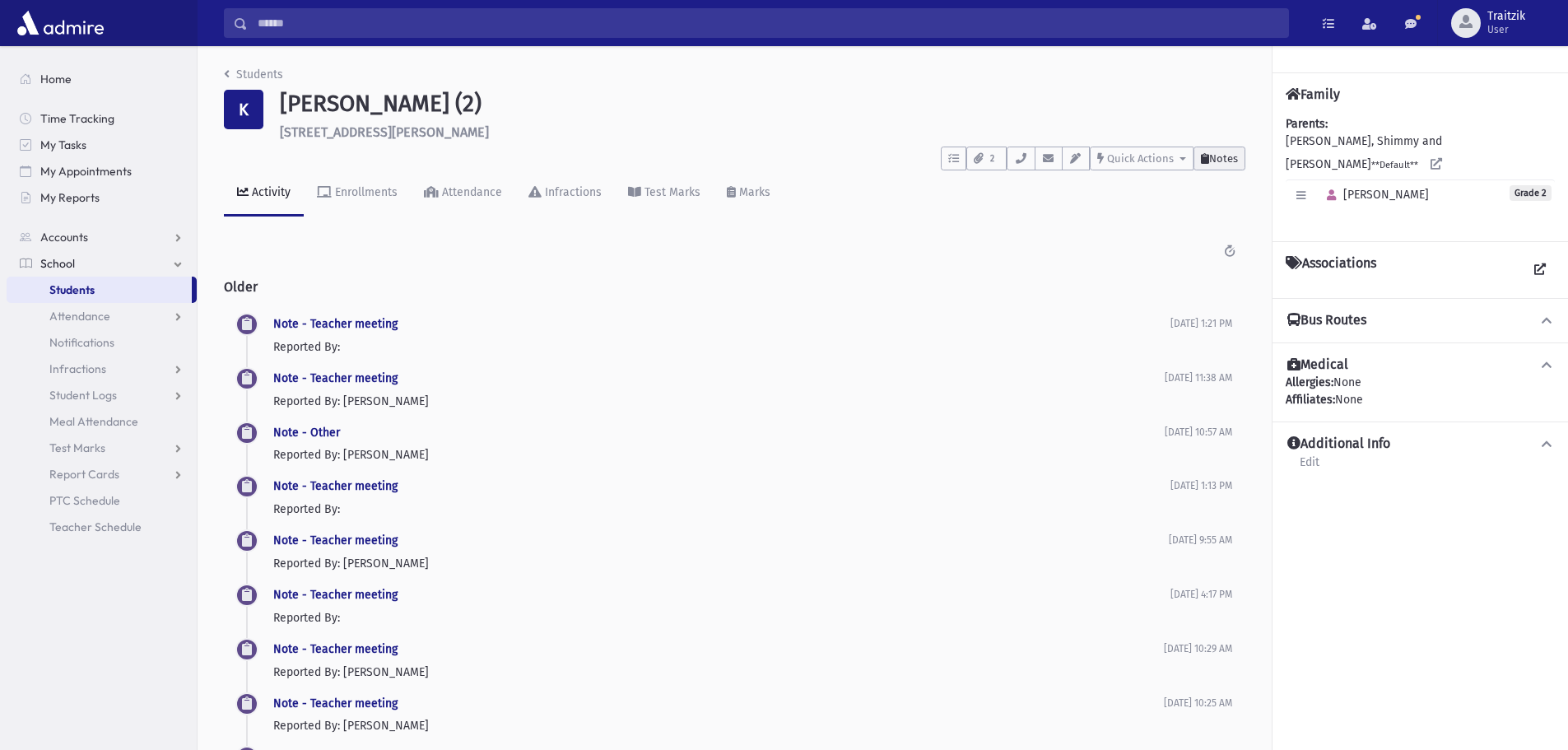
click at [1214, 157] on span "Notes" at bounding box center [1224, 158] width 28 height 13
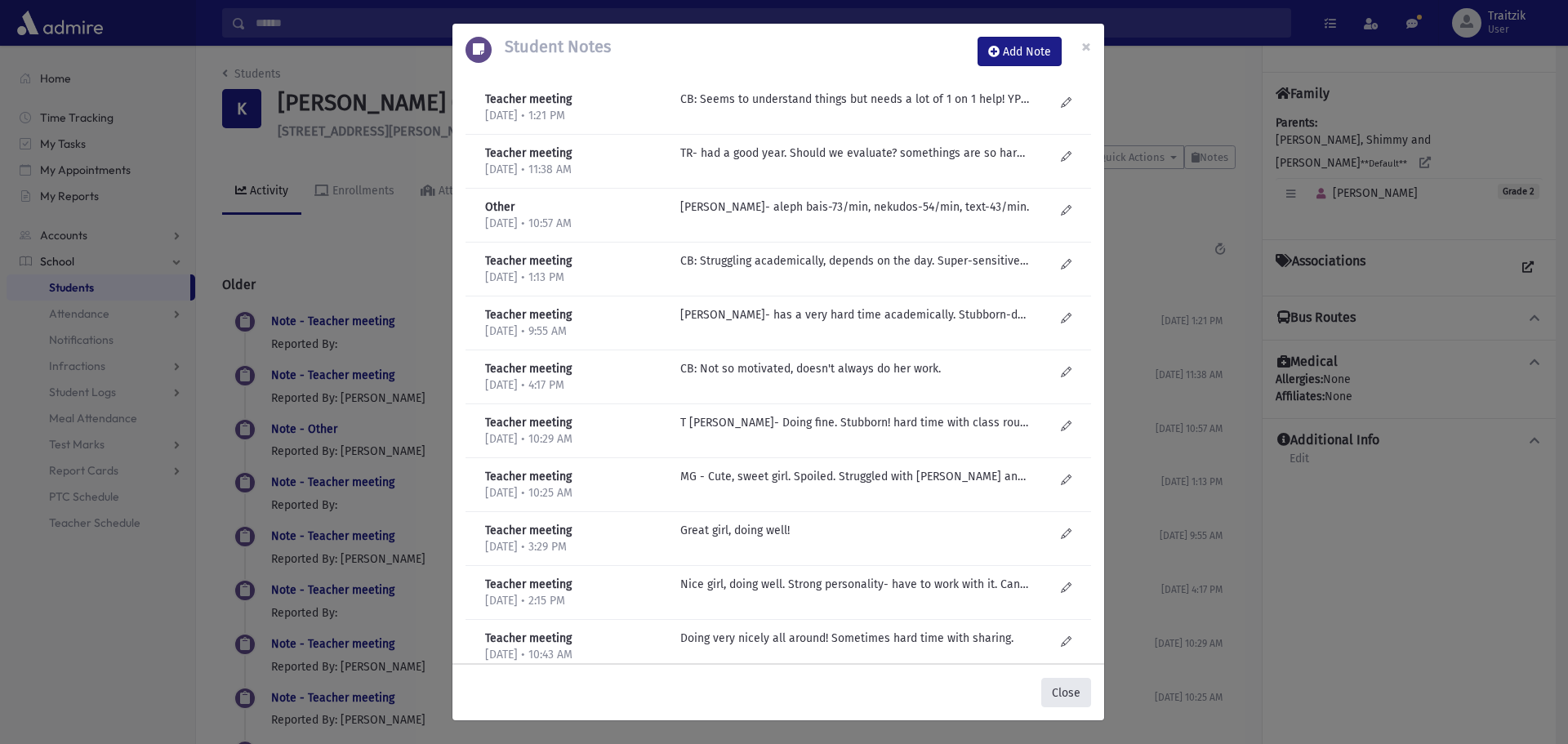
click at [1060, 695] on button "Close" at bounding box center [1066, 692] width 50 height 29
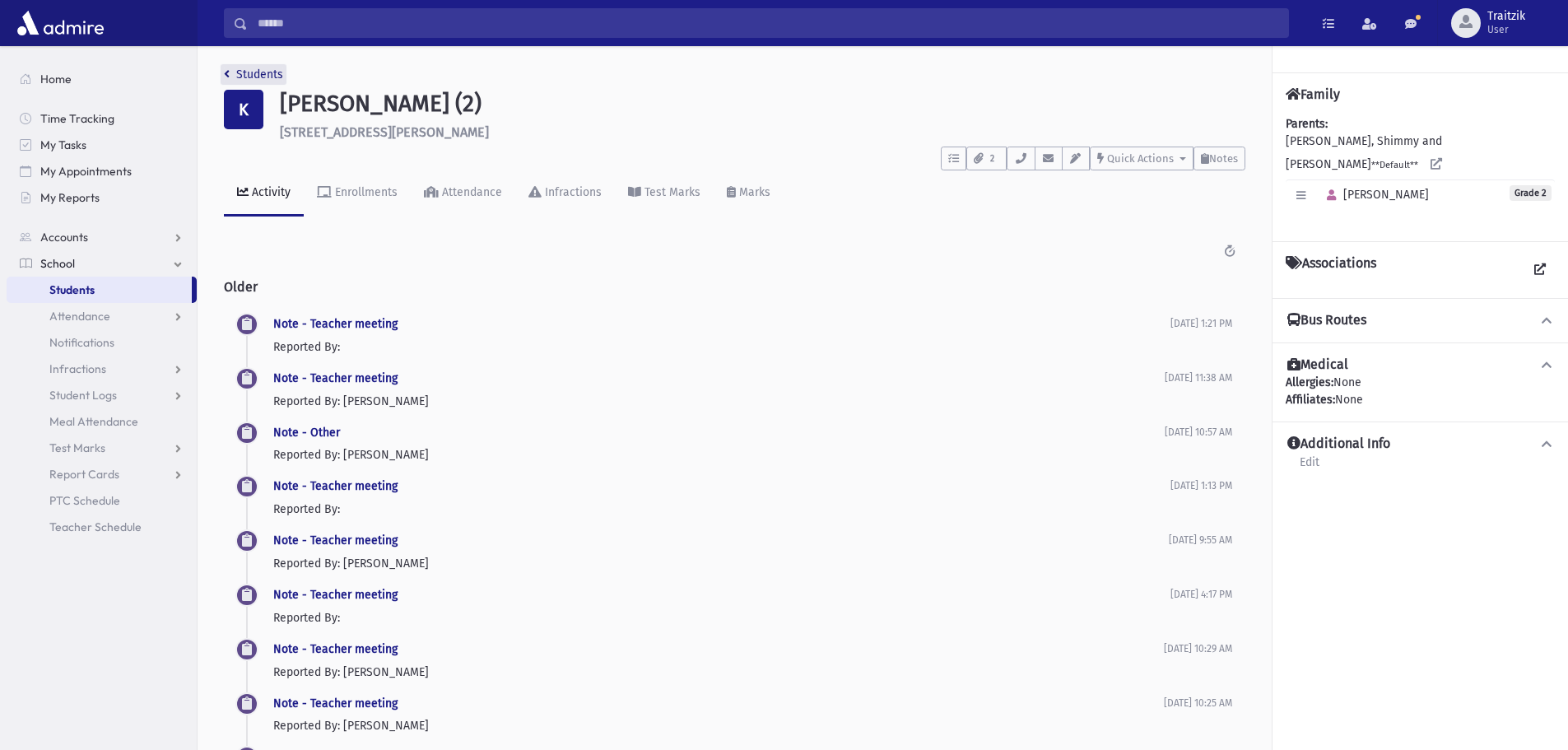
click at [228, 77] on icon "breadcrumb" at bounding box center [226, 74] width 6 height 12
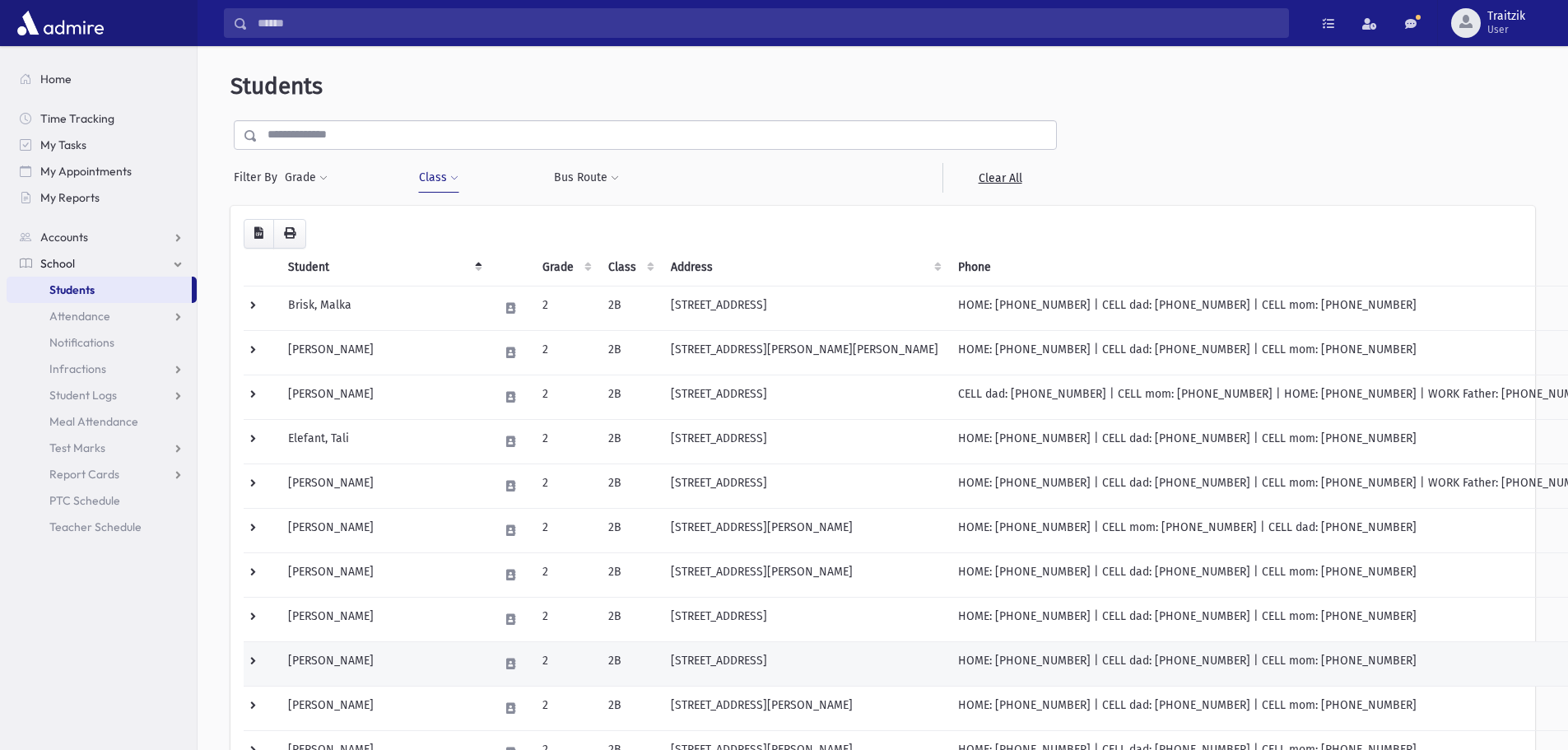
click at [371, 663] on td "[PERSON_NAME]" at bounding box center [383, 663] width 211 height 44
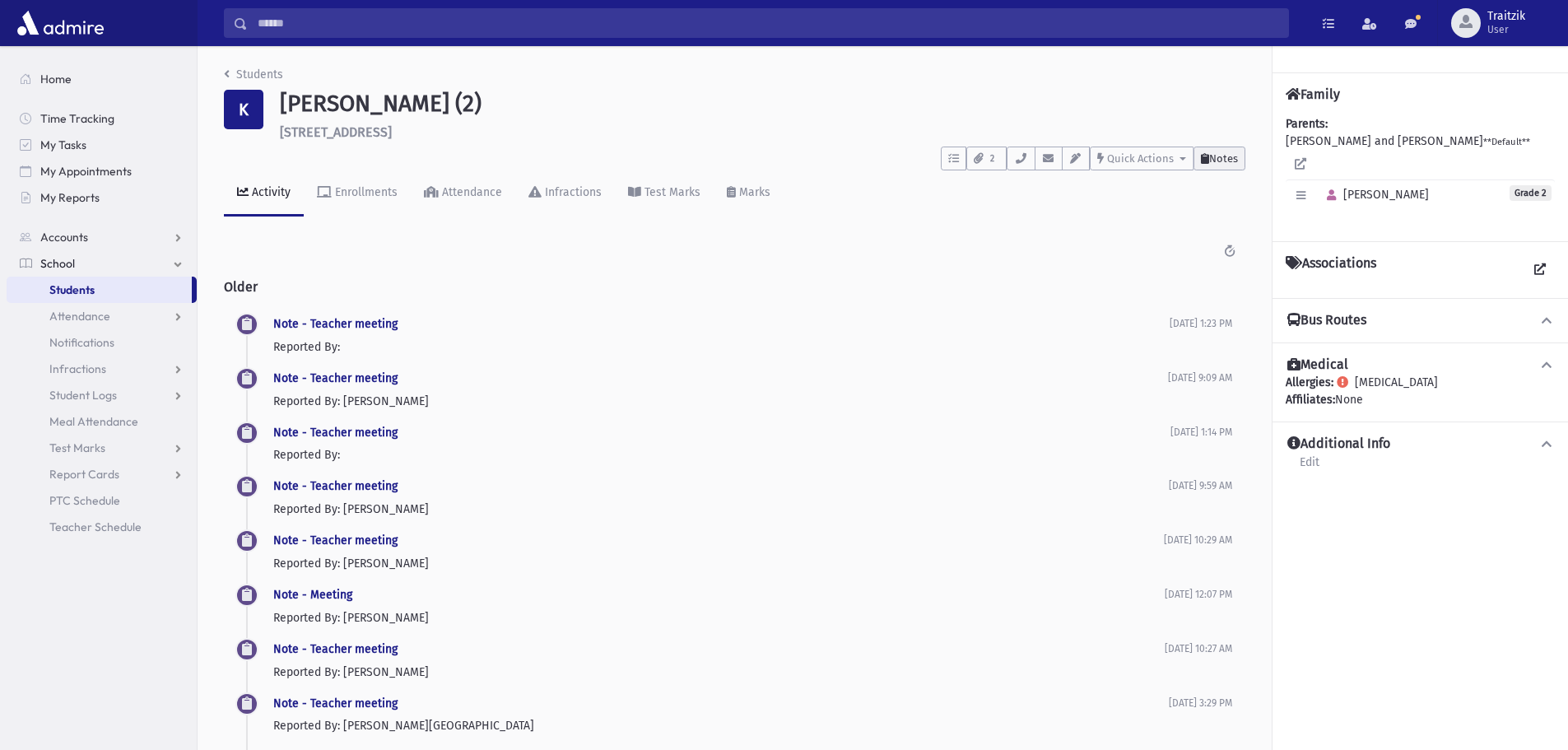
click at [1216, 164] on span "Notes" at bounding box center [1224, 158] width 28 height 13
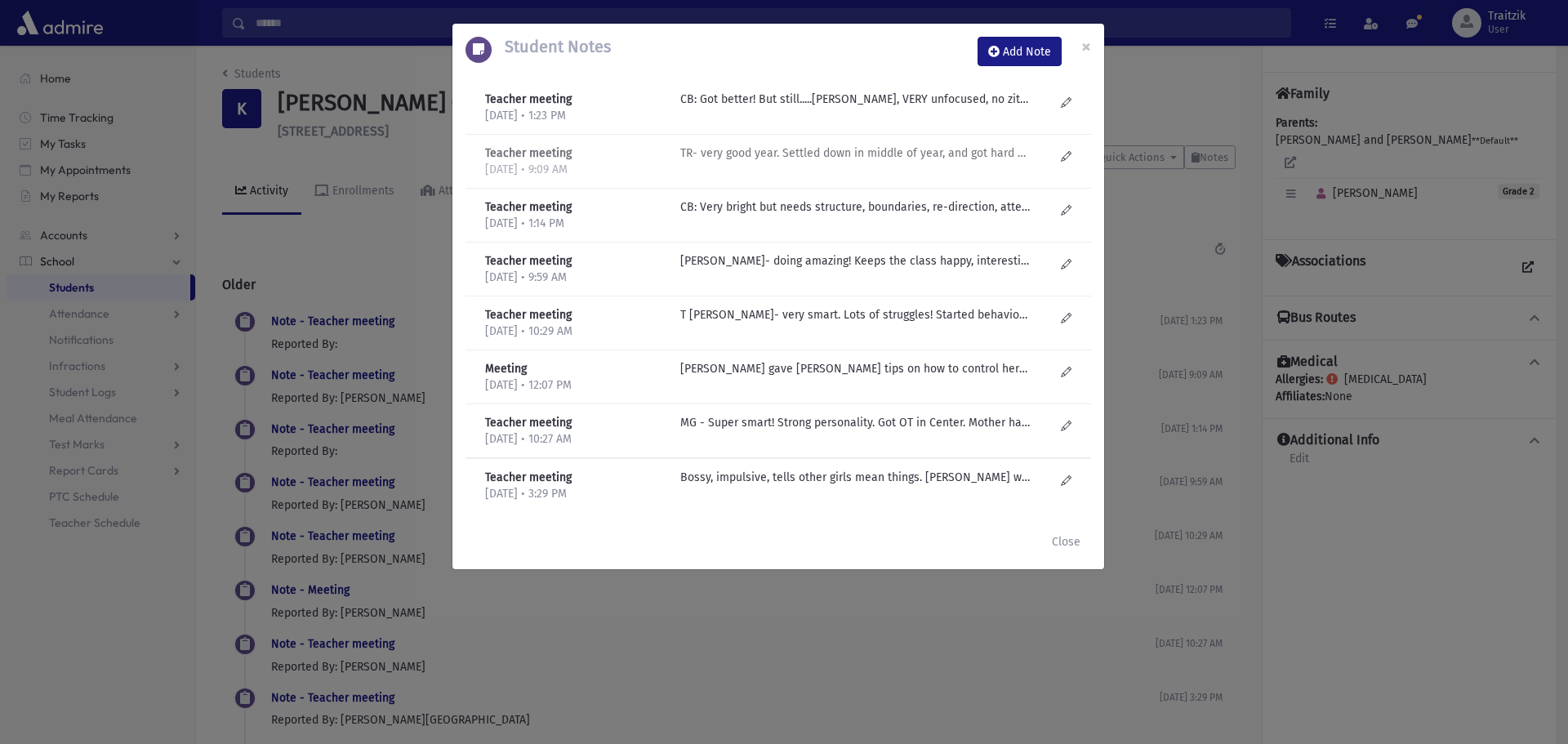
click at [818, 164] on div "TR- very good year. Settled down in middle of year, and got hard again at end o…" at bounding box center [867, 161] width 390 height 33
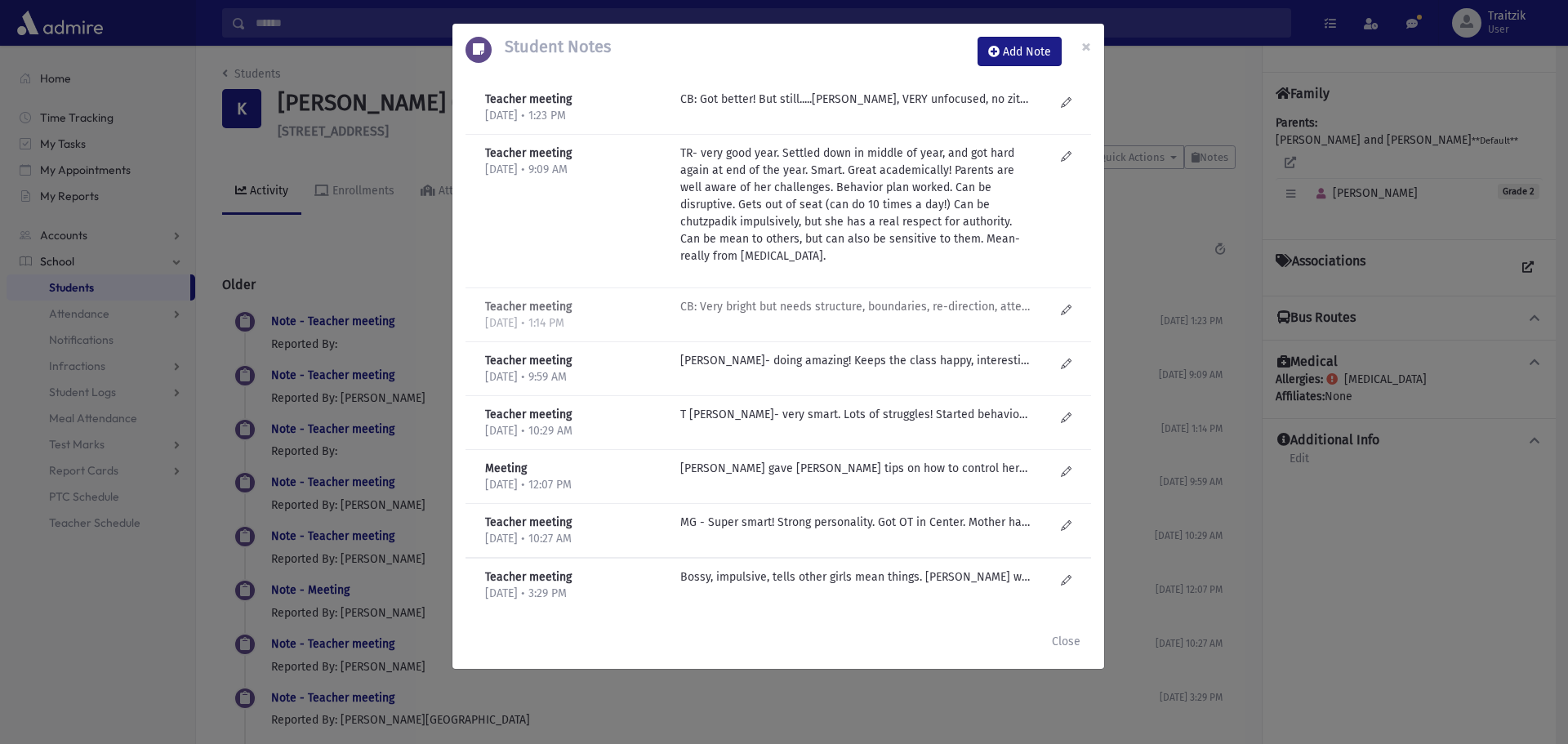
click at [823, 317] on div "CB: Very bright but needs structure, boundaries, re-direction, attention...Got …" at bounding box center [867, 315] width 390 height 33
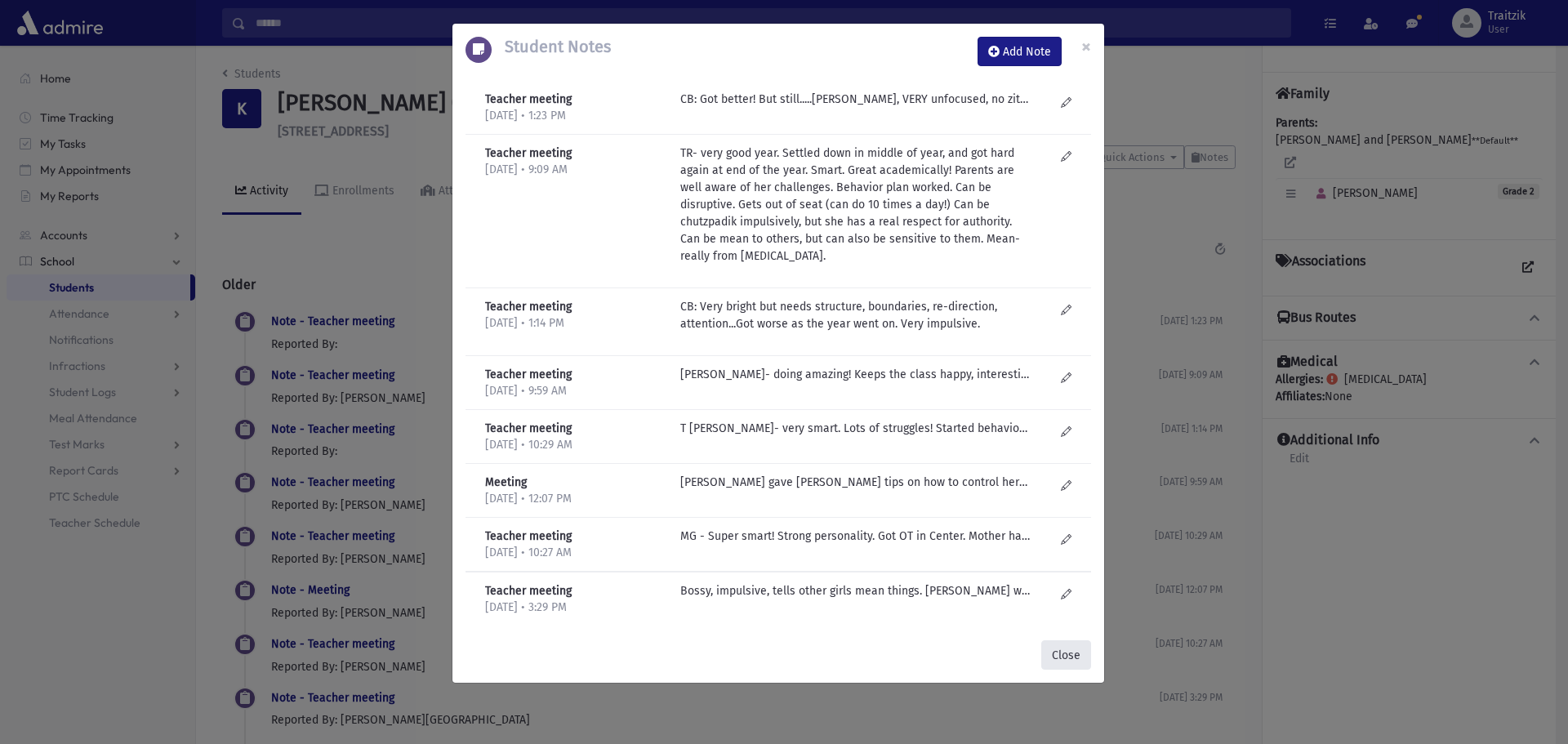
click at [1058, 664] on button "Close" at bounding box center [1066, 654] width 50 height 29
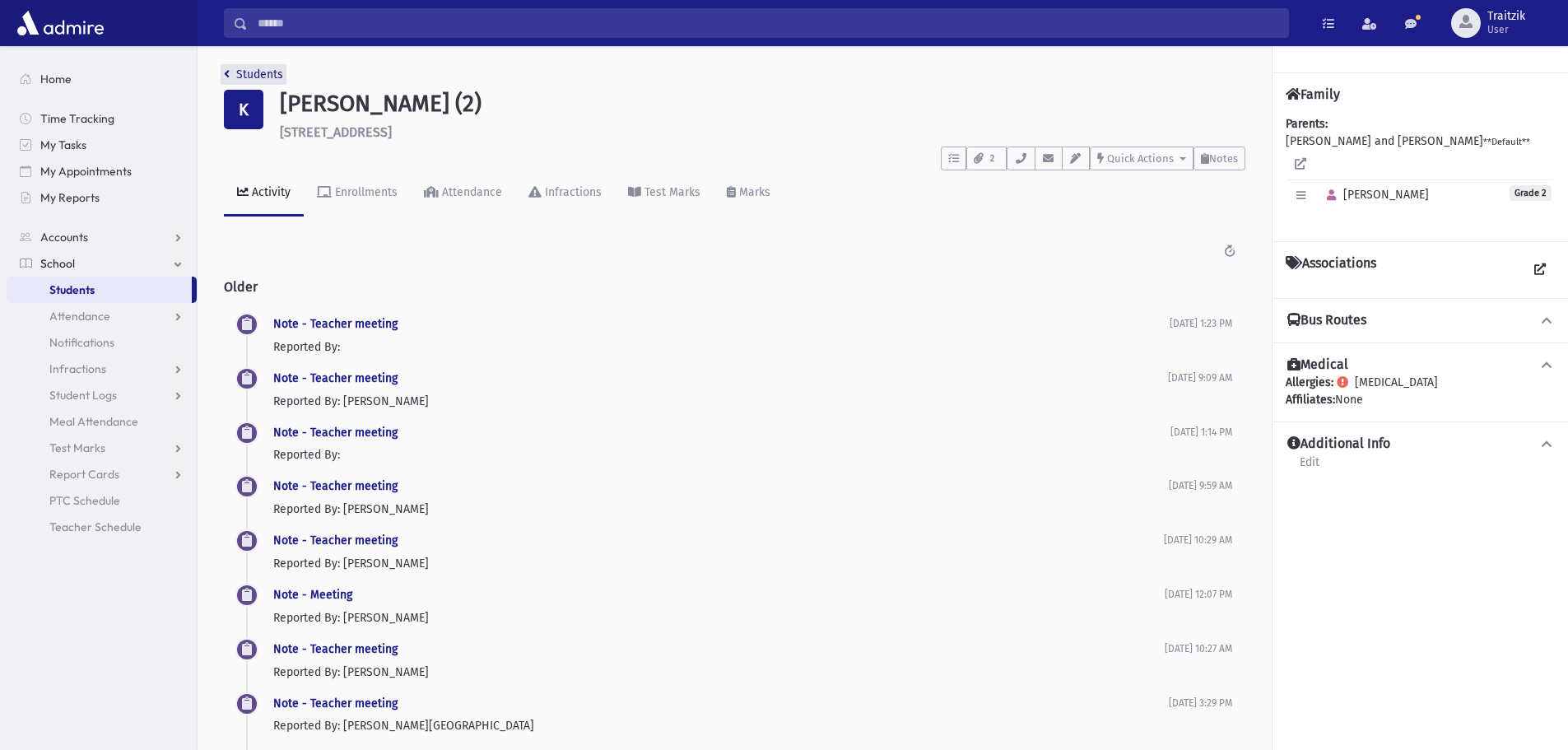
click at [231, 75] on link "Students" at bounding box center [253, 74] width 59 height 14
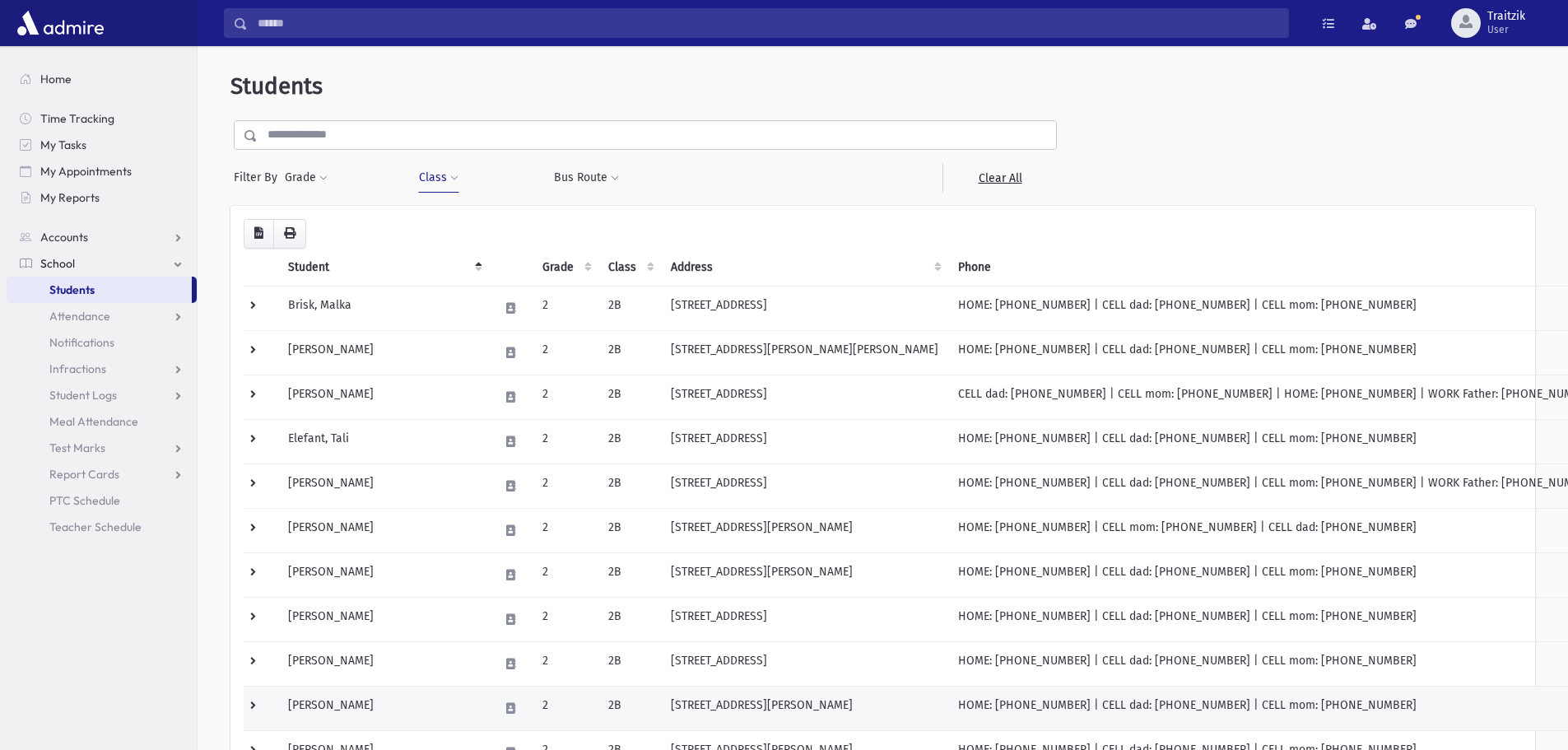
scroll to position [82, 0]
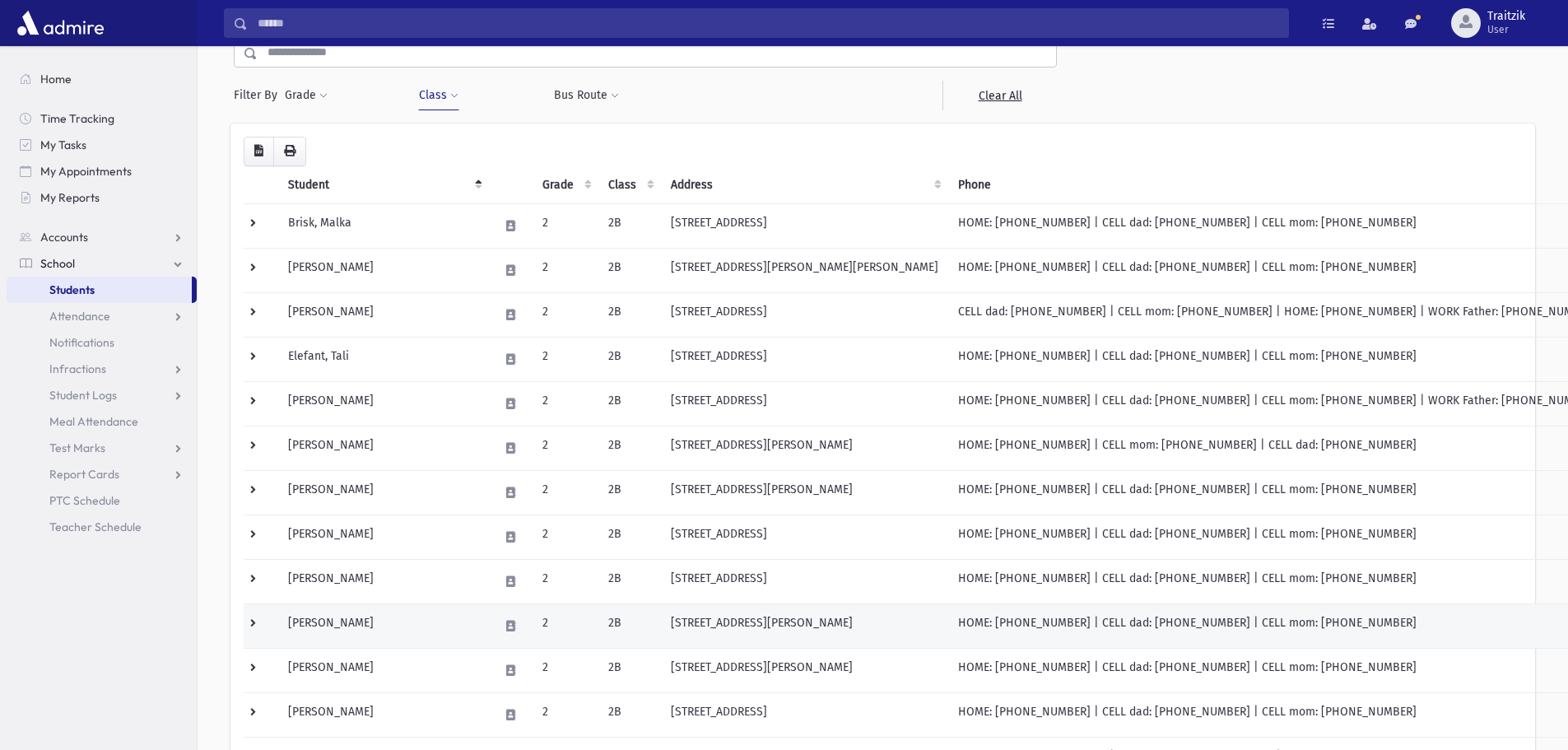
click at [362, 618] on td "Klein, Perela" at bounding box center [383, 625] width 211 height 44
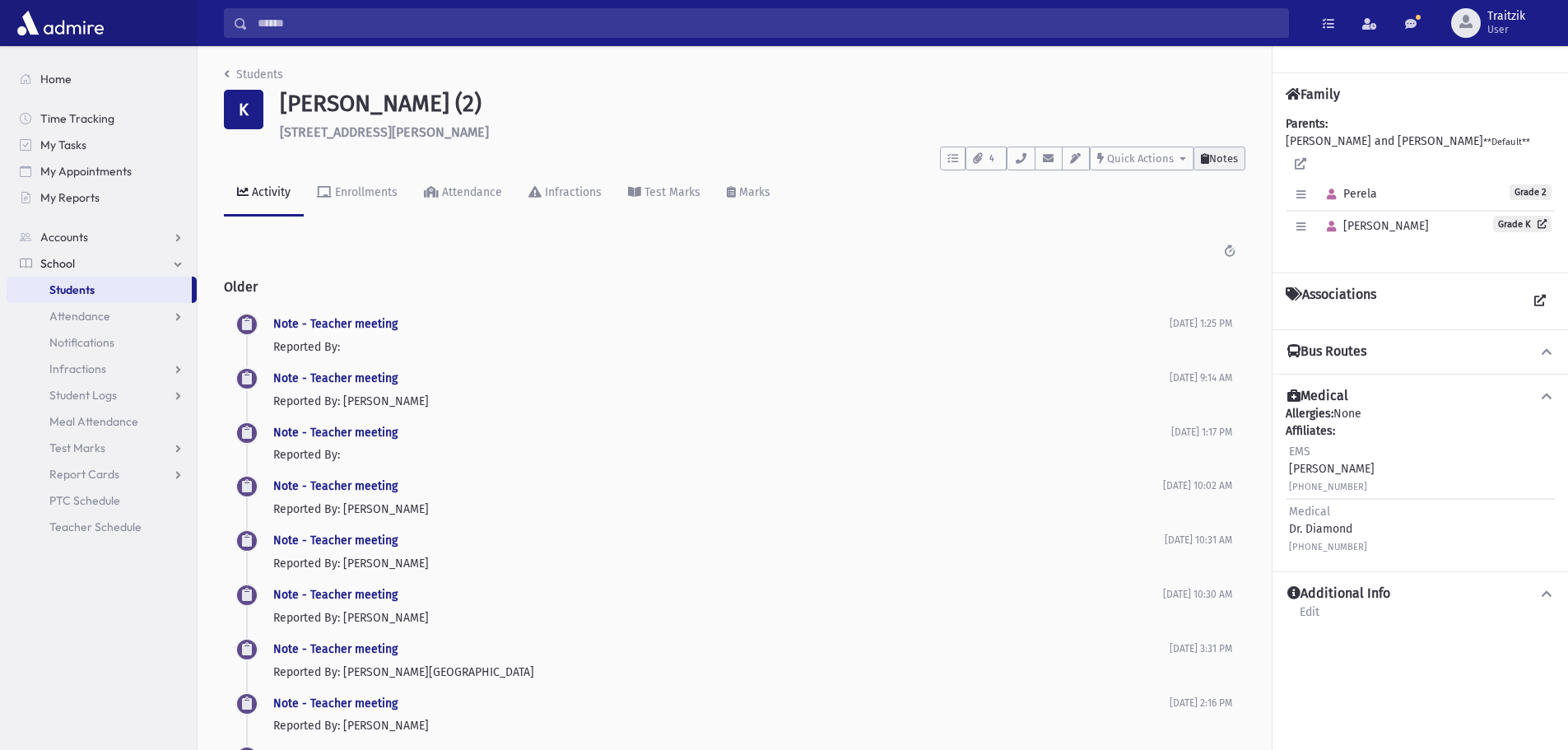
click at [1212, 155] on span "Notes" at bounding box center [1224, 158] width 28 height 13
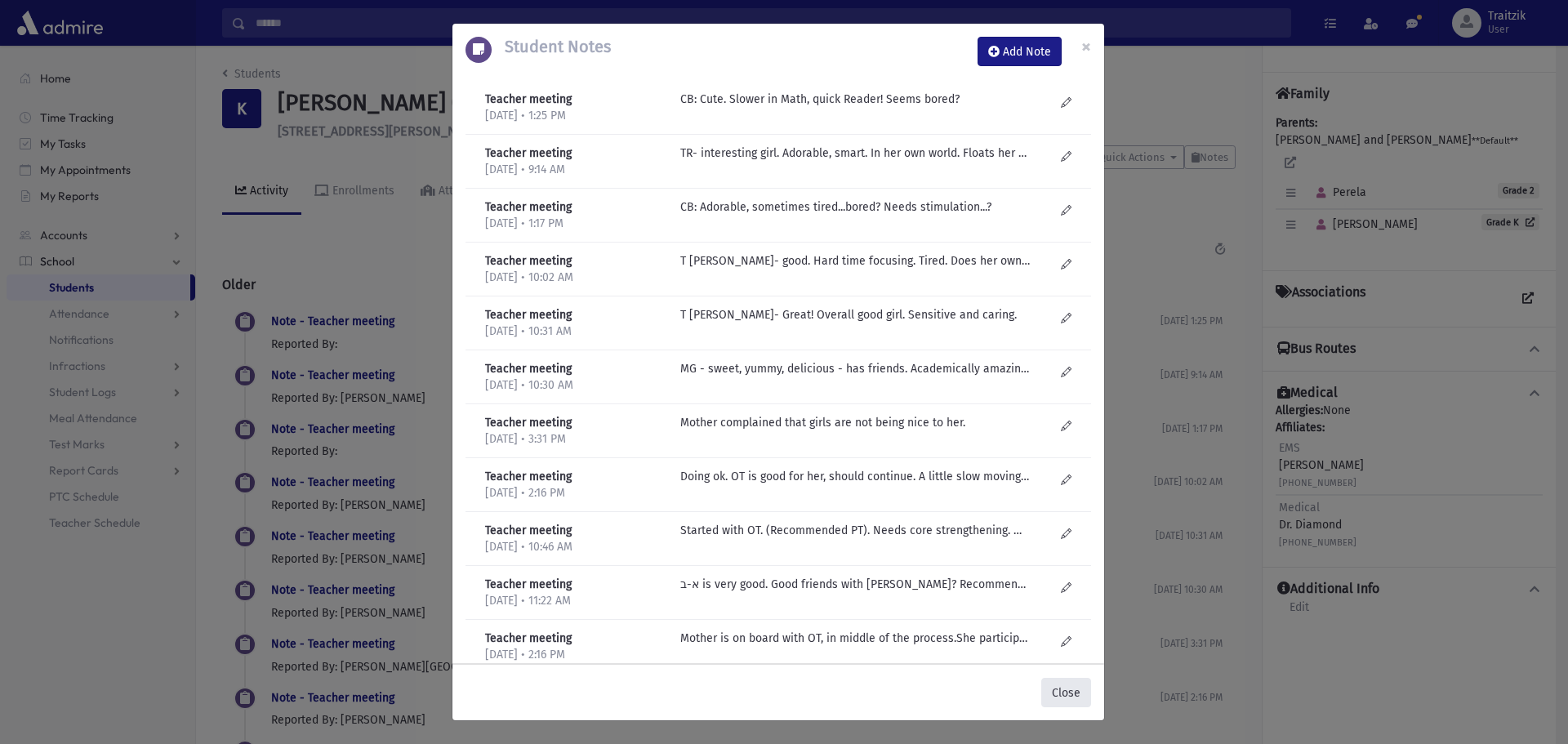
click at [1068, 695] on button "Close" at bounding box center [1066, 692] width 50 height 29
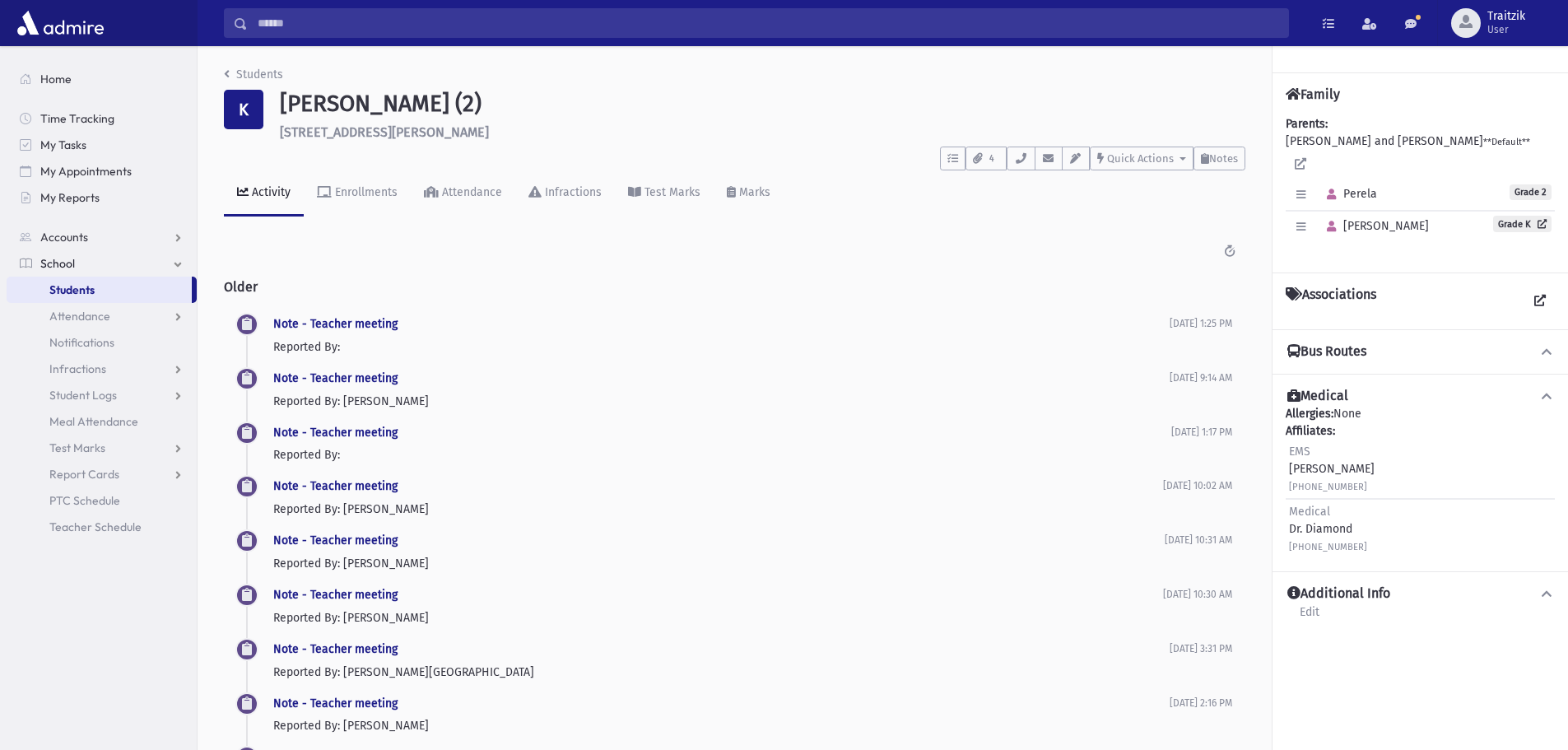
click at [224, 70] on div "Students K [PERSON_NAME][GEOGRAPHIC_DATA] (2) [STREET_ADDRESS][PERSON_NAME] ***…" at bounding box center [734, 527] width 1074 height 962
click at [224, 75] on icon "breadcrumb" at bounding box center [226, 74] width 6 height 12
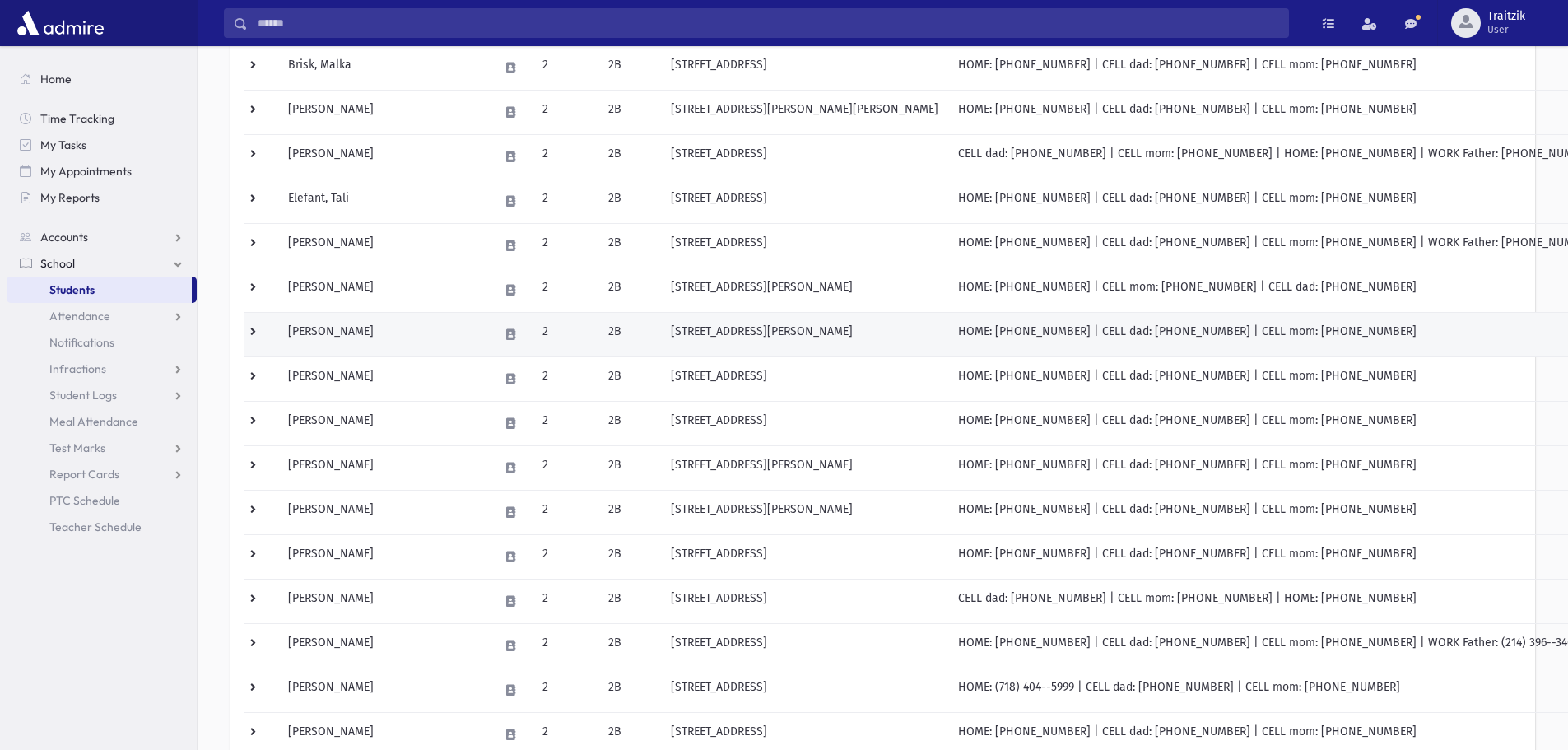
scroll to position [247, 0]
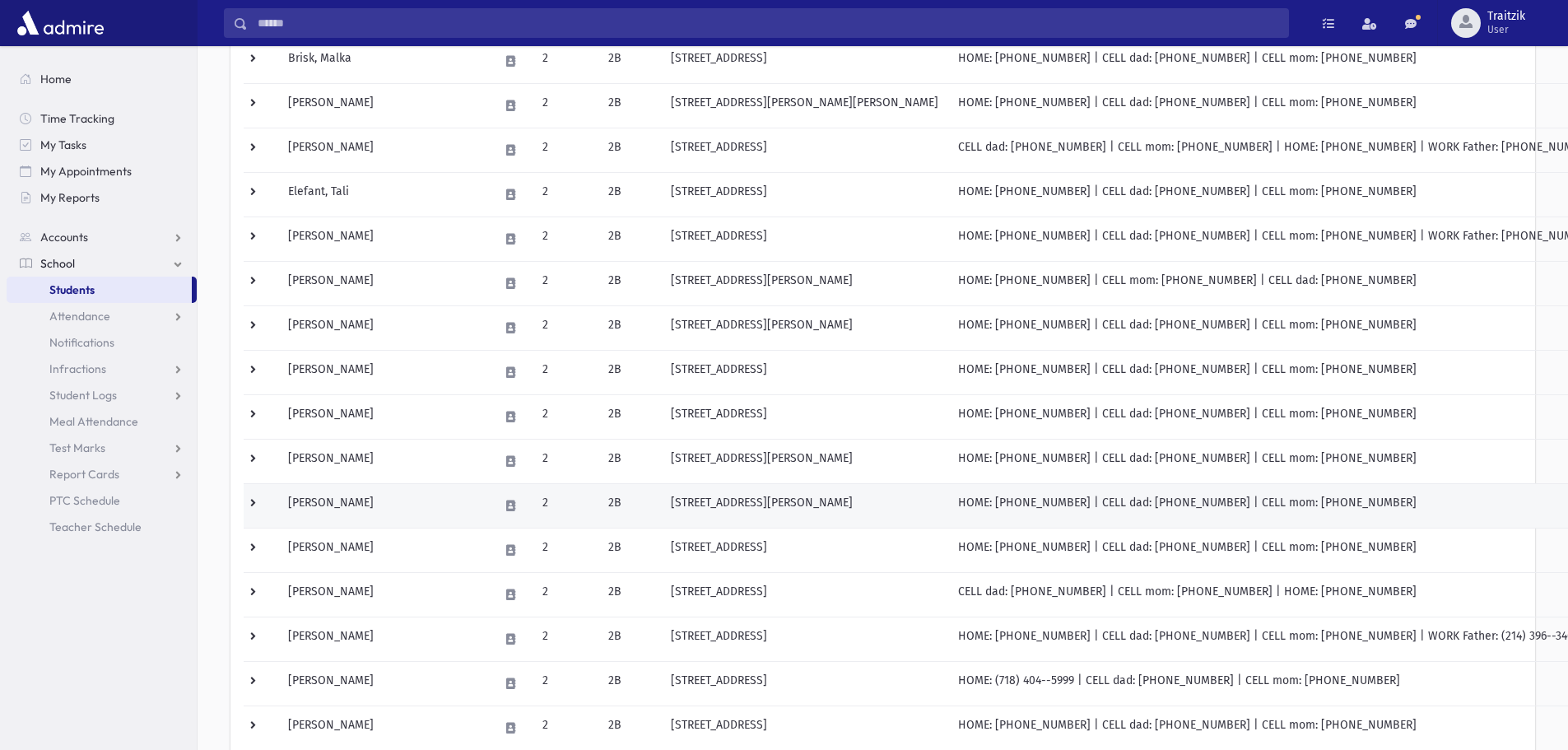
click at [372, 492] on td "[PERSON_NAME]" at bounding box center [383, 505] width 211 height 44
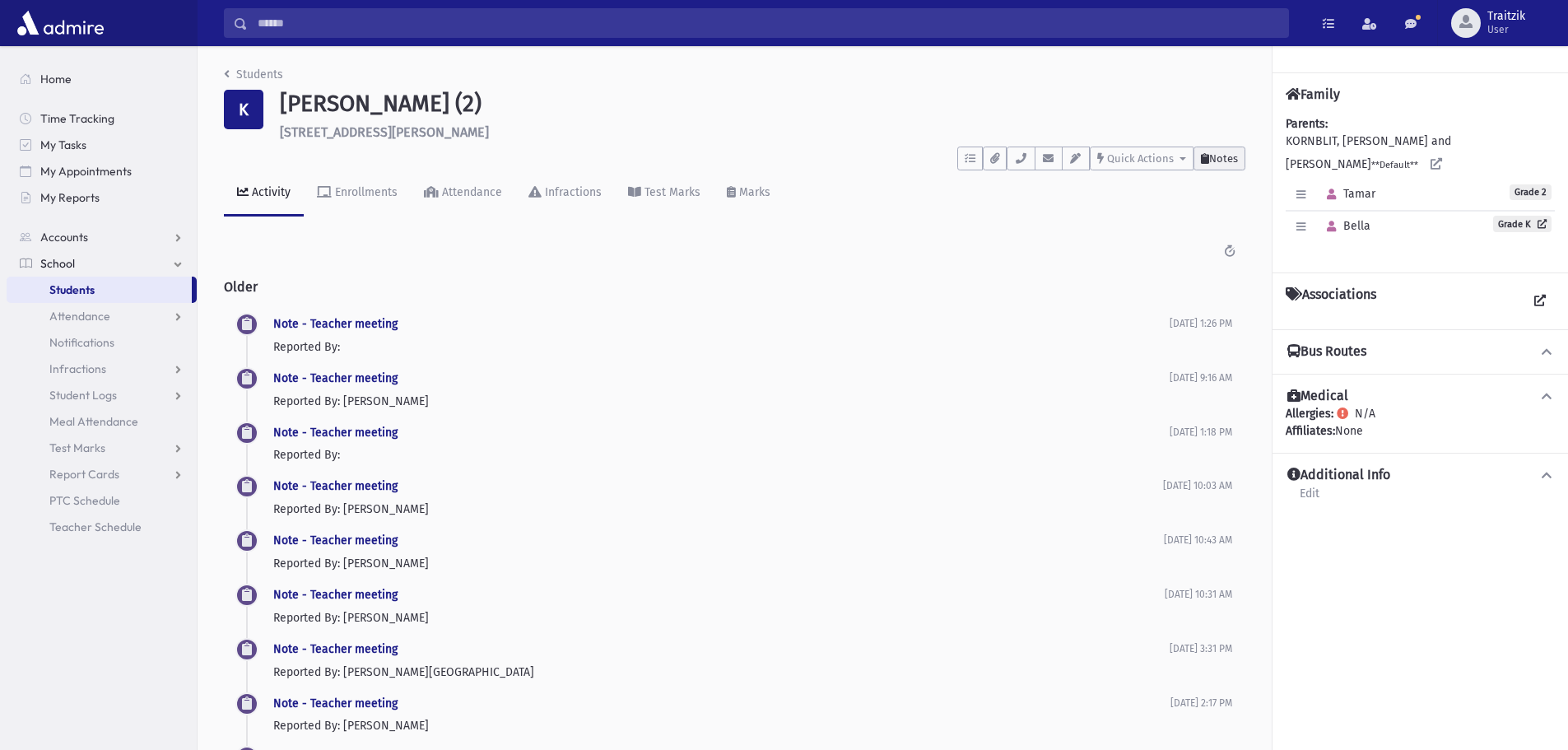
click at [1221, 155] on span "Notes" at bounding box center [1224, 158] width 28 height 13
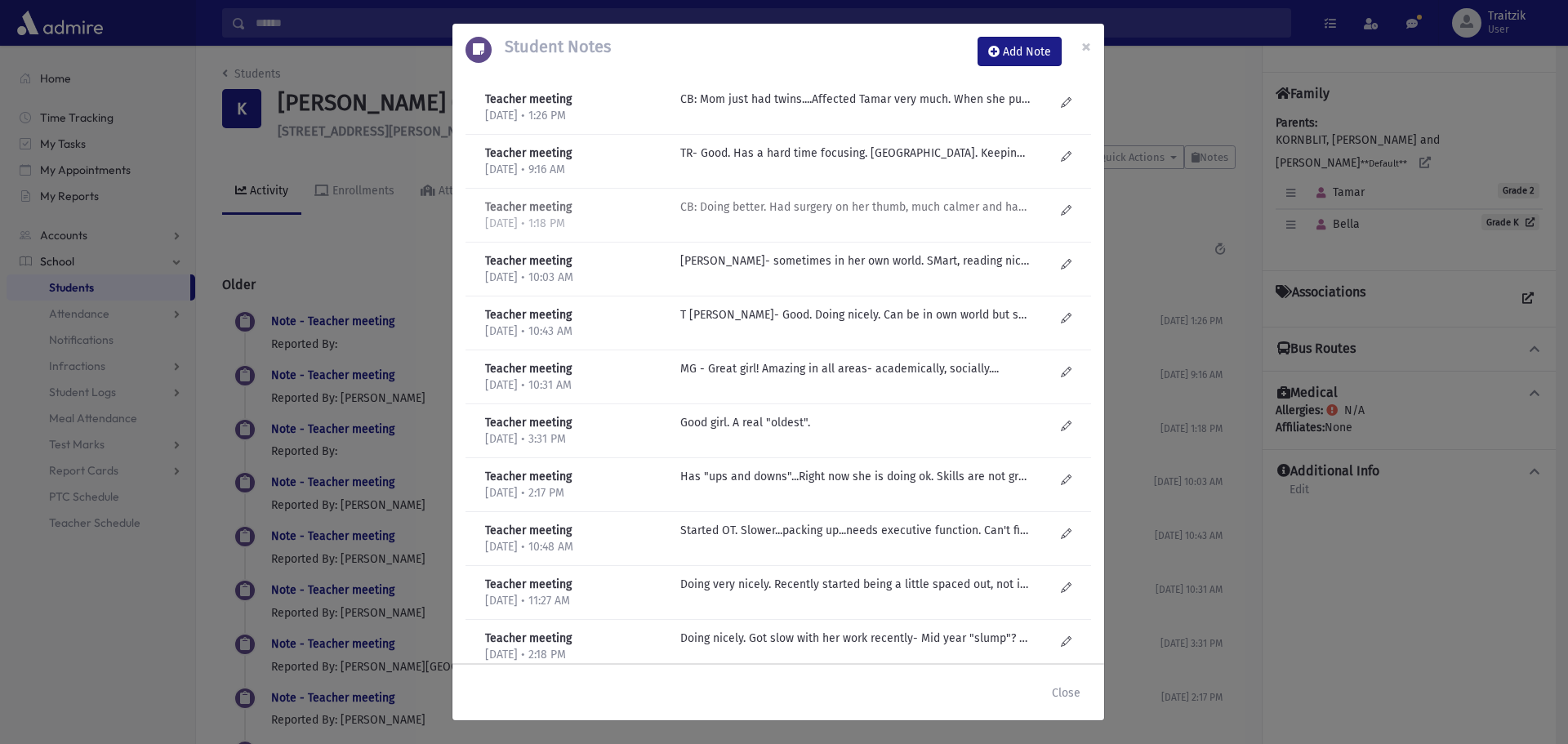
click at [828, 108] on p "CB: Doing better. Had surgery on her thumb, much calmer and happier now." at bounding box center [855, 99] width 350 height 17
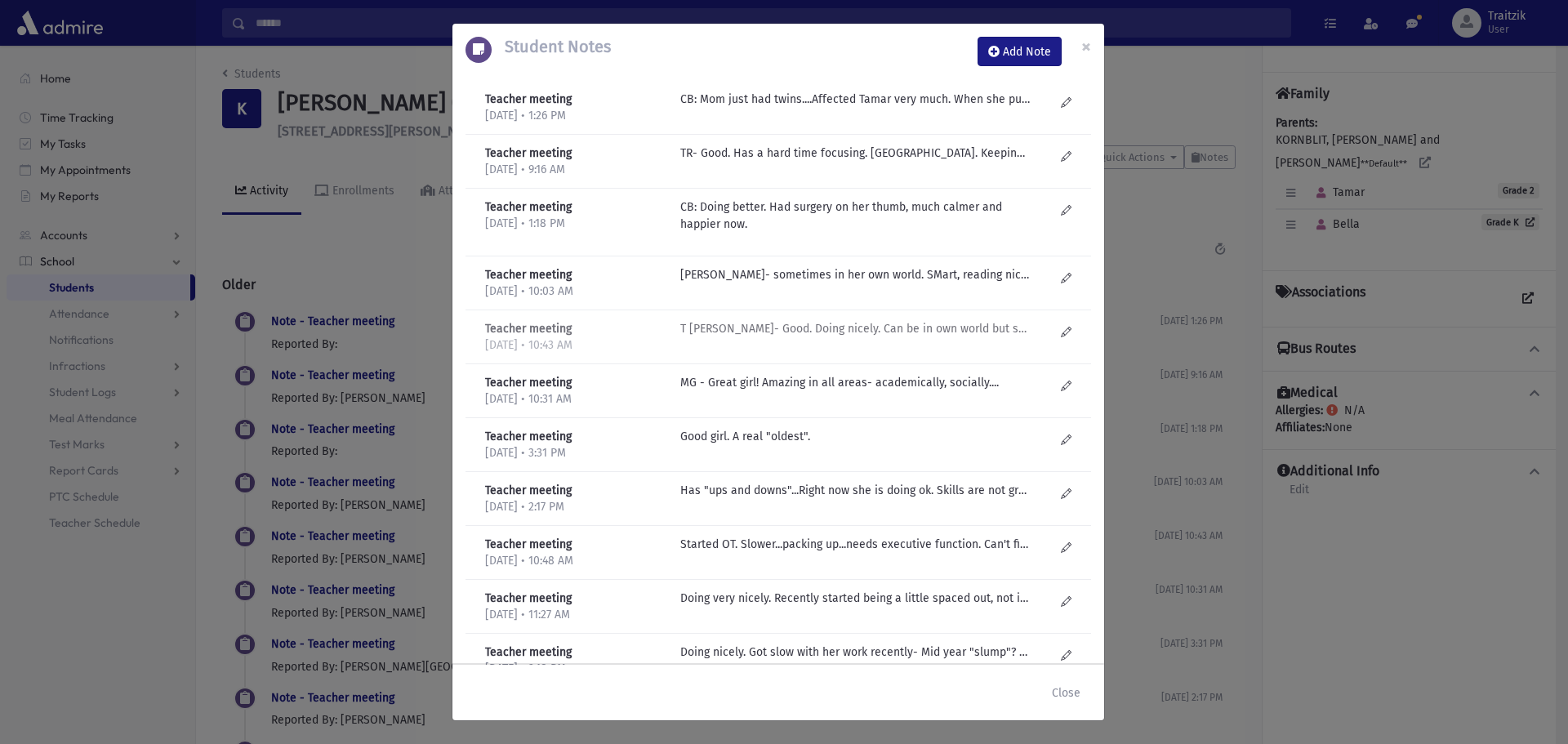
click at [855, 108] on p "T Ryback- Good. Doing nicely. Can be in own world but smart." at bounding box center [855, 99] width 350 height 17
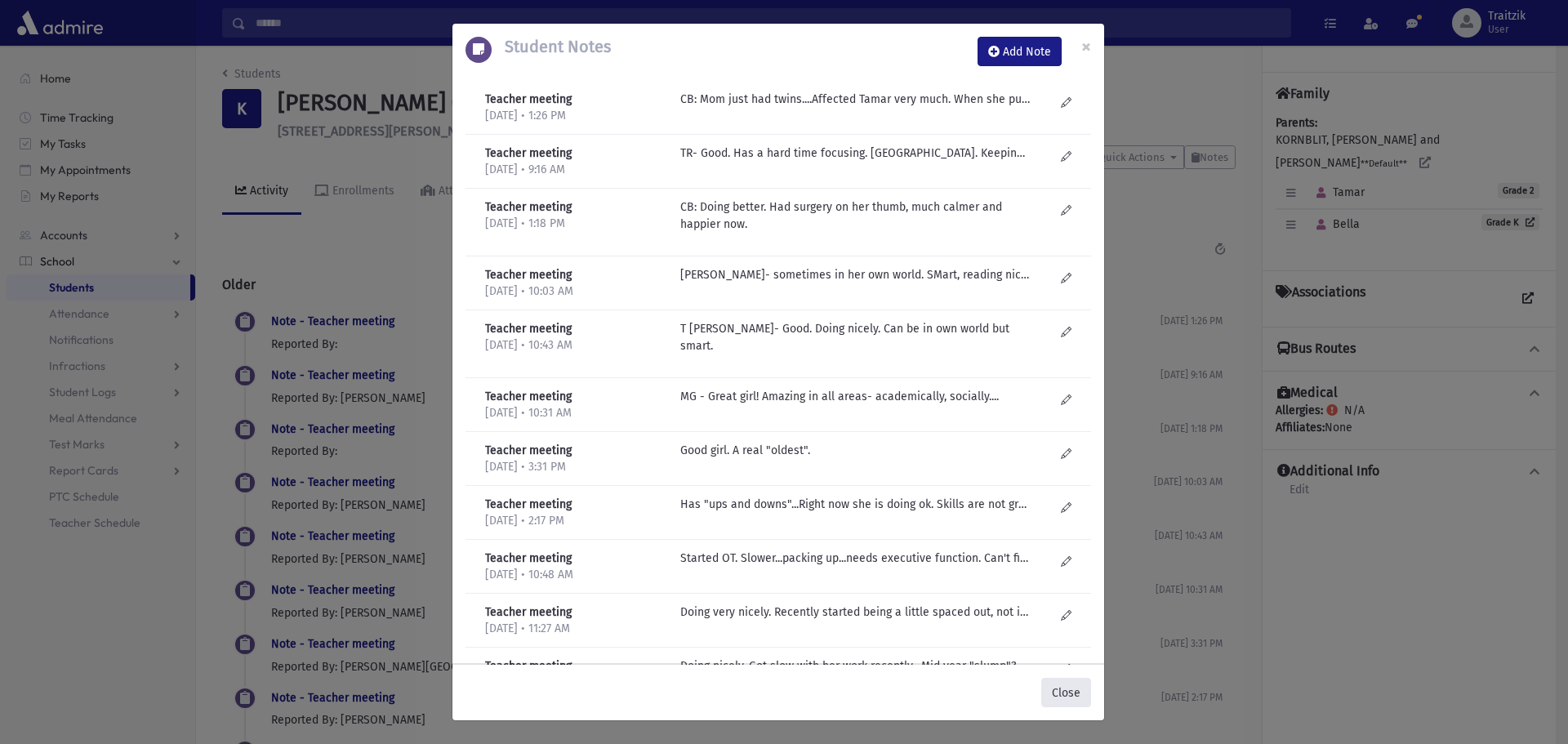
click at [1075, 684] on button "Close" at bounding box center [1066, 692] width 50 height 29
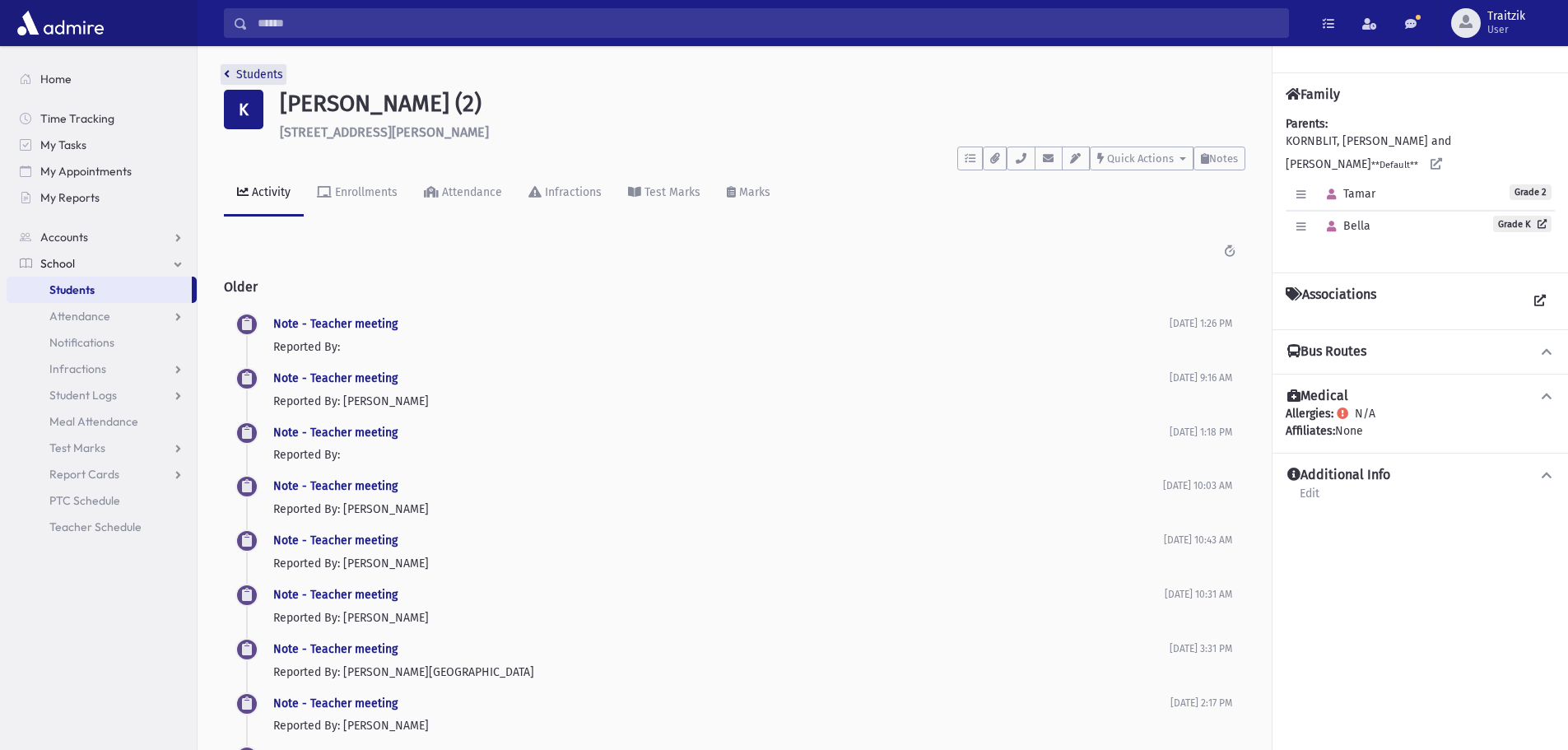
click at [232, 78] on link "Students" at bounding box center [253, 74] width 59 height 14
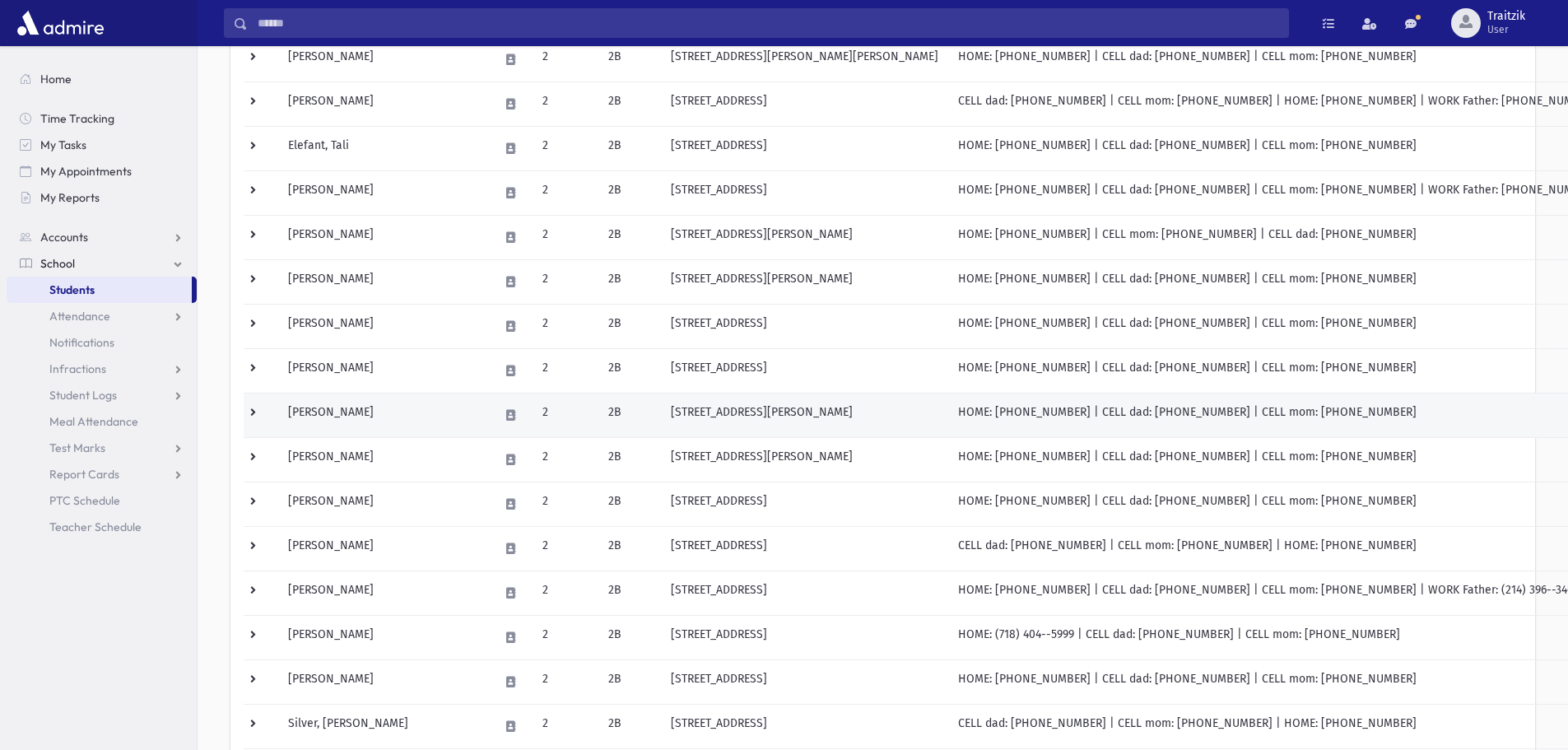
scroll to position [329, 0]
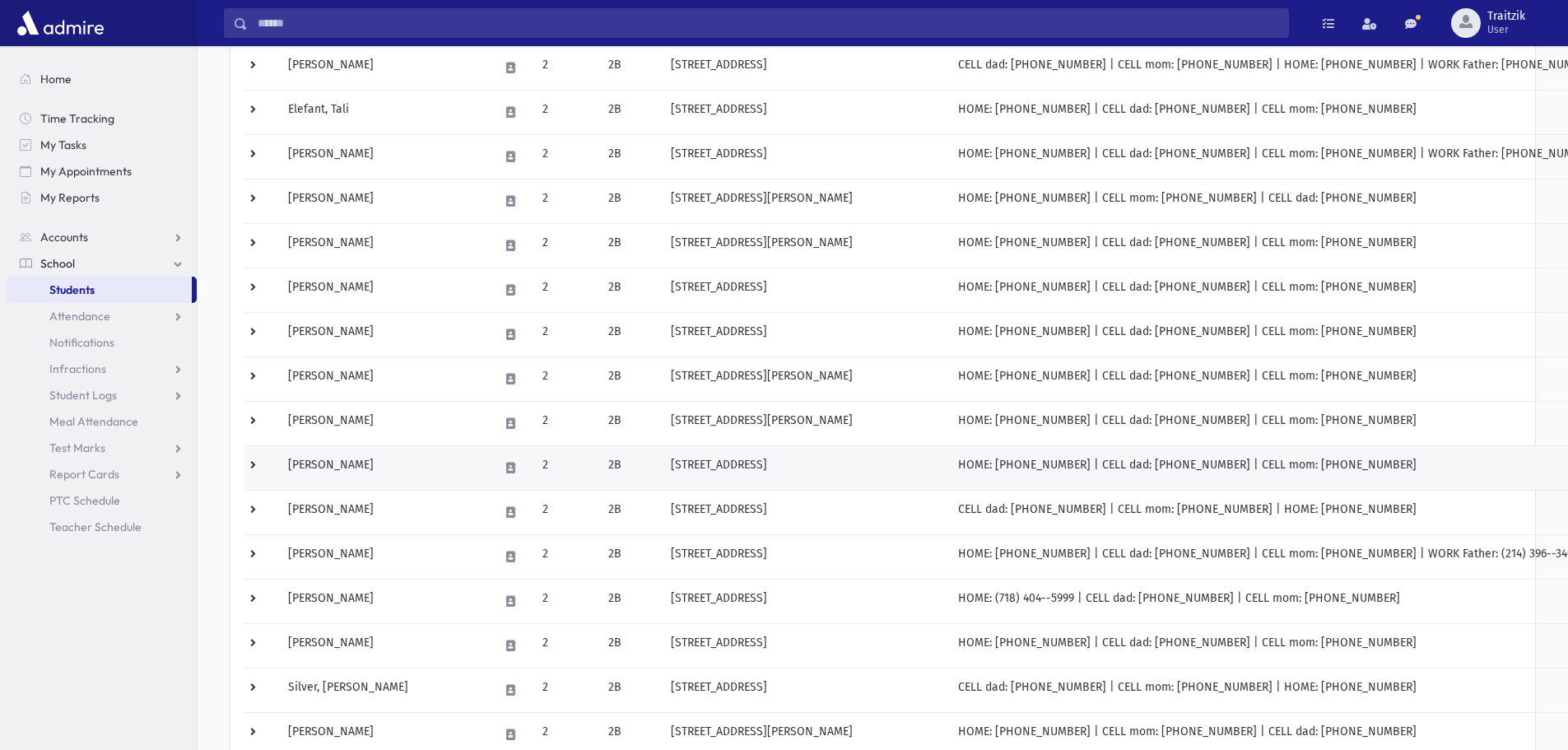
click at [489, 482] on td at bounding box center [511, 467] width 44 height 44
click at [346, 463] on td "[PERSON_NAME]" at bounding box center [383, 467] width 211 height 44
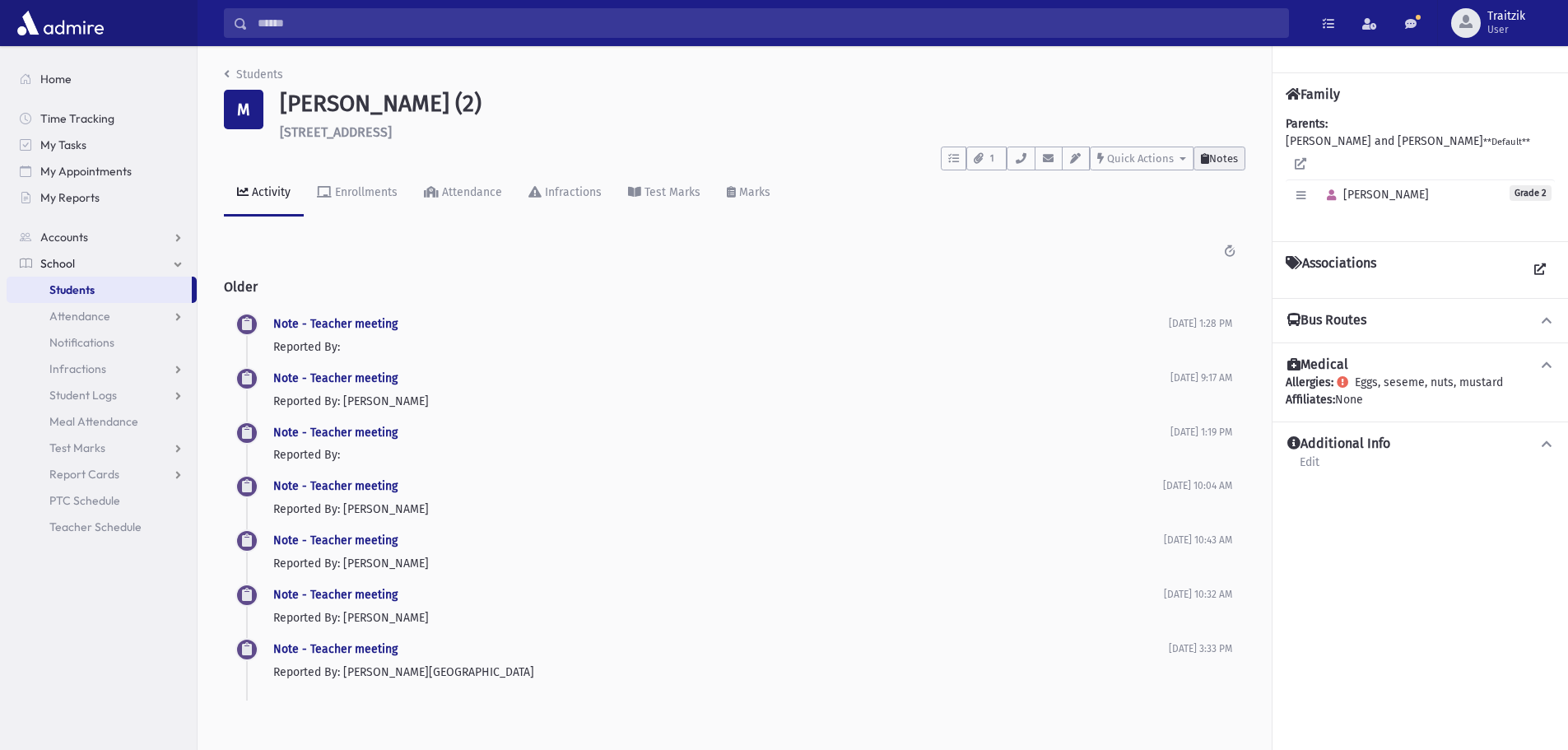
click at [1230, 157] on span "Notes" at bounding box center [1224, 158] width 28 height 13
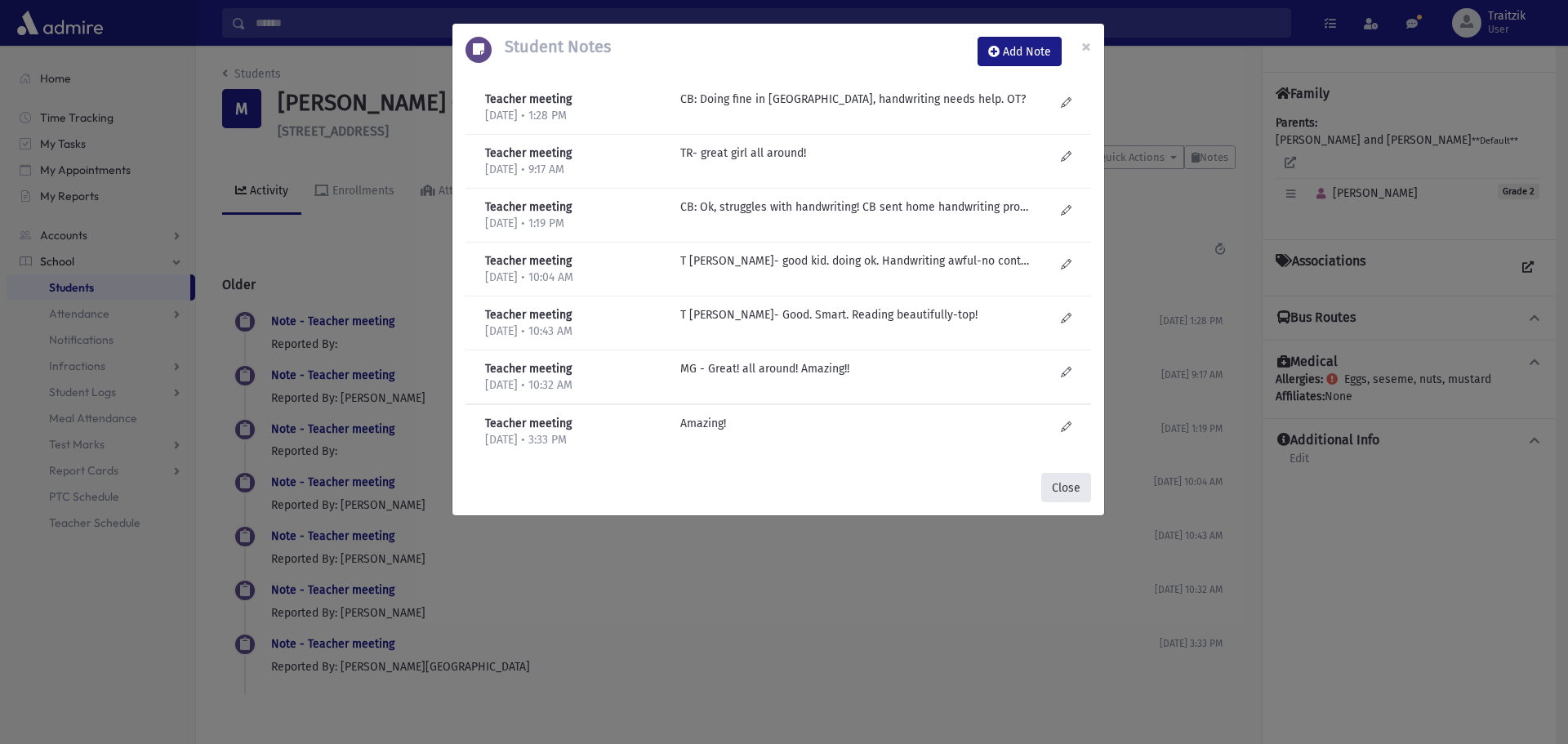
click at [1078, 492] on button "Close" at bounding box center [1066, 487] width 50 height 29
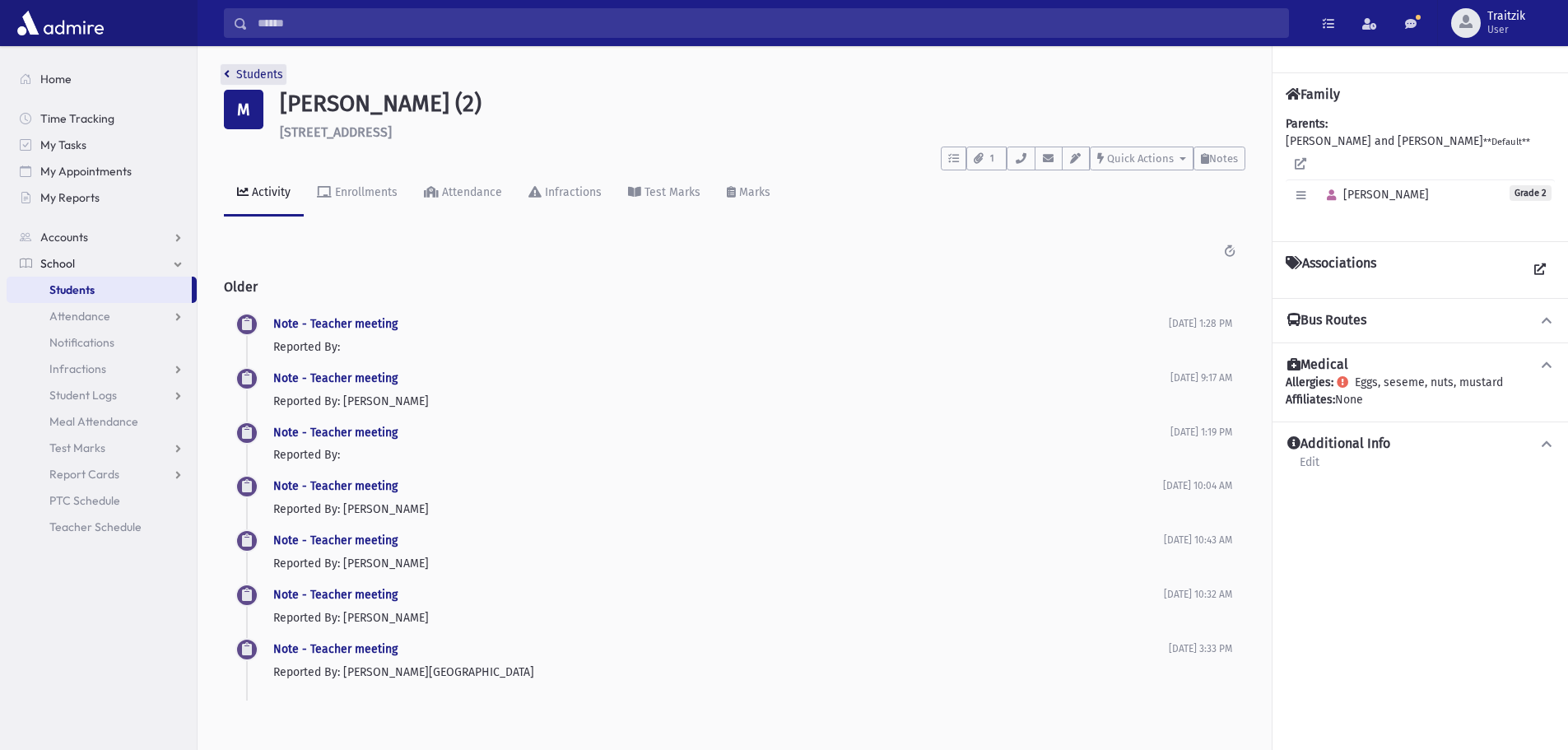
click at [229, 80] on link "Students" at bounding box center [253, 74] width 59 height 14
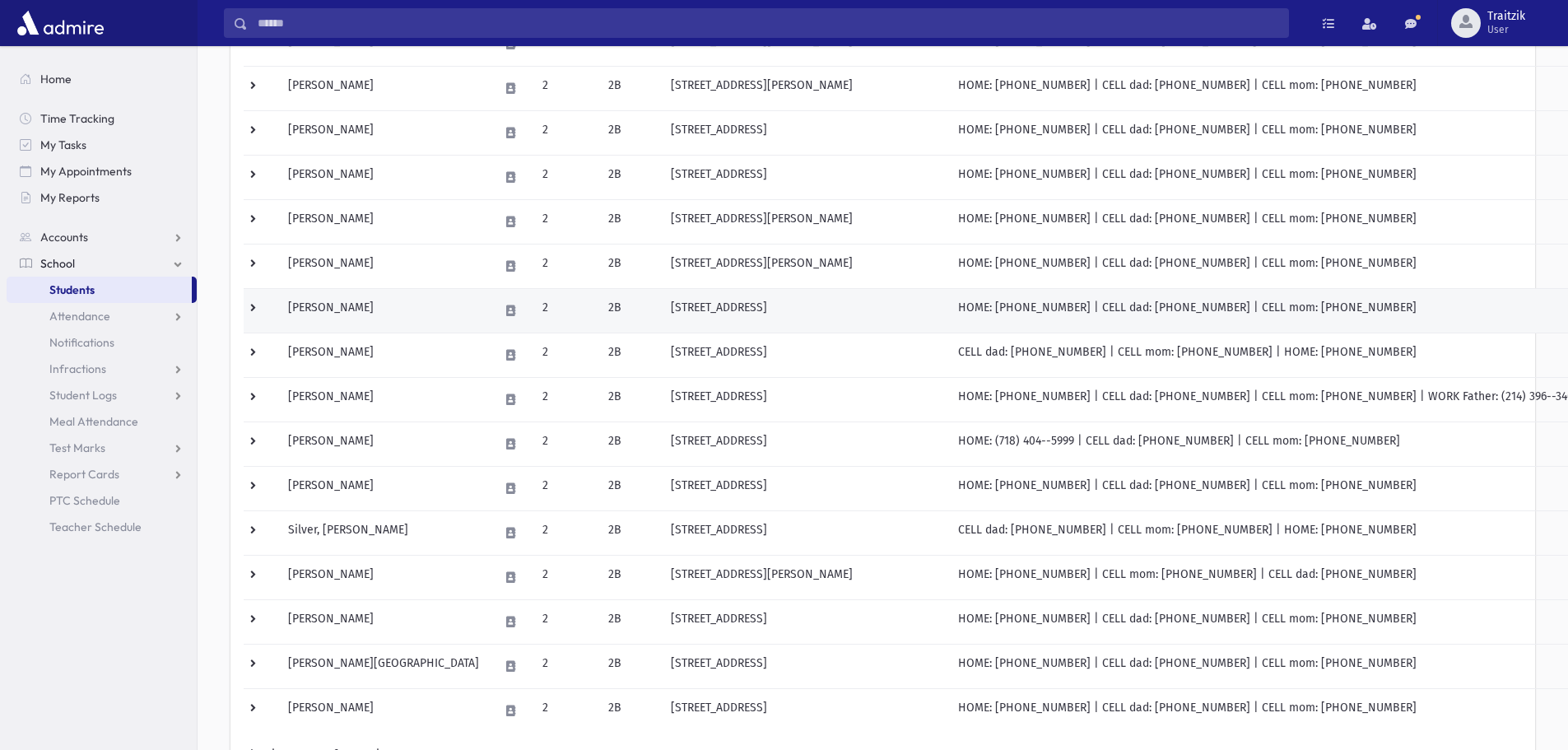
scroll to position [494, 0]
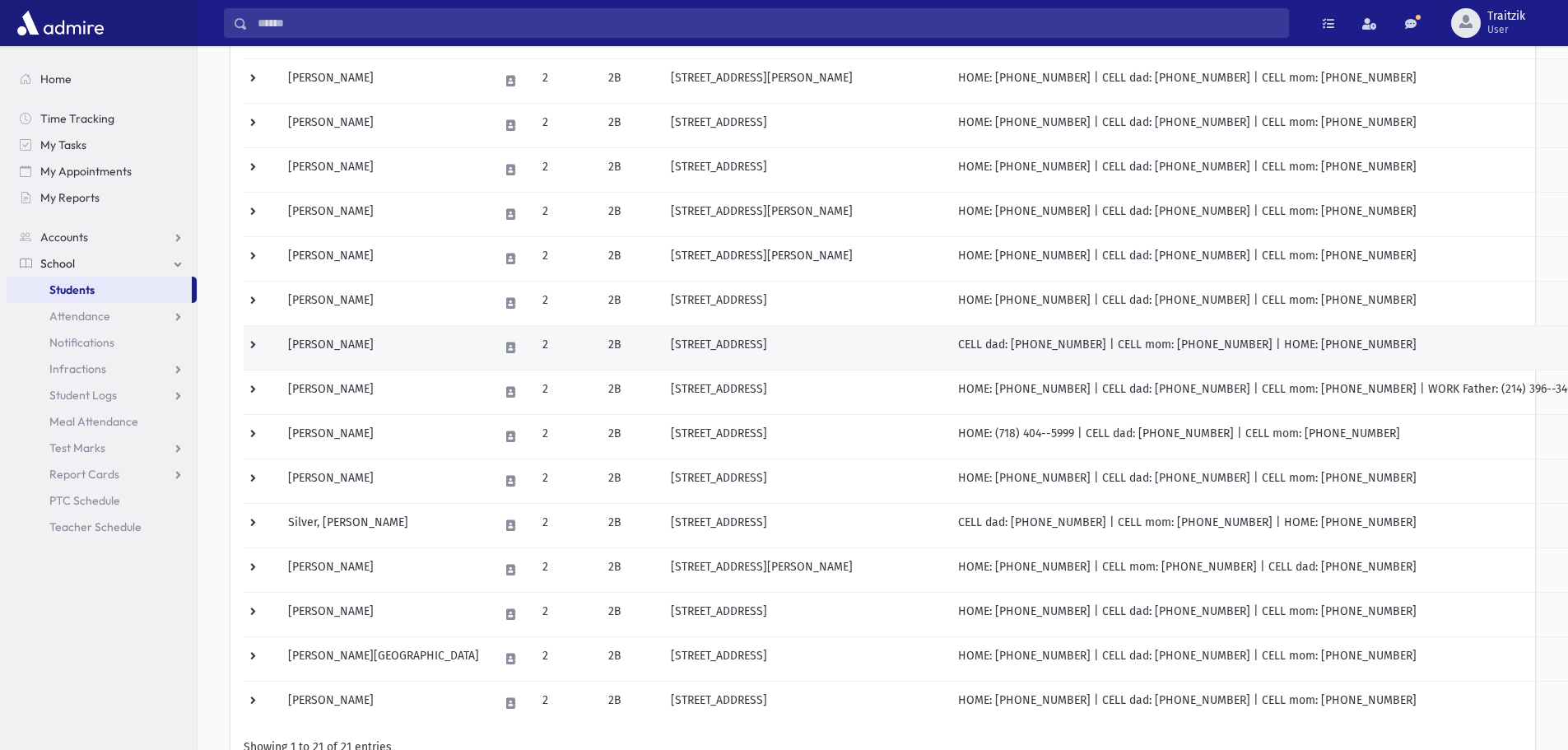
click at [357, 357] on td "[PERSON_NAME]" at bounding box center [383, 347] width 211 height 44
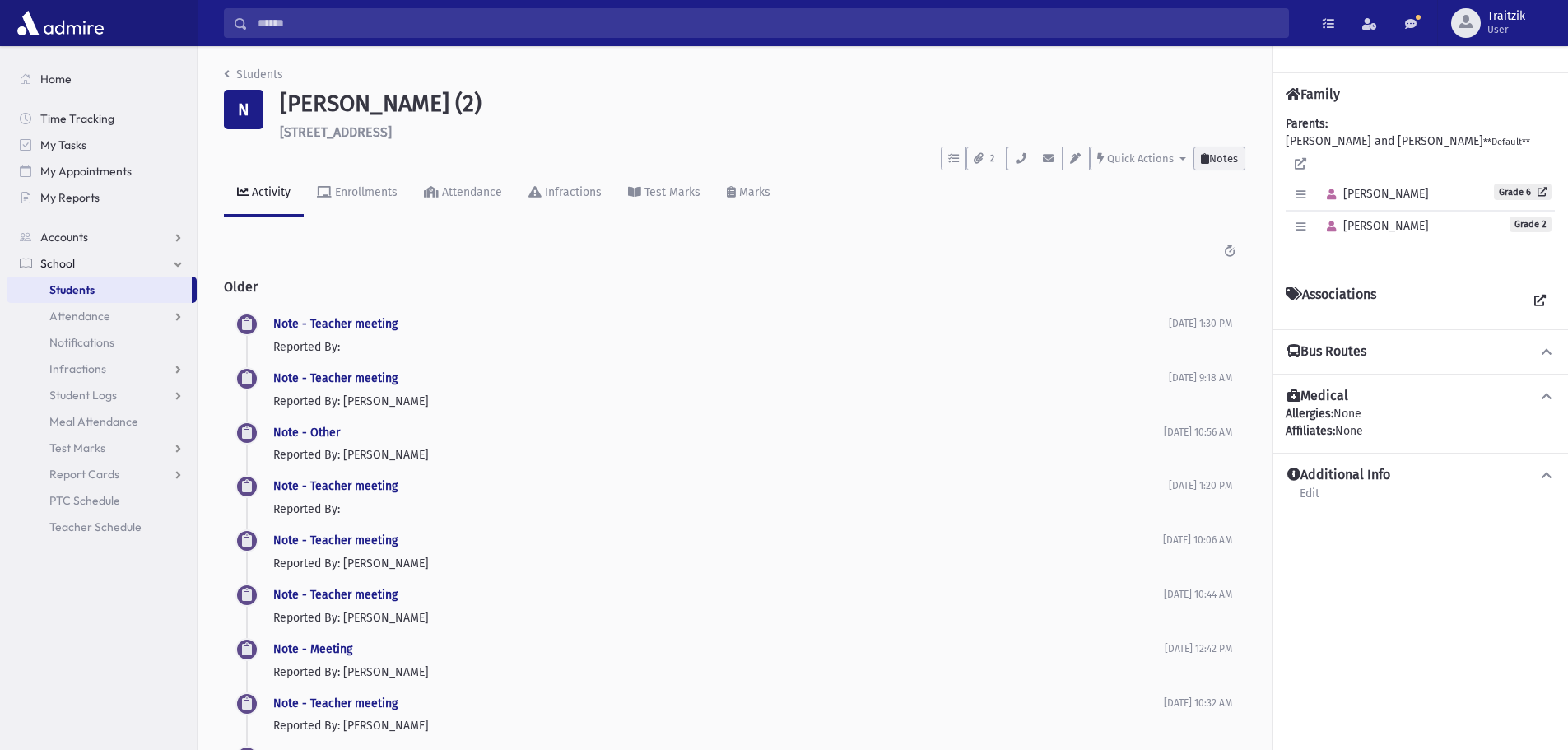
click at [1228, 162] on span "Notes" at bounding box center [1224, 158] width 28 height 13
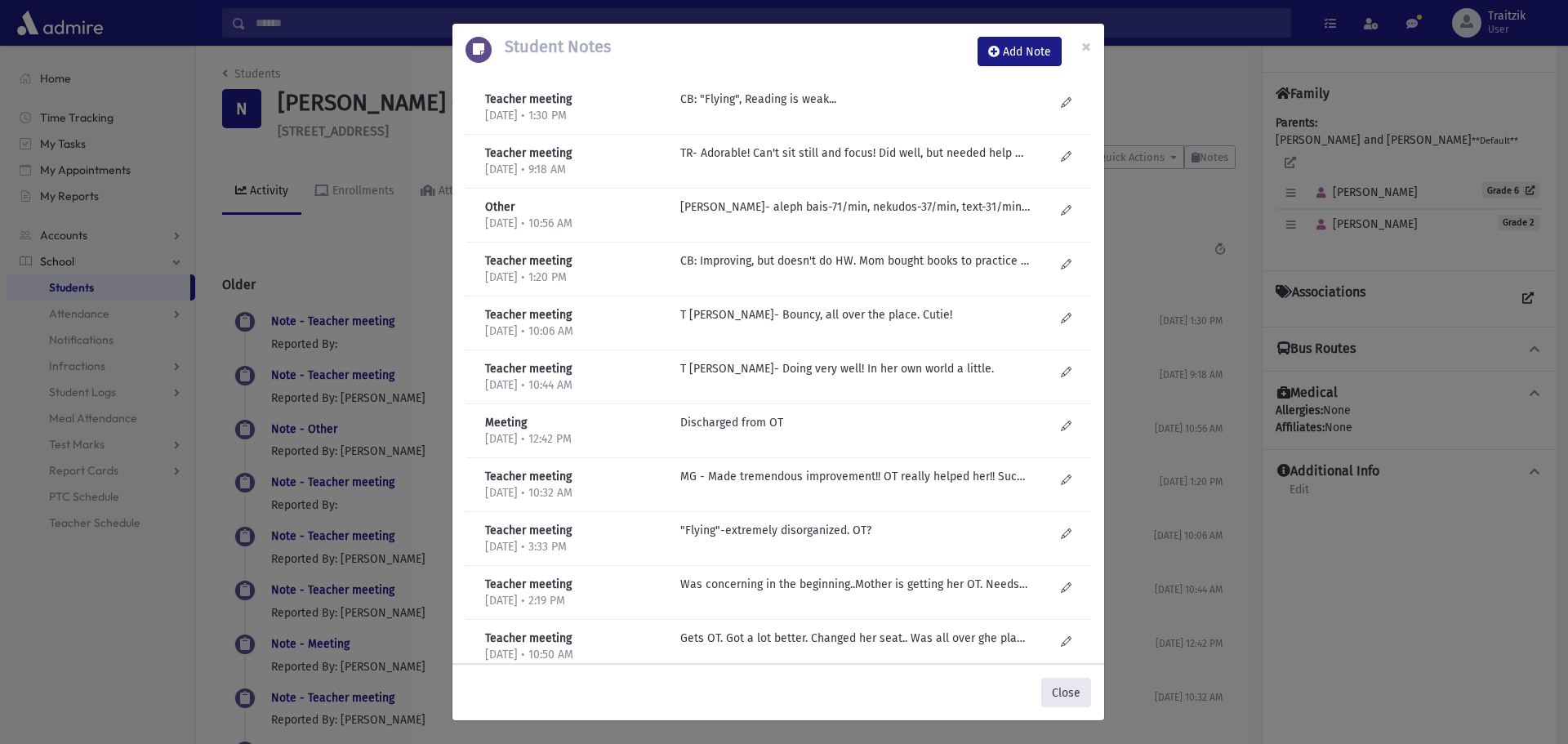
click at [1060, 698] on button "Close" at bounding box center [1066, 692] width 50 height 29
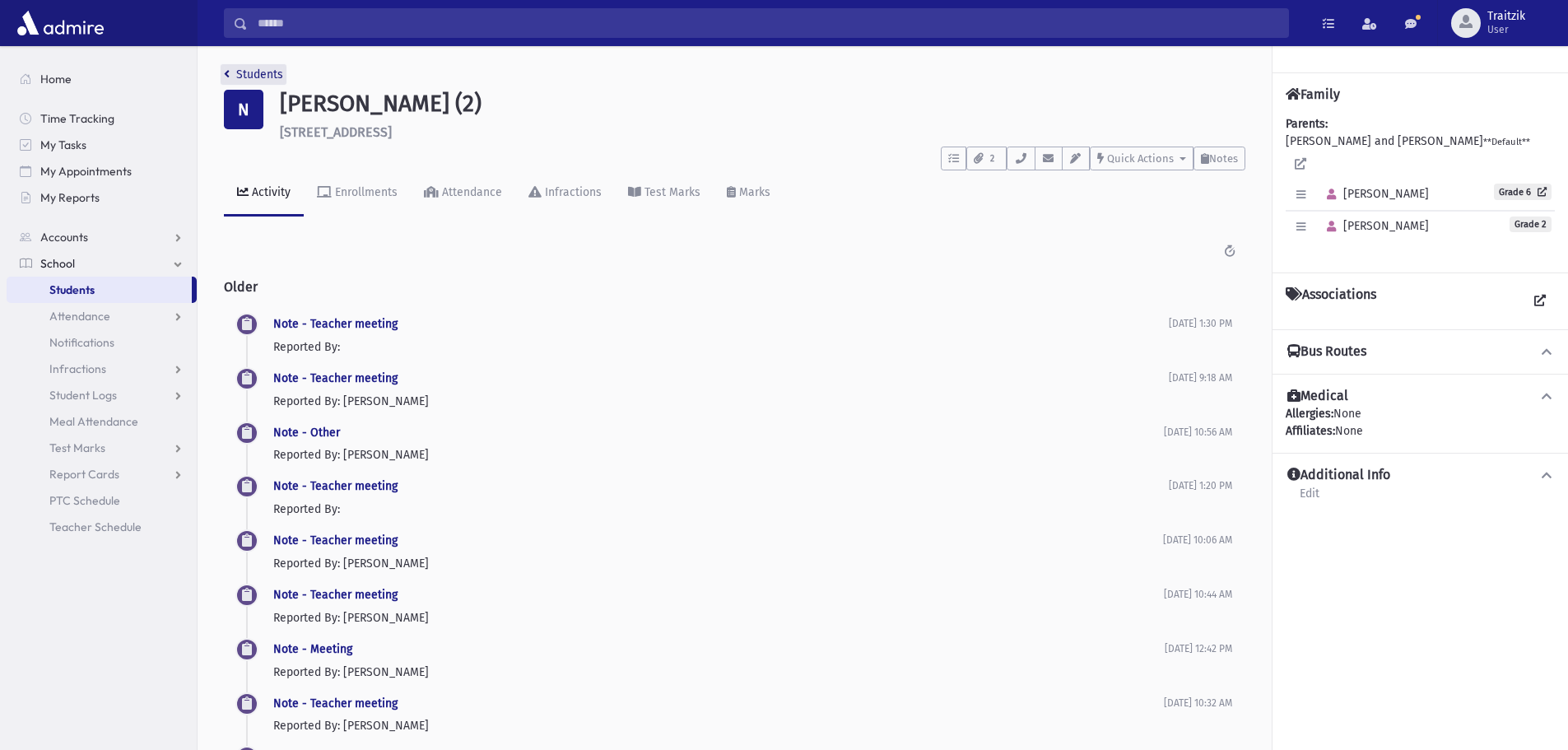
click at [227, 77] on icon "breadcrumb" at bounding box center [226, 74] width 6 height 12
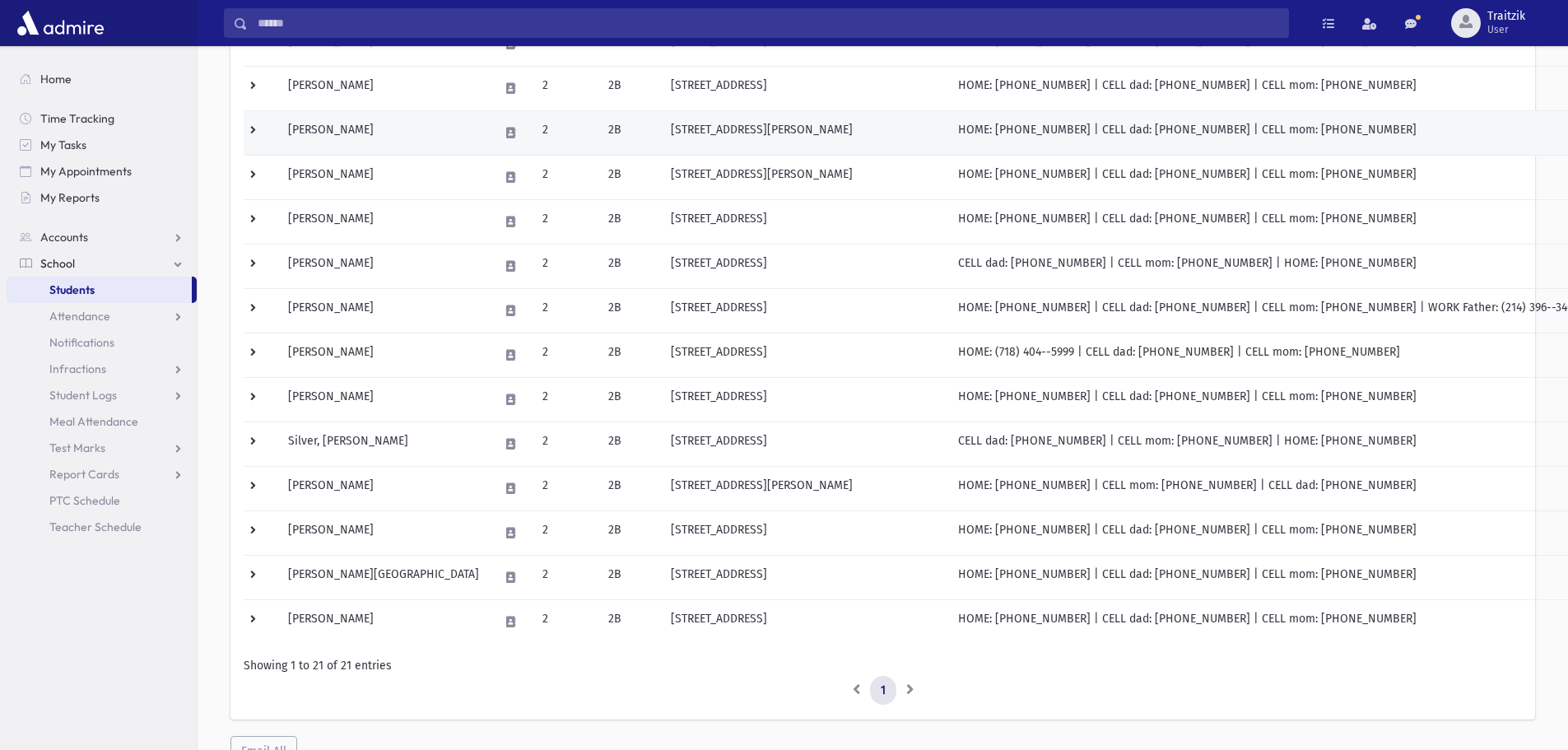
scroll to position [576, 0]
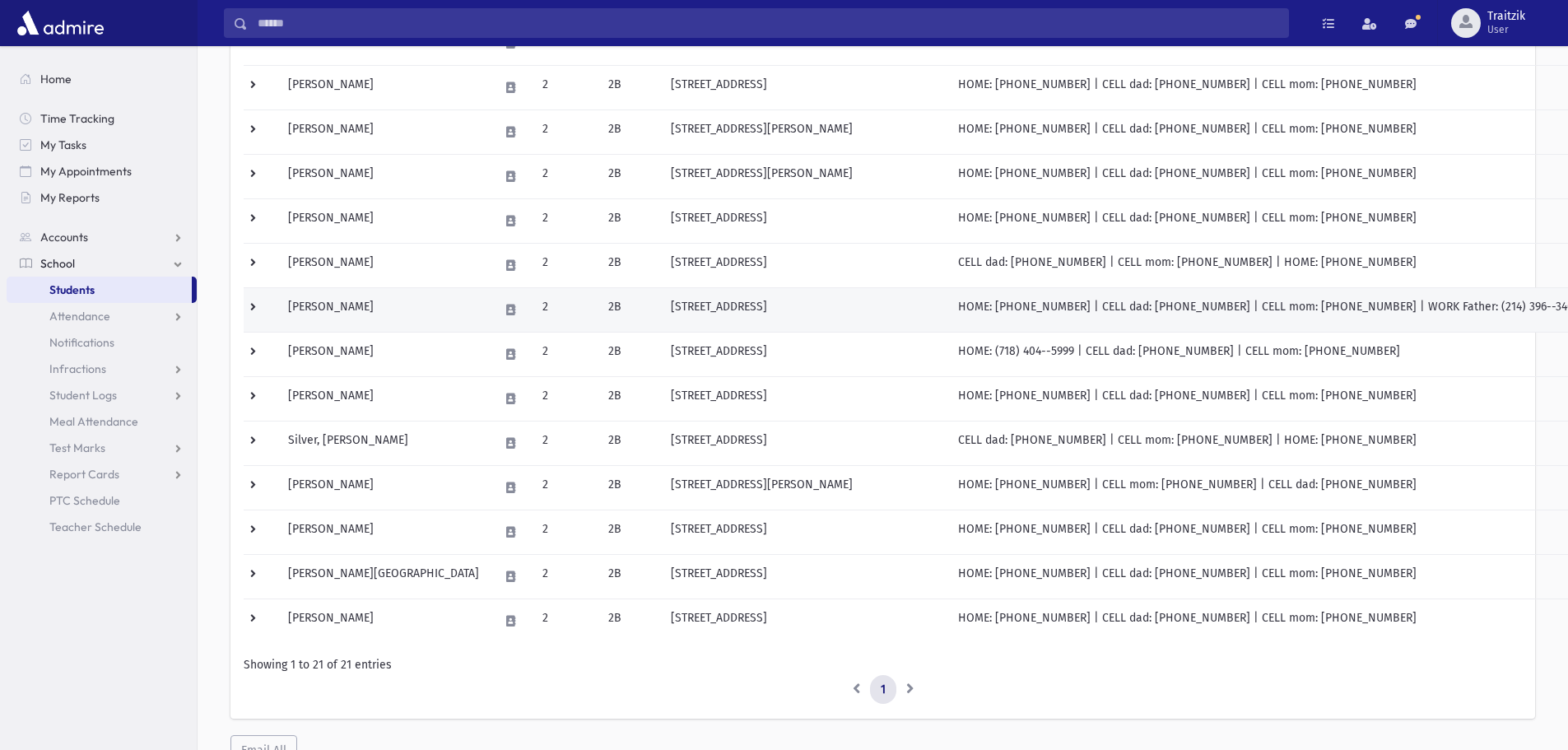
click at [374, 316] on td "Neuman, Caylie" at bounding box center [383, 309] width 211 height 44
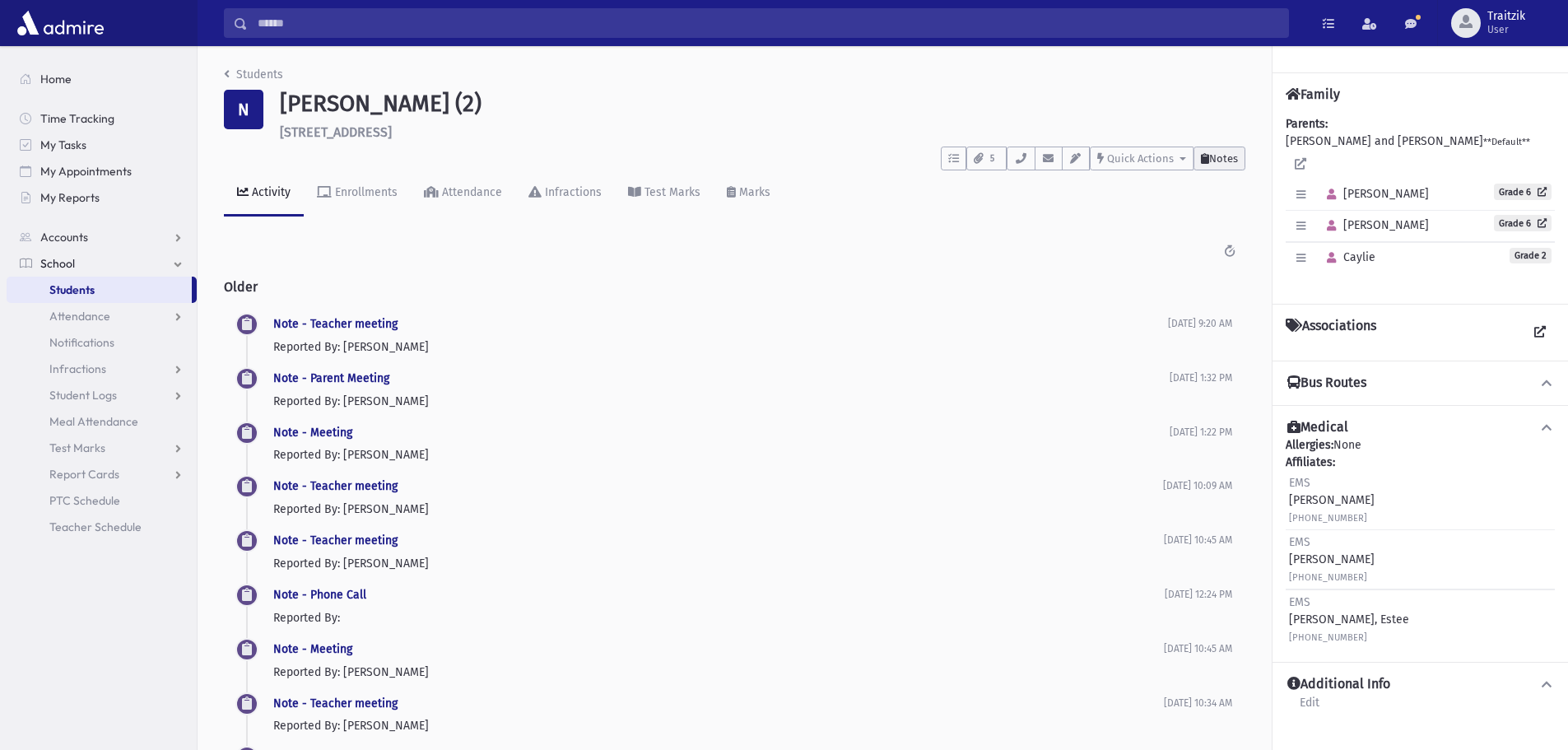
click at [1229, 157] on span "Notes" at bounding box center [1224, 158] width 28 height 13
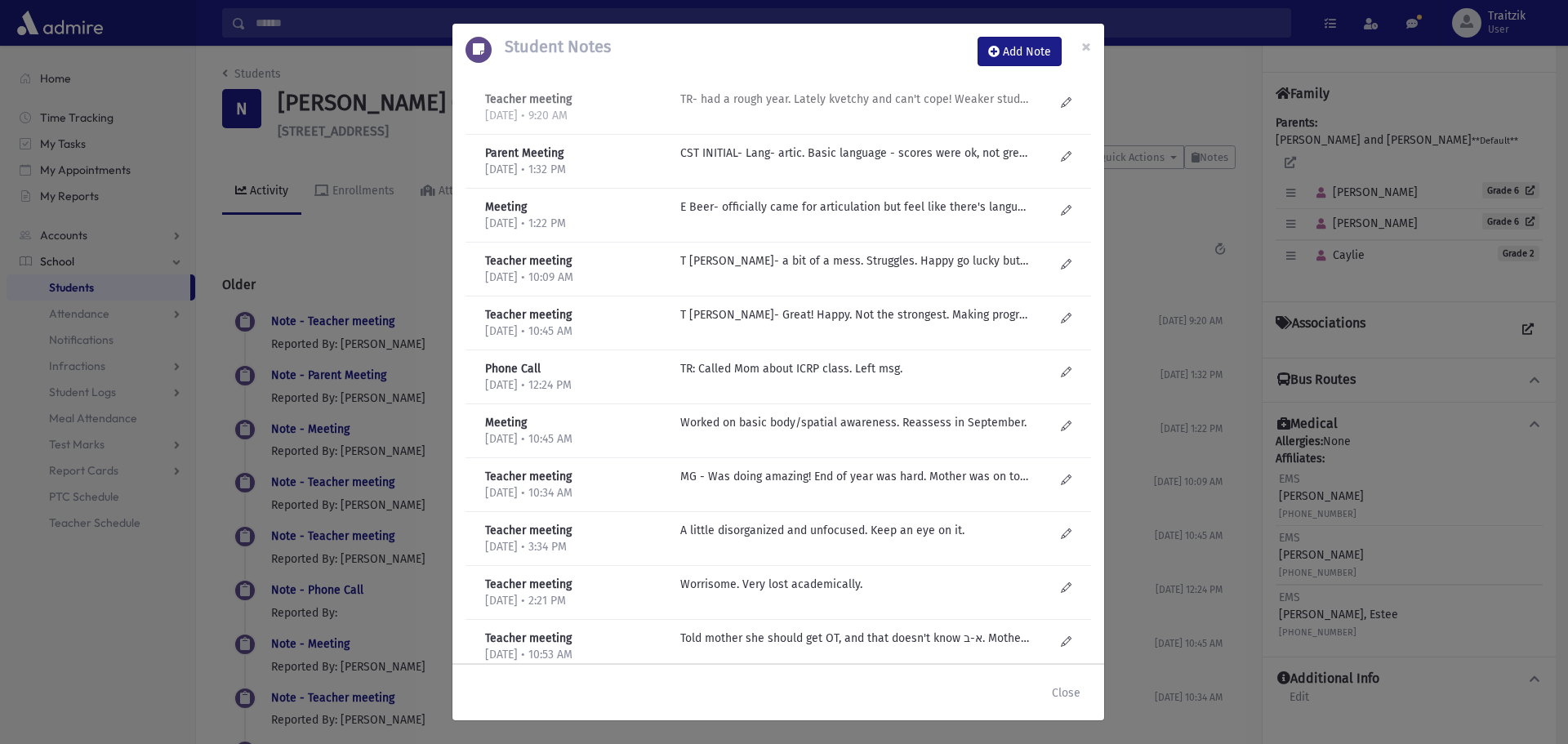
click at [867, 107] on p "TR- had a rough year. Lately kvetchy and can't cope! Weaker student. Eager to p…" at bounding box center [855, 99] width 350 height 17
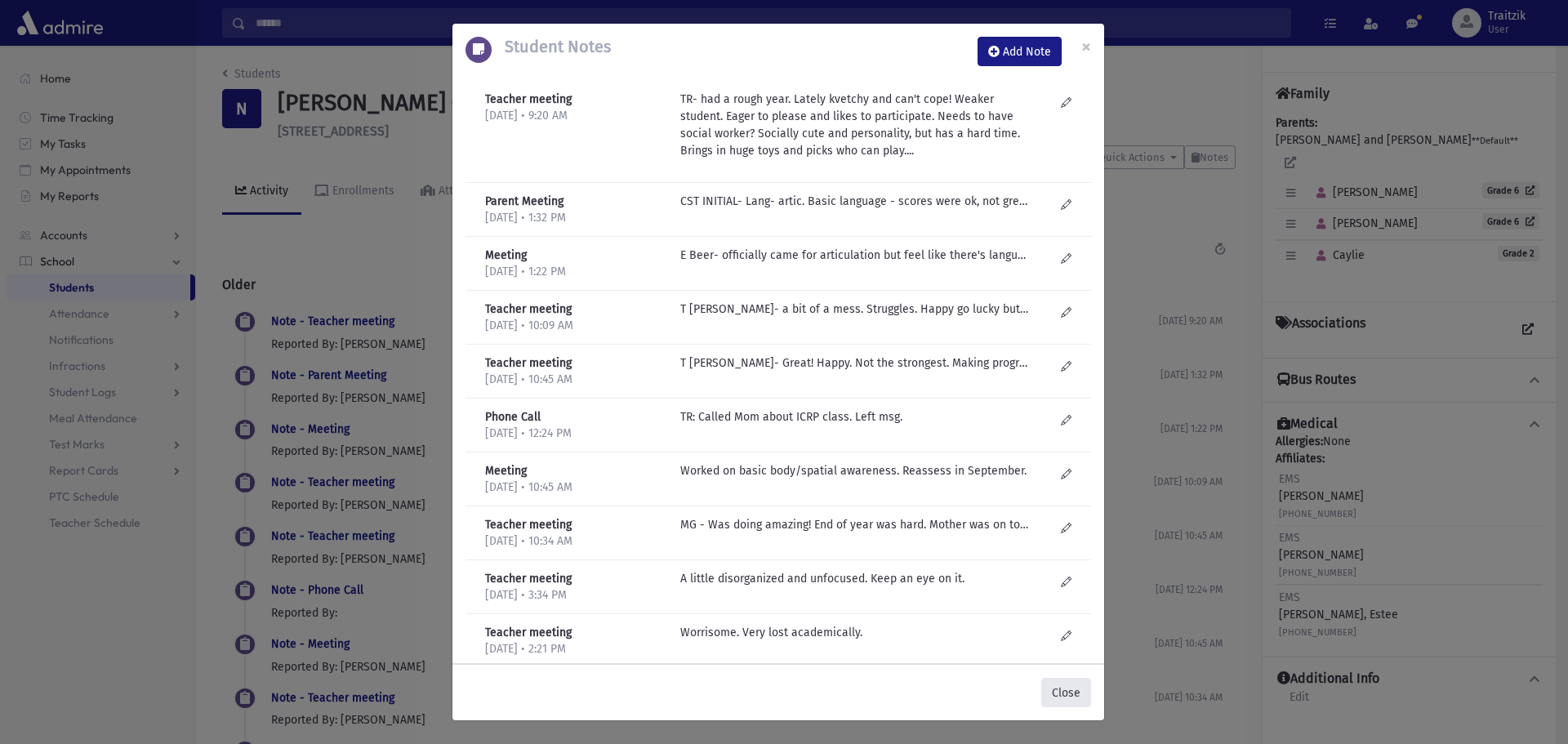
click at [1067, 688] on button "Close" at bounding box center [1066, 692] width 50 height 29
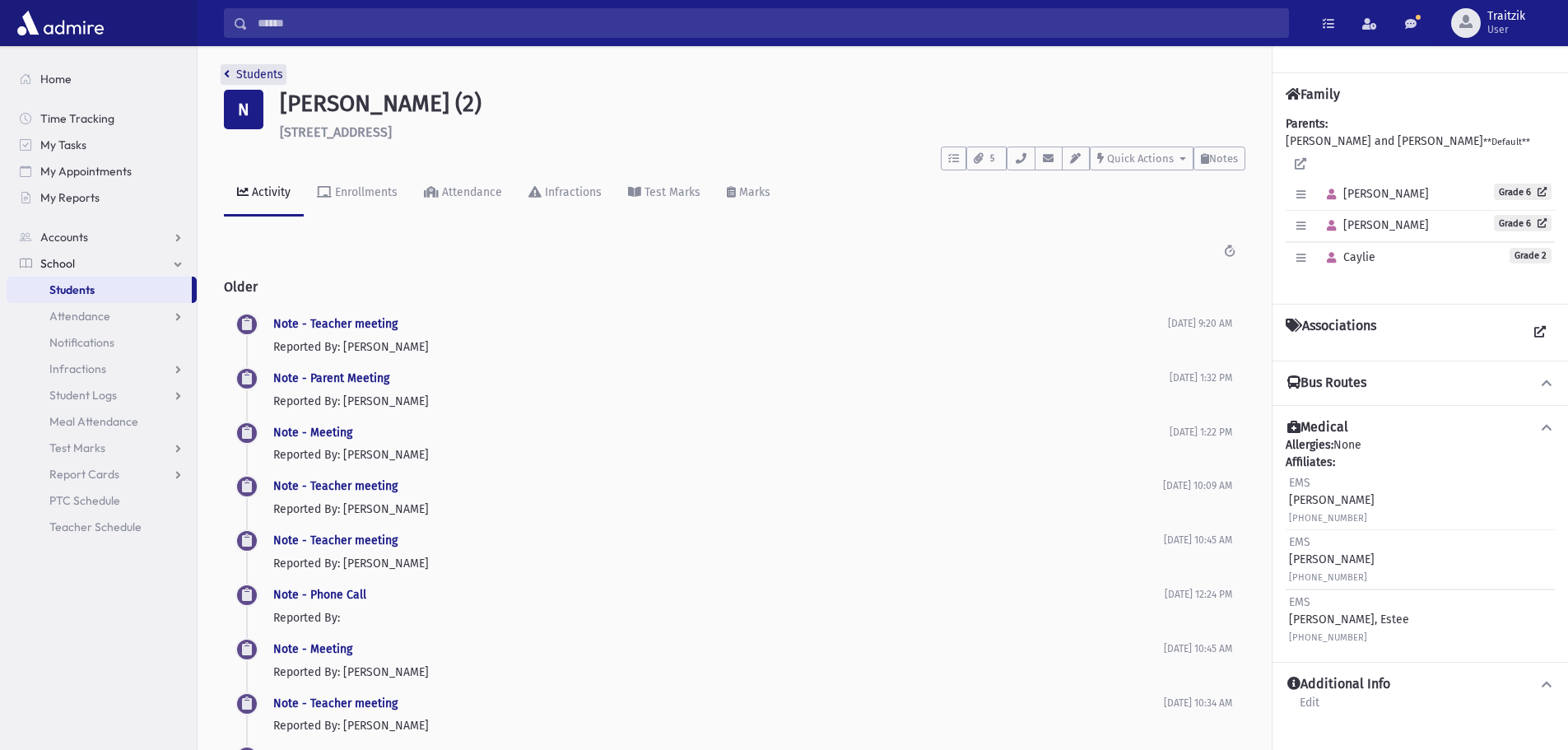
click at [228, 73] on icon "breadcrumb" at bounding box center [226, 74] width 6 height 12
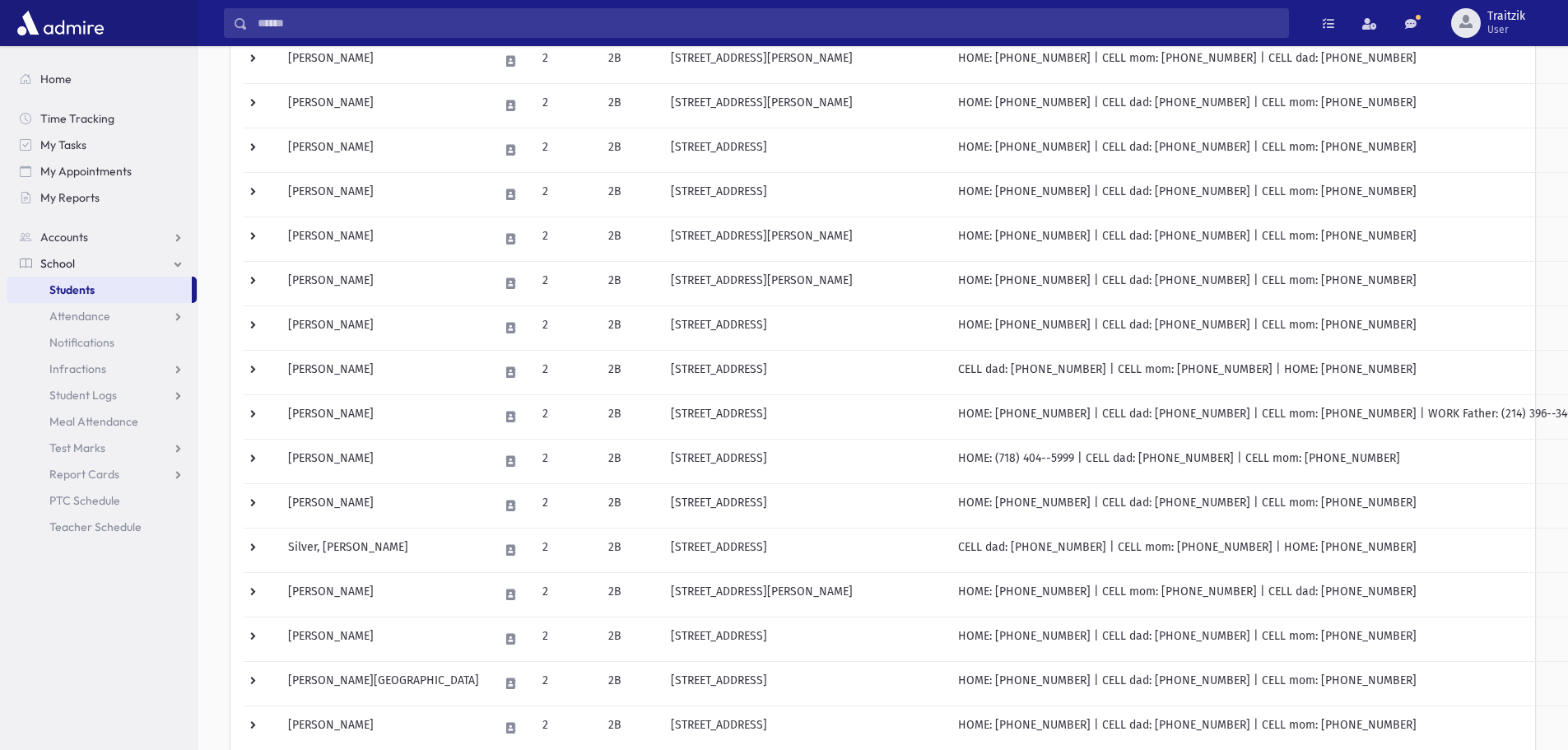
scroll to position [576, 0]
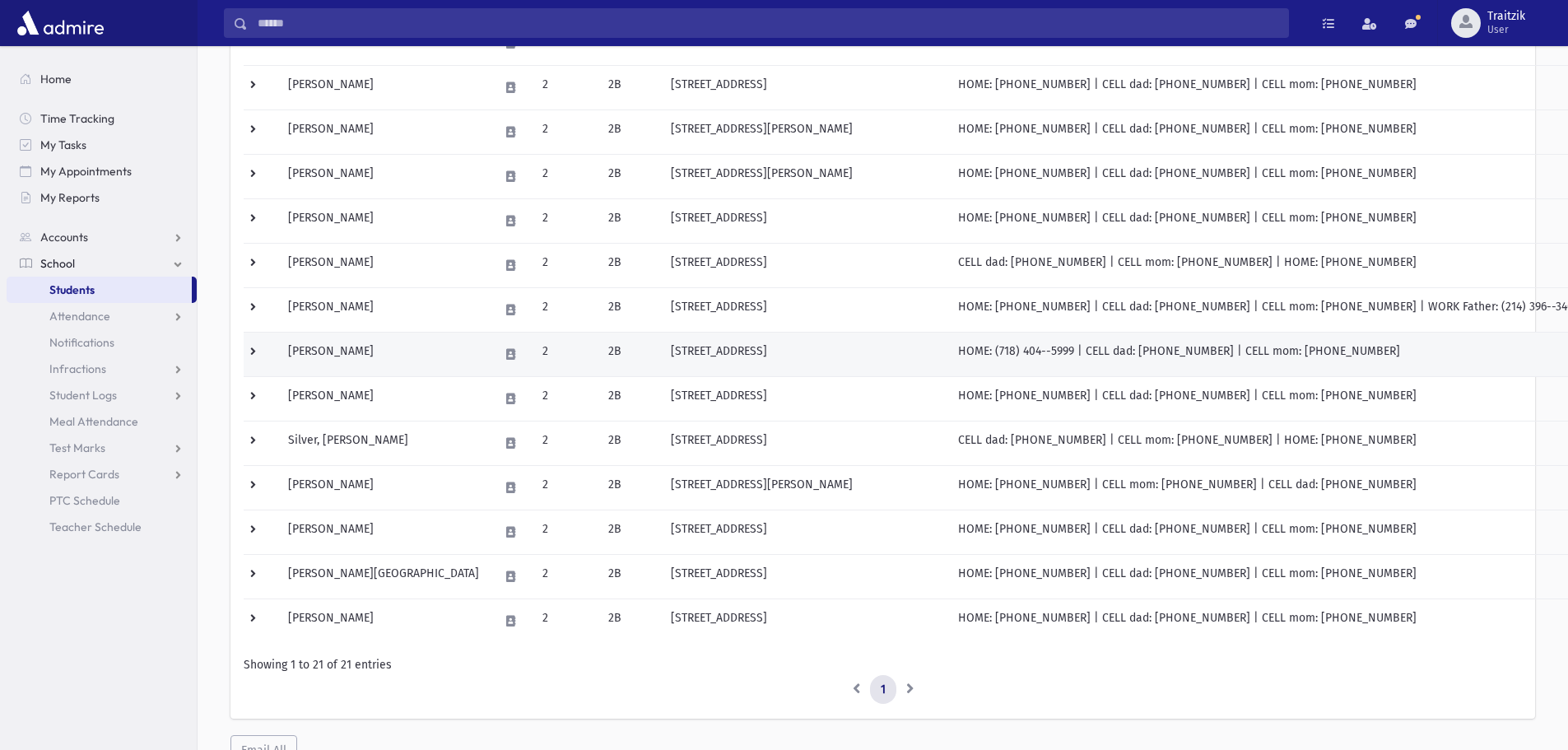
click at [355, 357] on td "[PERSON_NAME]" at bounding box center [383, 353] width 211 height 44
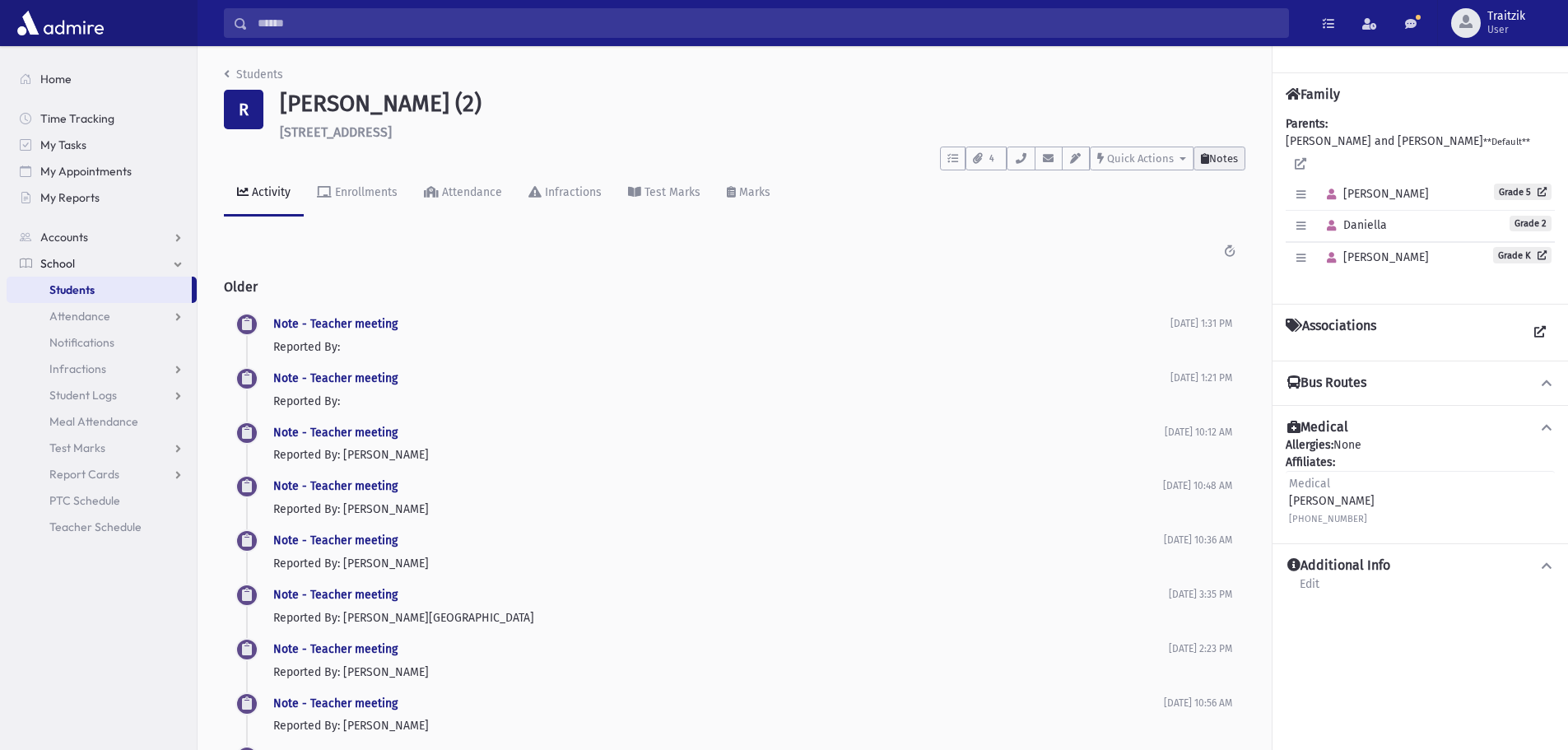
click at [1220, 155] on span "Notes" at bounding box center [1224, 158] width 28 height 13
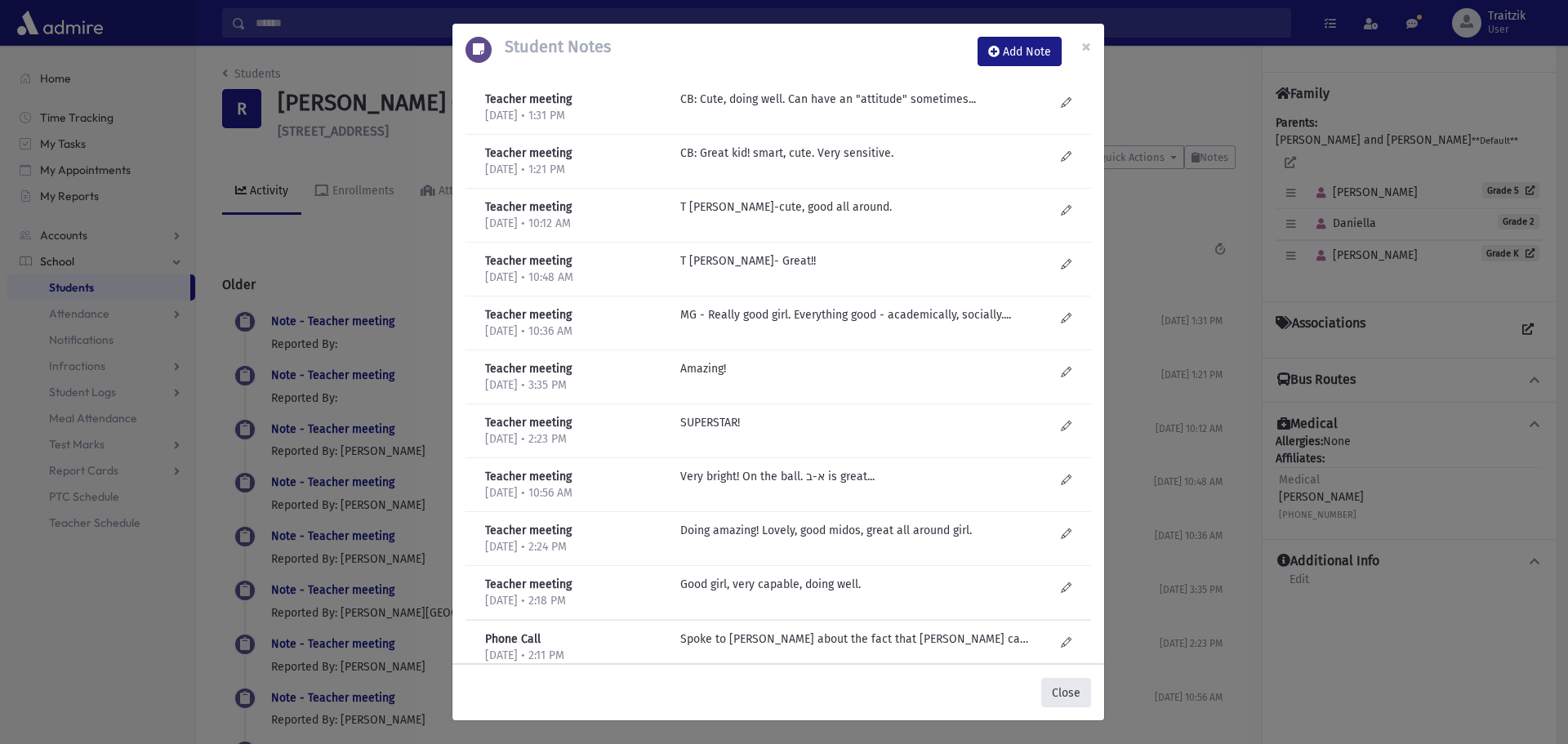
click at [1076, 698] on button "Close" at bounding box center [1066, 692] width 50 height 29
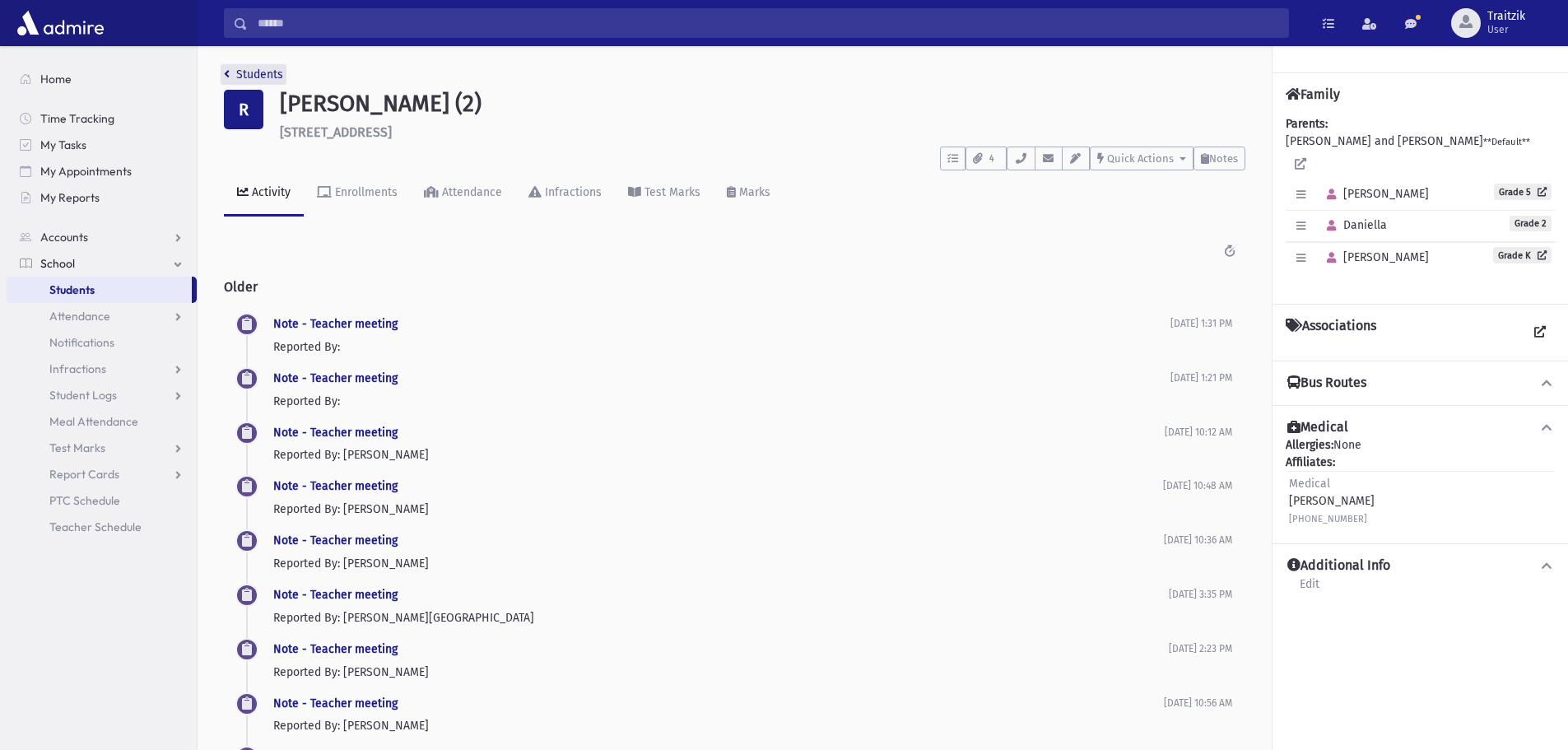
click at [232, 74] on link "Students" at bounding box center [253, 74] width 59 height 14
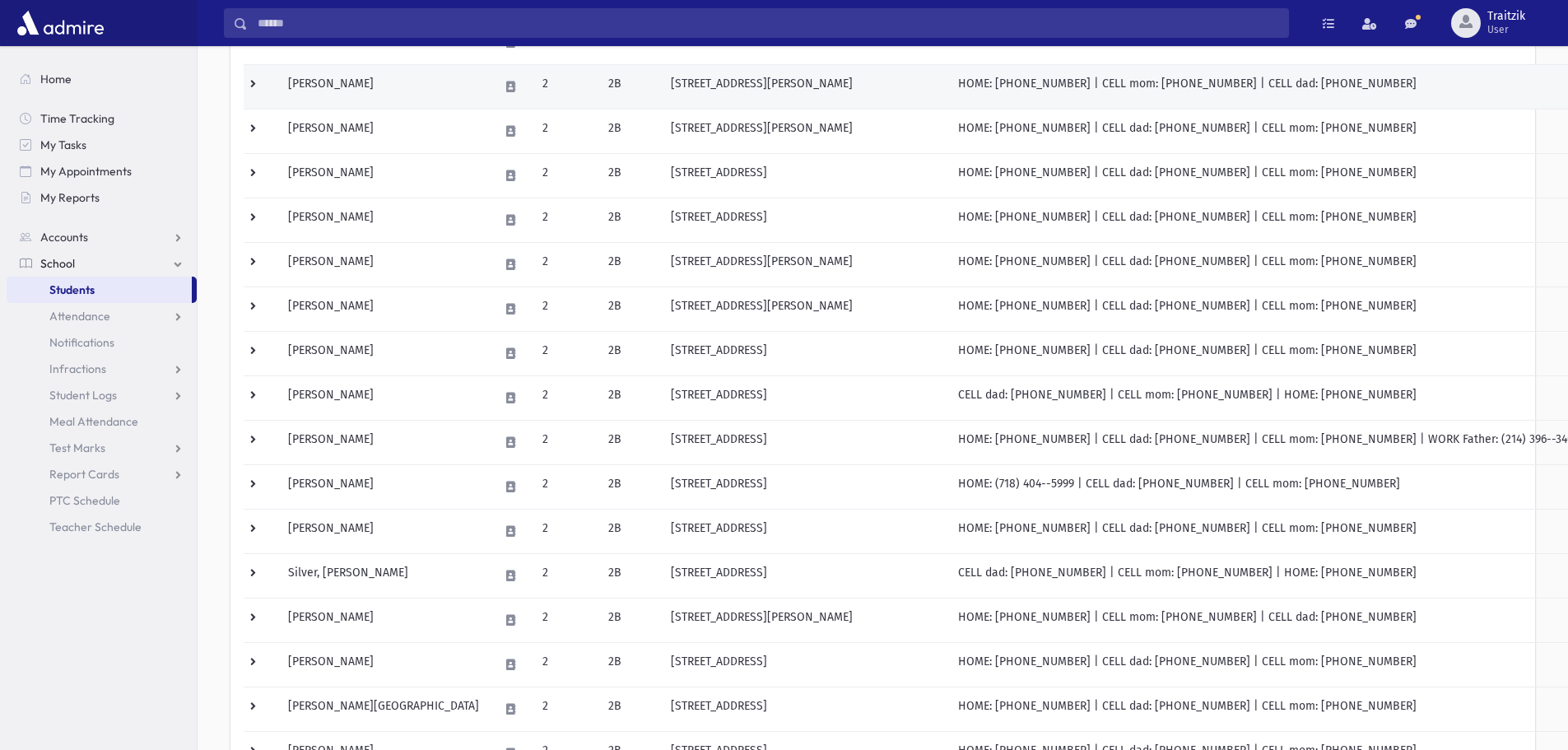
scroll to position [494, 0]
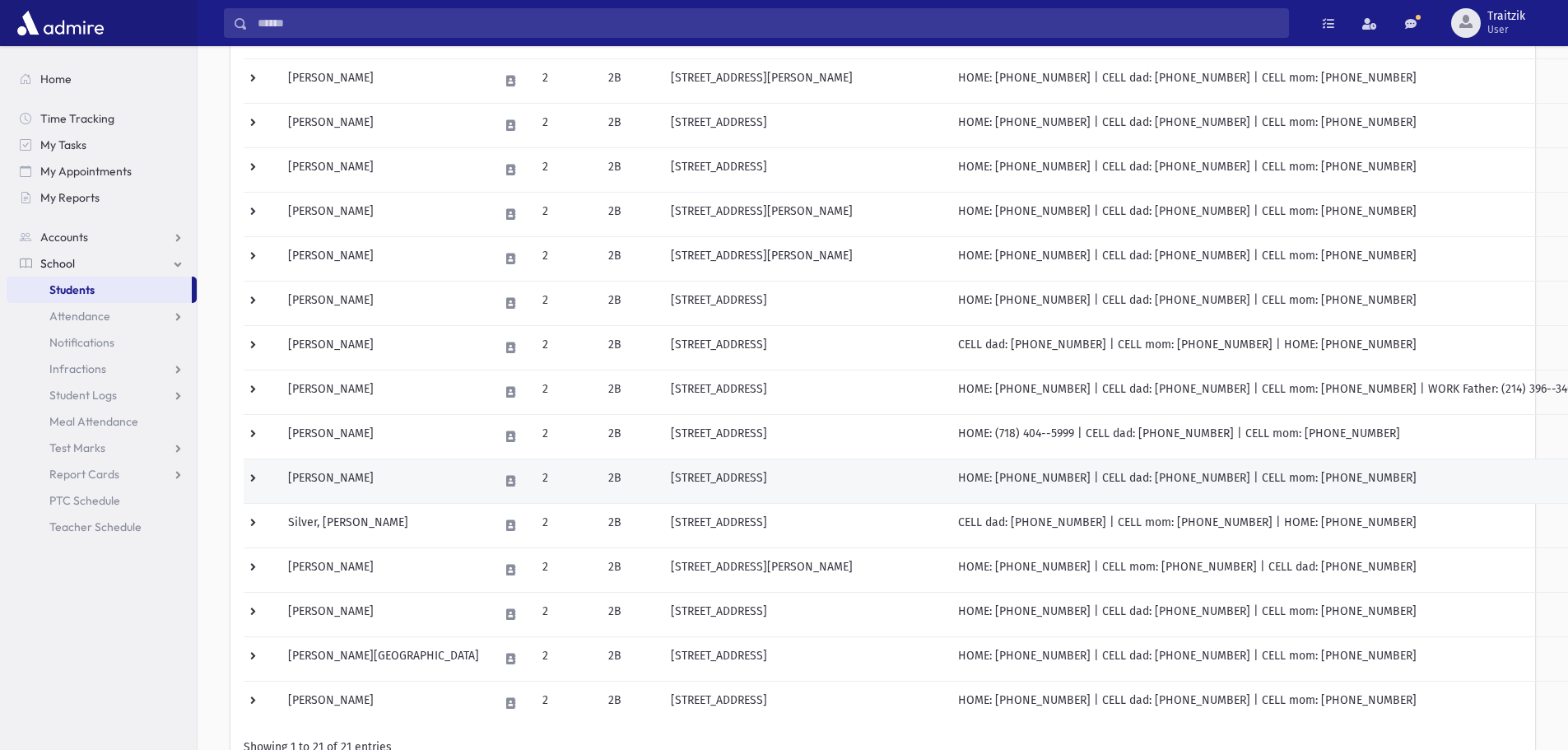
click at [489, 477] on td at bounding box center [511, 480] width 44 height 44
click at [391, 485] on td "[PERSON_NAME]" at bounding box center [383, 480] width 211 height 44
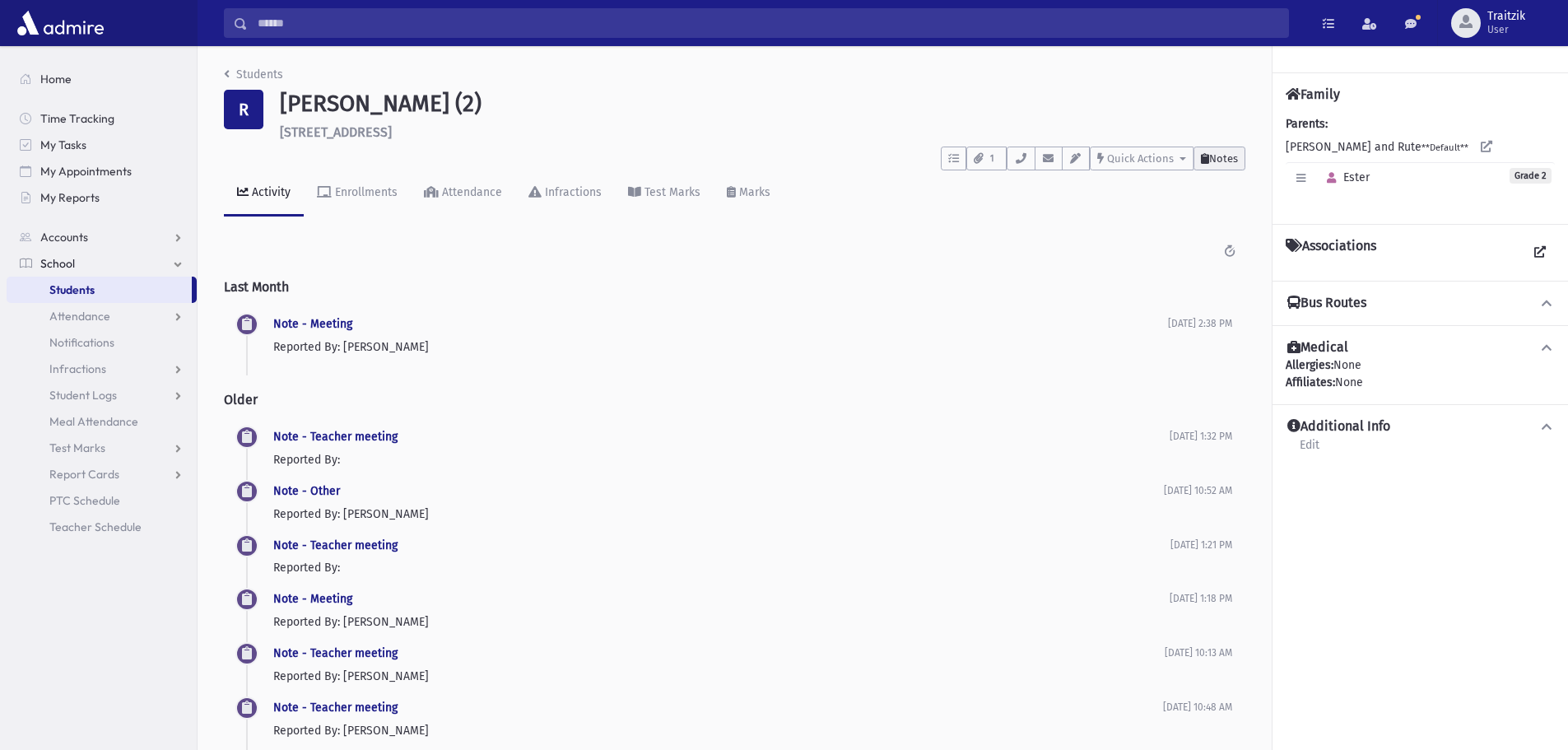
click at [1228, 159] on span "Notes" at bounding box center [1224, 158] width 28 height 13
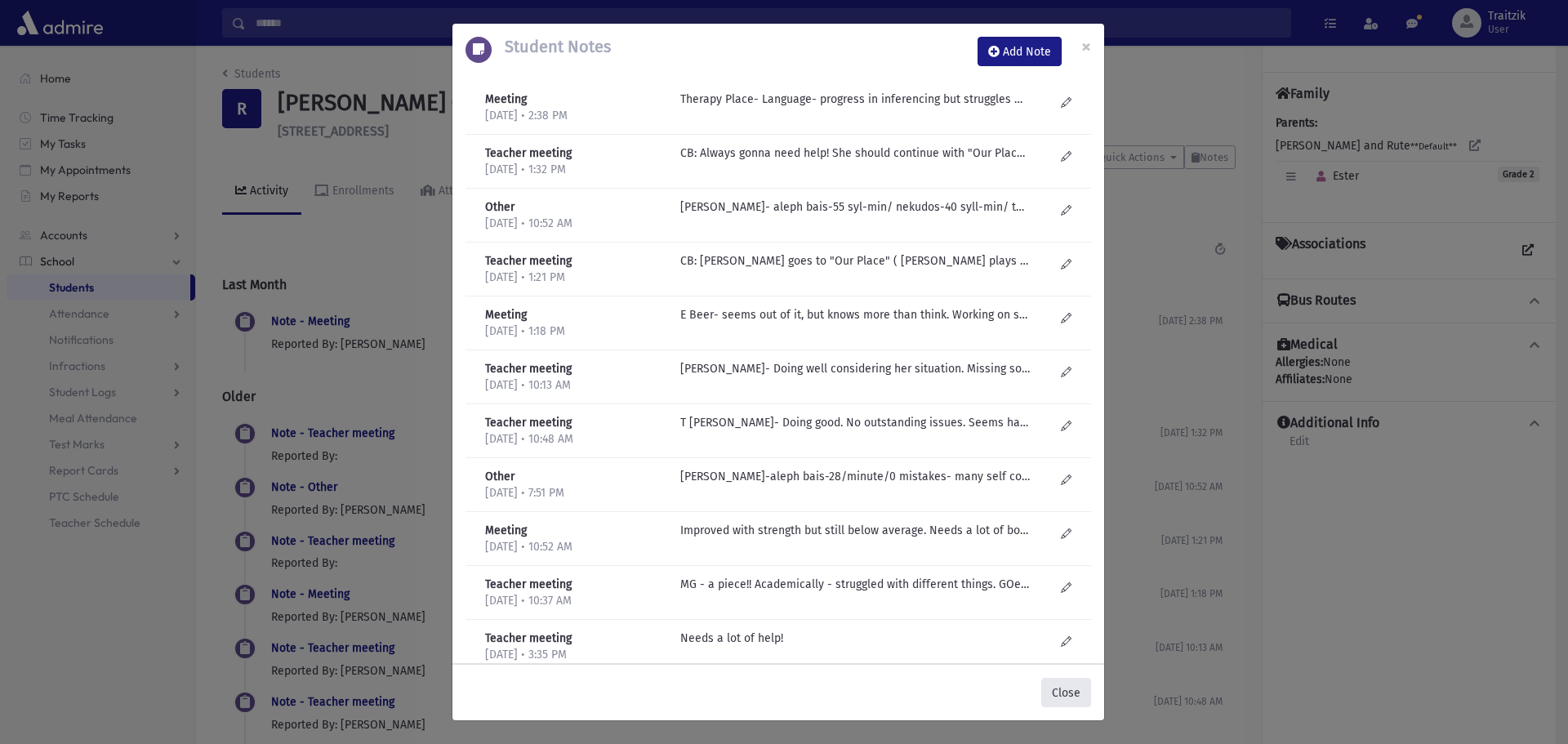
click at [1066, 699] on button "Close" at bounding box center [1066, 692] width 50 height 29
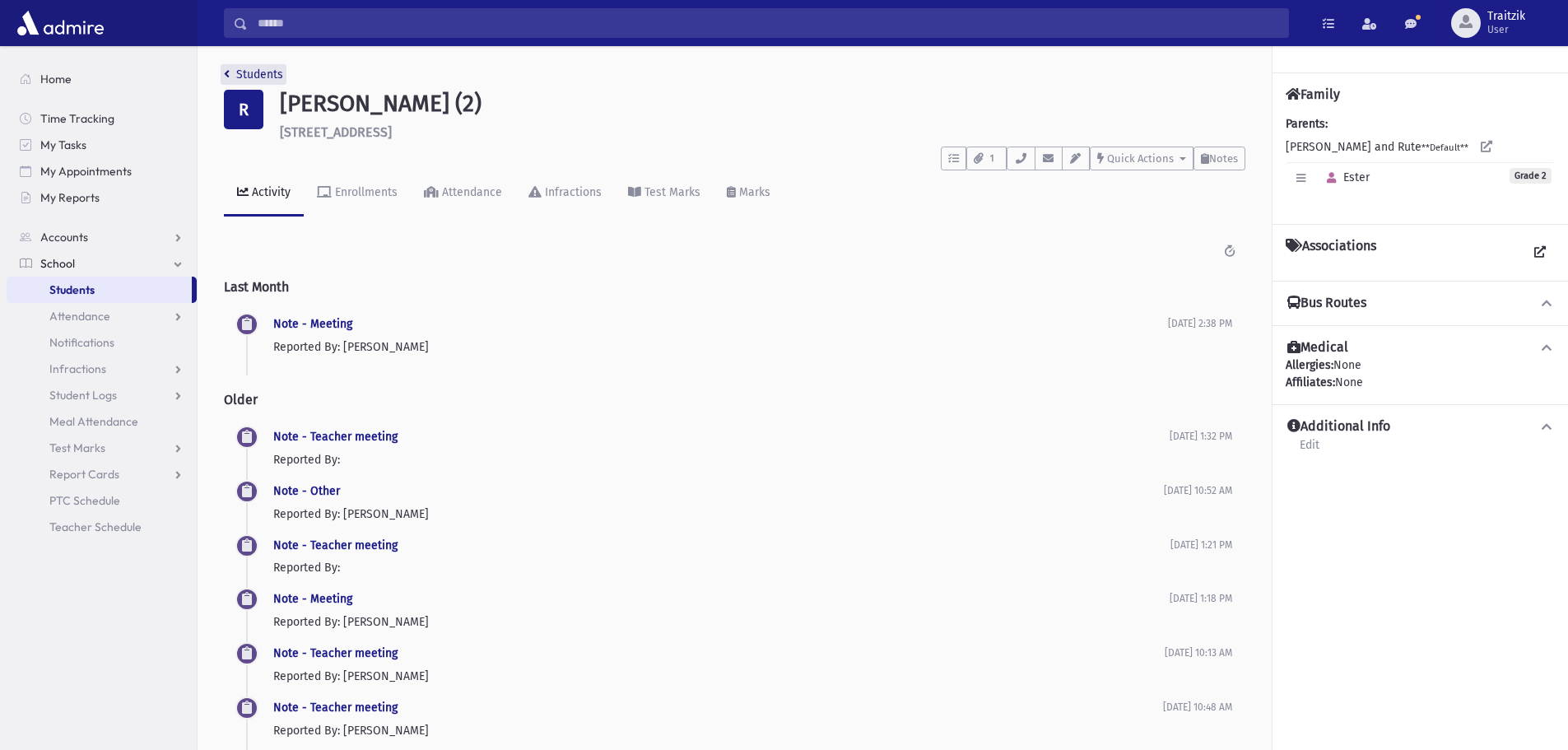
click at [224, 72] on icon "breadcrumb" at bounding box center [226, 74] width 6 height 12
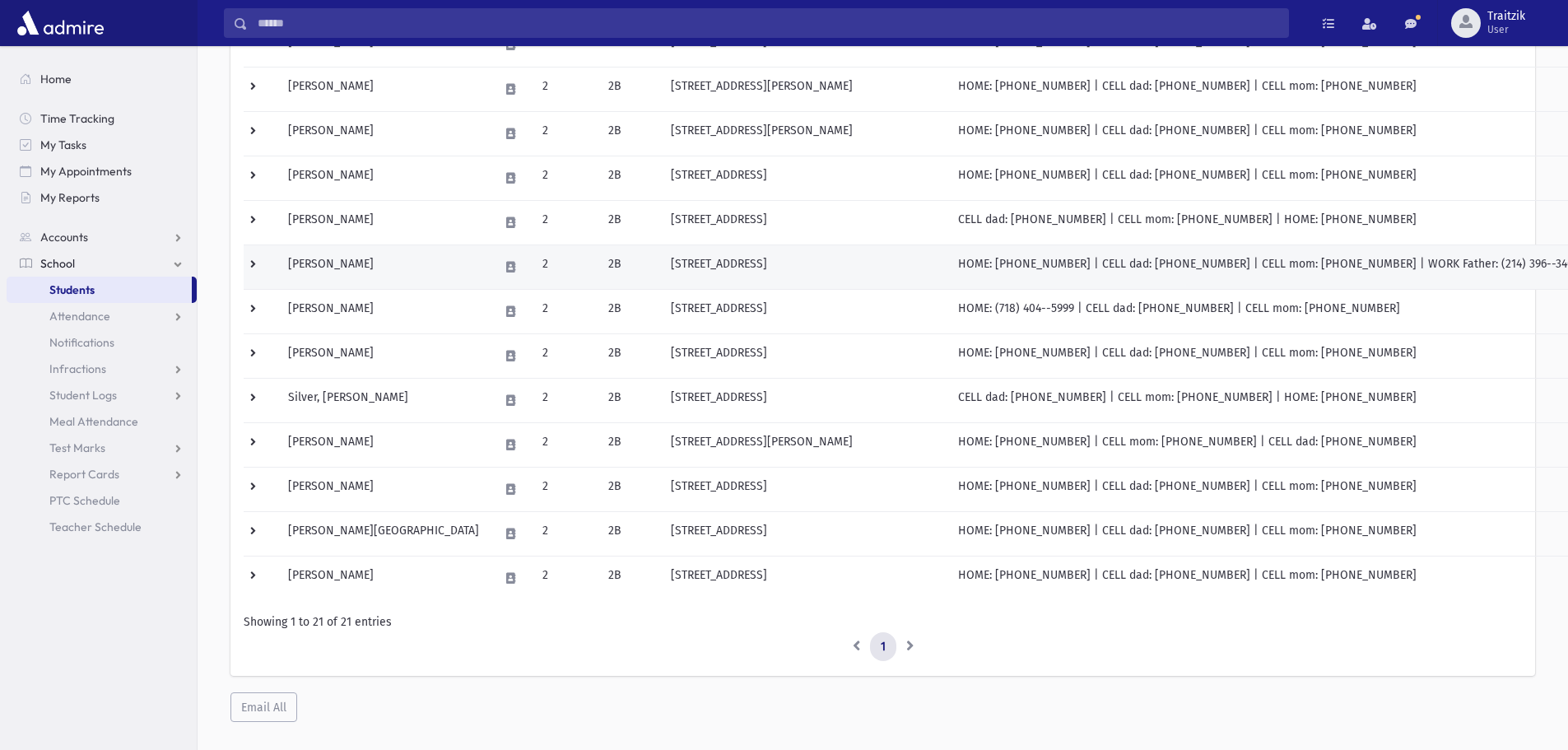
scroll to position [648, 0]
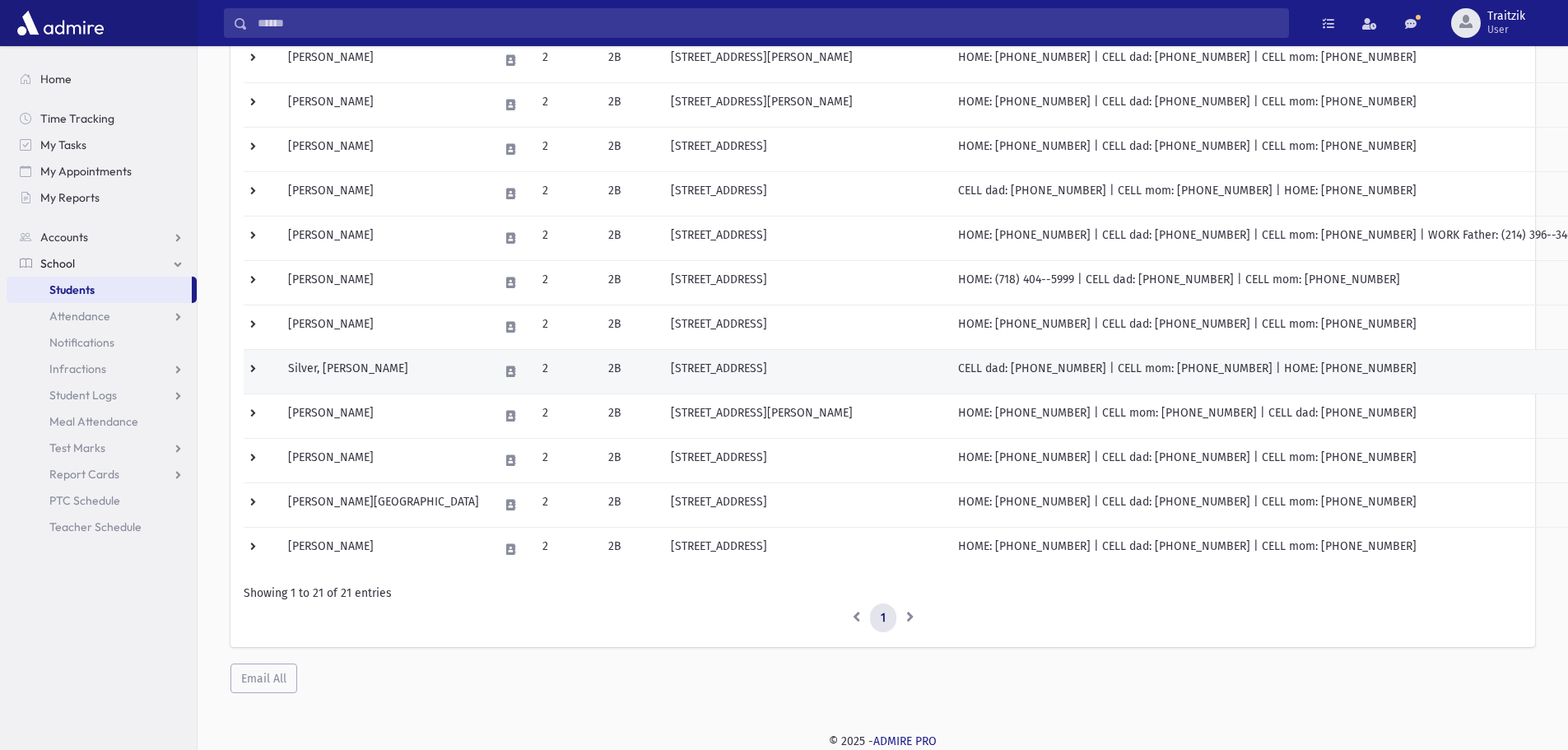
click at [373, 367] on td "Silver, [PERSON_NAME]" at bounding box center [383, 371] width 211 height 44
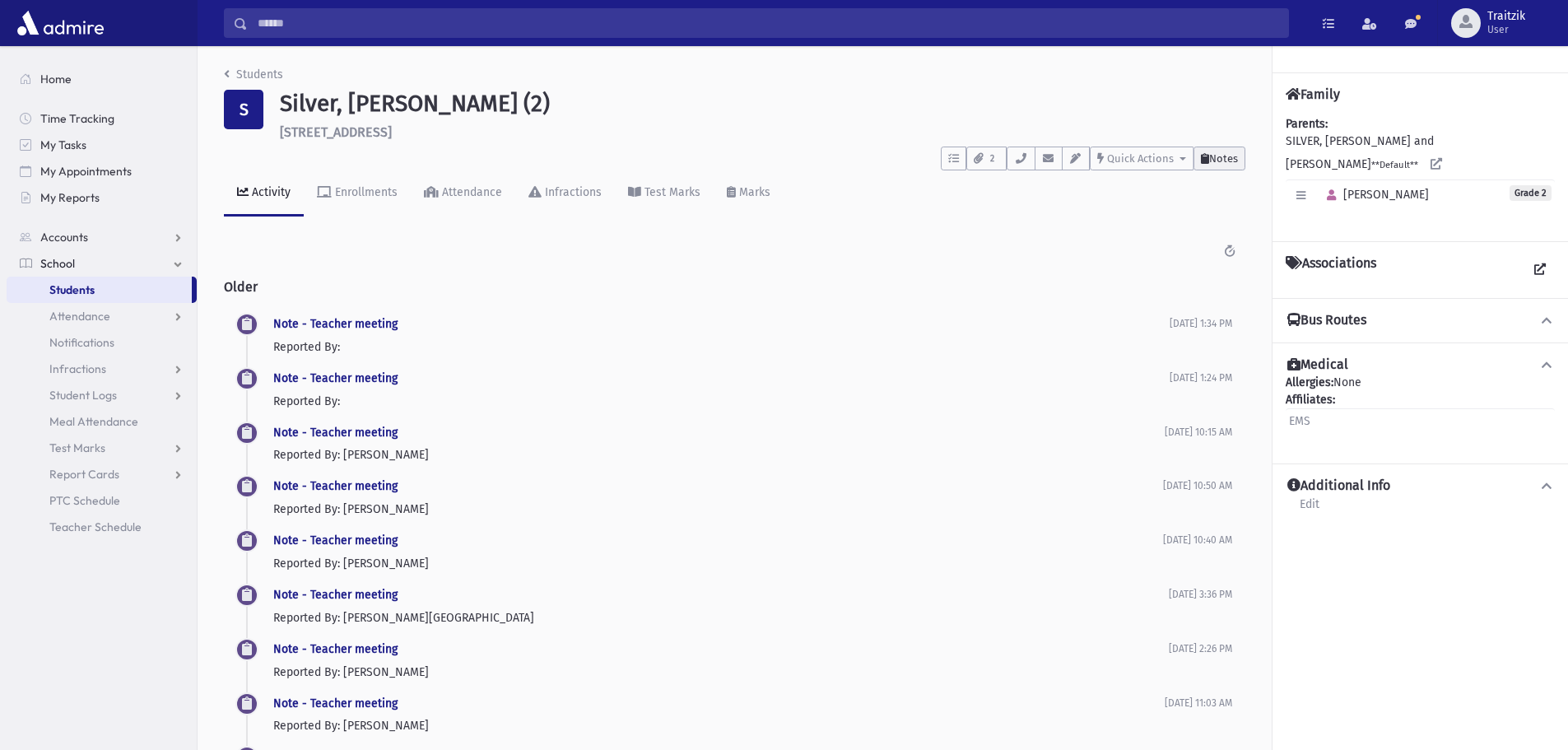
click at [1220, 167] on button "Notes" at bounding box center [1220, 158] width 52 height 24
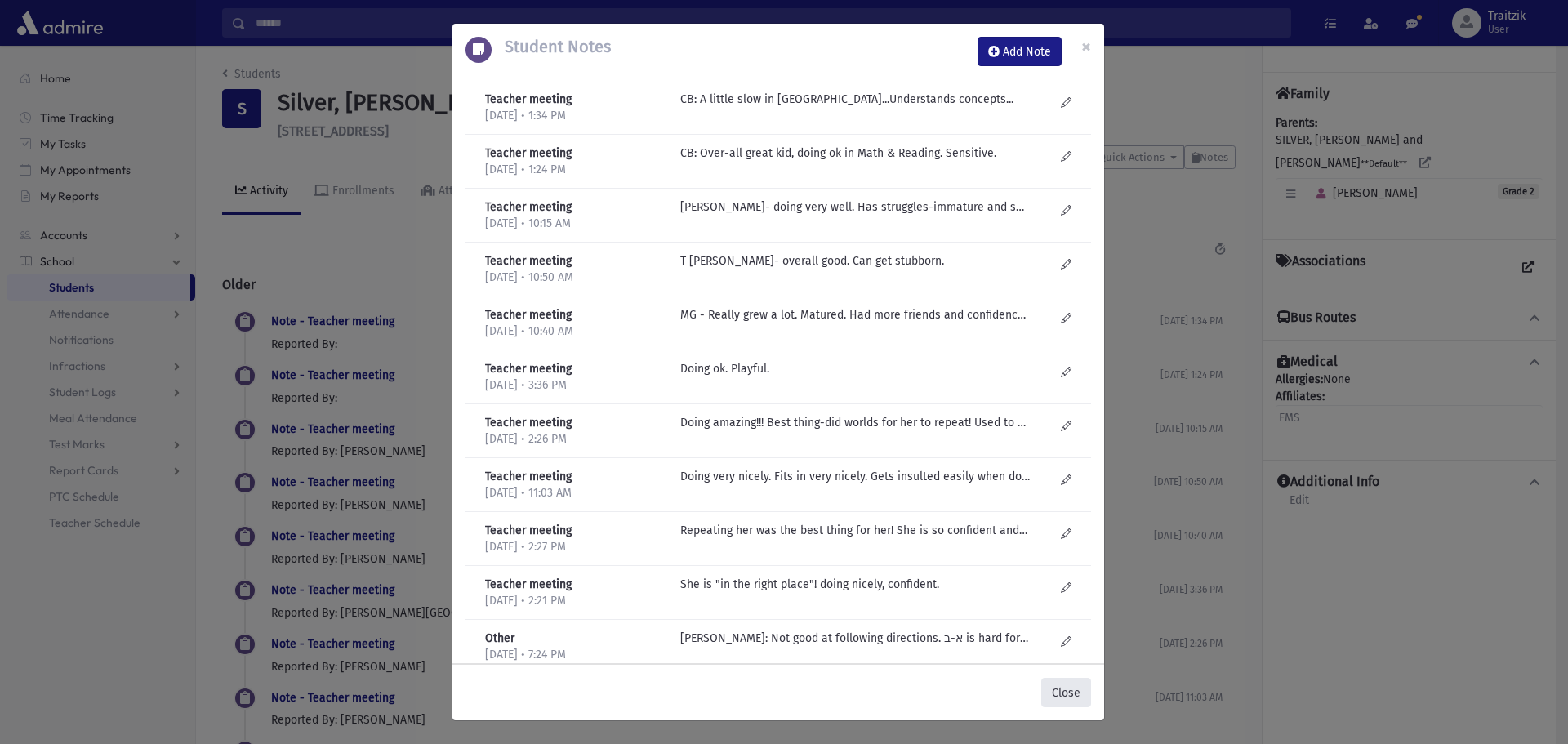
click at [1070, 691] on button "Close" at bounding box center [1066, 692] width 50 height 29
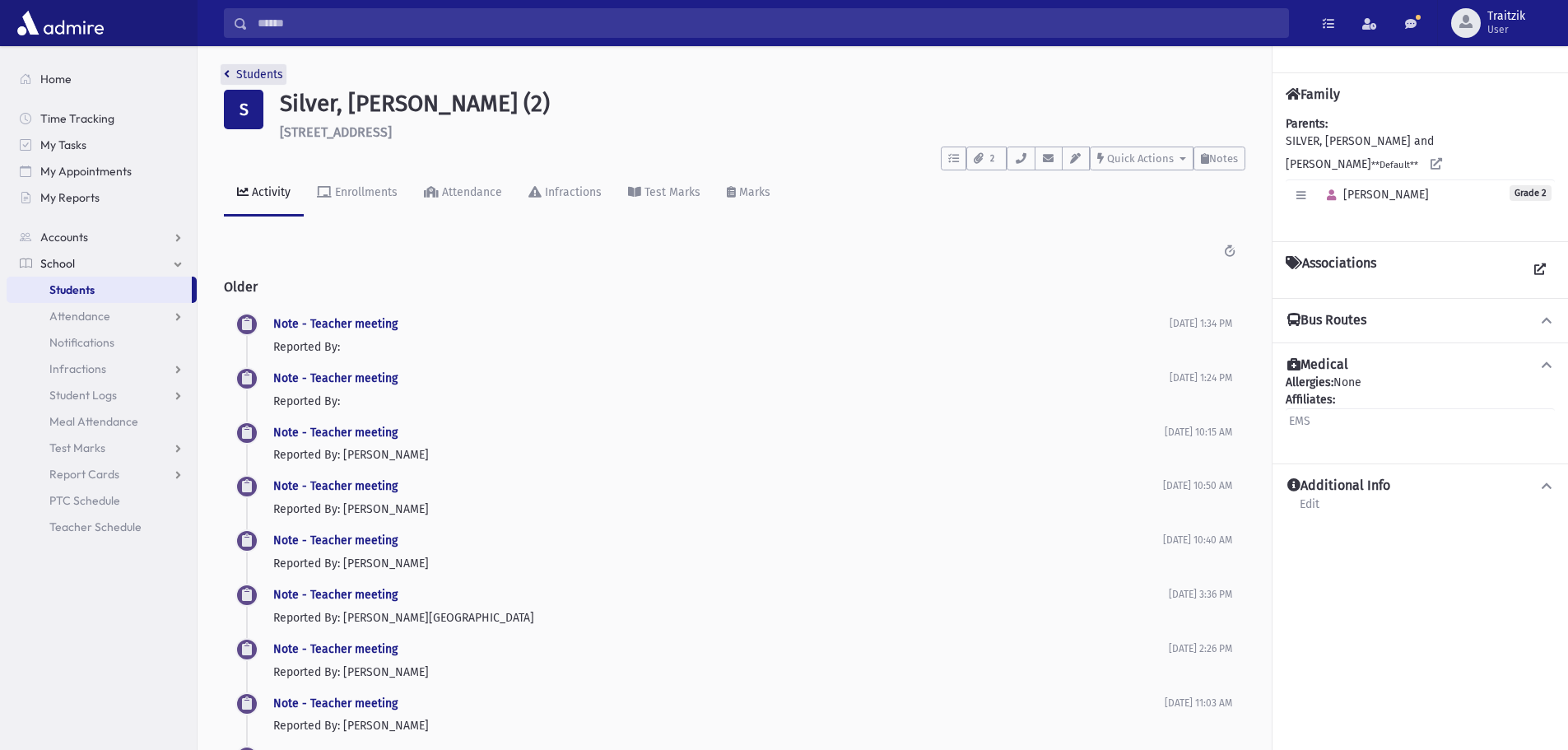
click at [224, 69] on icon "breadcrumb" at bounding box center [226, 74] width 6 height 12
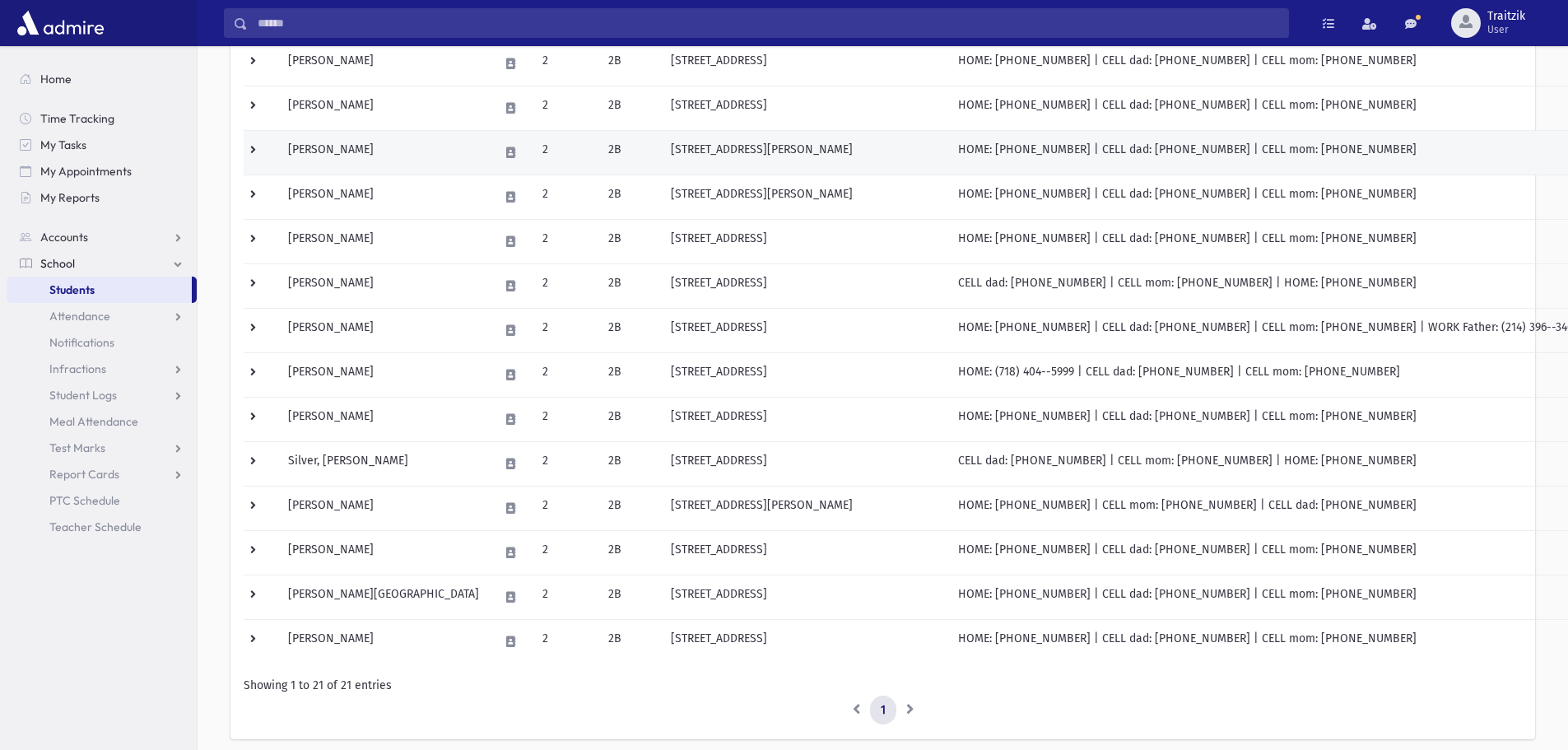
scroll to position [576, 0]
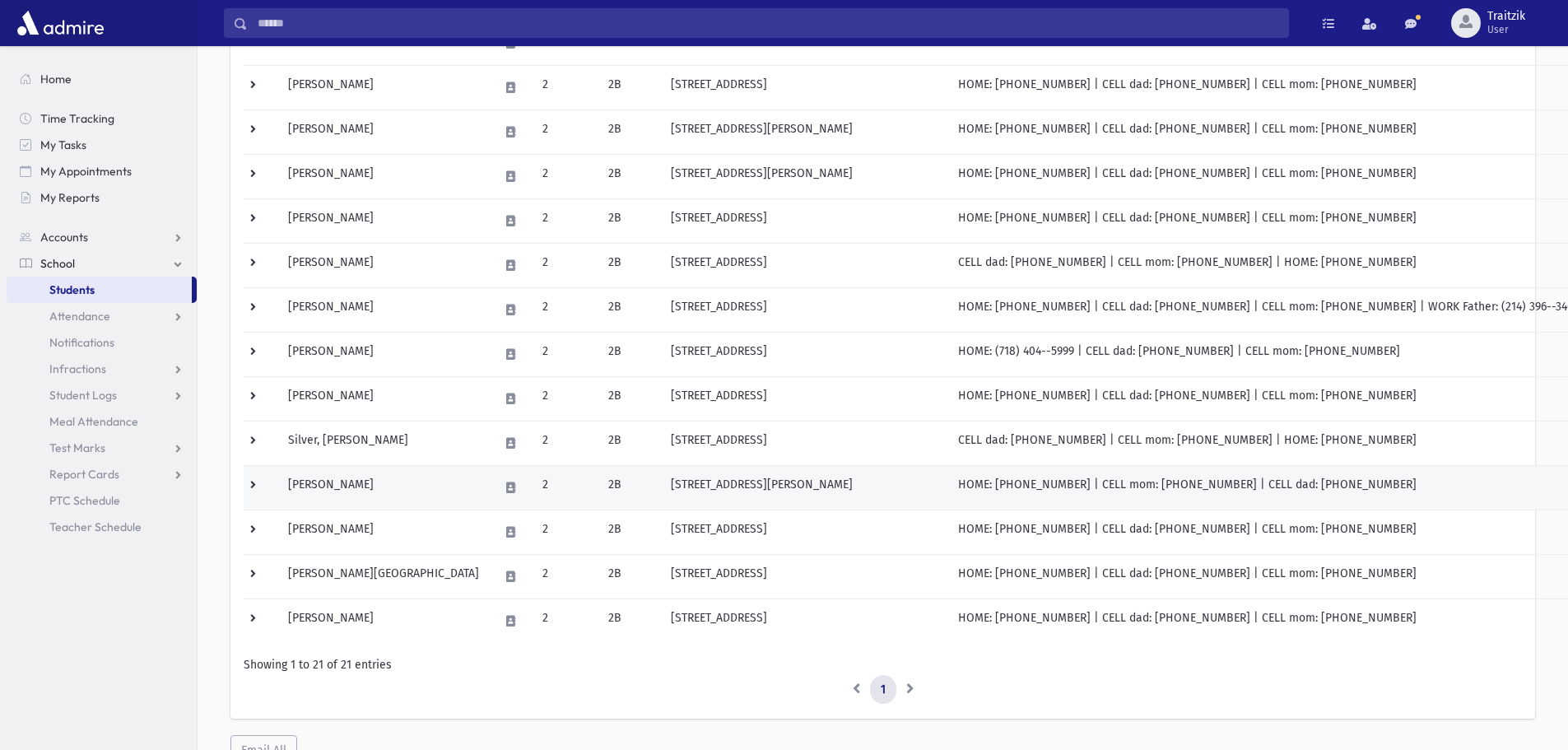
click at [366, 496] on td "[PERSON_NAME]" at bounding box center [383, 487] width 211 height 44
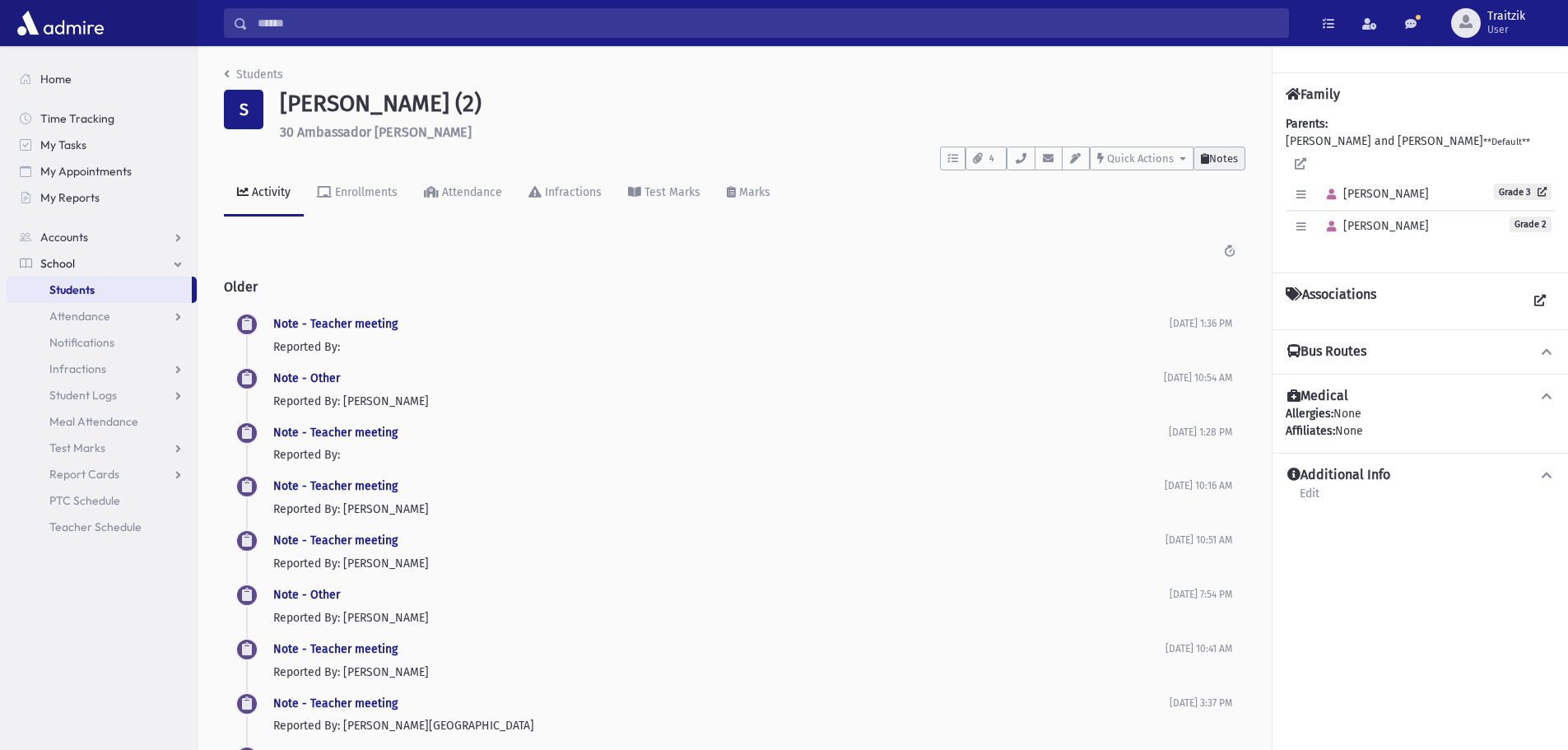
click at [1218, 158] on span "Notes" at bounding box center [1224, 158] width 28 height 13
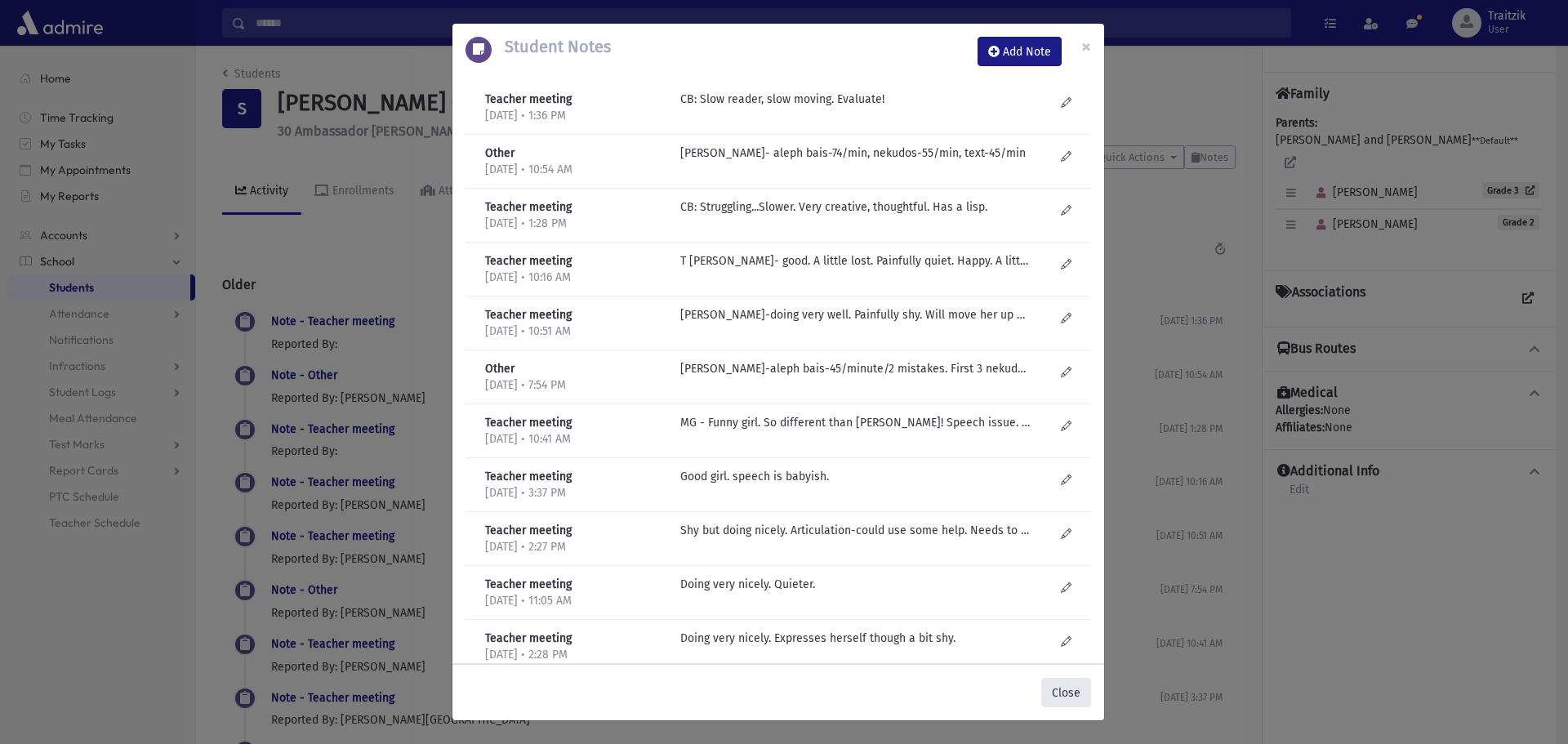
click at [1069, 688] on button "Close" at bounding box center [1066, 692] width 50 height 29
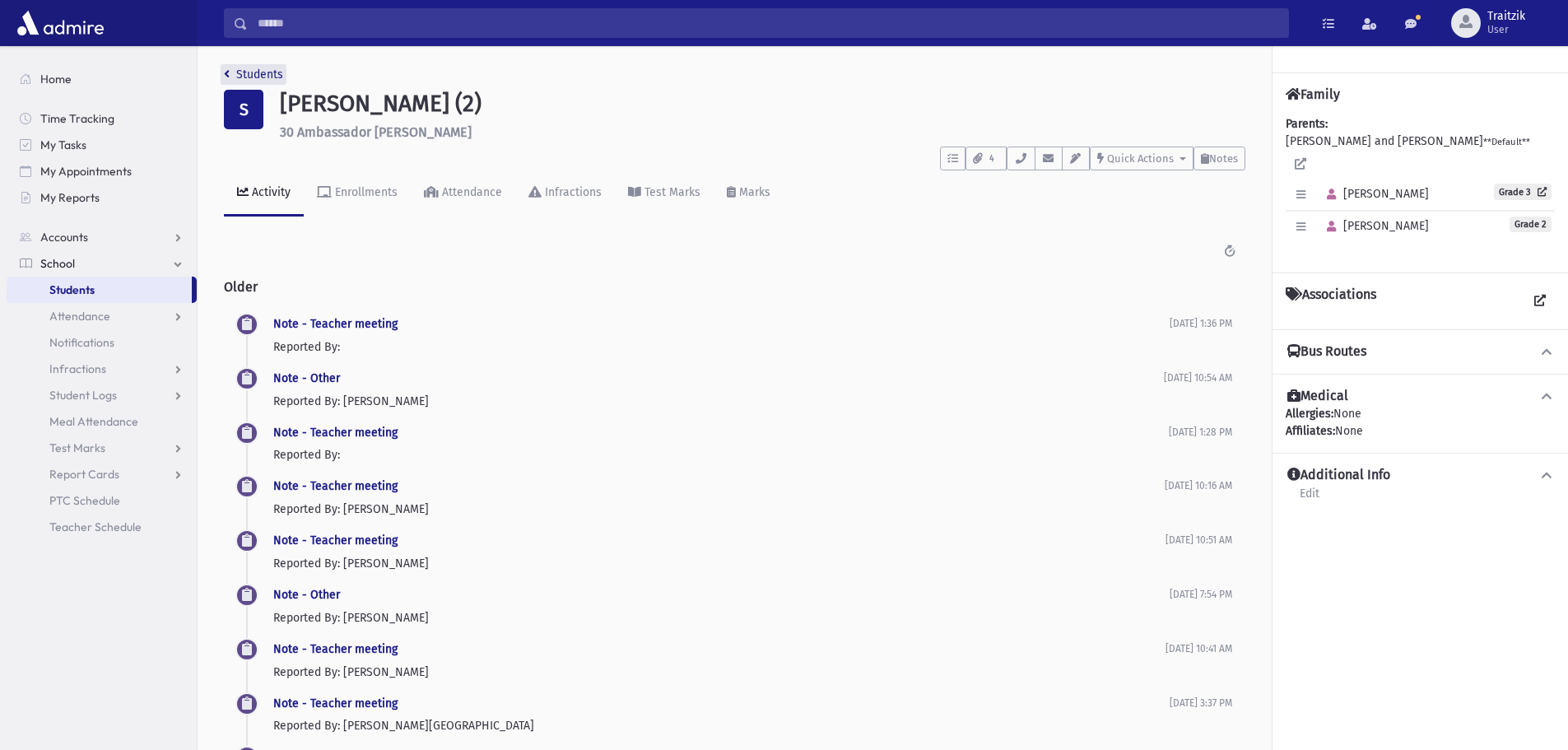
click at [225, 75] on icon "breadcrumb" at bounding box center [226, 74] width 6 height 12
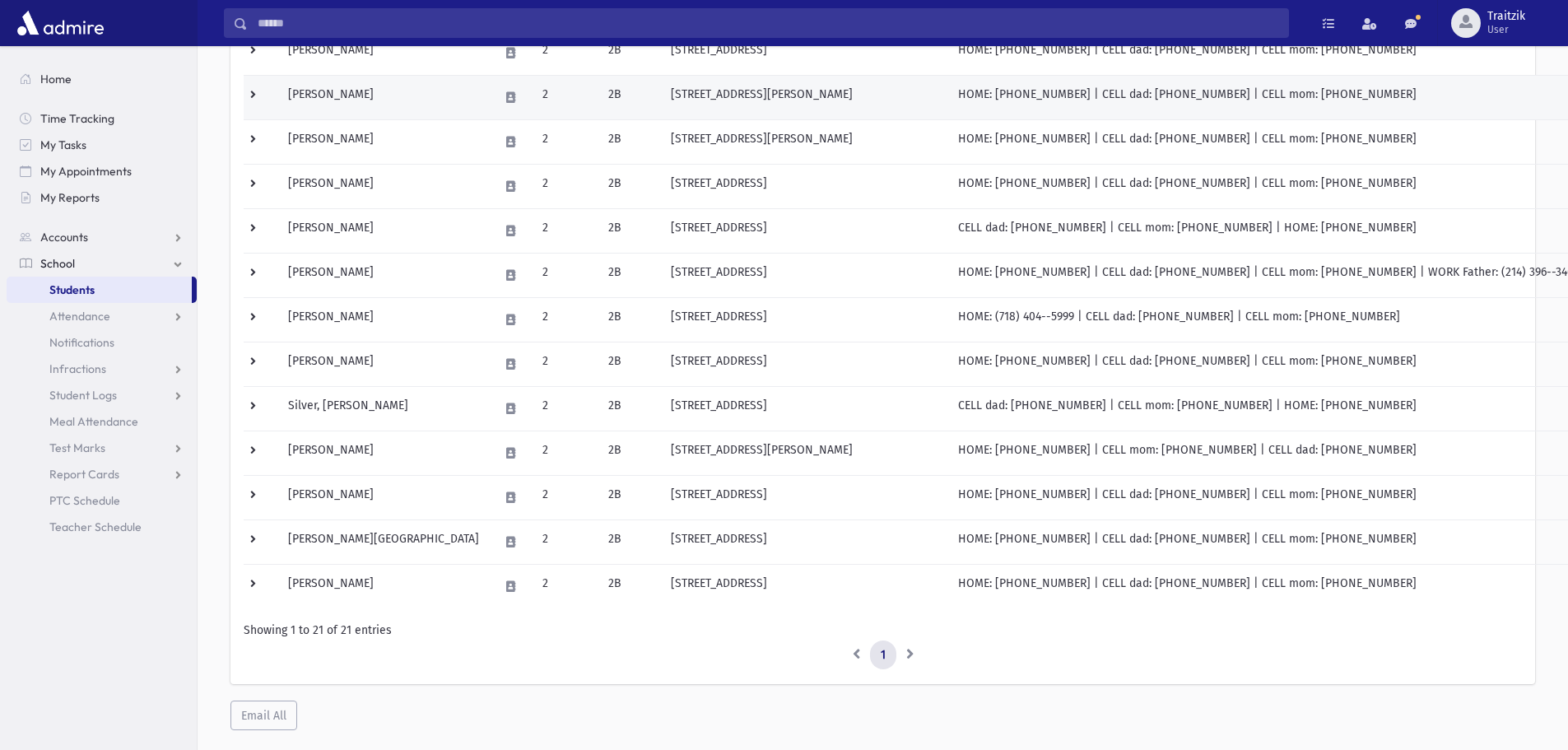
scroll to position [648, 0]
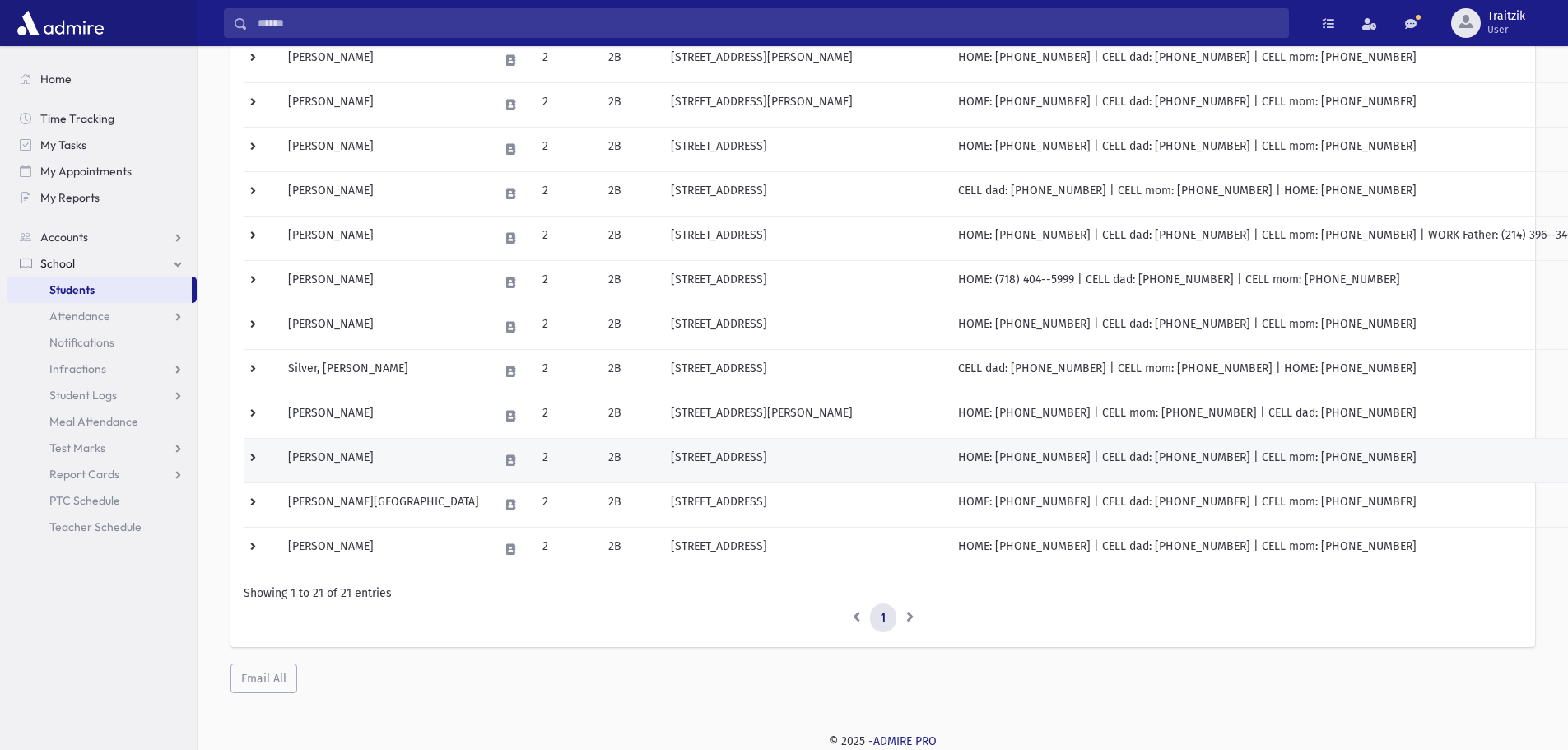
click at [386, 468] on td "[PERSON_NAME]" at bounding box center [383, 460] width 211 height 44
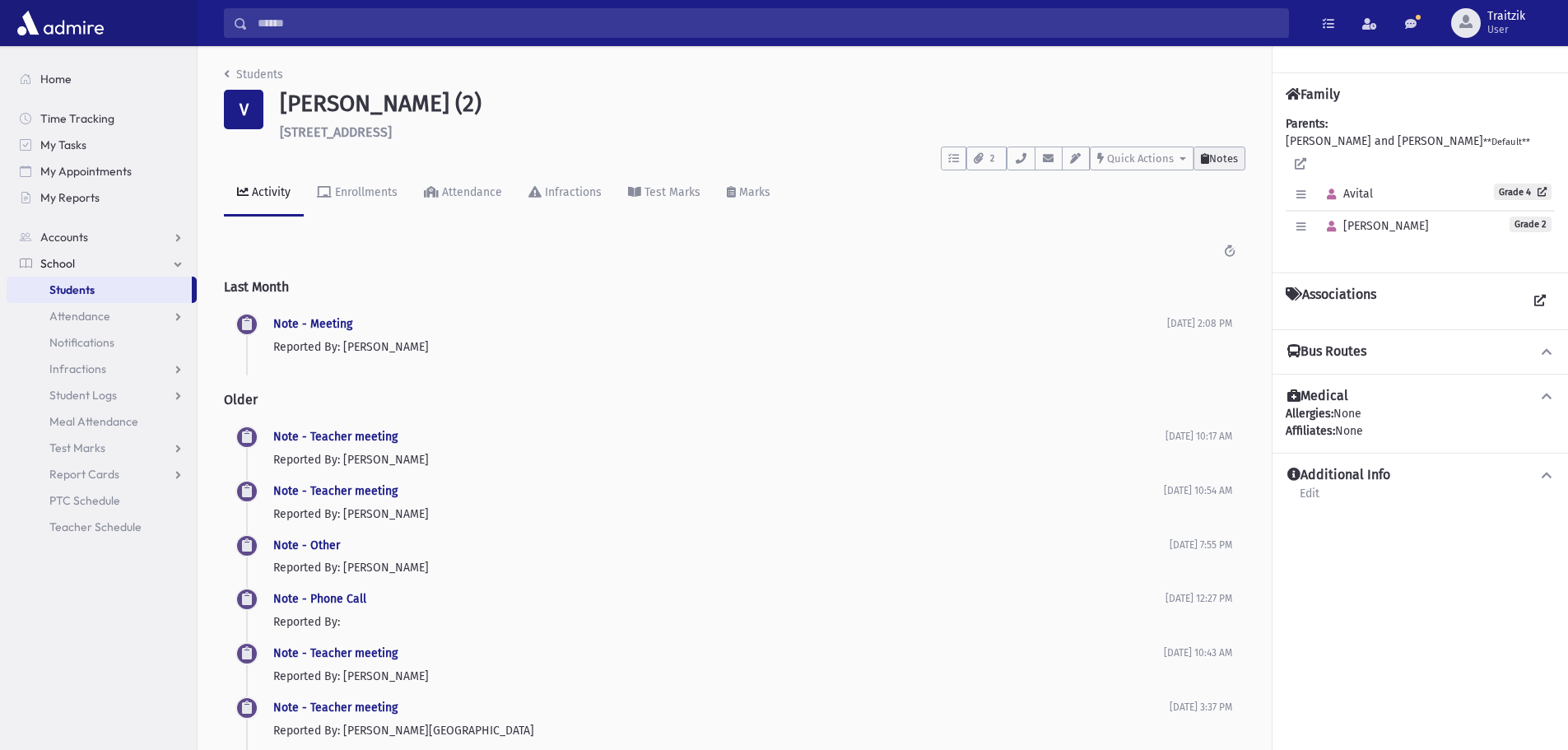
click at [1226, 154] on span "Notes" at bounding box center [1224, 158] width 28 height 13
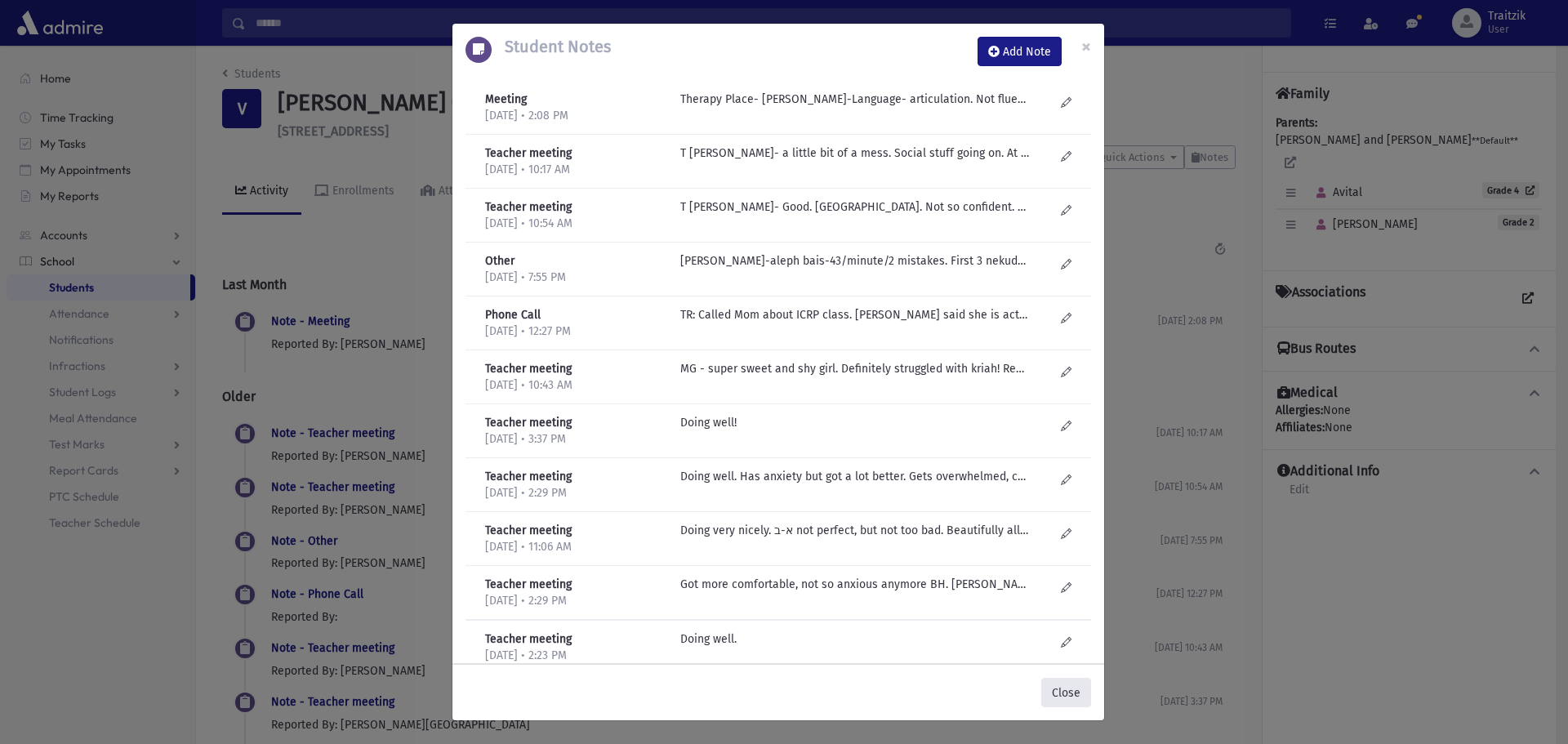
click at [1078, 694] on button "Close" at bounding box center [1066, 692] width 50 height 29
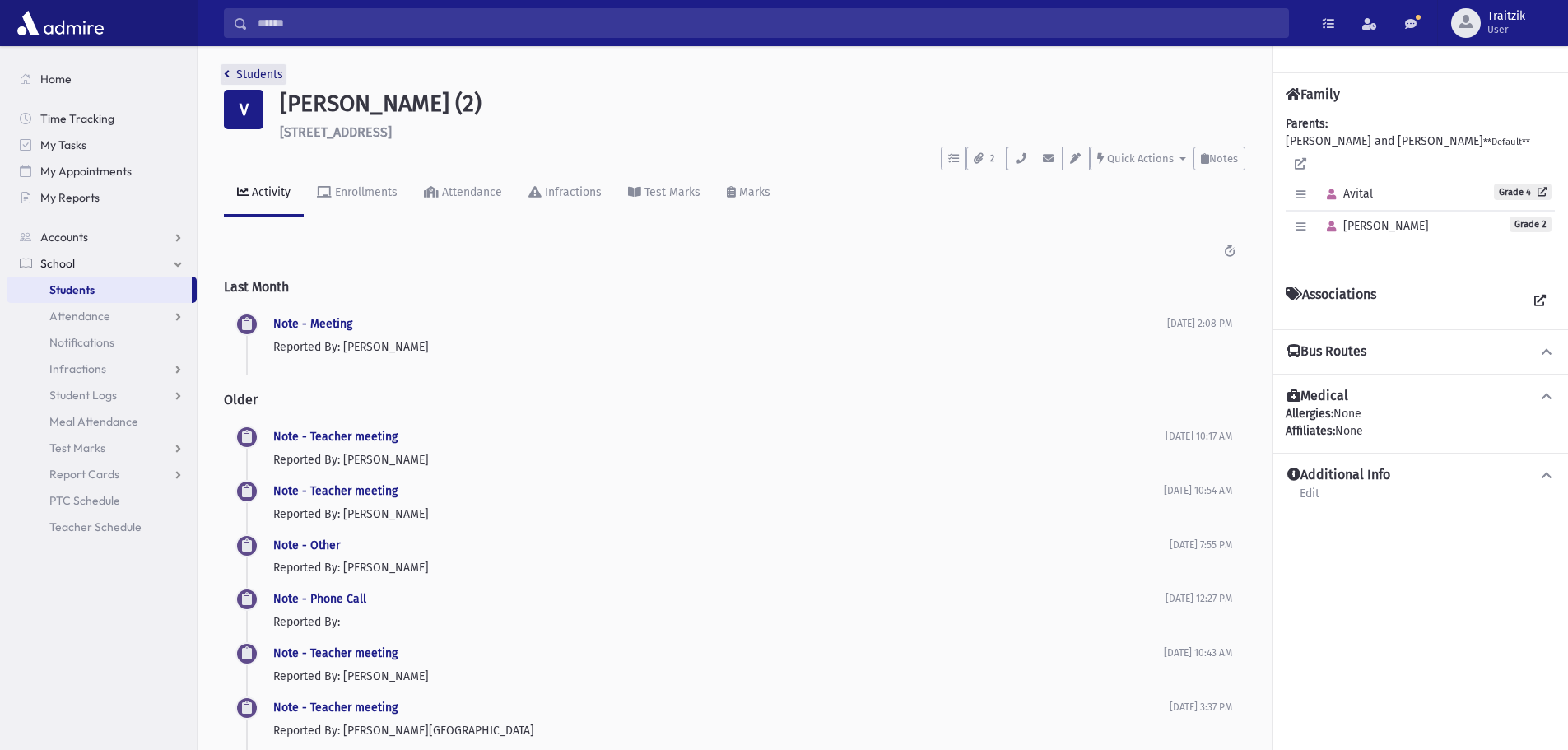
click at [231, 79] on link "Students" at bounding box center [253, 74] width 59 height 14
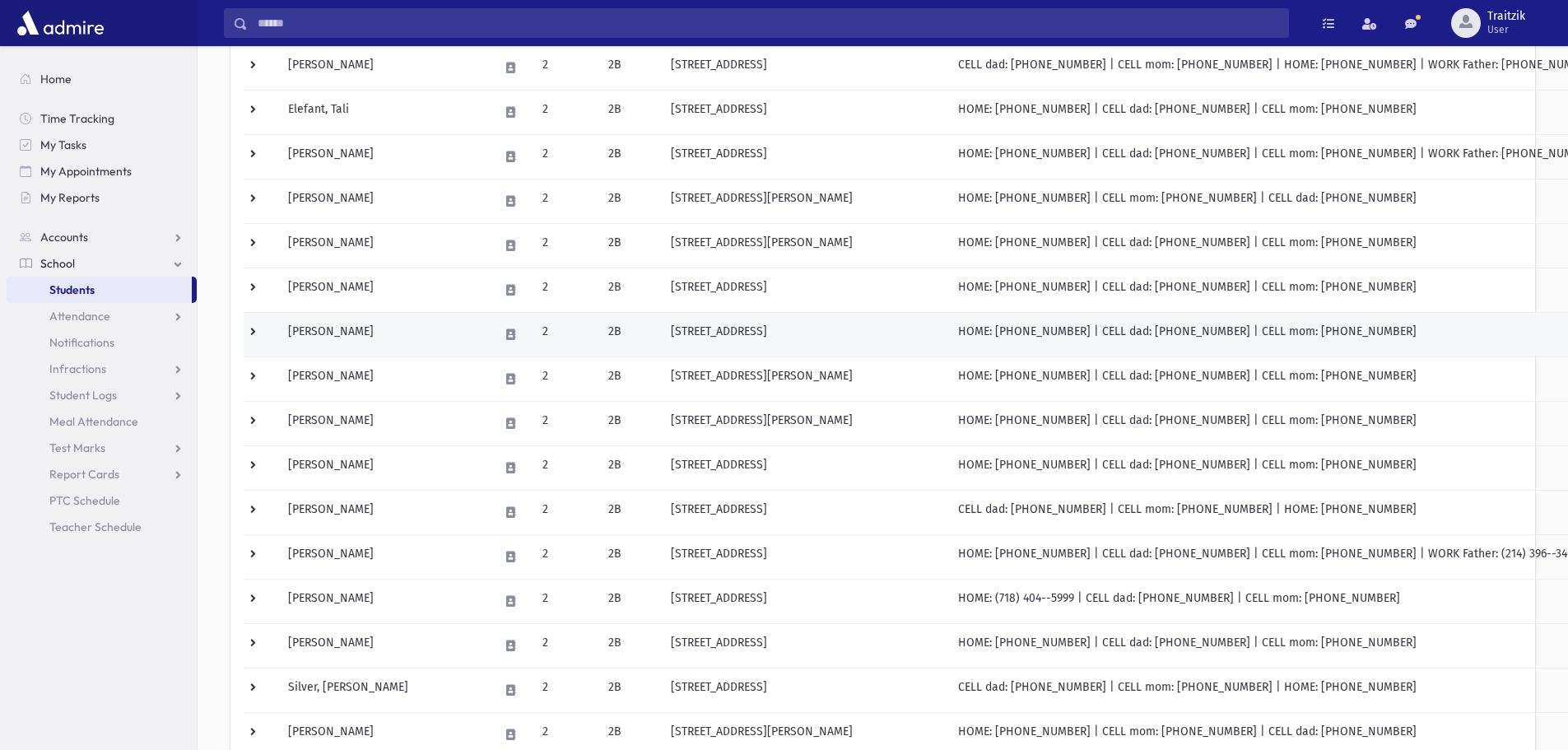
scroll to position [648, 0]
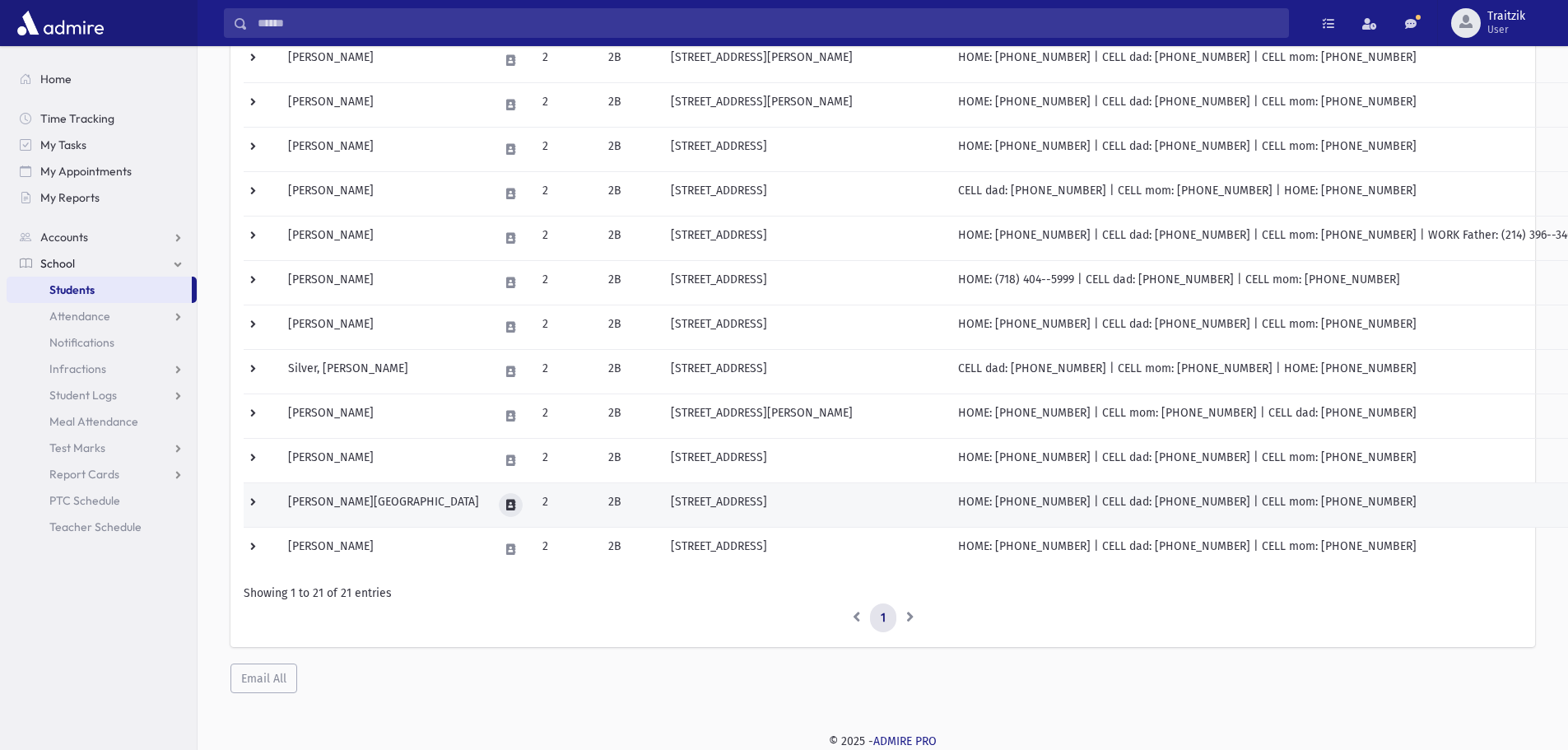
click at [499, 504] on button at bounding box center [511, 505] width 24 height 24
click at [351, 506] on td "[PERSON_NAME][GEOGRAPHIC_DATA]" at bounding box center [383, 504] width 211 height 44
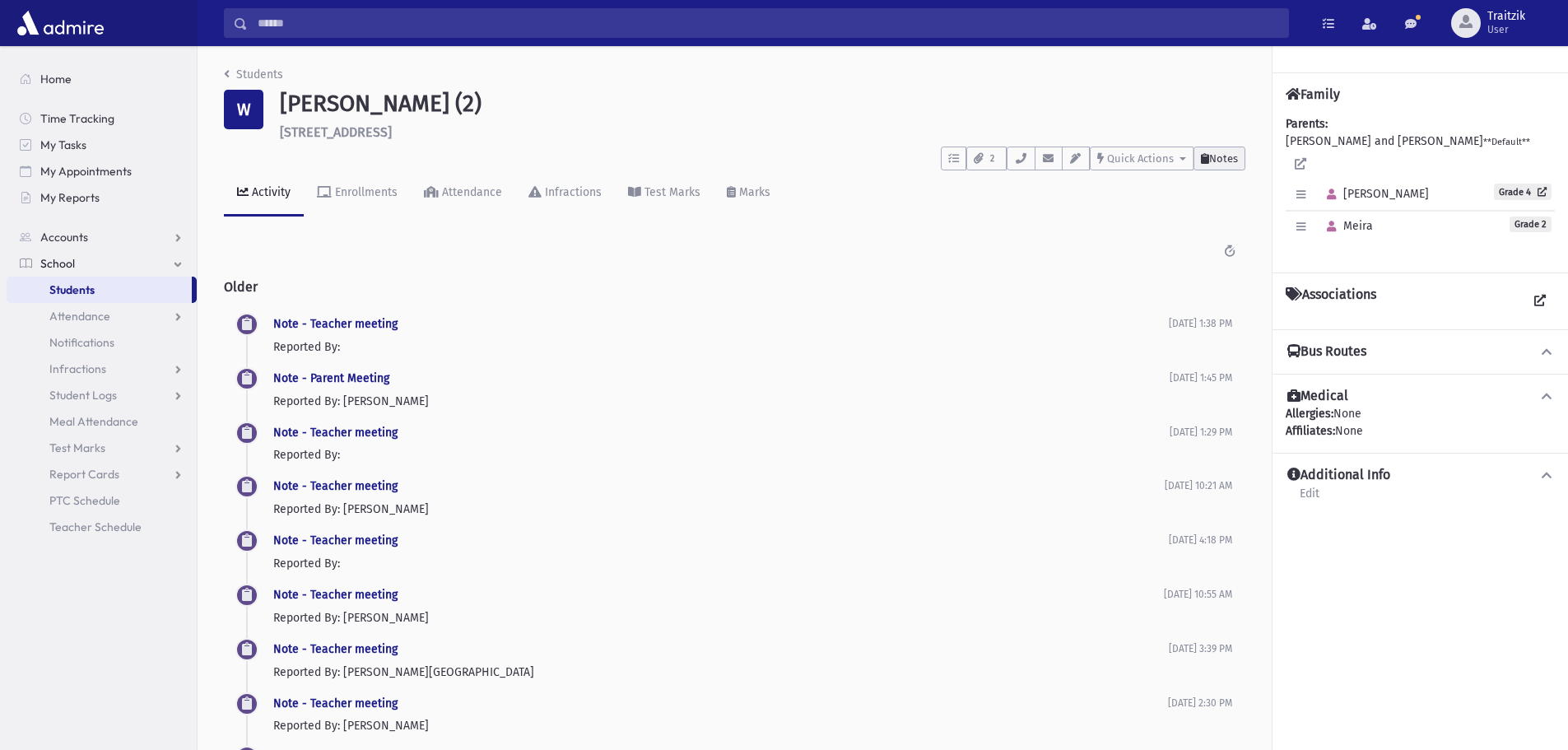
click at [1211, 162] on span "Notes" at bounding box center [1224, 158] width 28 height 13
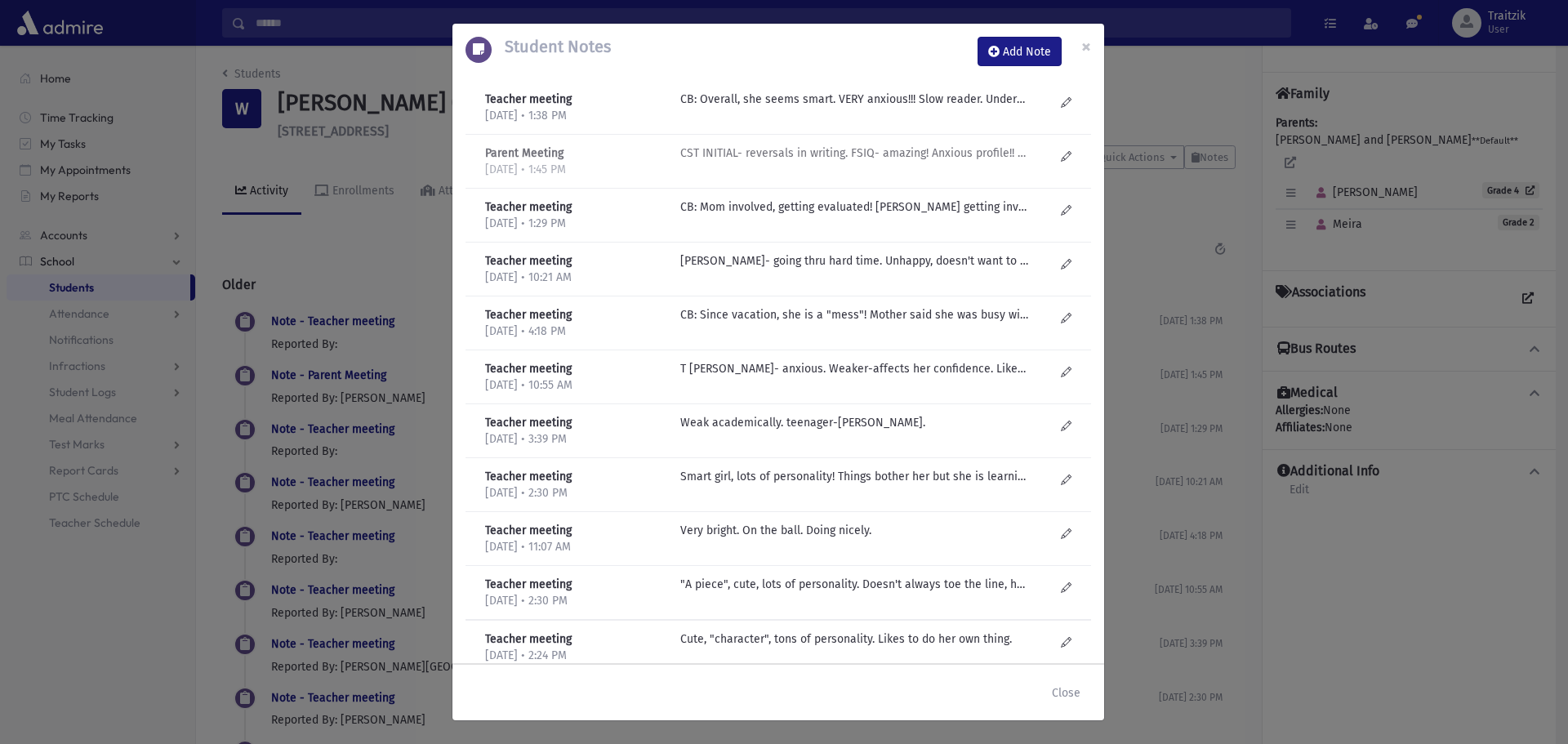
click at [804, 164] on div "CST INITIAL- reversals in writing. FSIQ- amazing! Anxious profile!! She says "I…" at bounding box center [867, 161] width 390 height 33
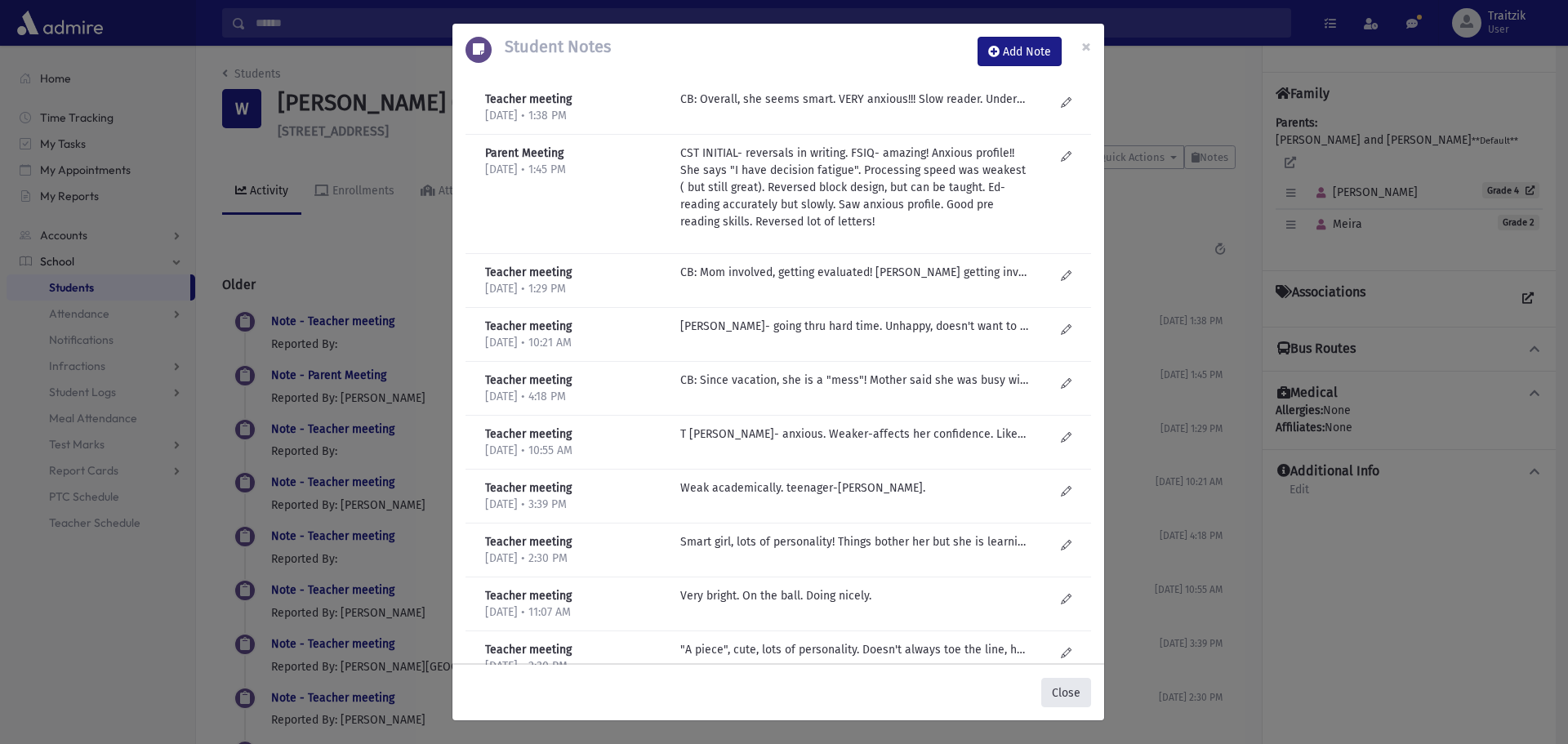
click at [1066, 691] on button "Close" at bounding box center [1066, 692] width 50 height 29
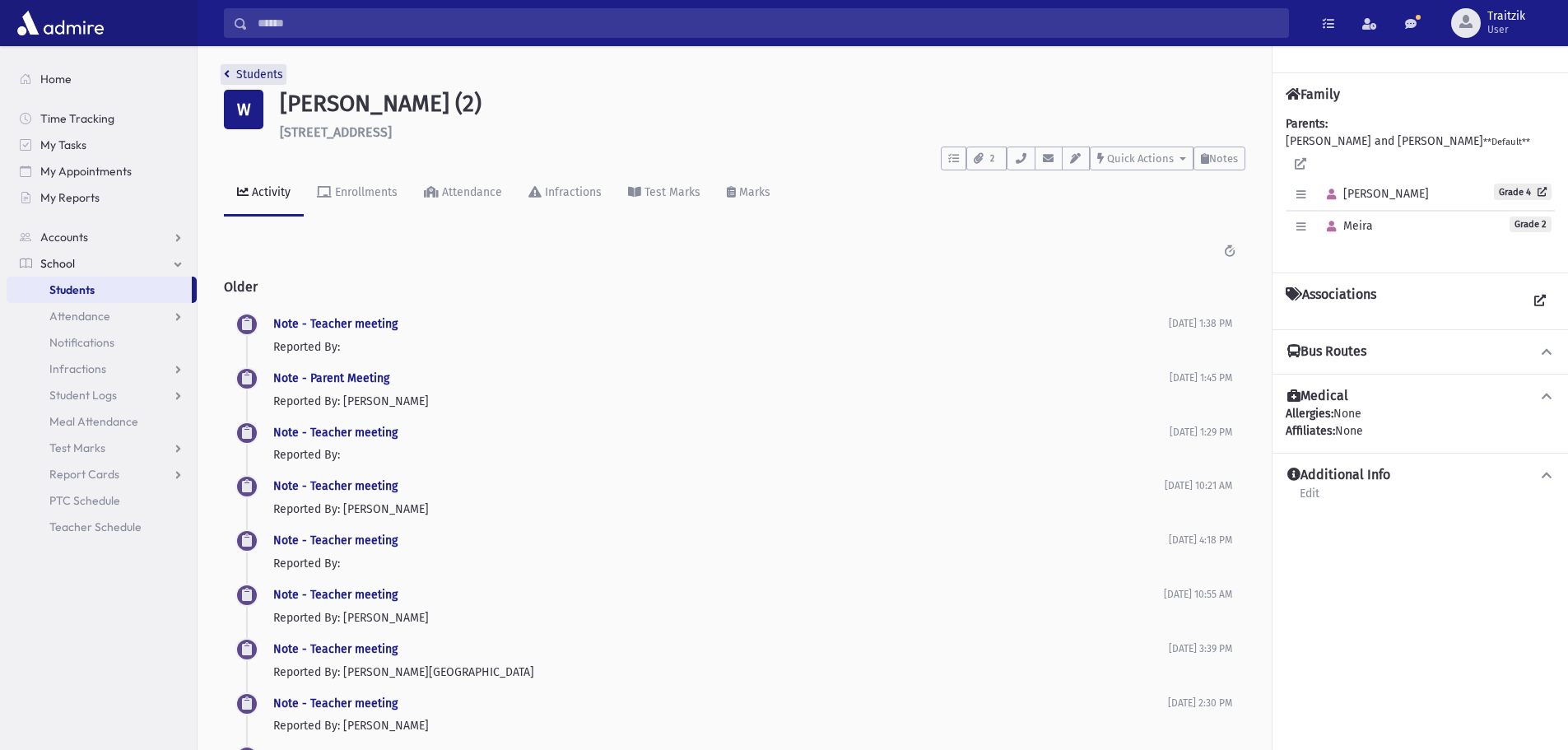
click at [233, 73] on link "Students" at bounding box center [253, 74] width 59 height 14
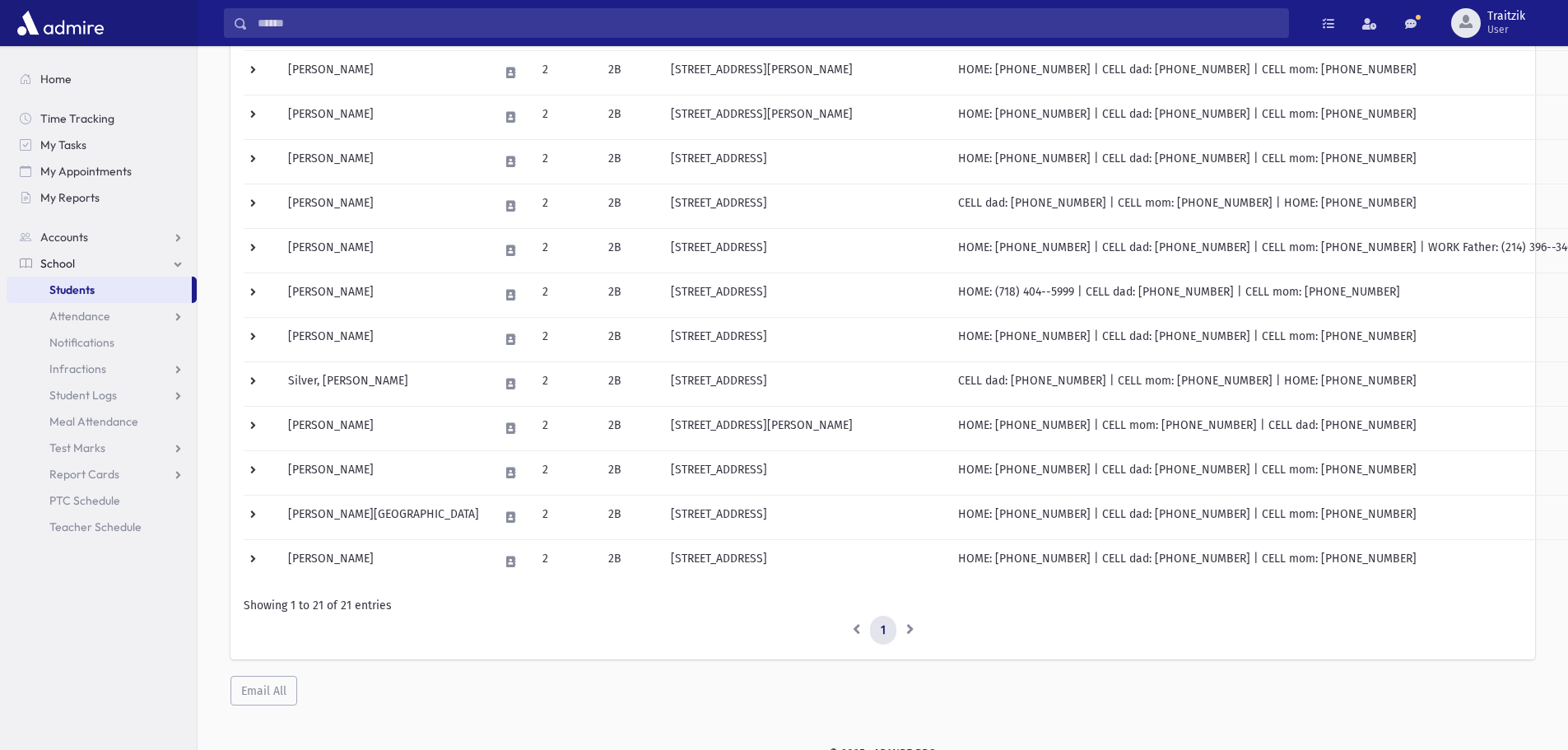
scroll to position [648, 0]
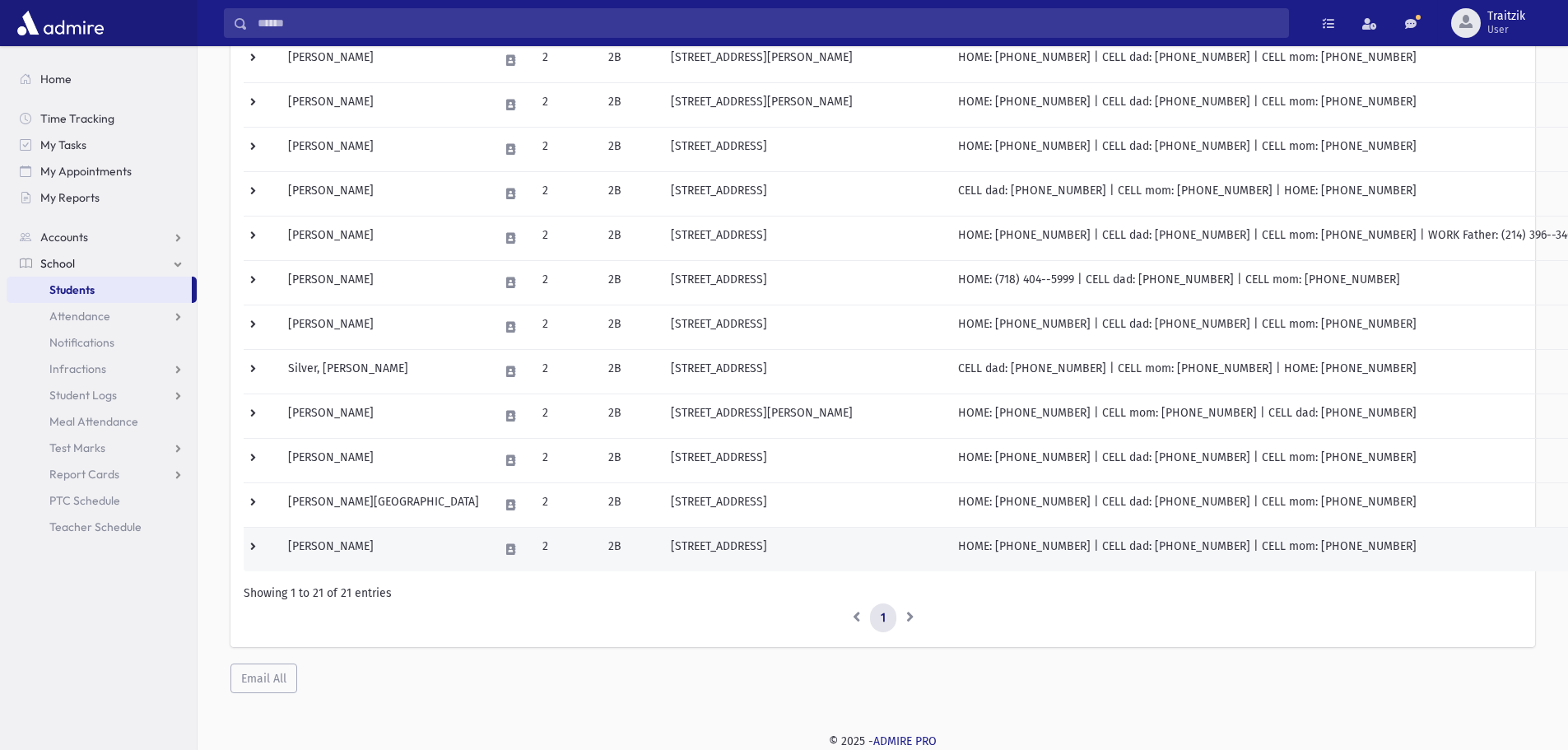
click at [336, 555] on td "[PERSON_NAME]" at bounding box center [383, 548] width 211 height 44
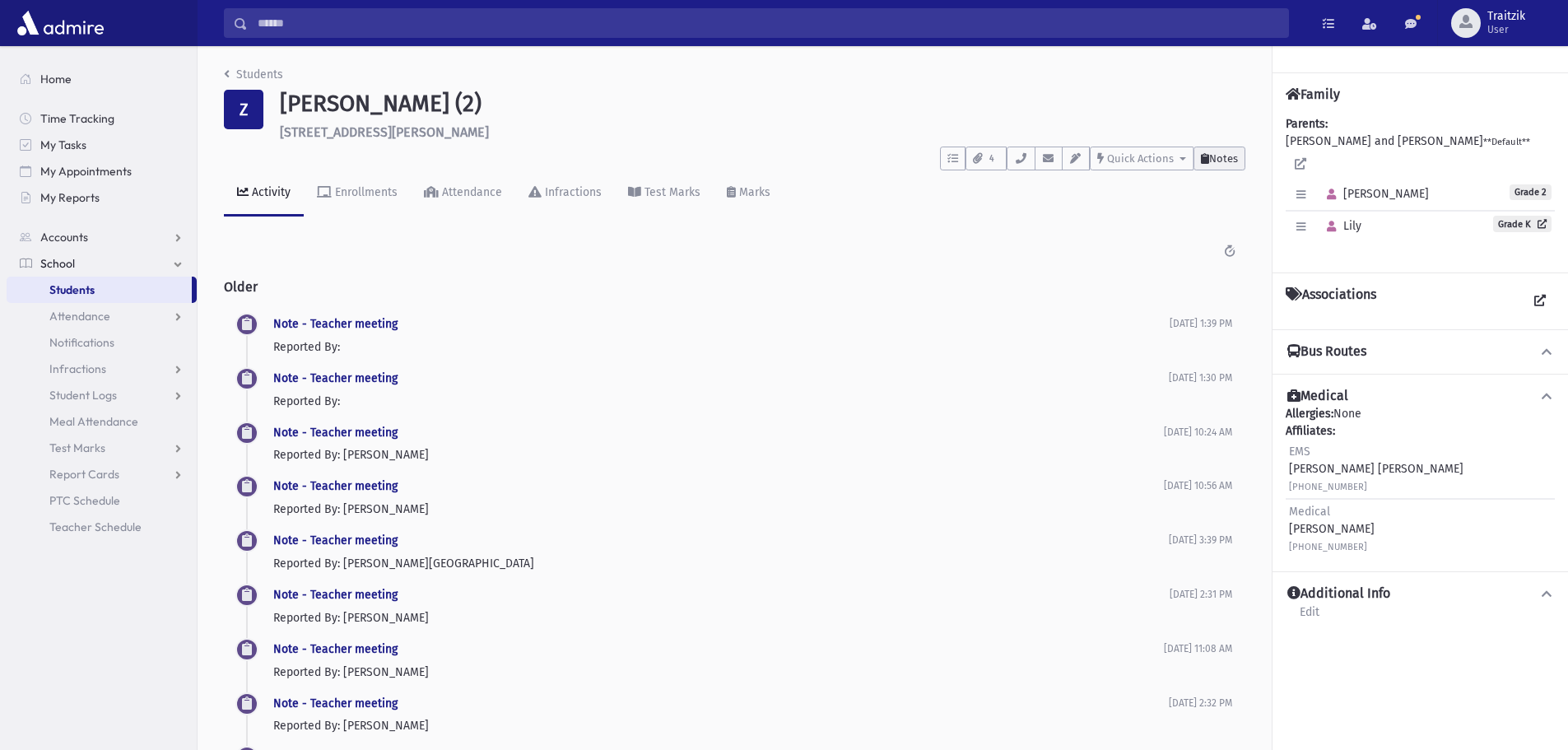
click at [1218, 165] on button "Notes" at bounding box center [1220, 158] width 52 height 24
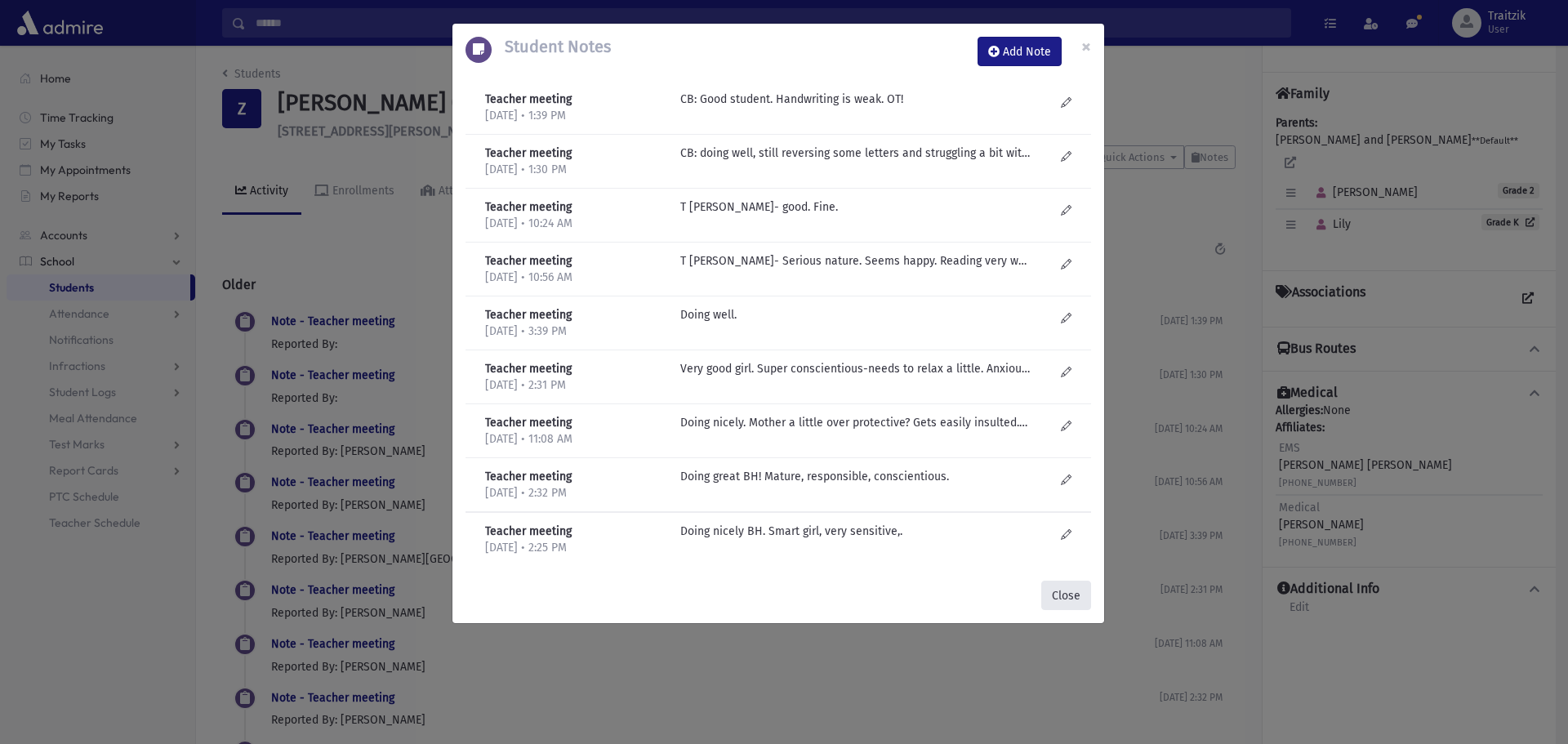
click at [1074, 591] on button "Close" at bounding box center [1066, 595] width 50 height 29
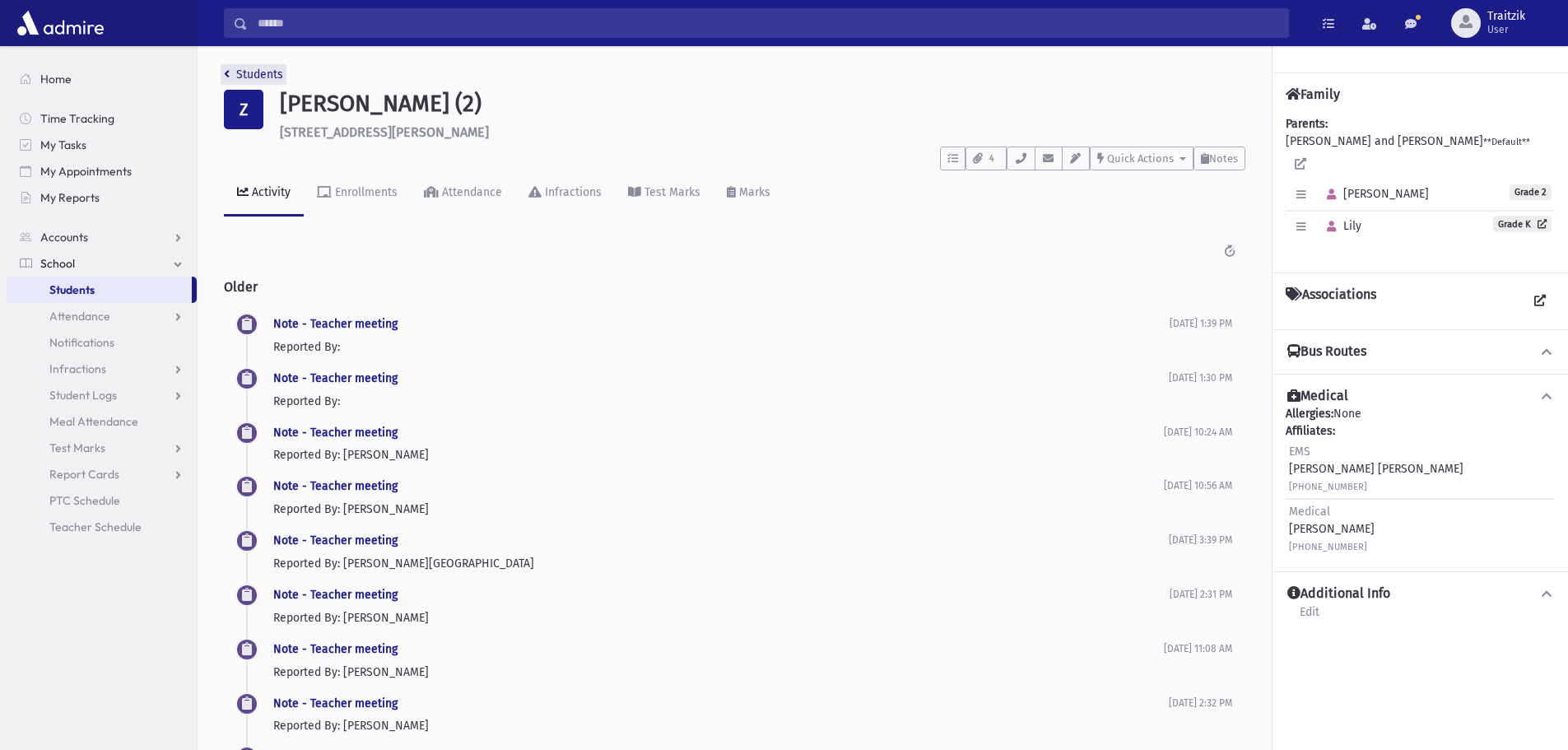
click at [237, 74] on link "Students" at bounding box center [253, 74] width 59 height 14
